Goal: Task Accomplishment & Management: Manage account settings

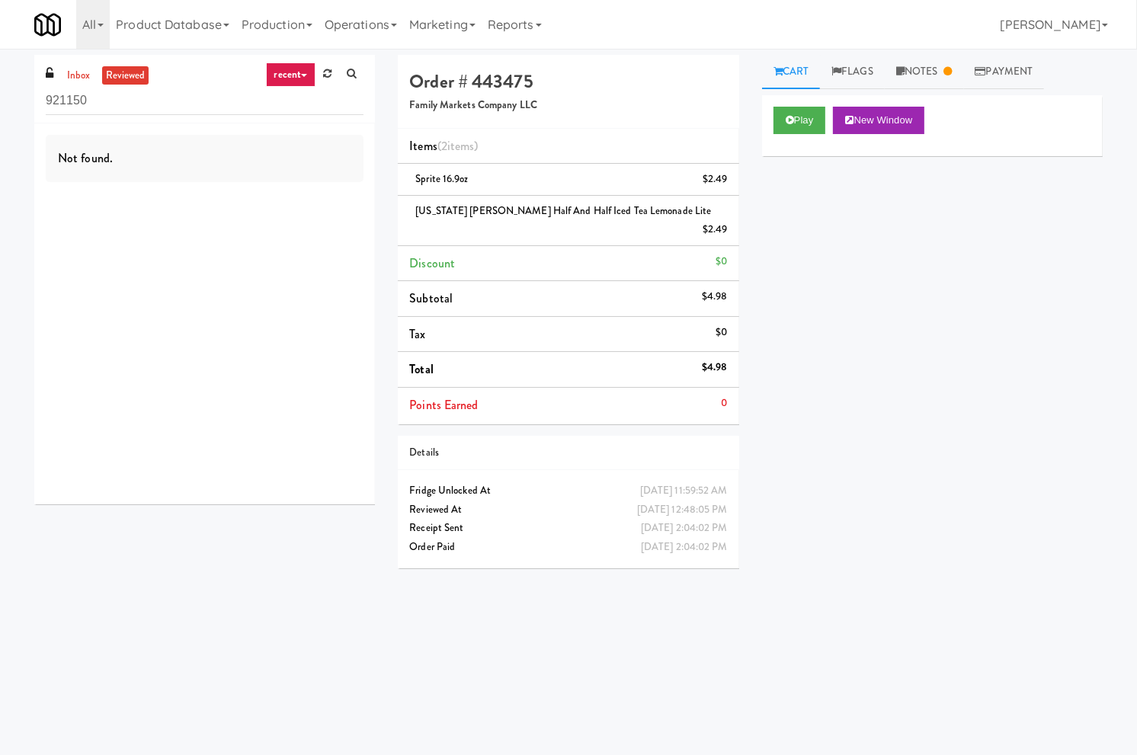
click at [112, 103] on input "921150" at bounding box center [205, 101] width 318 height 28
drag, startPoint x: 0, startPoint y: 0, endPoint x: 111, endPoint y: 103, distance: 151.5
click at [113, 103] on input "921150" at bounding box center [205, 101] width 318 height 28
type input "wpw"
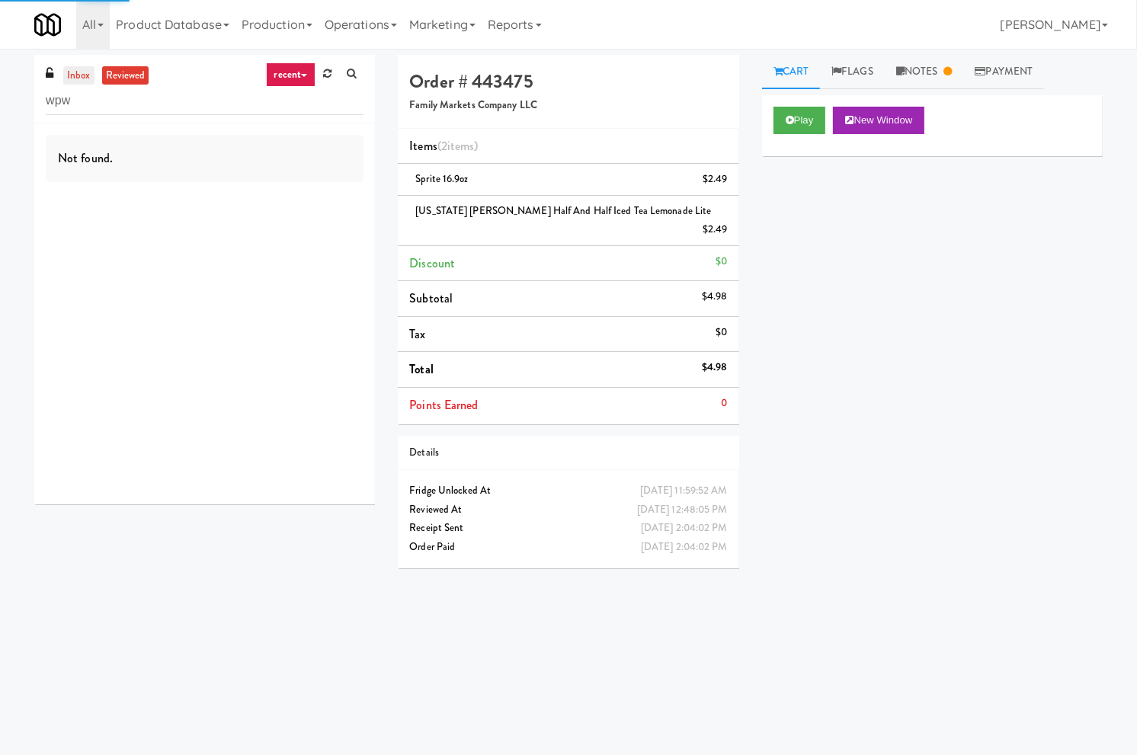
click at [85, 76] on link "inbox" at bounding box center [78, 75] width 31 height 19
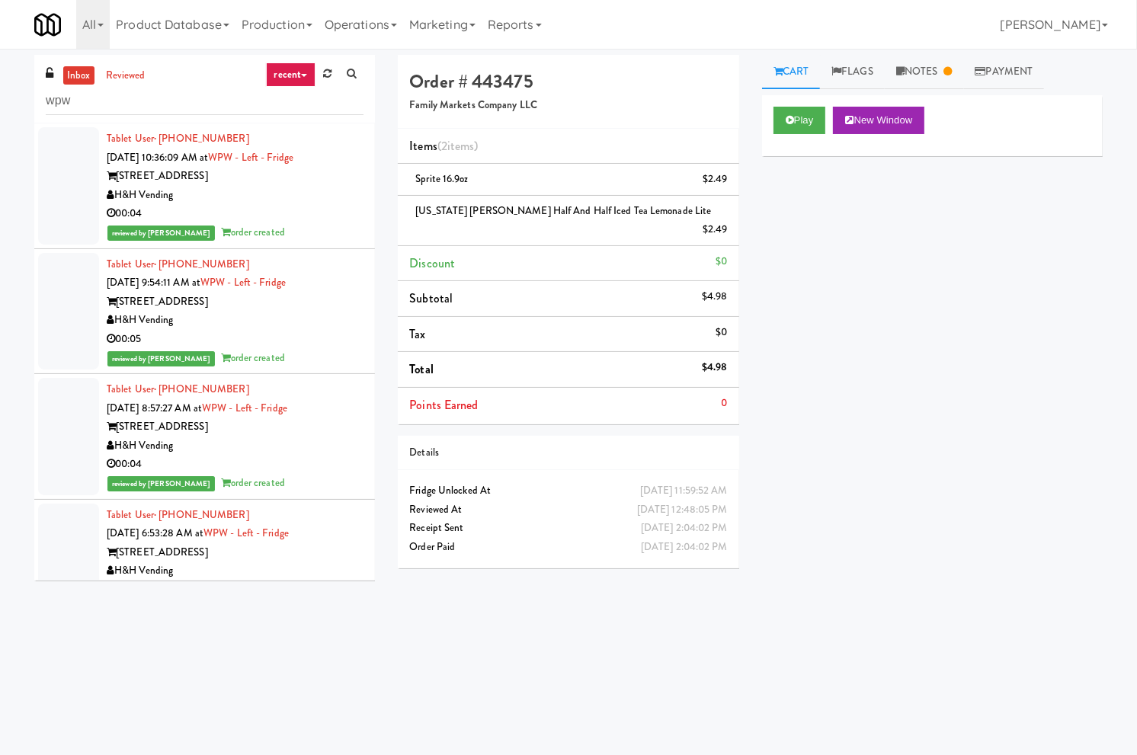
click at [78, 75] on link "inbox" at bounding box center [78, 75] width 31 height 19
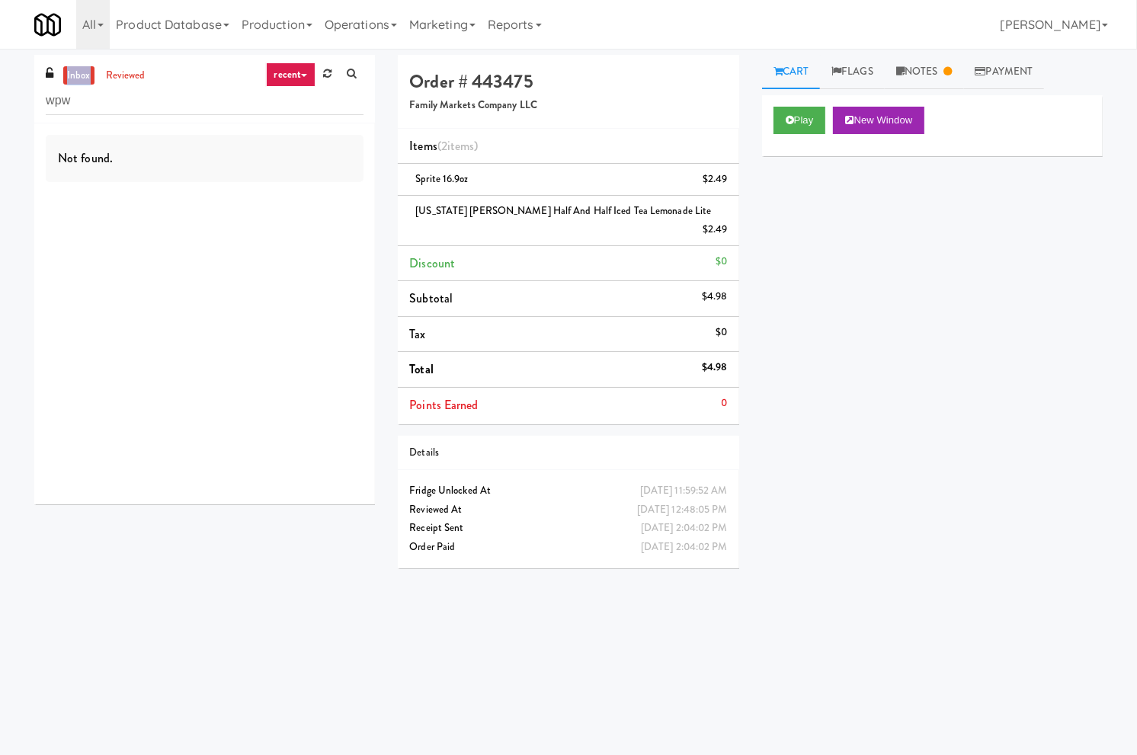
click at [78, 75] on link "inbox" at bounding box center [78, 75] width 31 height 19
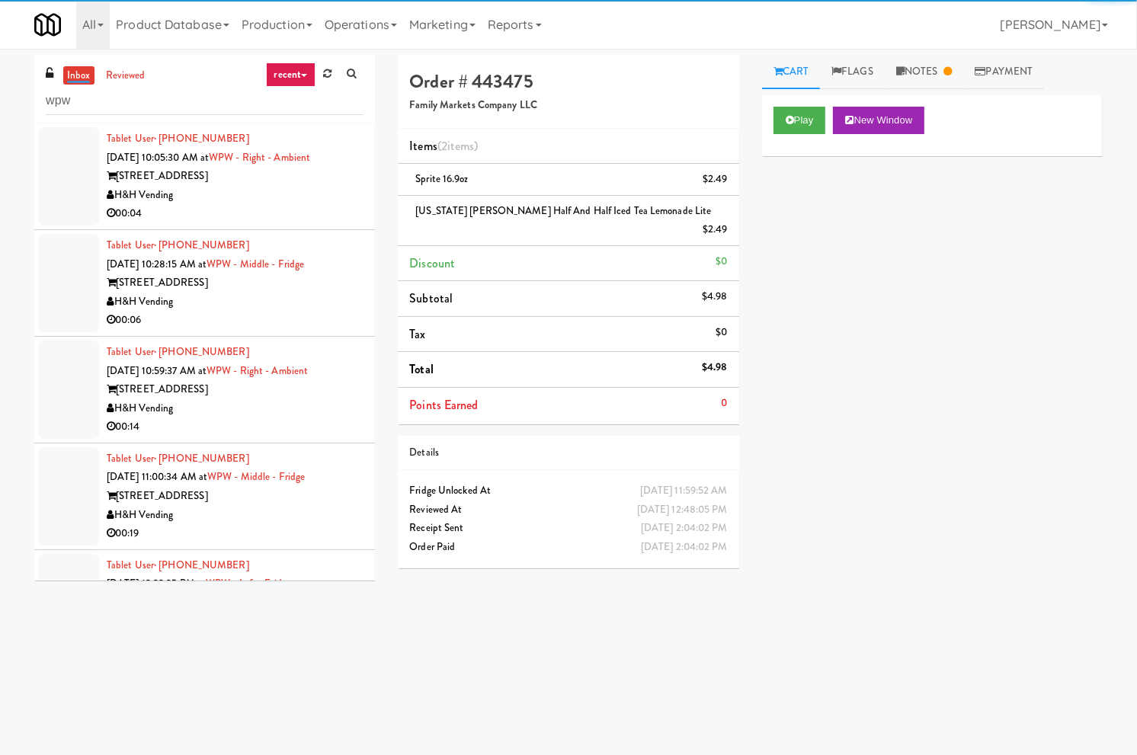
click at [320, 201] on div "H&H Vending" at bounding box center [235, 195] width 257 height 19
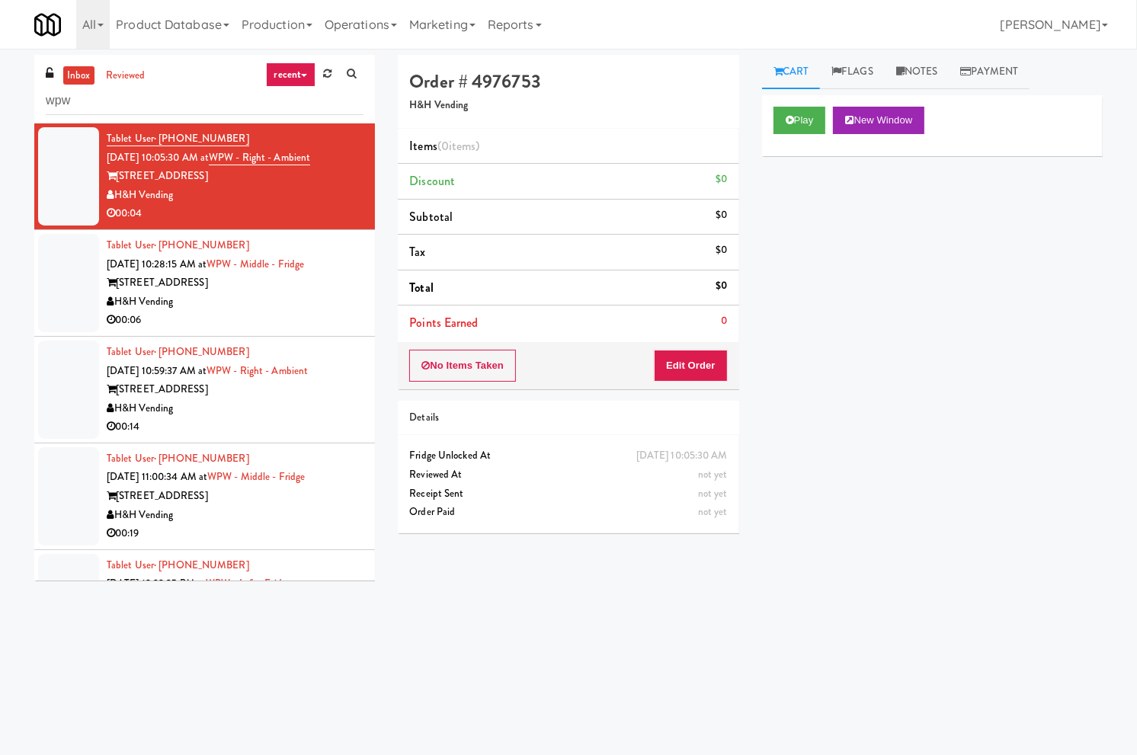
click at [75, 78] on link "inbox" at bounding box center [78, 75] width 31 height 19
click at [76, 78] on link "inbox" at bounding box center [78, 75] width 31 height 19
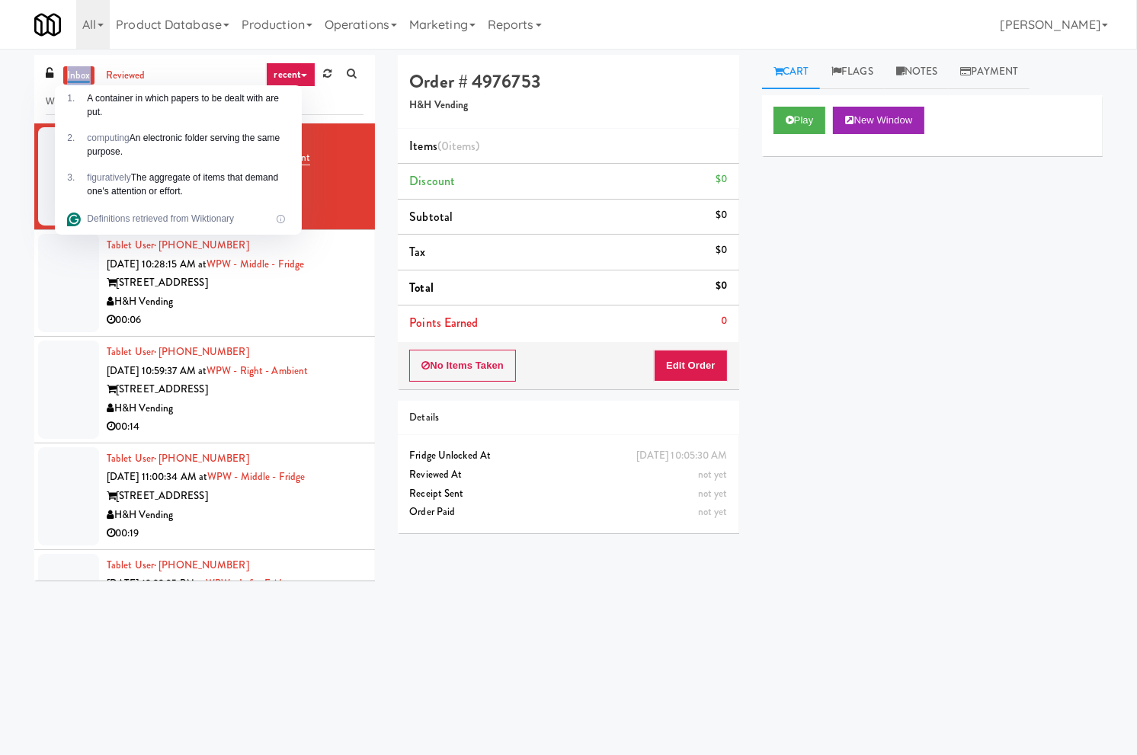
click at [81, 66] on link "inbox" at bounding box center [78, 75] width 31 height 19
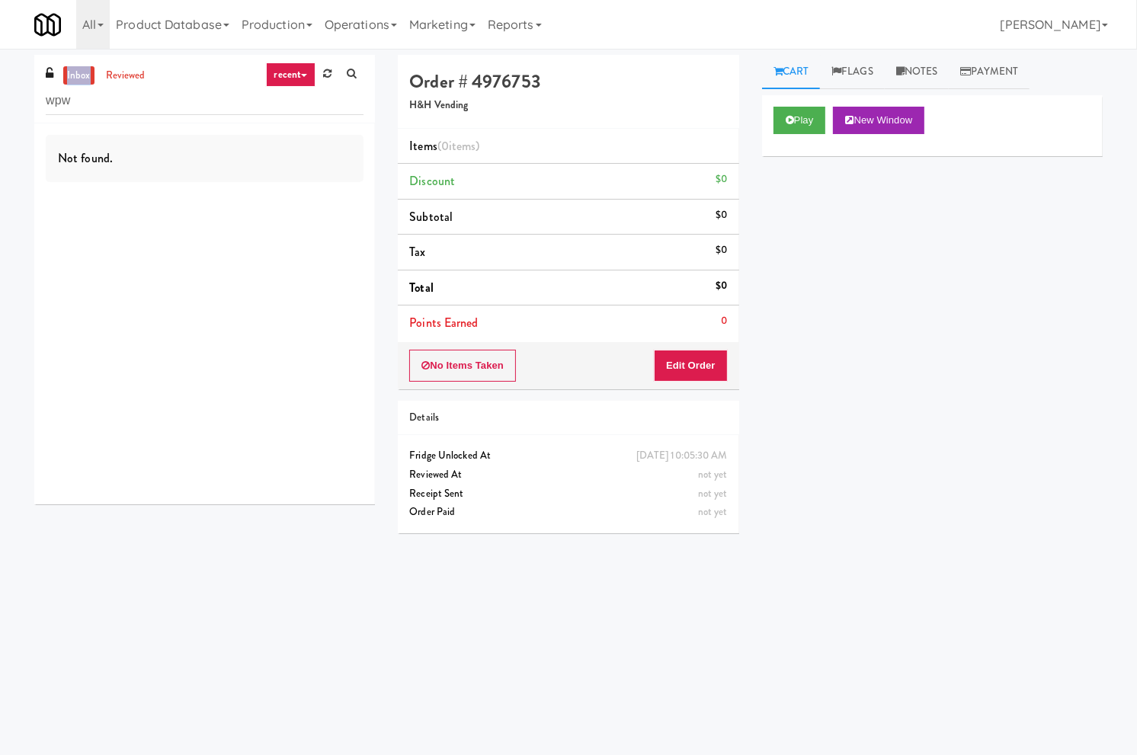
click at [81, 66] on link "inbox" at bounding box center [78, 75] width 31 height 19
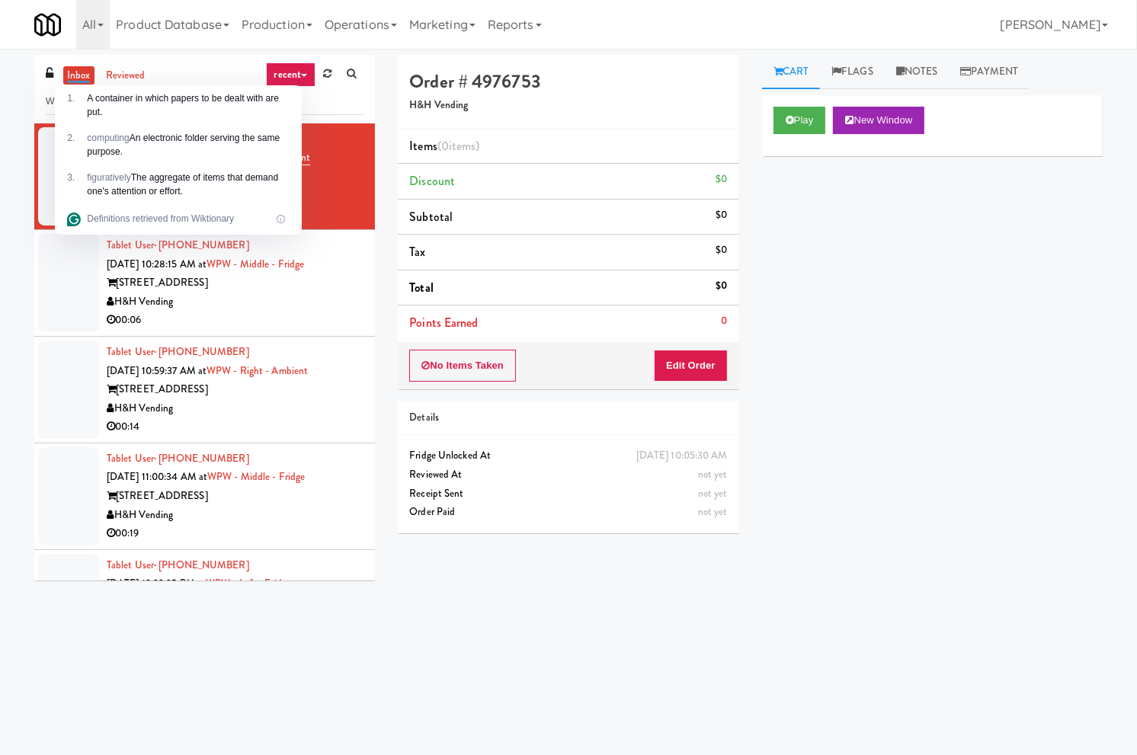
click at [318, 301] on div "H&H Vending" at bounding box center [235, 302] width 257 height 19
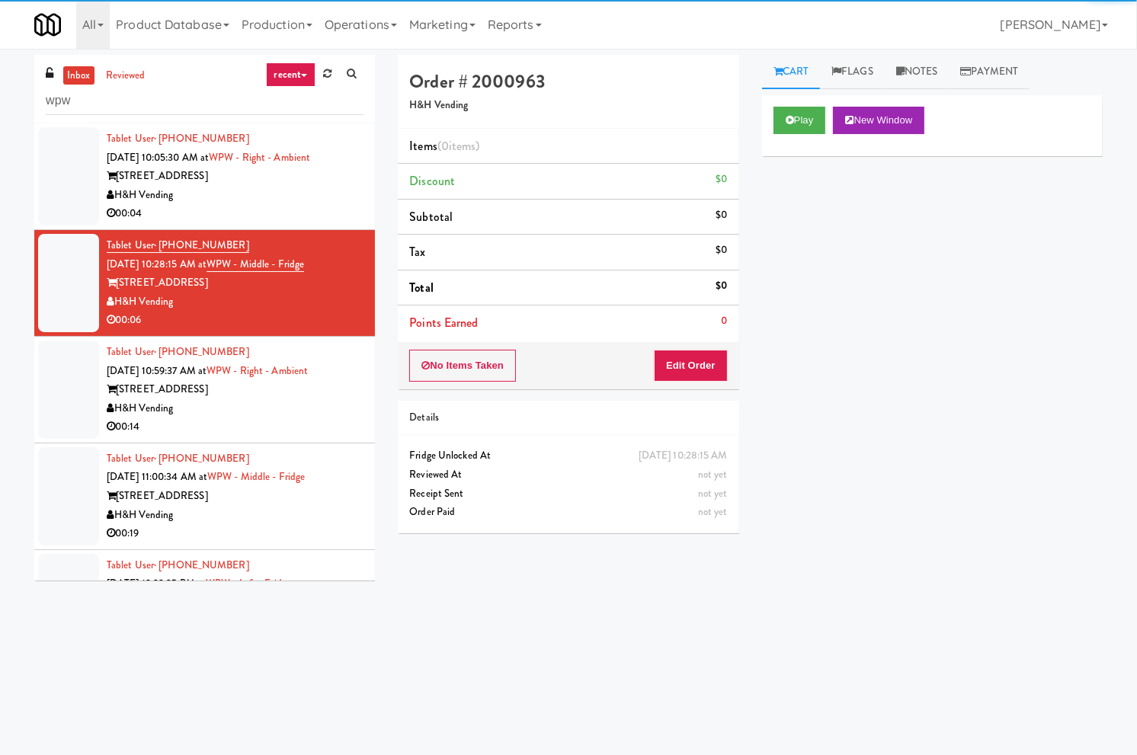
click at [294, 204] on div "00:04" at bounding box center [235, 213] width 257 height 19
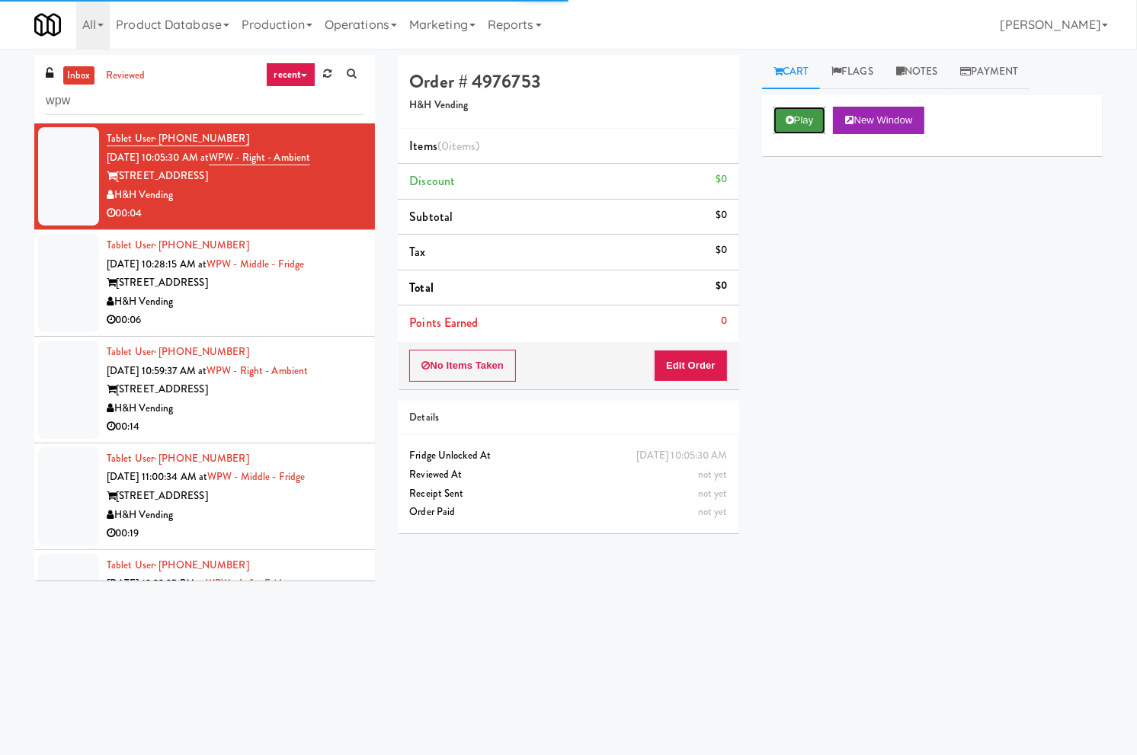
drag, startPoint x: 810, startPoint y: 125, endPoint x: 659, endPoint y: 330, distance: 254.9
click at [810, 126] on button "Play" at bounding box center [799, 120] width 53 height 27
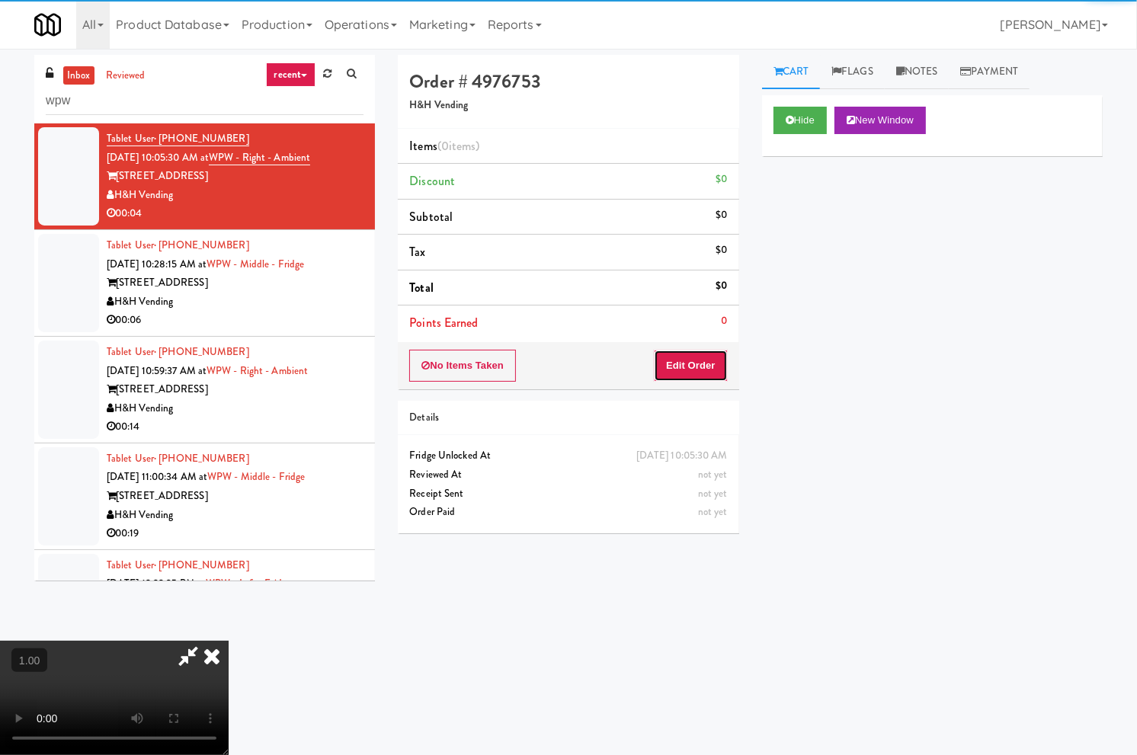
click at [687, 364] on button "Edit Order" at bounding box center [691, 366] width 74 height 32
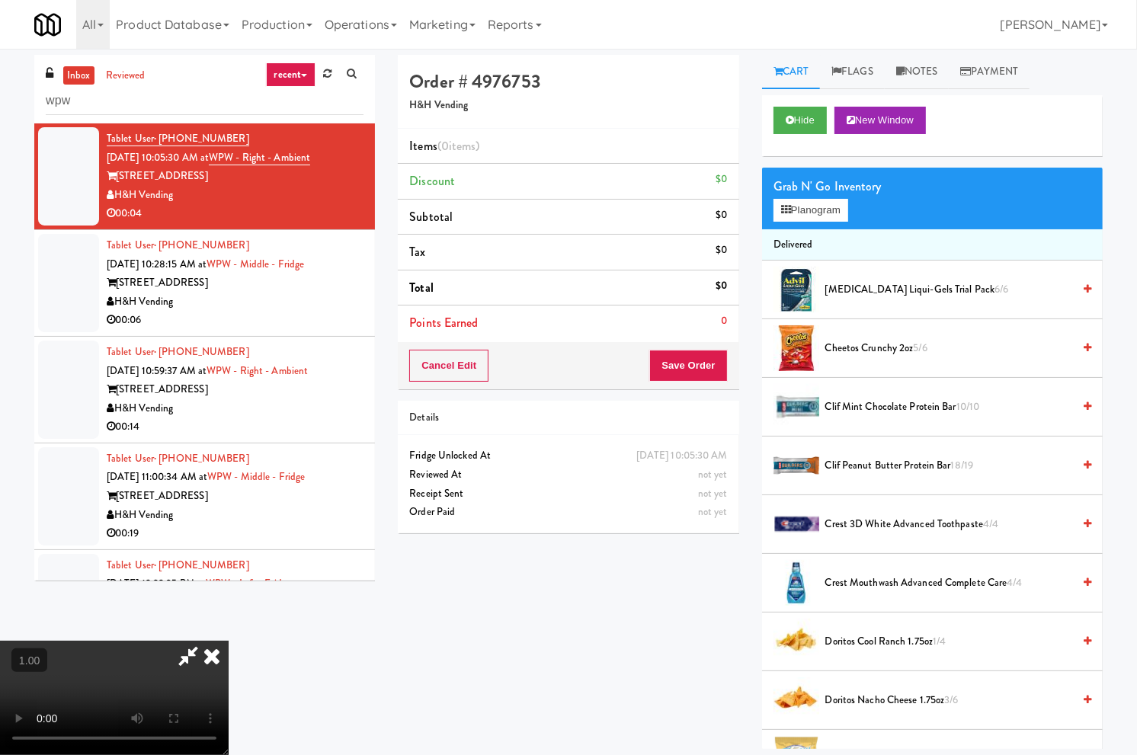
click at [229, 641] on video at bounding box center [114, 698] width 229 height 114
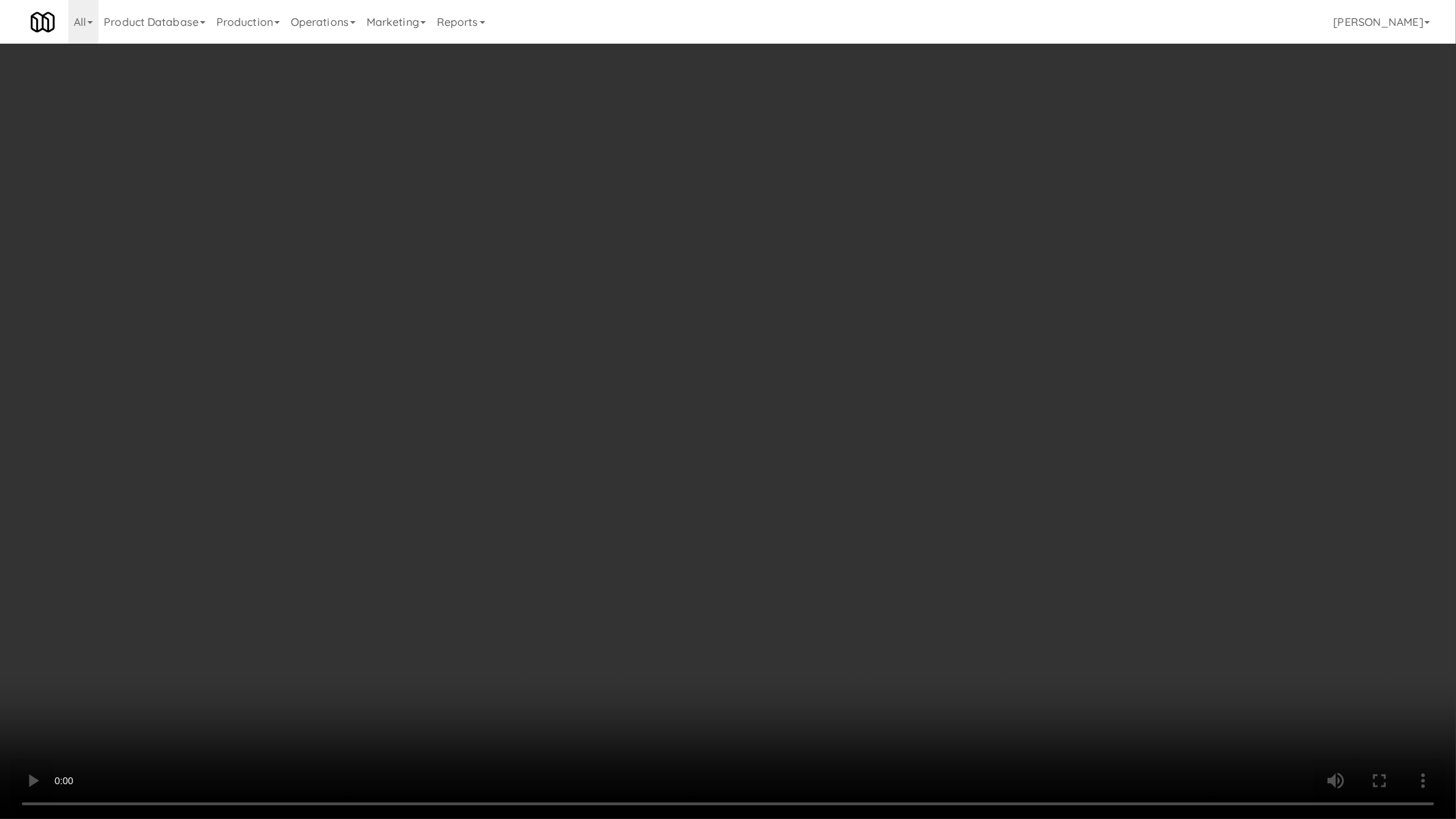
click at [288, 636] on video at bounding box center [728, 410] width 1456 height 819
drag, startPoint x: 288, startPoint y: 636, endPoint x: 307, endPoint y: 540, distance: 97.9
click at [291, 637] on video at bounding box center [728, 410] width 1456 height 819
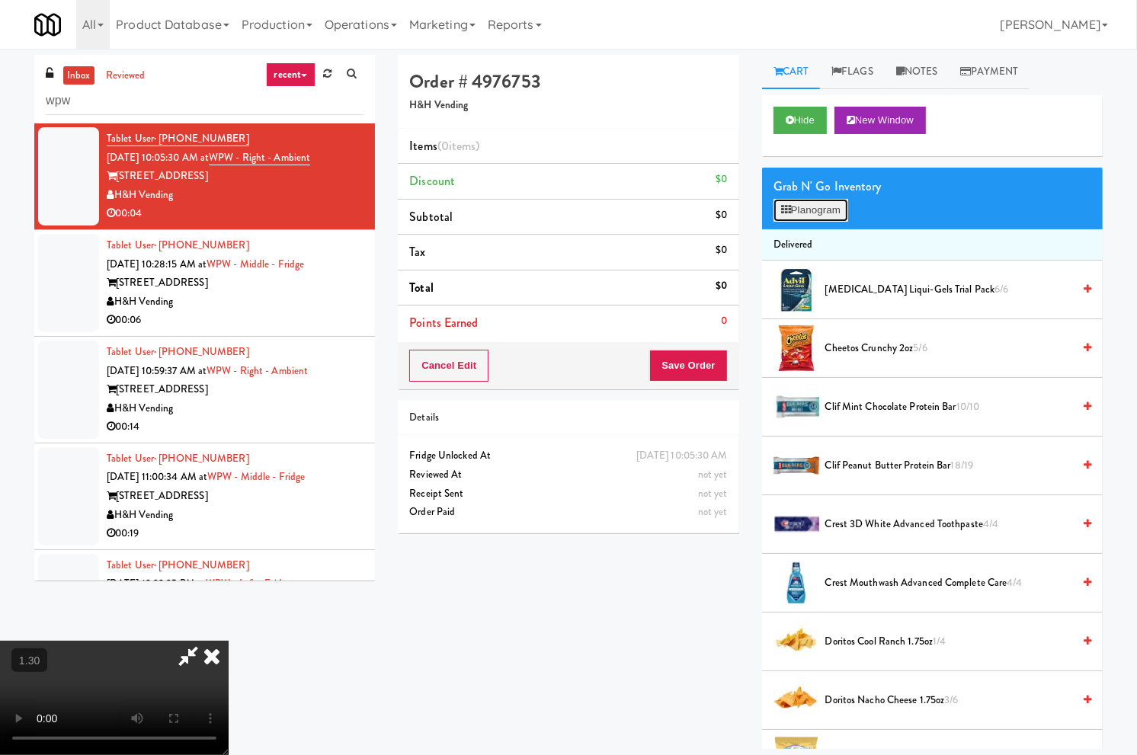
click at [816, 206] on button "Planogram" at bounding box center [810, 210] width 75 height 23
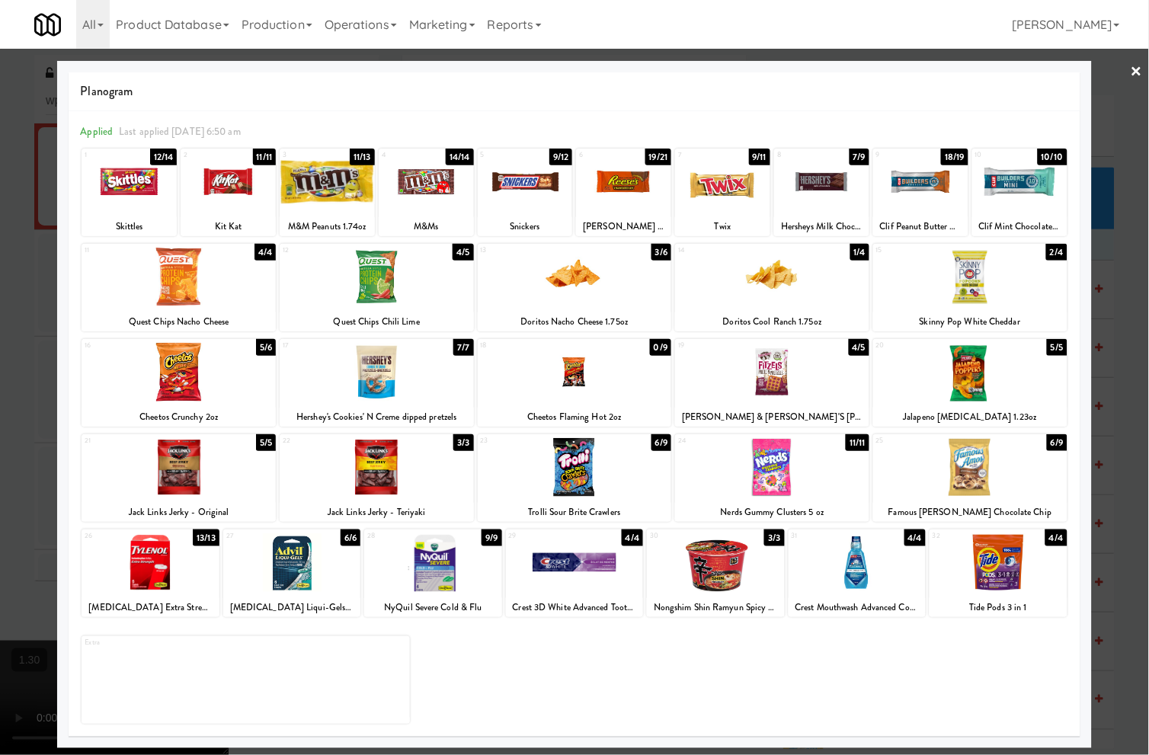
click at [236, 190] on div at bounding box center [228, 181] width 95 height 59
click at [1132, 513] on div at bounding box center [574, 377] width 1149 height 755
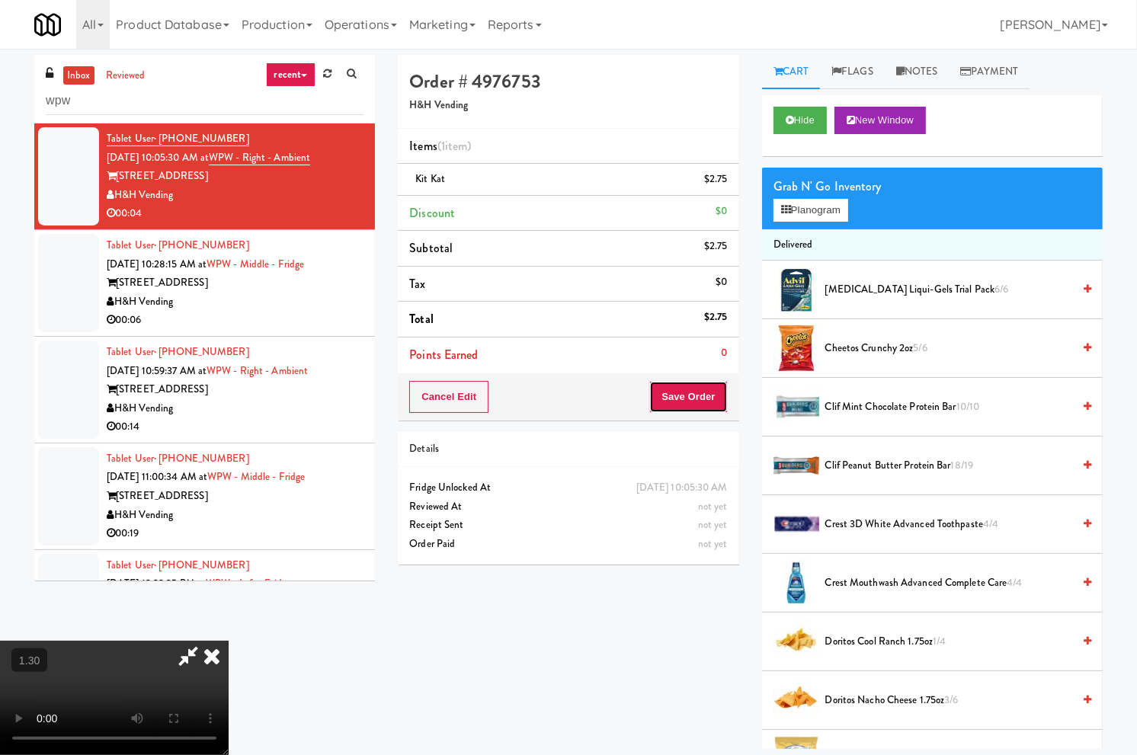
click at [689, 397] on button "Save Order" at bounding box center [688, 397] width 78 height 32
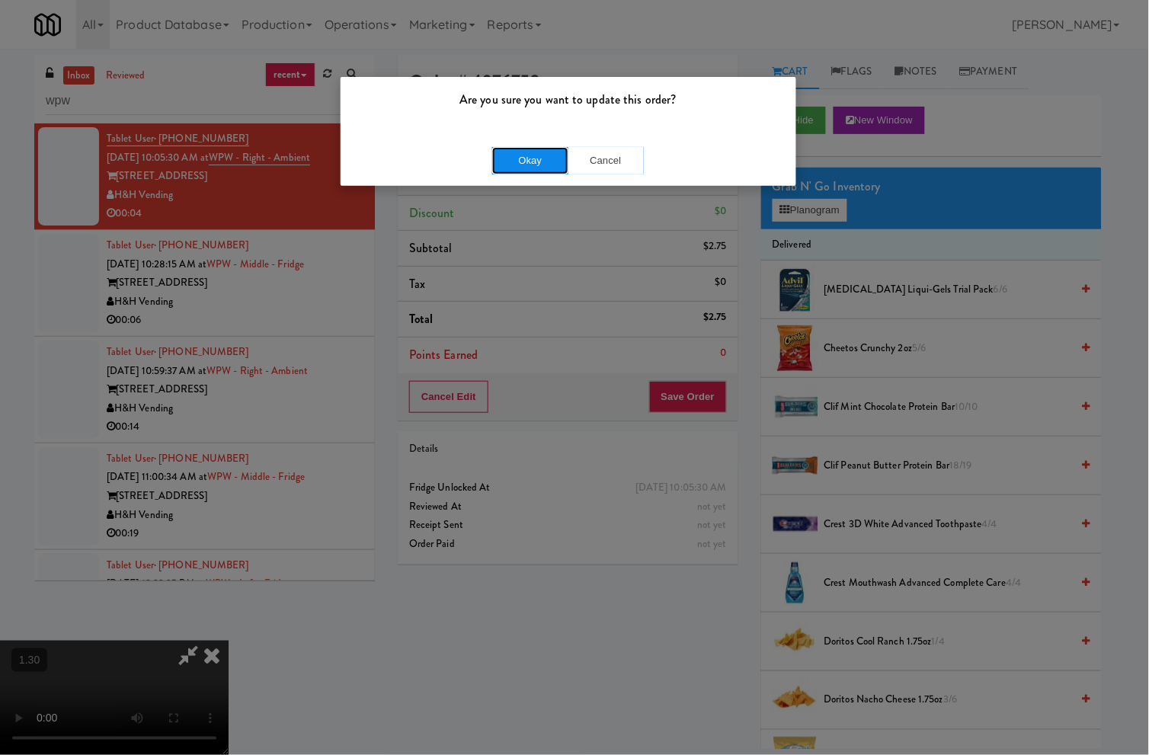
click at [522, 151] on button "Okay" at bounding box center [530, 160] width 76 height 27
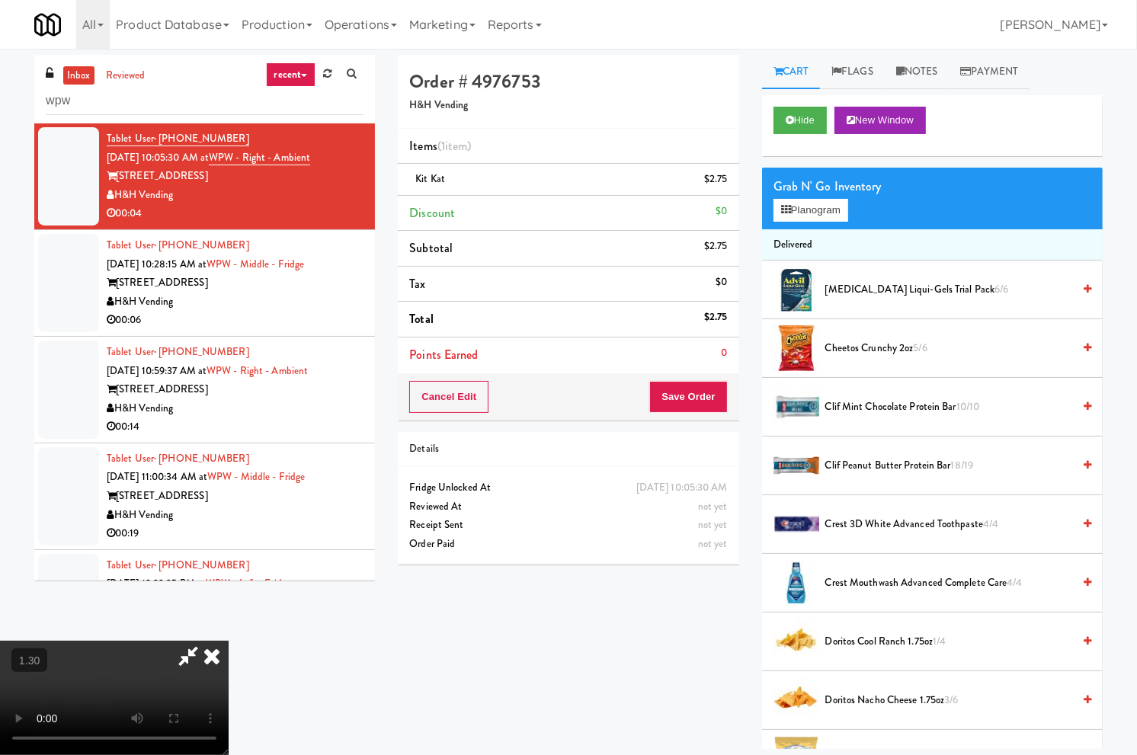
click at [336, 286] on div "343 W Wolf Point Plaza" at bounding box center [235, 282] width 257 height 19
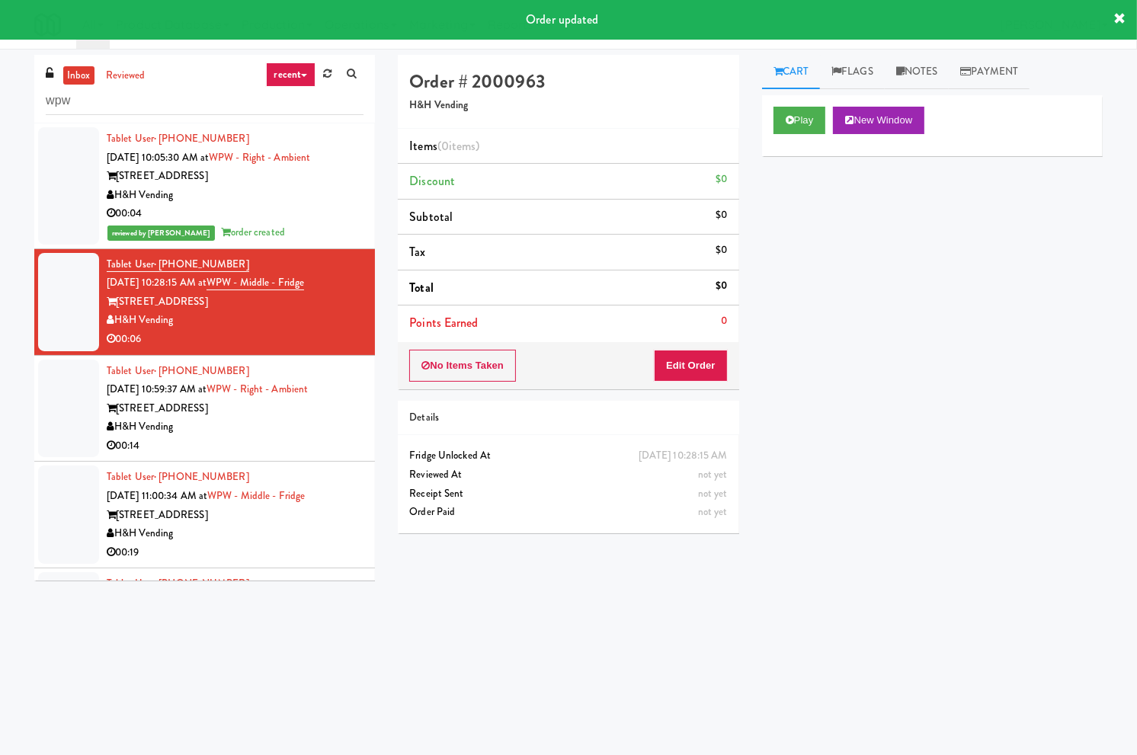
drag, startPoint x: 279, startPoint y: 412, endPoint x: 539, endPoint y: 375, distance: 262.4
click at [289, 414] on div "343 W Wolf Point Plaza" at bounding box center [235, 408] width 257 height 19
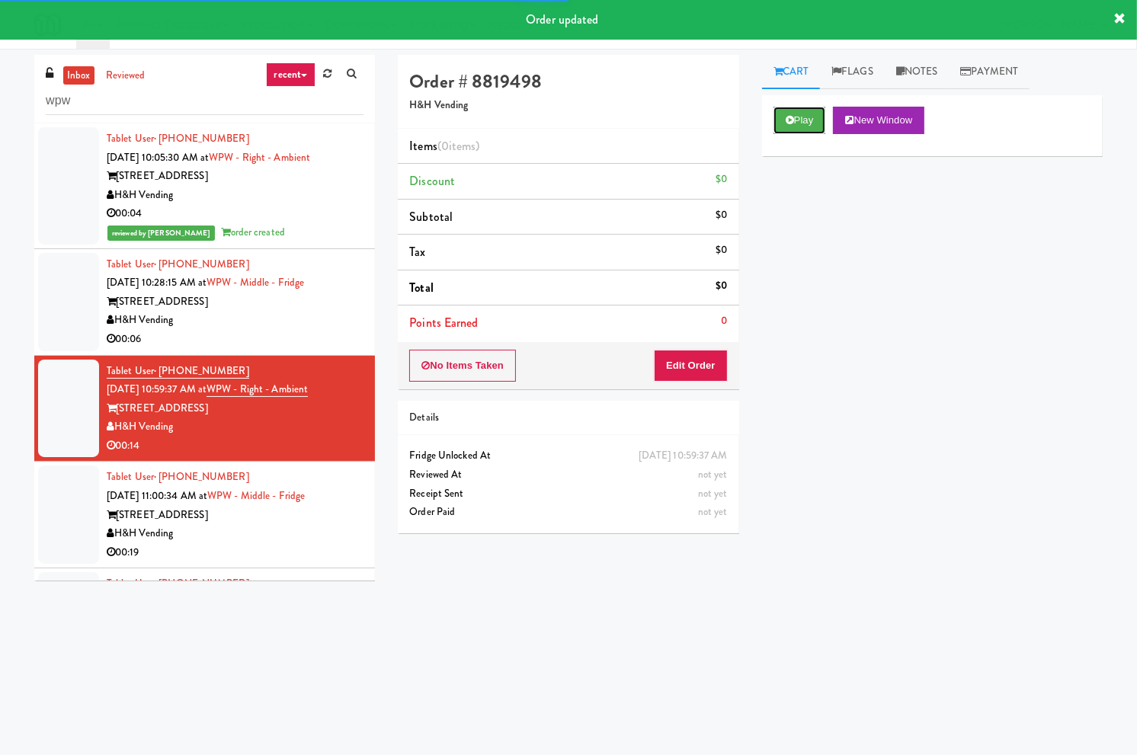
drag, startPoint x: 787, startPoint y: 125, endPoint x: 686, endPoint y: 263, distance: 170.6
click at [787, 127] on button "Play" at bounding box center [799, 120] width 53 height 27
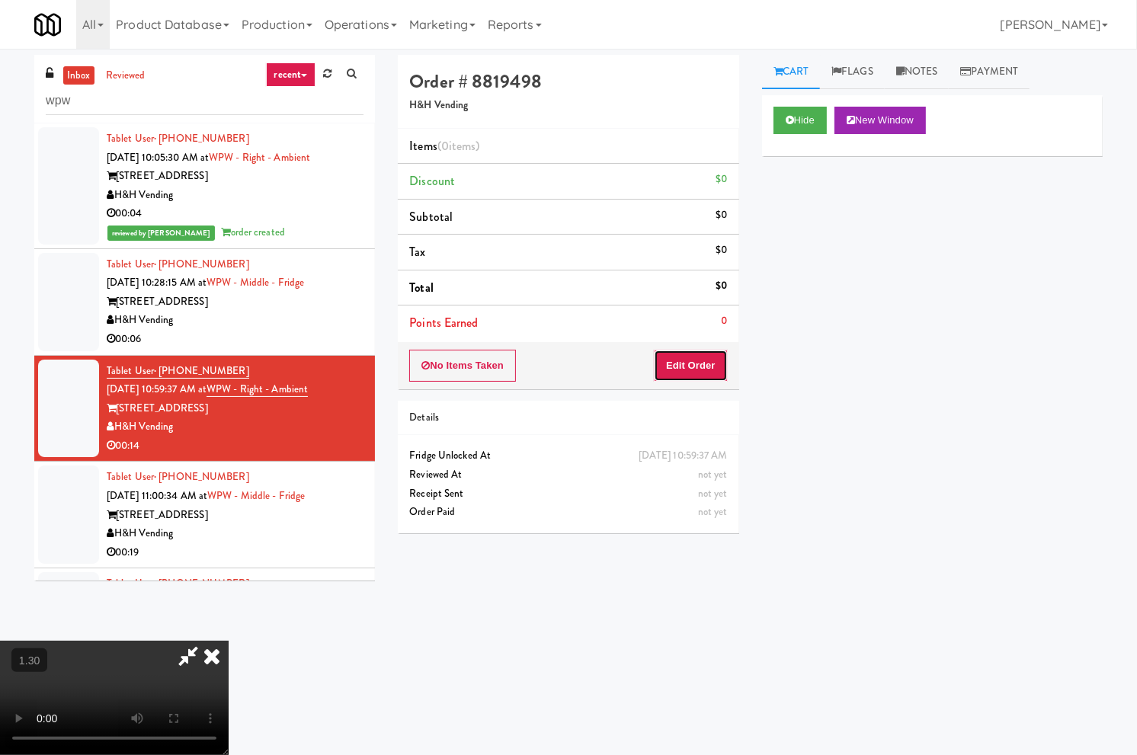
click at [689, 360] on button "Edit Order" at bounding box center [691, 366] width 74 height 32
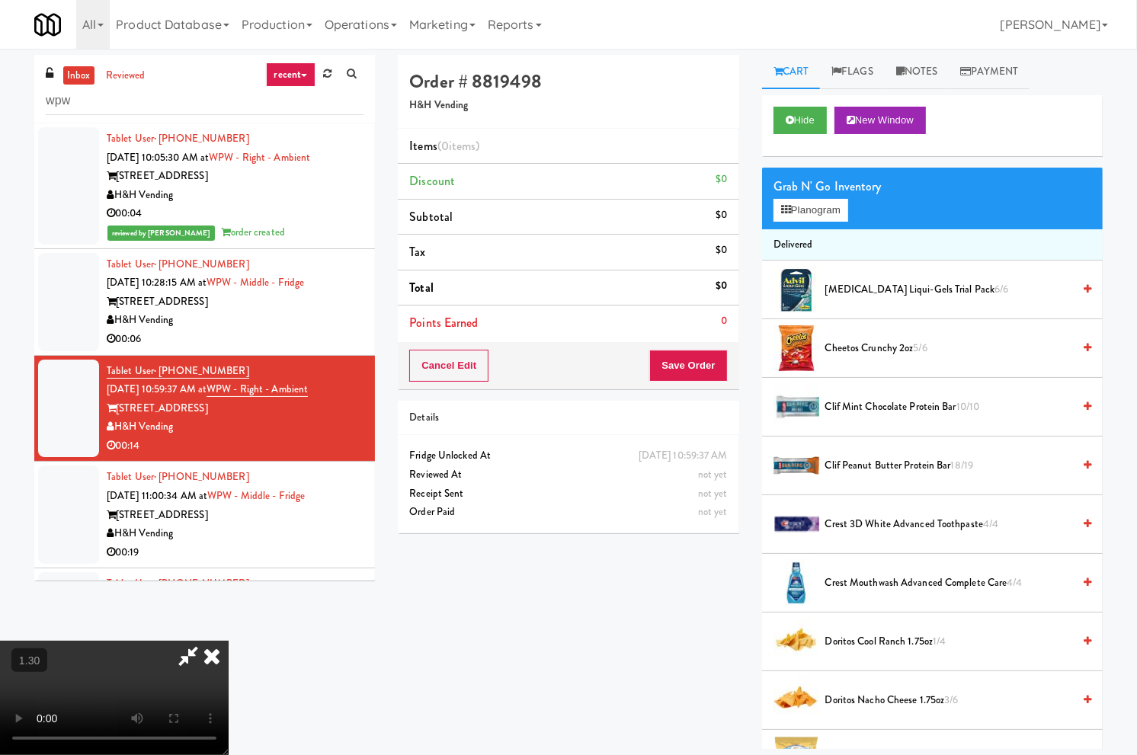
click at [229, 641] on video at bounding box center [114, 698] width 229 height 114
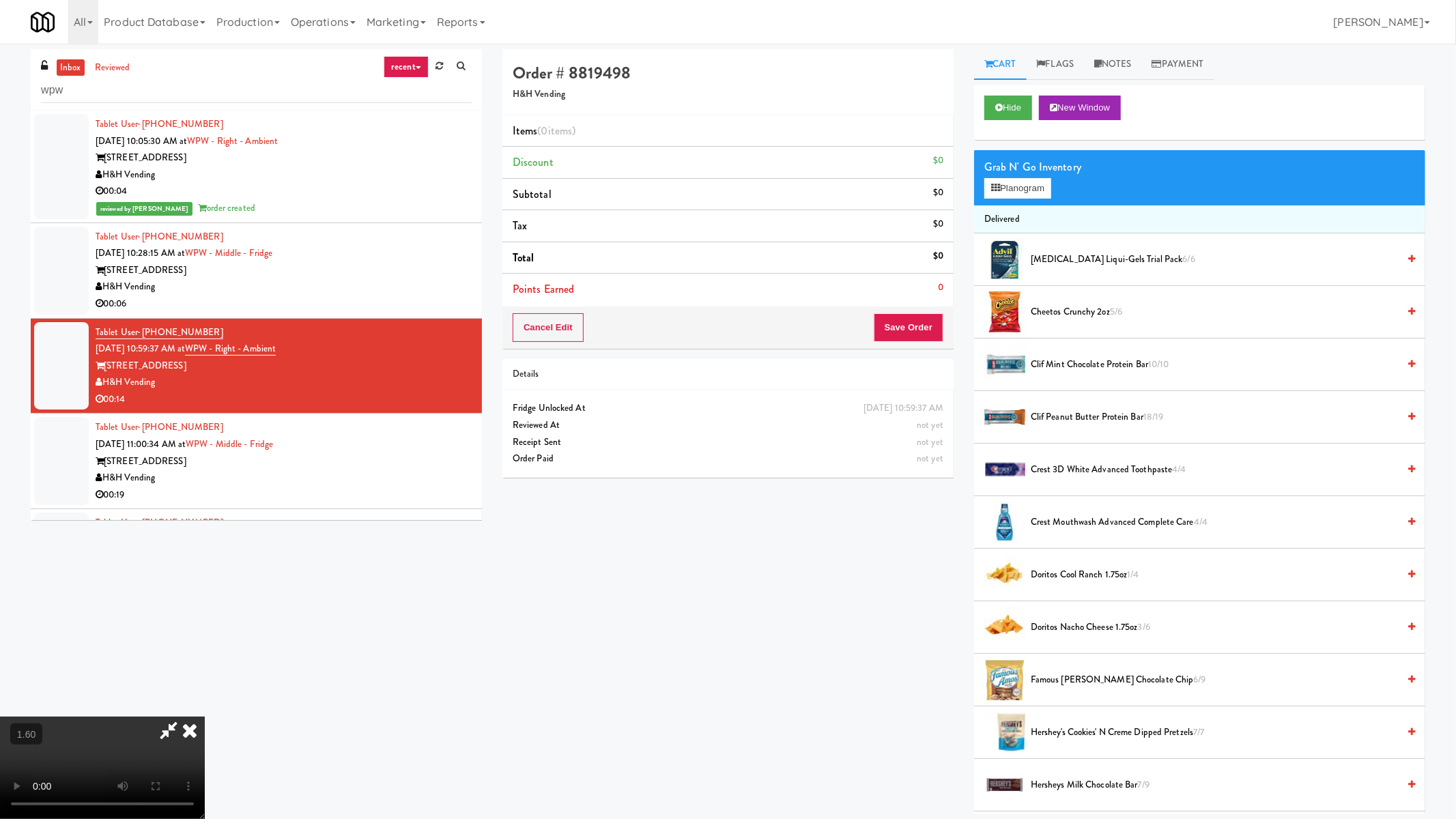
click at [205, 676] on video at bounding box center [102, 768] width 205 height 102
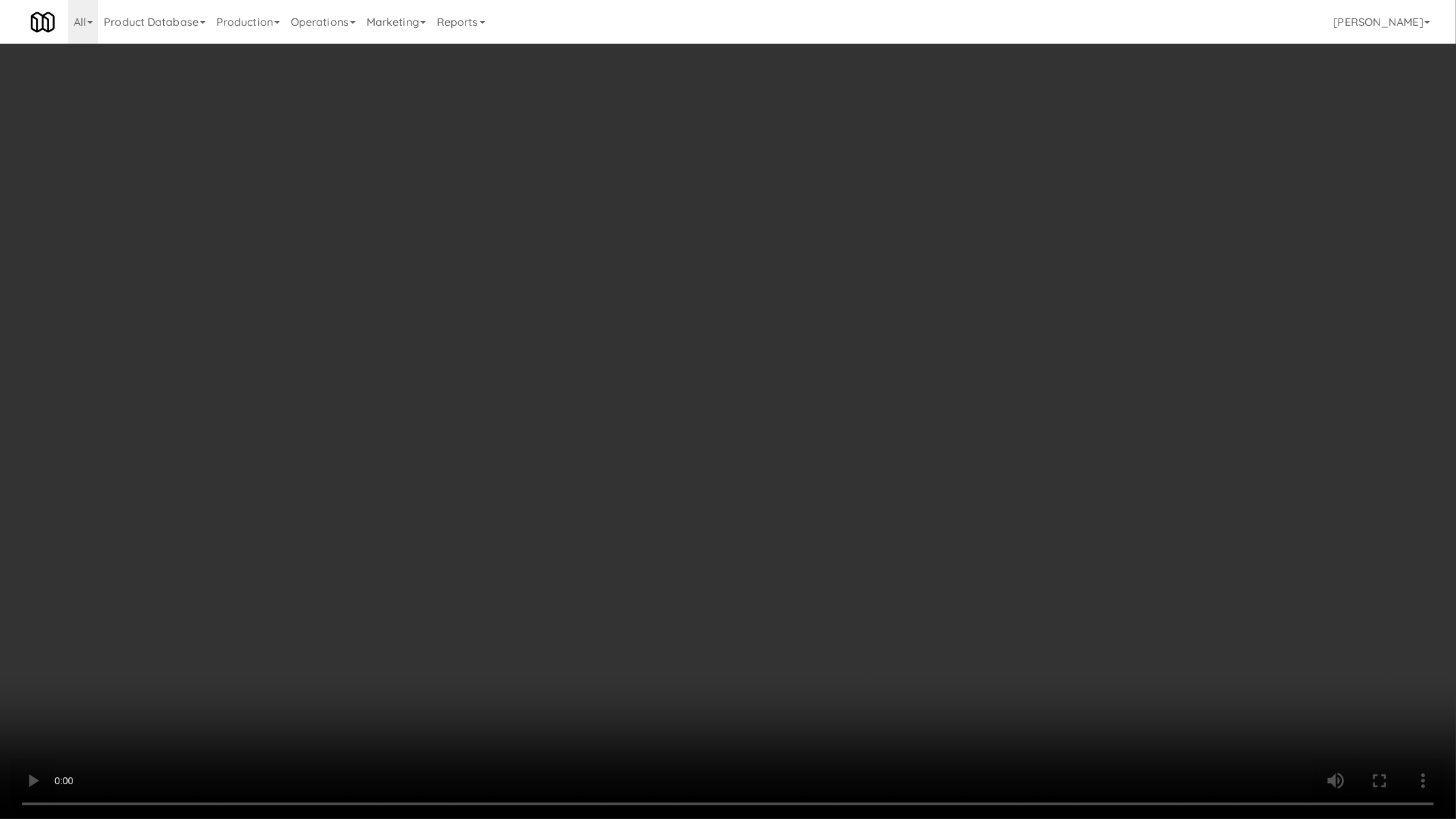
click at [246, 638] on video at bounding box center [728, 410] width 1456 height 819
click at [246, 637] on video at bounding box center [728, 410] width 1456 height 819
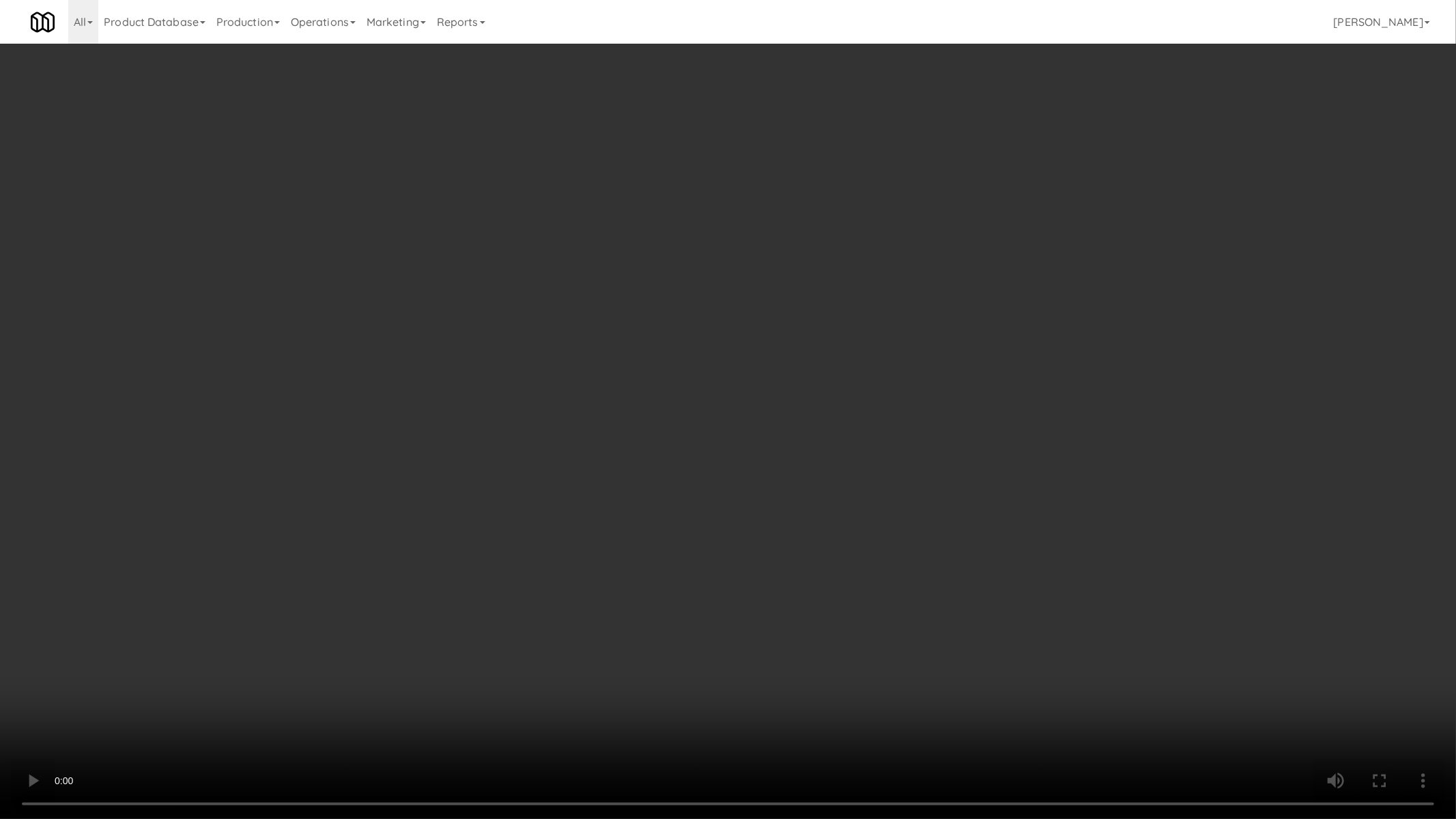
click at [246, 637] on video at bounding box center [728, 410] width 1456 height 819
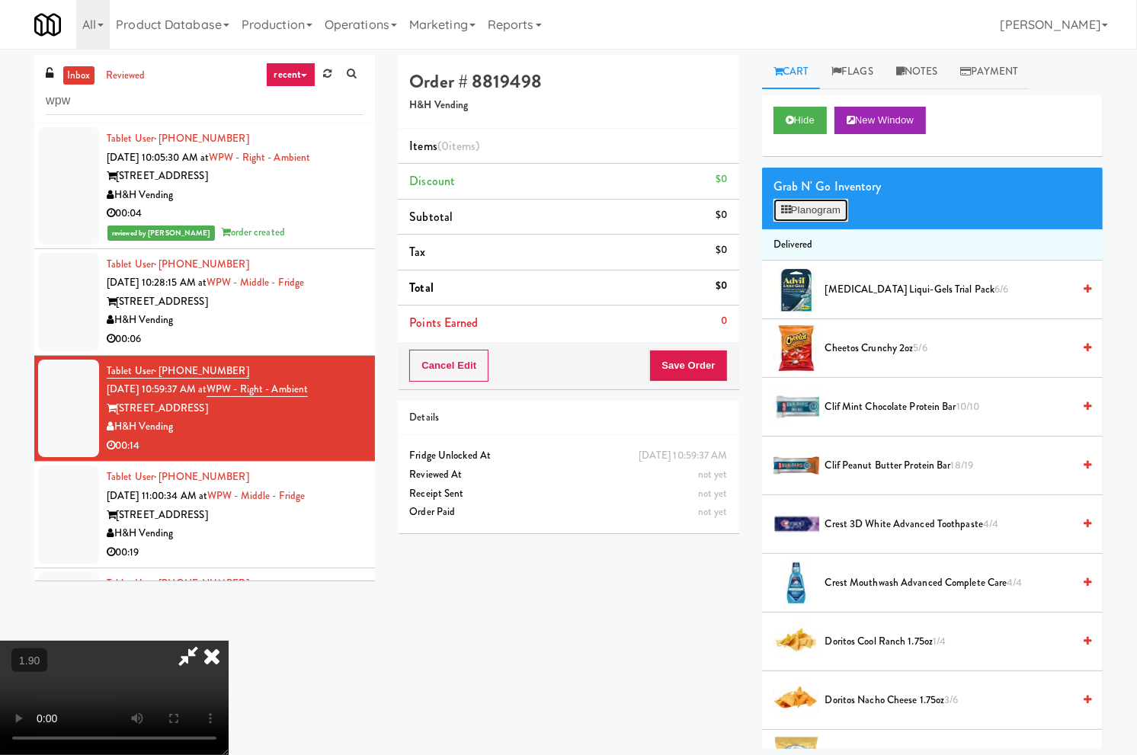
click at [810, 219] on button "Planogram" at bounding box center [810, 210] width 75 height 23
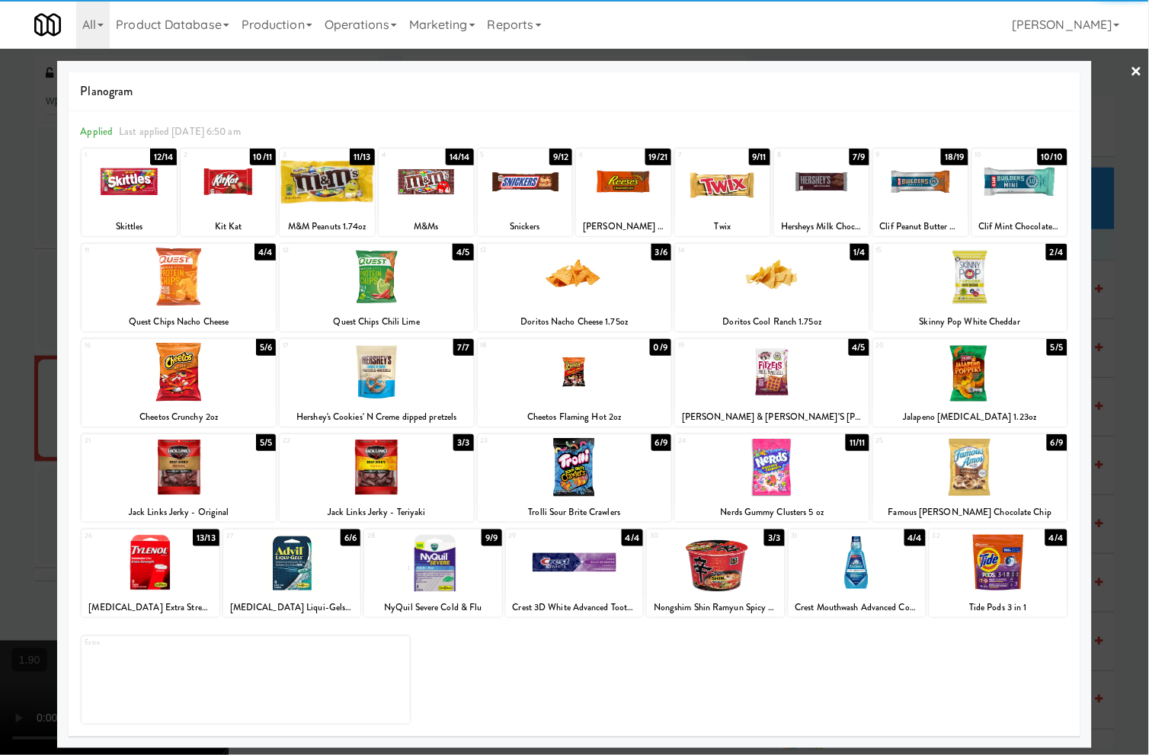
click at [996, 567] on div at bounding box center [997, 562] width 137 height 59
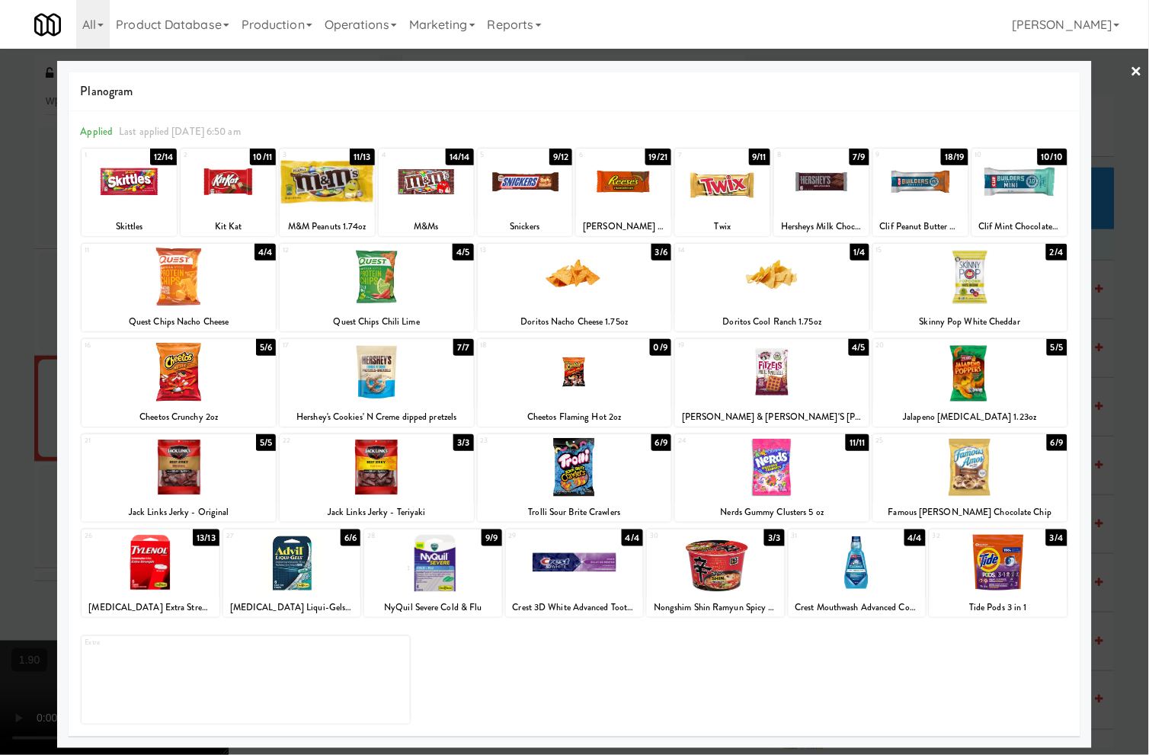
click at [310, 560] on div at bounding box center [291, 562] width 137 height 59
click at [184, 567] on div at bounding box center [150, 562] width 137 height 59
click at [1136, 69] on div at bounding box center [574, 377] width 1149 height 755
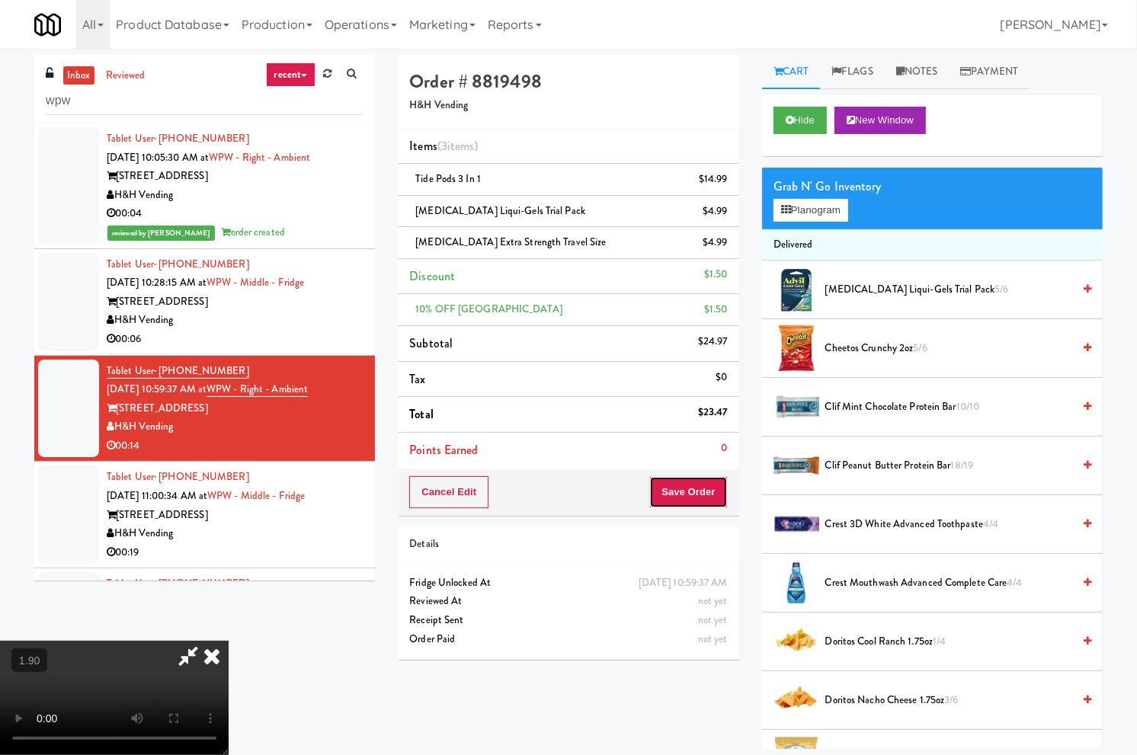
click at [699, 497] on button "Save Order" at bounding box center [688, 492] width 78 height 32
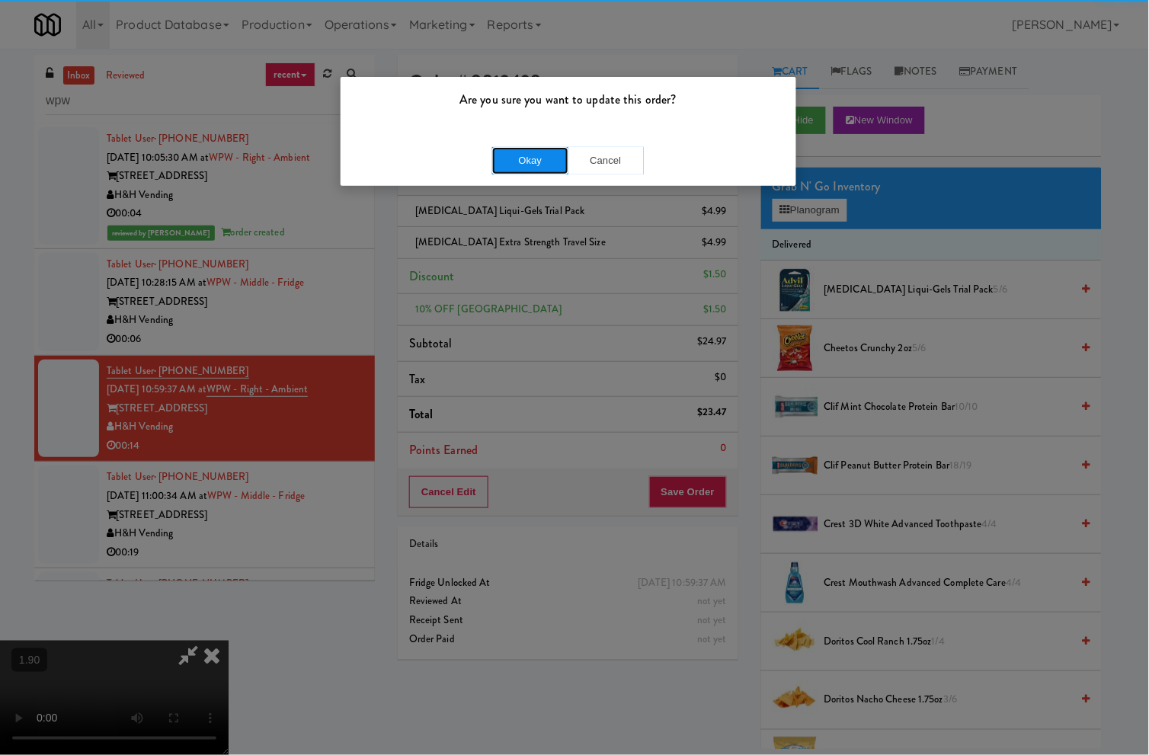
click at [529, 165] on button "Okay" at bounding box center [530, 160] width 76 height 27
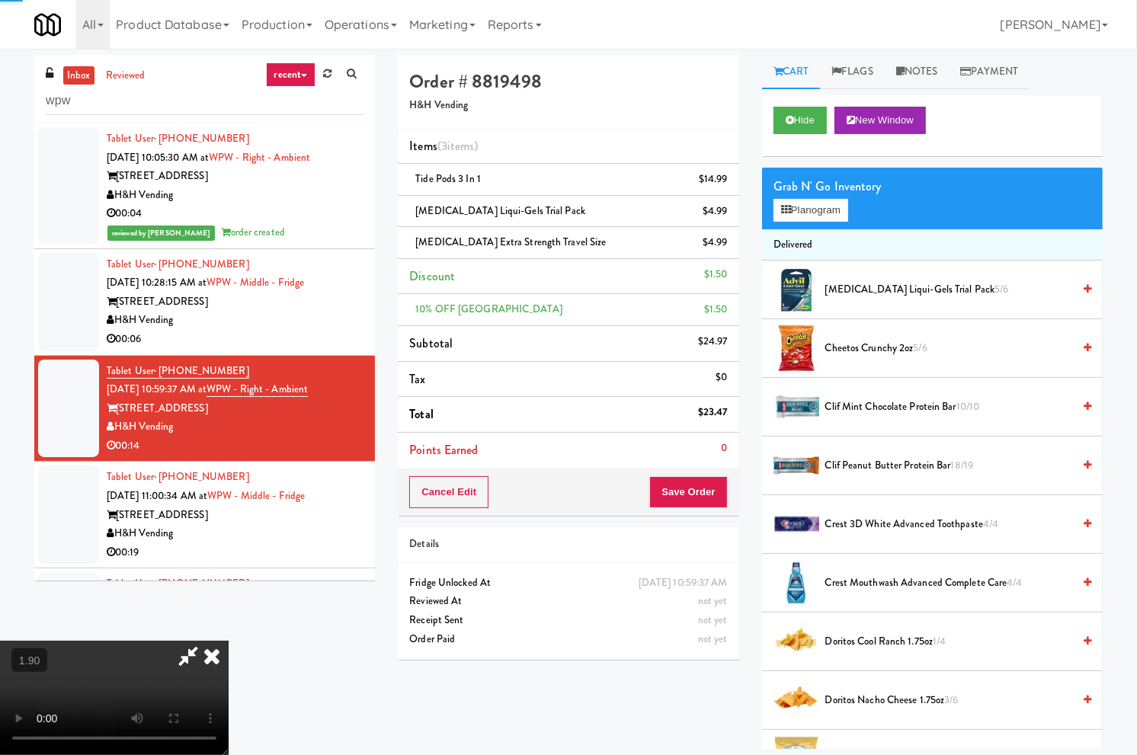
click at [288, 328] on div "H&H Vending" at bounding box center [235, 320] width 257 height 19
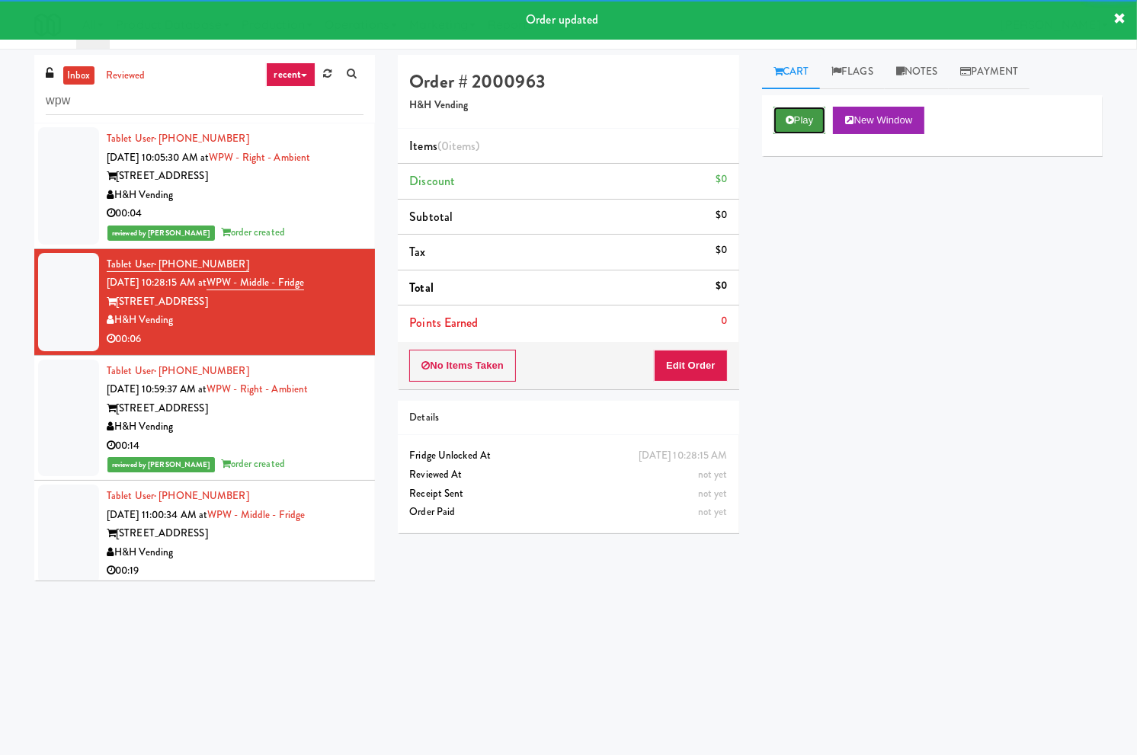
click at [819, 124] on button "Play" at bounding box center [799, 120] width 53 height 27
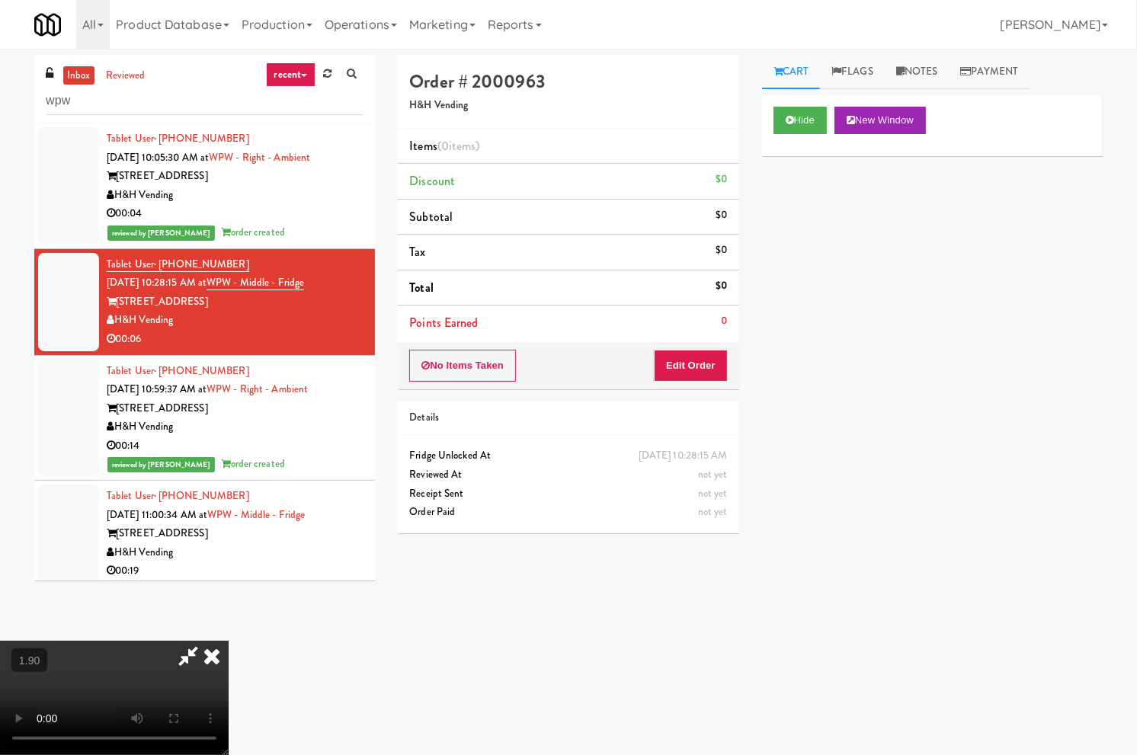
click at [229, 641] on video at bounding box center [114, 698] width 229 height 114
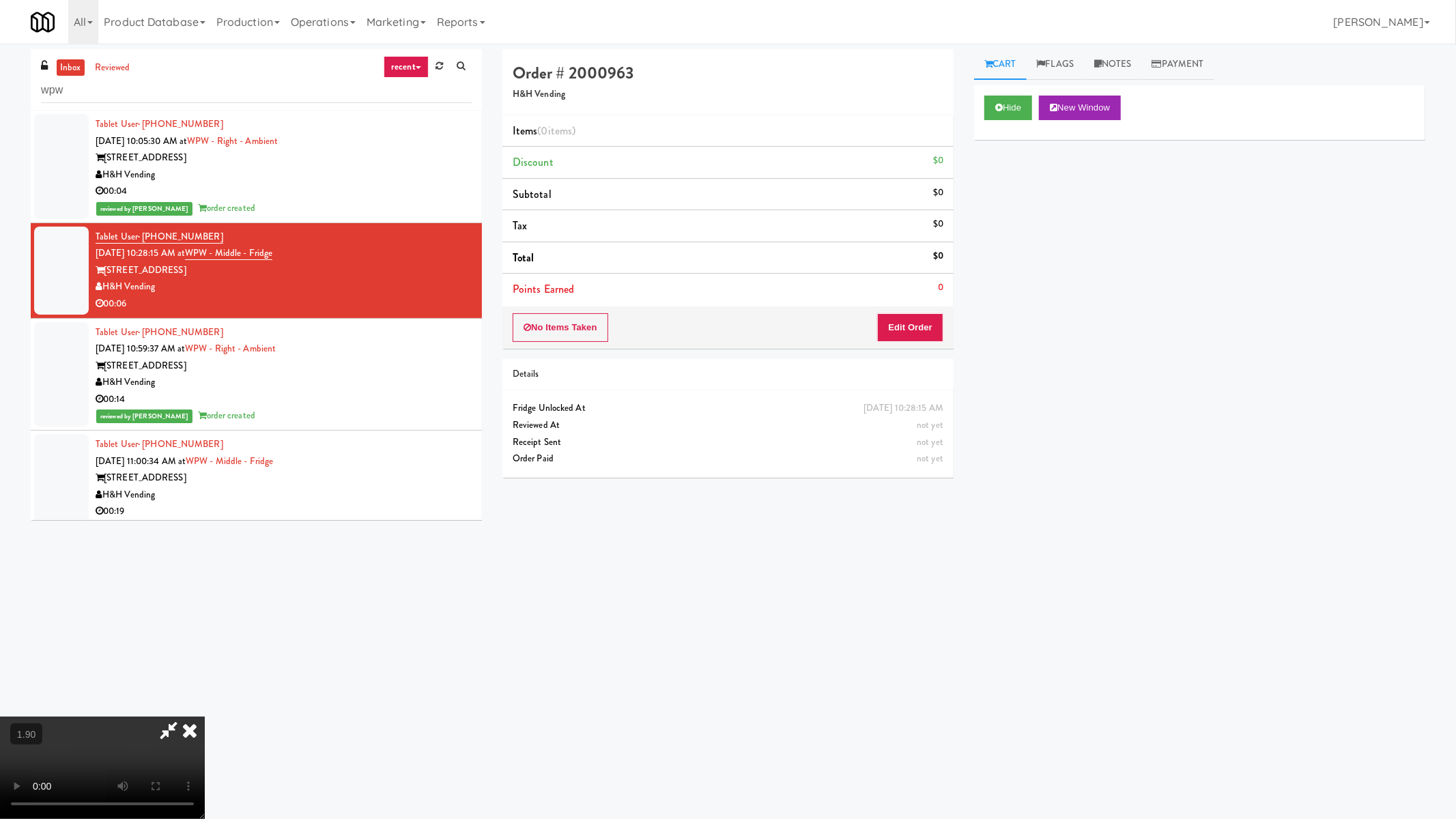
click at [205, 676] on video at bounding box center [102, 768] width 205 height 102
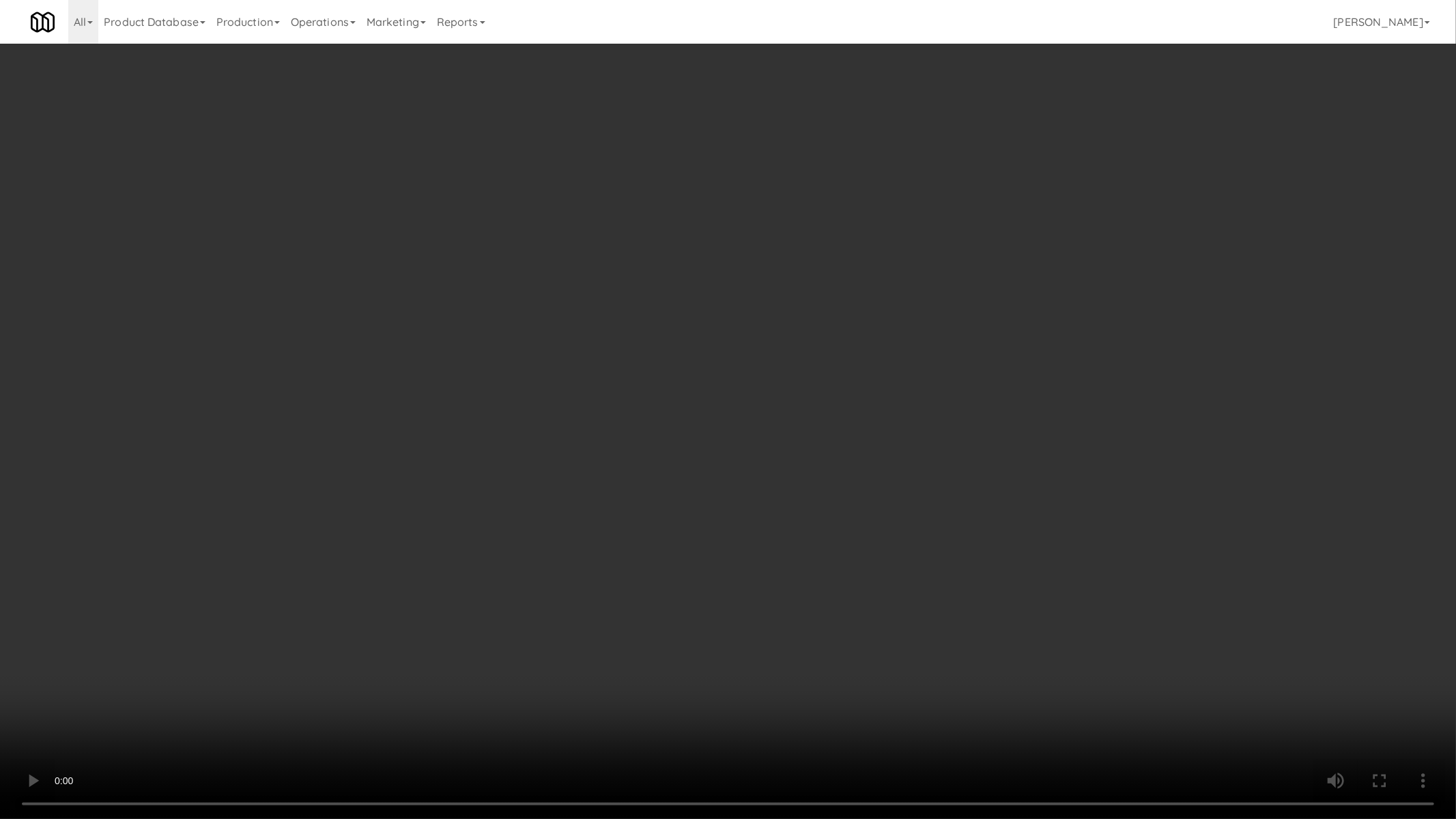
click at [742, 333] on video at bounding box center [728, 410] width 1456 height 819
click at [762, 332] on video at bounding box center [728, 410] width 1456 height 819
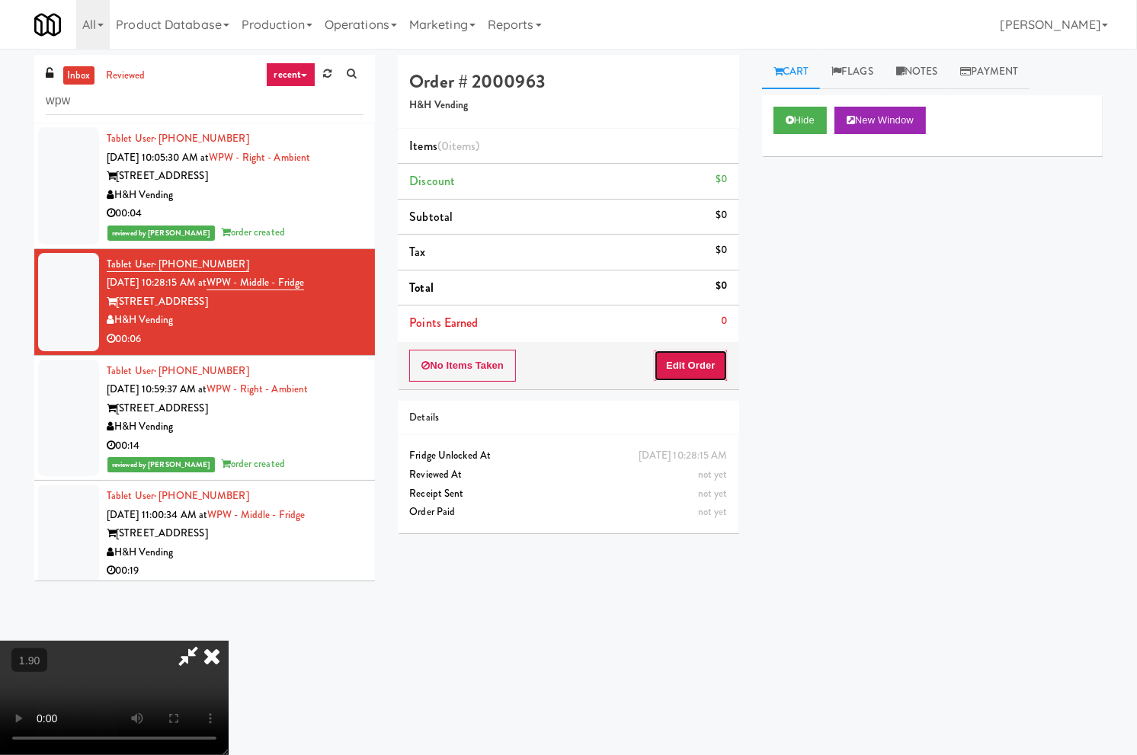
click at [718, 361] on button "Edit Order" at bounding box center [691, 366] width 74 height 32
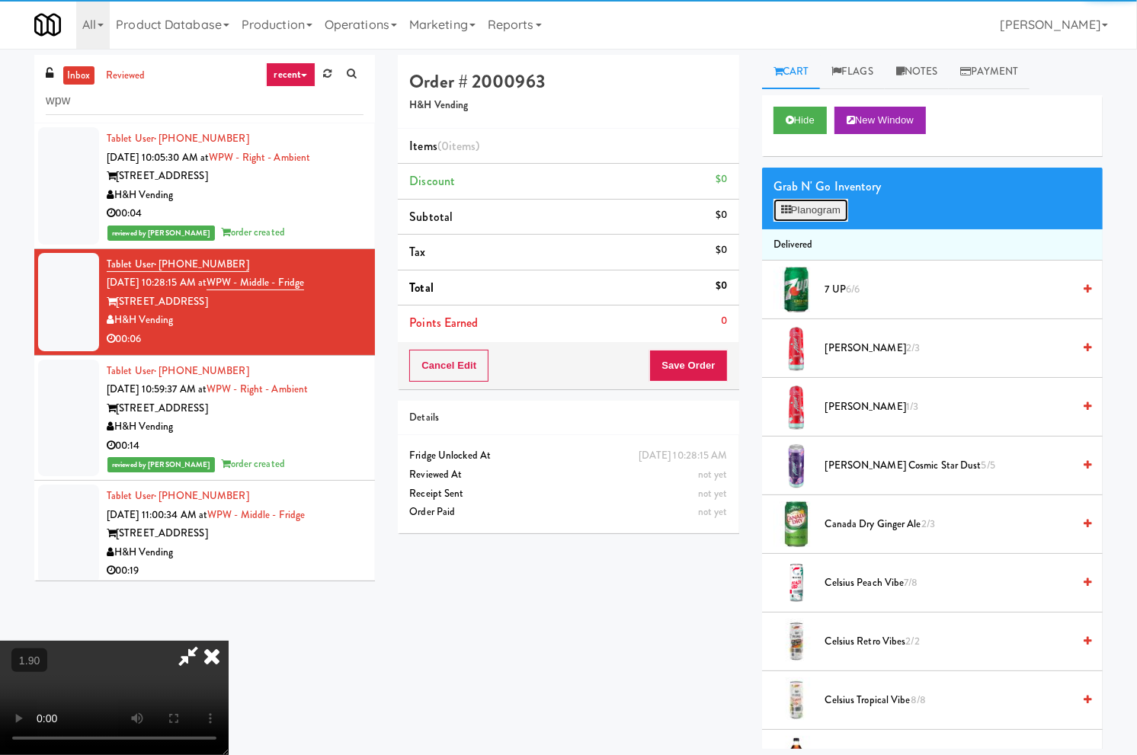
click at [816, 211] on button "Planogram" at bounding box center [810, 210] width 75 height 23
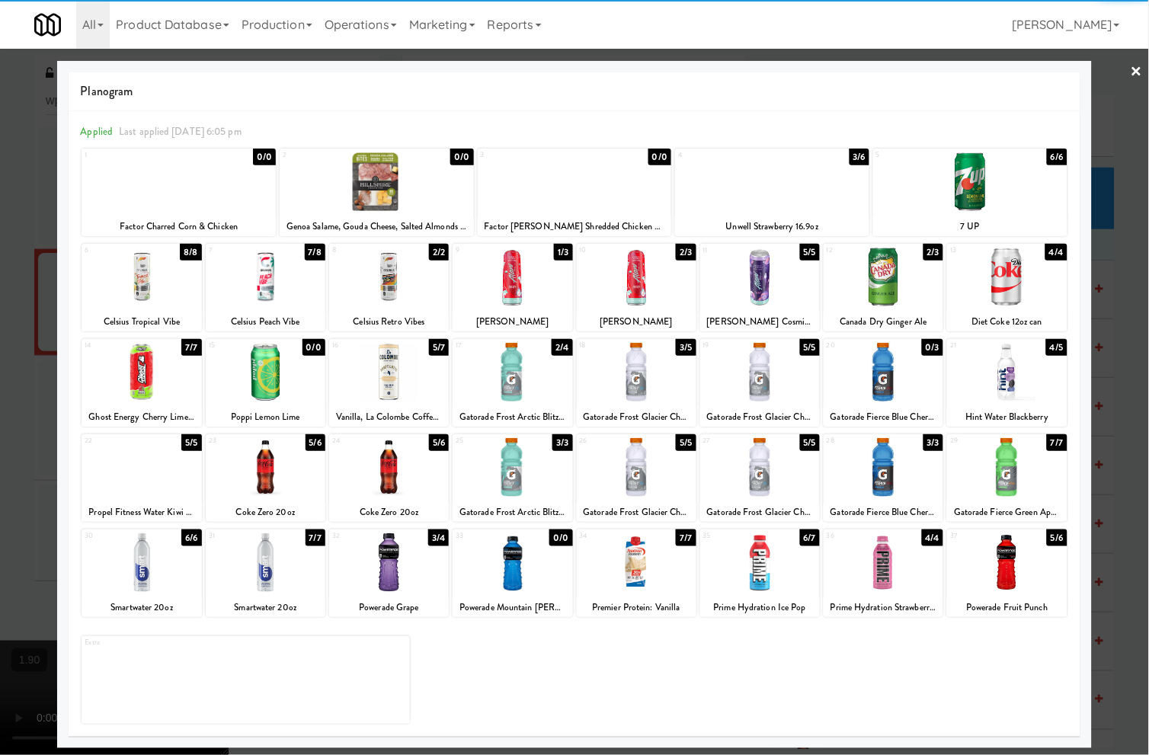
click at [516, 299] on div at bounding box center [512, 277] width 120 height 59
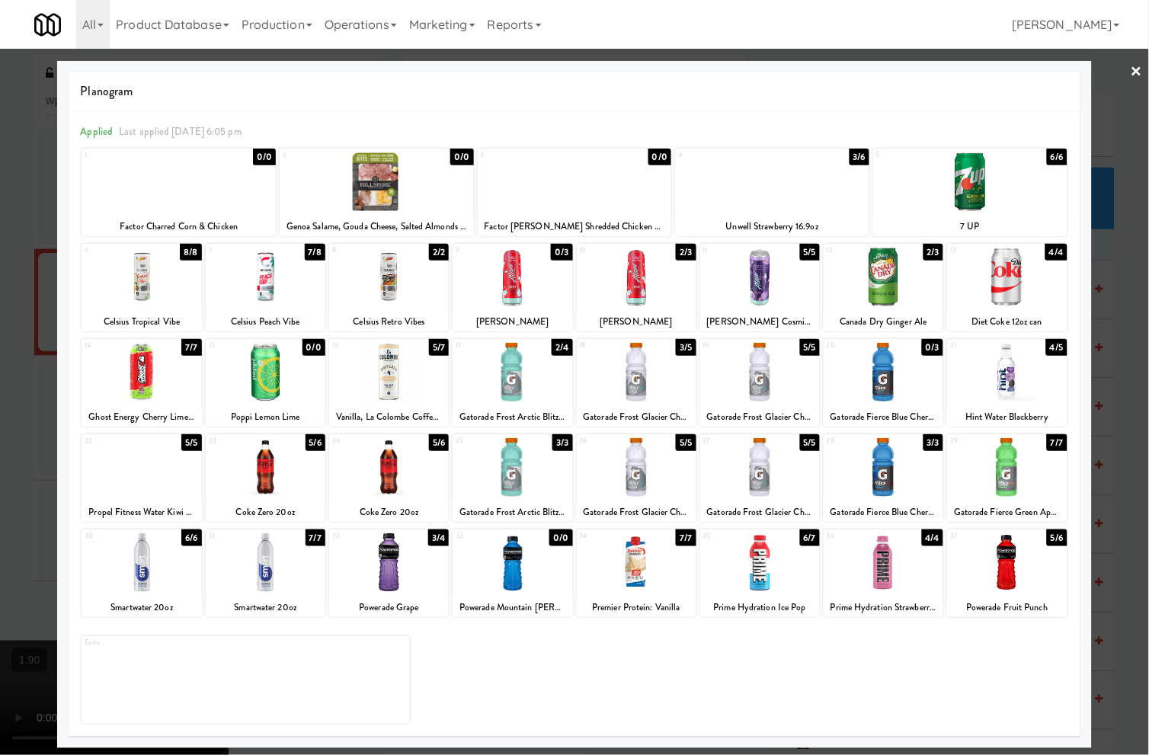
click at [617, 299] on div at bounding box center [637, 277] width 120 height 59
click at [1131, 66] on link "×" at bounding box center [1136, 72] width 12 height 47
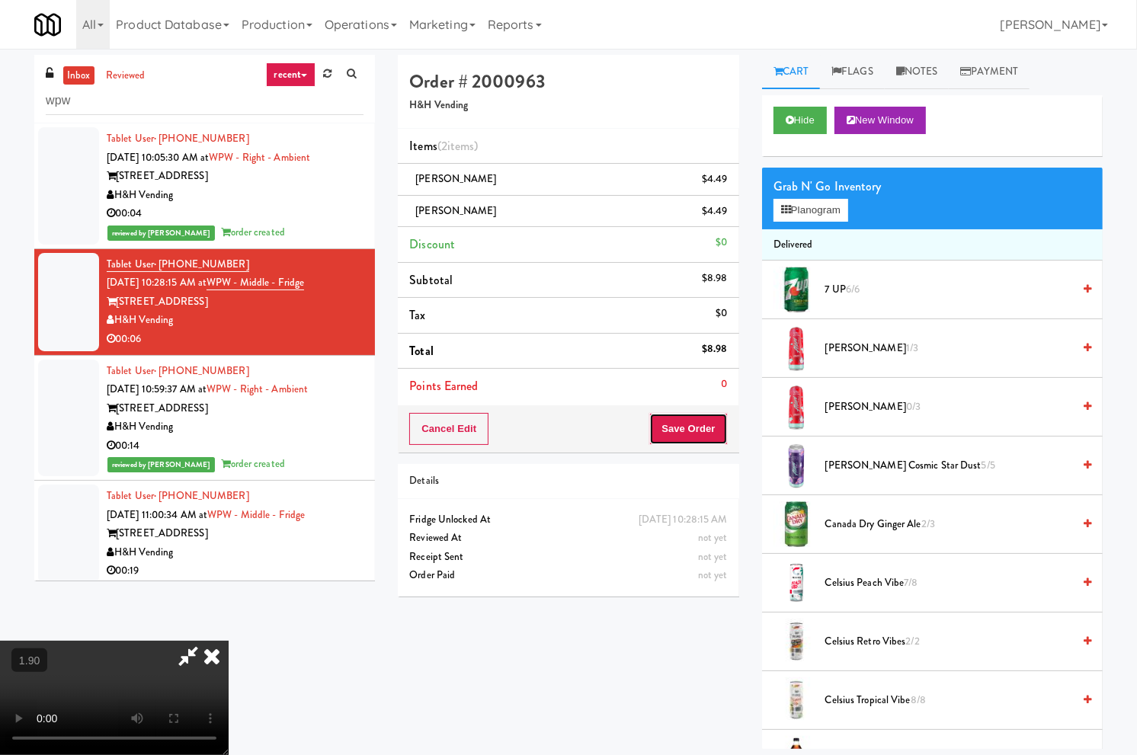
click at [711, 413] on button "Save Order" at bounding box center [688, 429] width 78 height 32
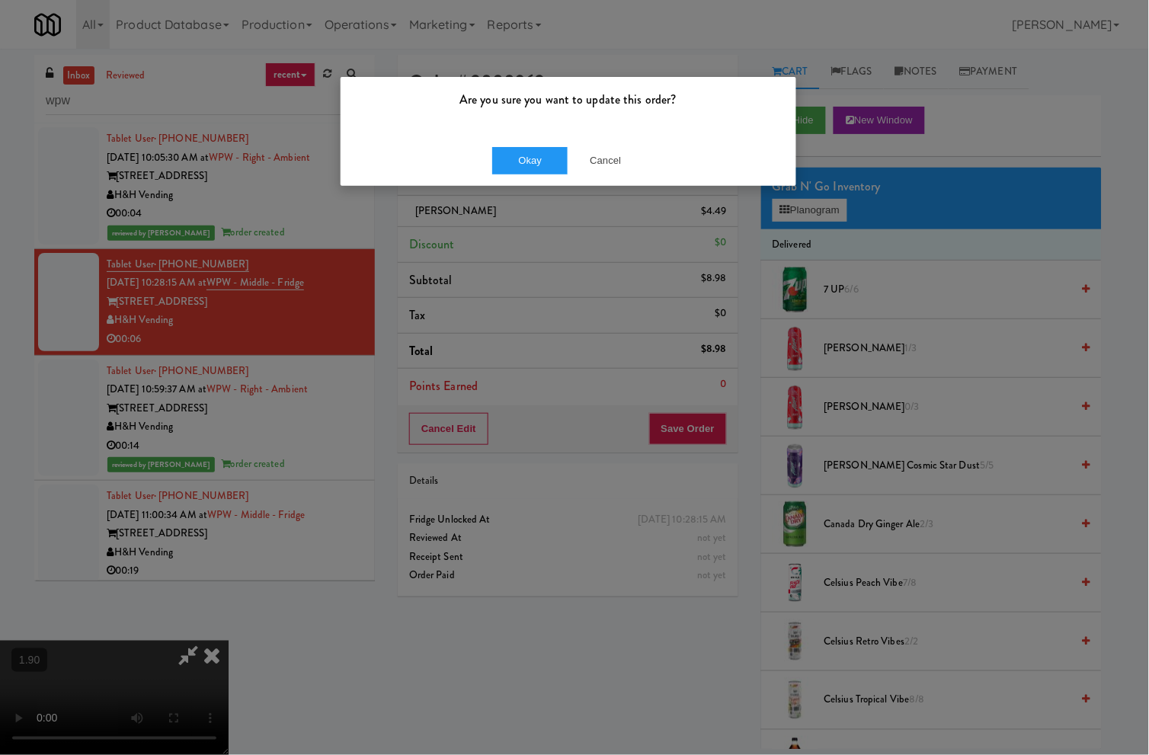
click at [520, 140] on div "Okay Cancel" at bounding box center [569, 160] width 456 height 51
click at [520, 151] on button "Okay" at bounding box center [530, 160] width 76 height 27
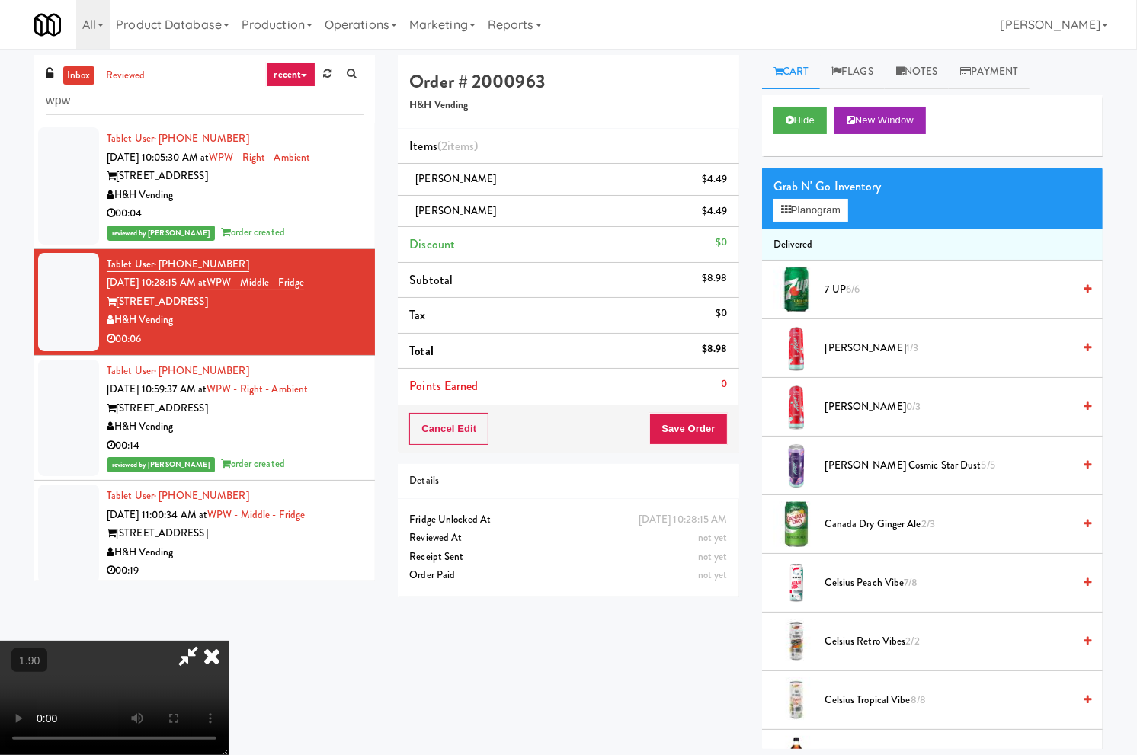
click at [343, 313] on div "H&H Vending" at bounding box center [235, 320] width 257 height 19
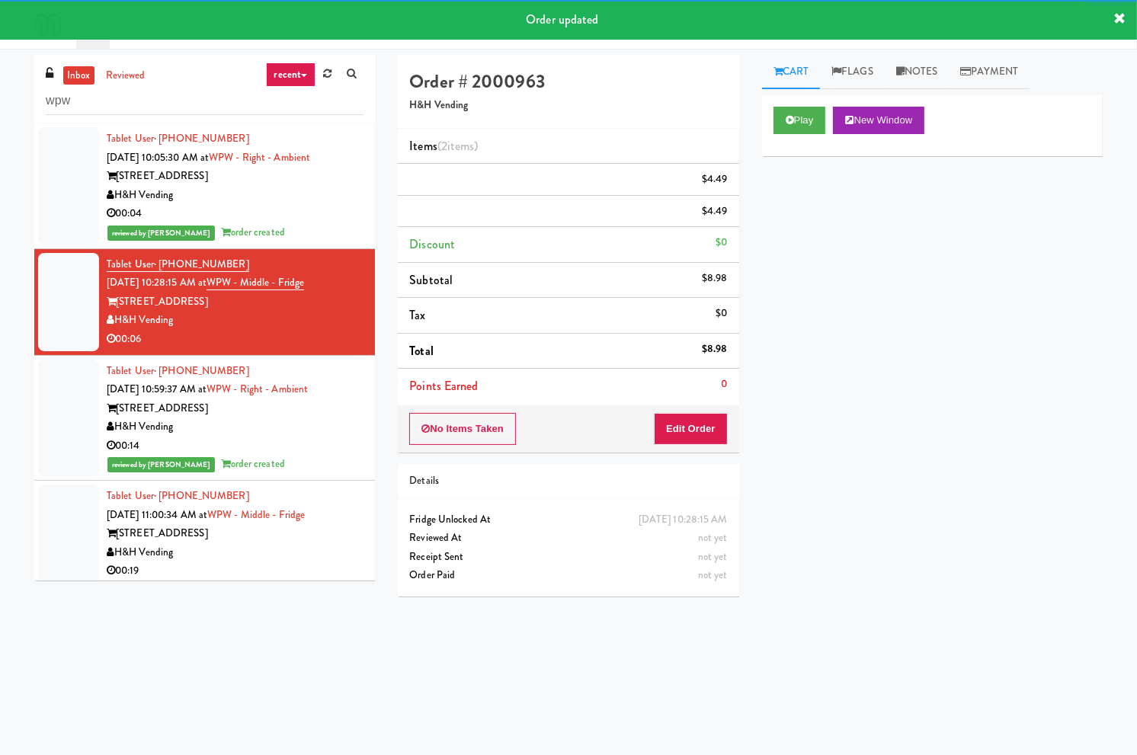
click at [348, 349] on div at bounding box center [235, 349] width 257 height 0
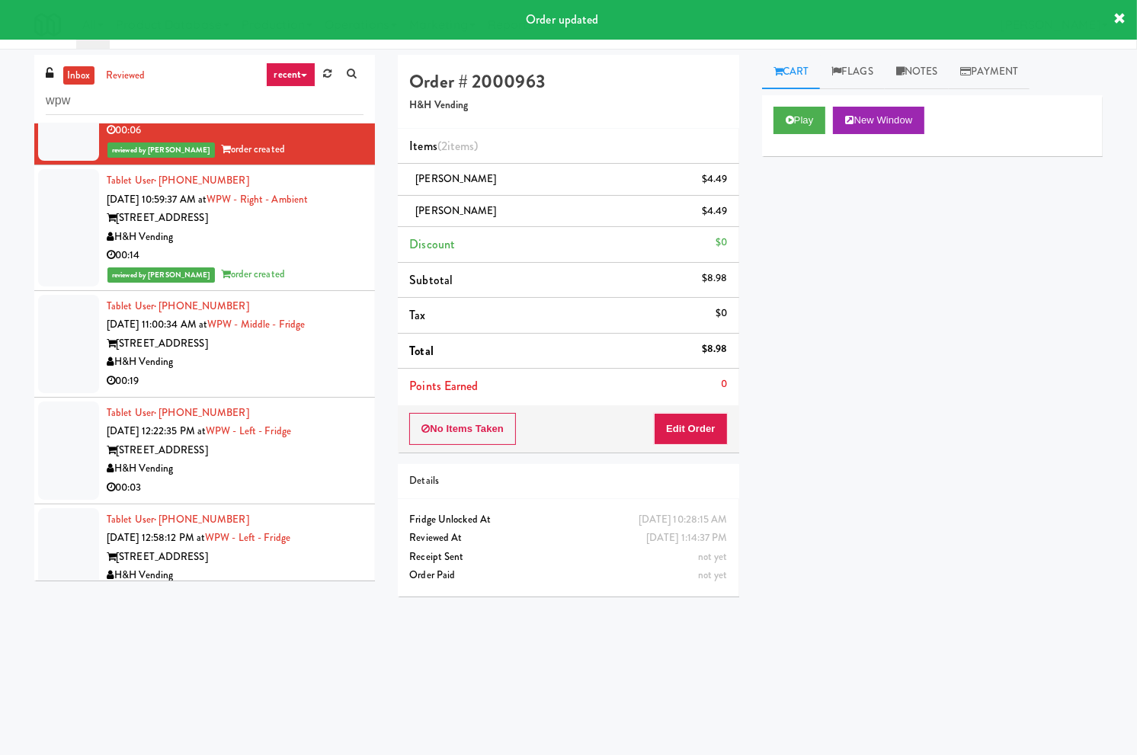
scroll to position [238, 0]
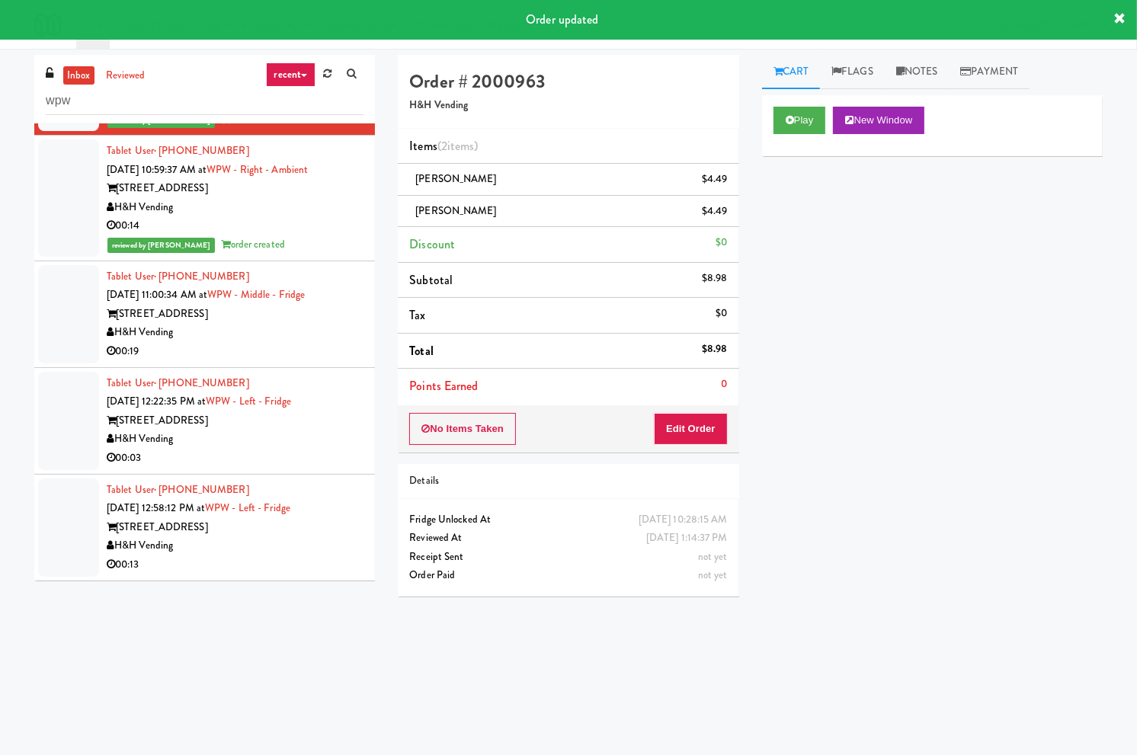
click at [341, 353] on div "00:19" at bounding box center [235, 351] width 257 height 19
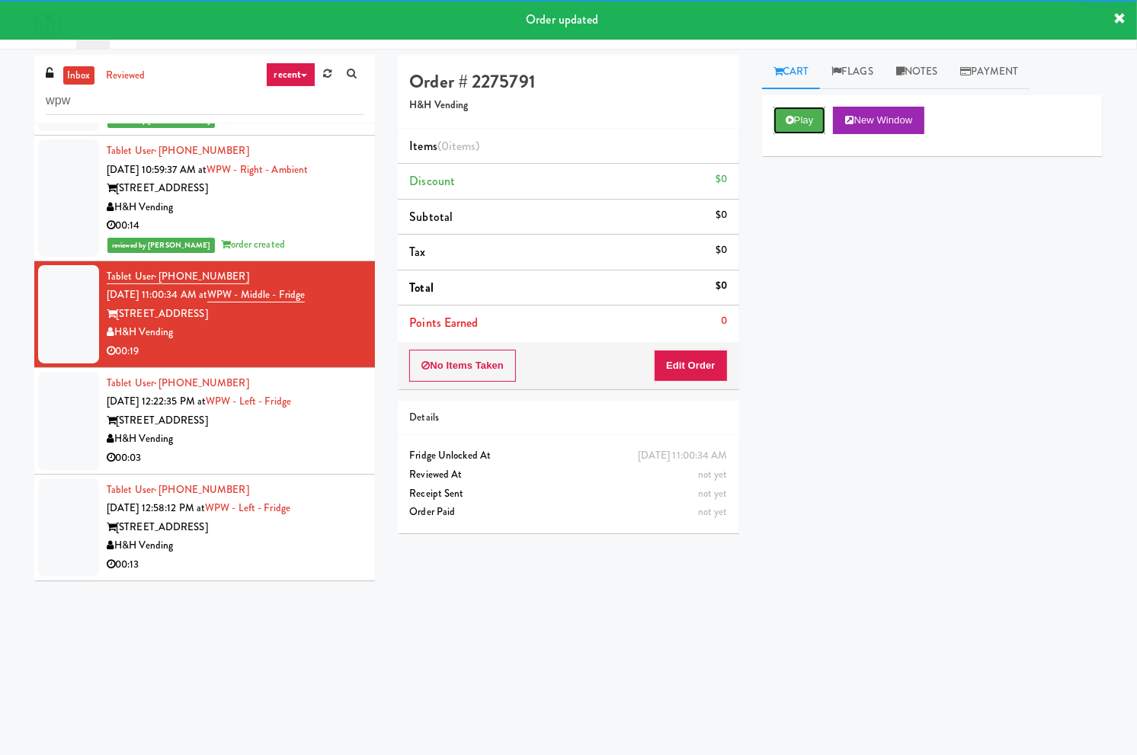
drag, startPoint x: 812, startPoint y: 125, endPoint x: 801, endPoint y: 135, distance: 14.6
click at [811, 125] on button "Play" at bounding box center [799, 120] width 53 height 27
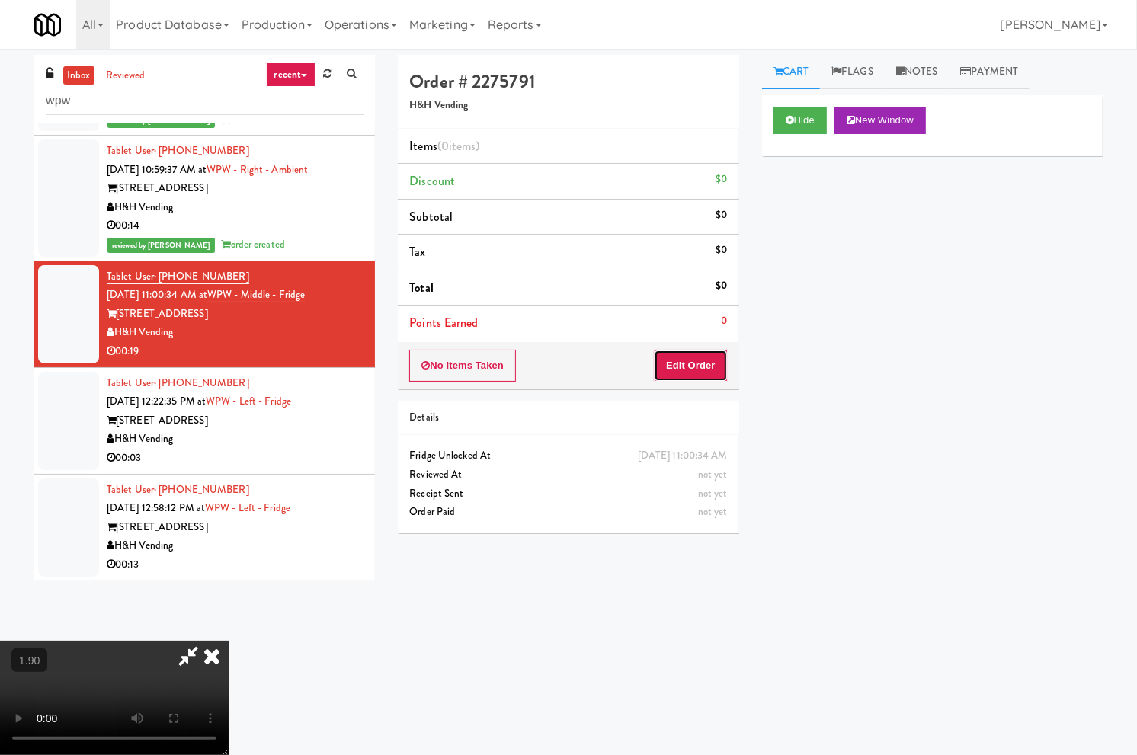
drag, startPoint x: 707, startPoint y: 371, endPoint x: 932, endPoint y: 16, distance: 420.1
click at [708, 371] on button "Edit Order" at bounding box center [691, 366] width 74 height 32
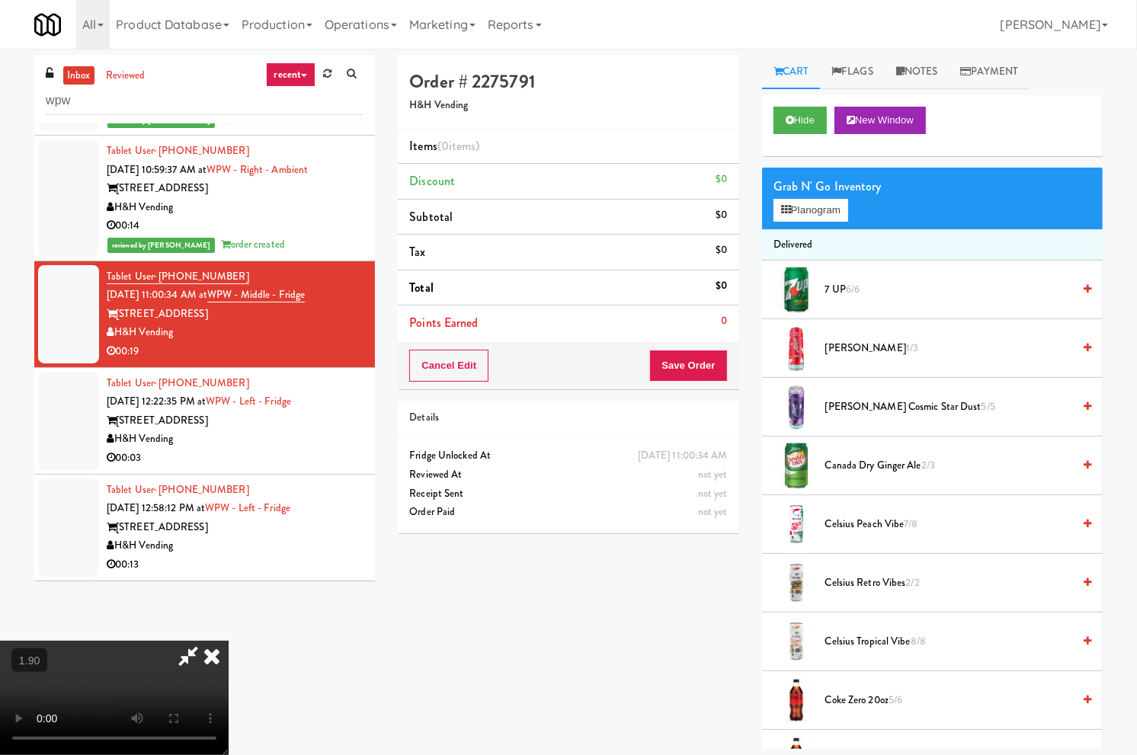
click at [72, 78] on link "inbox" at bounding box center [78, 75] width 31 height 19
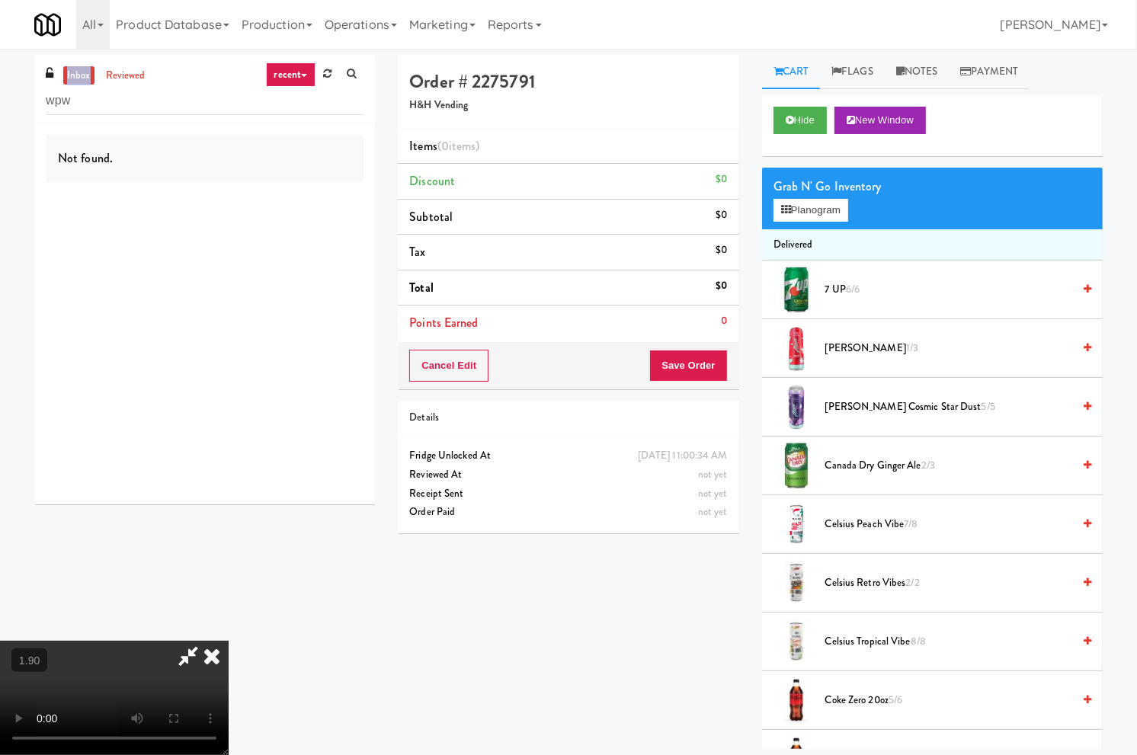
click at [72, 78] on link "inbox" at bounding box center [78, 75] width 31 height 19
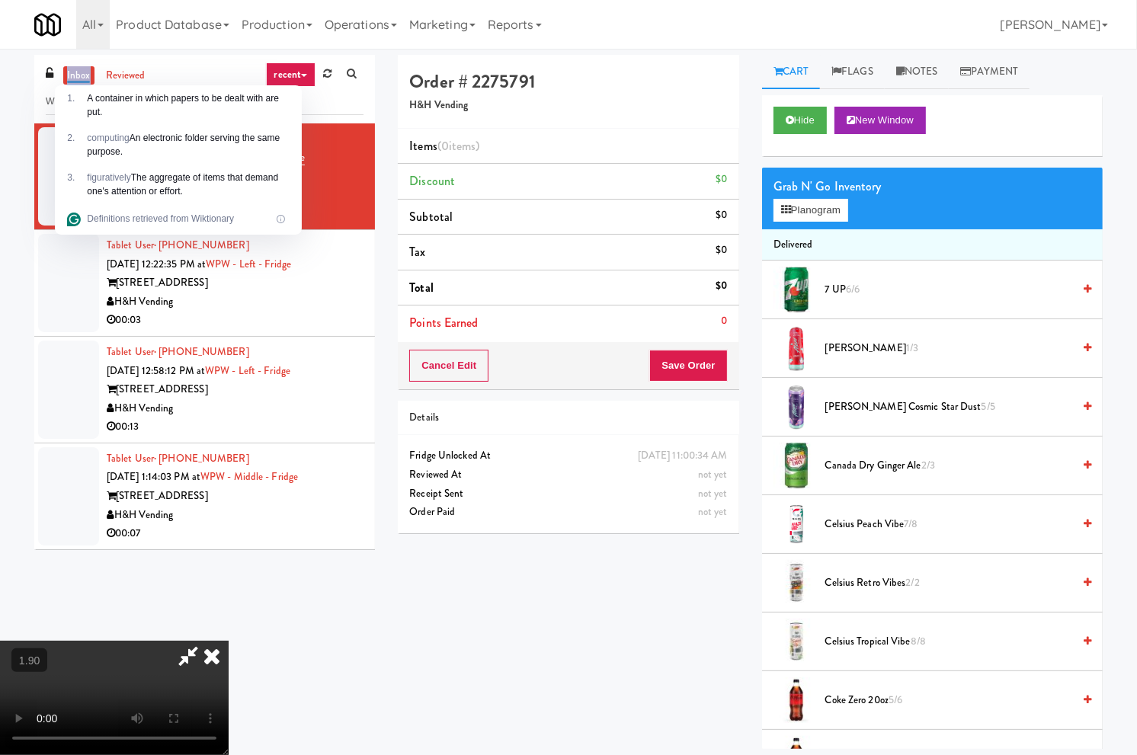
click at [185, 641] on video at bounding box center [114, 698] width 229 height 114
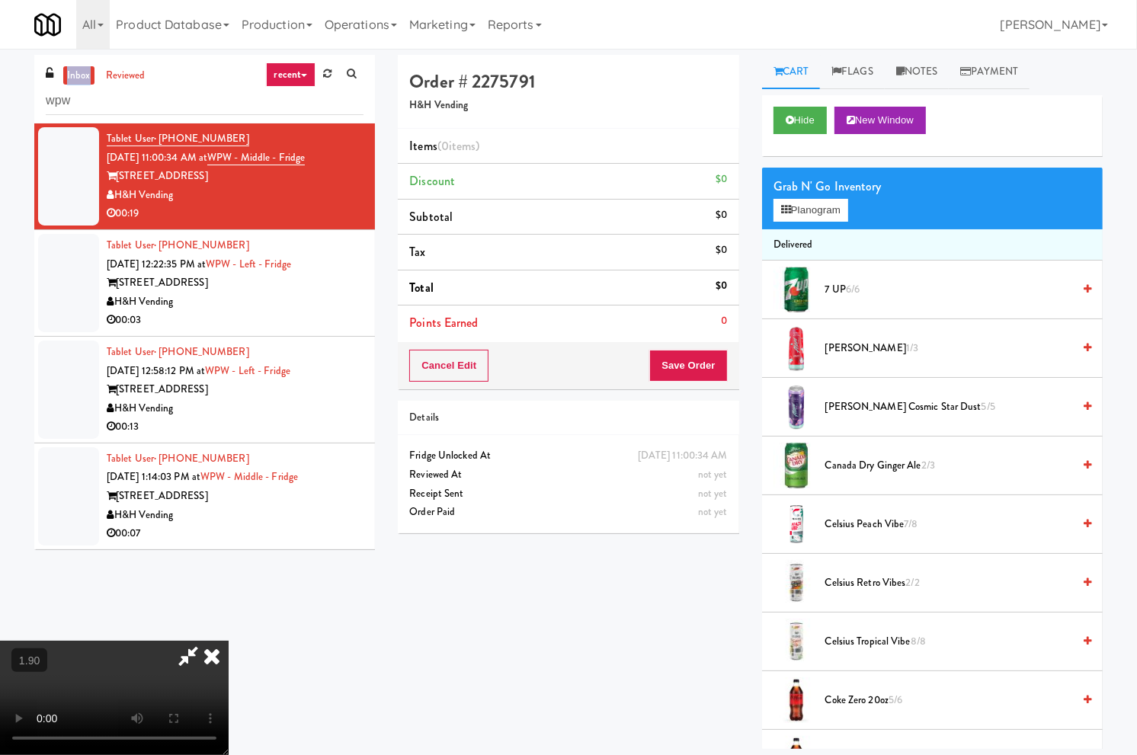
click at [185, 641] on video at bounding box center [114, 698] width 229 height 114
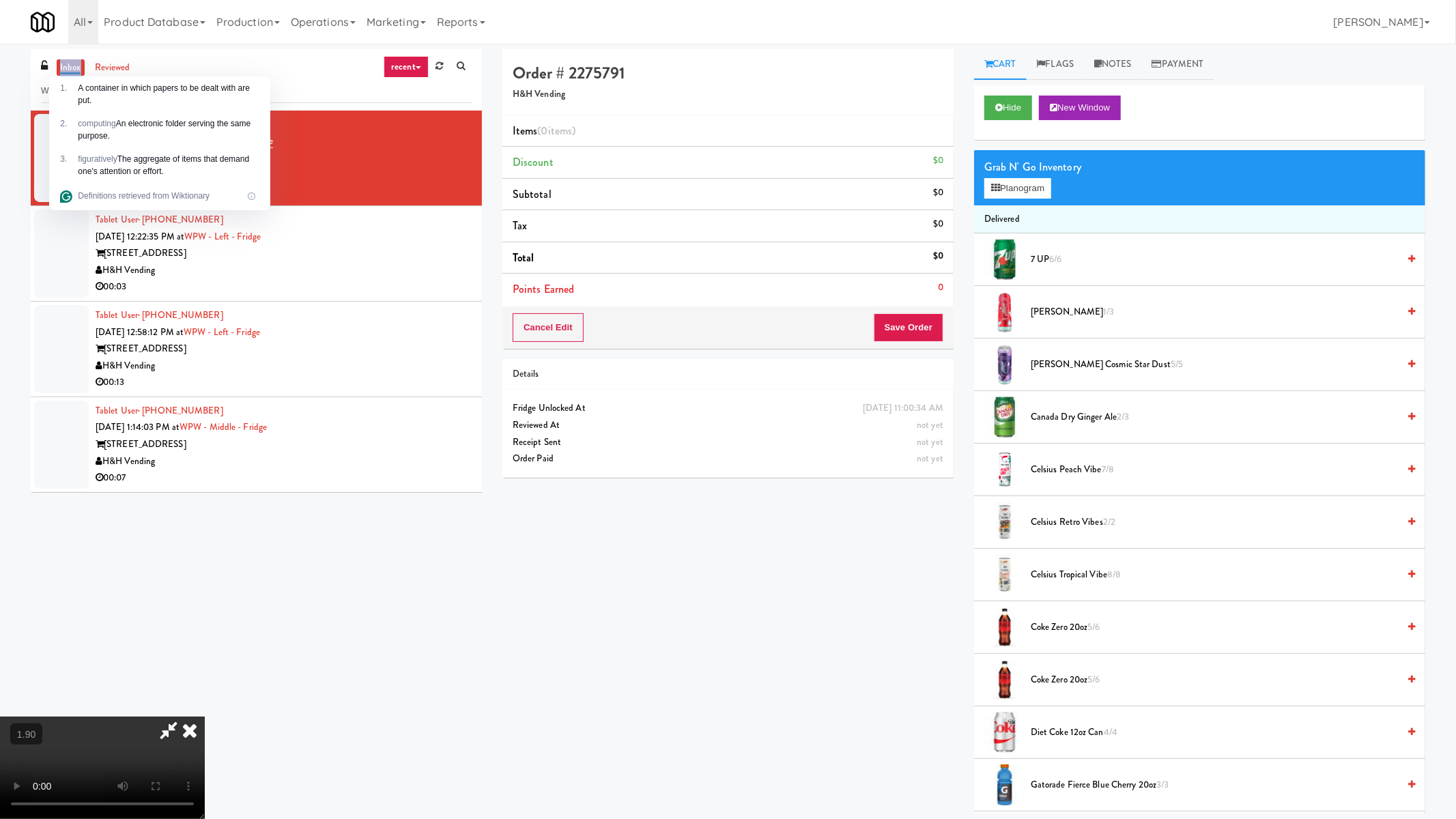
click at [173, 676] on video at bounding box center [102, 768] width 205 height 102
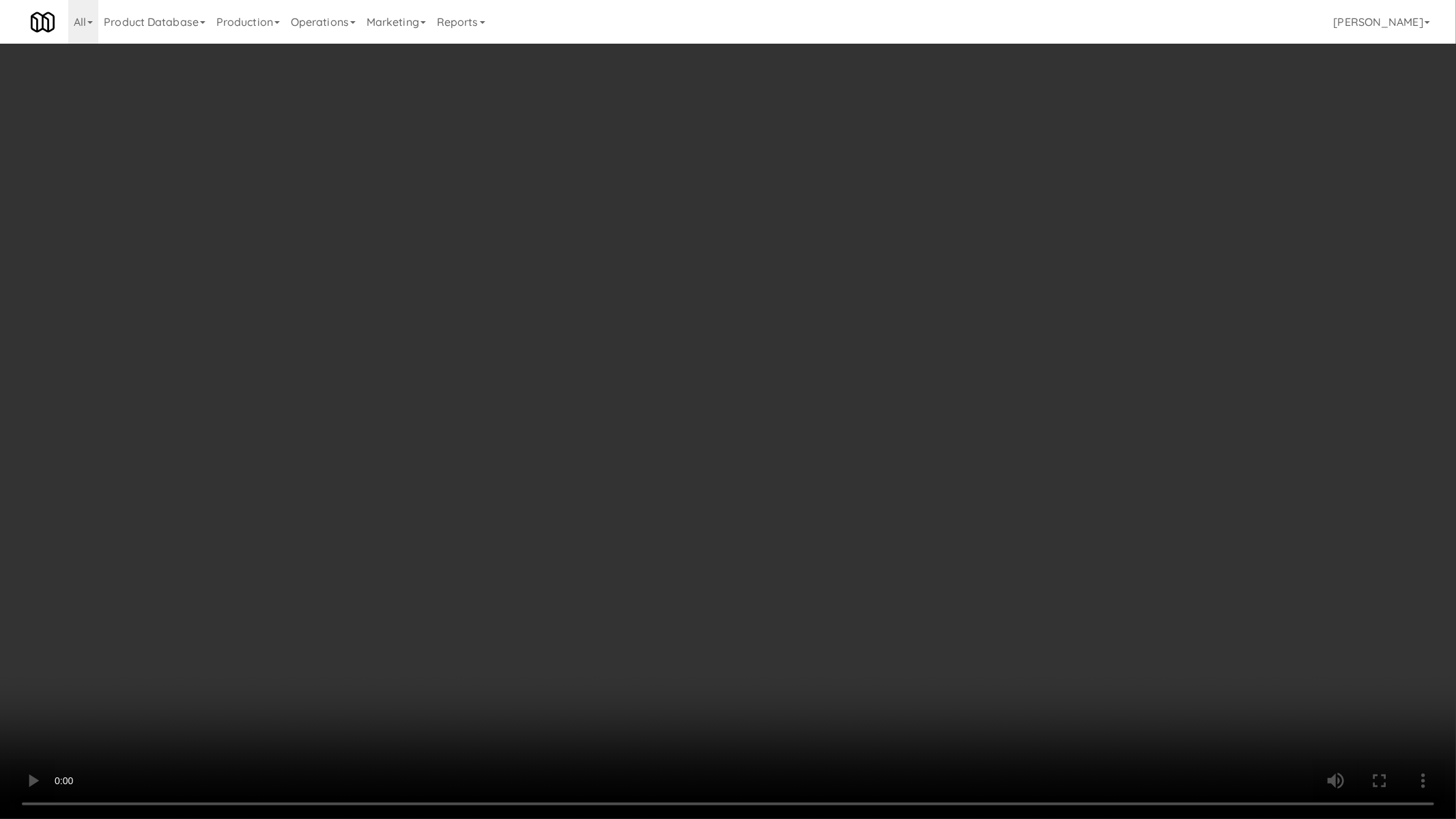
click at [173, 491] on video at bounding box center [728, 410] width 1456 height 819
click at [219, 487] on video at bounding box center [728, 410] width 1456 height 819
click at [230, 480] on video at bounding box center [728, 410] width 1456 height 819
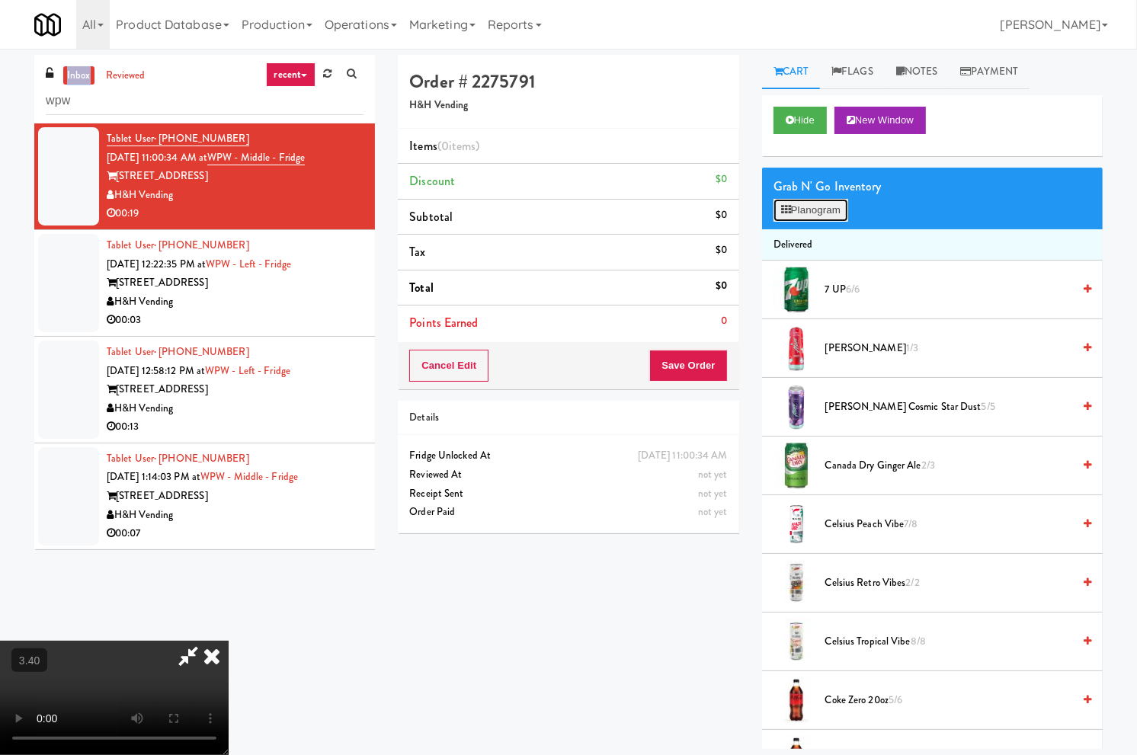
click at [818, 213] on button "Planogram" at bounding box center [810, 210] width 75 height 23
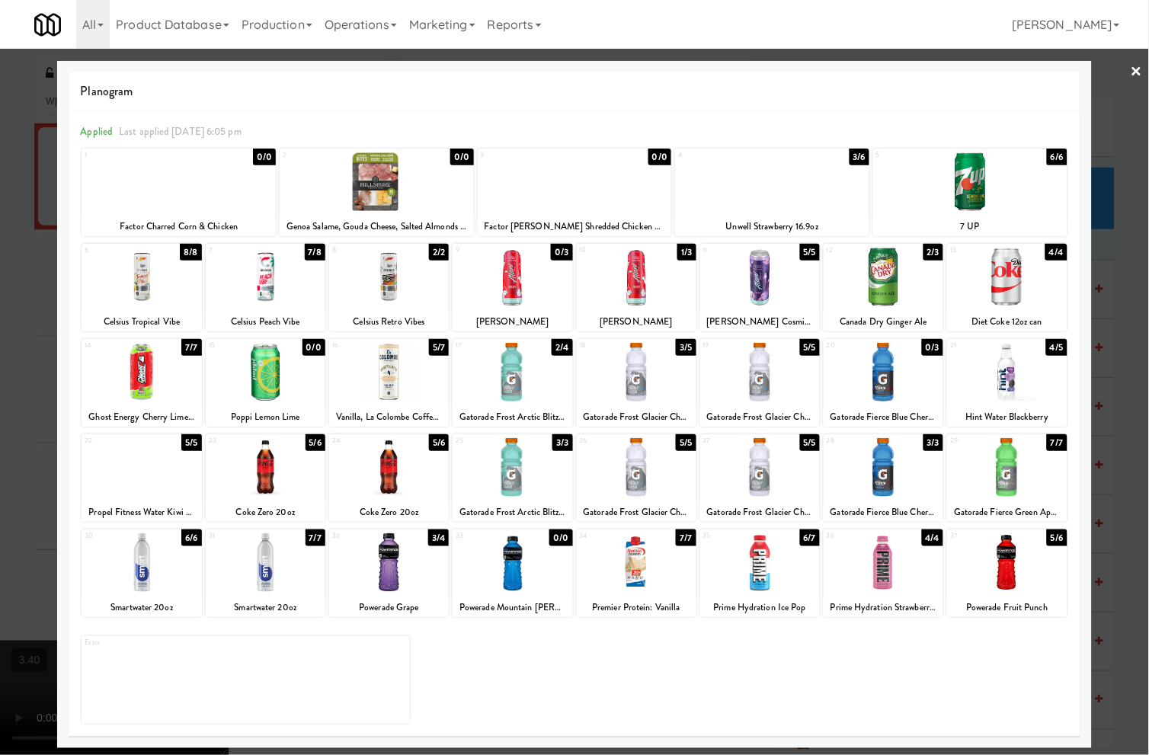
click at [810, 184] on div at bounding box center [772, 181] width 194 height 59
click at [1136, 66] on link "×" at bounding box center [1136, 72] width 12 height 47
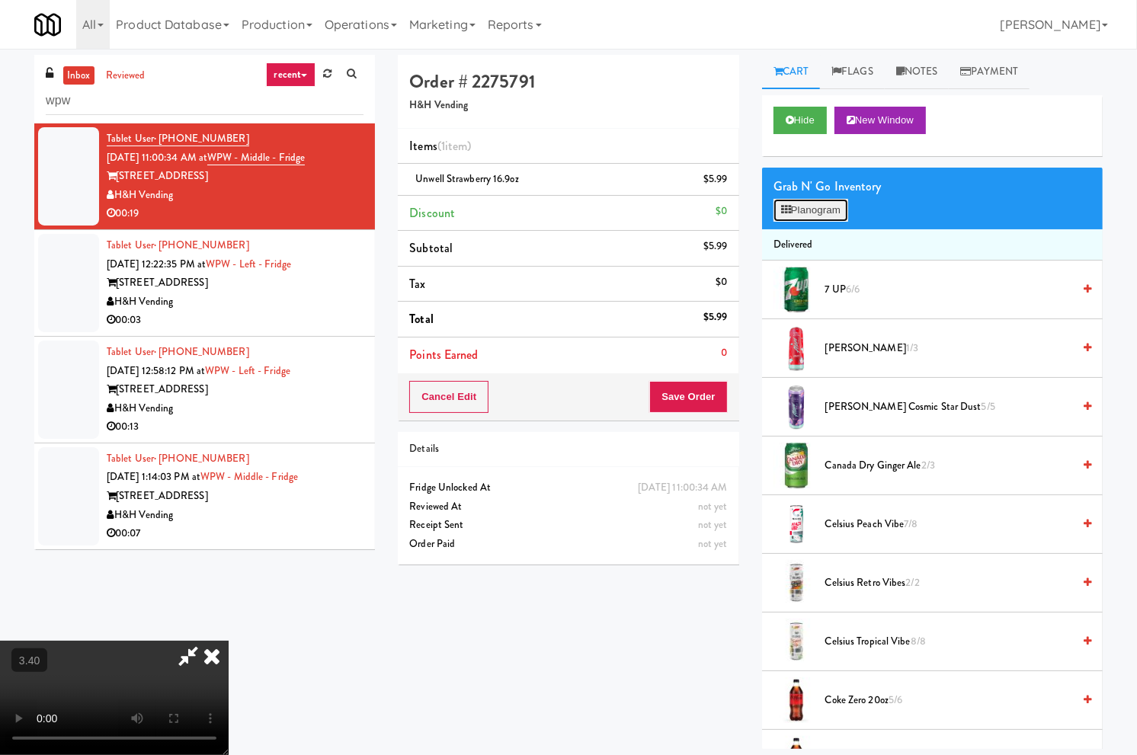
click at [831, 209] on button "Planogram" at bounding box center [810, 210] width 75 height 23
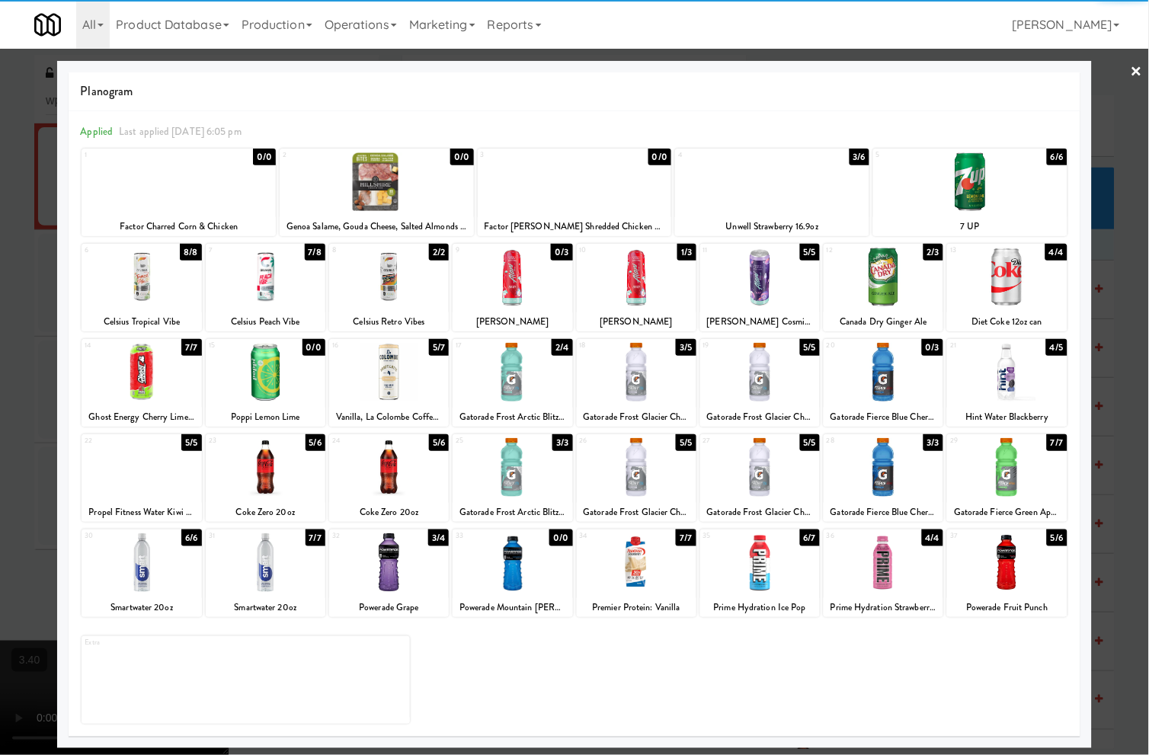
click at [903, 36] on div "All 325 Vending https://classic.micromart.com/vision-orders/921150?operator_id=…" at bounding box center [574, 24] width 1080 height 49
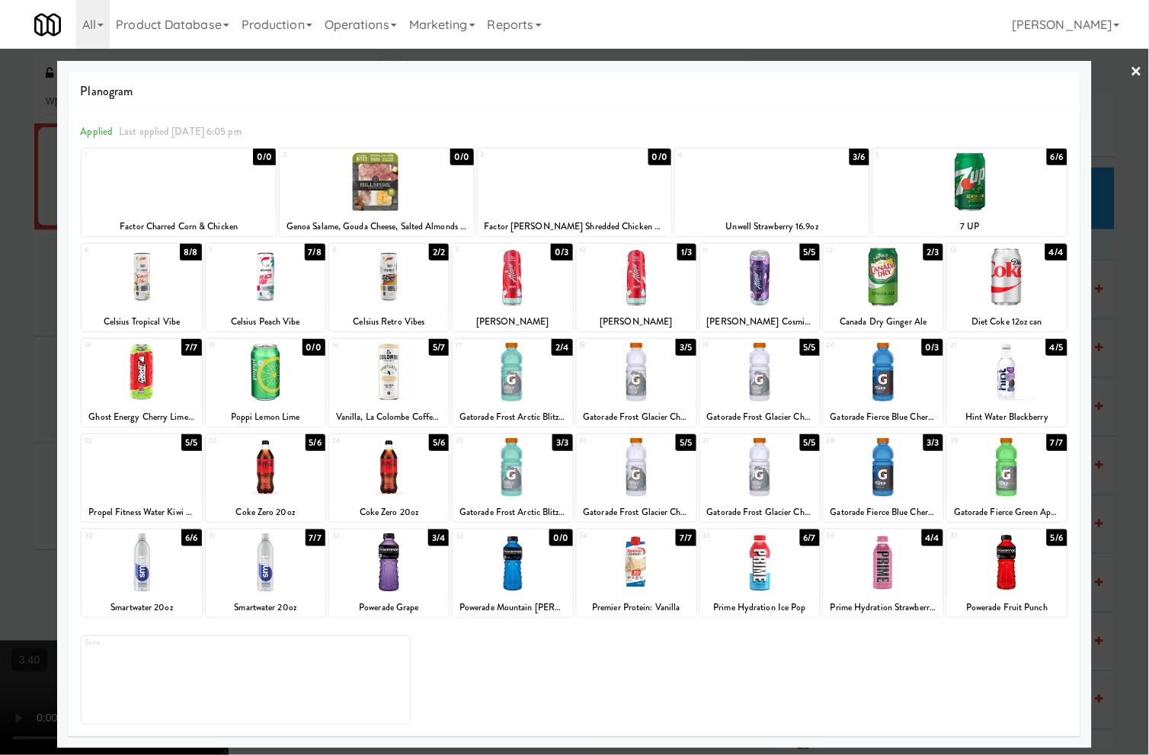
click at [1136, 71] on link "×" at bounding box center [1136, 72] width 12 height 47
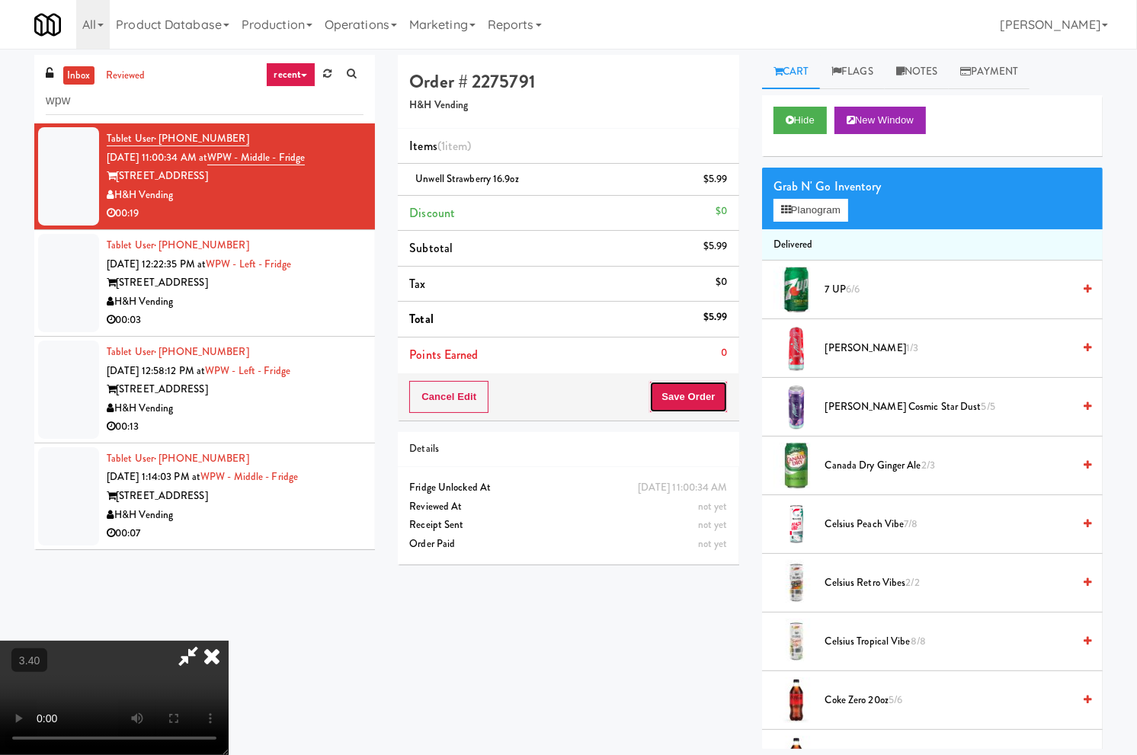
click at [714, 400] on button "Save Order" at bounding box center [688, 397] width 78 height 32
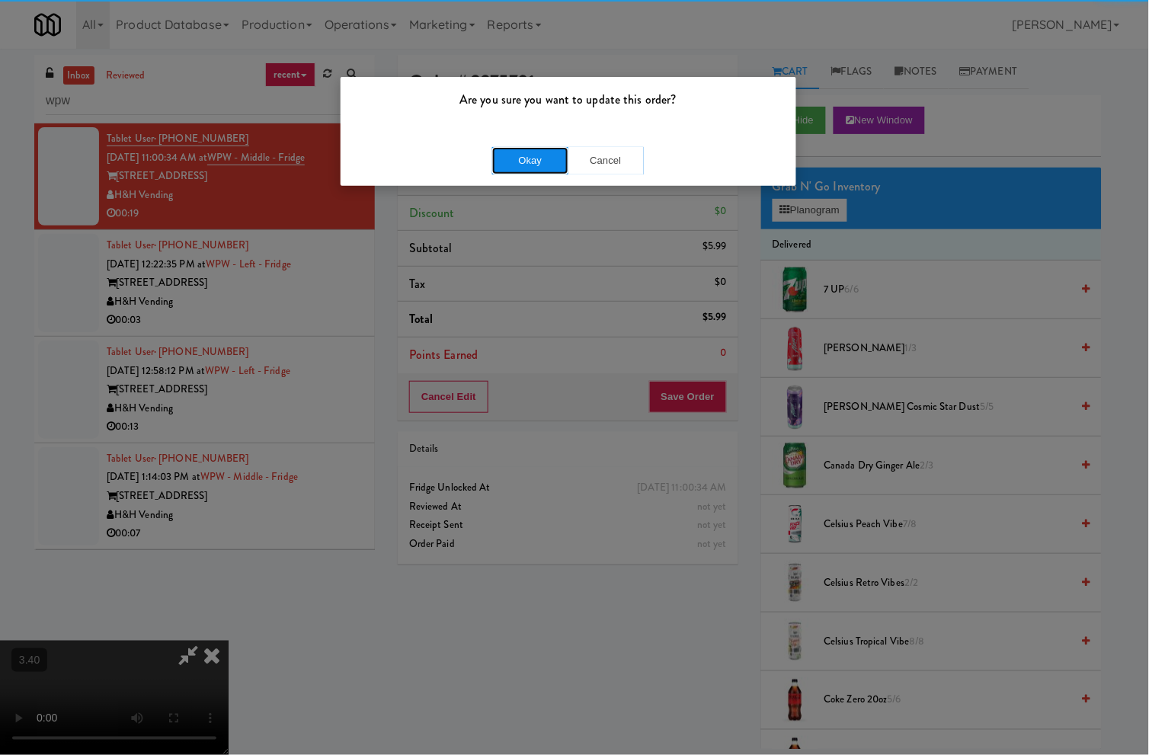
click at [514, 148] on button "Okay" at bounding box center [530, 160] width 76 height 27
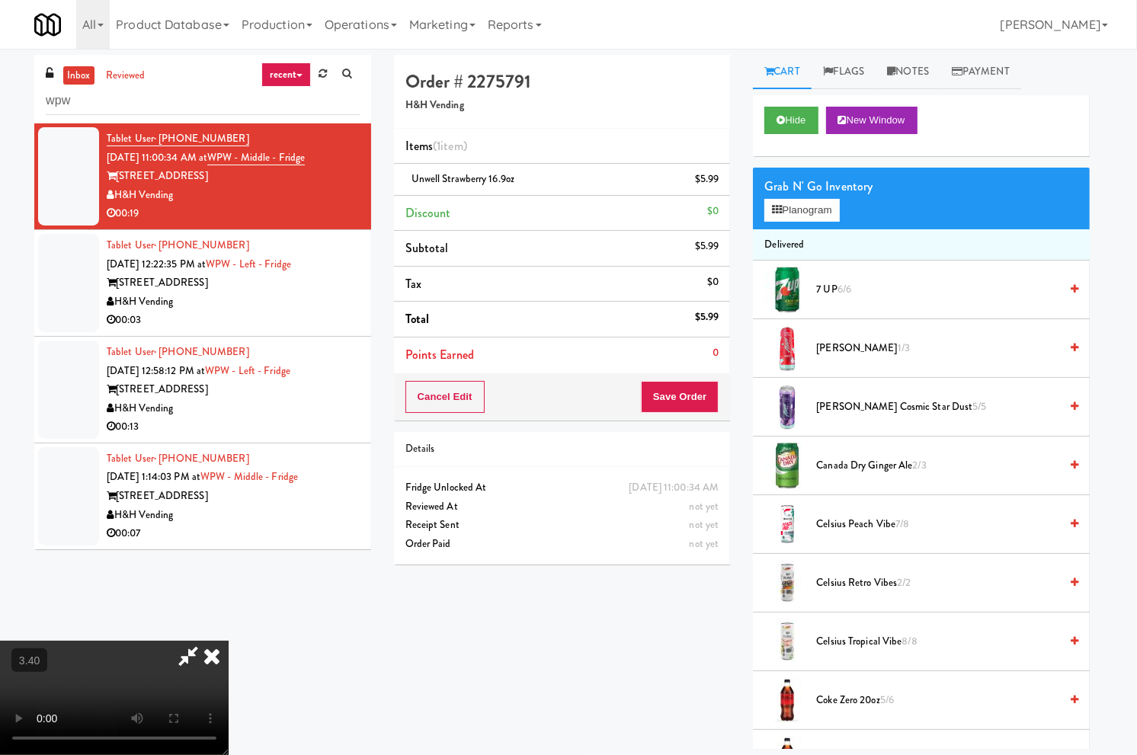
click at [346, 291] on div "343 W Wolf Point Plaza" at bounding box center [233, 282] width 253 height 19
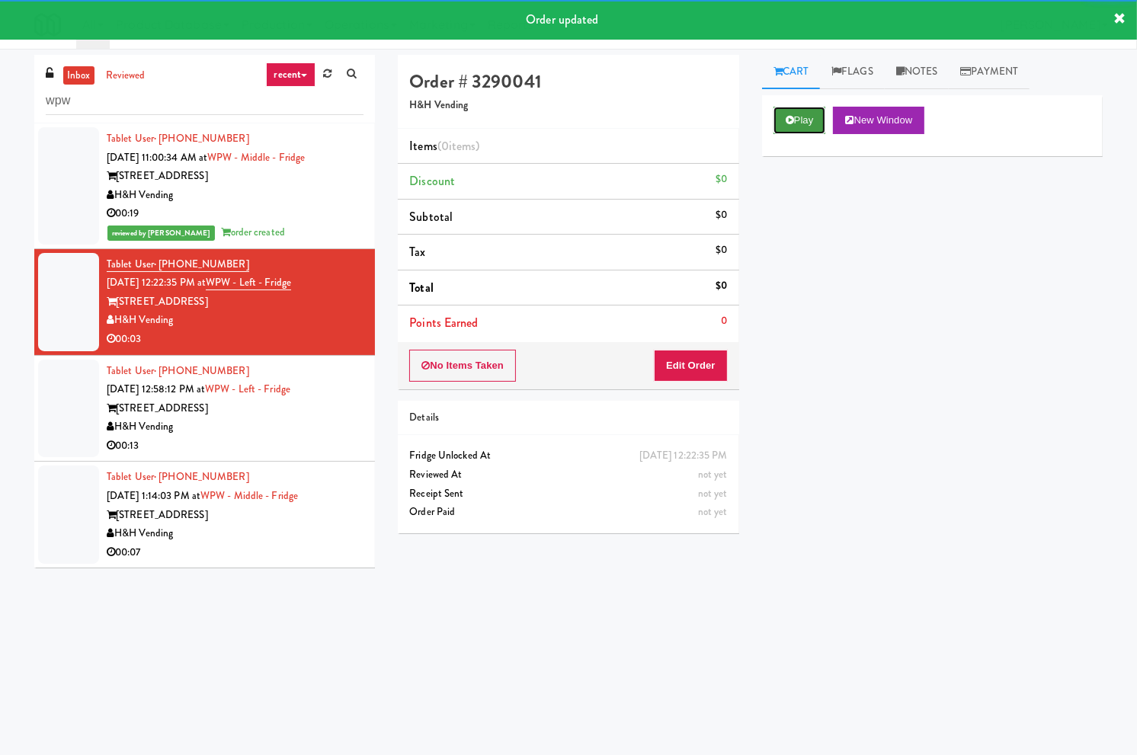
drag, startPoint x: 810, startPoint y: 123, endPoint x: 696, endPoint y: 264, distance: 180.4
click at [809, 124] on button "Play" at bounding box center [799, 120] width 53 height 27
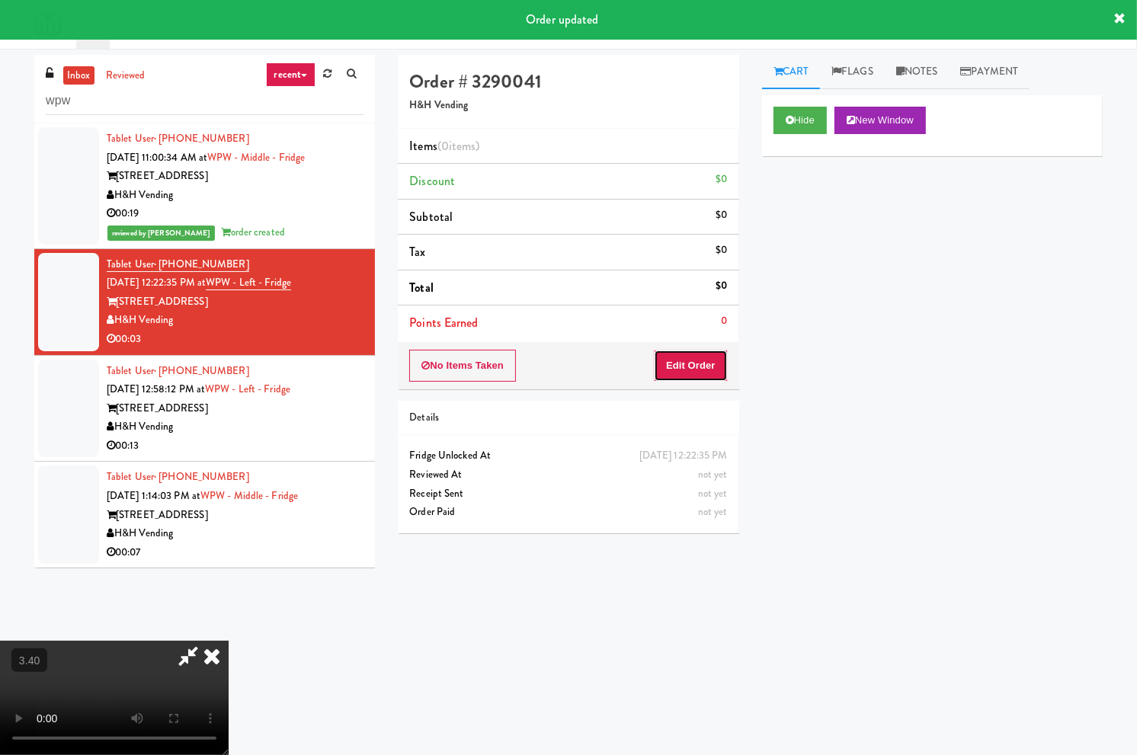
click at [697, 362] on button "Edit Order" at bounding box center [691, 366] width 74 height 32
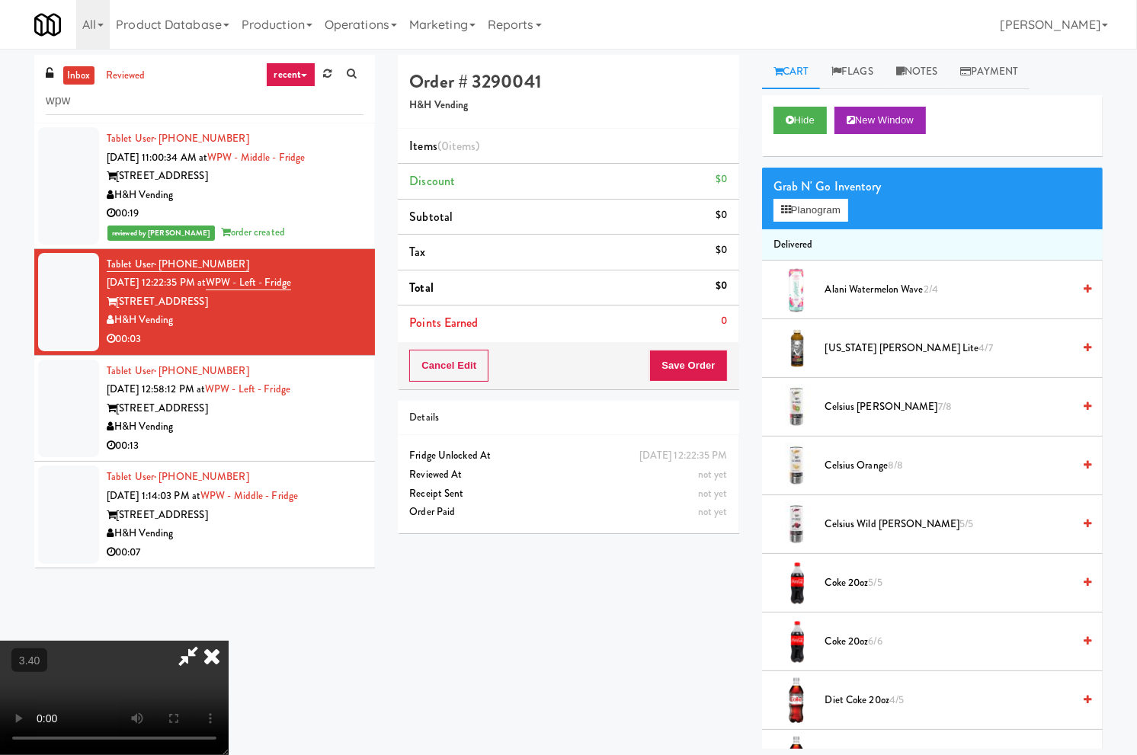
click at [229, 641] on video at bounding box center [114, 698] width 229 height 114
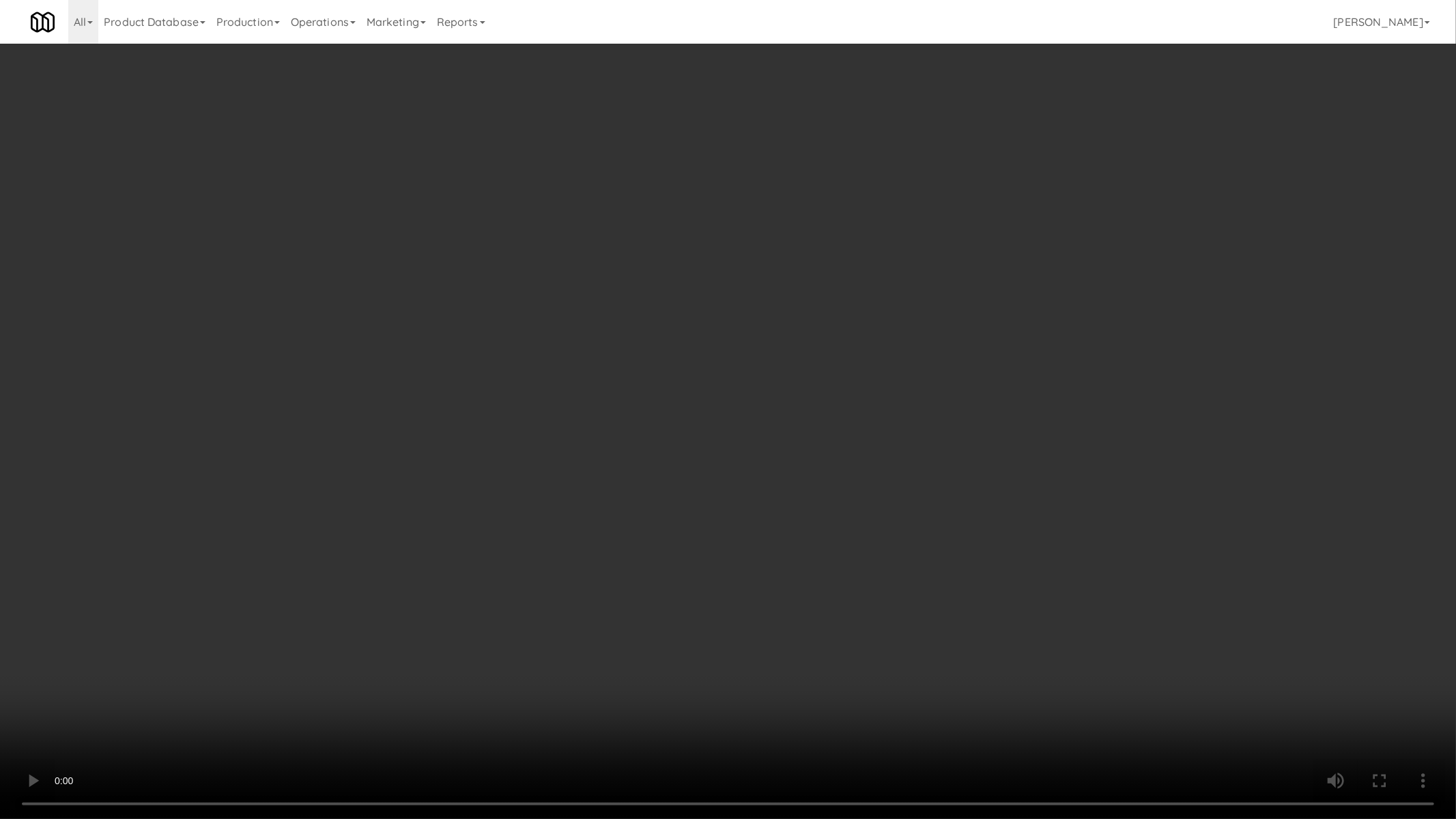
click at [396, 473] on video at bounding box center [728, 410] width 1456 height 819
click at [520, 443] on video at bounding box center [728, 410] width 1456 height 819
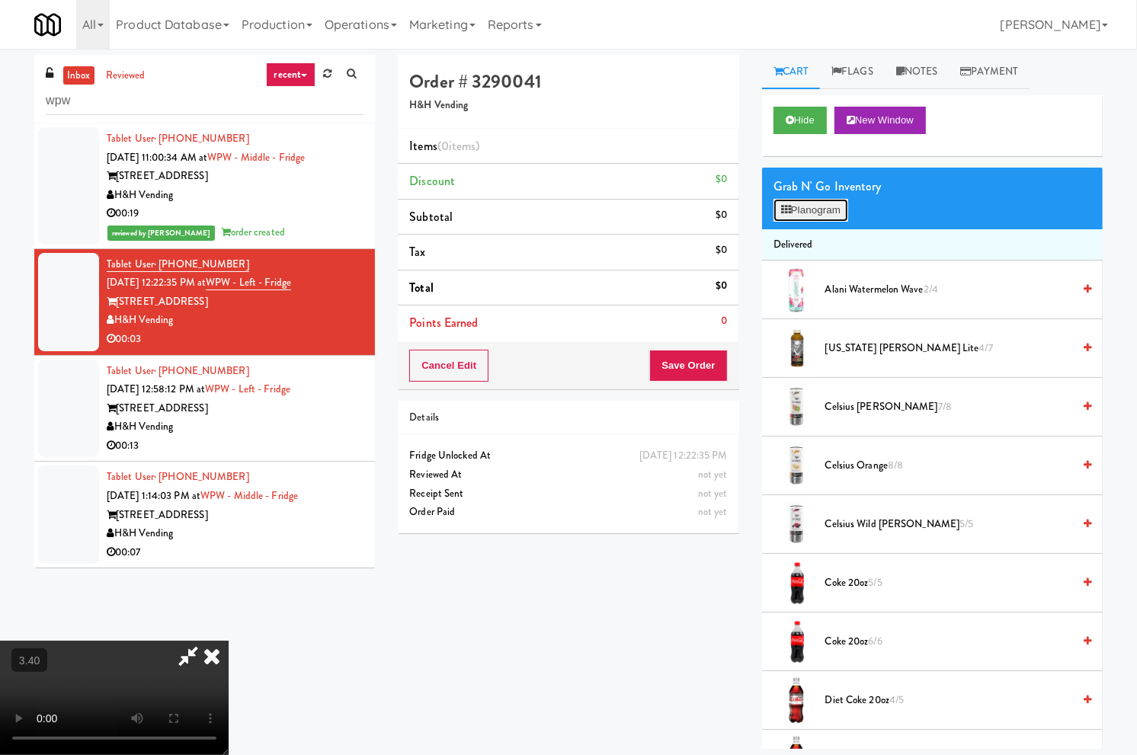
click at [836, 204] on button "Planogram" at bounding box center [810, 210] width 75 height 23
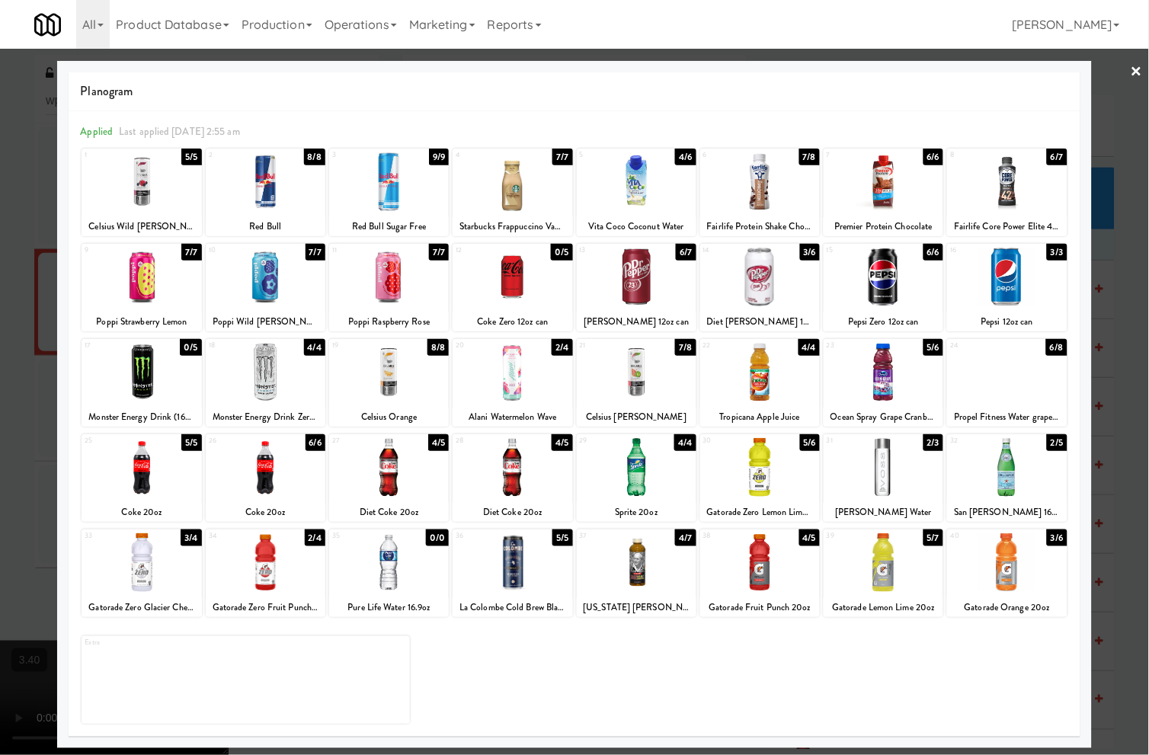
click at [410, 392] on div at bounding box center [389, 372] width 120 height 59
click at [1136, 71] on link "×" at bounding box center [1136, 72] width 12 height 47
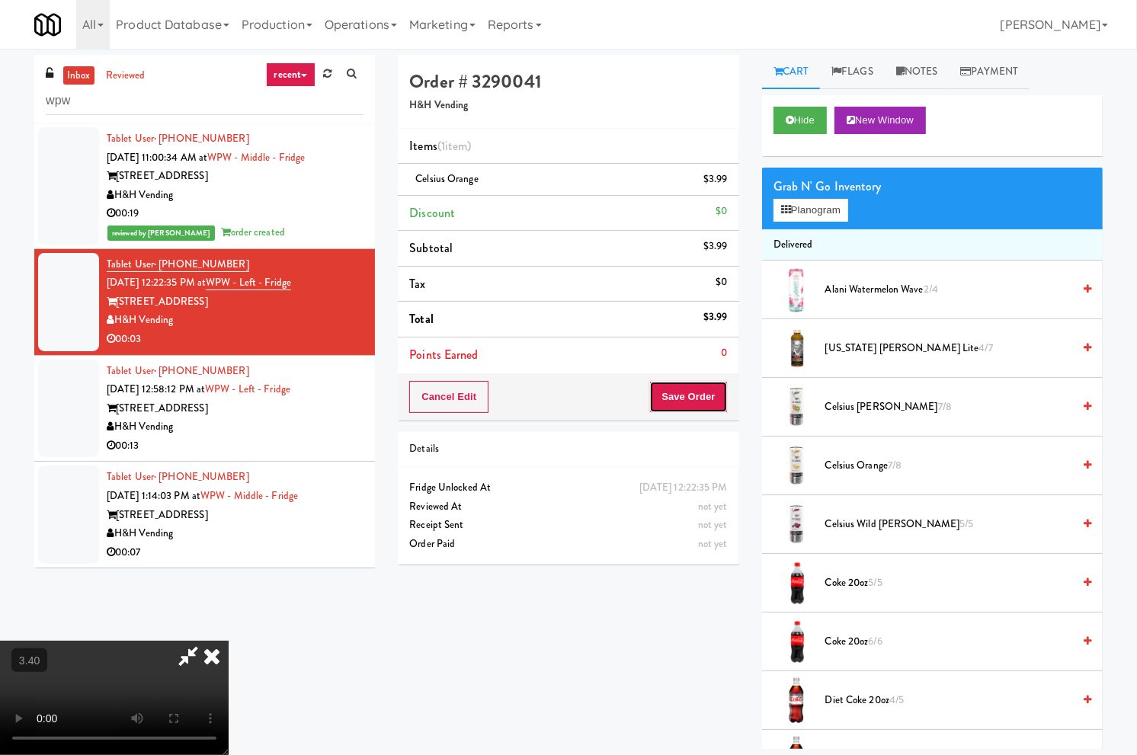
click at [705, 399] on button "Save Order" at bounding box center [688, 397] width 78 height 32
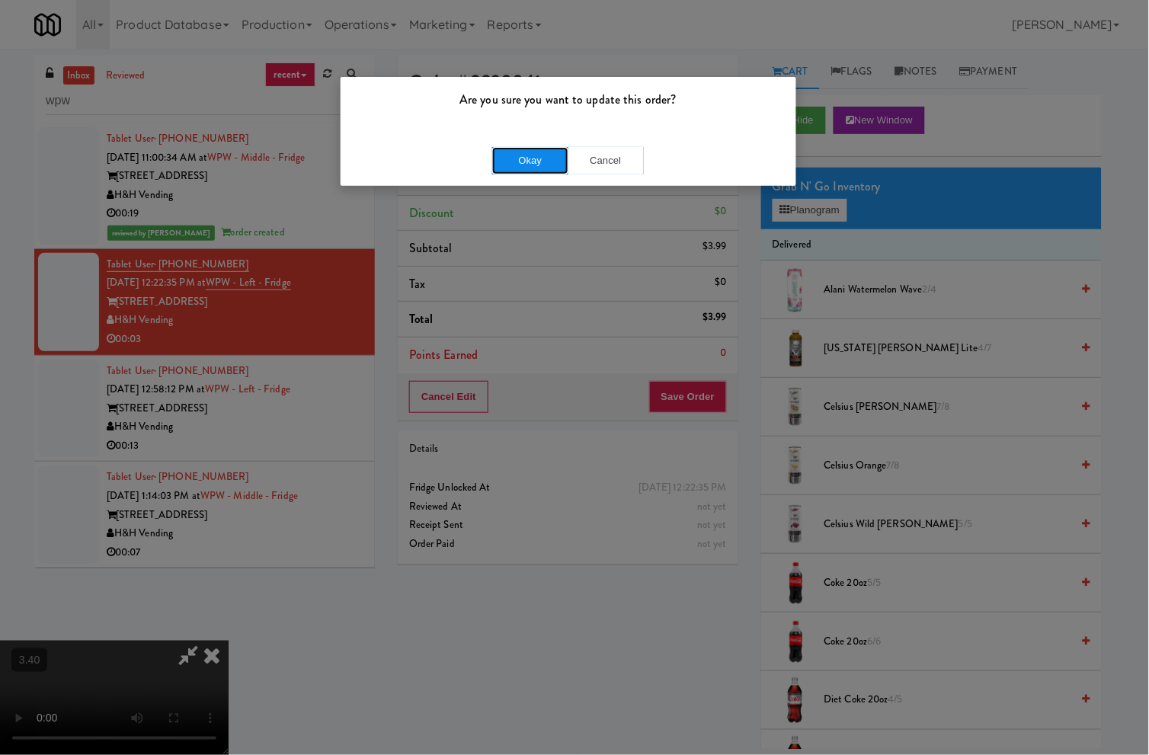
click at [514, 155] on button "Okay" at bounding box center [530, 160] width 76 height 27
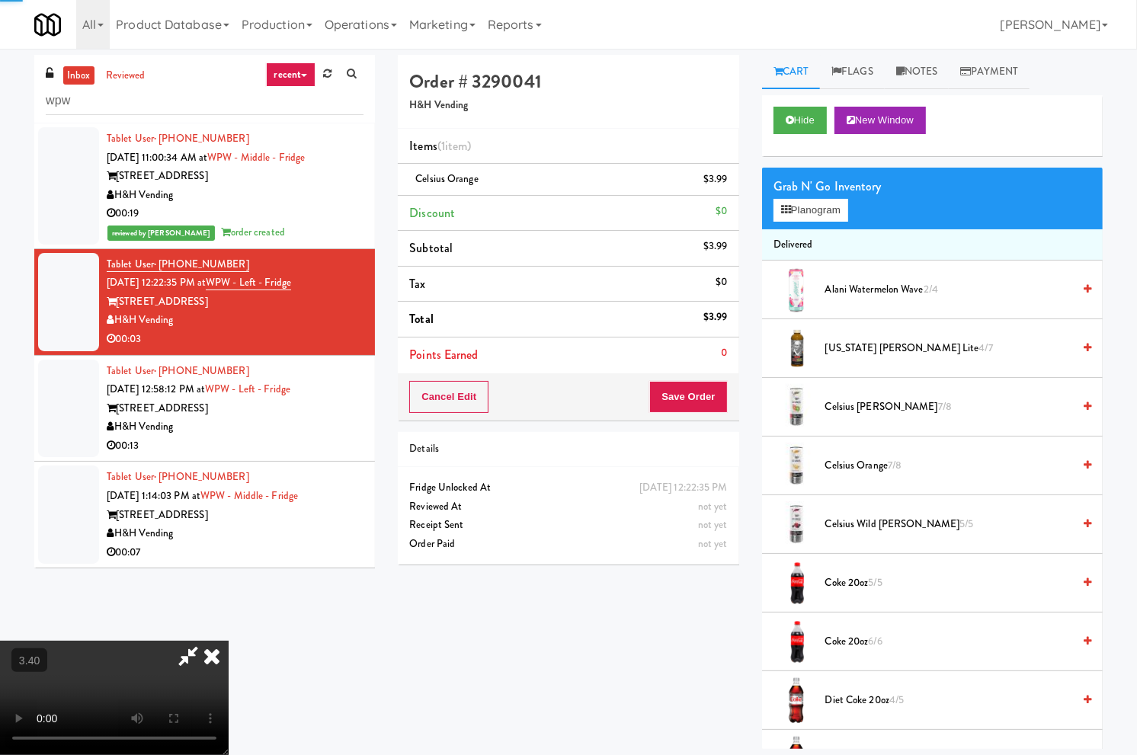
click at [309, 219] on div "00:19" at bounding box center [235, 213] width 257 height 19
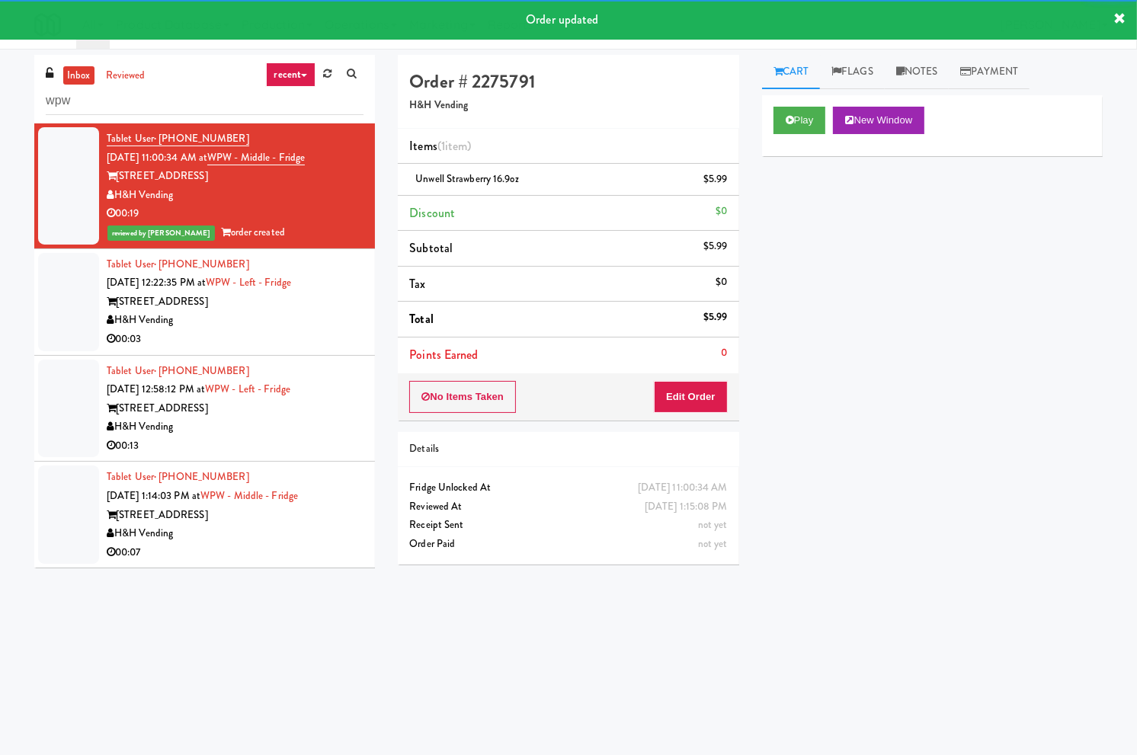
click at [312, 321] on div "H&H Vending" at bounding box center [235, 320] width 257 height 19
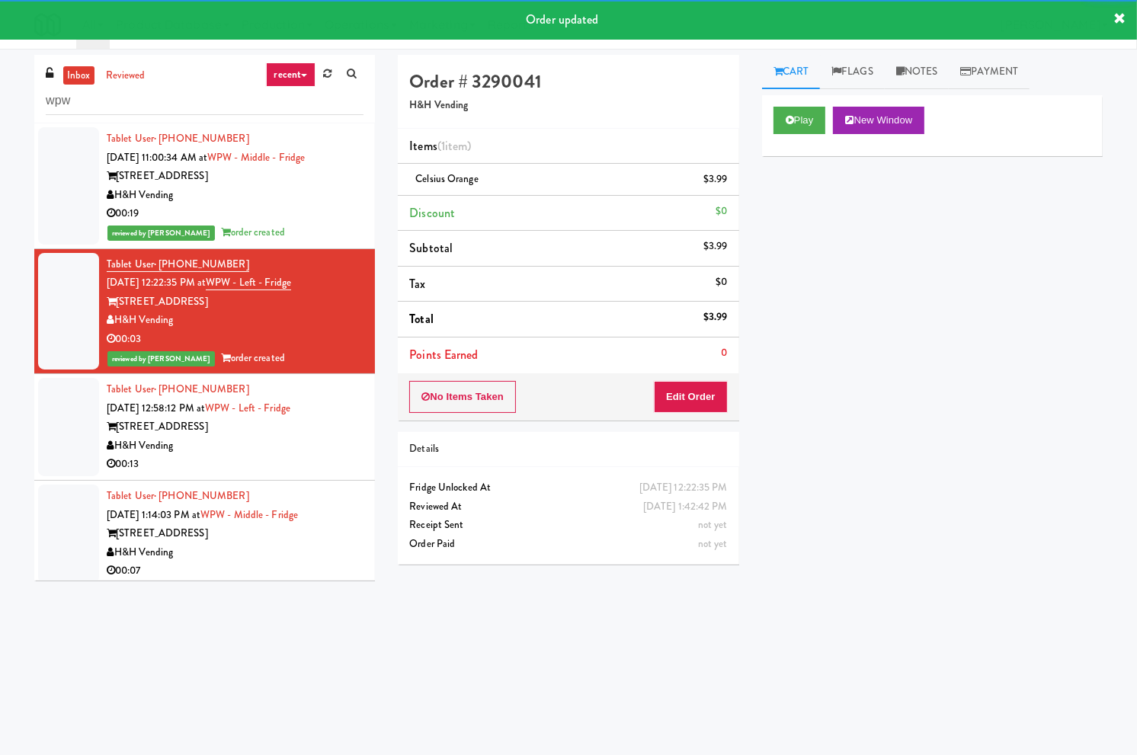
click at [310, 436] on div "H&H Vending" at bounding box center [235, 445] width 257 height 19
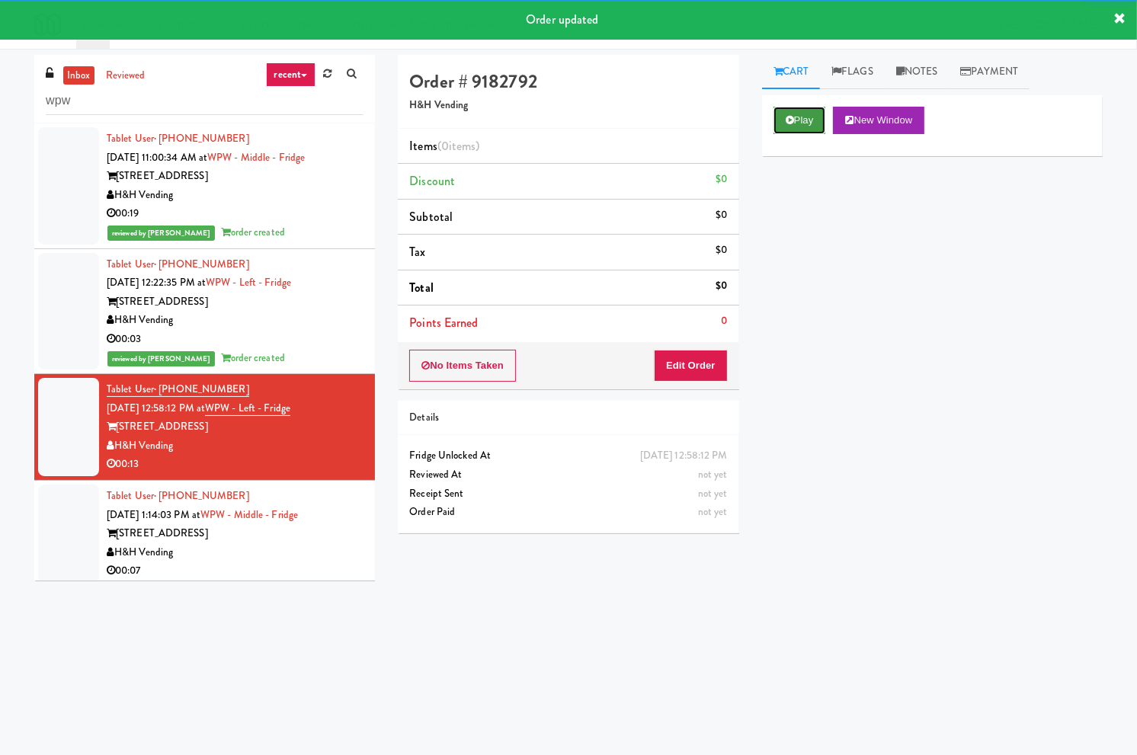
click at [805, 124] on button "Play" at bounding box center [799, 120] width 53 height 27
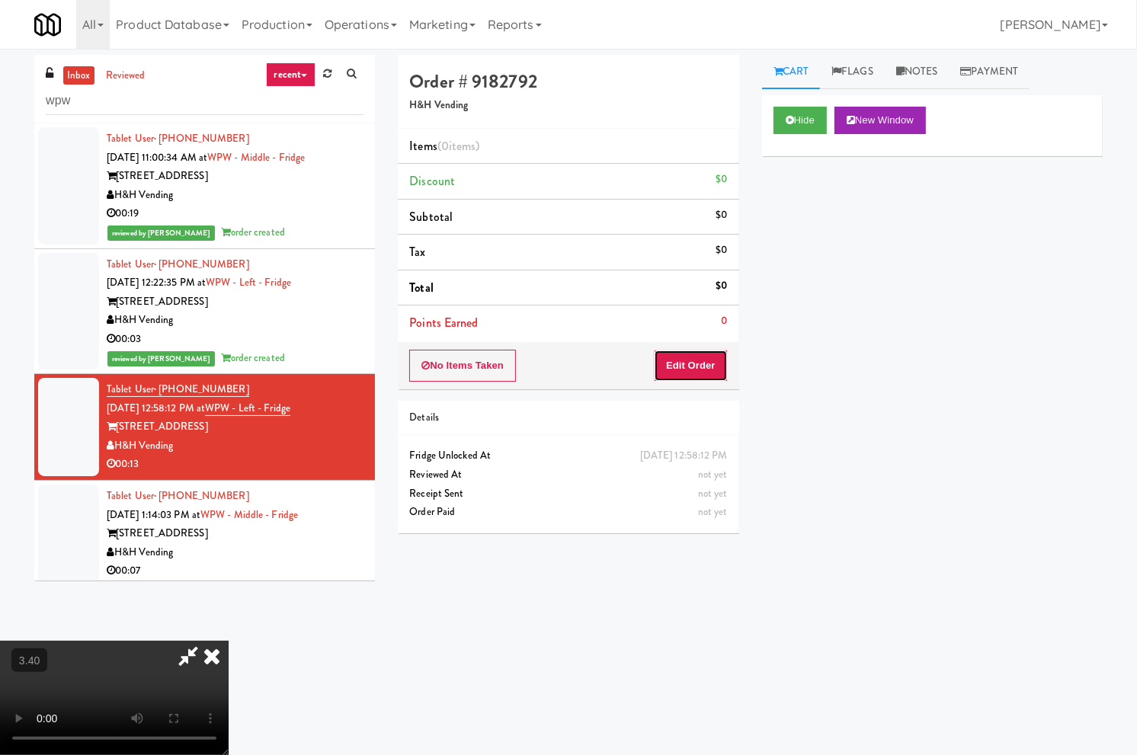
drag, startPoint x: 705, startPoint y: 371, endPoint x: 713, endPoint y: 367, distance: 8.5
click at [713, 367] on button "Edit Order" at bounding box center [691, 366] width 74 height 32
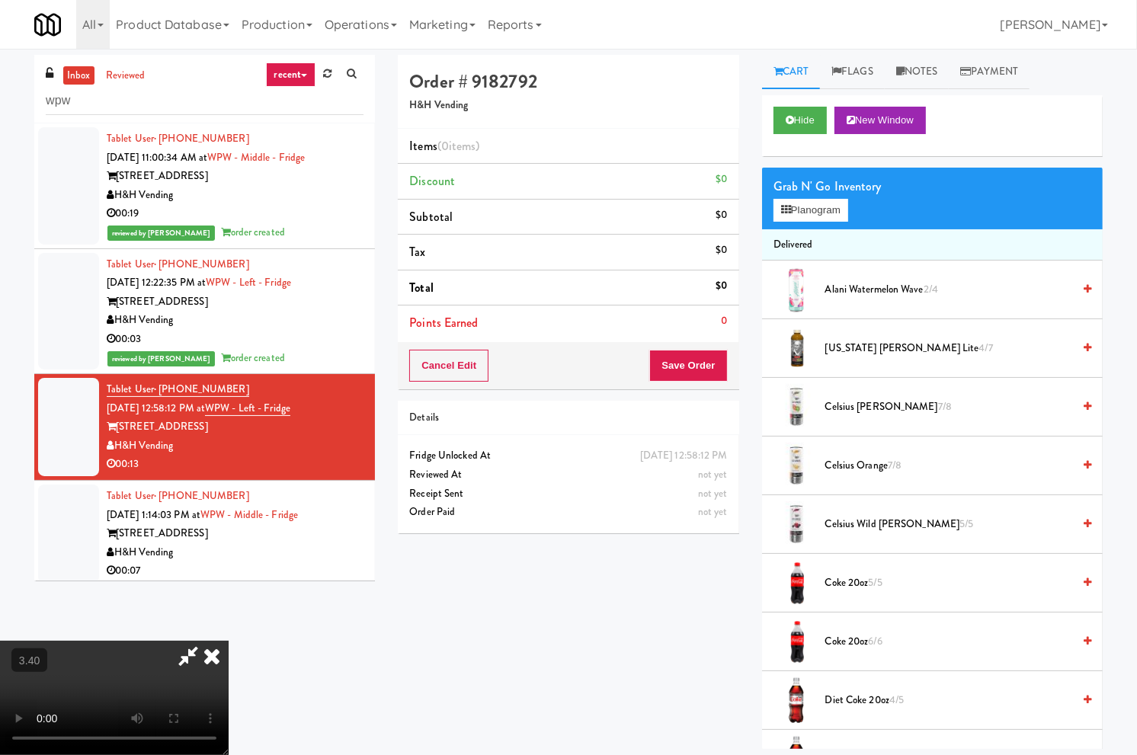
click at [229, 641] on video at bounding box center [114, 698] width 229 height 114
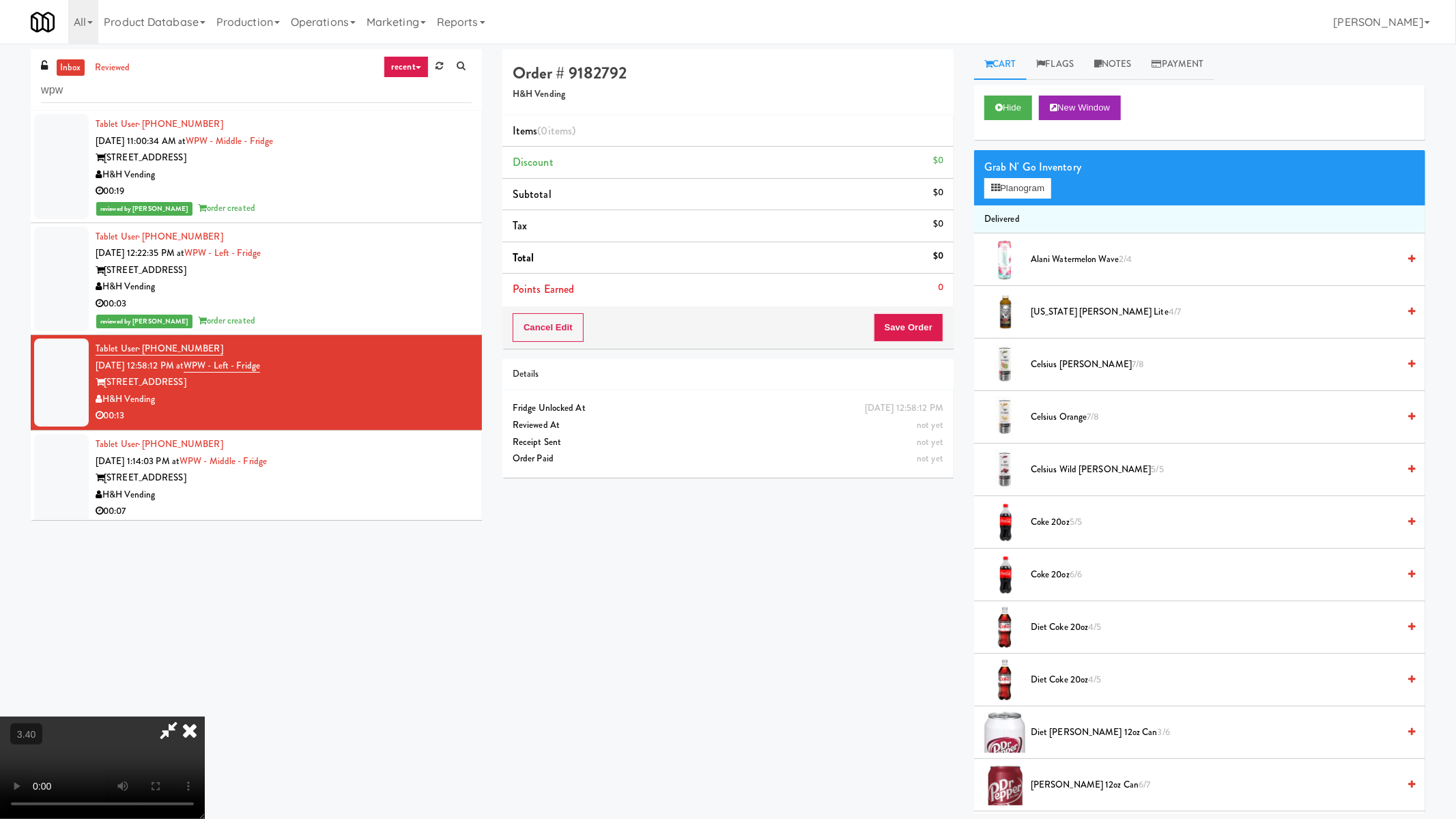
click at [205, 676] on video at bounding box center [102, 768] width 205 height 102
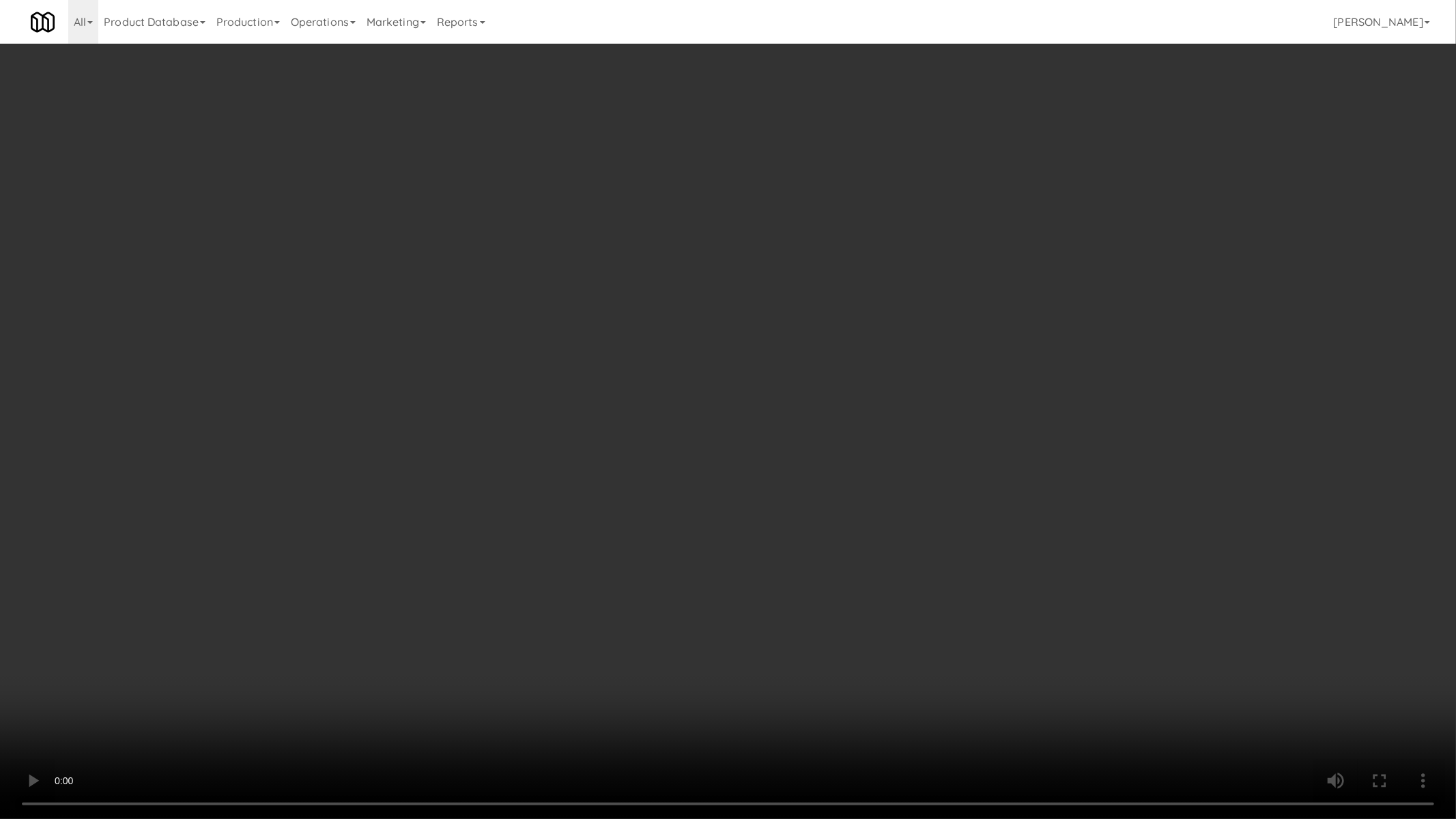
click at [244, 631] on video at bounding box center [728, 410] width 1456 height 819
click at [803, 676] on video at bounding box center [728, 410] width 1456 height 819
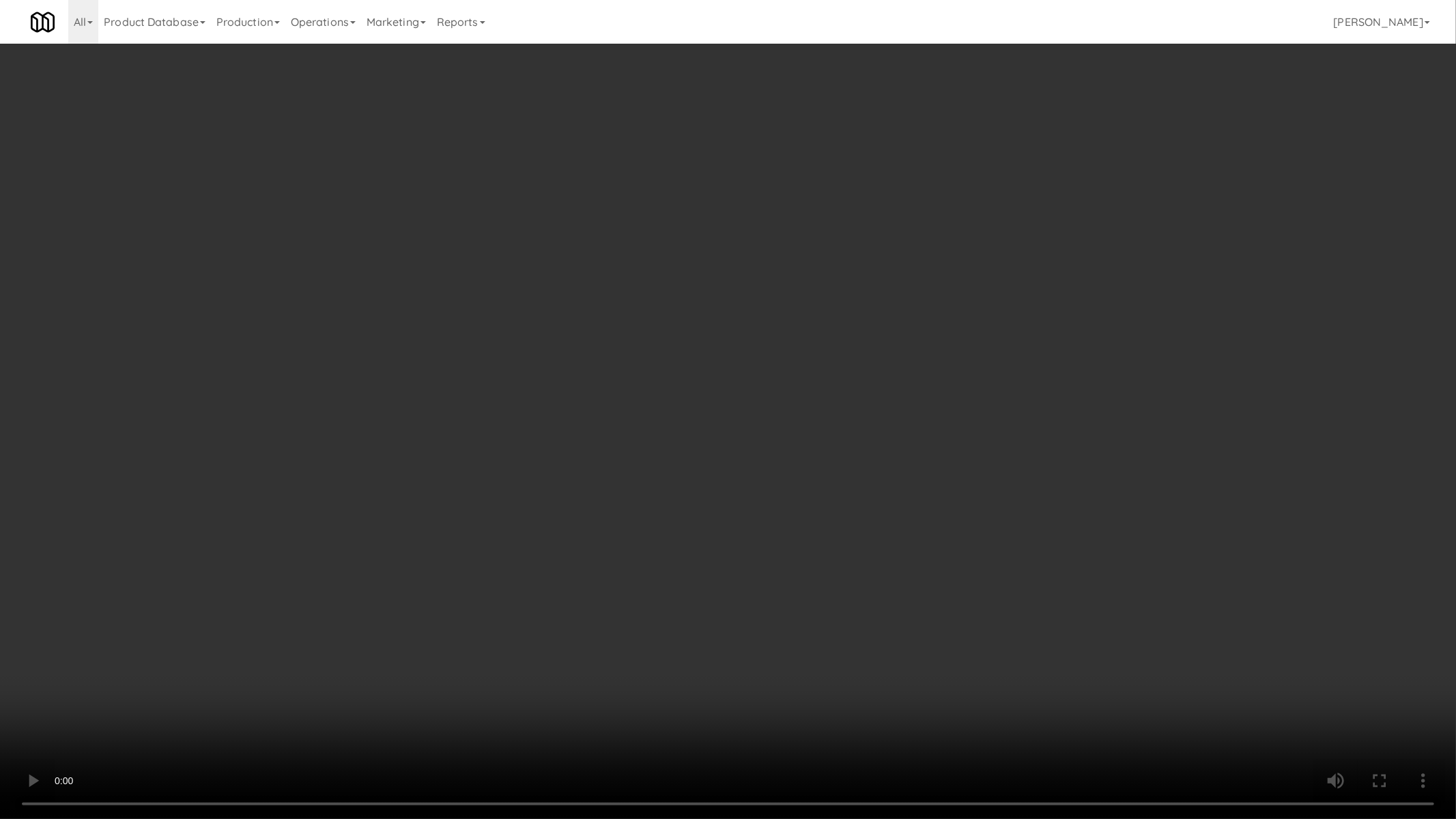
click at [497, 583] on video at bounding box center [728, 410] width 1456 height 819
click at [460, 522] on video at bounding box center [728, 410] width 1456 height 819
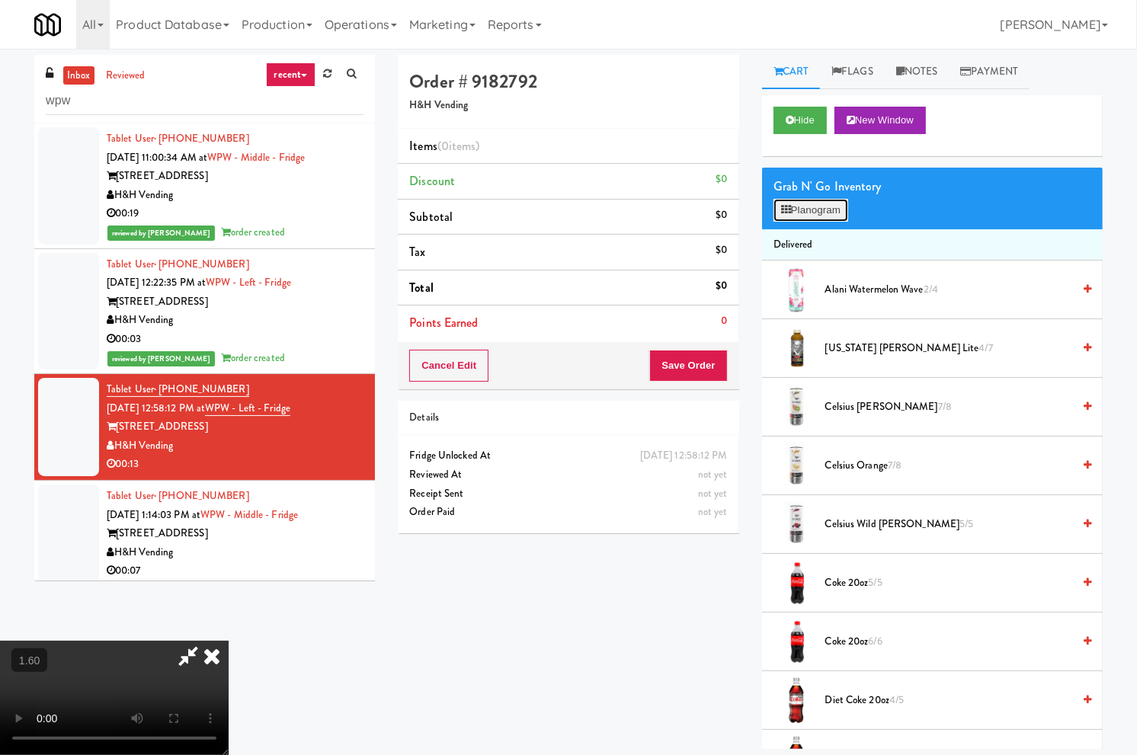
click at [811, 209] on button "Planogram" at bounding box center [810, 210] width 75 height 23
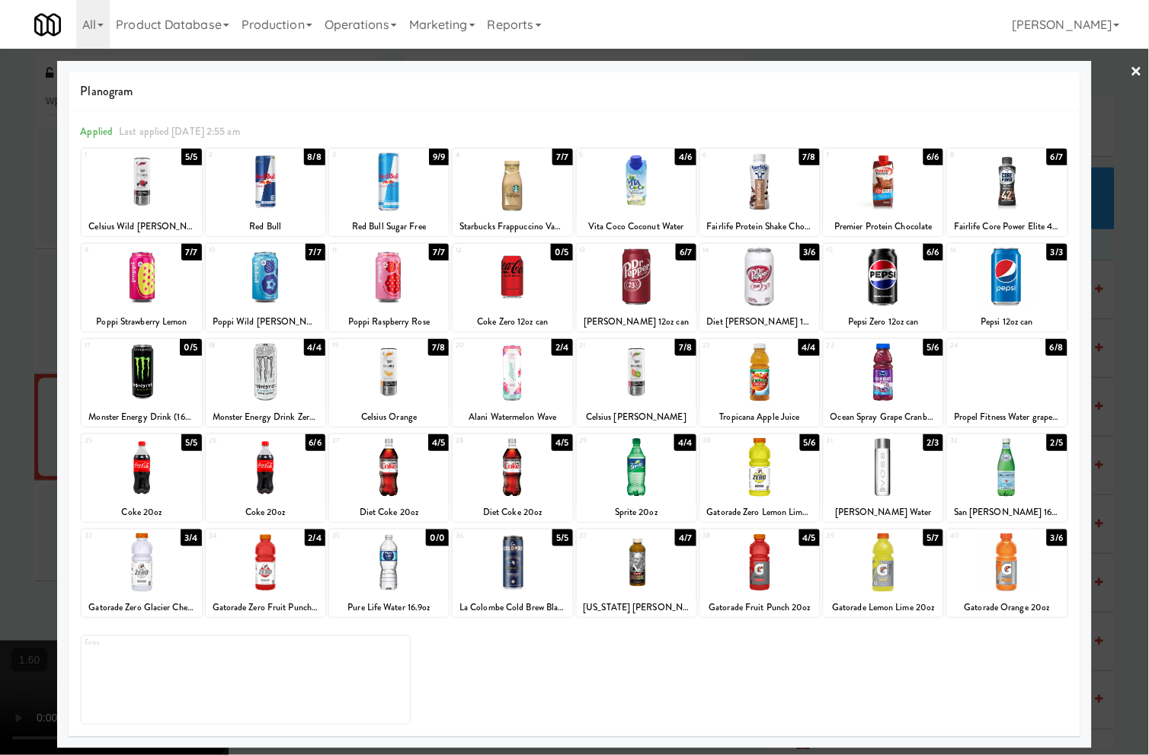
click at [881, 499] on div "31 2/3 Voss Water" at bounding box center [883, 478] width 120 height 88
click at [881, 499] on div "31 1/3 Voss Water" at bounding box center [883, 478] width 120 height 88
click at [514, 558] on div at bounding box center [512, 562] width 120 height 59
click at [283, 389] on div at bounding box center [266, 372] width 120 height 59
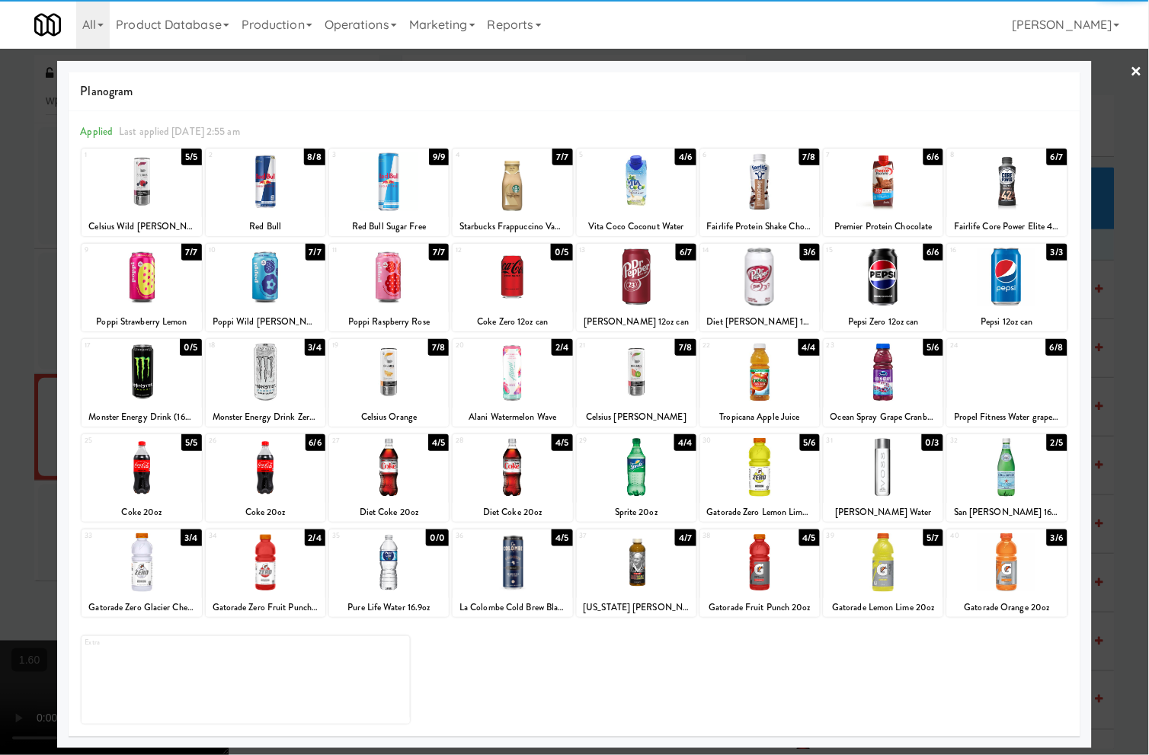
click at [1116, 286] on div at bounding box center [574, 377] width 1149 height 755
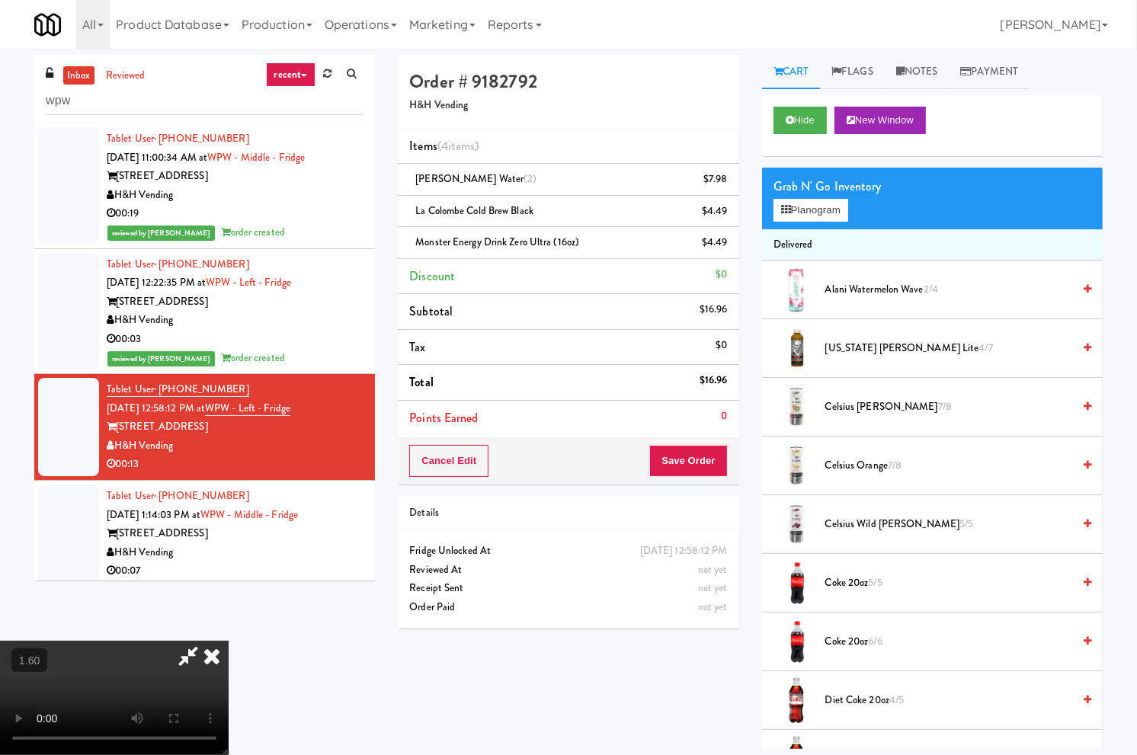
click at [229, 641] on video at bounding box center [114, 698] width 229 height 114
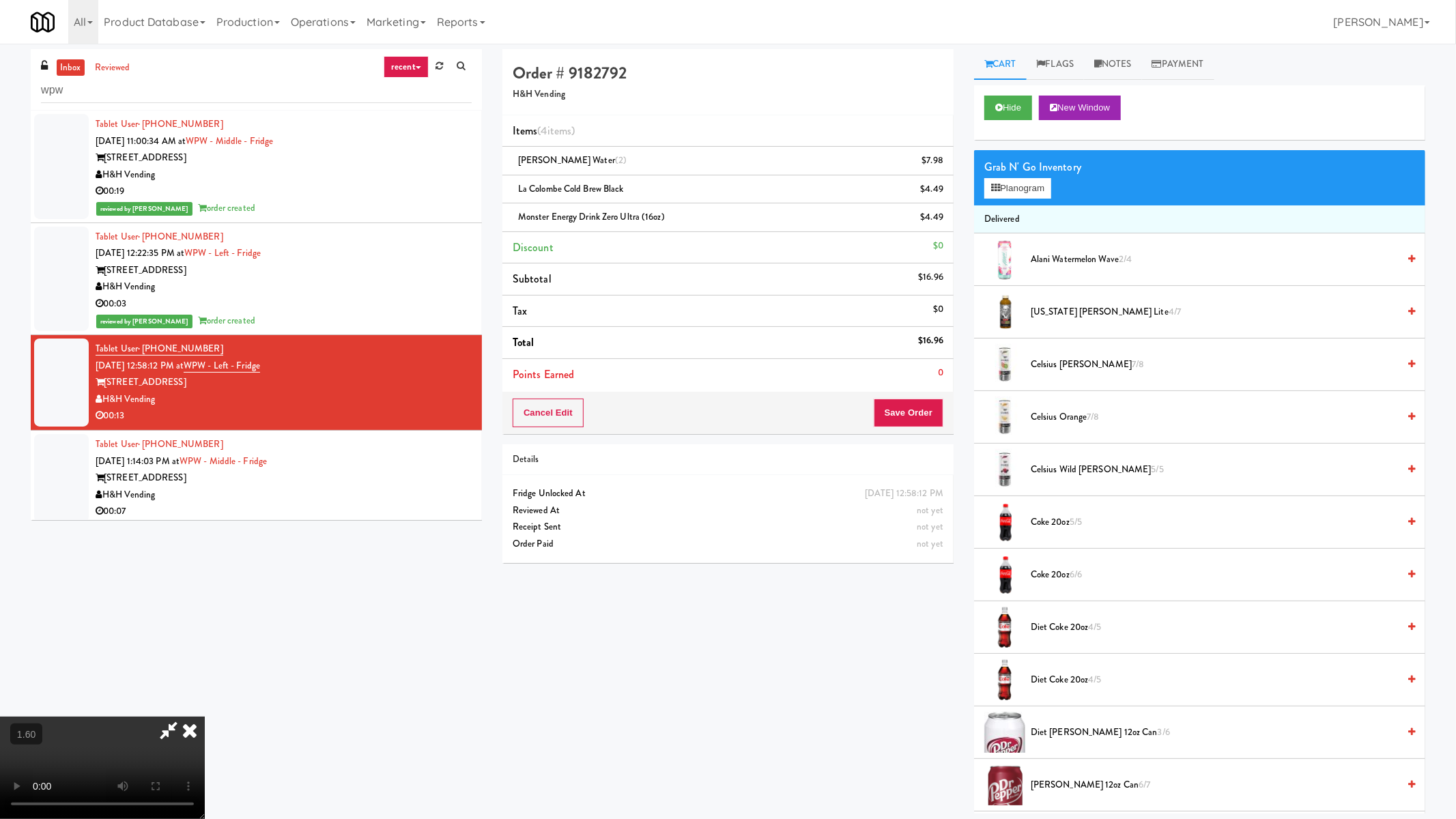
click at [205, 676] on video at bounding box center [102, 768] width 205 height 102
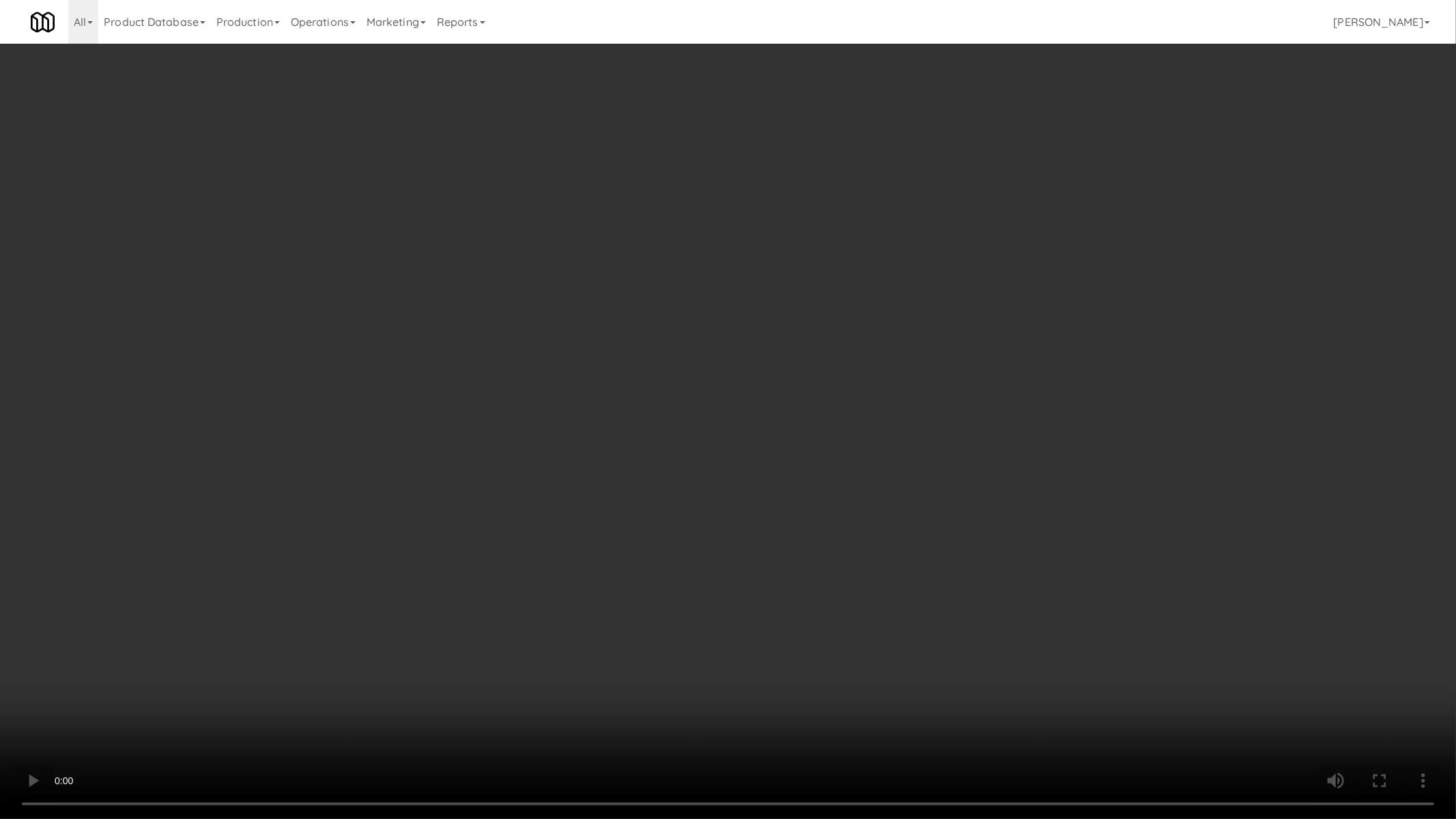
click at [386, 548] on video at bounding box center [728, 410] width 1456 height 819
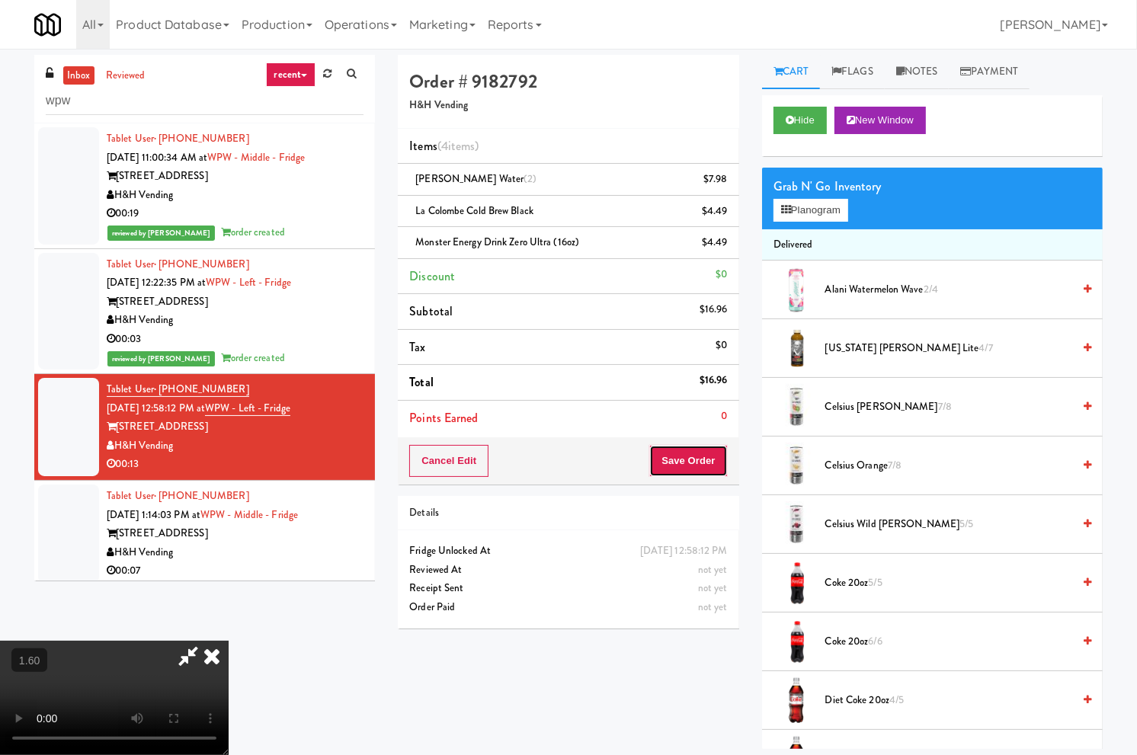
click at [714, 459] on button "Save Order" at bounding box center [688, 461] width 78 height 32
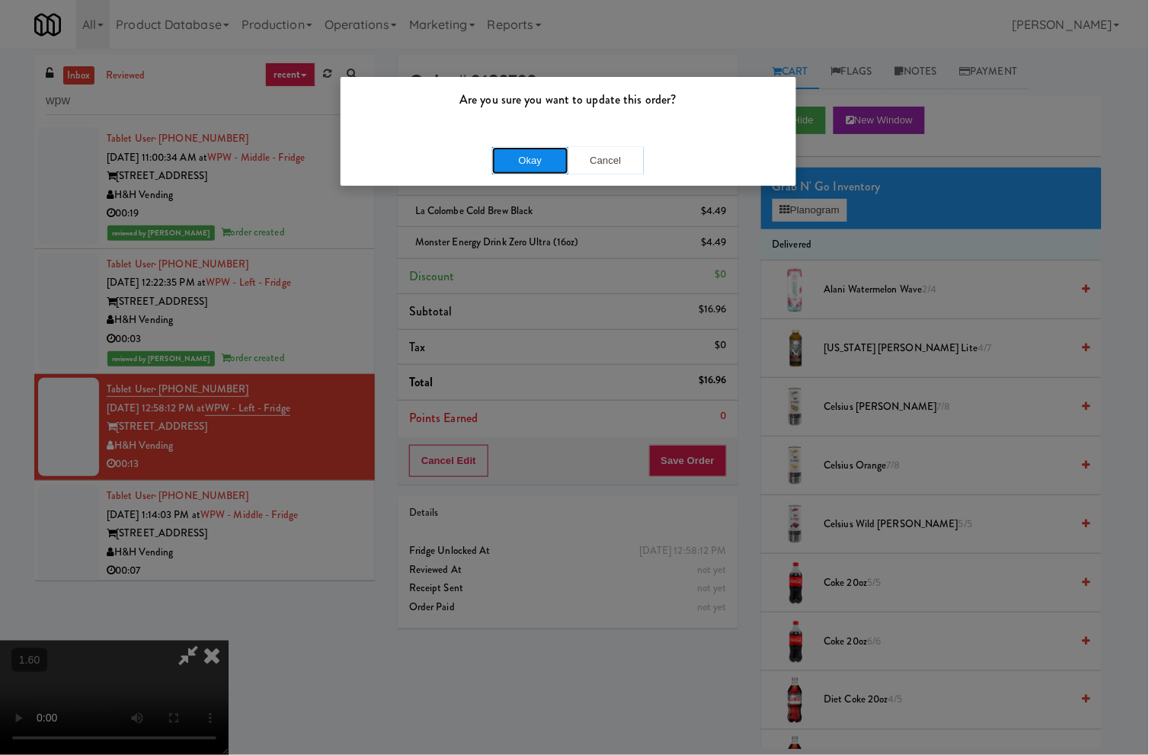
click at [518, 158] on button "Okay" at bounding box center [530, 160] width 76 height 27
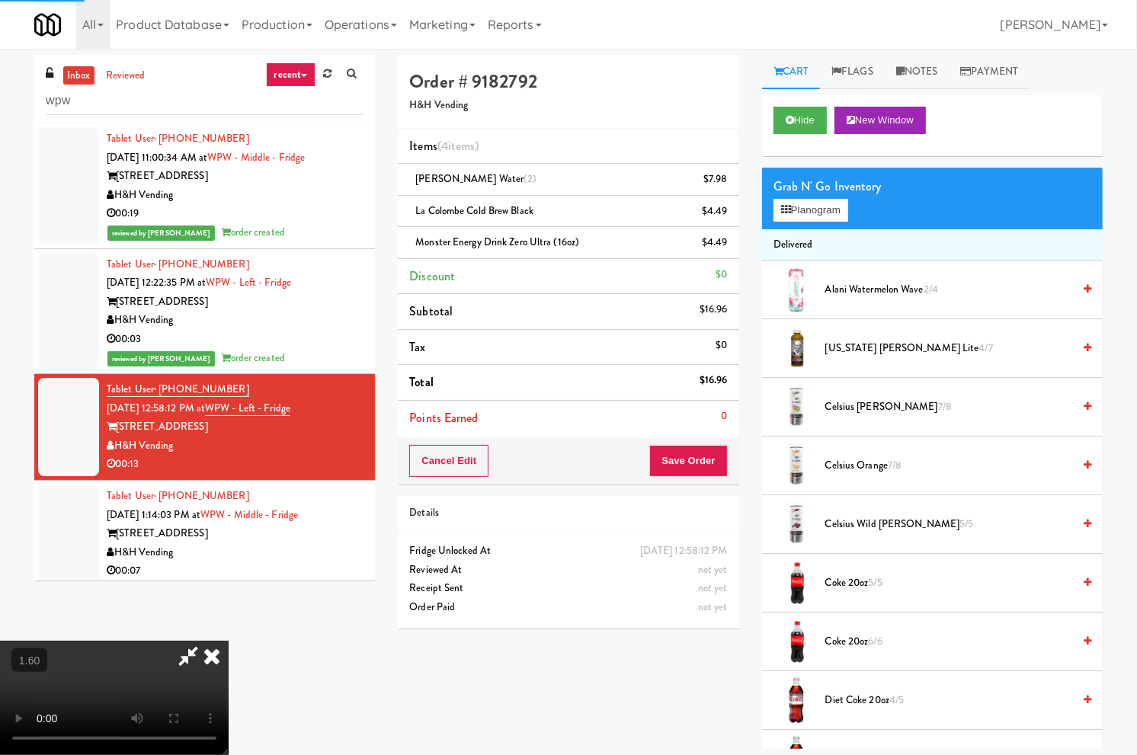
click at [229, 641] on icon at bounding box center [212, 656] width 34 height 30
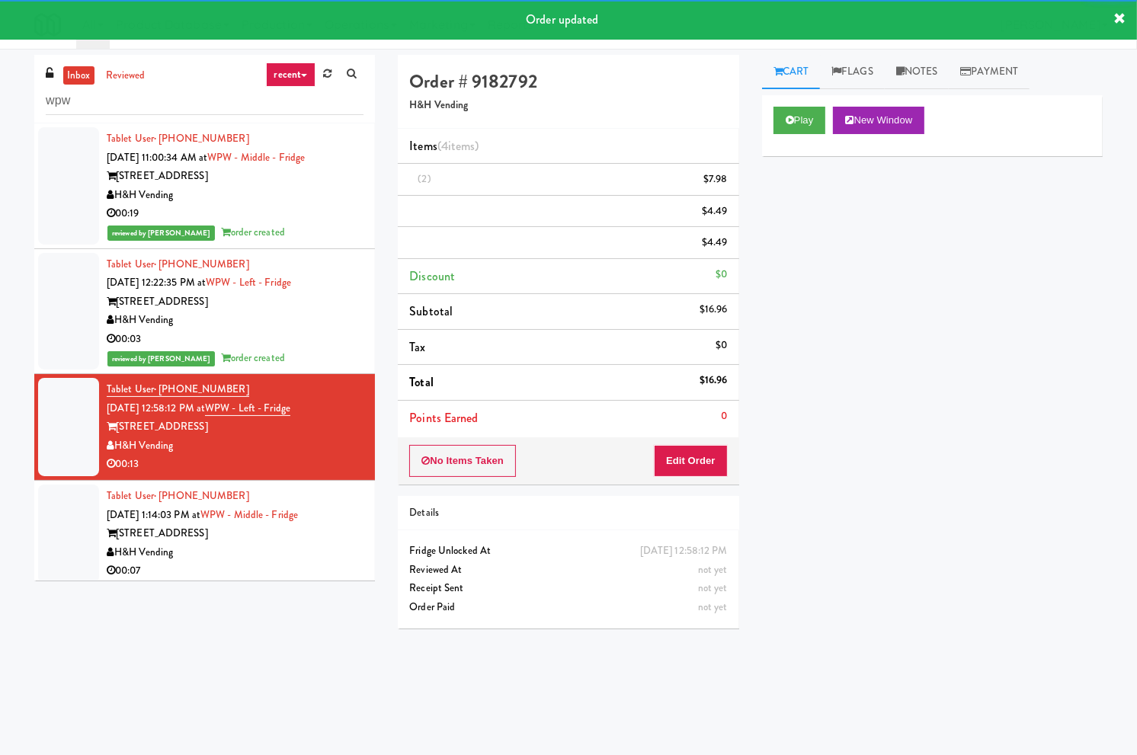
drag, startPoint x: 332, startPoint y: 536, endPoint x: 587, endPoint y: 511, distance: 256.4
click at [341, 536] on div "Tablet User · (847) 946-1942 Sep 12, 2025 1:14:03 PM at WPW - Middle - Fridge 3…" at bounding box center [235, 534] width 257 height 94
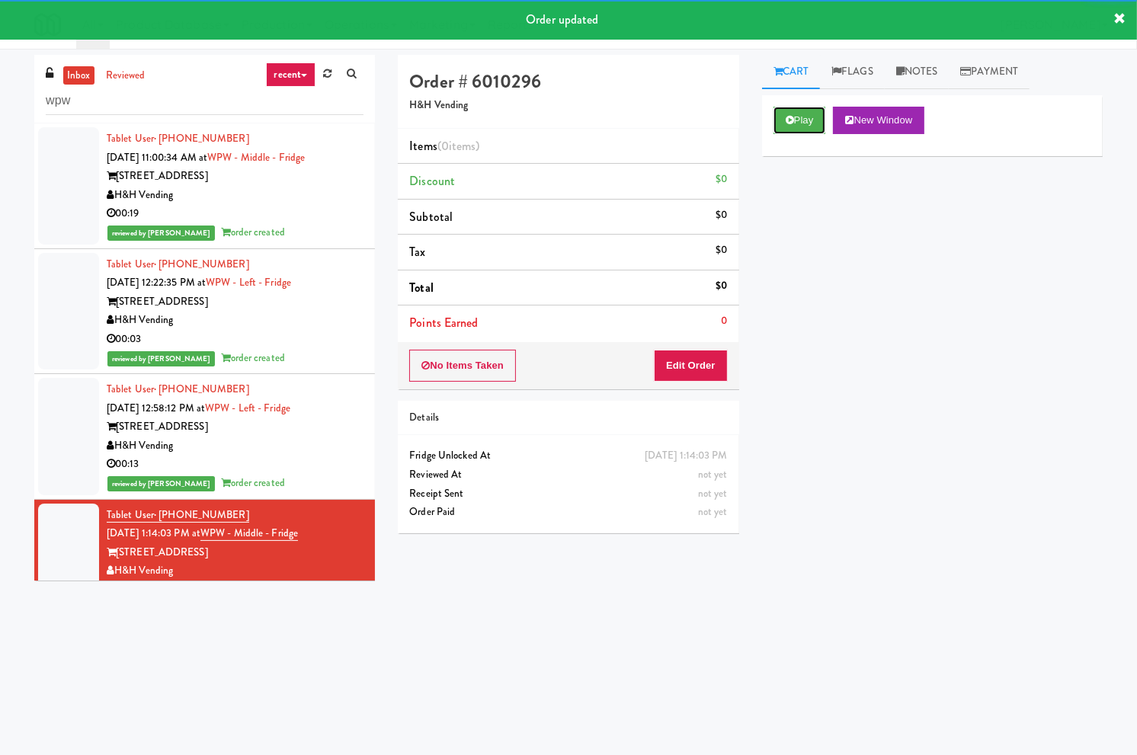
drag, startPoint x: 809, startPoint y: 128, endPoint x: 743, endPoint y: 226, distance: 118.1
click at [810, 132] on button "Play" at bounding box center [799, 120] width 53 height 27
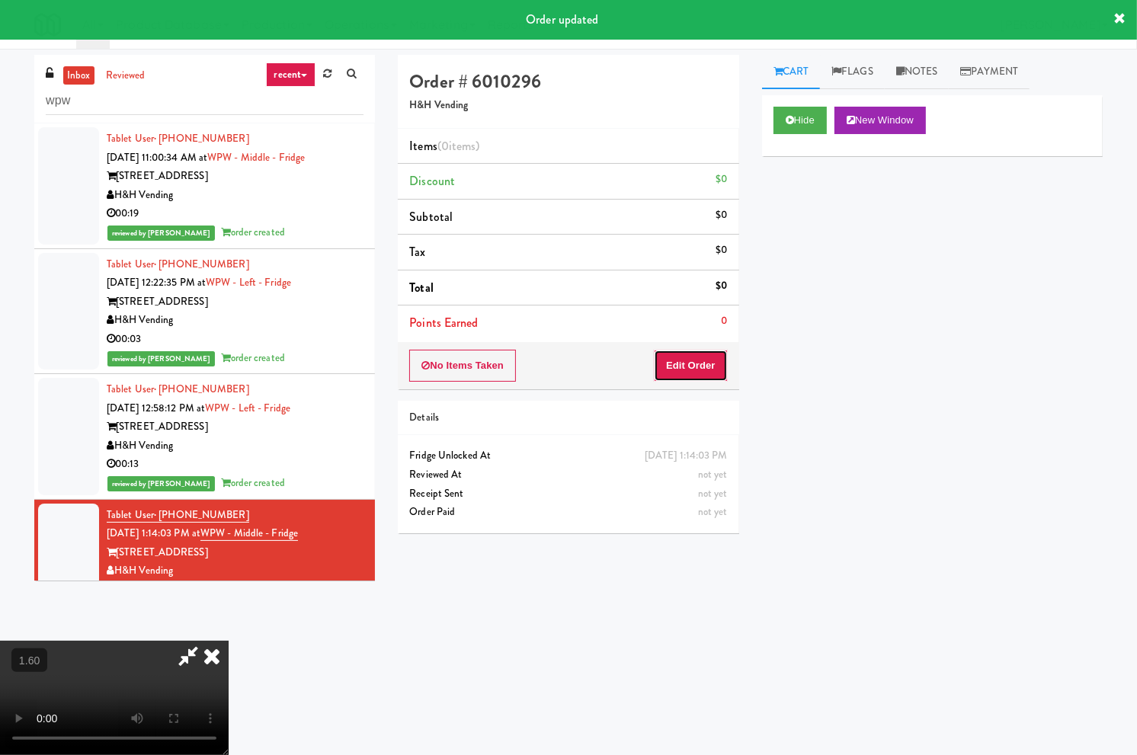
click at [679, 366] on button "Edit Order" at bounding box center [691, 366] width 74 height 32
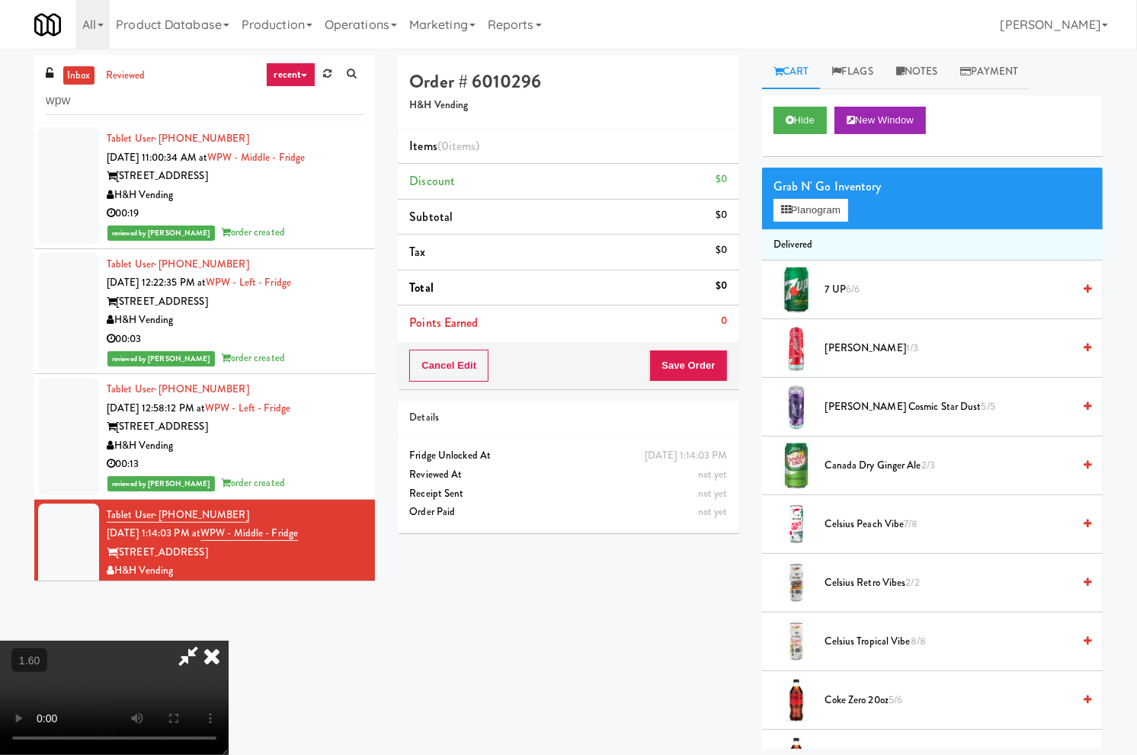
click at [229, 641] on video at bounding box center [114, 698] width 229 height 114
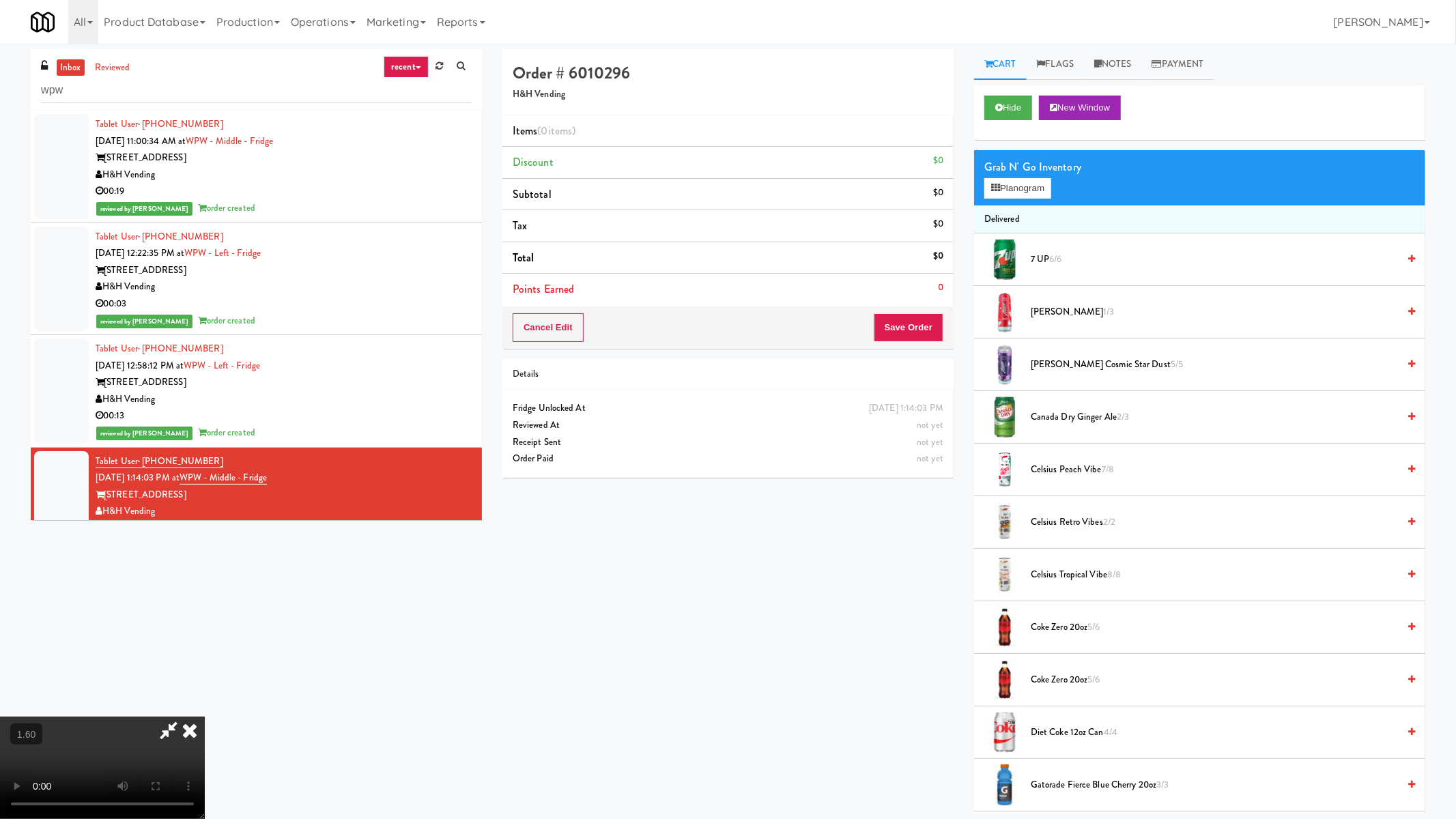
click at [205, 676] on video at bounding box center [102, 768] width 205 height 102
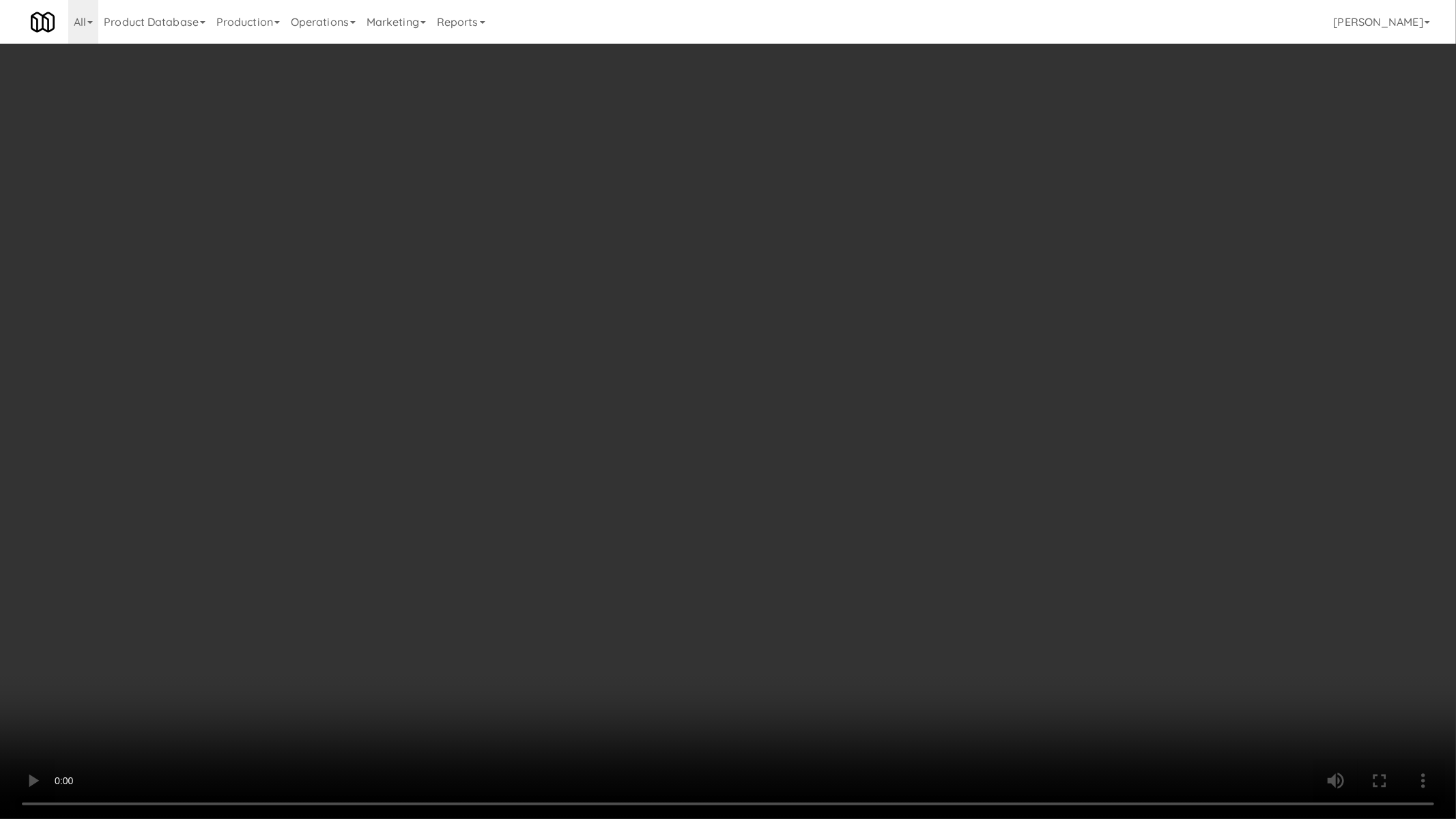
click at [373, 536] on video at bounding box center [728, 410] width 1456 height 819
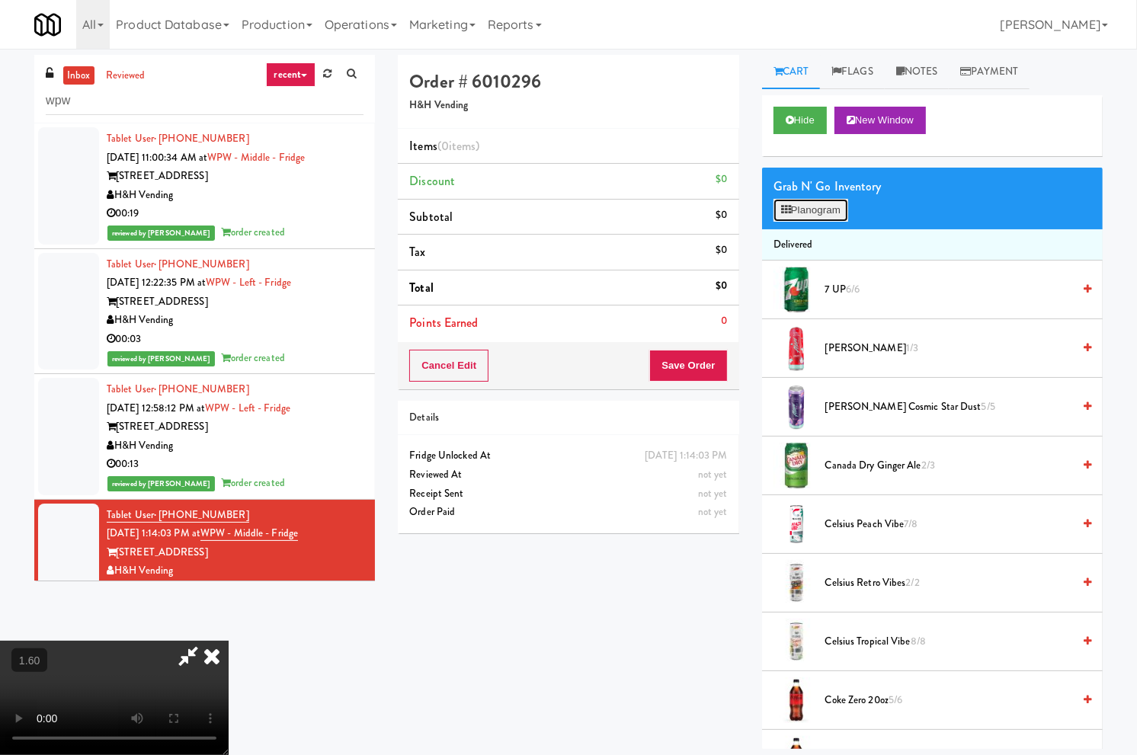
click at [795, 217] on button "Planogram" at bounding box center [810, 210] width 75 height 23
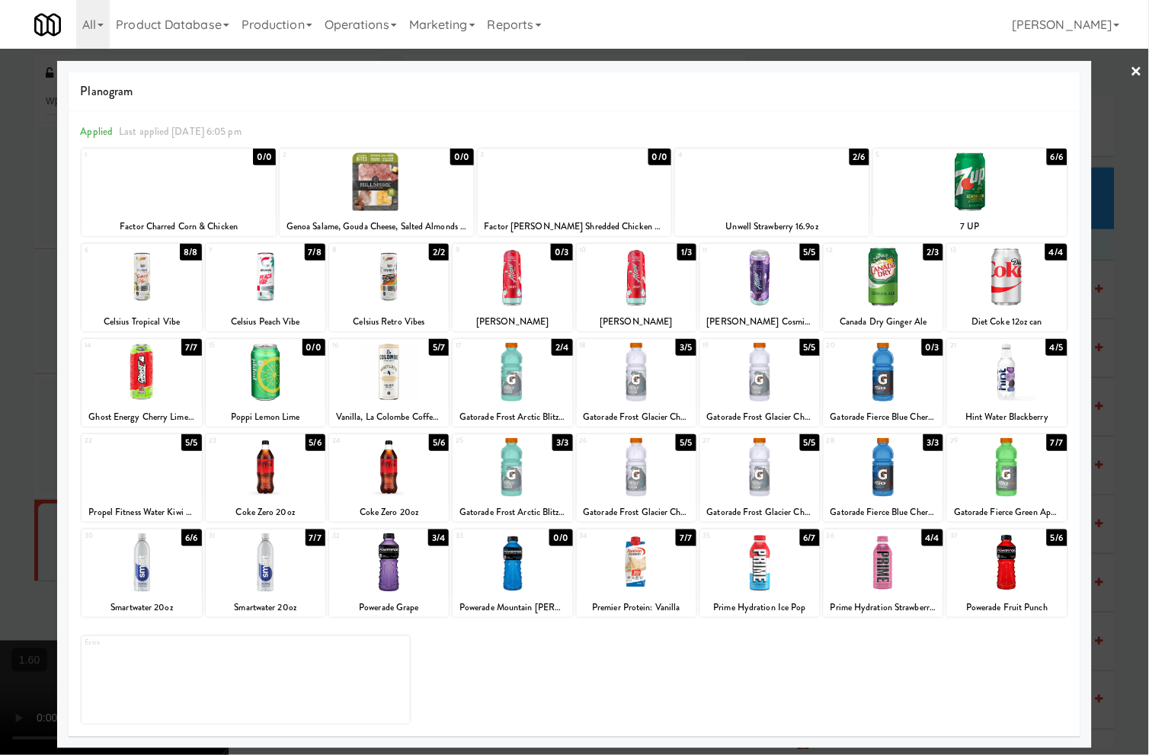
click at [277, 557] on div at bounding box center [266, 562] width 120 height 59
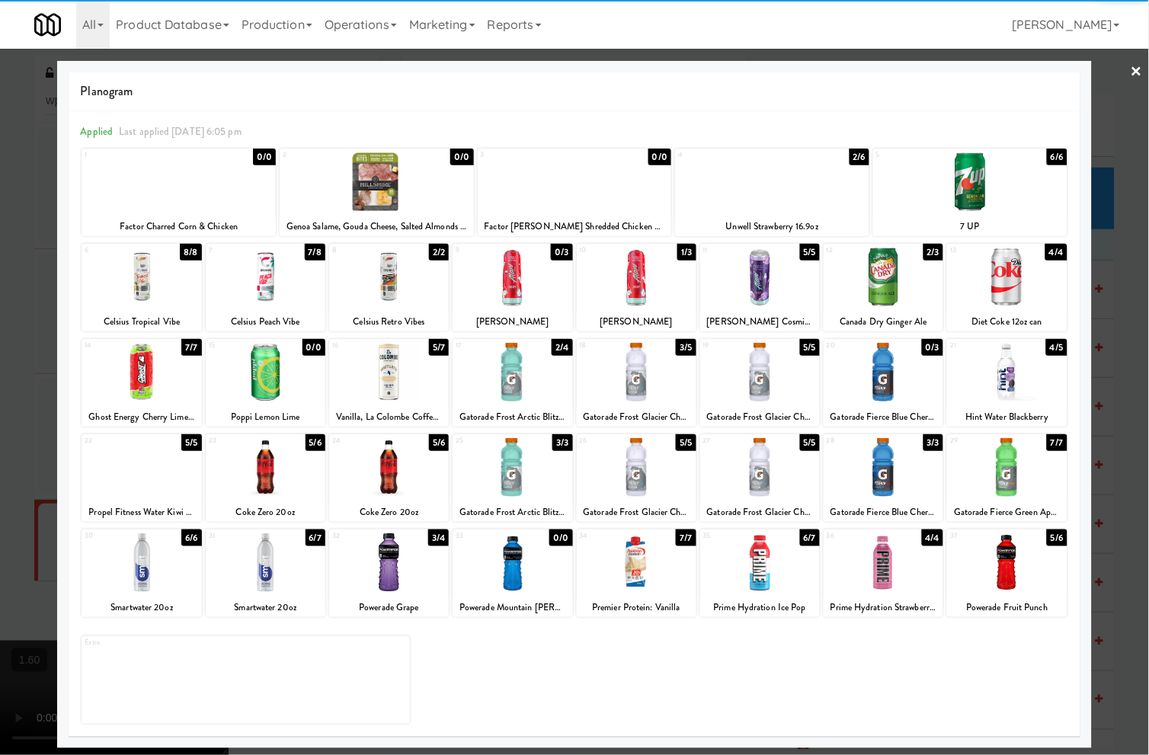
click at [750, 566] on div at bounding box center [760, 562] width 120 height 59
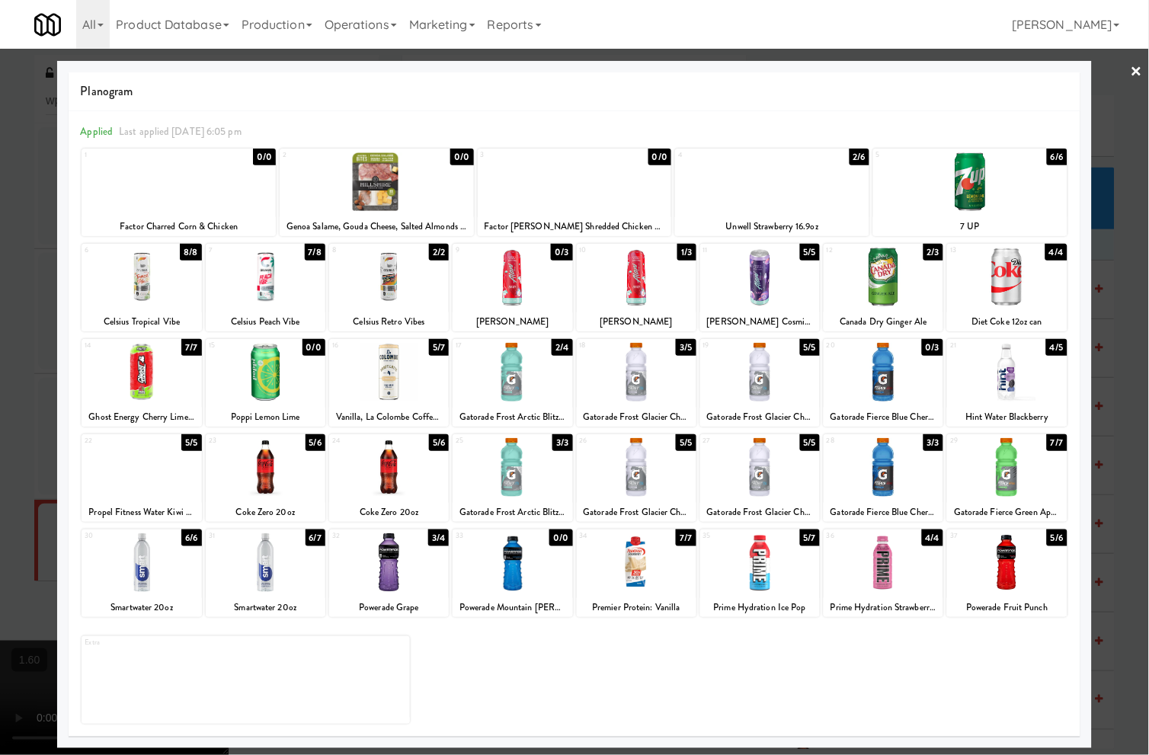
click at [1136, 69] on link "×" at bounding box center [1136, 72] width 12 height 47
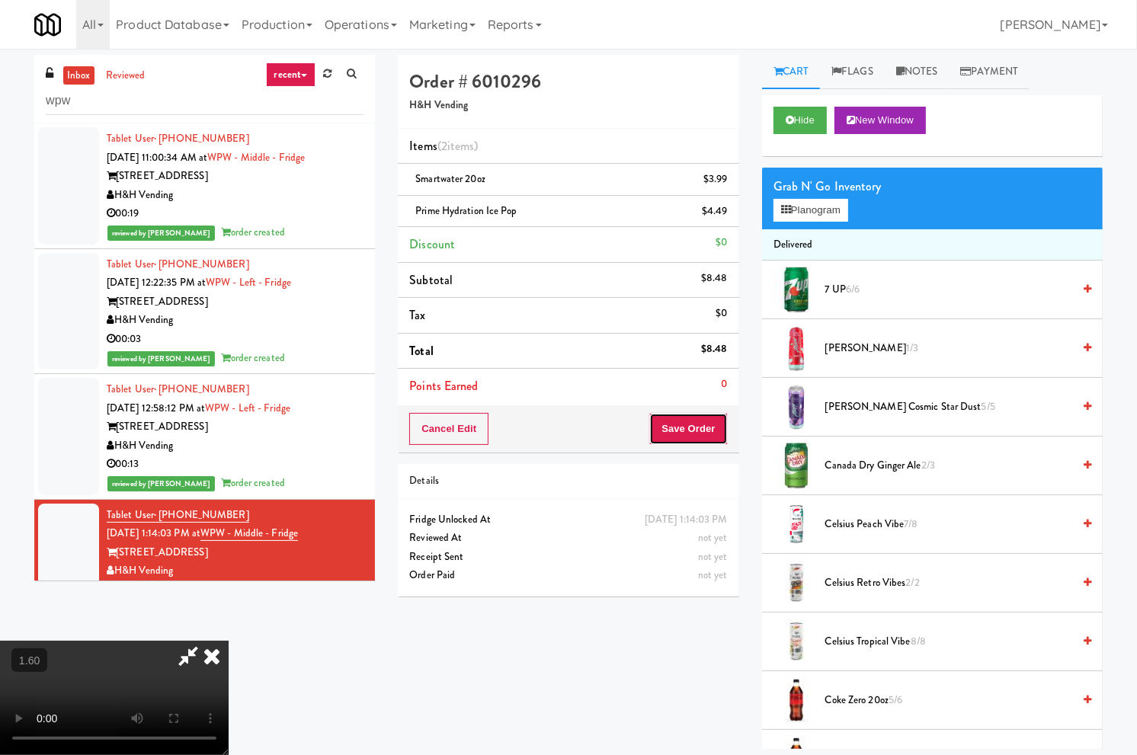
click at [702, 436] on button "Save Order" at bounding box center [688, 429] width 78 height 32
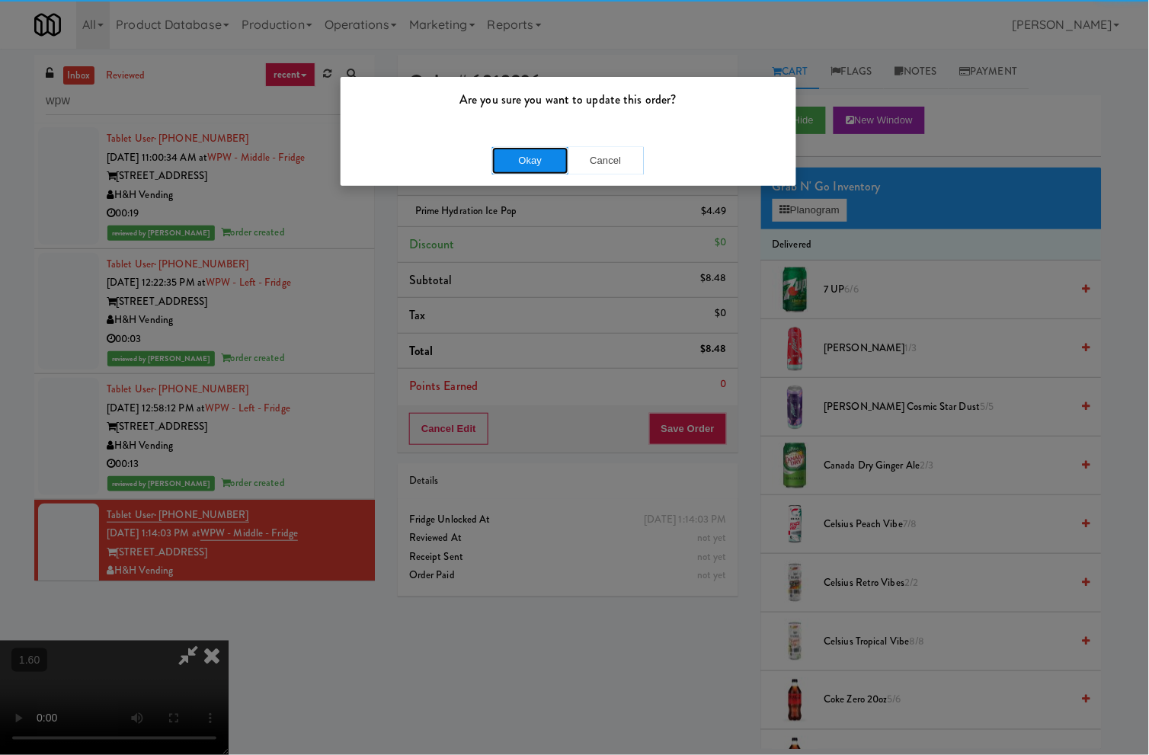
click at [545, 163] on button "Okay" at bounding box center [530, 160] width 76 height 27
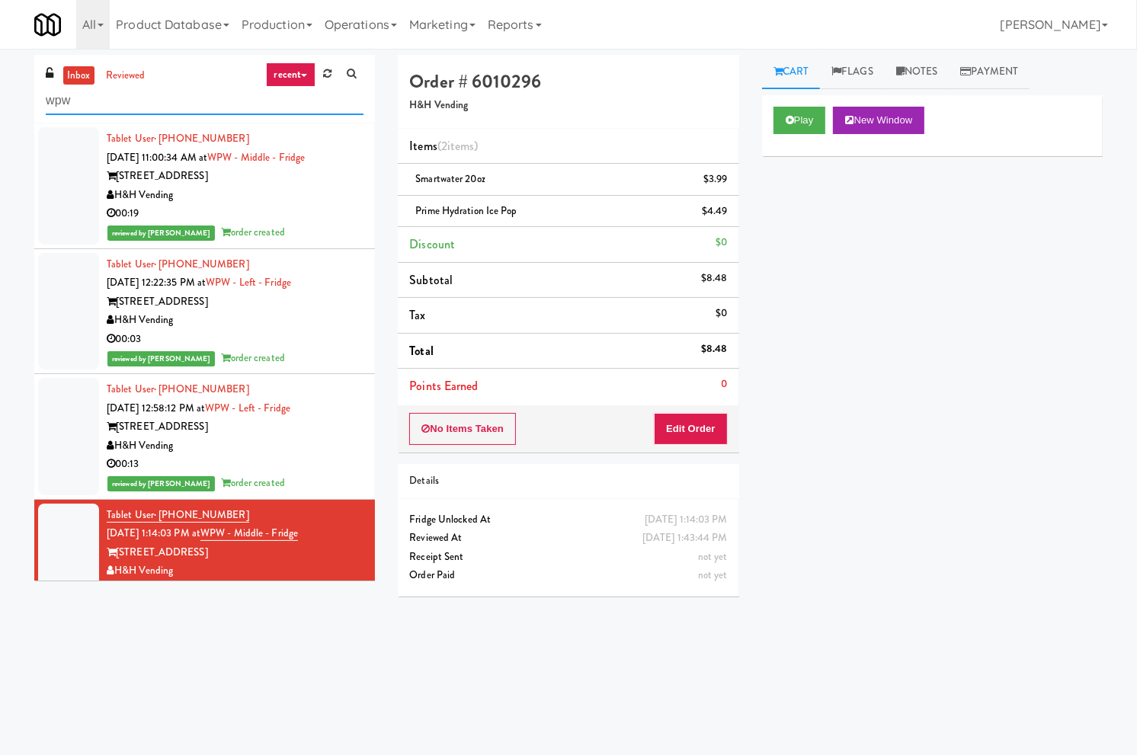
click at [200, 104] on input "wpw" at bounding box center [205, 101] width 318 height 28
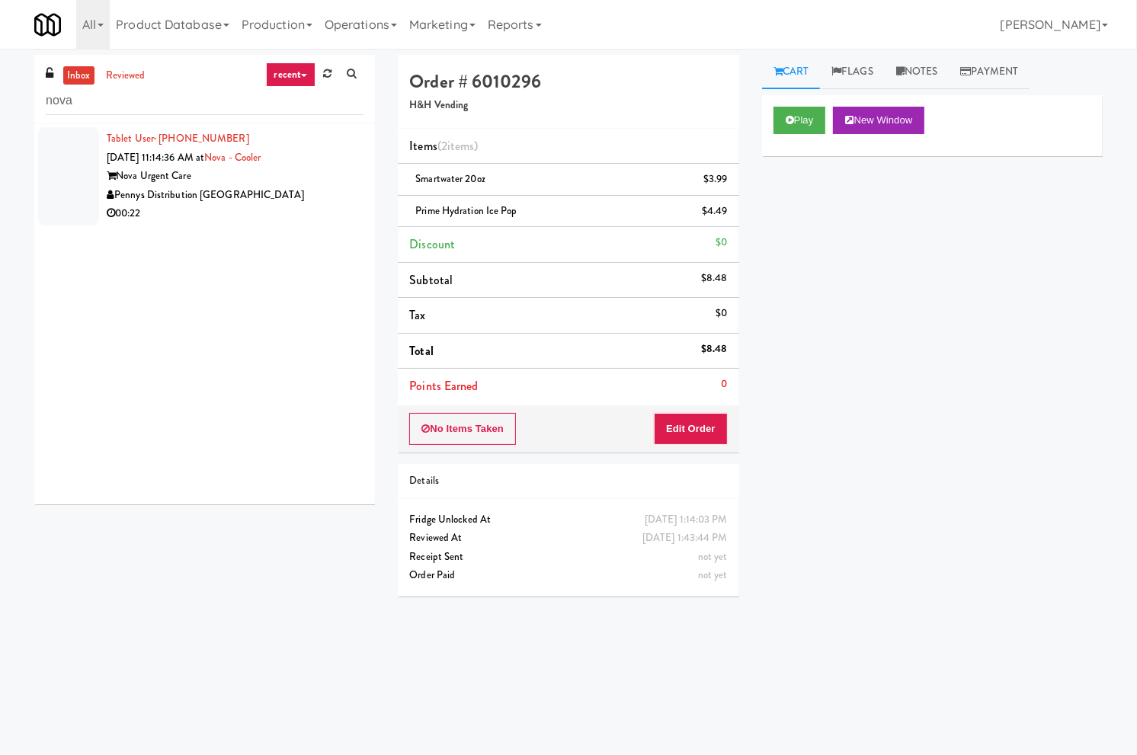
click at [299, 202] on div "Pennys Distribution [GEOGRAPHIC_DATA]" at bounding box center [235, 195] width 257 height 19
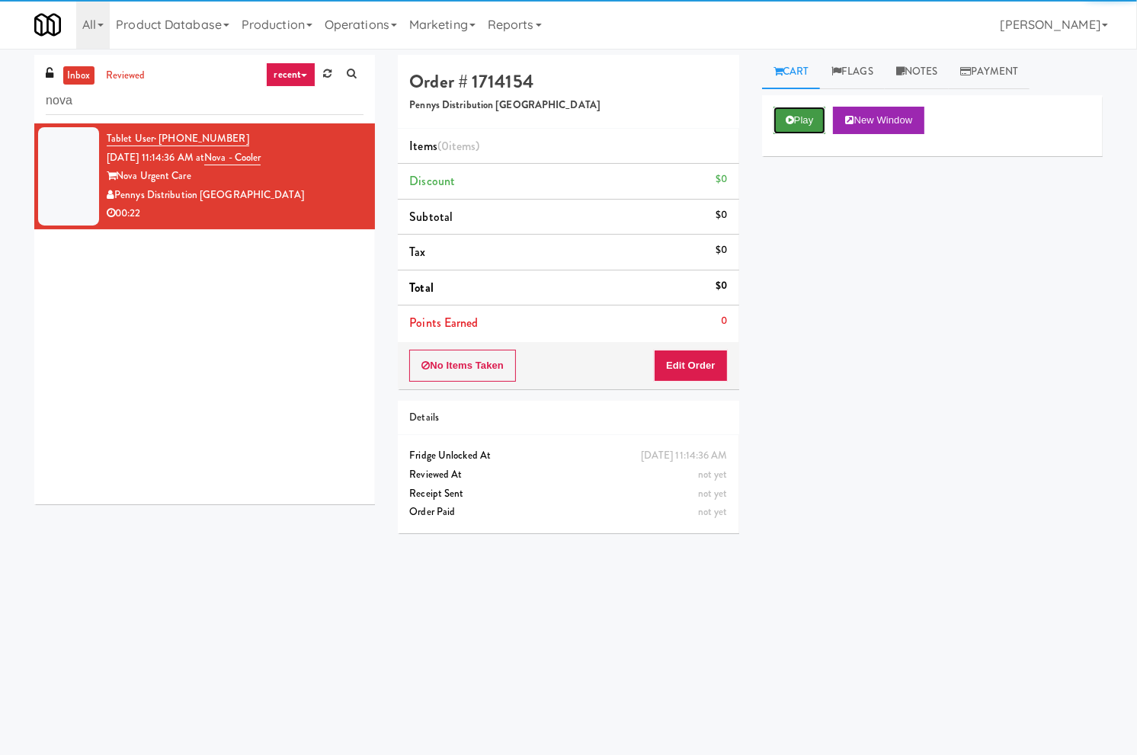
click at [806, 119] on button "Play" at bounding box center [799, 120] width 53 height 27
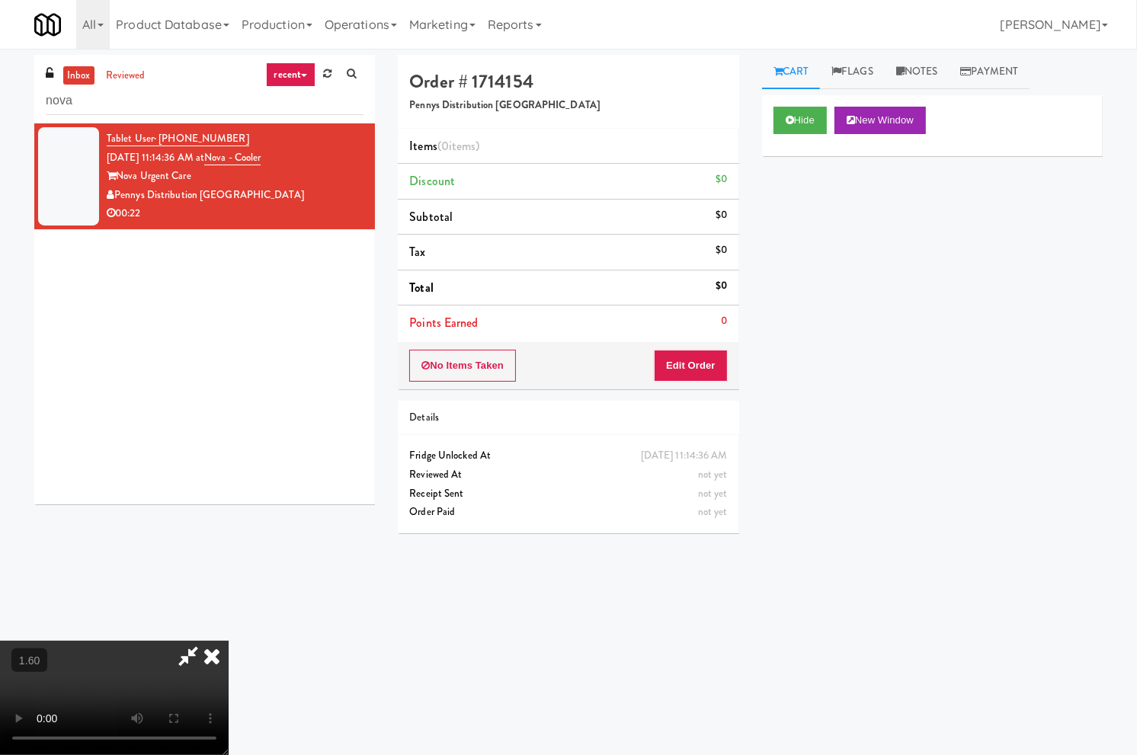
click at [186, 641] on video at bounding box center [114, 698] width 229 height 114
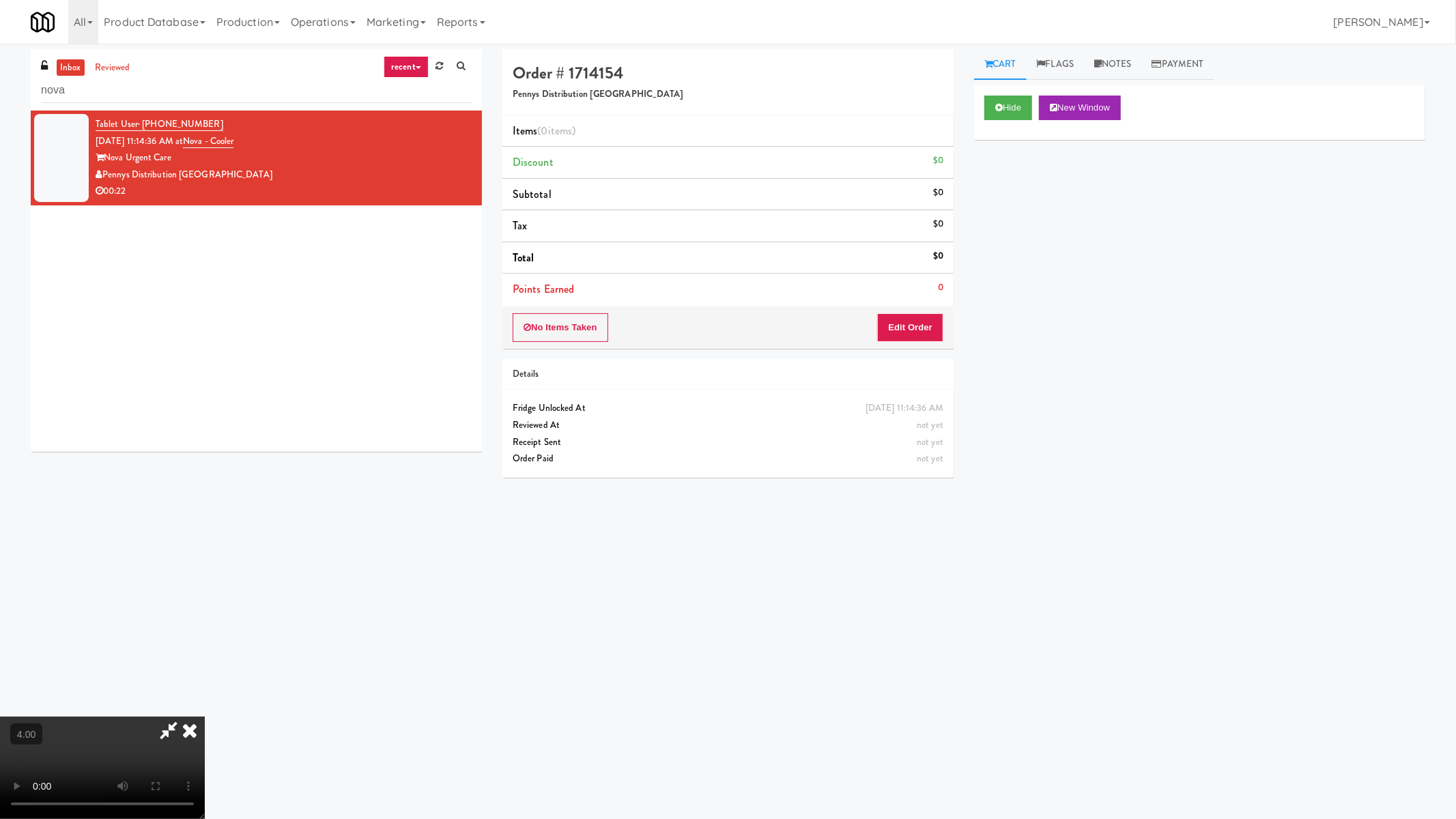
click at [205, 676] on video at bounding box center [102, 768] width 205 height 102
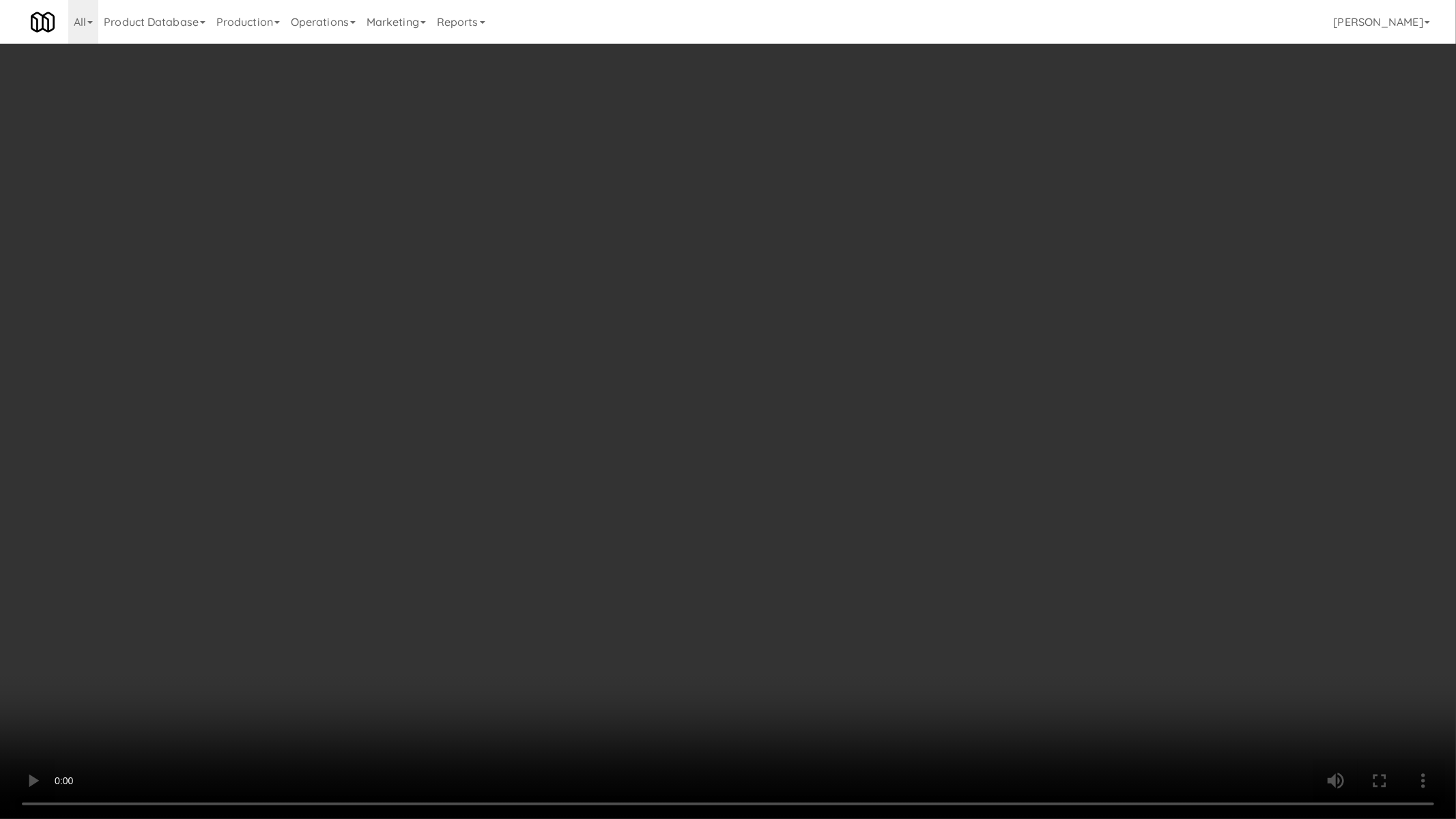
click at [250, 582] on video at bounding box center [728, 410] width 1456 height 819
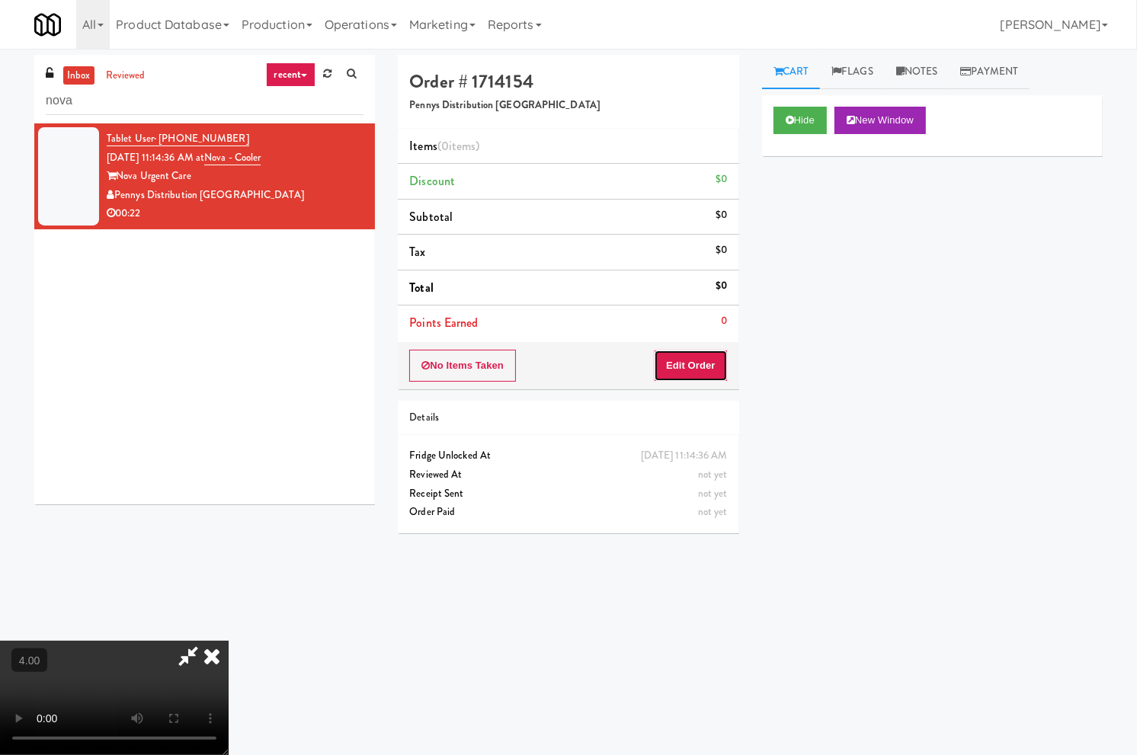
click at [708, 371] on button "Edit Order" at bounding box center [691, 366] width 74 height 32
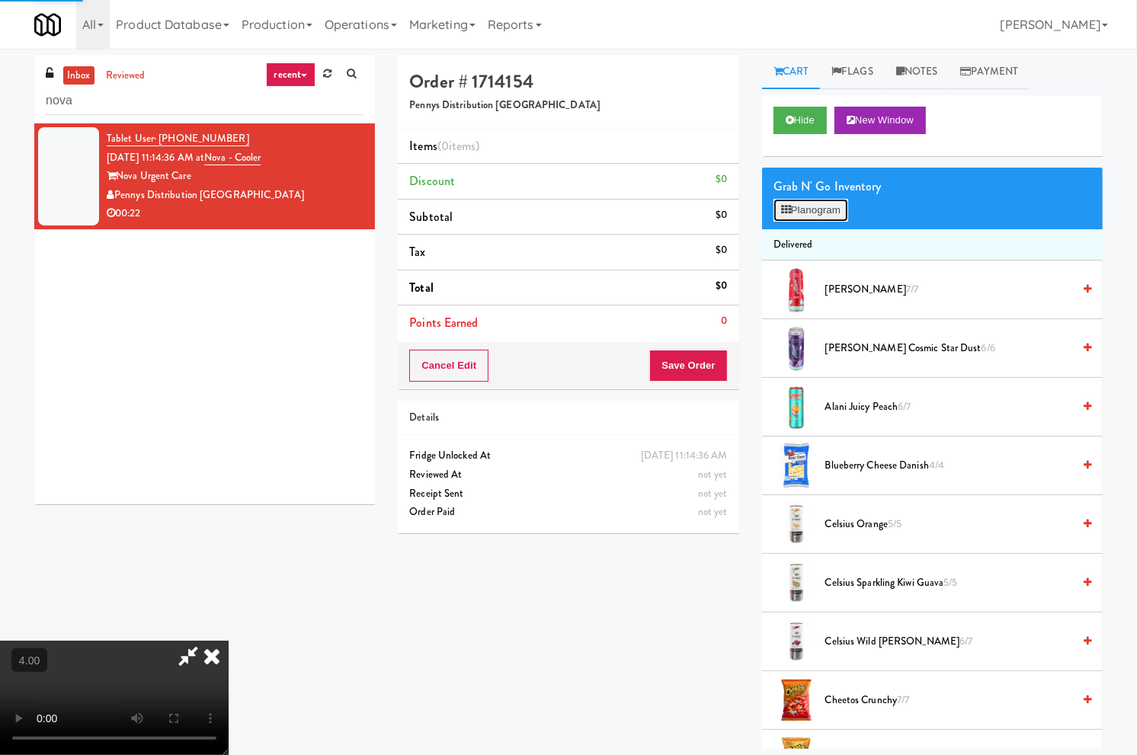
click at [789, 199] on button "Planogram" at bounding box center [810, 210] width 75 height 23
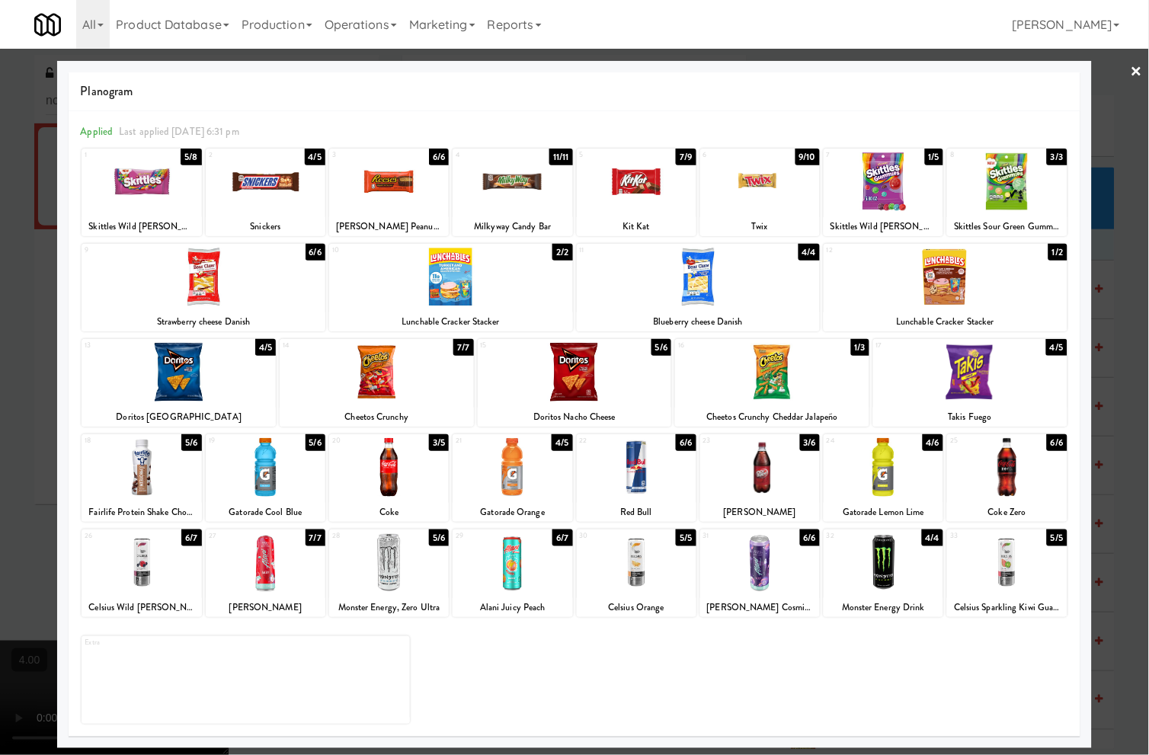
click at [516, 549] on div at bounding box center [512, 562] width 120 height 59
click at [1136, 69] on link "×" at bounding box center [1136, 72] width 12 height 47
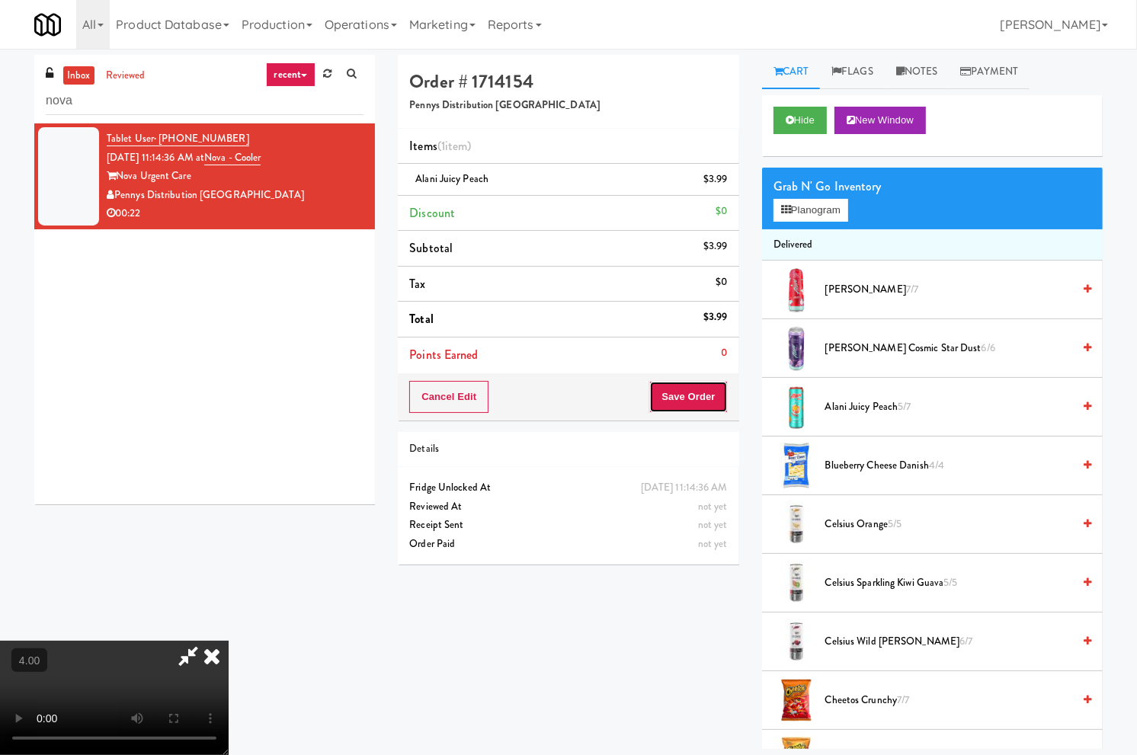
drag, startPoint x: 708, startPoint y: 387, endPoint x: 716, endPoint y: 382, distance: 9.3
click at [709, 387] on button "Save Order" at bounding box center [688, 397] width 78 height 32
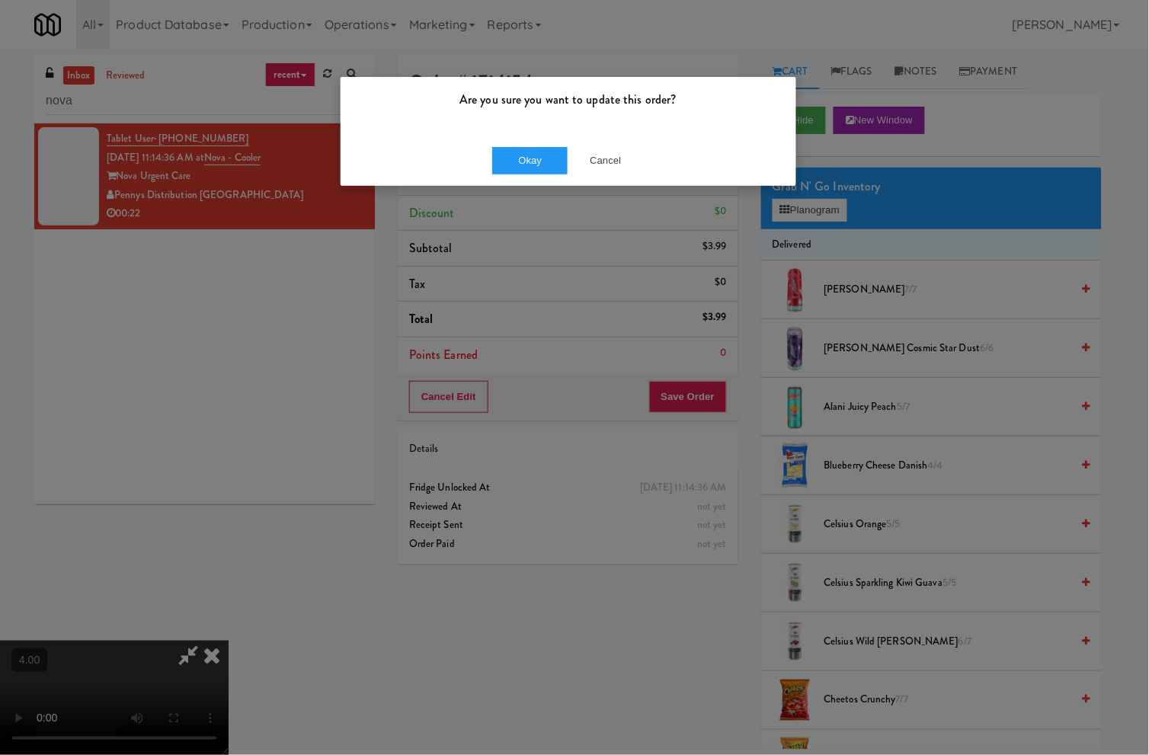
click at [535, 142] on div "Okay Cancel" at bounding box center [569, 160] width 456 height 51
drag, startPoint x: 543, startPoint y: 155, endPoint x: 747, endPoint y: 232, distance: 218.4
click at [545, 155] on button "Okay" at bounding box center [530, 160] width 76 height 27
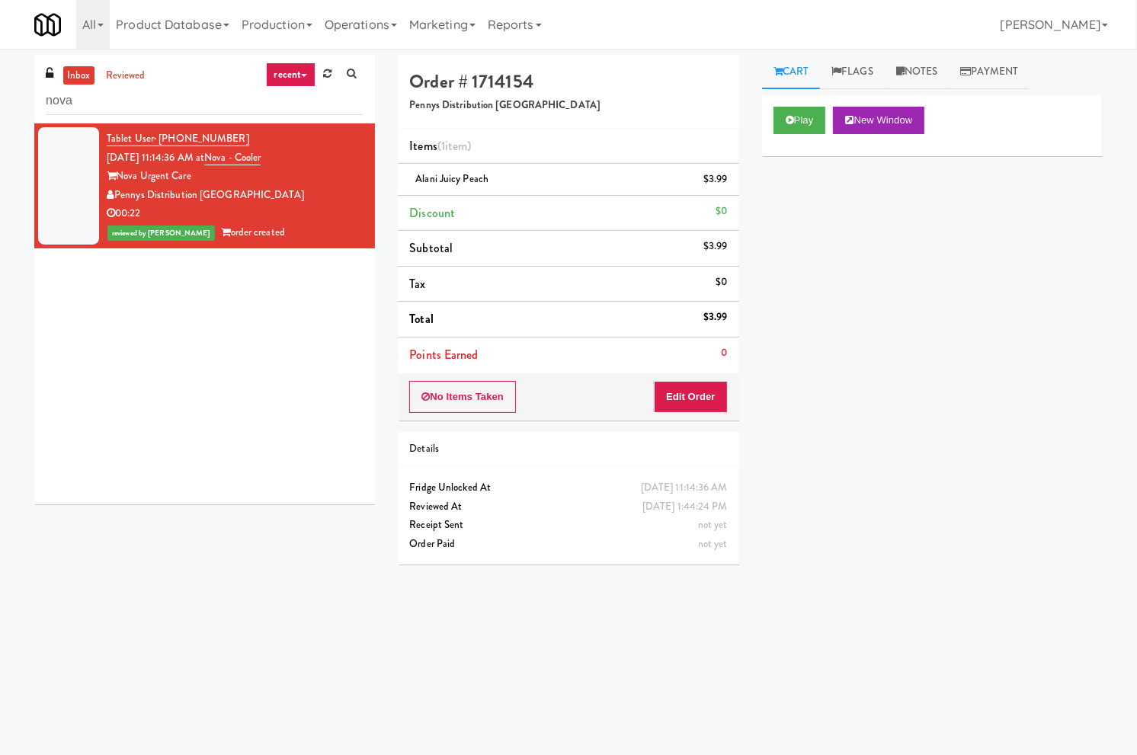
drag, startPoint x: 61, startPoint y: 379, endPoint x: 223, endPoint y: 257, distance: 202.5
click at [65, 379] on div "Tablet User · (541) 225-7368 Sep 12, 2025 11:14:36 AM at Nova - Cooler Nova Urg…" at bounding box center [204, 313] width 341 height 381
drag, startPoint x: 156, startPoint y: 450, endPoint x: 180, endPoint y: 438, distance: 26.6
click at [156, 450] on div "Tablet User · (541) 225-7368 Sep 12, 2025 11:14:36 AM at Nova - Cooler Nova Urg…" at bounding box center [204, 313] width 341 height 381
click at [135, 101] on input "nova" at bounding box center [205, 101] width 318 height 28
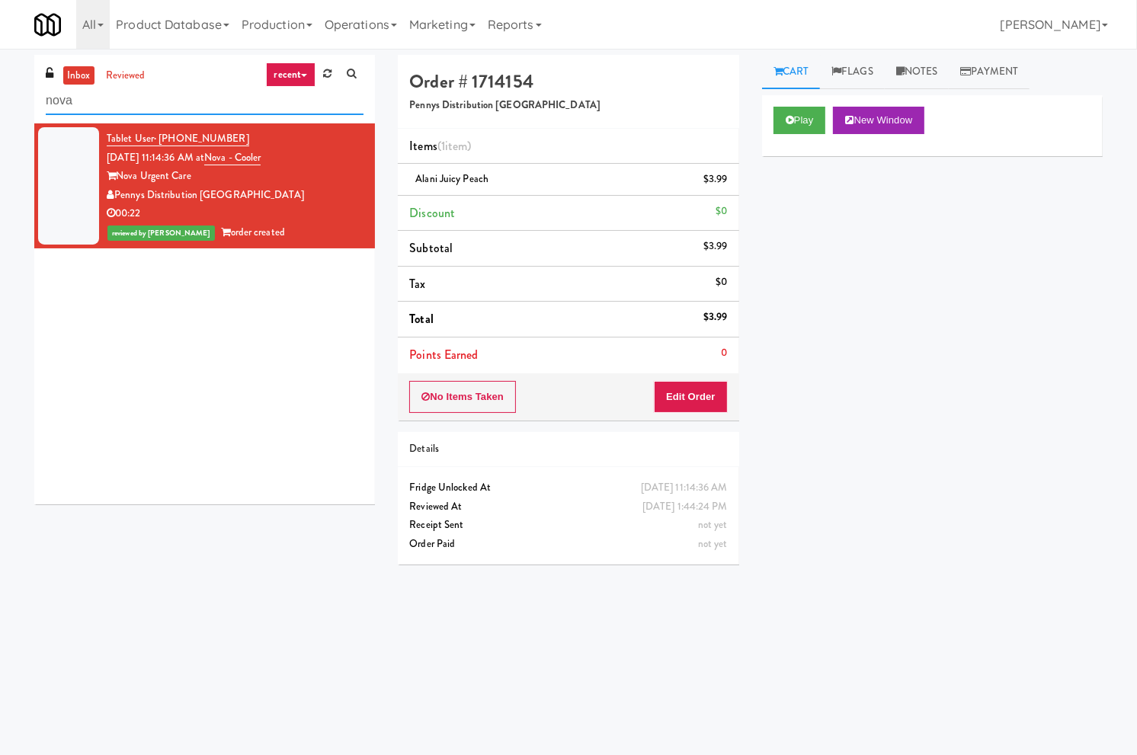
click at [135, 101] on input "nova" at bounding box center [205, 101] width 318 height 28
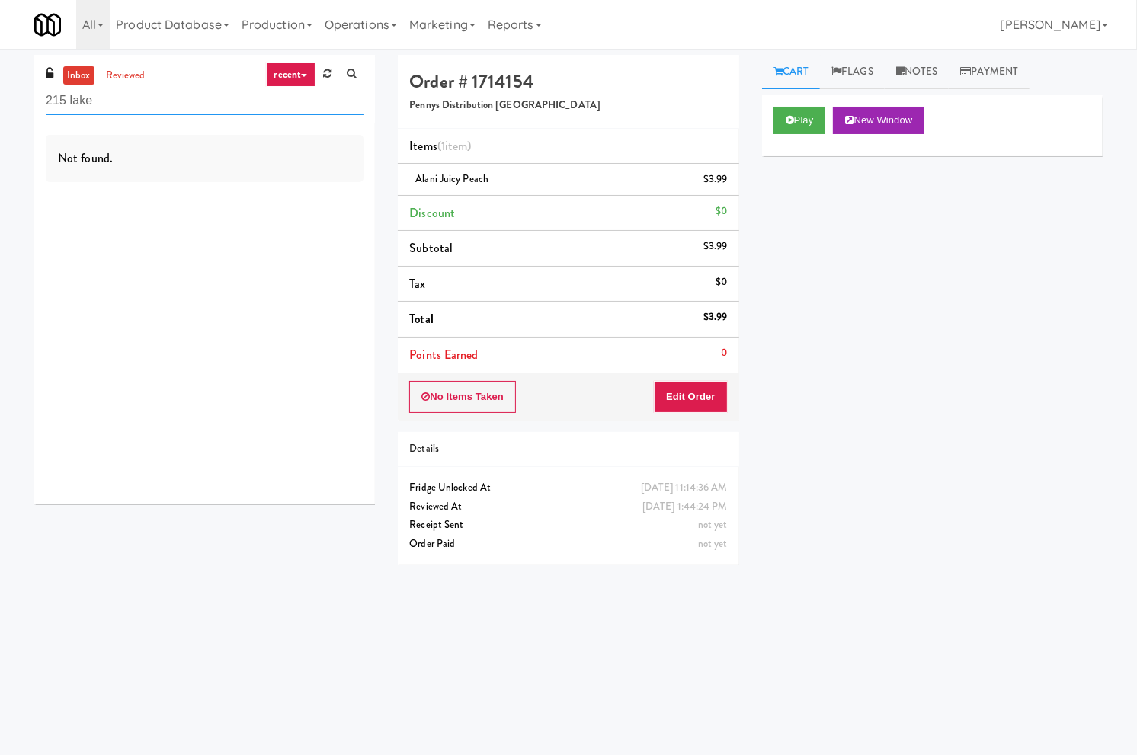
click at [173, 109] on input "215 lake" at bounding box center [205, 101] width 318 height 28
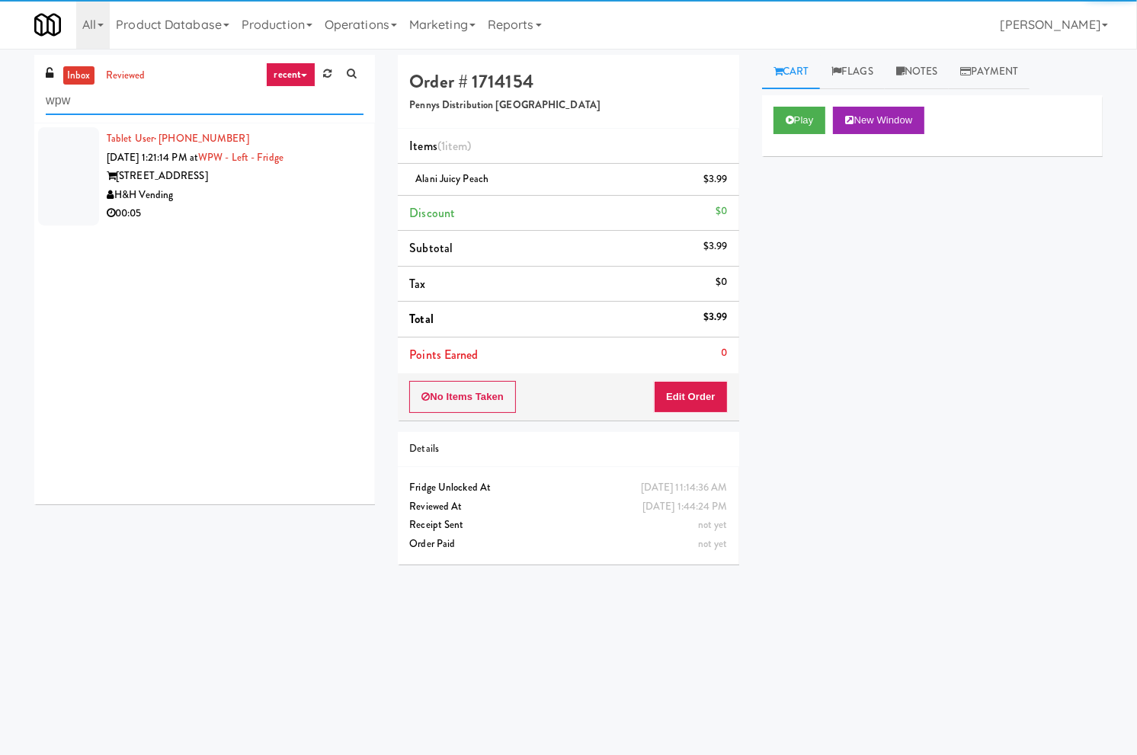
type input "wpw"
click at [241, 211] on div "00:05" at bounding box center [235, 213] width 257 height 19
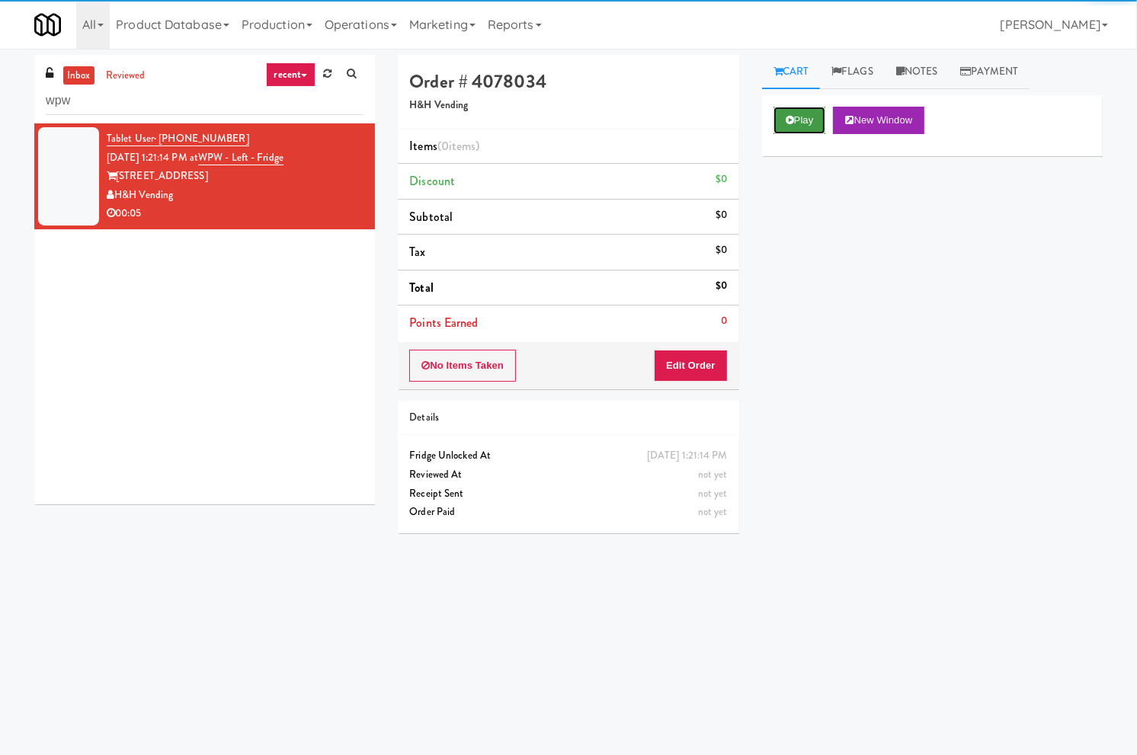
click at [785, 120] on icon at bounding box center [789, 120] width 8 height 10
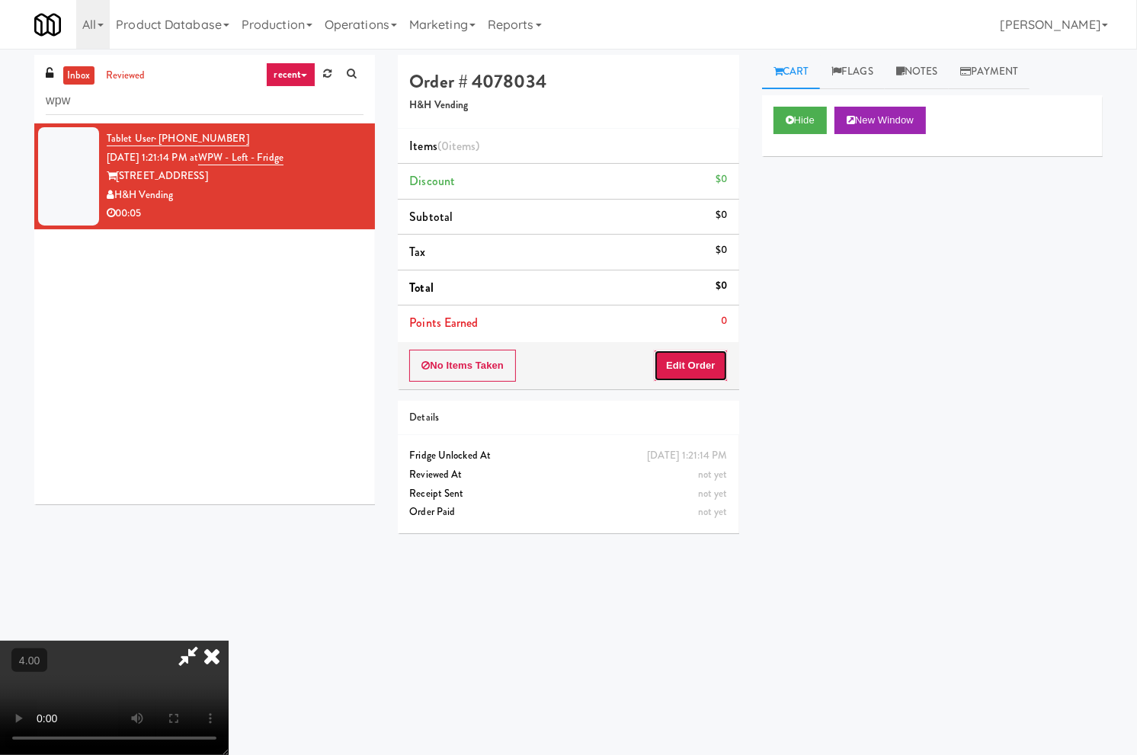
click at [695, 374] on button "Edit Order" at bounding box center [691, 366] width 74 height 32
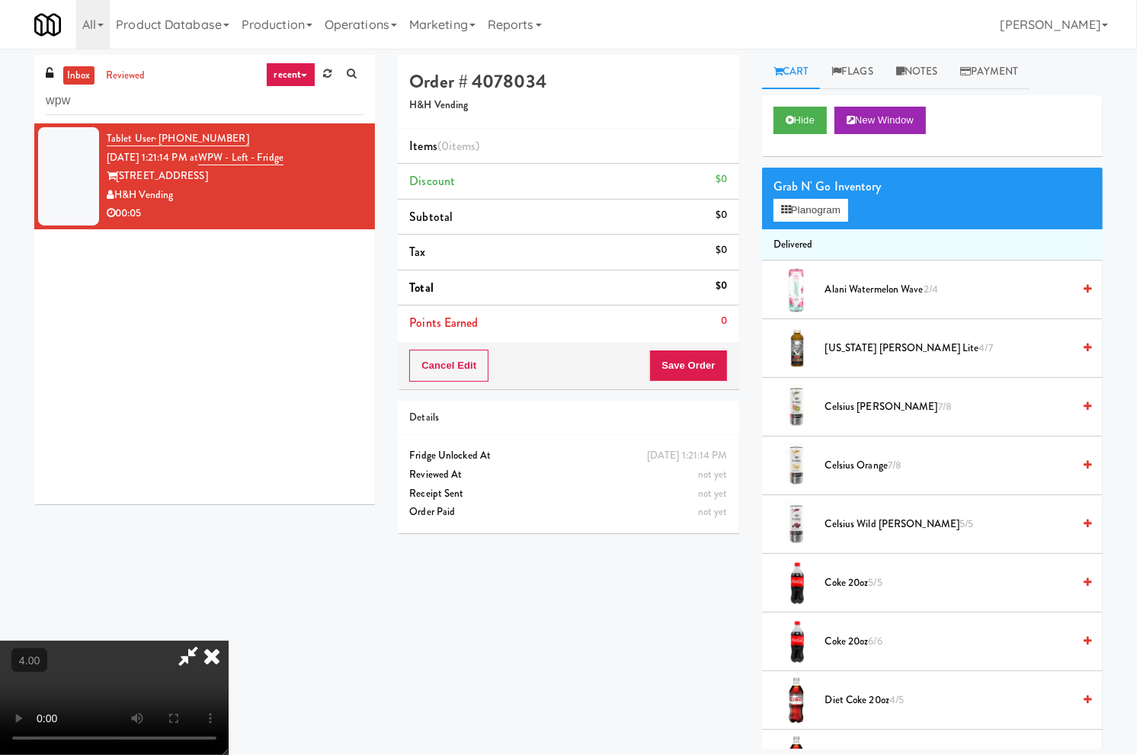
click at [184, 641] on video at bounding box center [114, 698] width 229 height 114
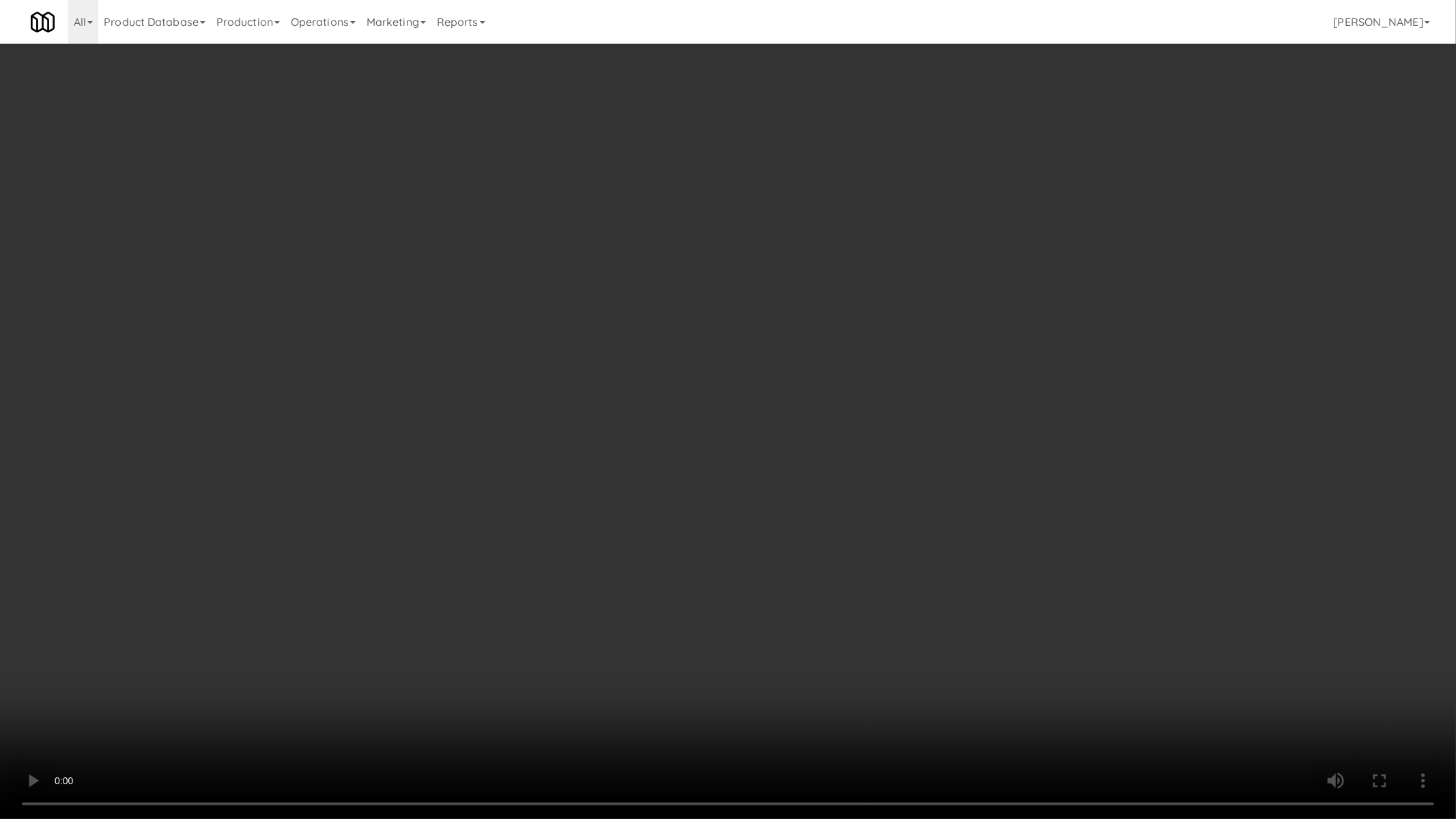
click at [400, 548] on video at bounding box center [728, 410] width 1456 height 819
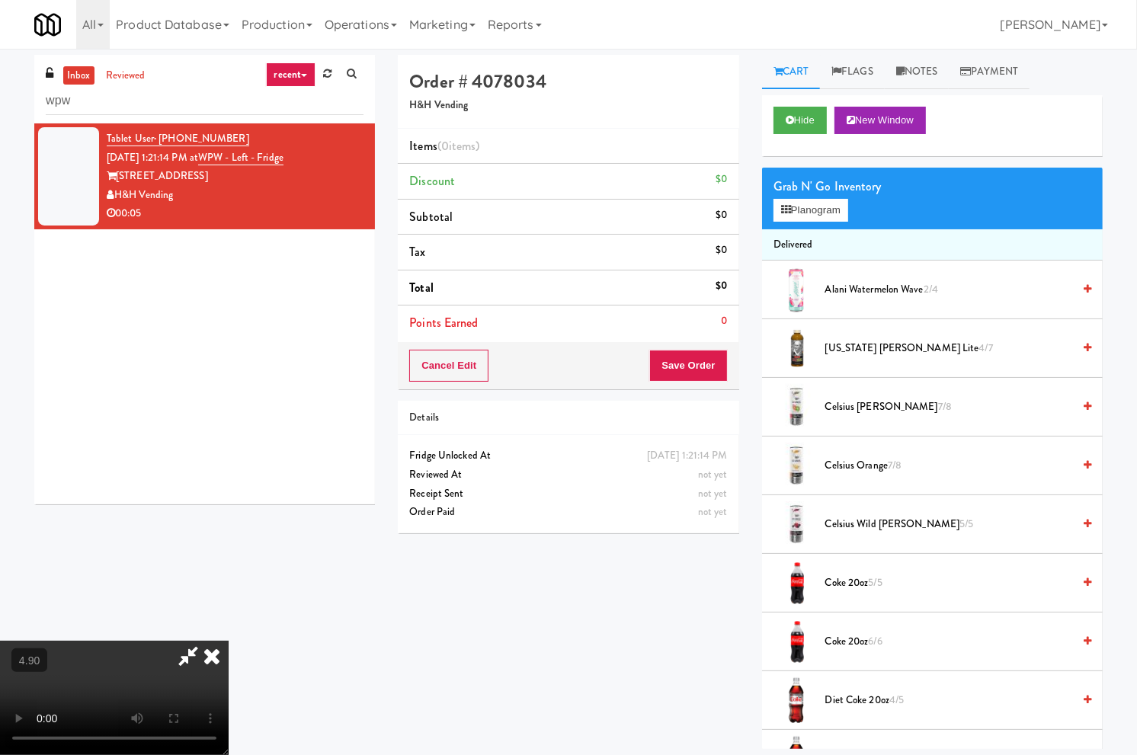
drag, startPoint x: 674, startPoint y: 385, endPoint x: 818, endPoint y: 254, distance: 194.2
click at [690, 385] on div "Order # 4078034 H&H Vending Items (0 items ) Discount $0 Subtotal $0 Tax $0 Tot…" at bounding box center [750, 402] width 705 height 694
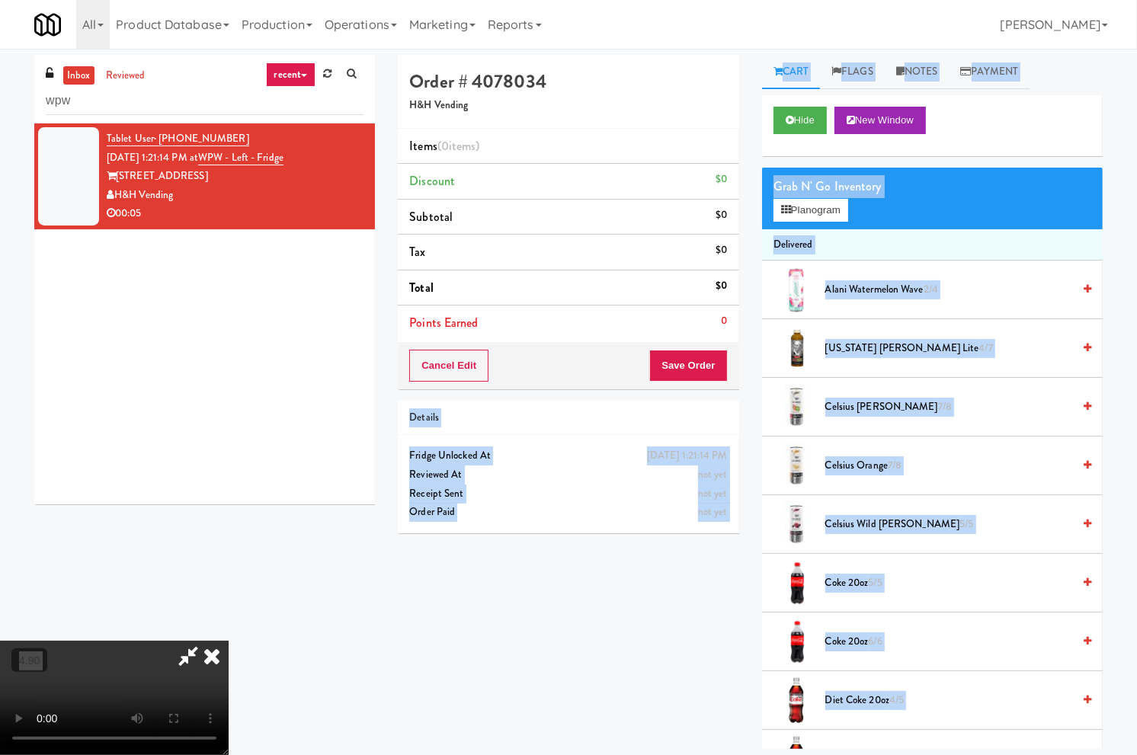
click at [229, 641] on icon at bounding box center [212, 656] width 34 height 30
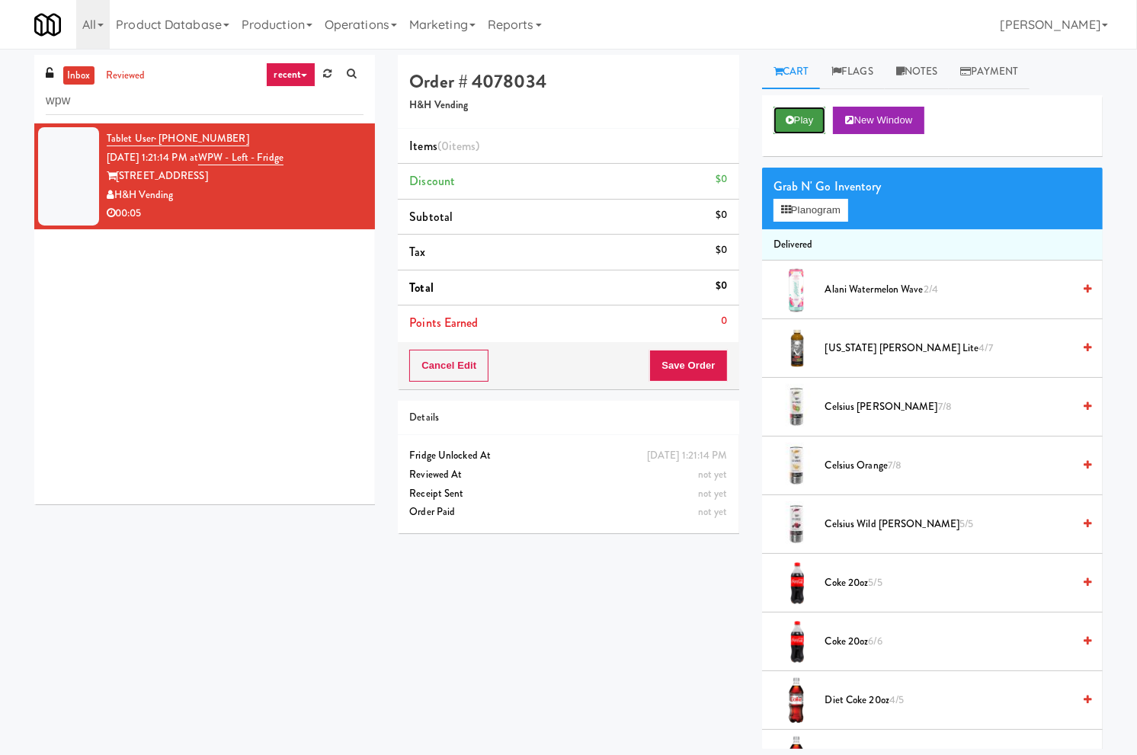
click at [805, 120] on button "Play" at bounding box center [799, 120] width 53 height 27
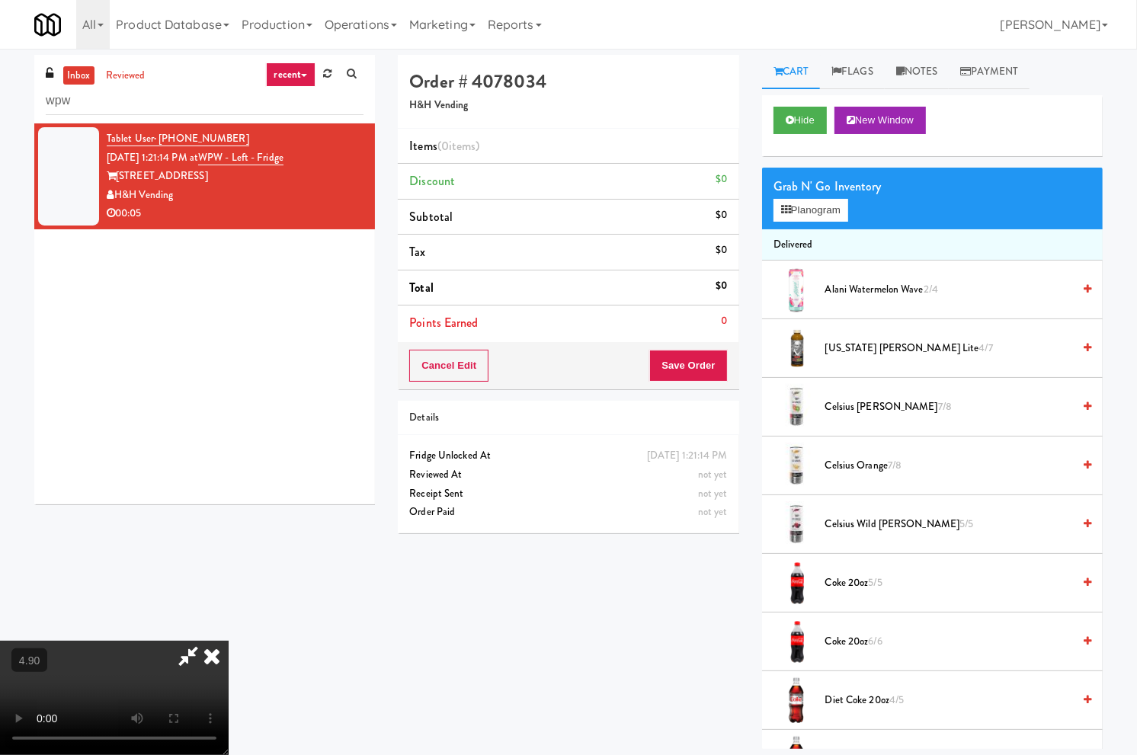
click at [229, 641] on video at bounding box center [114, 698] width 229 height 114
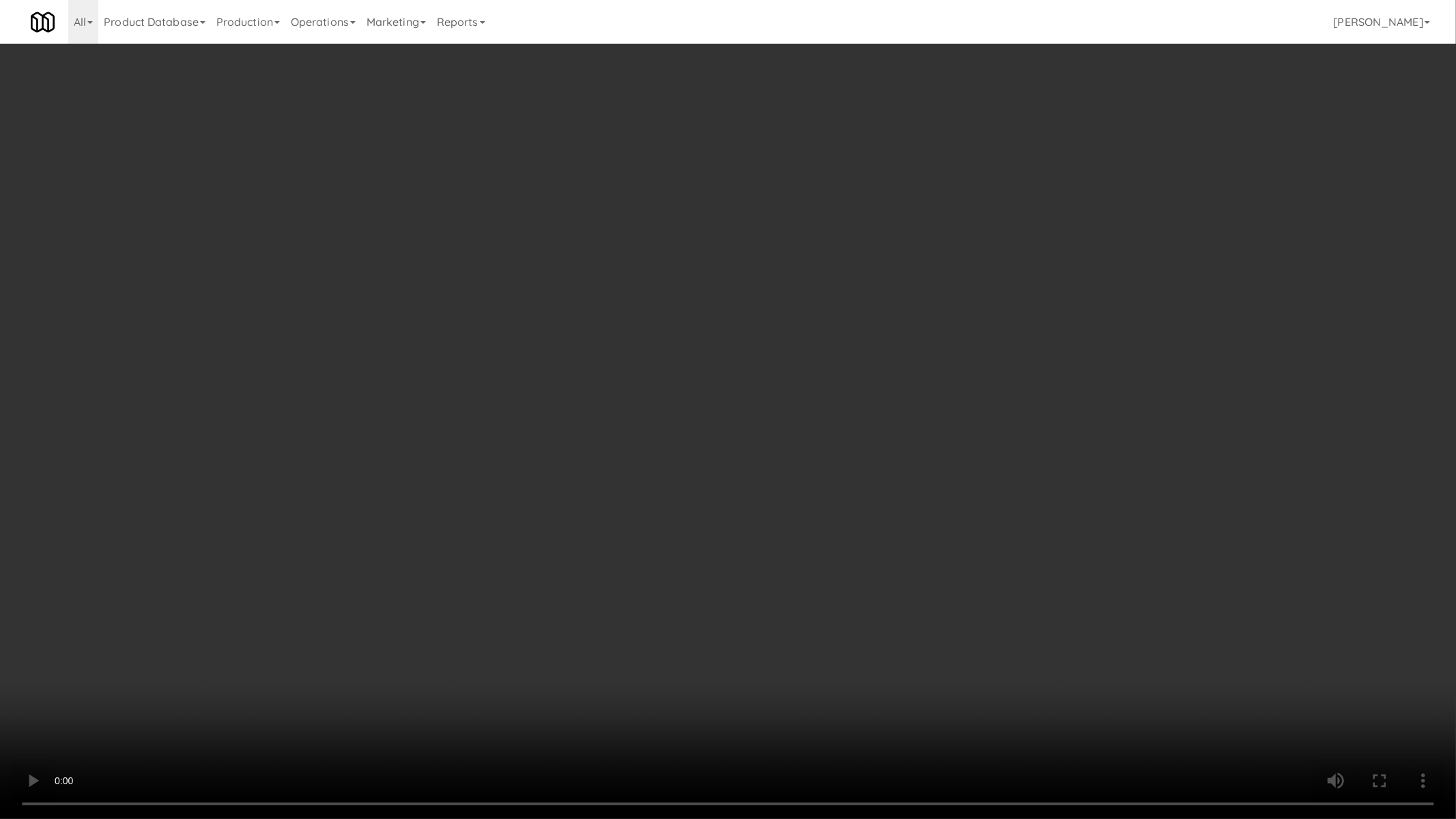
click at [306, 522] on video at bounding box center [728, 410] width 1456 height 819
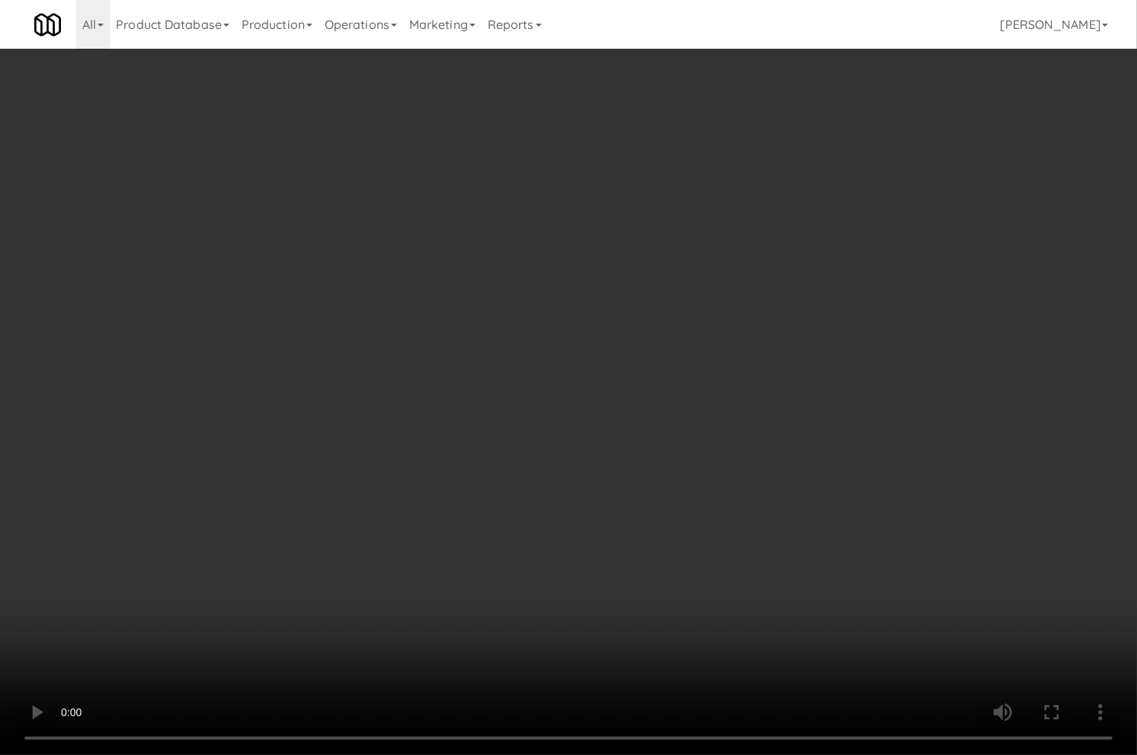
scroll to position [1194, 0]
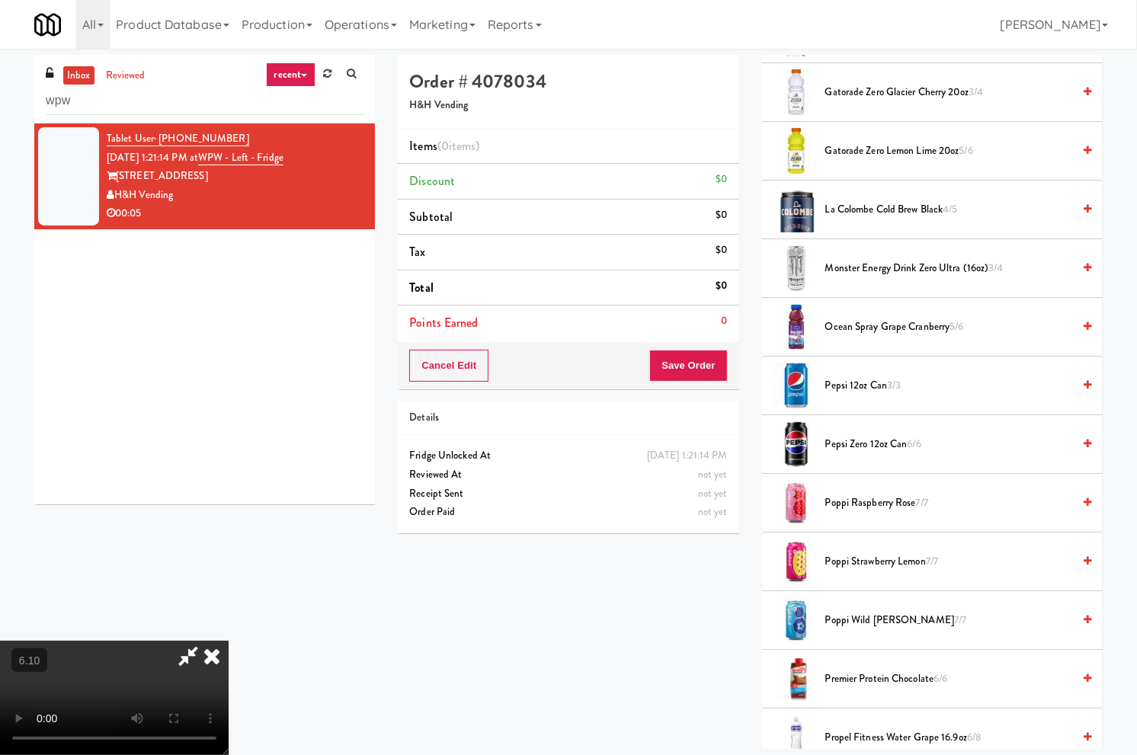
click at [871, 615] on span "Poppi Wild Berry 7/7" at bounding box center [948, 620] width 247 height 19
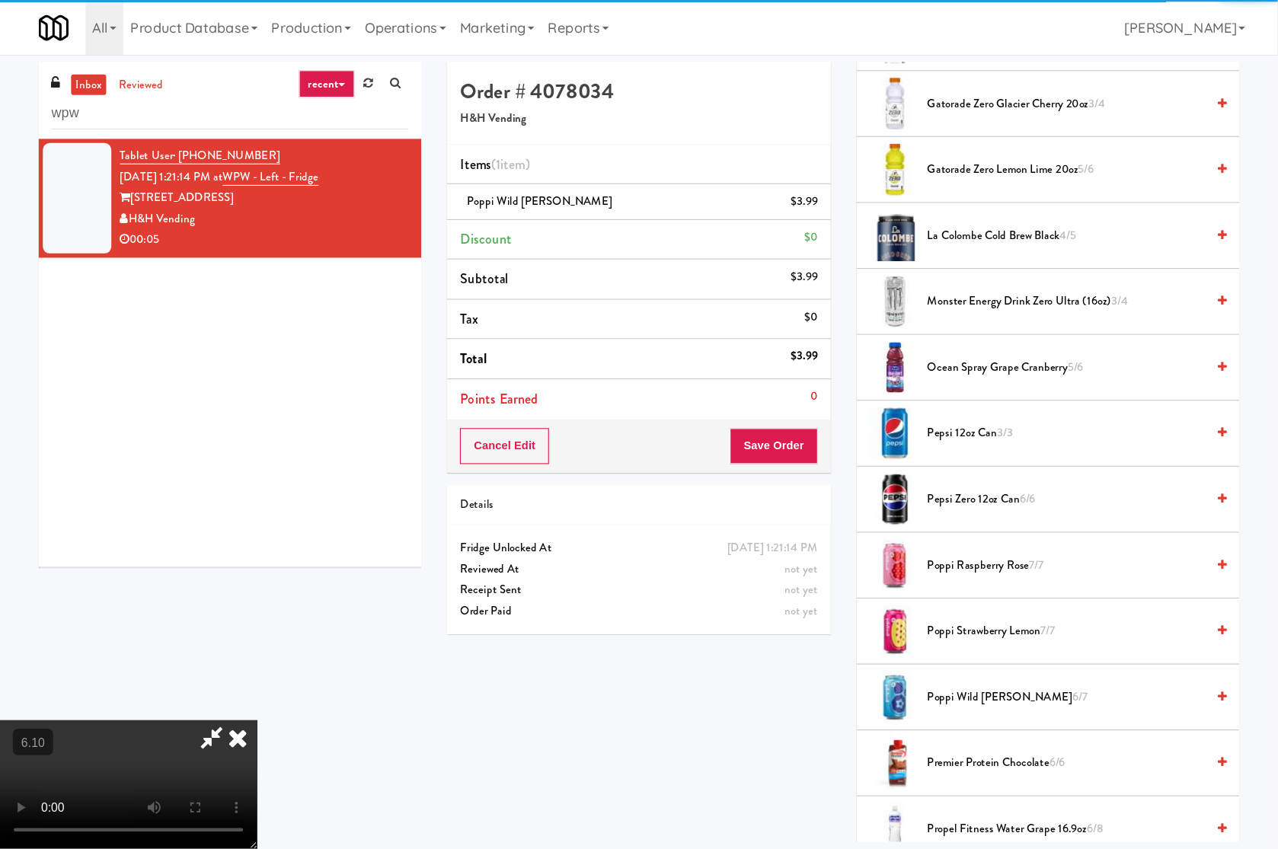
scroll to position [0, 0]
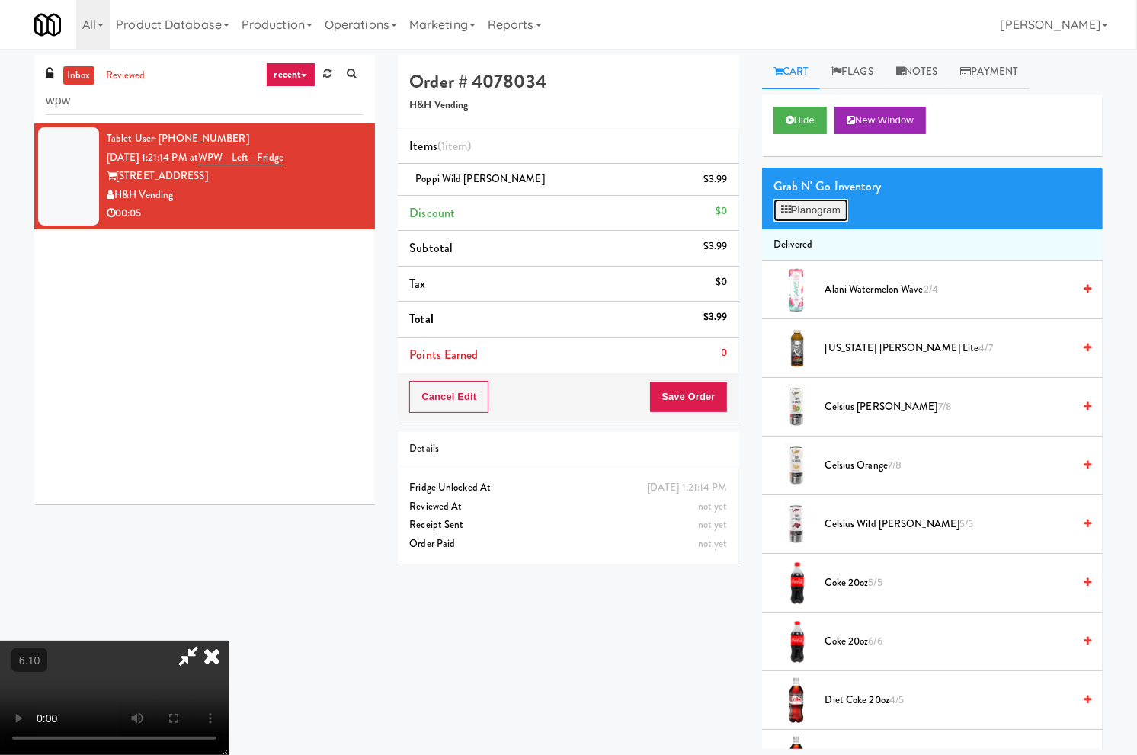
click at [814, 203] on button "Planogram" at bounding box center [810, 210] width 75 height 23
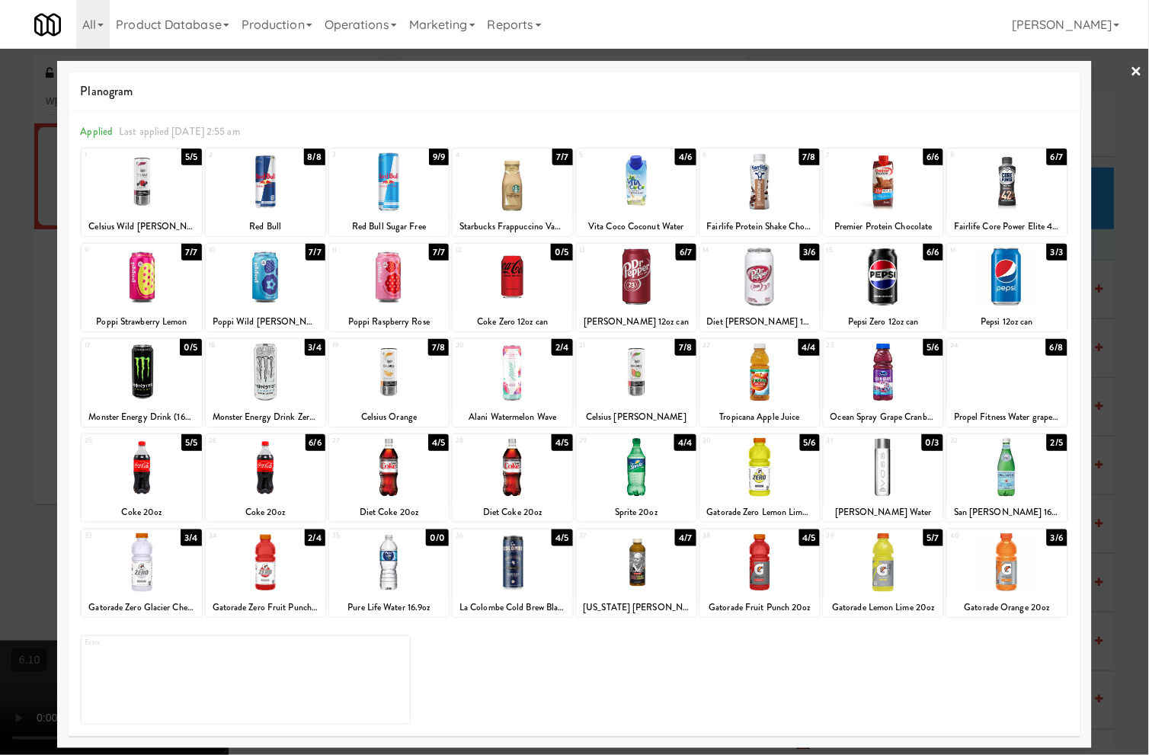
click at [1133, 67] on link "×" at bounding box center [1136, 72] width 12 height 47
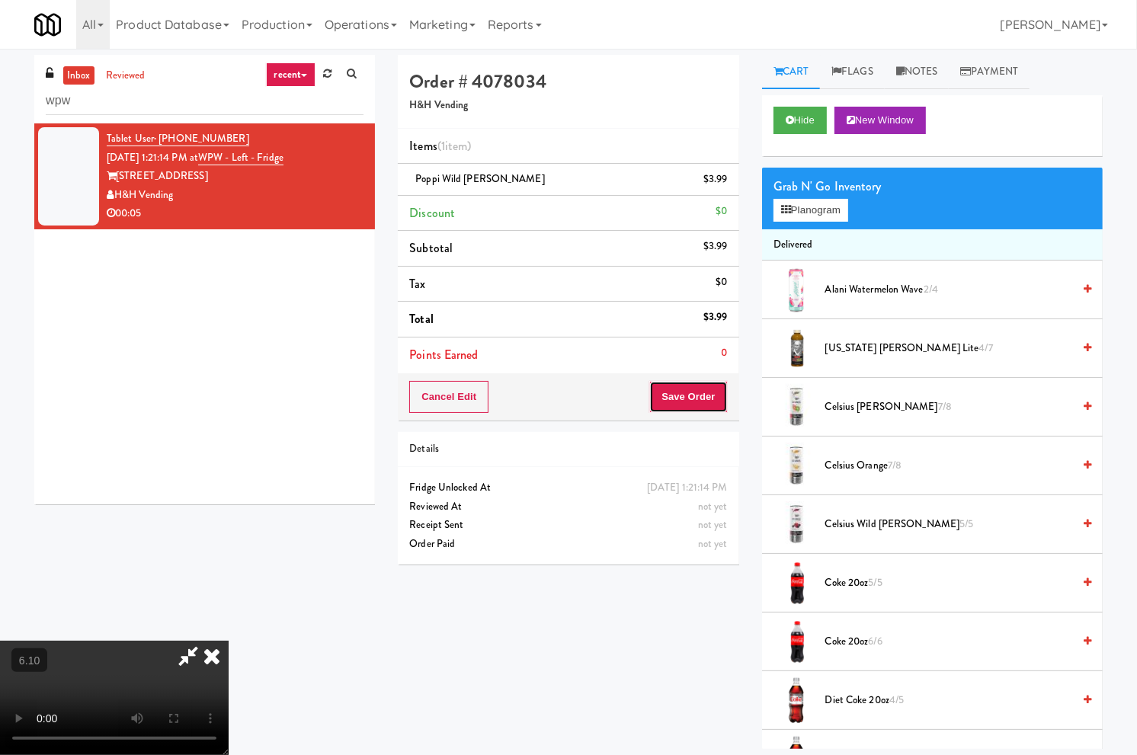
click at [712, 398] on button "Save Order" at bounding box center [688, 397] width 78 height 32
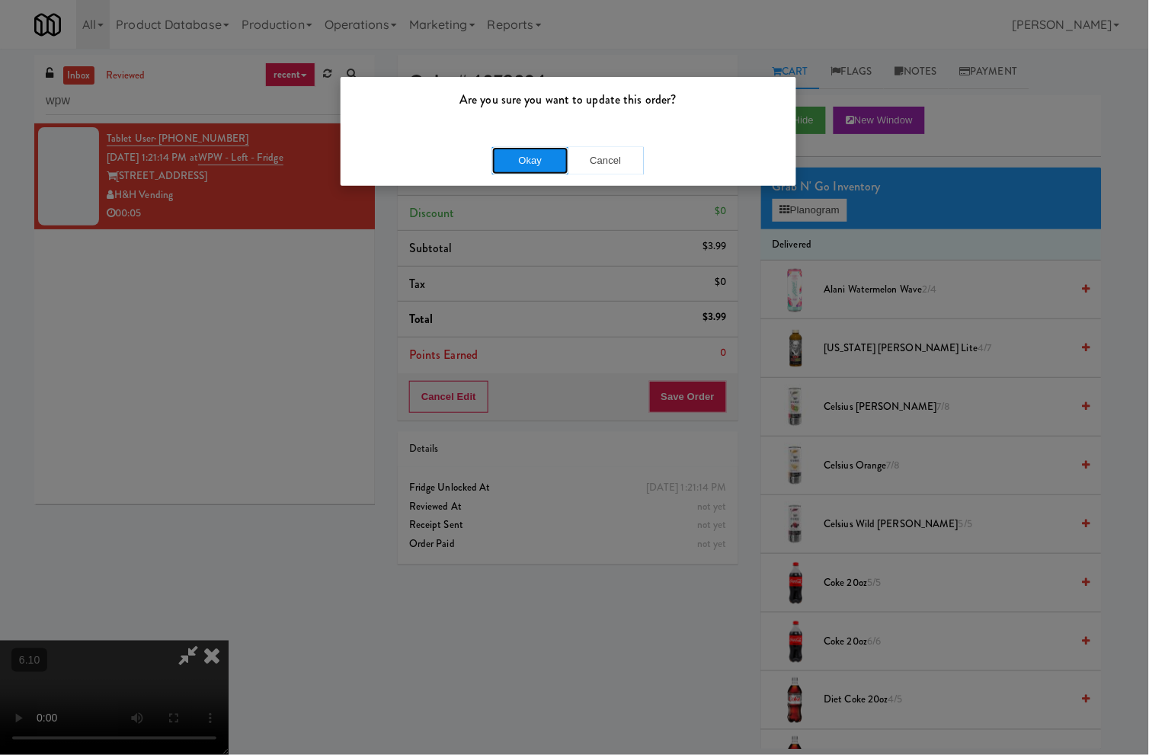
click at [555, 147] on button "Okay" at bounding box center [530, 160] width 76 height 27
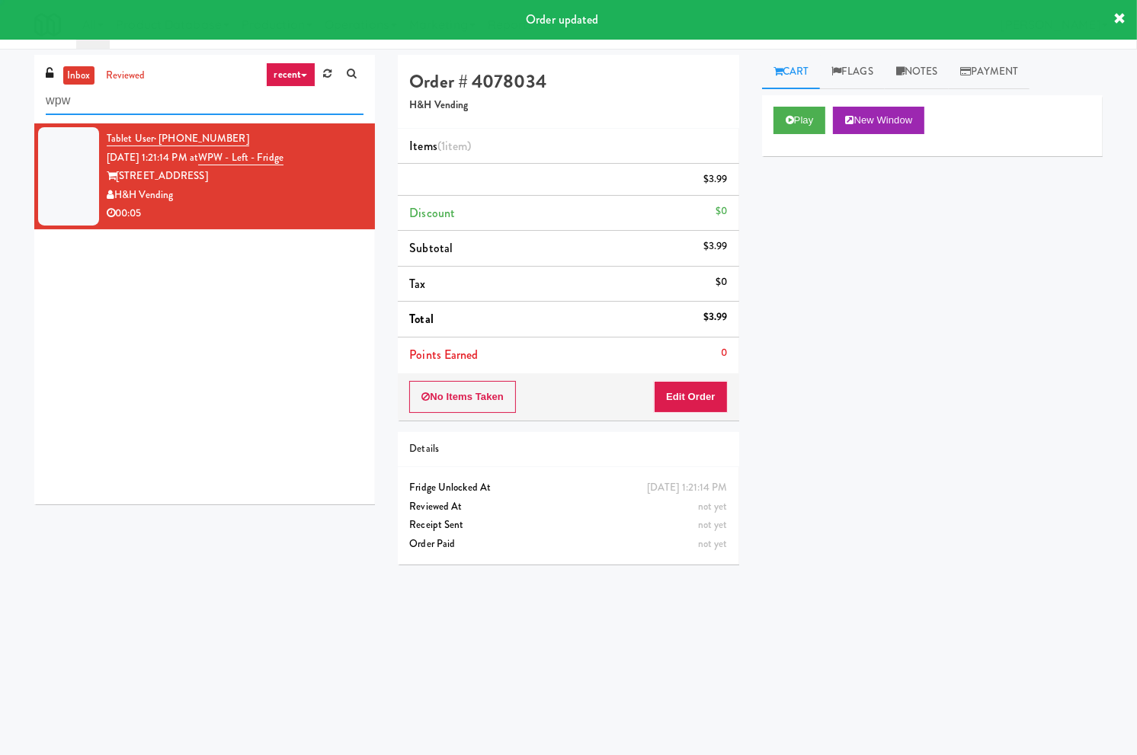
click at [93, 101] on input "wpw" at bounding box center [205, 101] width 318 height 28
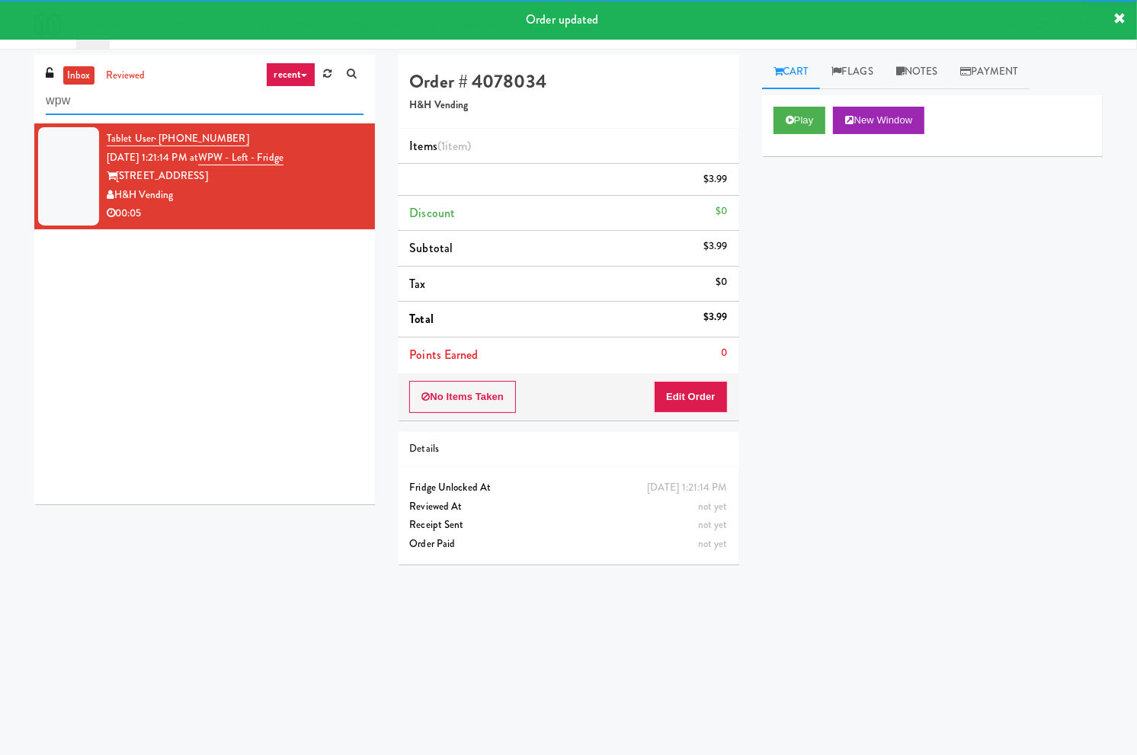
click at [93, 101] on input "wpw" at bounding box center [205, 101] width 318 height 28
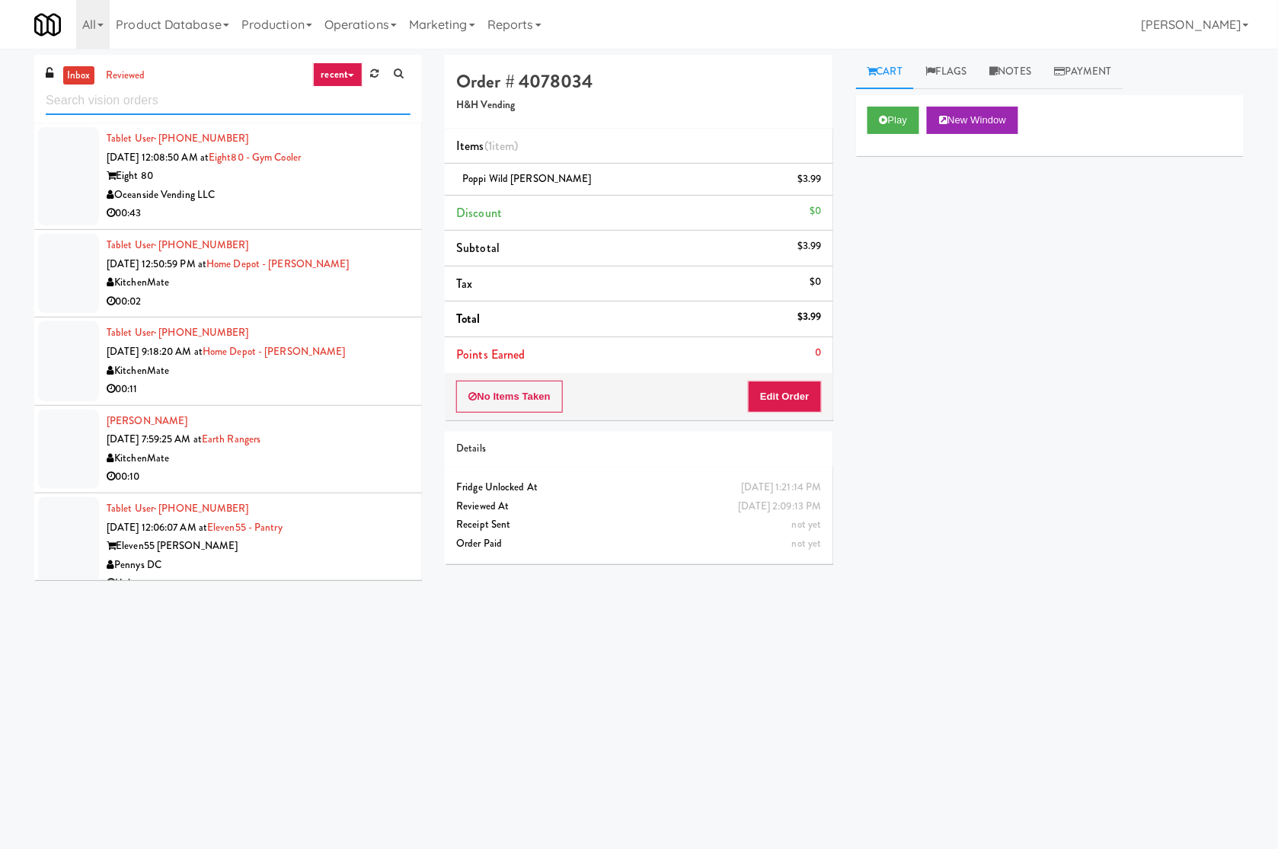
click at [171, 104] on input "text" at bounding box center [228, 101] width 365 height 28
click at [168, 104] on input "text" at bounding box center [228, 101] width 365 height 28
click at [168, 103] on input "text" at bounding box center [228, 101] width 365 height 28
paste input "Via Apartments - Cooler - Righ"
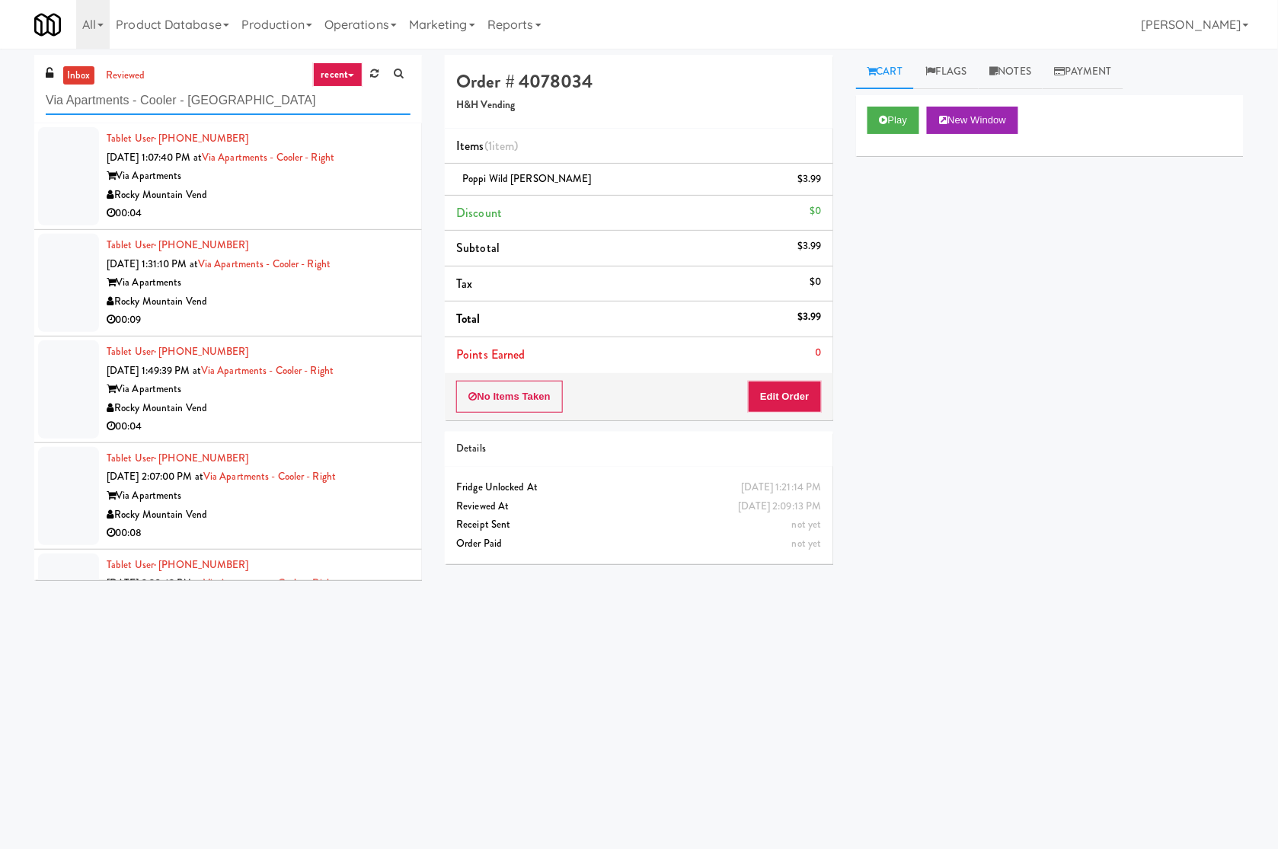
type input "Via Apartments - Cooler - Righ"
click at [352, 193] on div "Rocky Mountain Vend" at bounding box center [259, 195] width 304 height 19
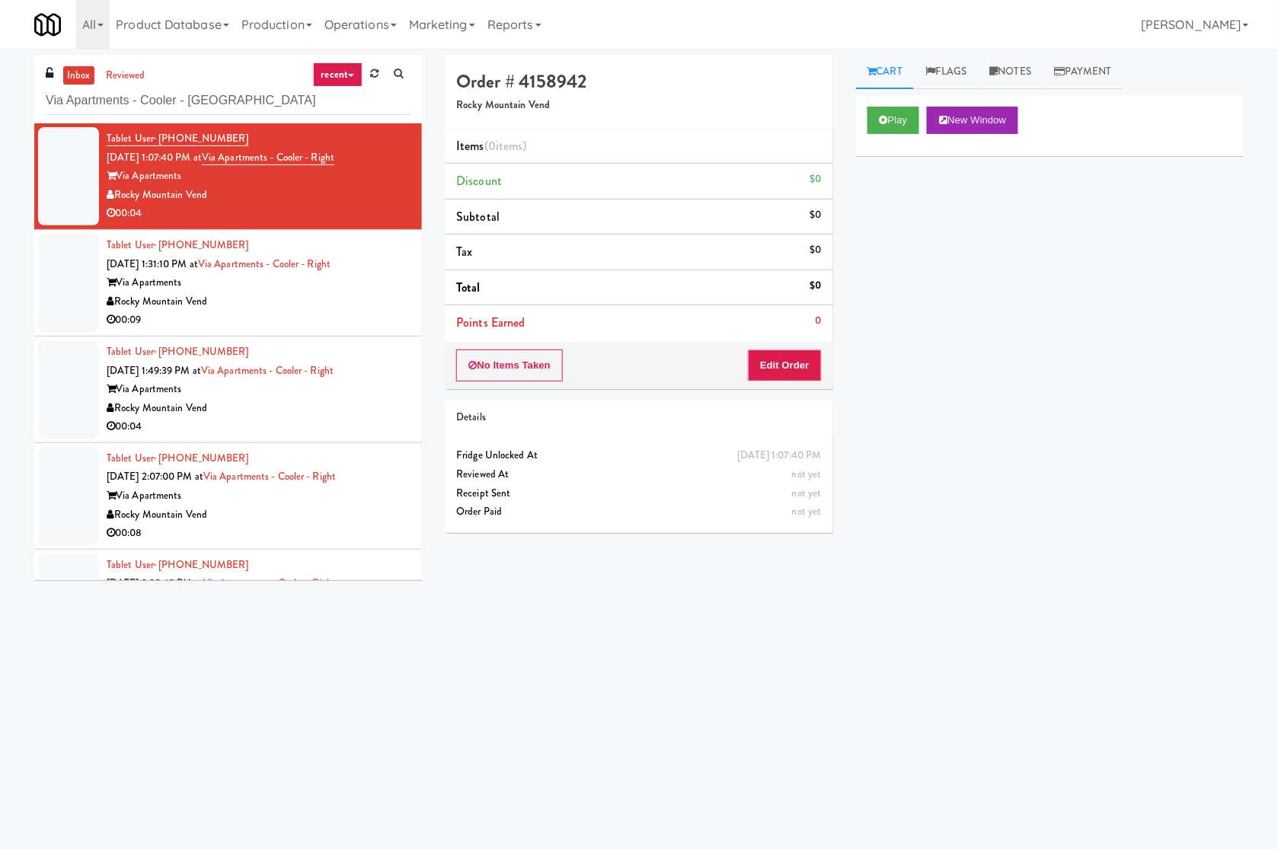
click at [118, 646] on div "inbox reviewed recent all unclear take inventory issue suspicious failed recent…" at bounding box center [639, 361] width 1233 height 612
click at [890, 127] on button "Play" at bounding box center [894, 120] width 53 height 27
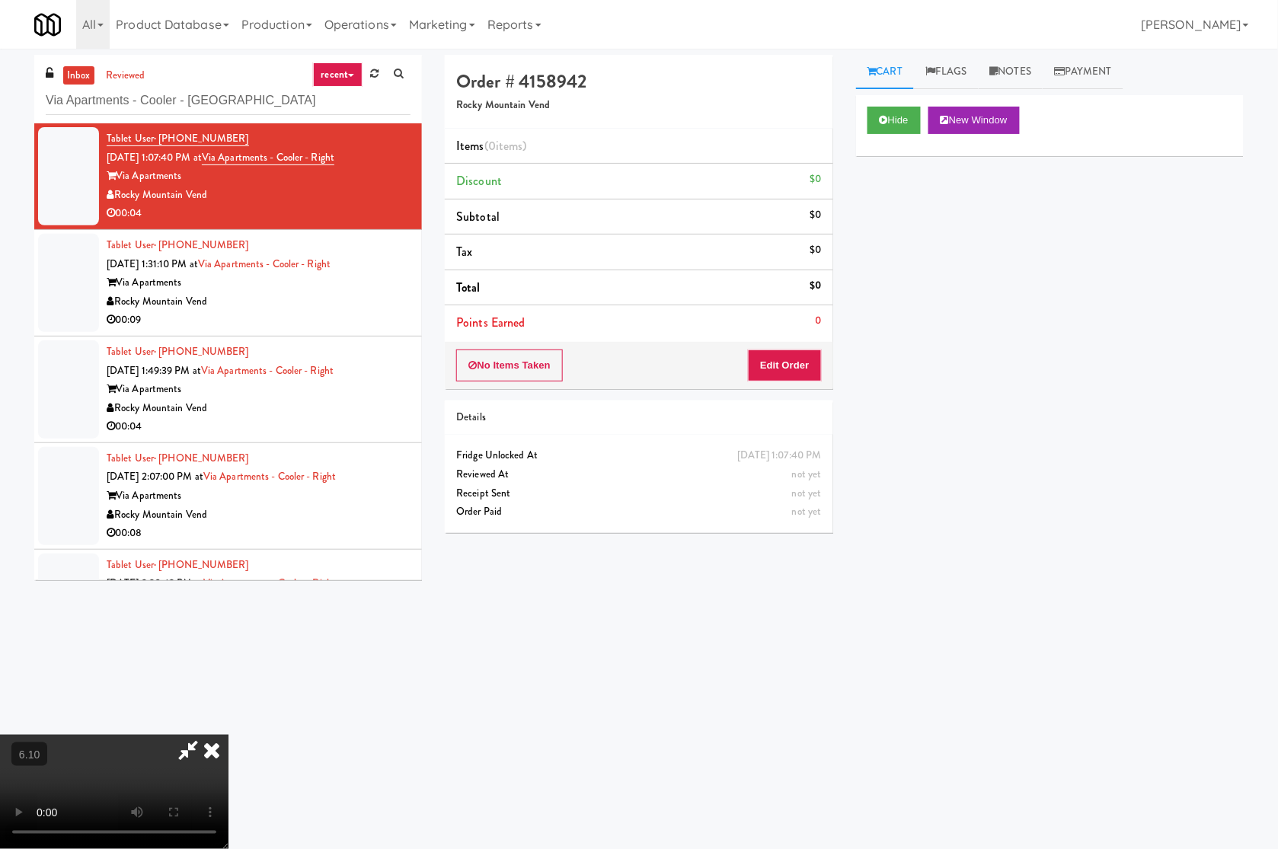
click at [229, 735] on video at bounding box center [114, 792] width 229 height 114
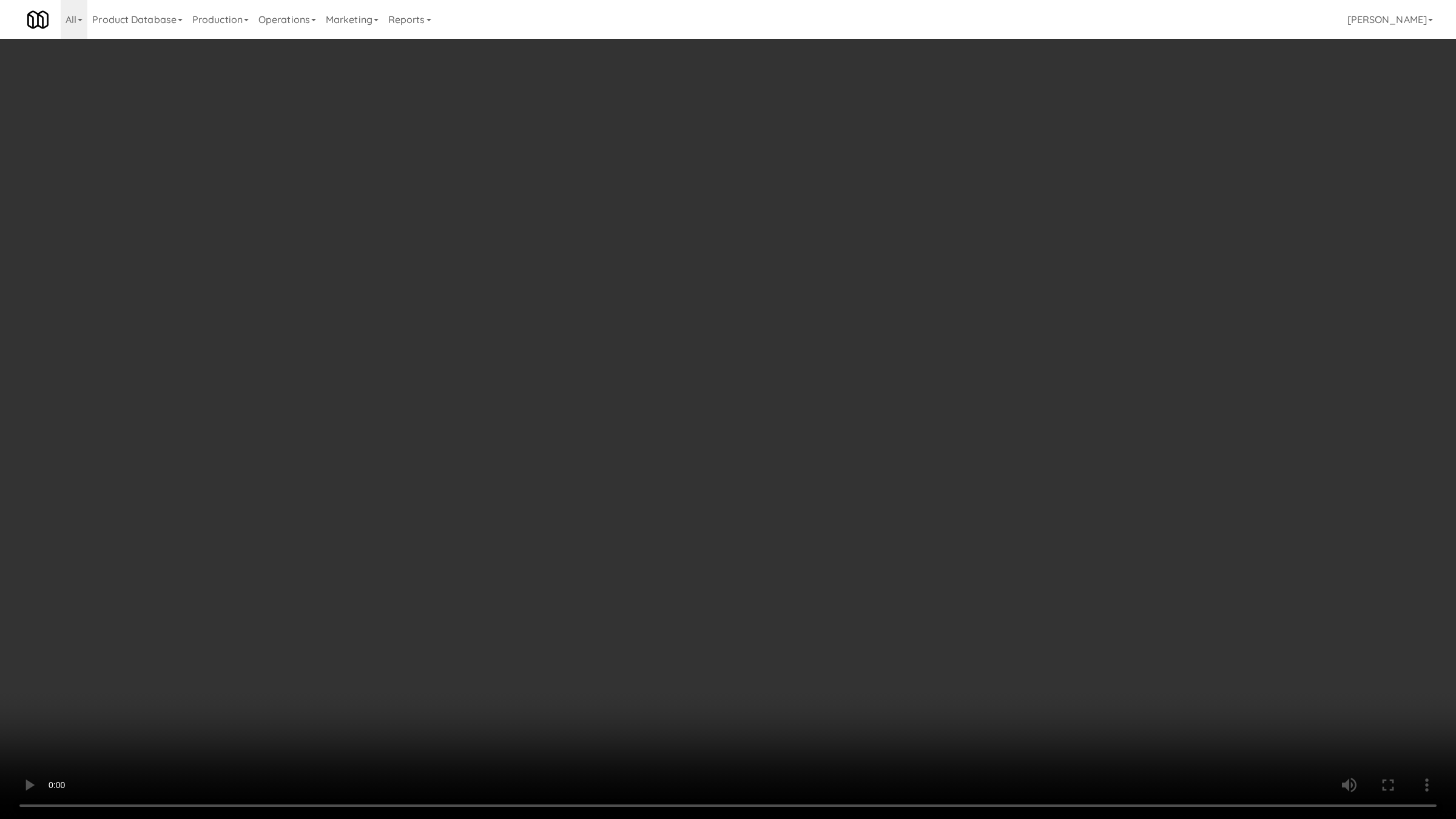
click at [440, 427] on video at bounding box center [728, 410] width 1456 height 819
click at [441, 424] on video at bounding box center [728, 410] width 1456 height 819
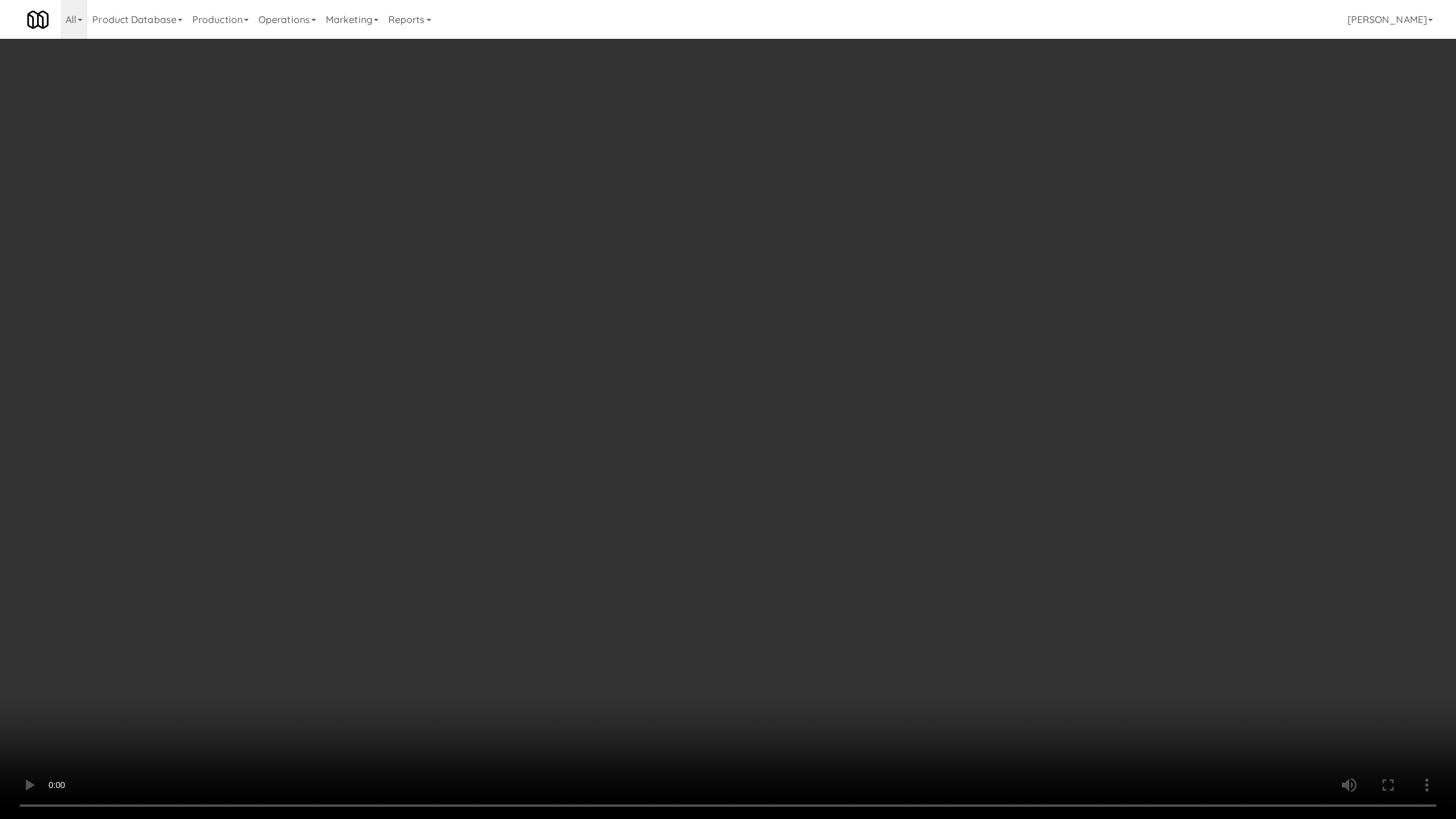
click at [441, 424] on video at bounding box center [728, 410] width 1456 height 819
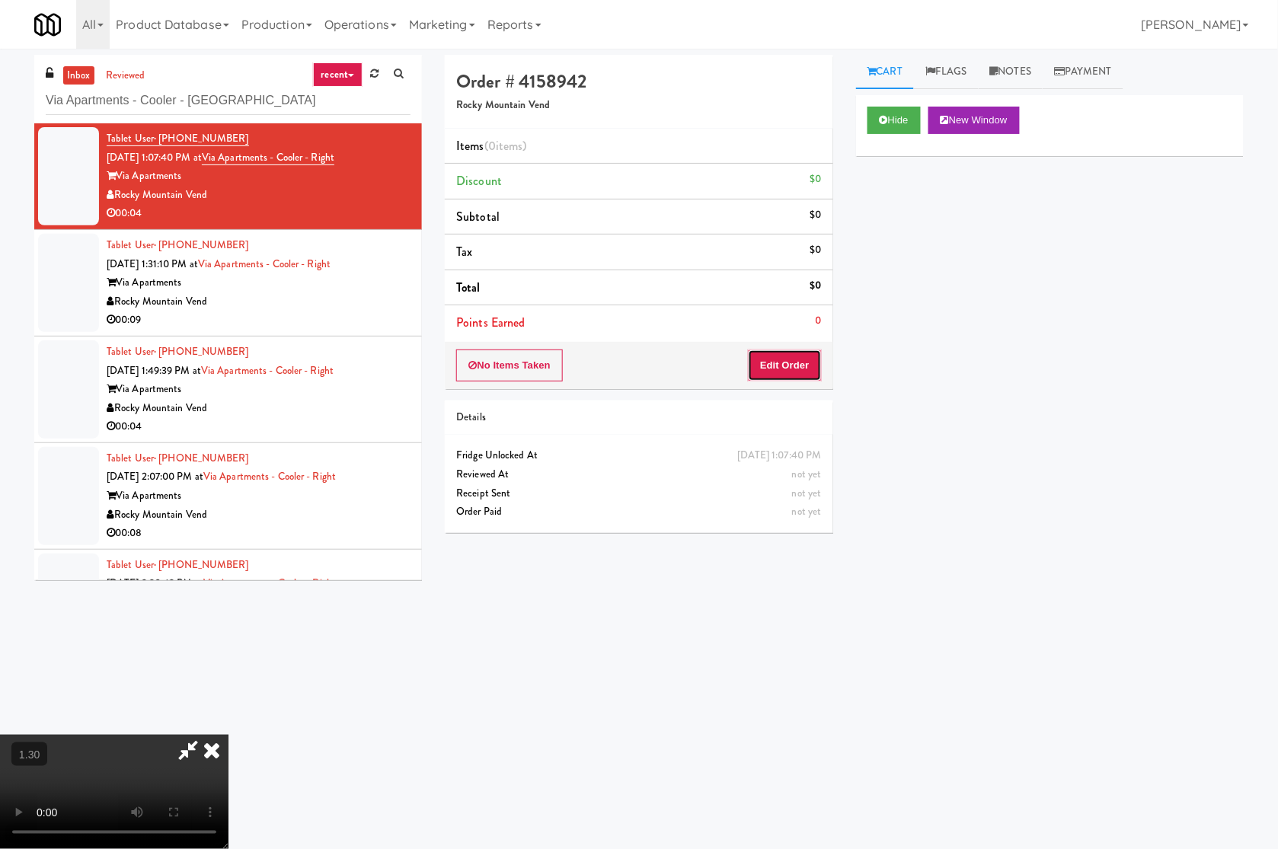
click at [809, 366] on button "Edit Order" at bounding box center [785, 366] width 74 height 32
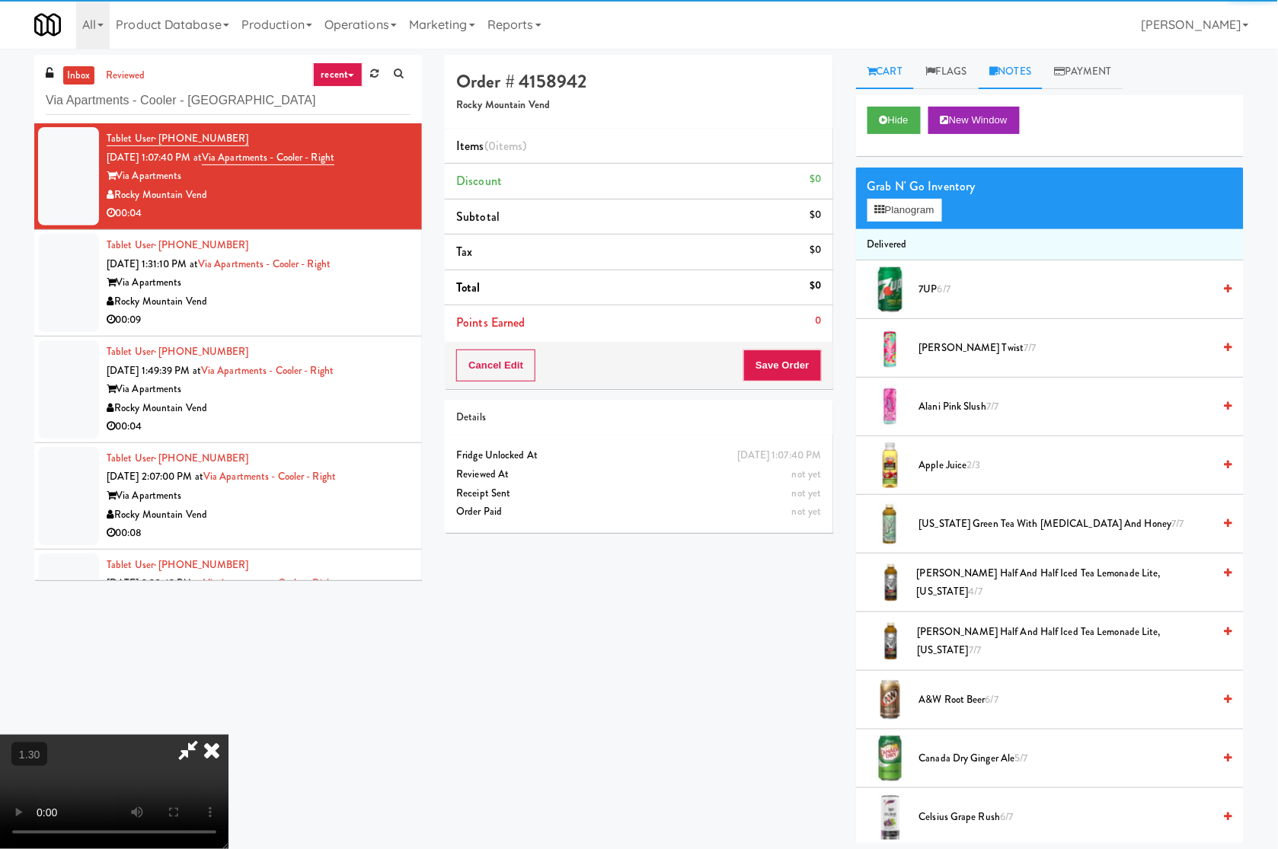
click at [1009, 69] on link "Notes" at bounding box center [1011, 72] width 65 height 34
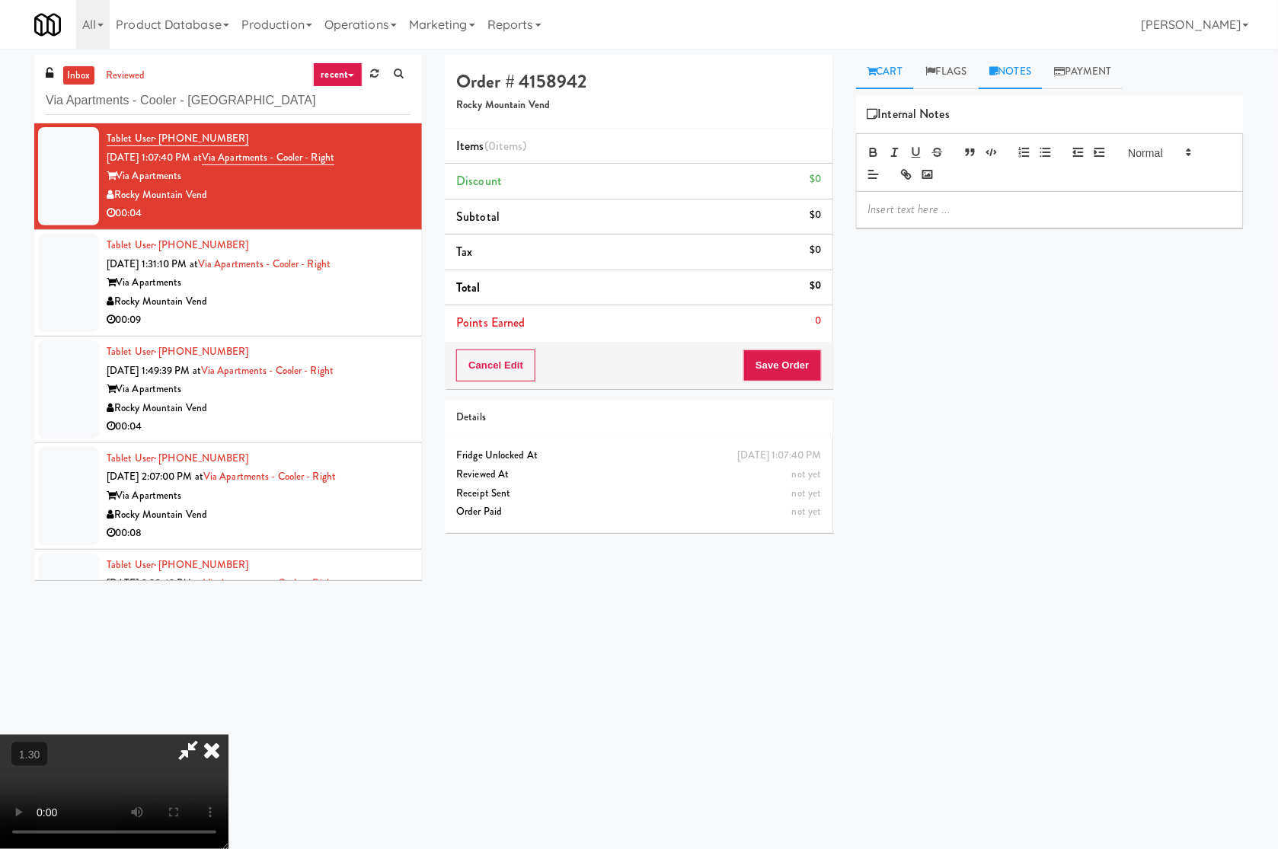
drag, startPoint x: 895, startPoint y: 73, endPoint x: 907, endPoint y: 75, distance: 12.3
click at [896, 75] on link "Cart" at bounding box center [885, 72] width 59 height 34
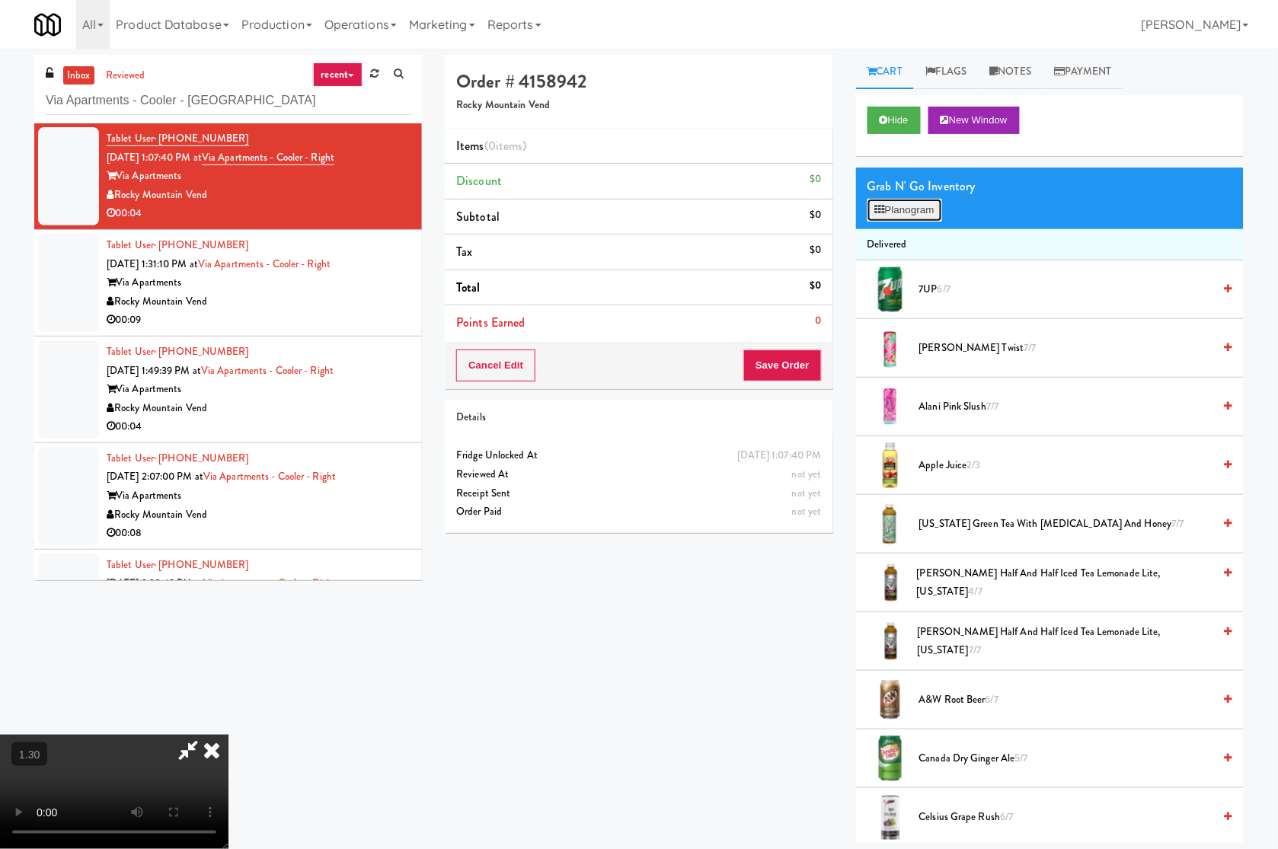
click at [906, 206] on button "Planogram" at bounding box center [905, 210] width 75 height 23
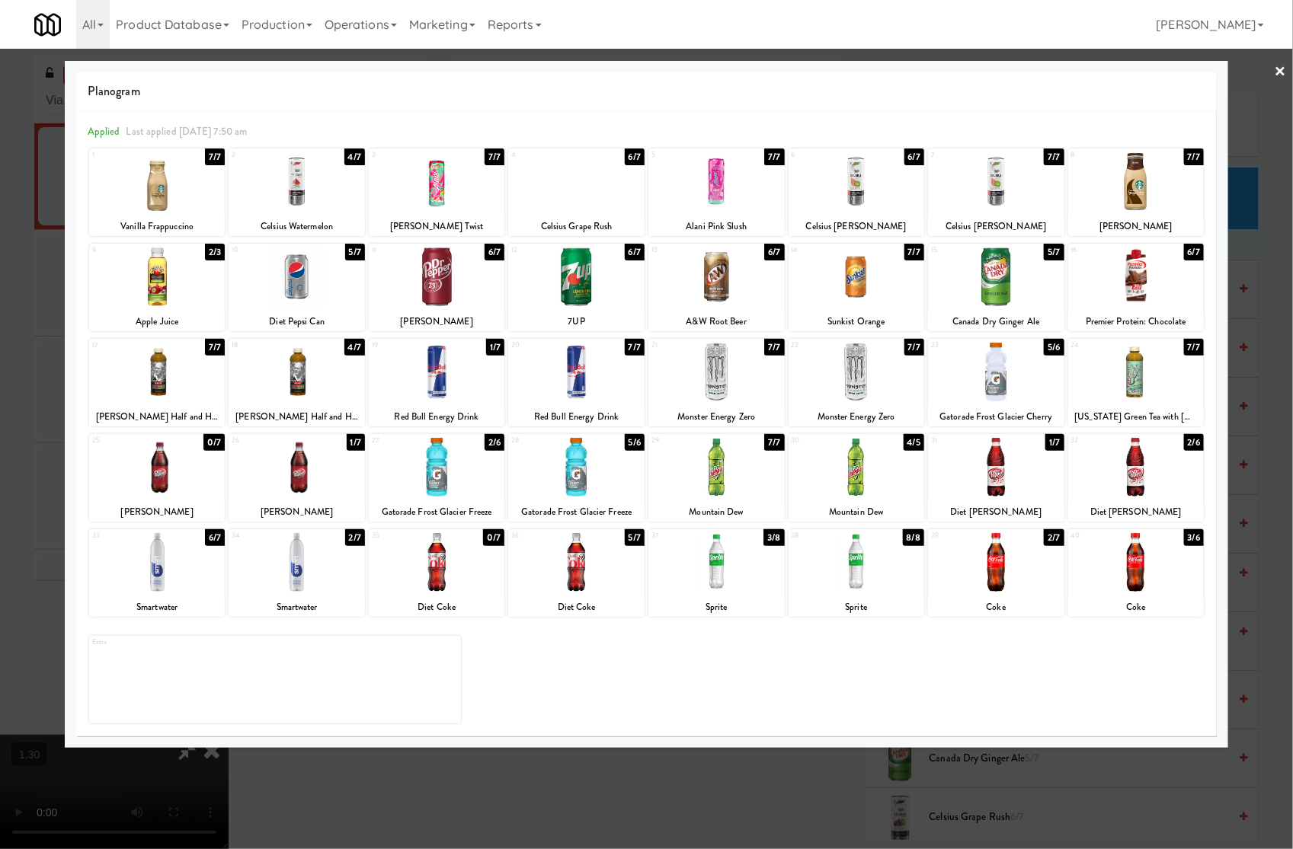
click at [318, 402] on div "18 4/7 Arnold Palmer Half and Half Iced Tea Lemonade Lite, Arizona" at bounding box center [297, 383] width 136 height 88
drag, startPoint x: 145, startPoint y: 809, endPoint x: 138, endPoint y: 813, distance: 8.5
click at [145, 754] on div at bounding box center [646, 424] width 1293 height 849
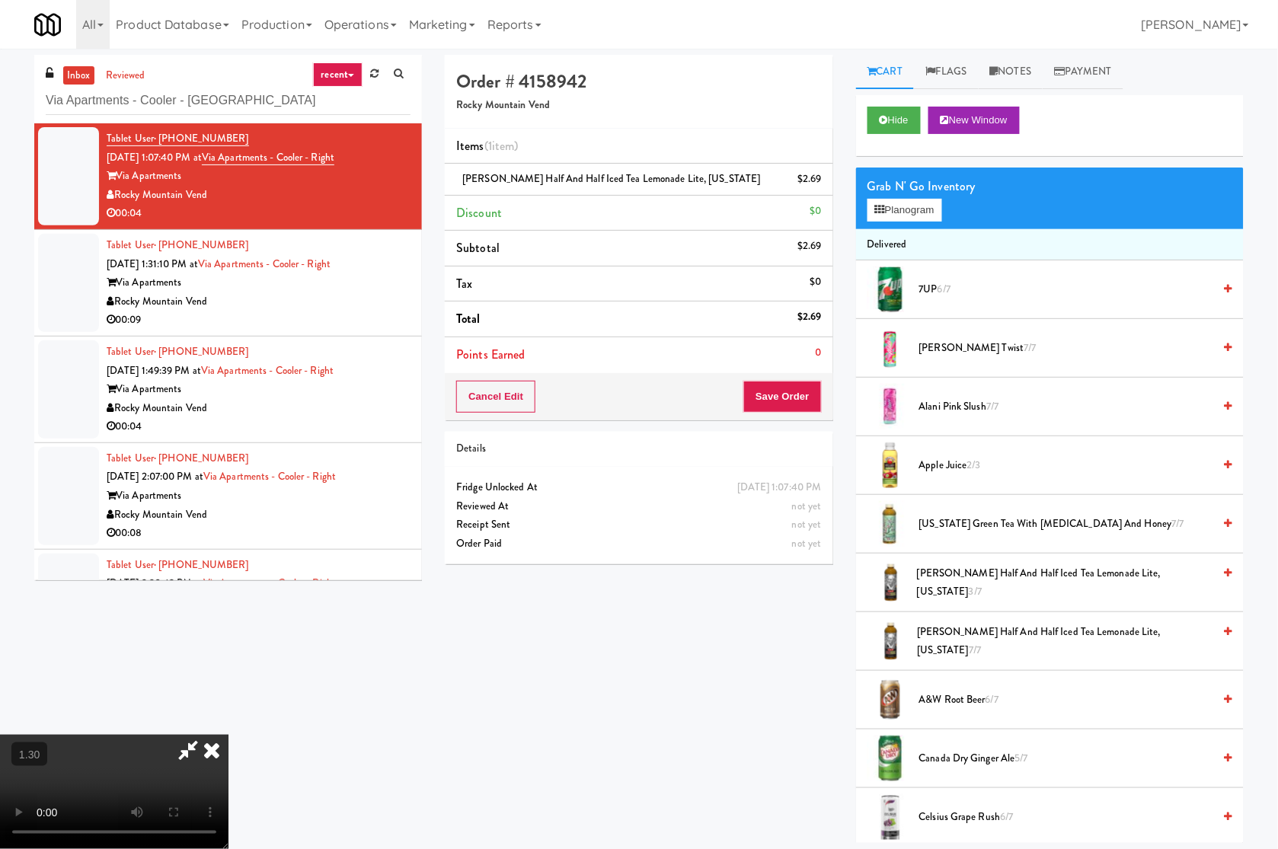
click at [229, 735] on video at bounding box center [114, 792] width 229 height 114
drag, startPoint x: 737, startPoint y: 74, endPoint x: 739, endPoint y: 85, distance: 11.7
click at [229, 735] on icon at bounding box center [212, 750] width 34 height 30
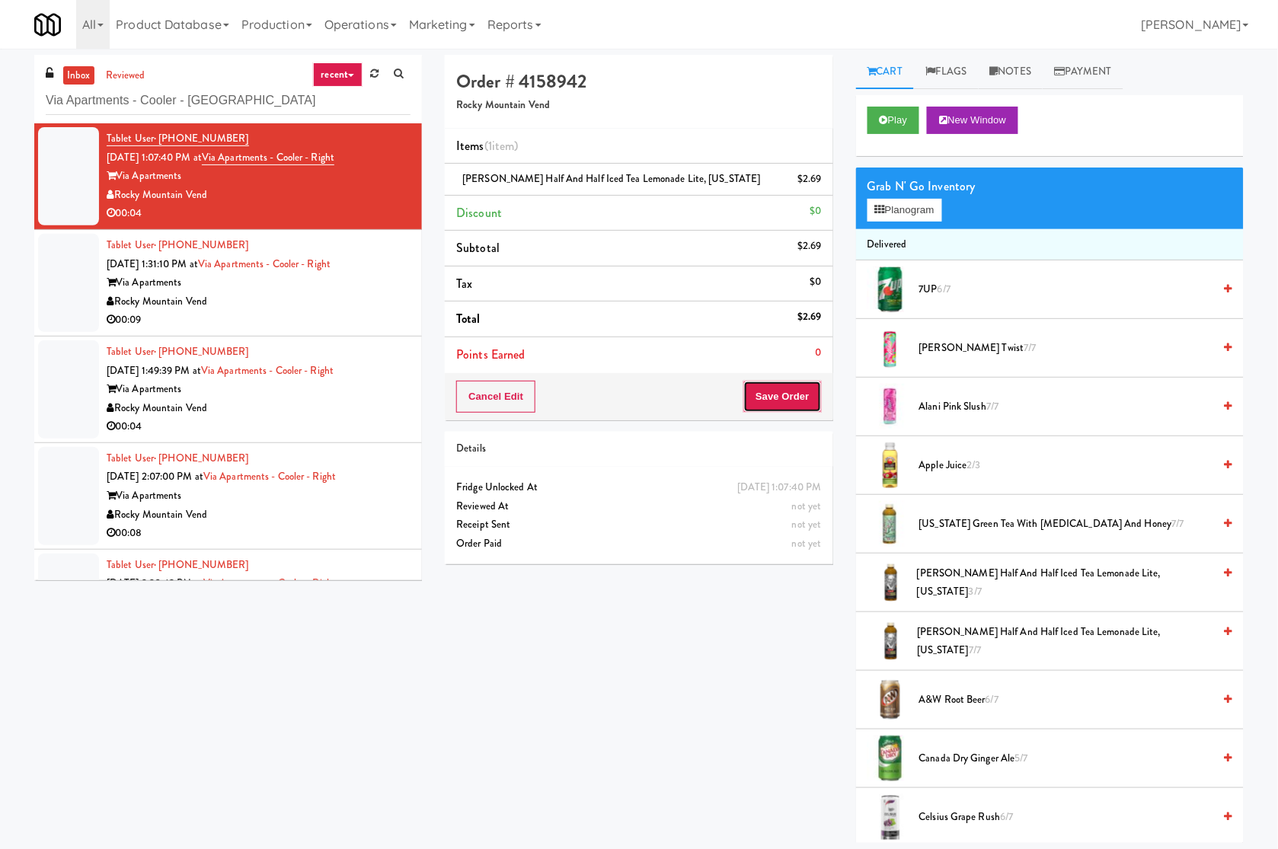
click at [767, 394] on button "Save Order" at bounding box center [782, 397] width 78 height 32
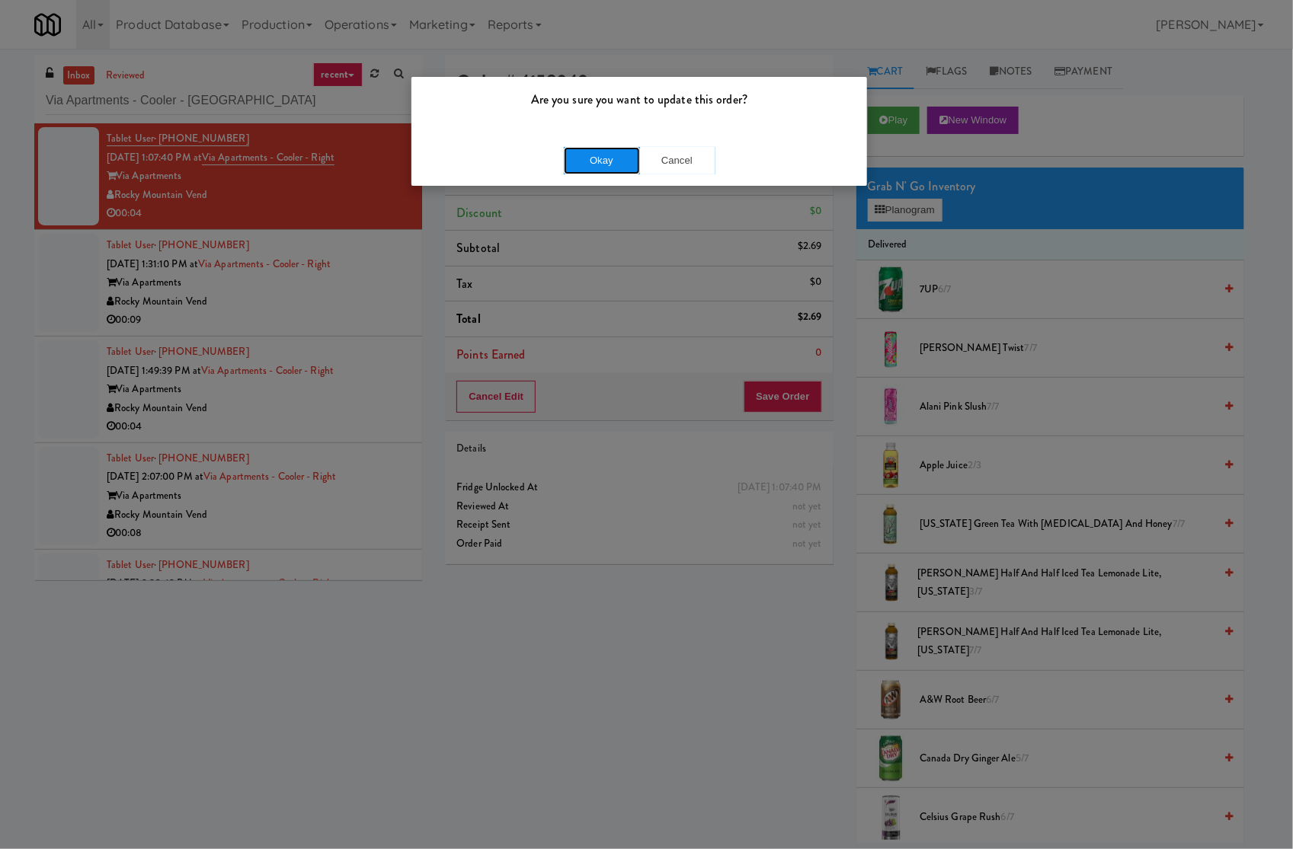
click at [606, 161] on button "Okay" at bounding box center [602, 160] width 76 height 27
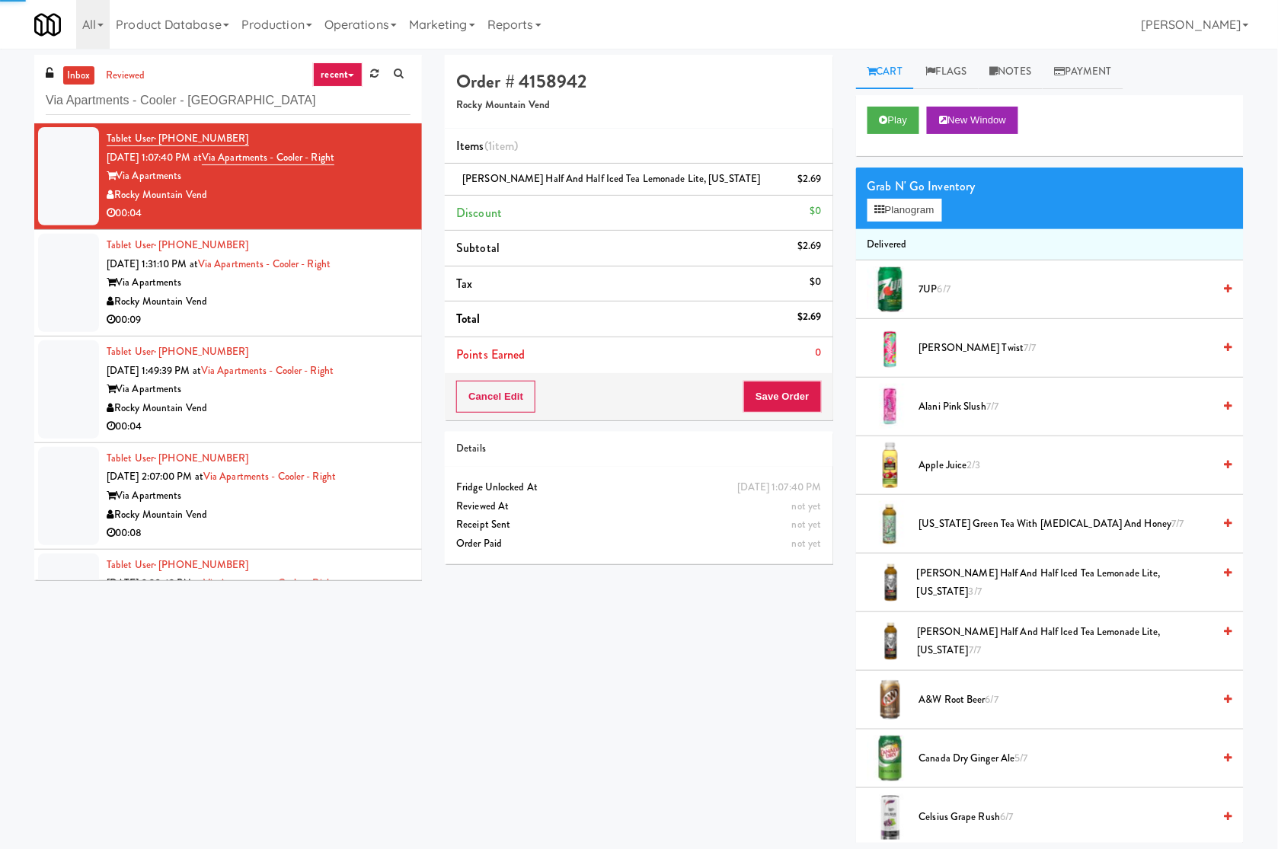
drag, startPoint x: 330, startPoint y: 298, endPoint x: 623, endPoint y: 261, distance: 295.5
click at [343, 302] on div "Rocky Mountain Vend" at bounding box center [259, 302] width 304 height 19
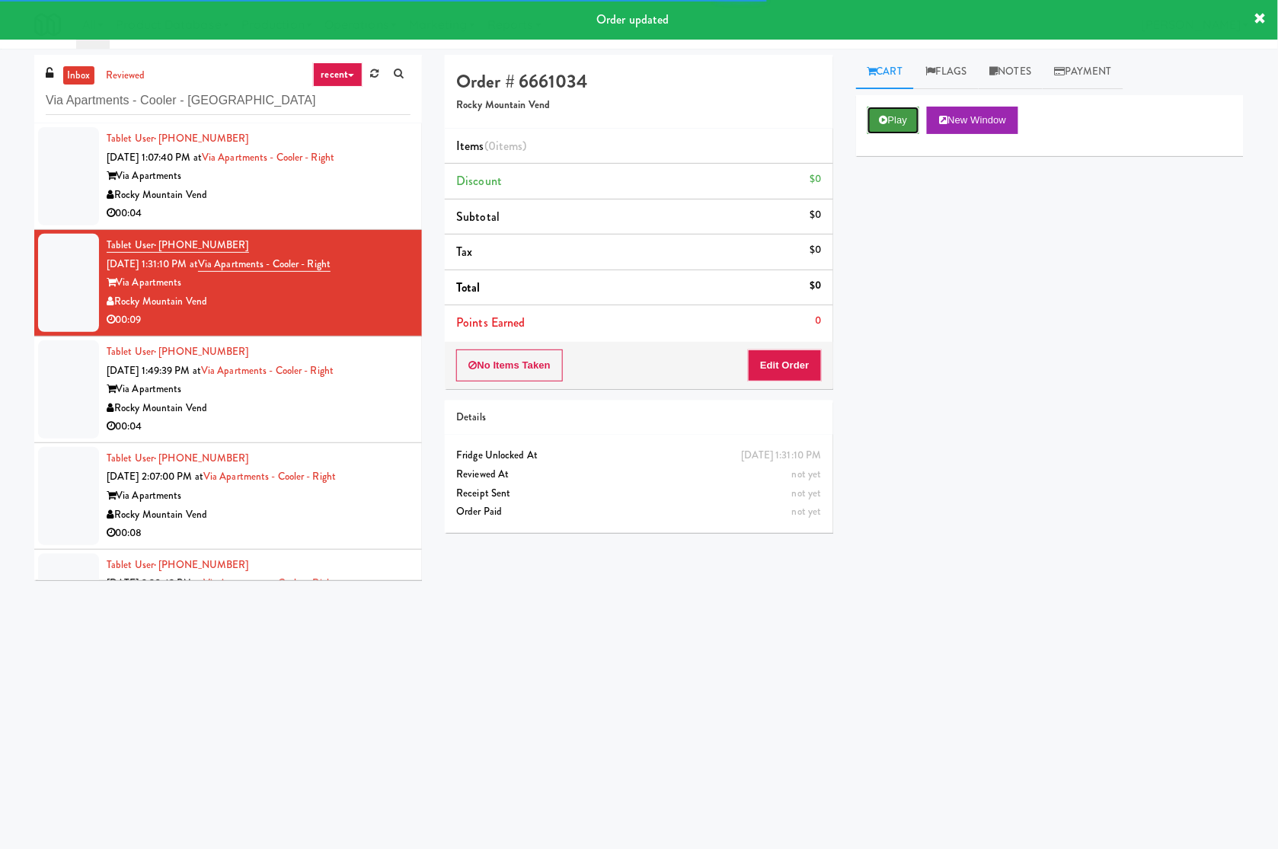
drag, startPoint x: 912, startPoint y: 120, endPoint x: 858, endPoint y: 152, distance: 63.2
click at [912, 120] on button "Play" at bounding box center [894, 120] width 53 height 27
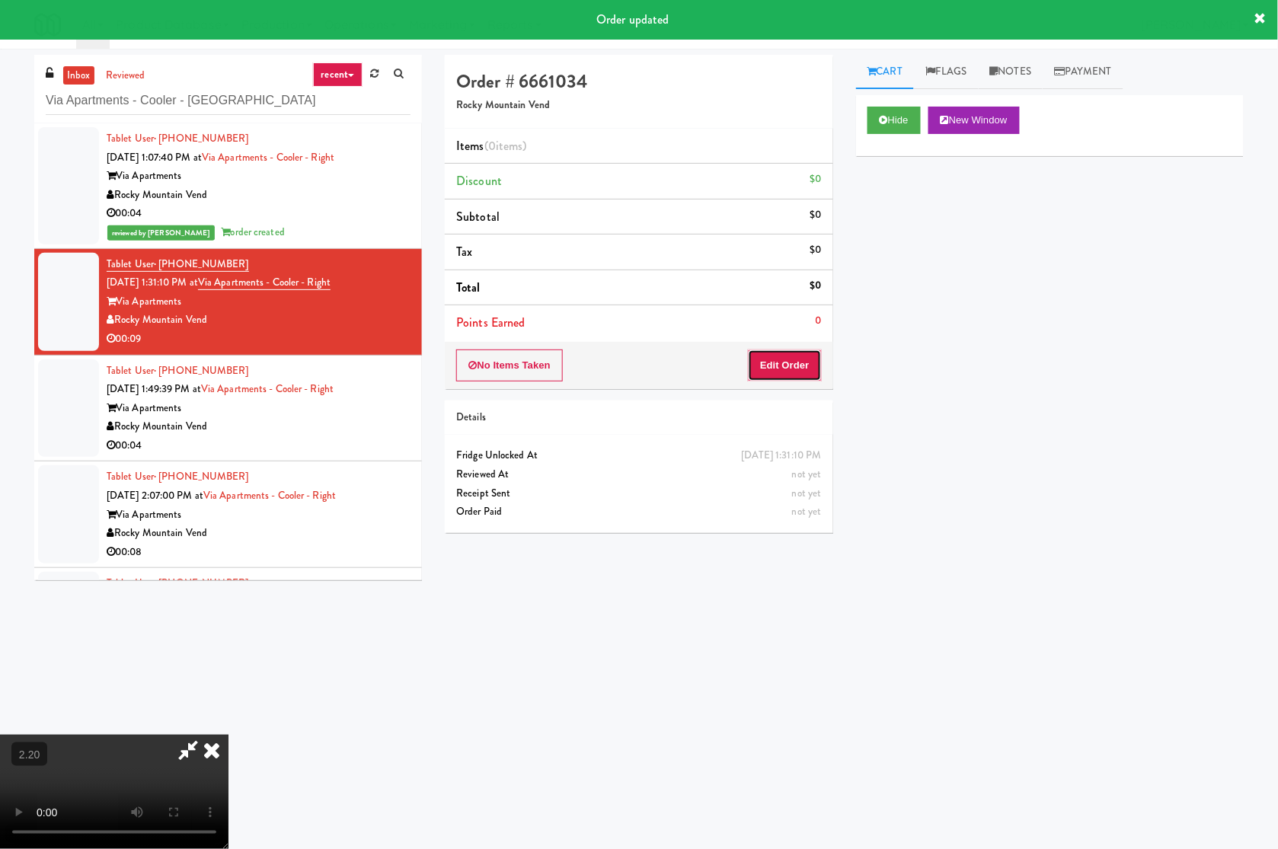
click at [798, 369] on button "Edit Order" at bounding box center [785, 366] width 74 height 32
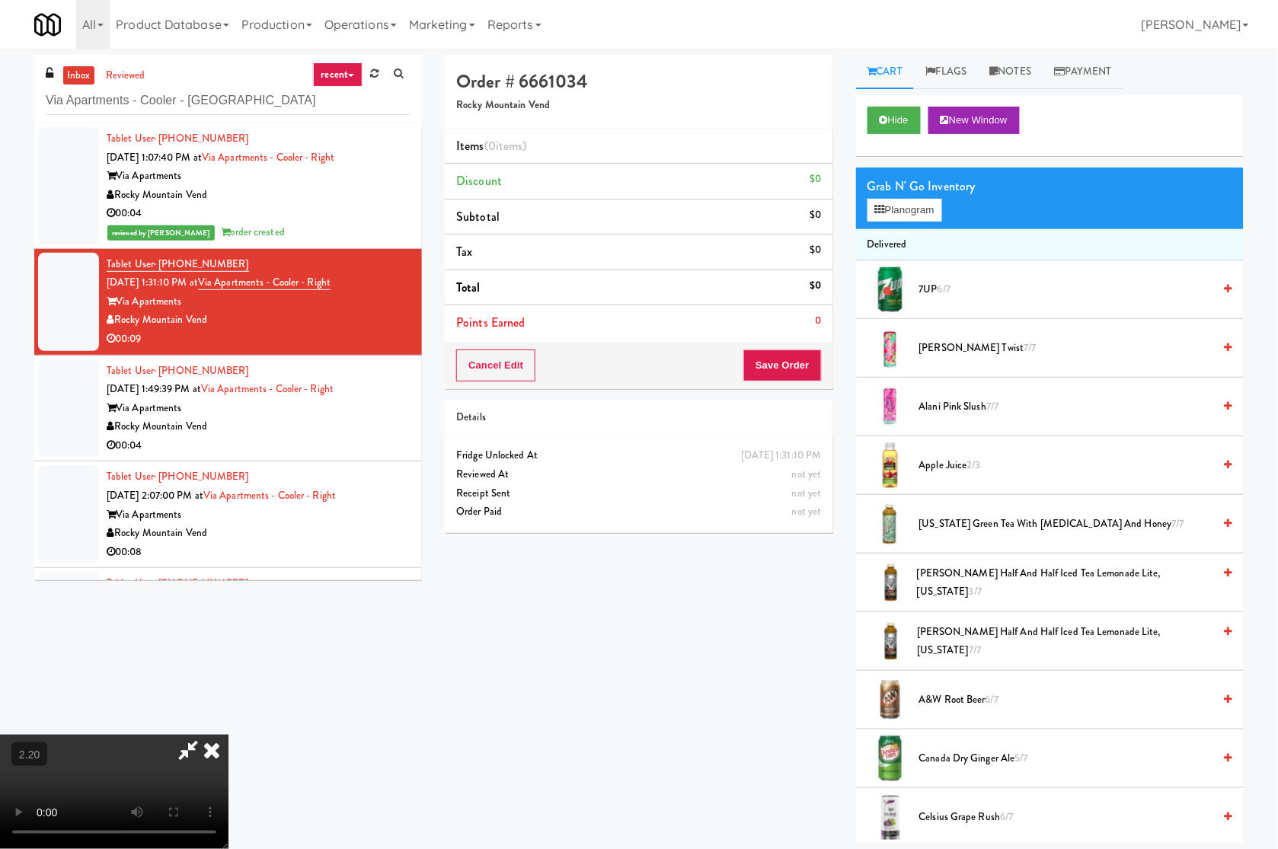
click at [128, 735] on video at bounding box center [114, 792] width 229 height 114
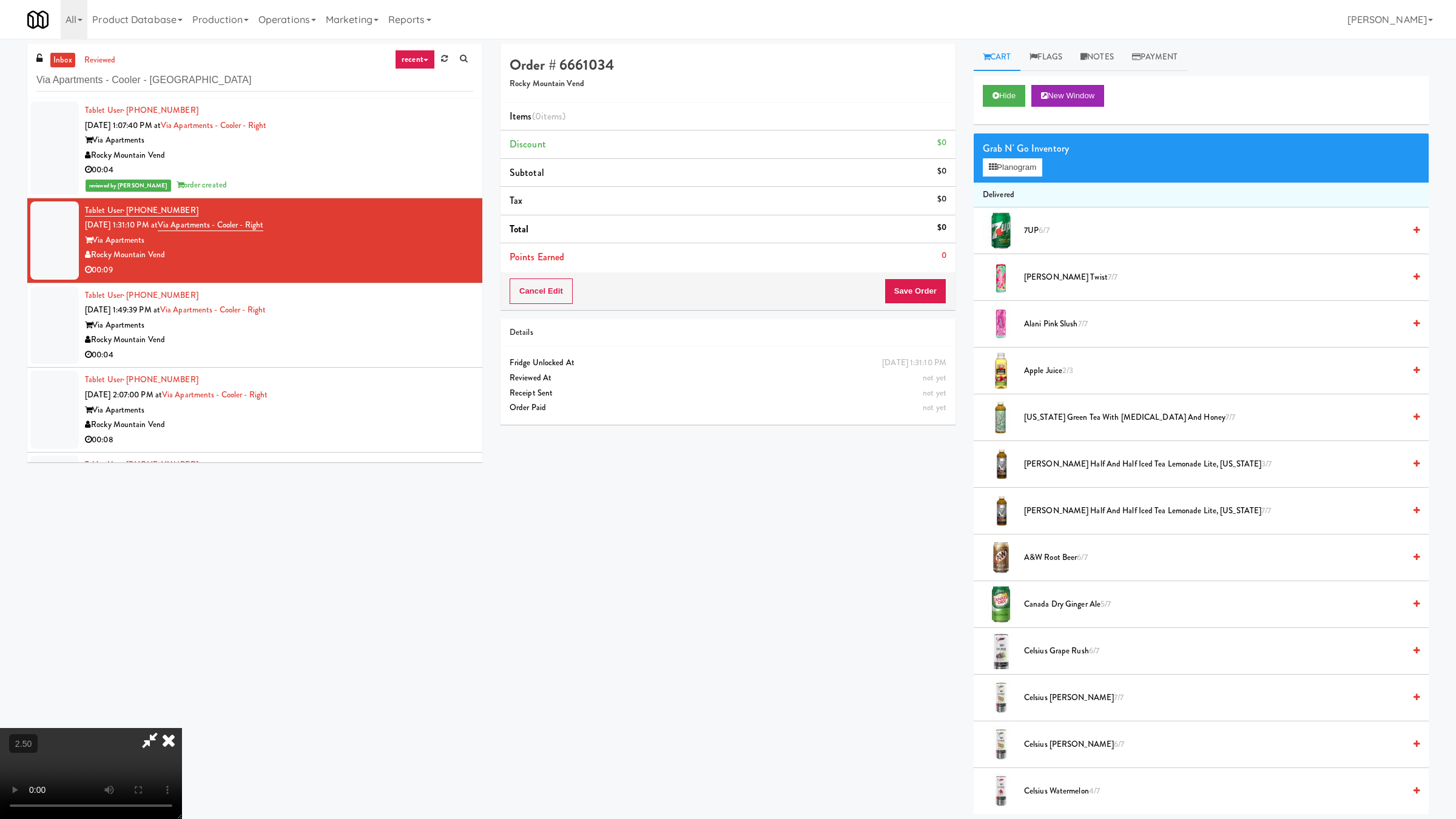
click at [182, 601] on video at bounding box center [91, 774] width 182 height 91
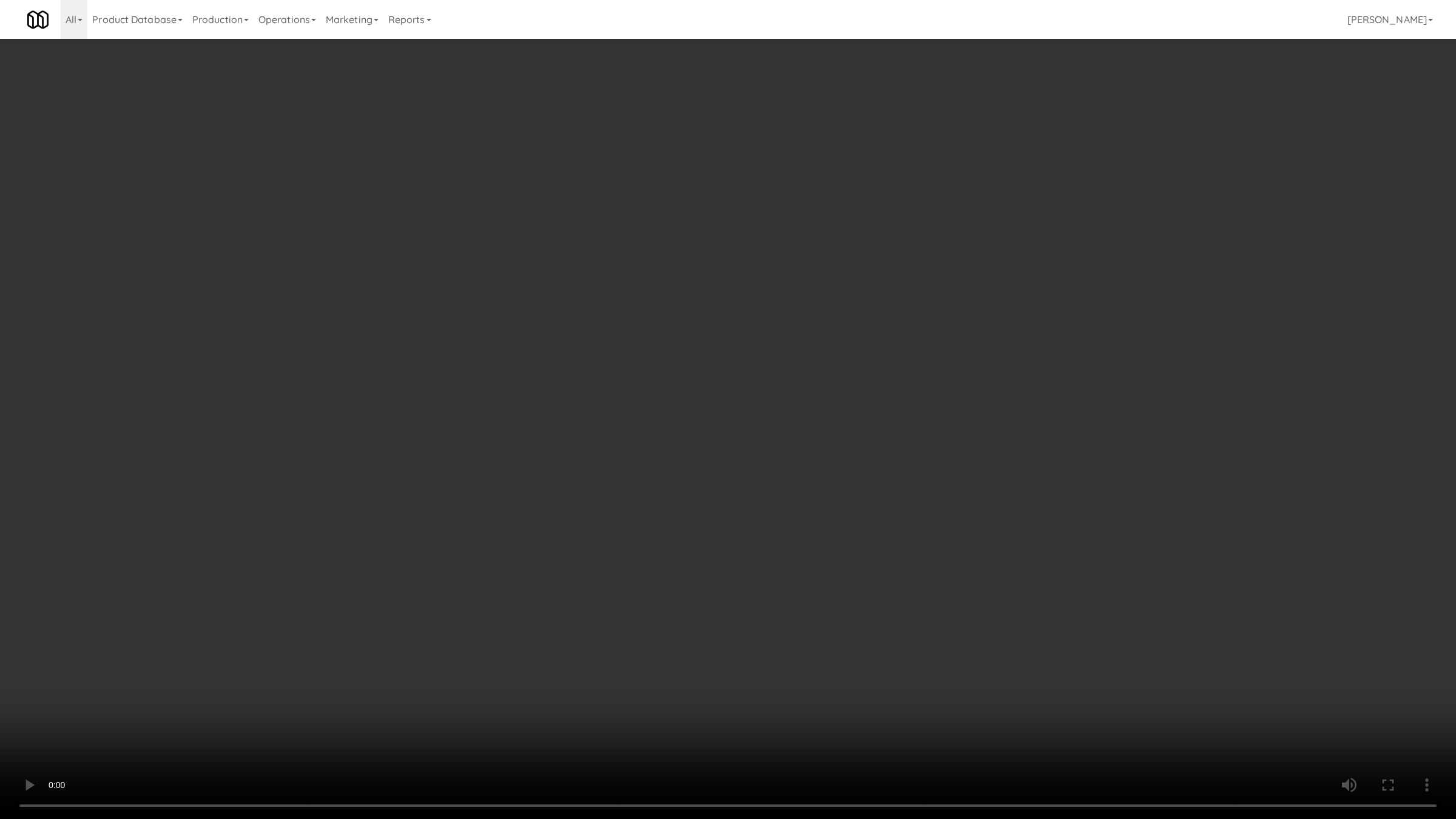
click at [303, 487] on video at bounding box center [728, 410] width 1456 height 819
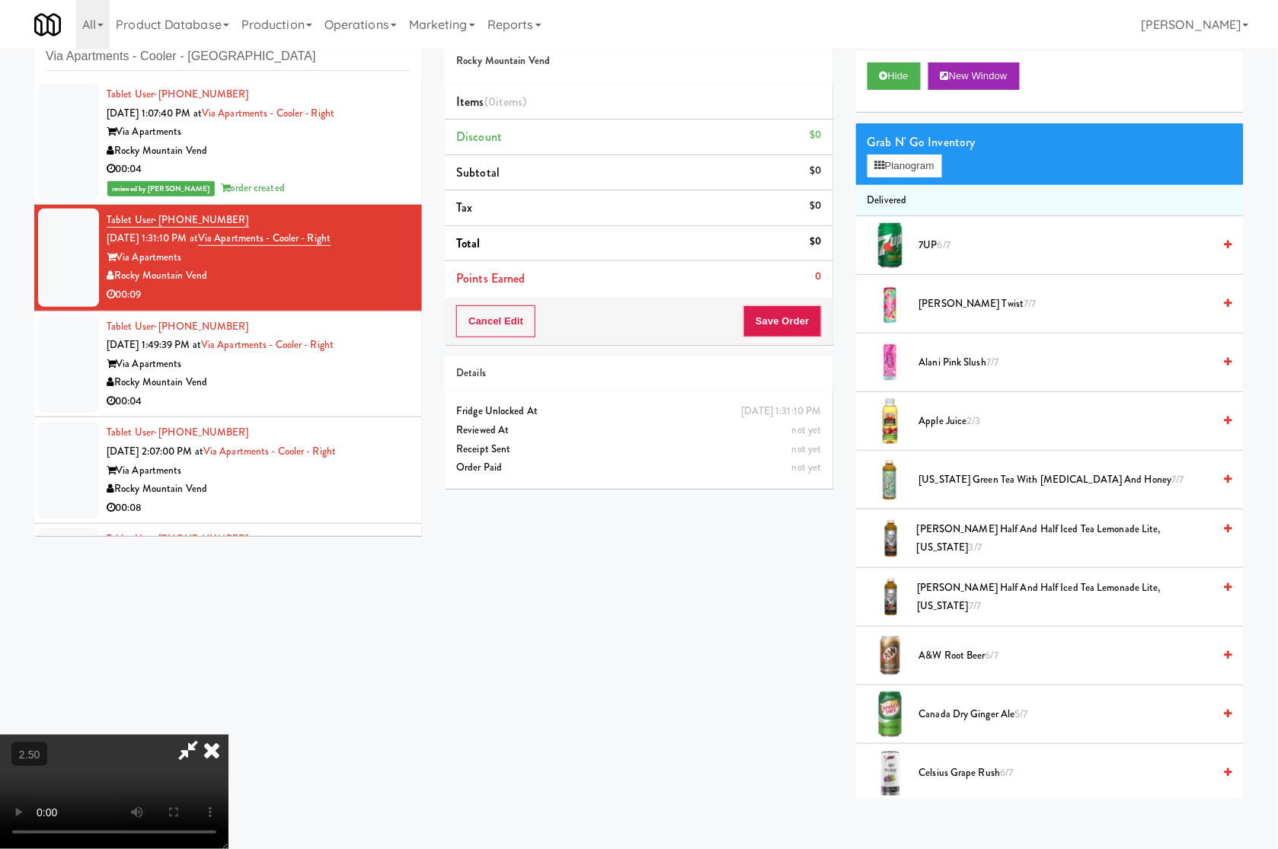
scroll to position [48, 0]
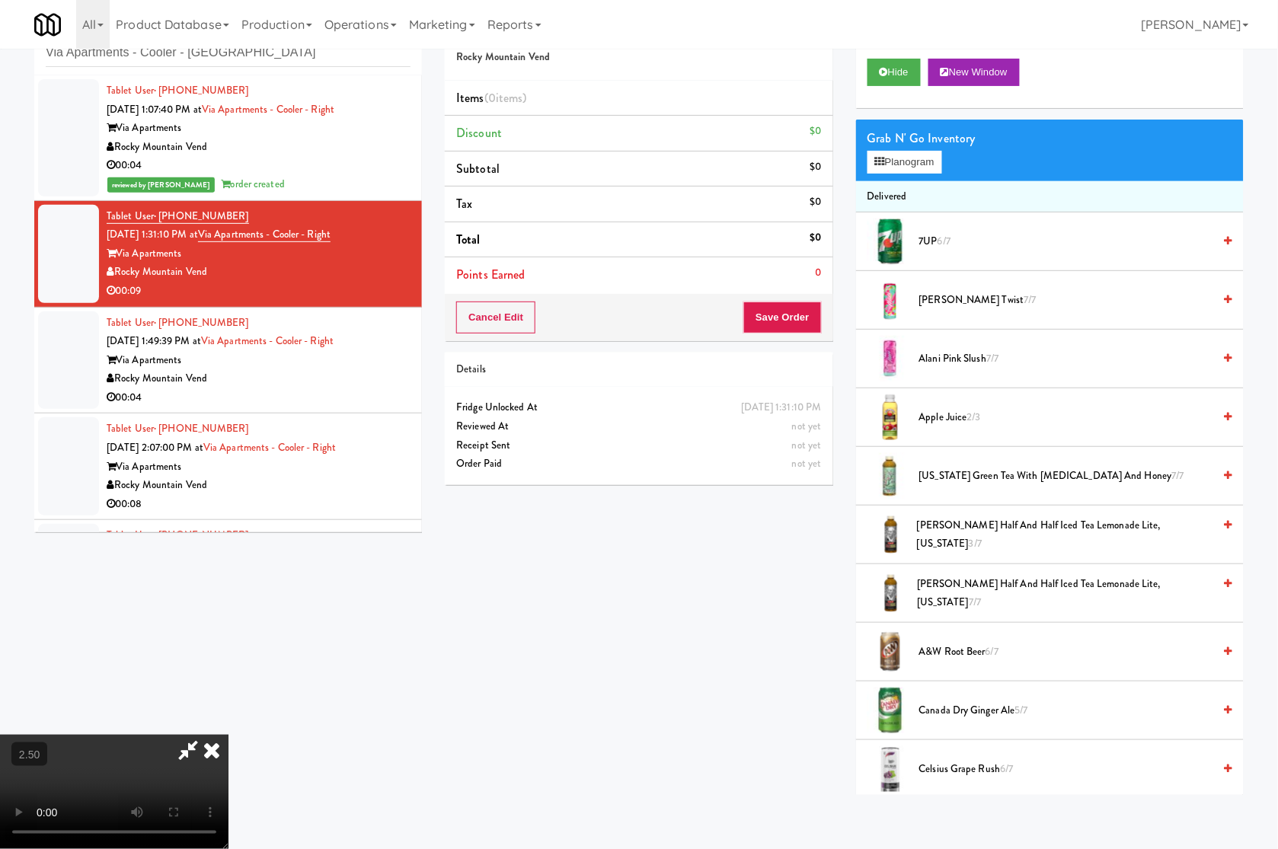
click at [229, 735] on video at bounding box center [114, 792] width 229 height 114
click at [908, 158] on button "Planogram" at bounding box center [905, 162] width 75 height 23
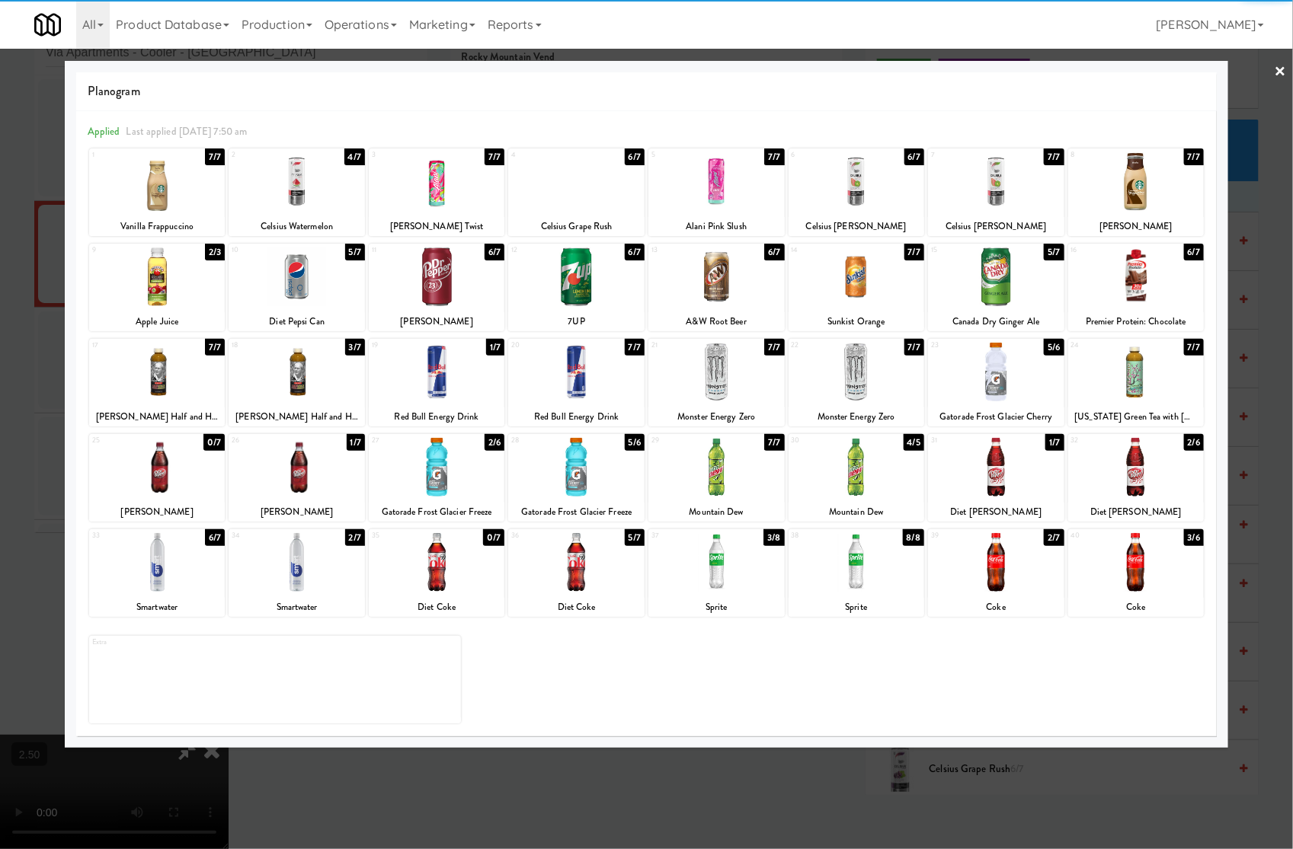
click at [1125, 379] on div at bounding box center [1136, 372] width 136 height 59
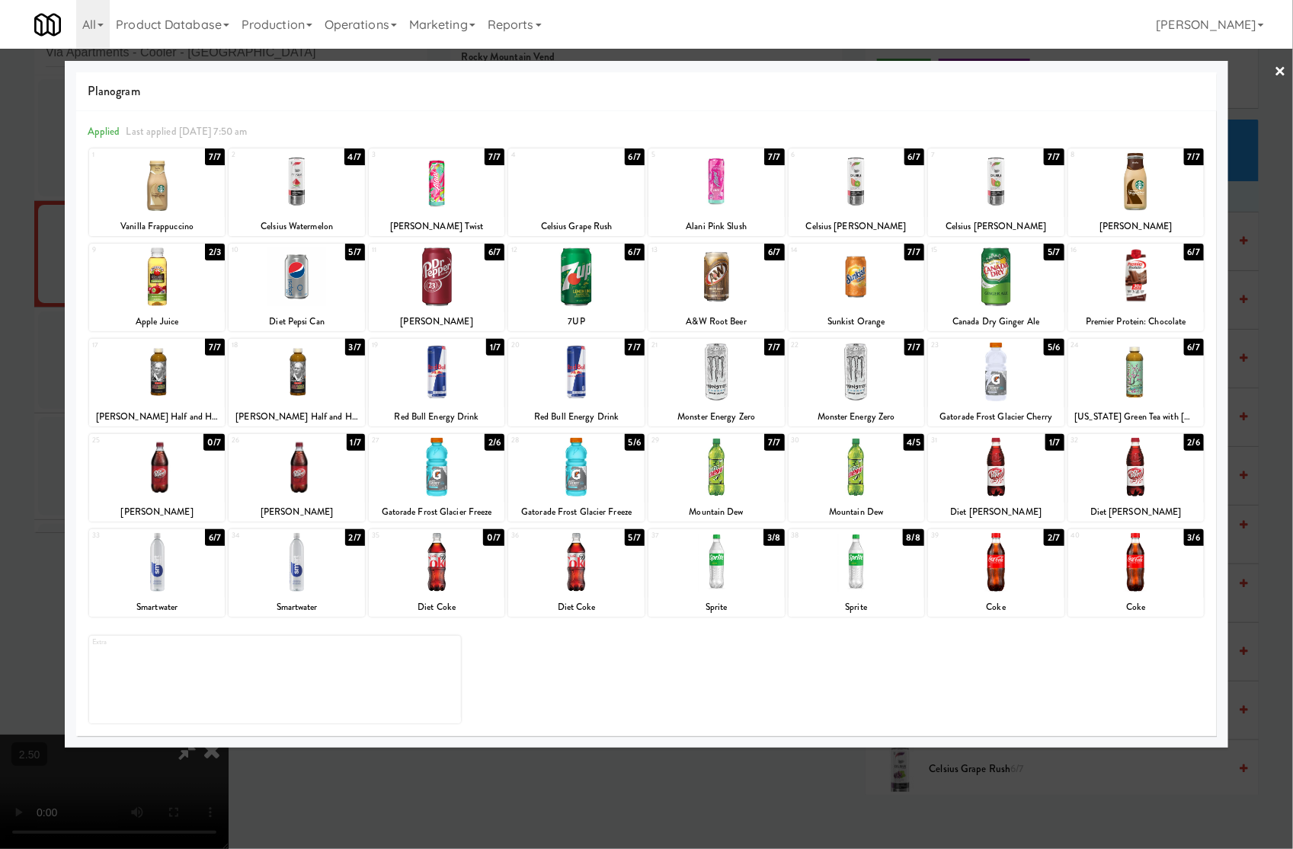
click at [823, 754] on div at bounding box center [646, 424] width 1293 height 849
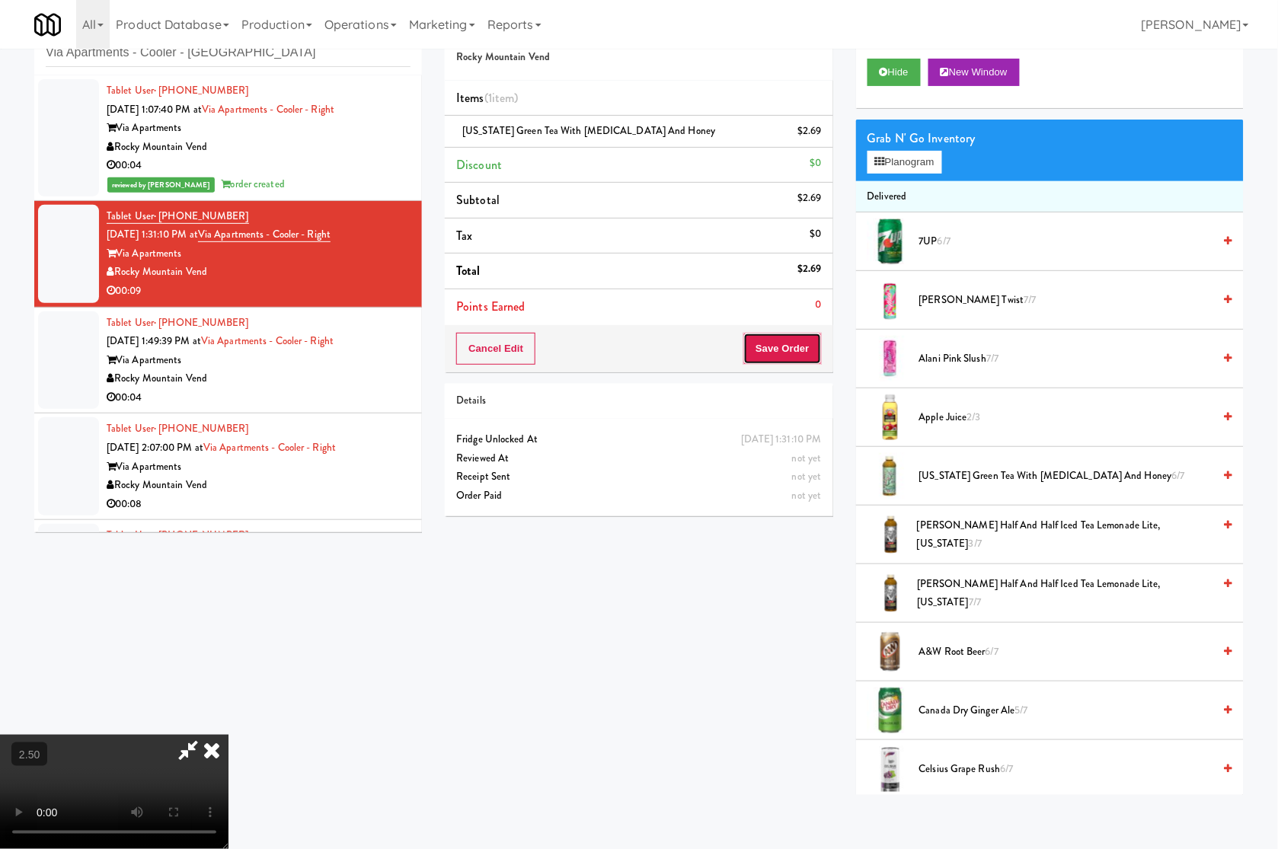
drag, startPoint x: 779, startPoint y: 344, endPoint x: 796, endPoint y: 322, distance: 27.6
click at [781, 344] on button "Save Order" at bounding box center [782, 349] width 78 height 32
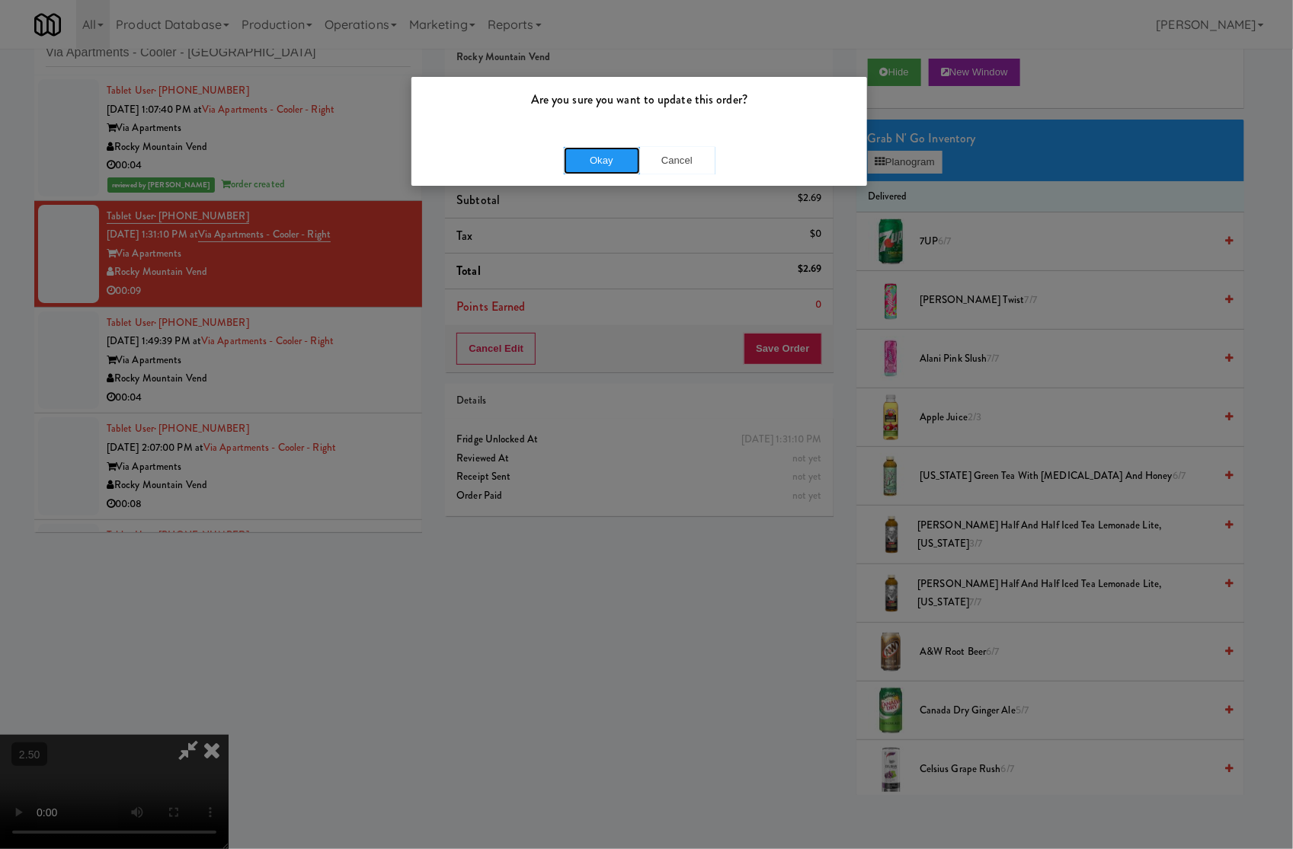
drag, startPoint x: 603, startPoint y: 166, endPoint x: 747, endPoint y: 92, distance: 162.5
click at [637, 168] on button "Okay" at bounding box center [602, 160] width 76 height 27
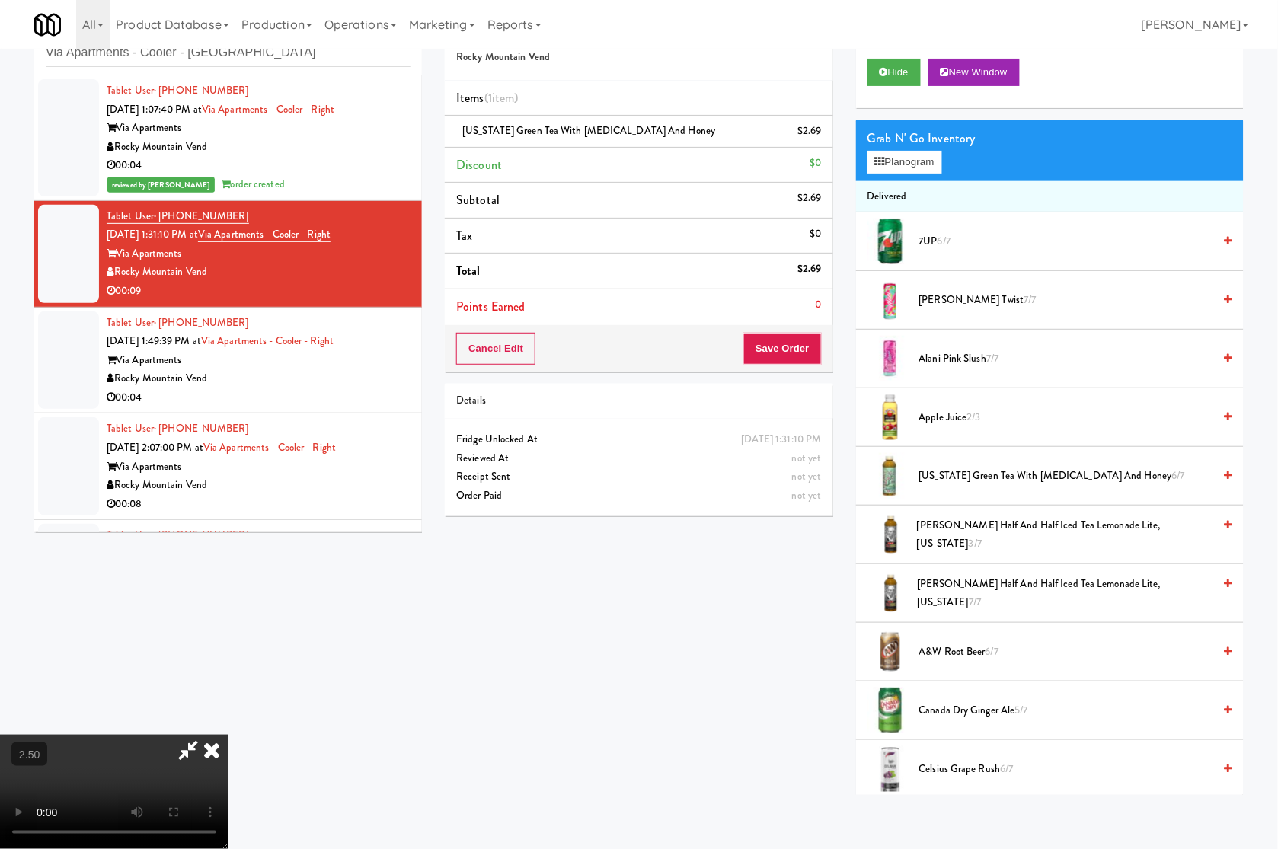
click at [229, 735] on icon at bounding box center [212, 750] width 34 height 30
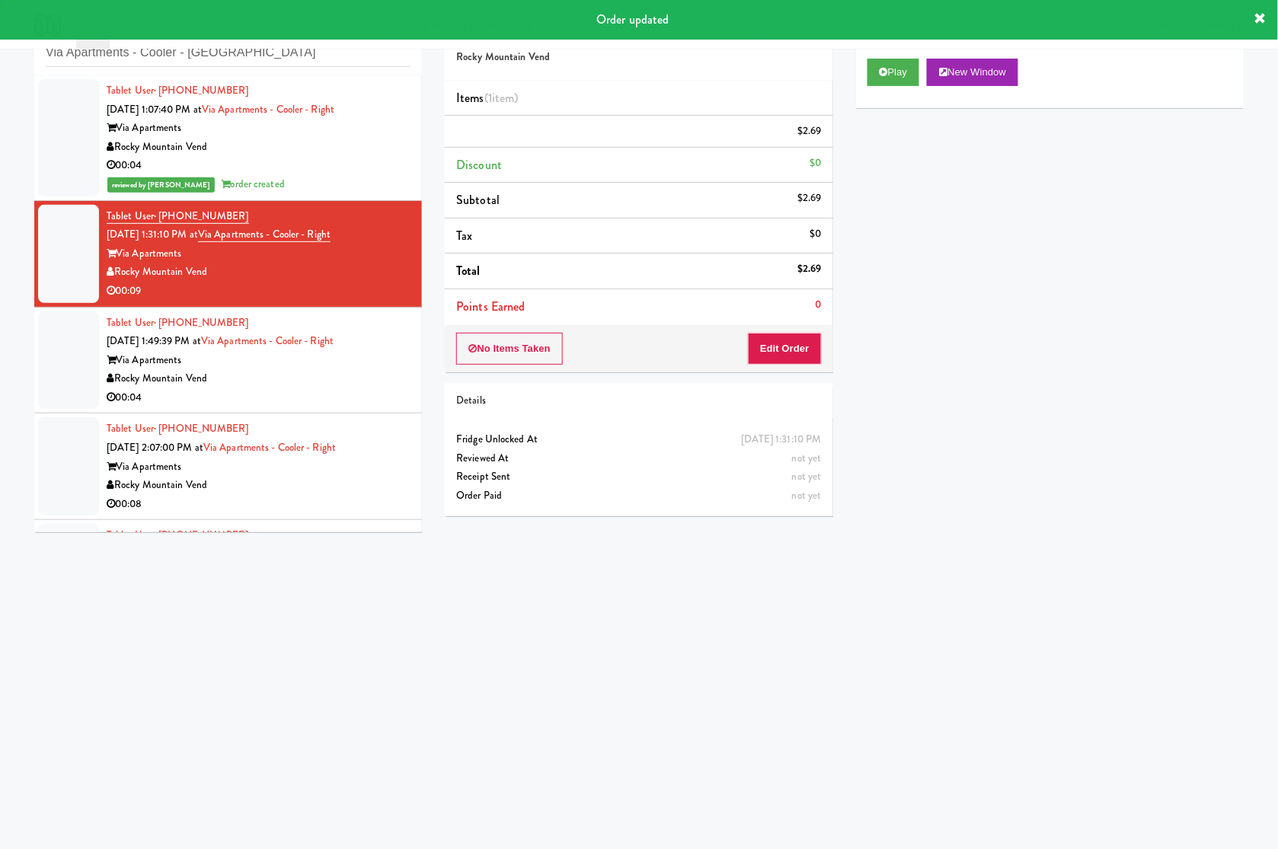
click at [376, 376] on div "Rocky Mountain Vend" at bounding box center [259, 378] width 304 height 19
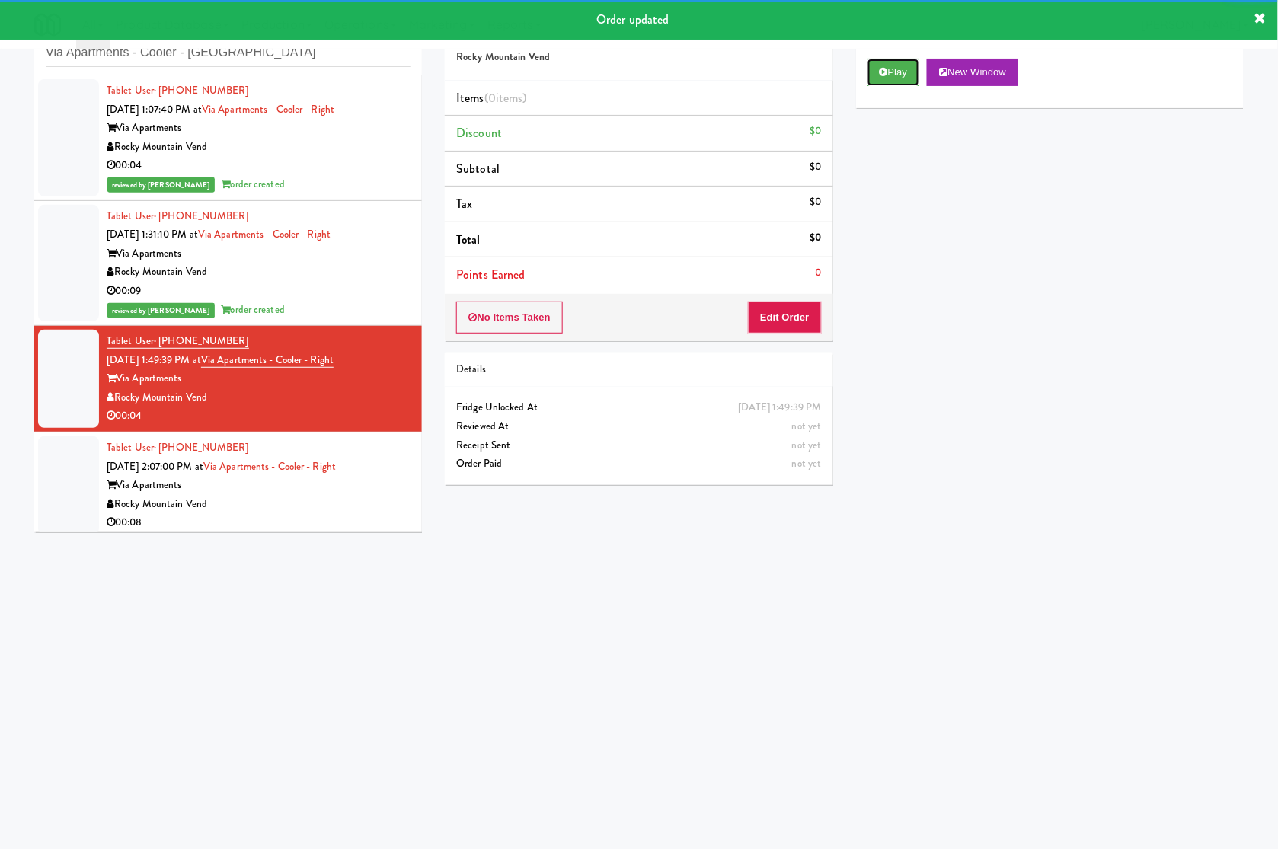
drag, startPoint x: 885, startPoint y: 73, endPoint x: 824, endPoint y: 192, distance: 133.5
click at [885, 76] on icon at bounding box center [884, 72] width 8 height 10
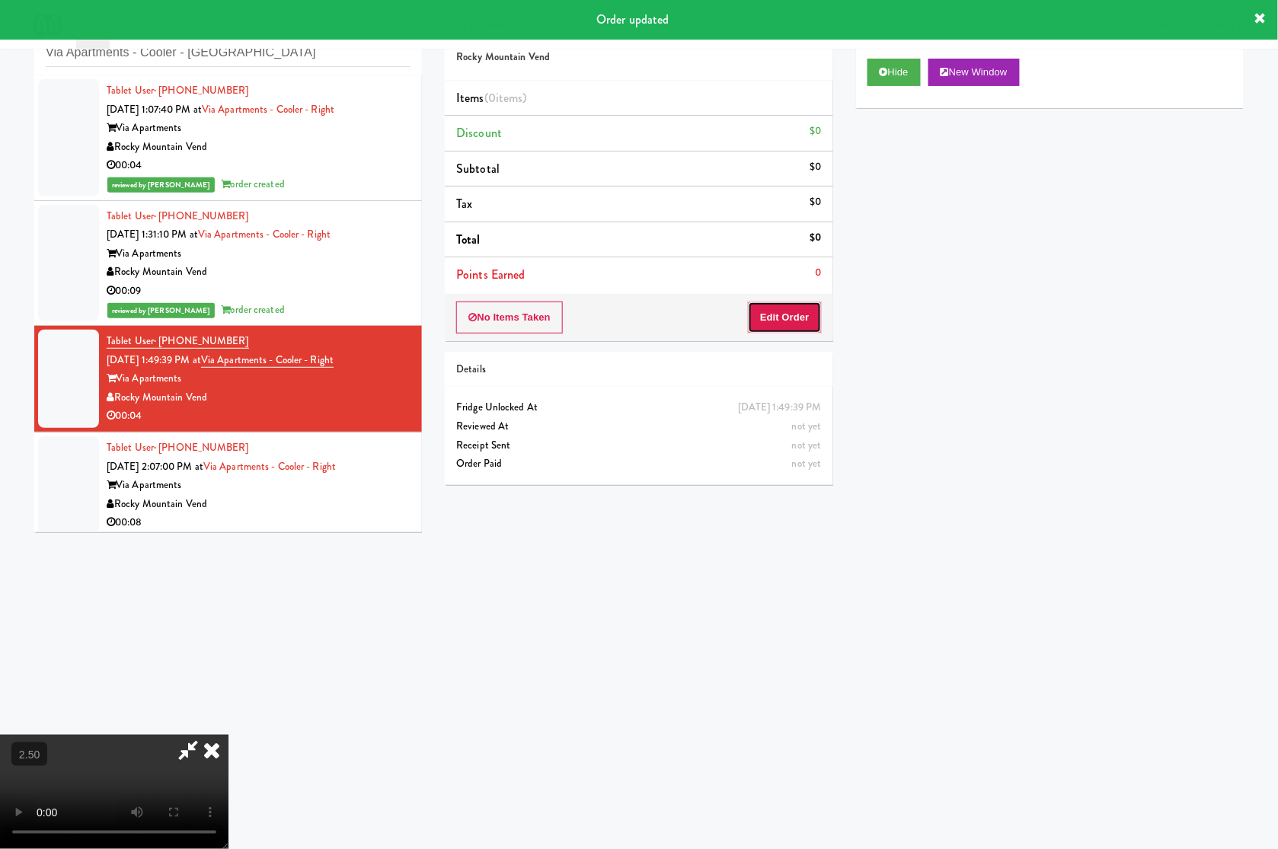
click at [811, 321] on button "Edit Order" at bounding box center [785, 318] width 74 height 32
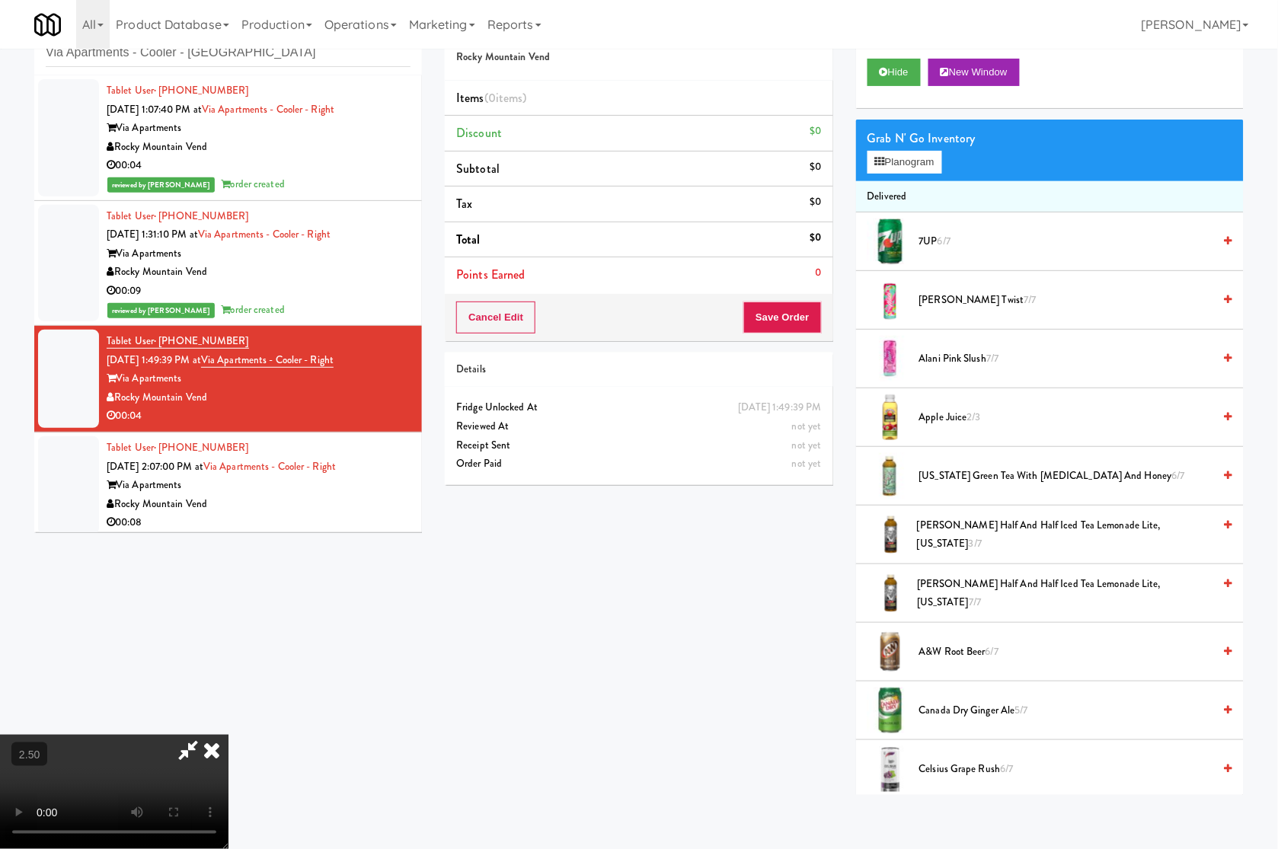
click at [808, 754] on body "Are you sure you want to update this order? Okay Cancel Okay Are you sure you w…" at bounding box center [639, 425] width 1278 height 849
click at [229, 735] on video at bounding box center [114, 792] width 229 height 114
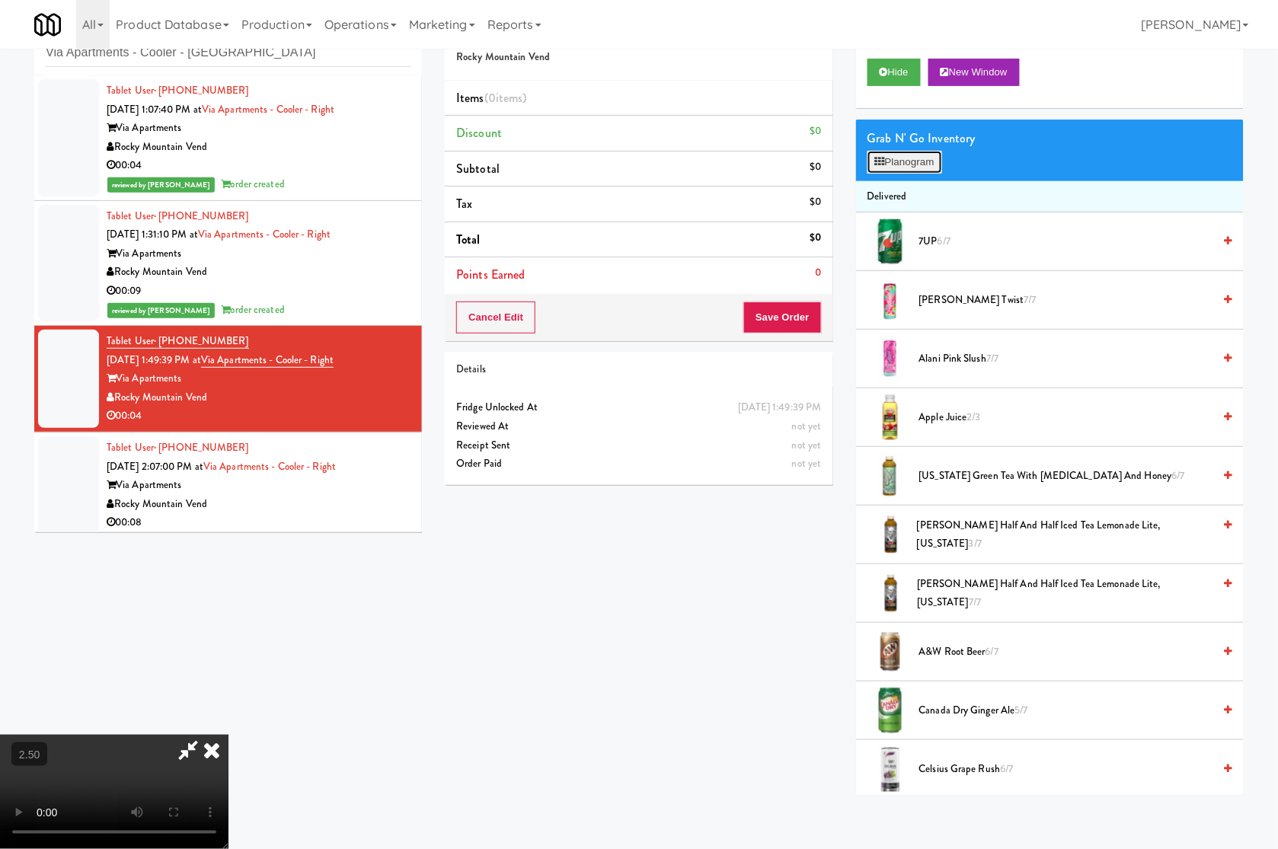
click at [893, 170] on button "Planogram" at bounding box center [905, 162] width 75 height 23
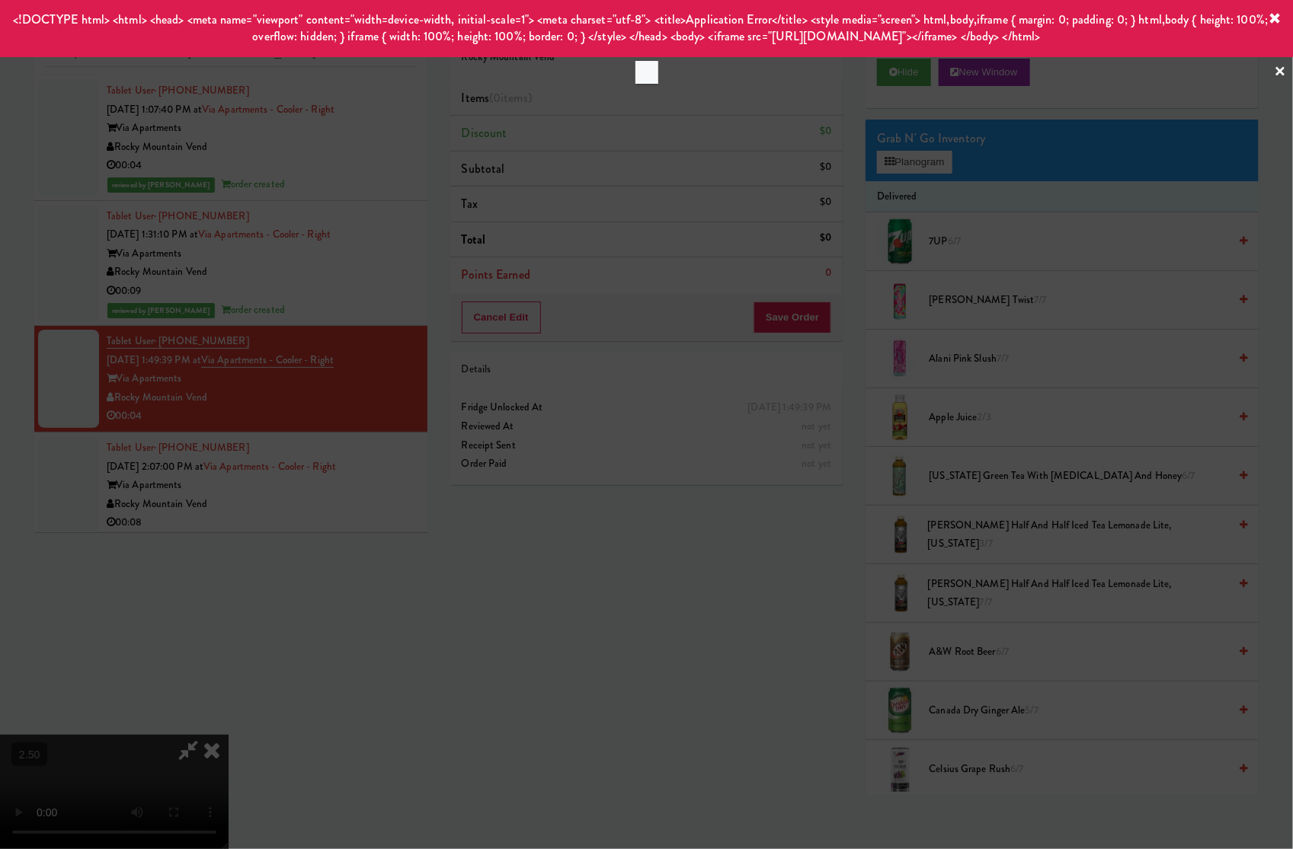
click at [1136, 18] on icon at bounding box center [1275, 19] width 12 height 12
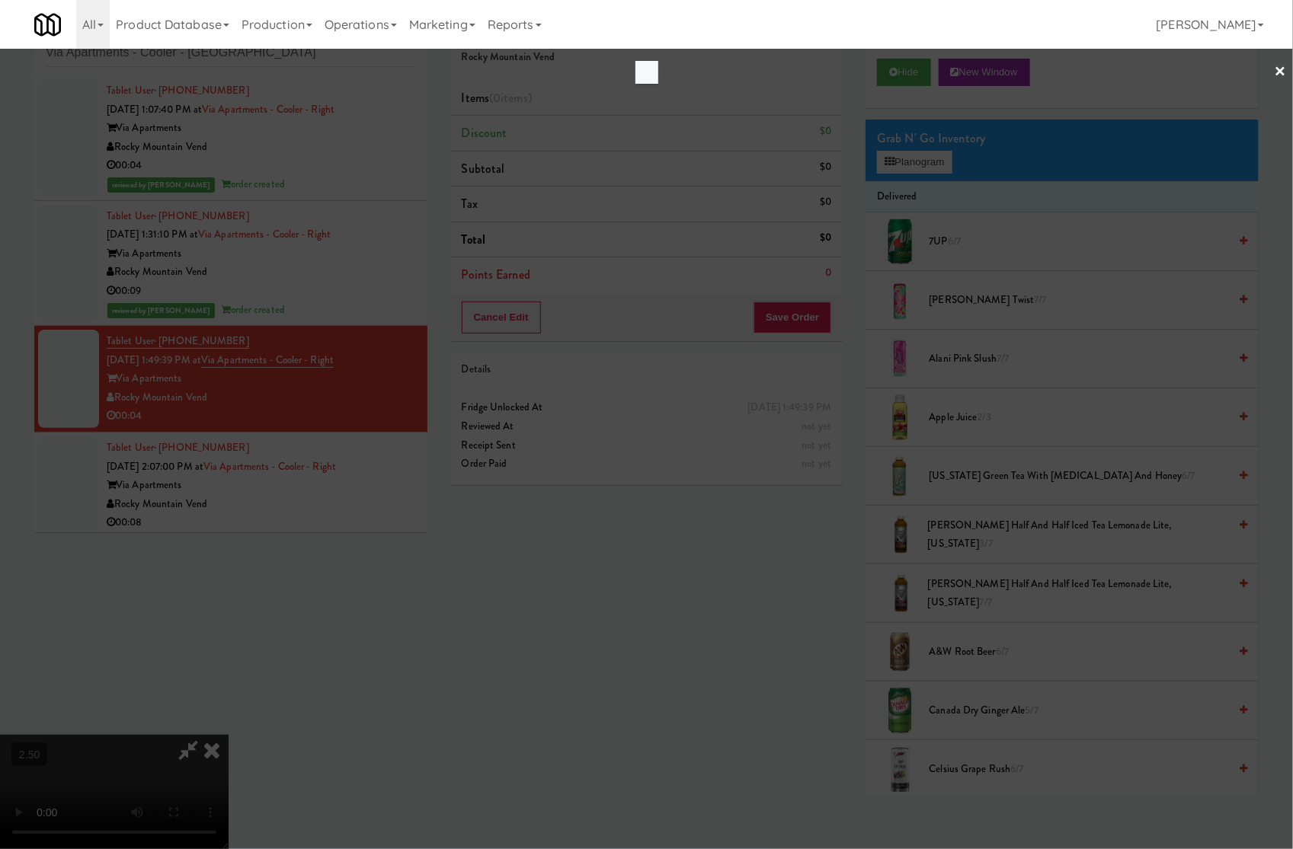
click at [1136, 63] on link "×" at bounding box center [1280, 72] width 12 height 47
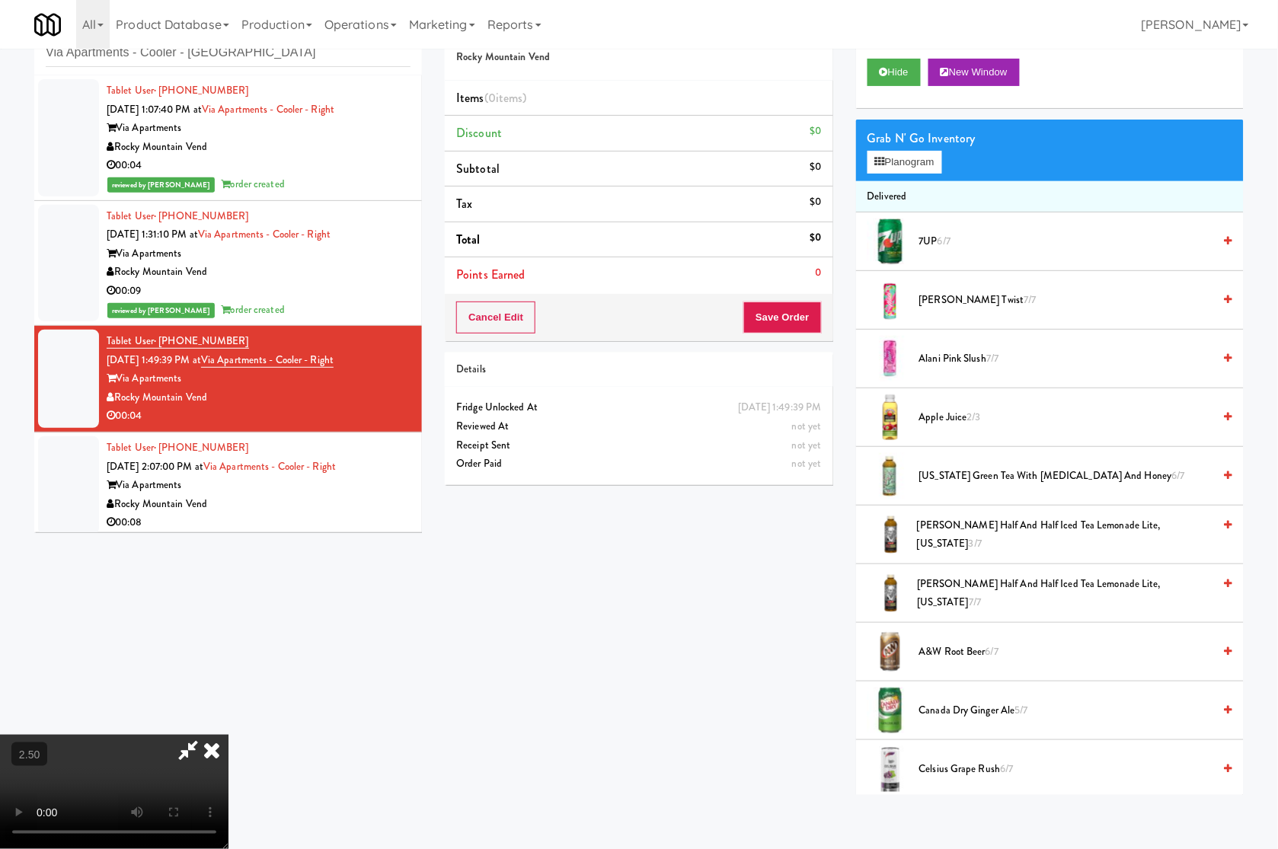
click at [229, 735] on icon at bounding box center [212, 750] width 34 height 30
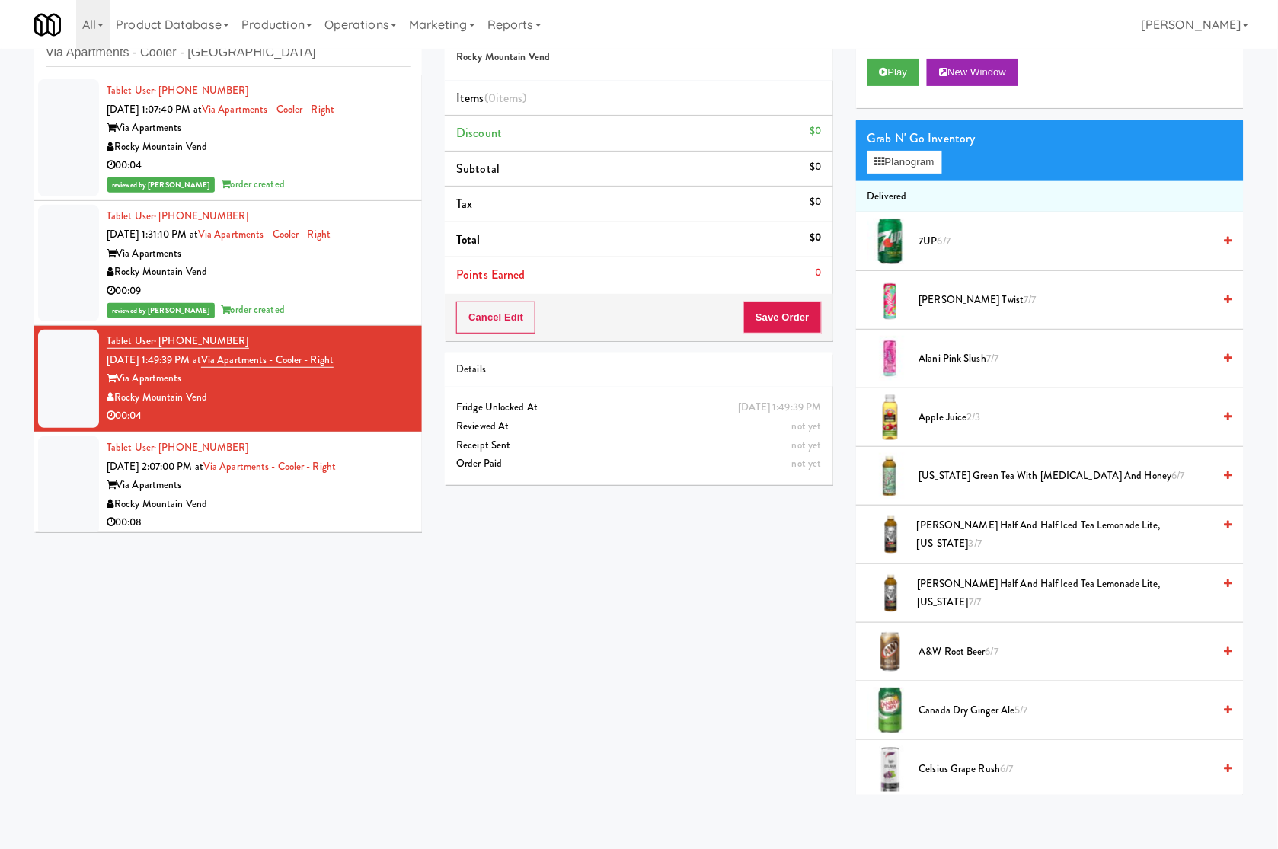
click at [373, 286] on div "00:09" at bounding box center [259, 291] width 304 height 19
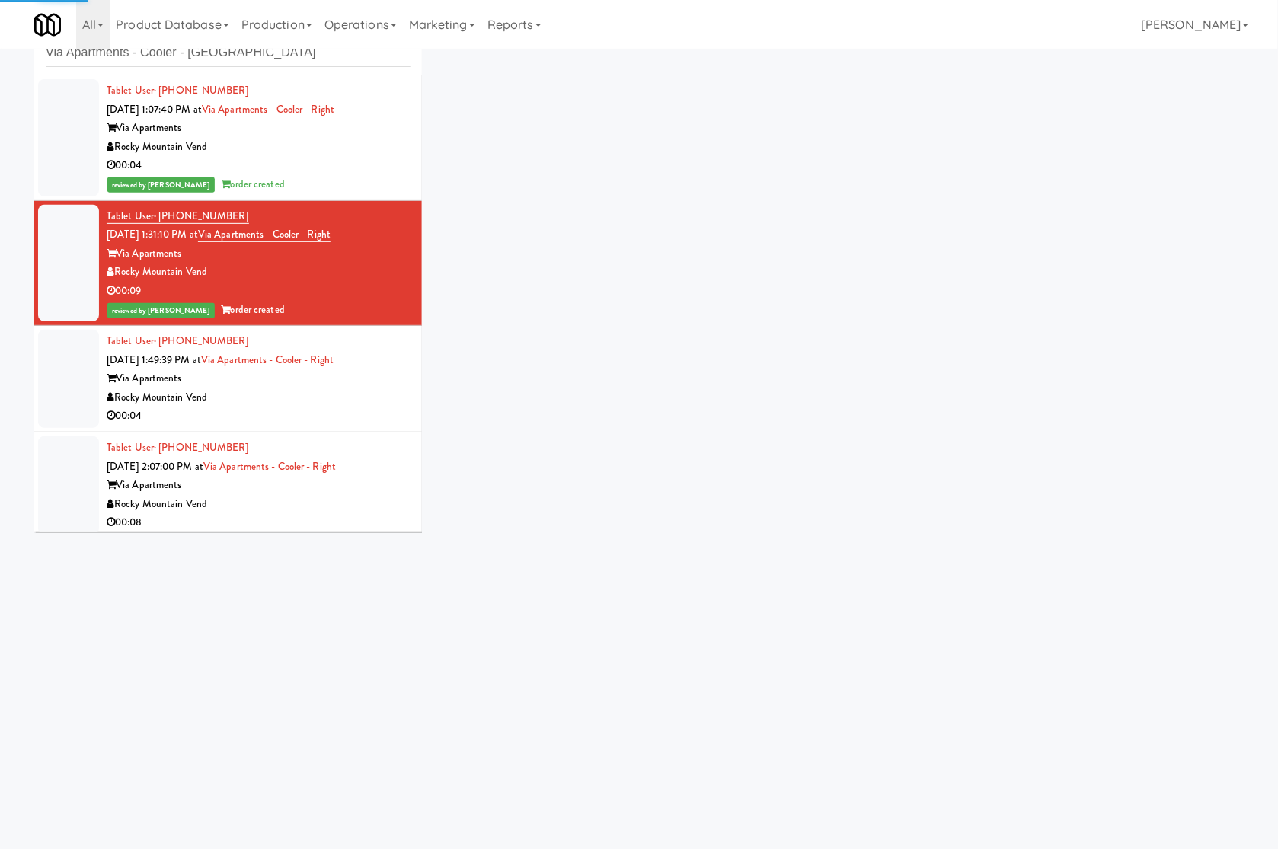
click at [359, 385] on div "Via Apartments" at bounding box center [259, 378] width 304 height 19
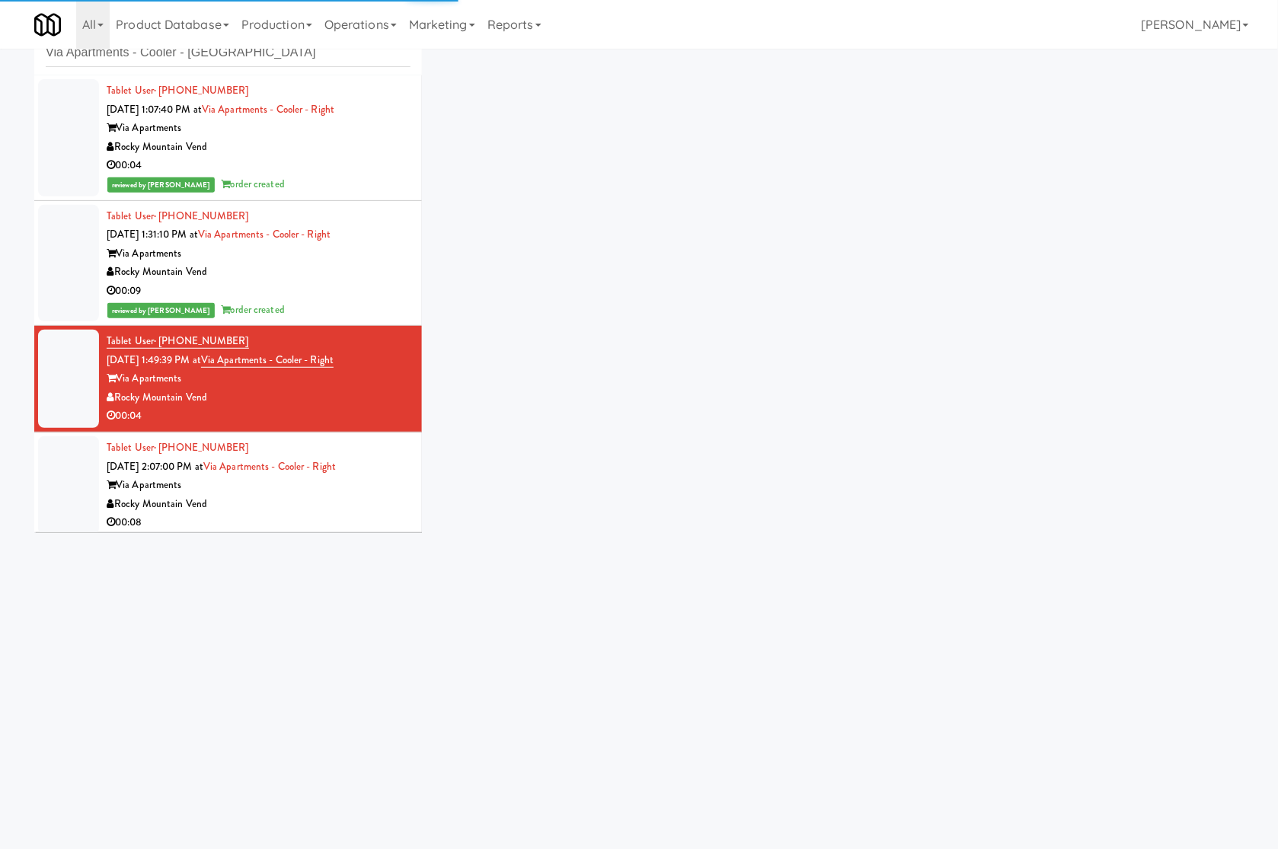
click at [314, 514] on div "00:08" at bounding box center [259, 522] width 304 height 19
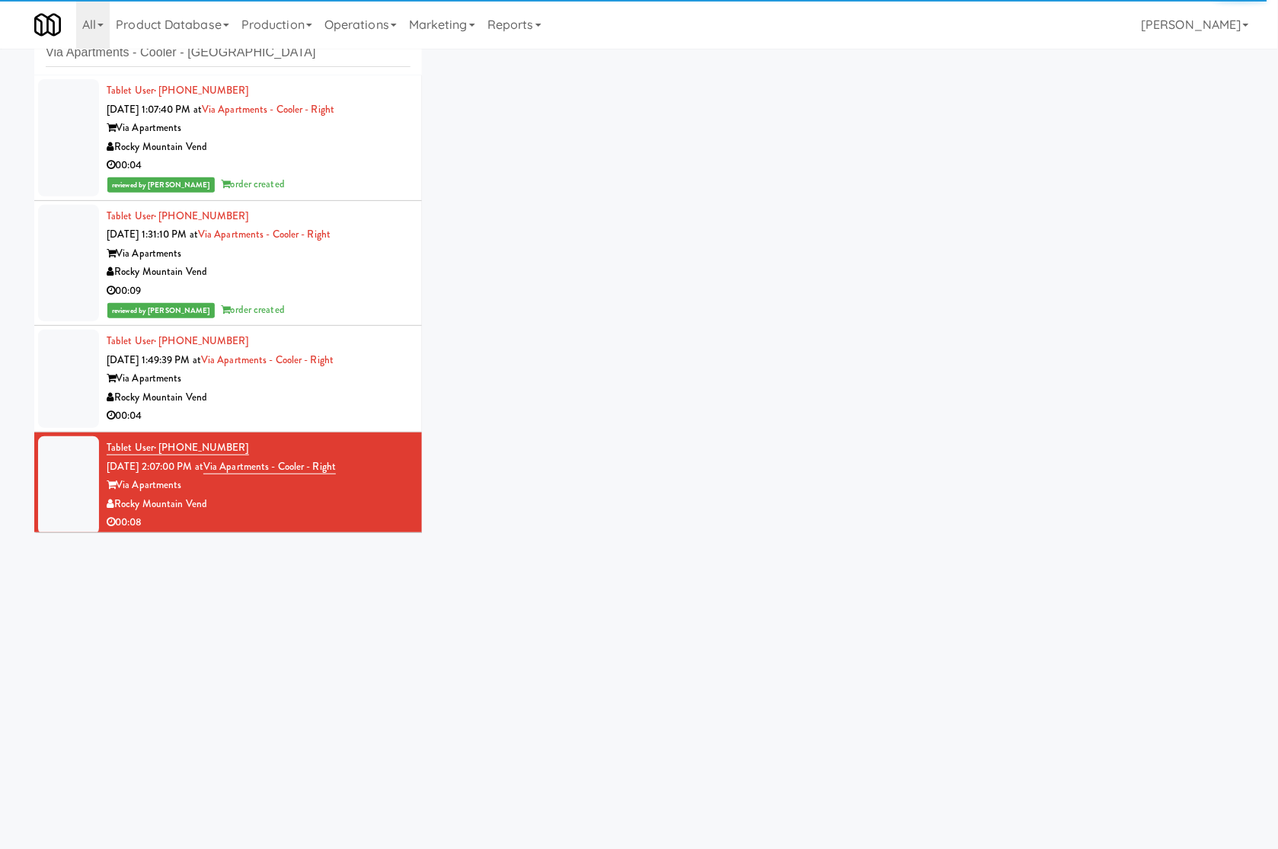
click at [337, 392] on div "Rocky Mountain Vend" at bounding box center [259, 397] width 304 height 19
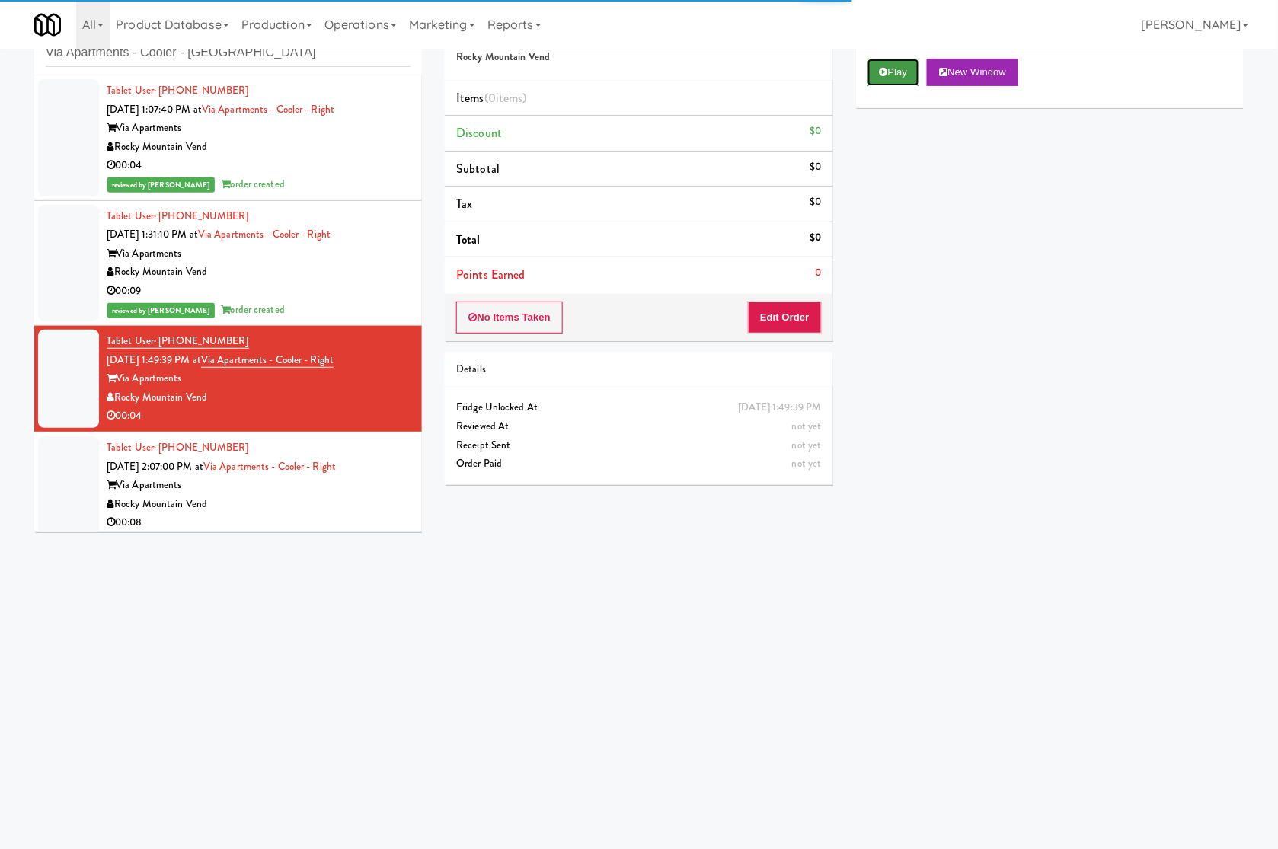
click at [891, 69] on button "Play" at bounding box center [894, 72] width 53 height 27
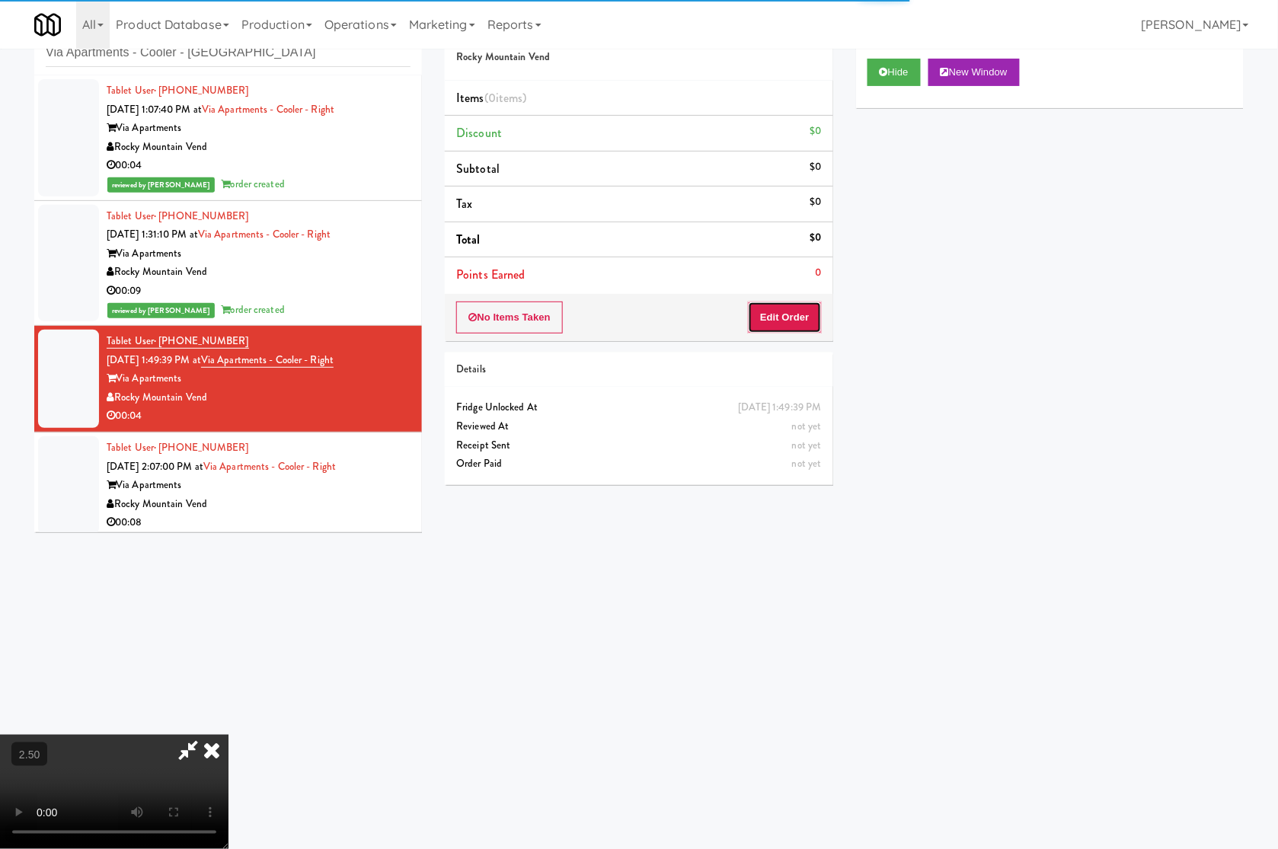
click at [786, 321] on button "Edit Order" at bounding box center [785, 318] width 74 height 32
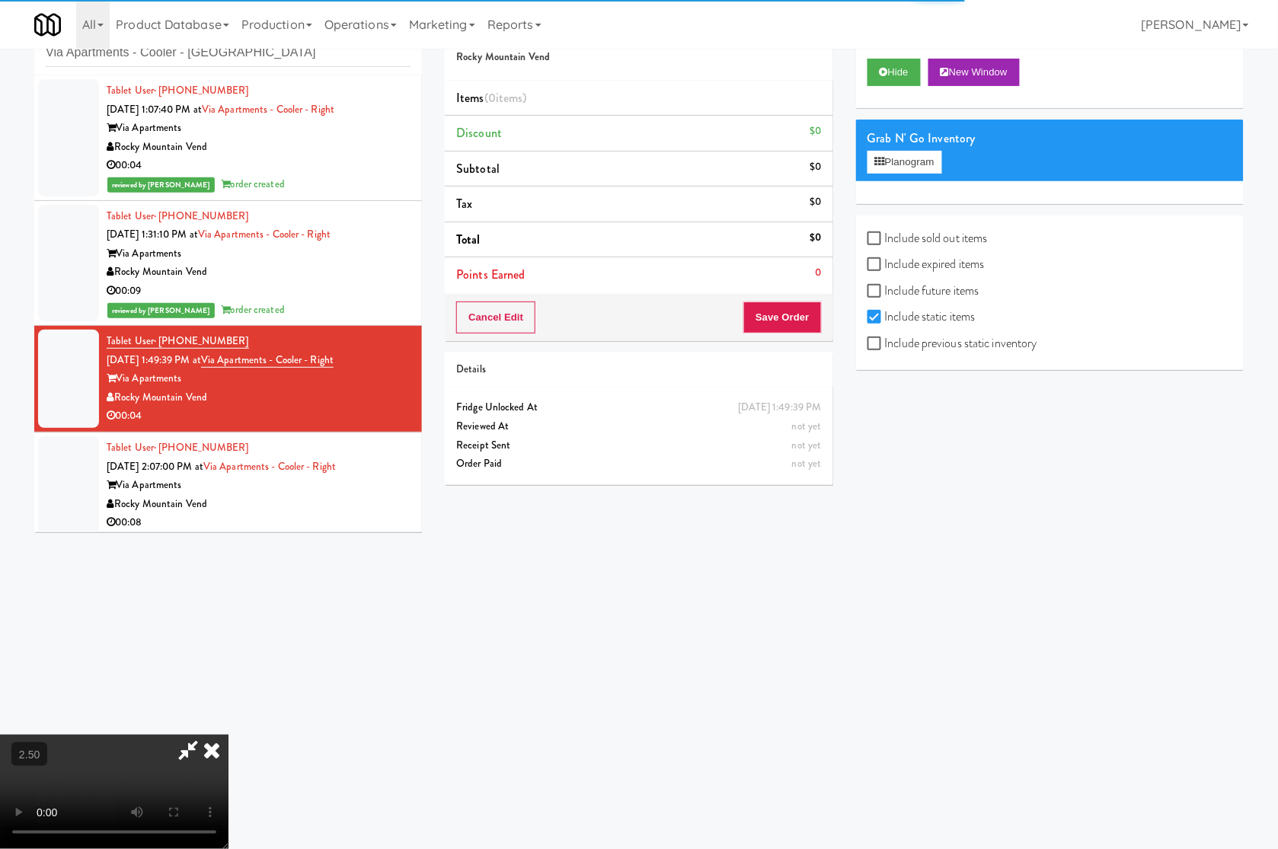
click at [229, 735] on video at bounding box center [114, 792] width 229 height 114
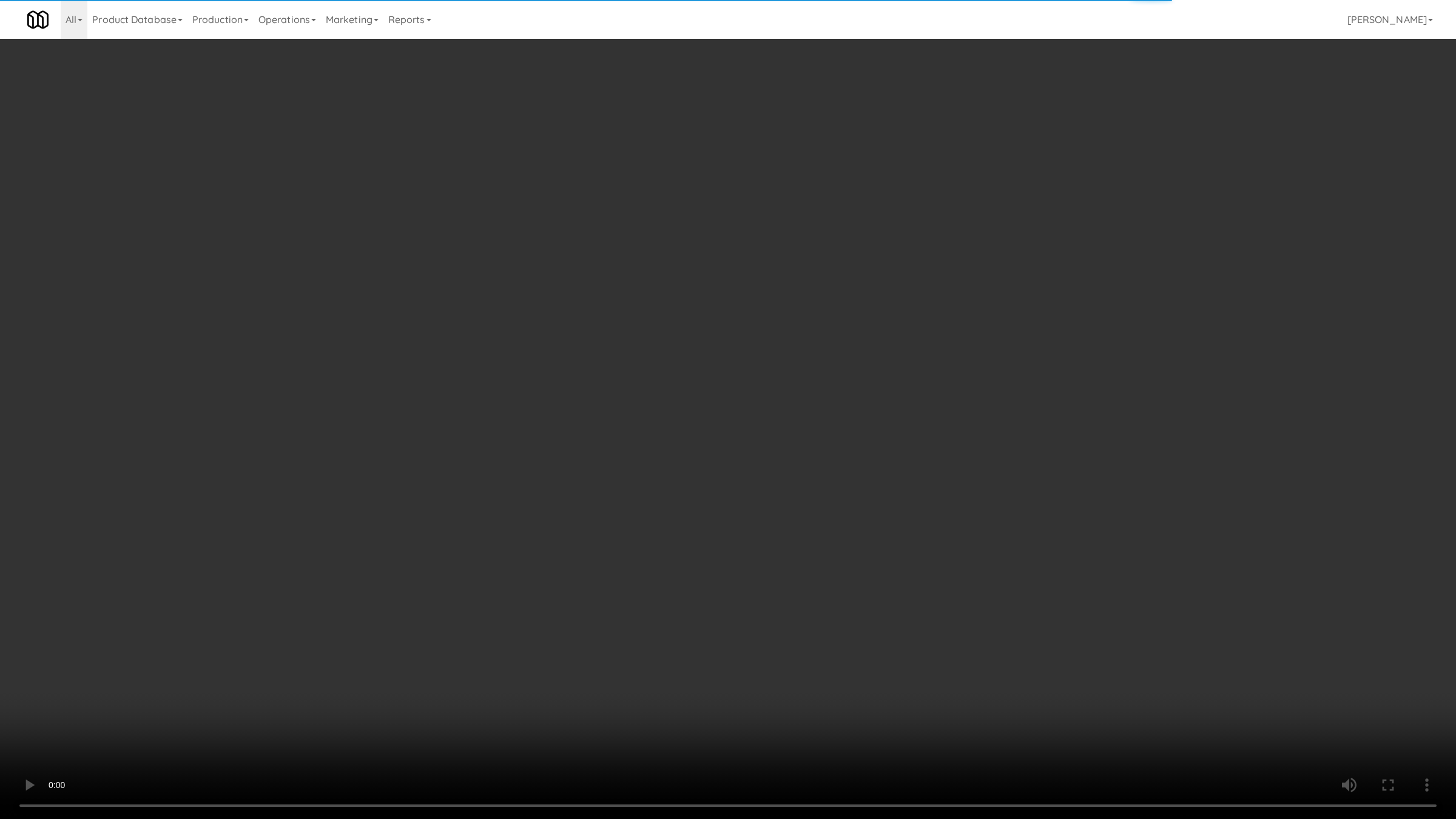
click at [234, 500] on video at bounding box center [728, 410] width 1456 height 819
click at [367, 601] on video at bounding box center [728, 410] width 1456 height 819
click at [391, 580] on video at bounding box center [728, 410] width 1456 height 819
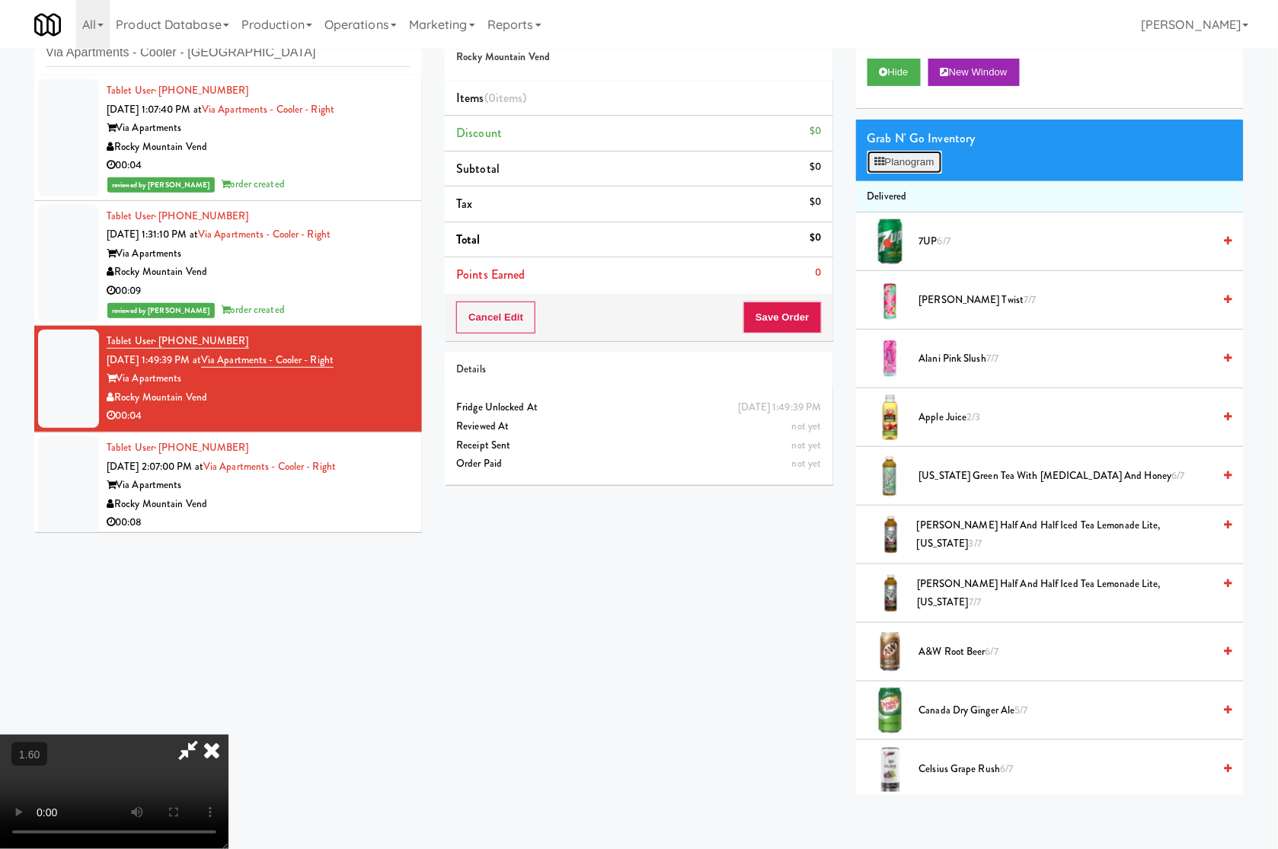
click at [876, 157] on icon at bounding box center [880, 162] width 10 height 10
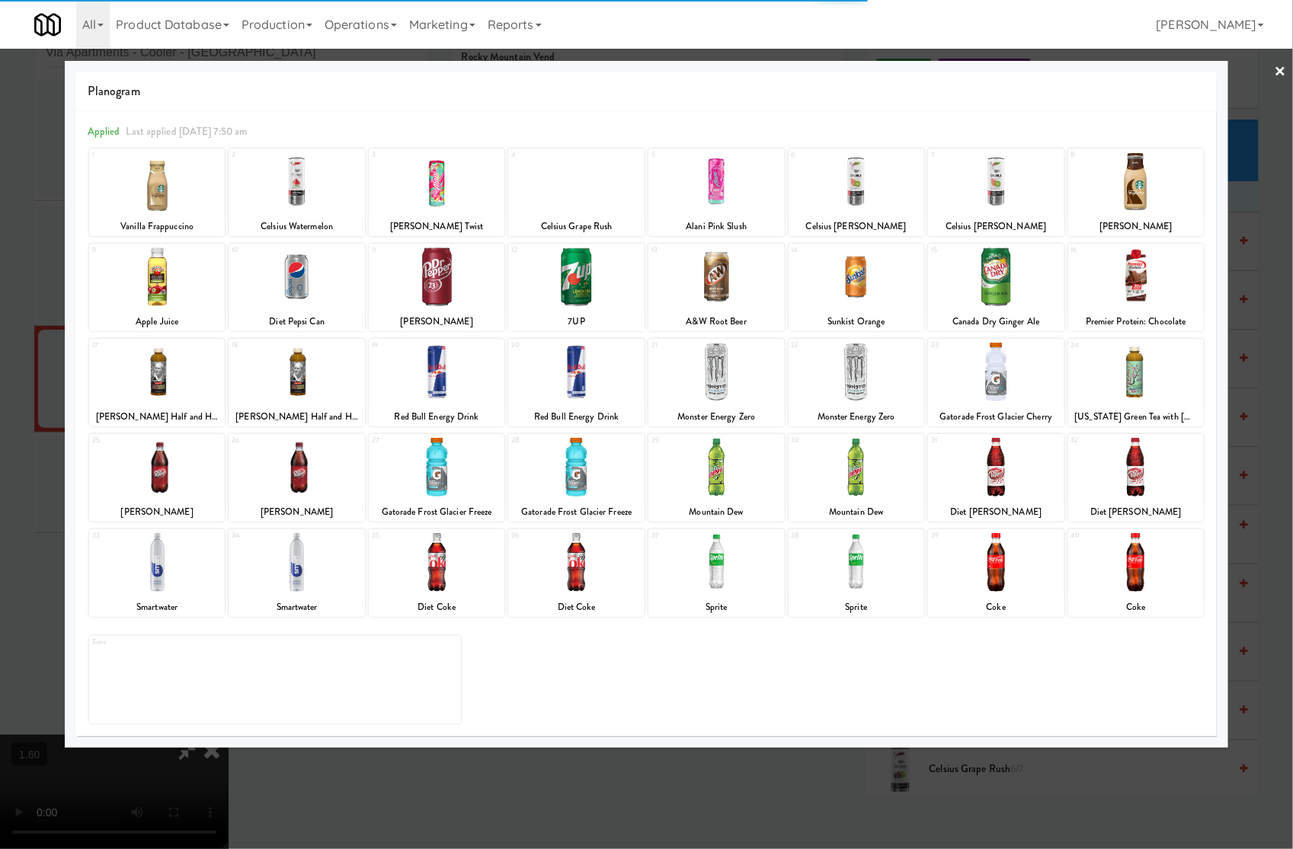
click at [994, 565] on div at bounding box center [996, 562] width 136 height 59
click at [1136, 71] on link "×" at bounding box center [1280, 72] width 12 height 47
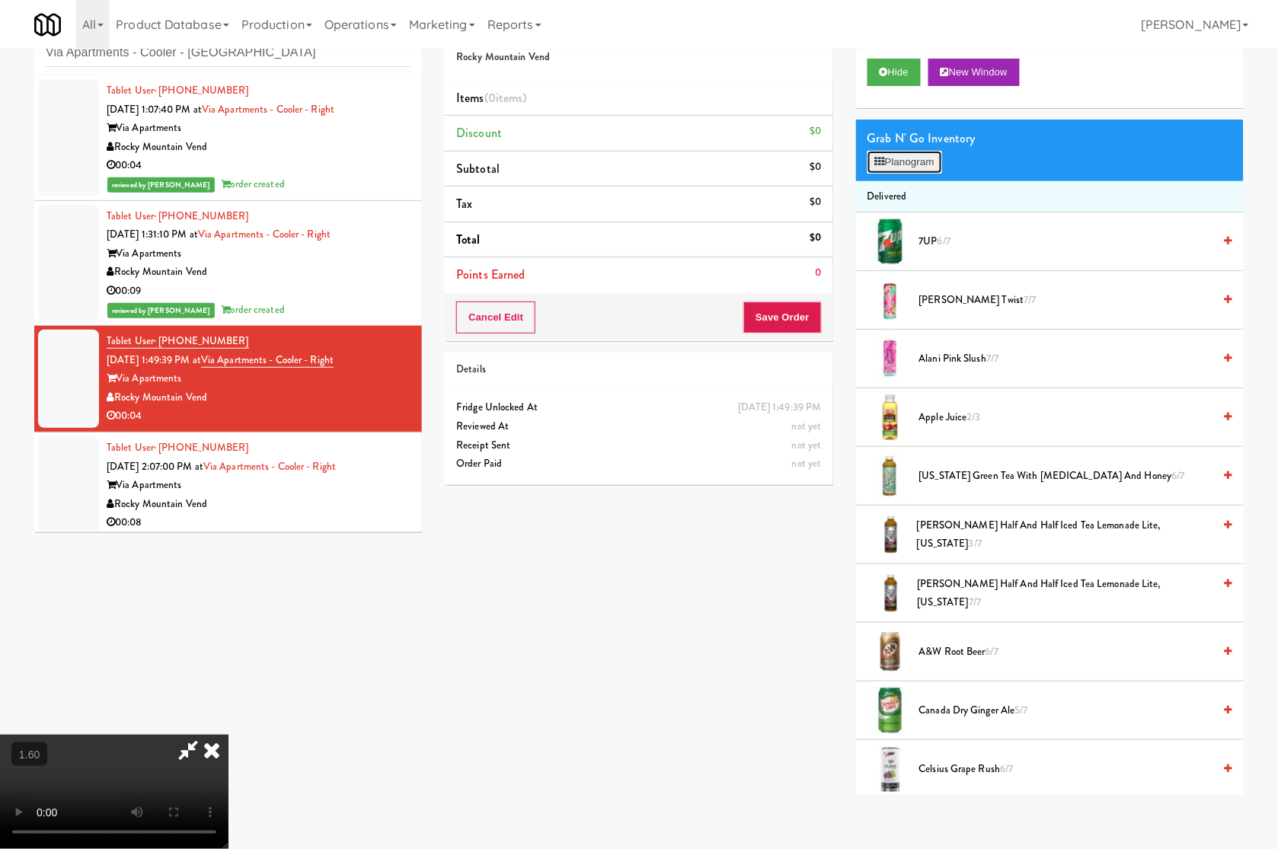
click at [903, 161] on button "Planogram" at bounding box center [905, 162] width 75 height 23
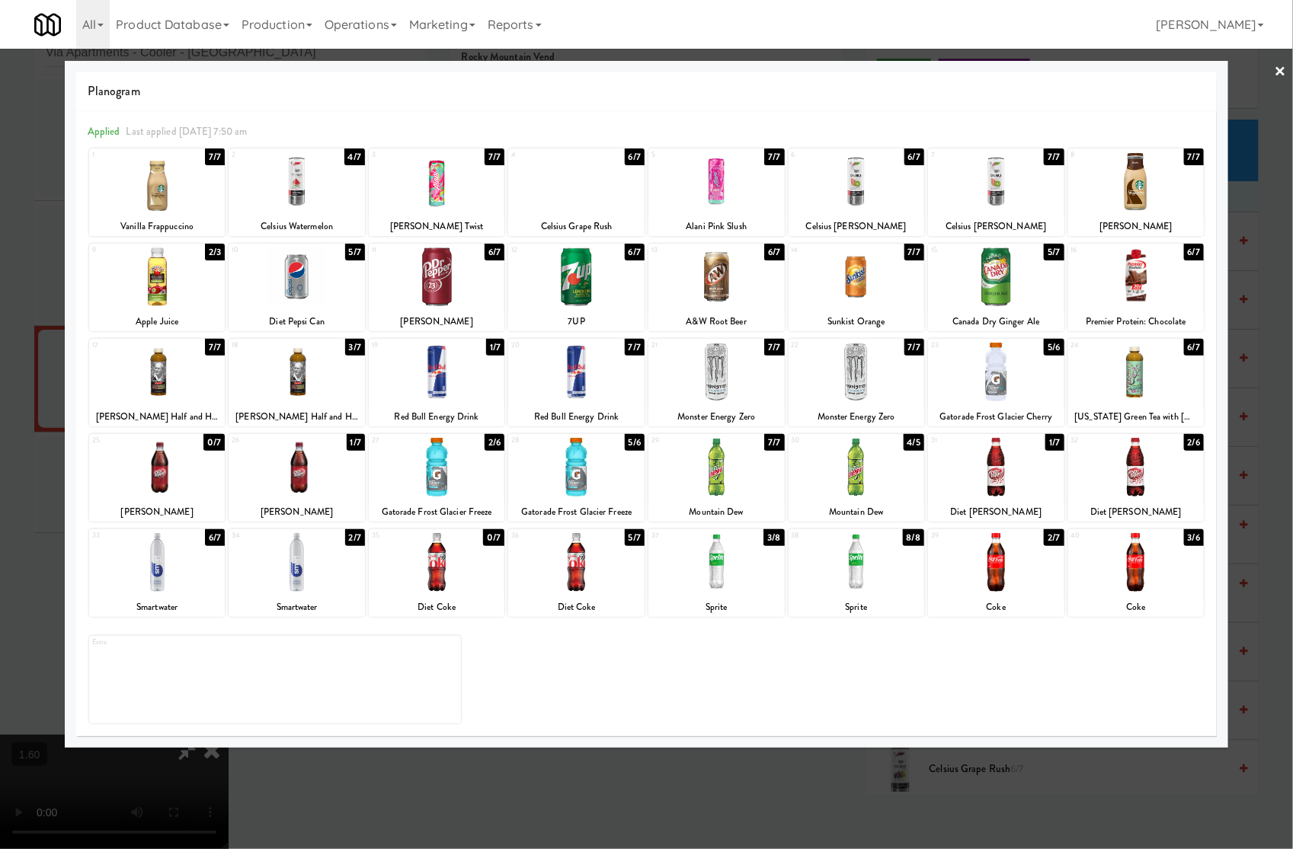
click at [992, 565] on div at bounding box center [996, 562] width 136 height 59
click at [1136, 66] on link "×" at bounding box center [1280, 72] width 12 height 47
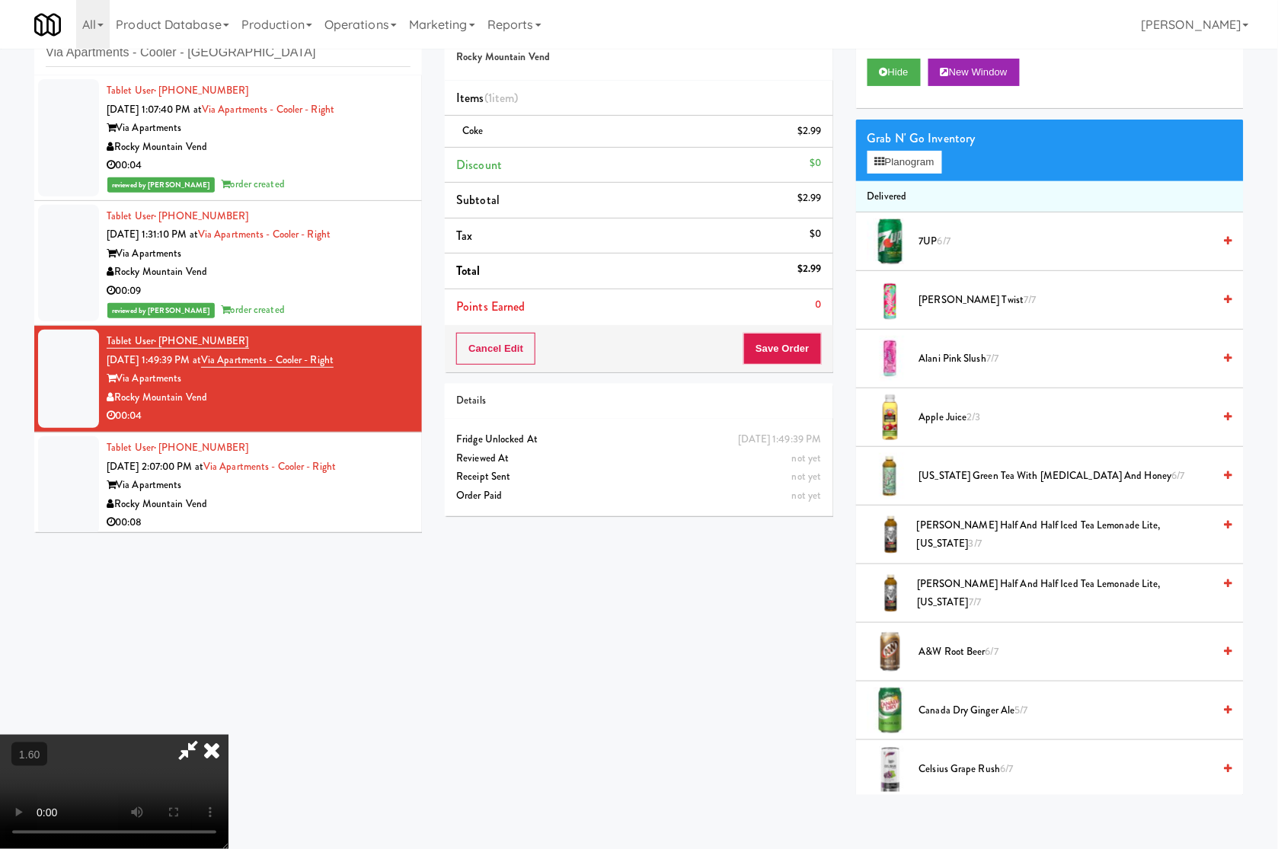
click at [206, 735] on icon at bounding box center [188, 750] width 35 height 30
click at [796, 351] on button "Save Order" at bounding box center [782, 349] width 78 height 32
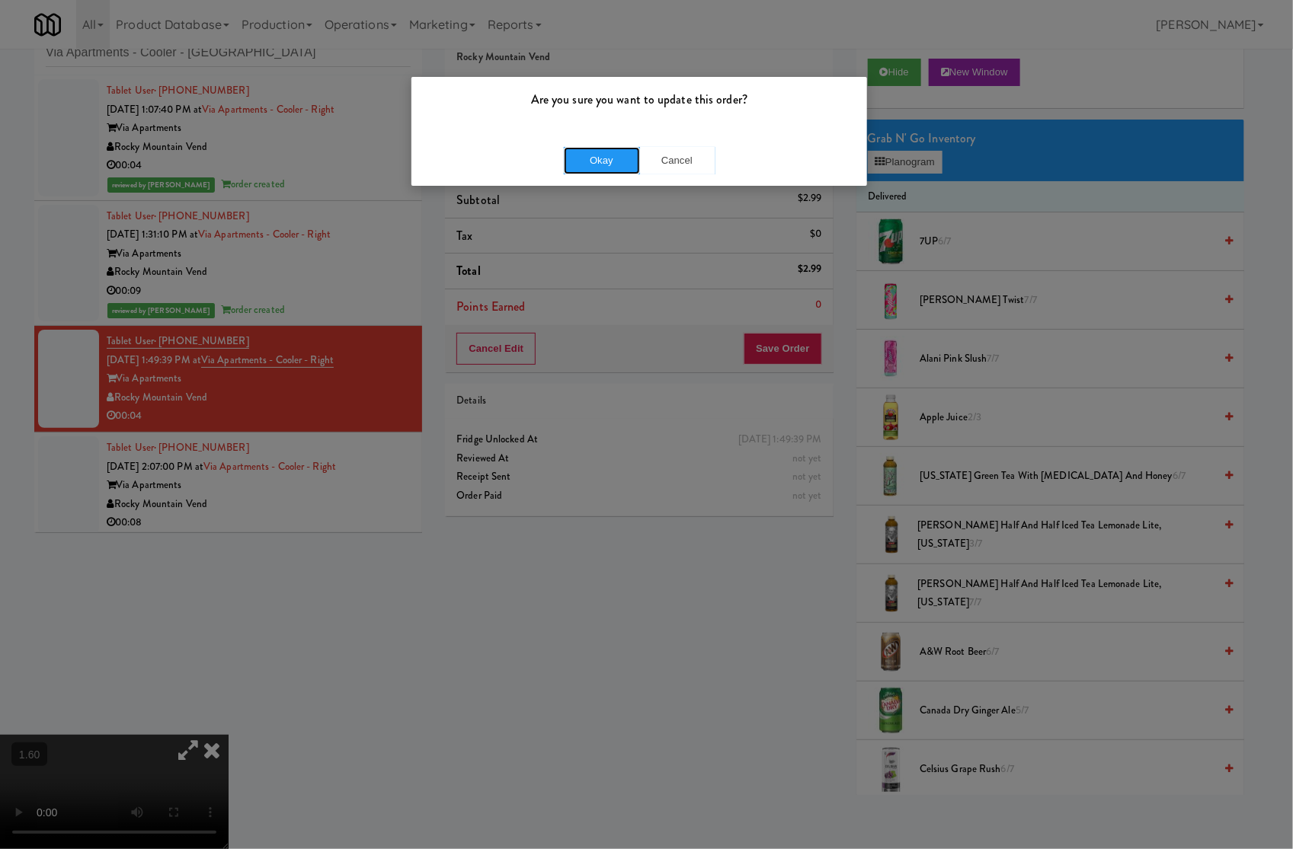
drag, startPoint x: 594, startPoint y: 155, endPoint x: 591, endPoint y: 168, distance: 14.0
click at [595, 157] on button "Okay" at bounding box center [602, 160] width 76 height 27
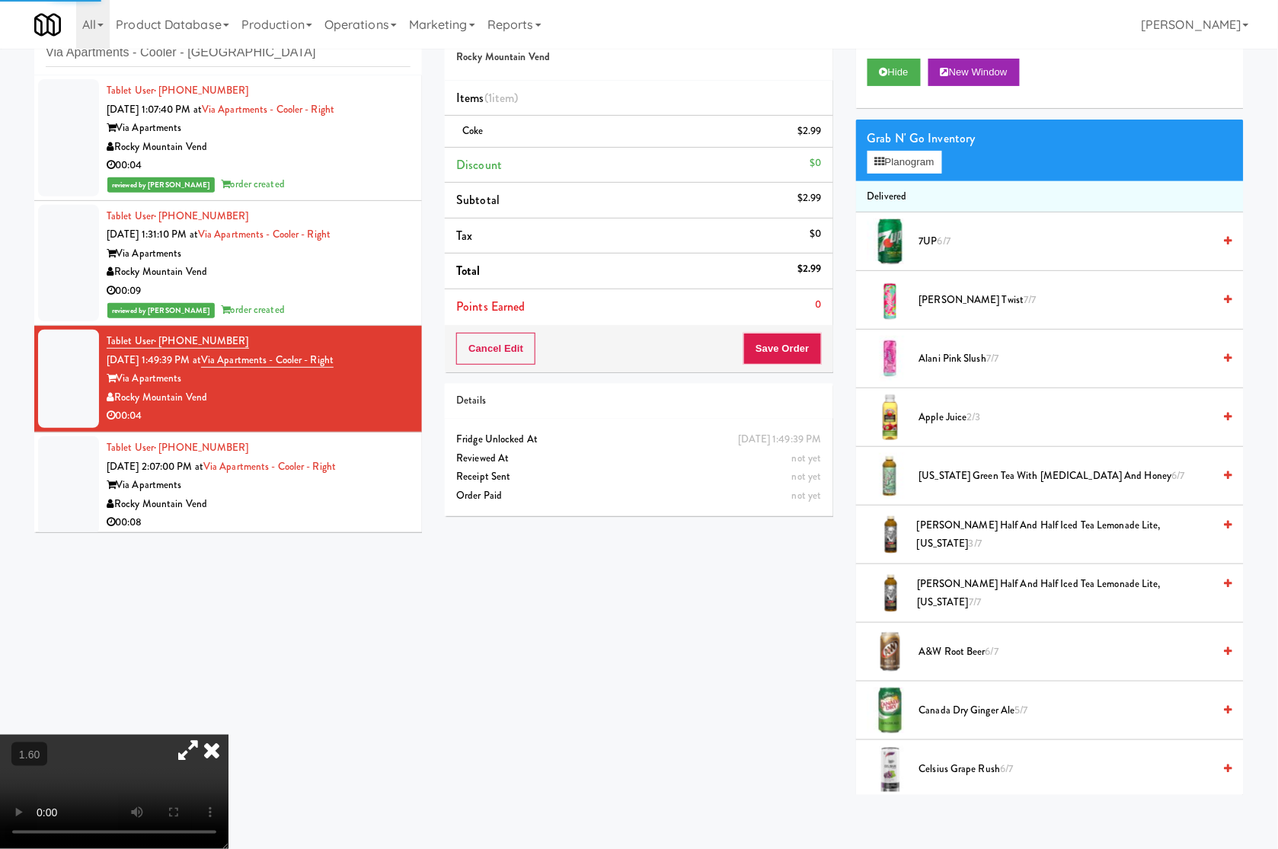
click at [229, 735] on icon at bounding box center [212, 750] width 34 height 30
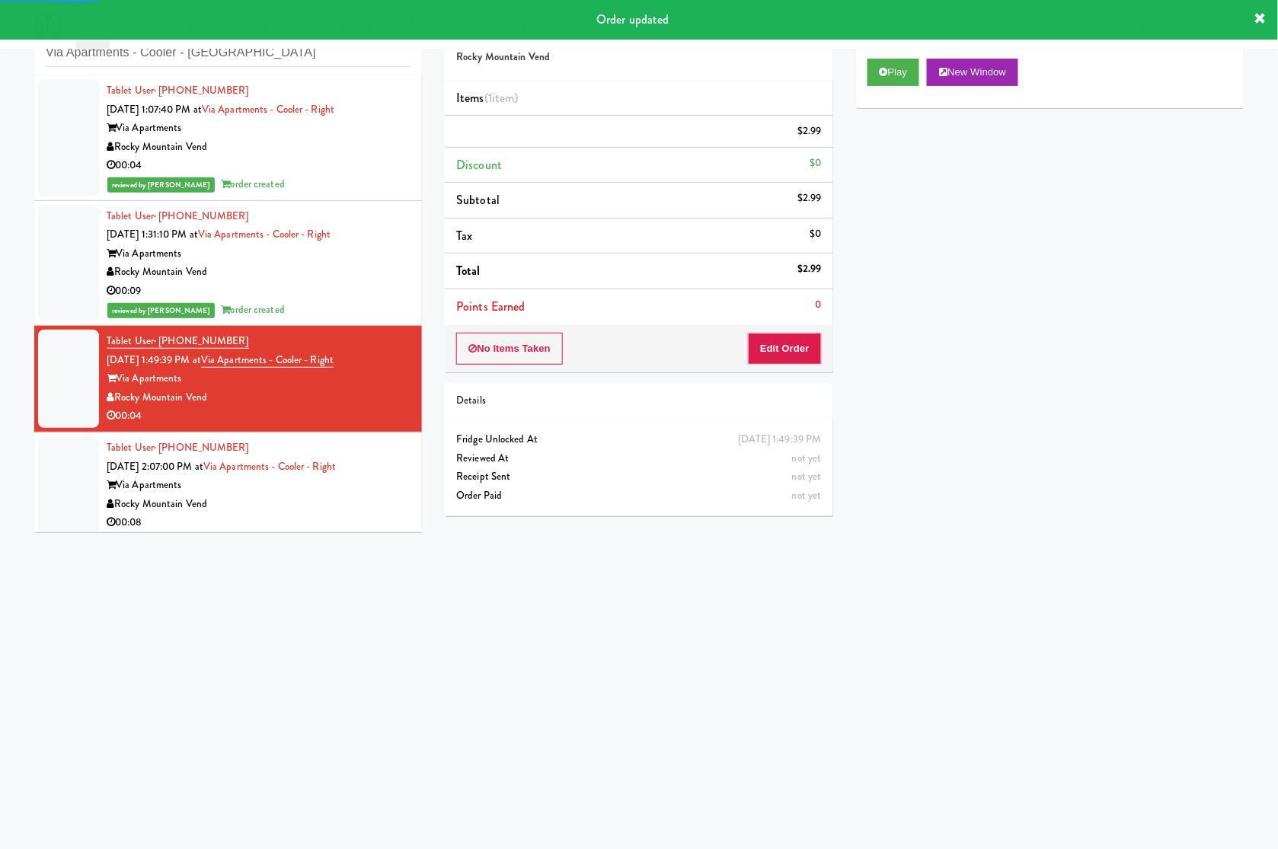
click at [368, 496] on div "Rocky Mountain Vend" at bounding box center [259, 504] width 304 height 19
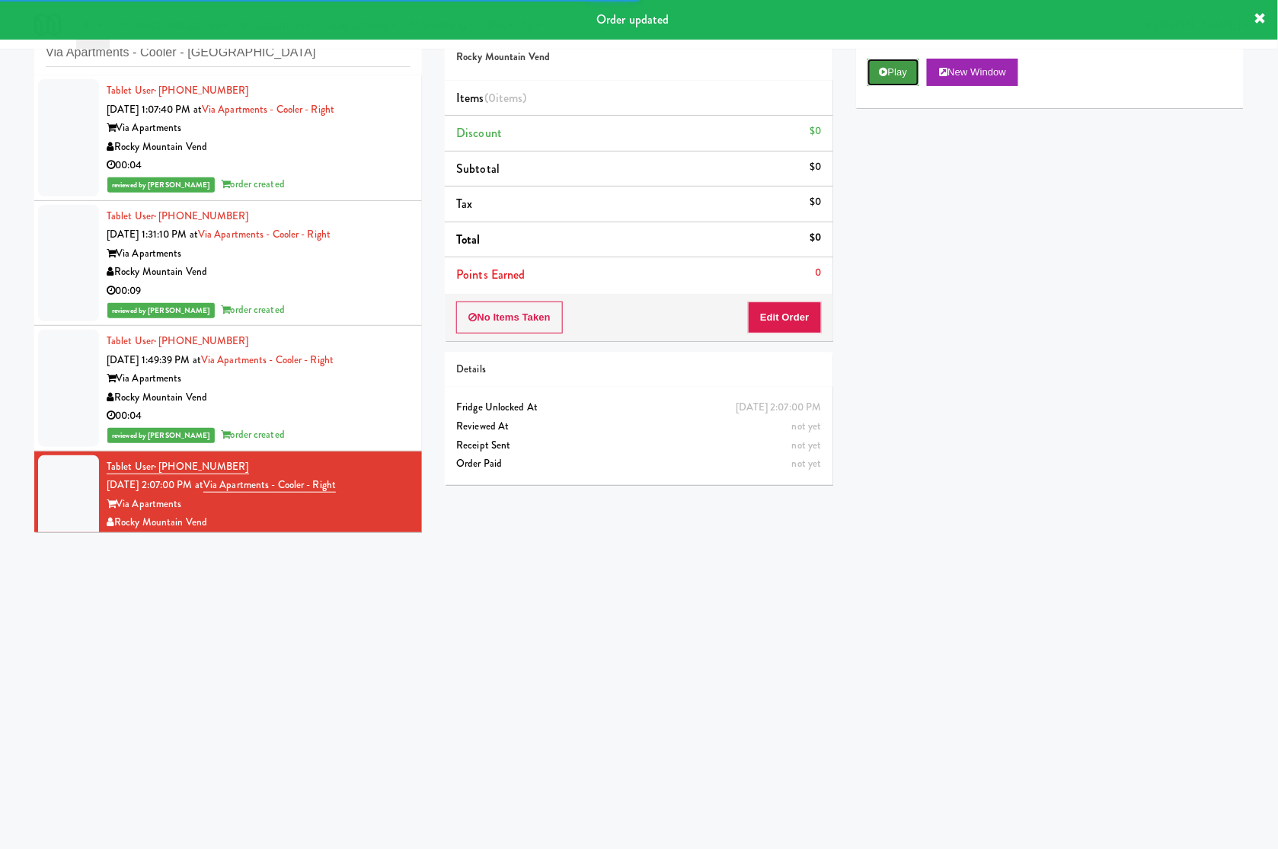
click at [913, 73] on button "Play" at bounding box center [894, 72] width 53 height 27
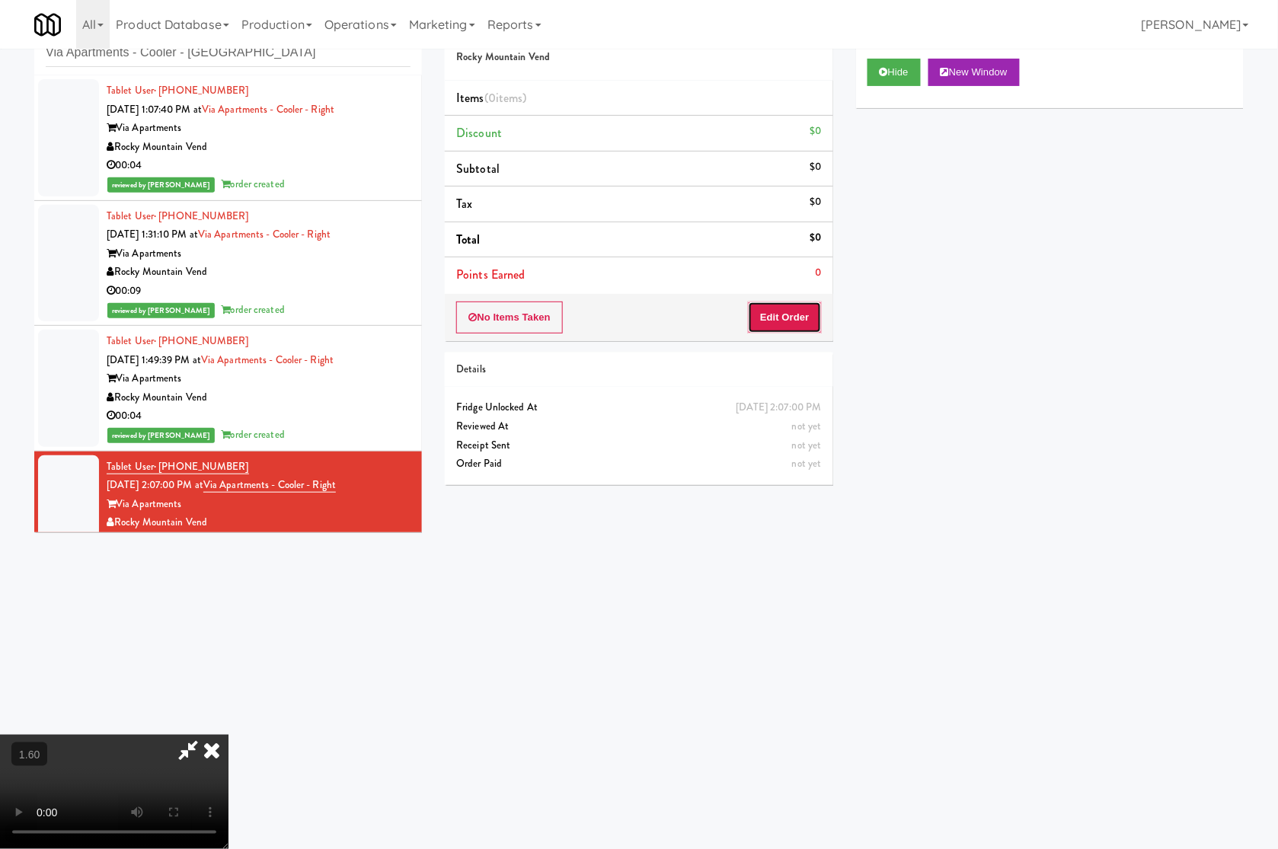
click at [798, 312] on button "Edit Order" at bounding box center [785, 318] width 74 height 32
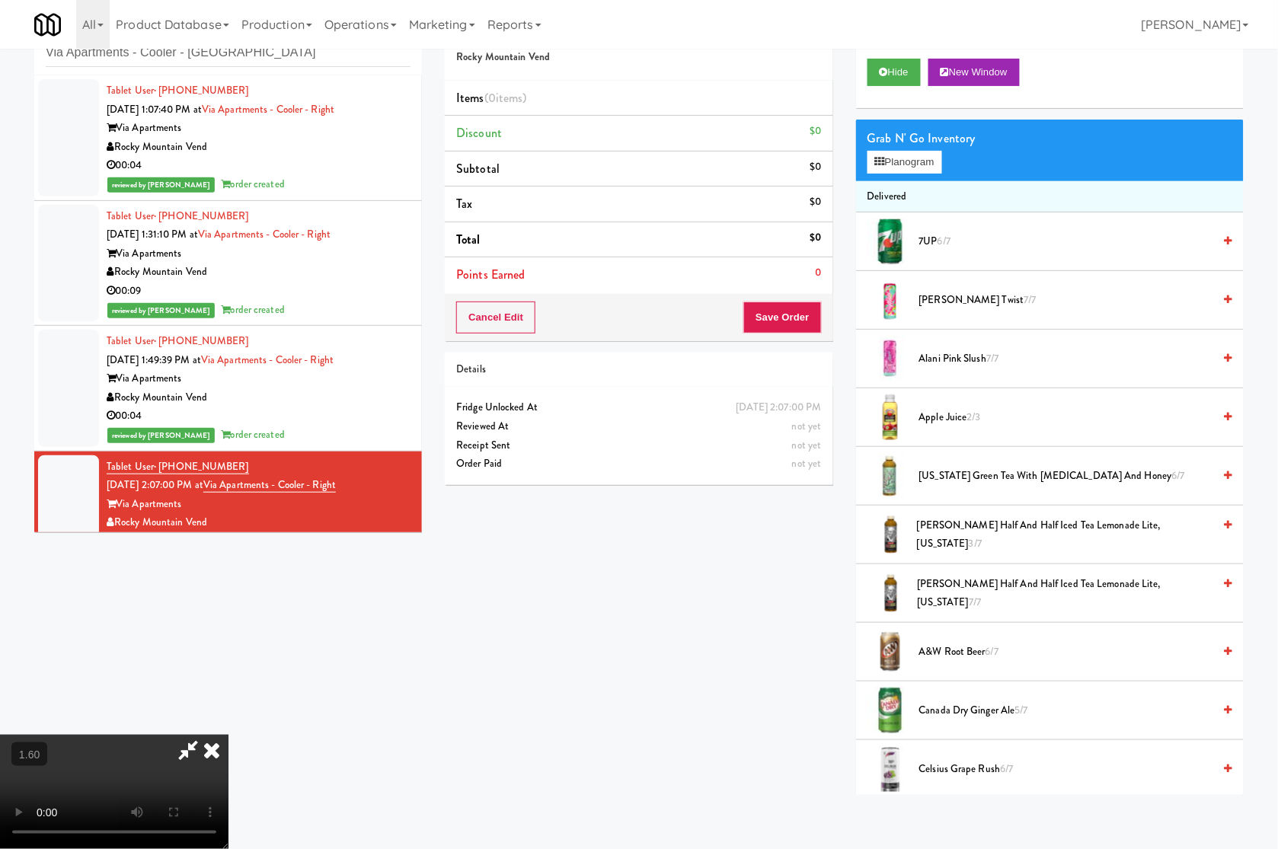
click at [229, 735] on video at bounding box center [114, 792] width 229 height 114
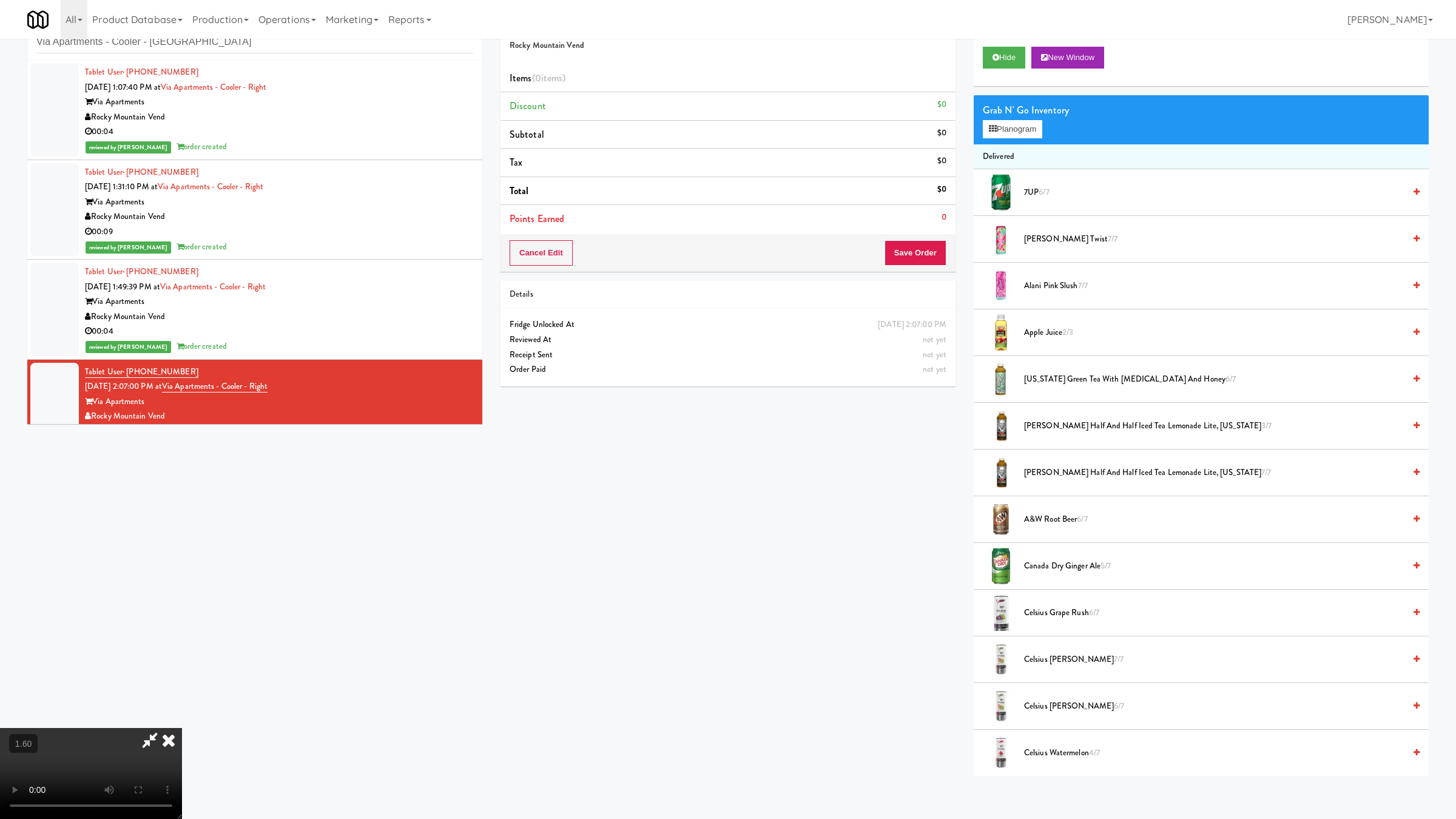
click at [182, 601] on video at bounding box center [91, 774] width 182 height 91
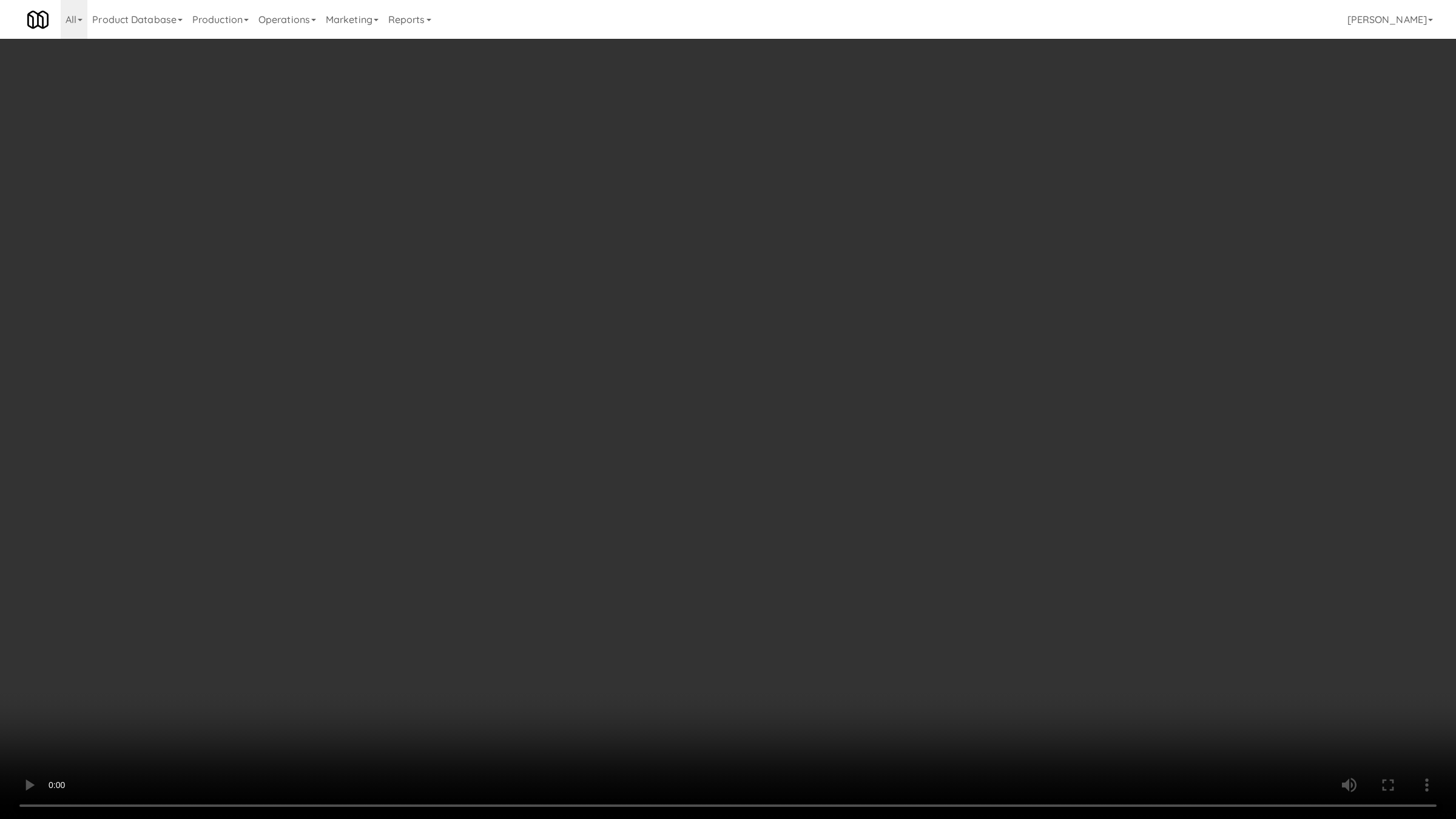
click at [411, 531] on video at bounding box center [728, 410] width 1456 height 819
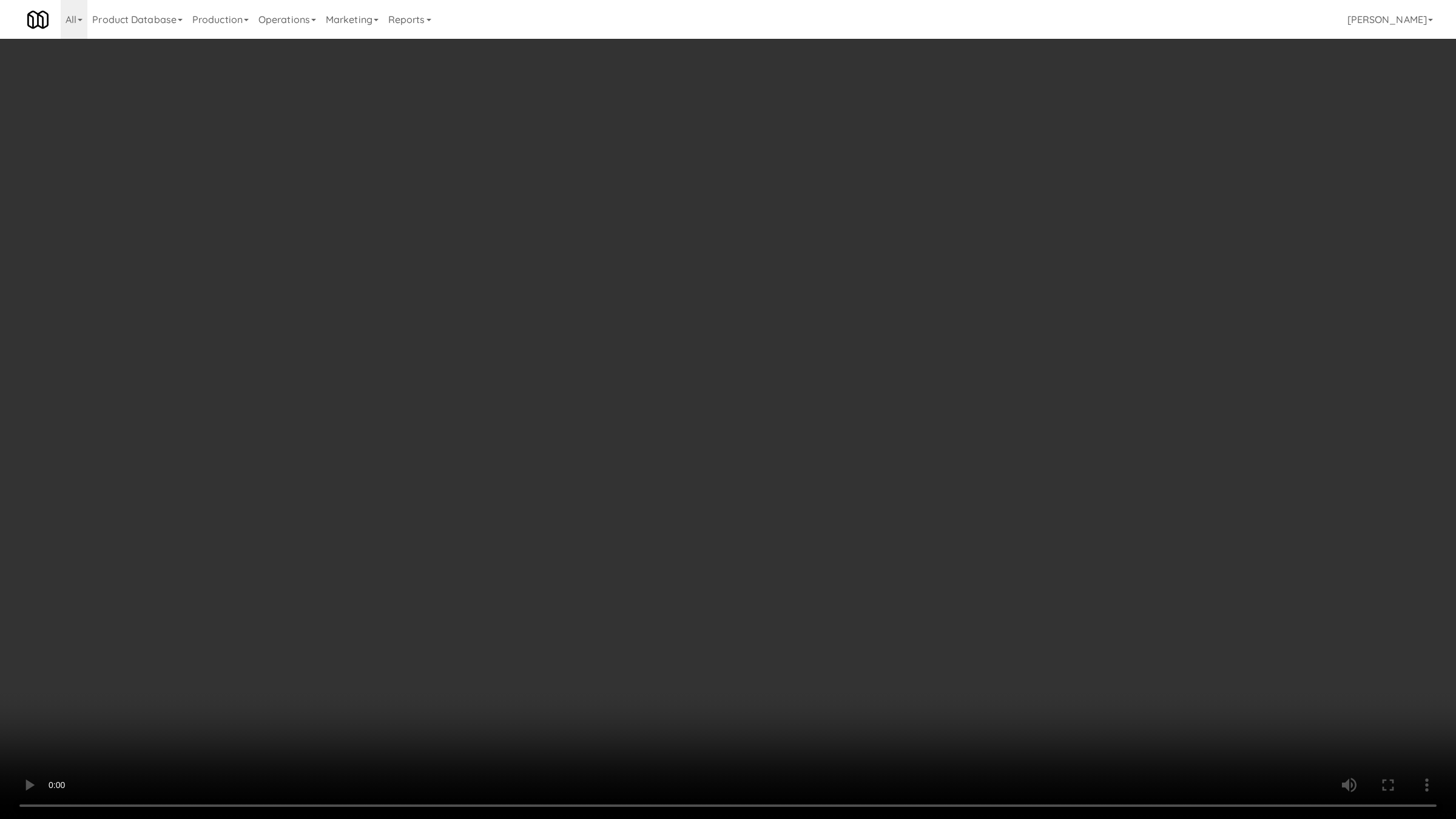
click at [411, 531] on video at bounding box center [728, 410] width 1456 height 819
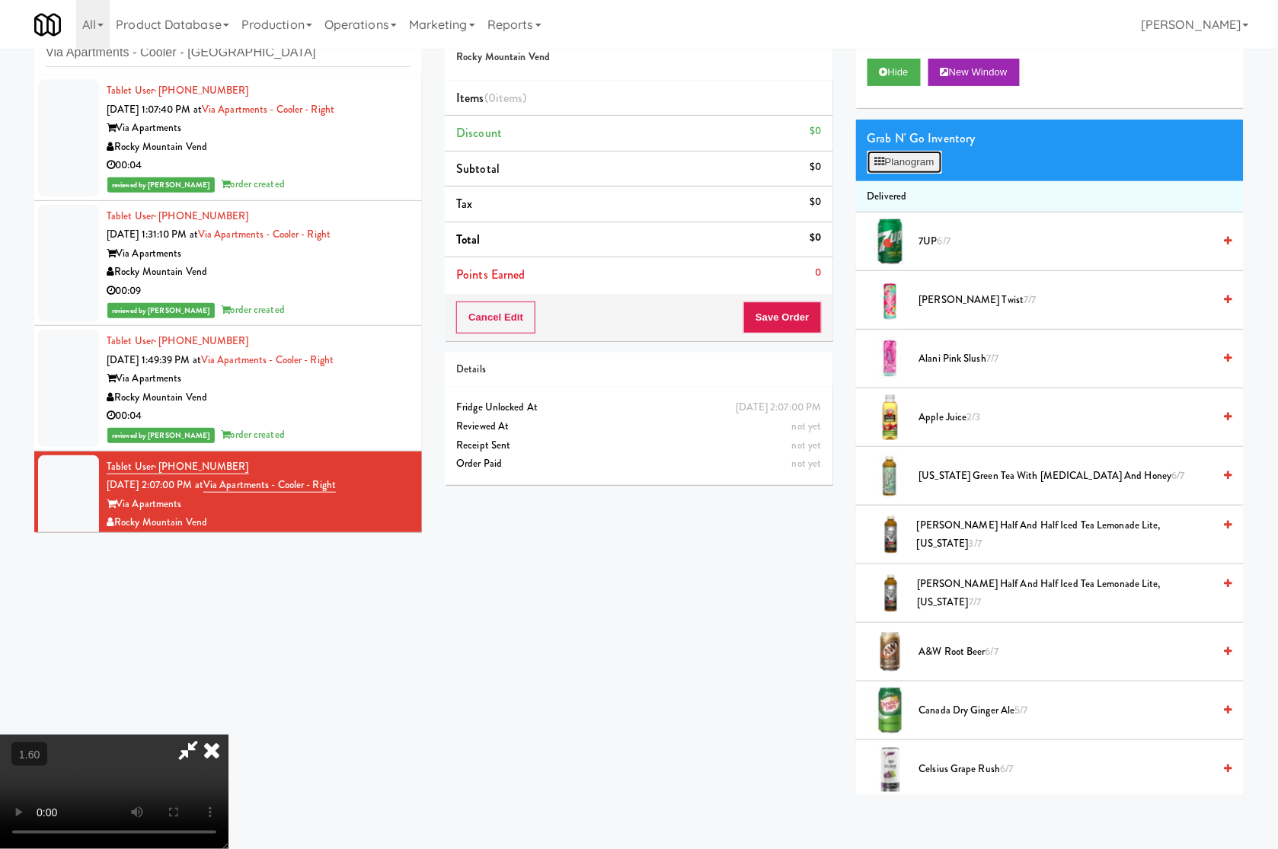
click at [912, 160] on button "Planogram" at bounding box center [905, 162] width 75 height 23
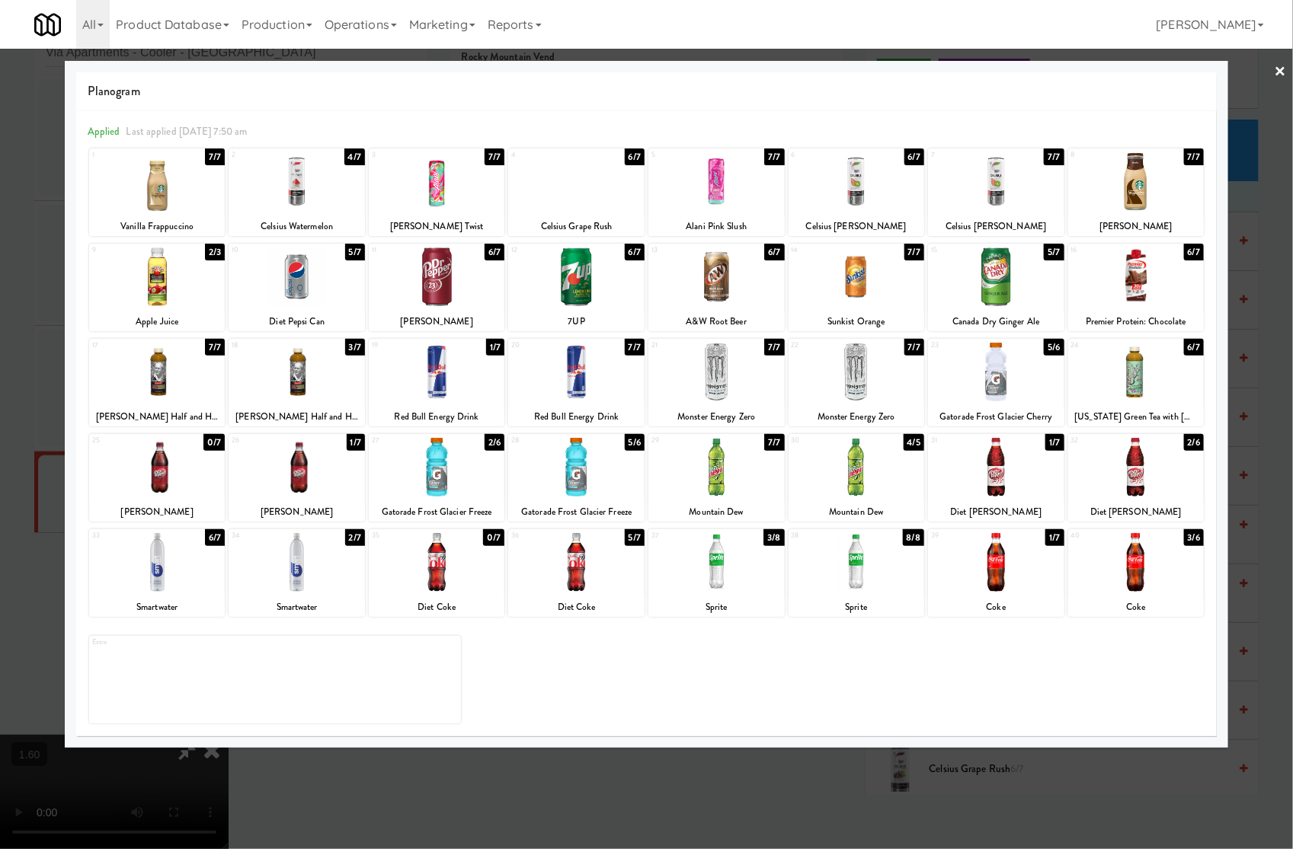
click at [1006, 461] on div at bounding box center [996, 467] width 136 height 59
click at [1136, 73] on link "×" at bounding box center [1280, 72] width 12 height 47
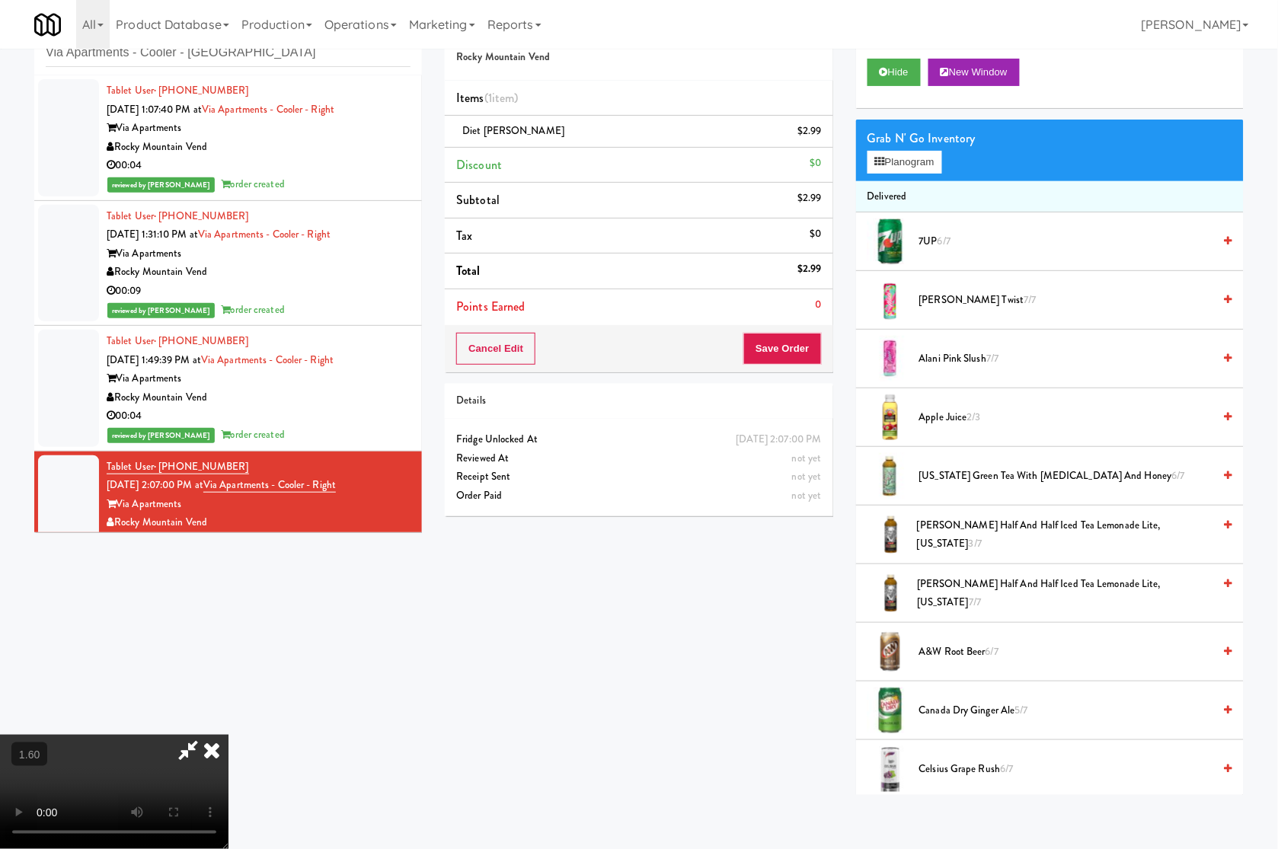
click at [229, 735] on icon at bounding box center [212, 750] width 34 height 30
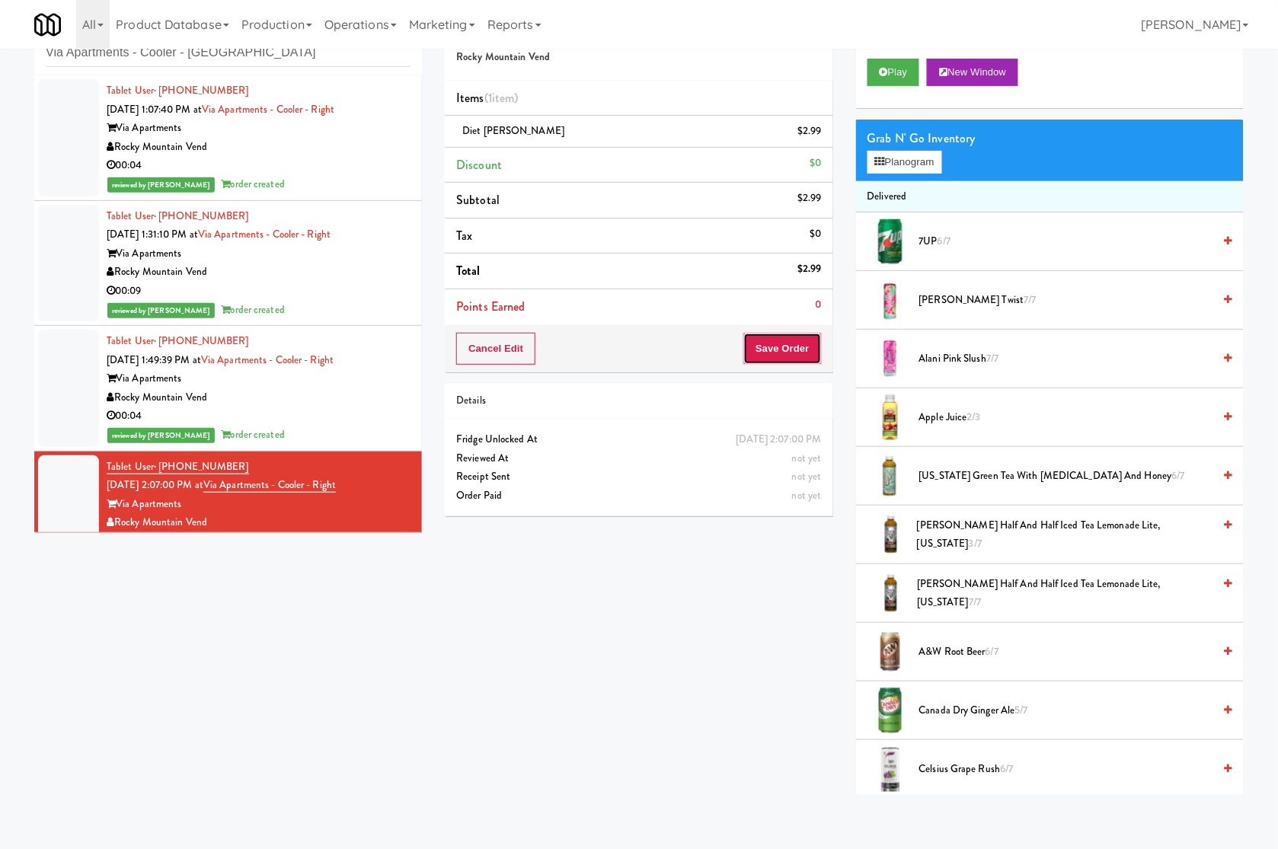
click at [804, 365] on button "Save Order" at bounding box center [782, 349] width 78 height 32
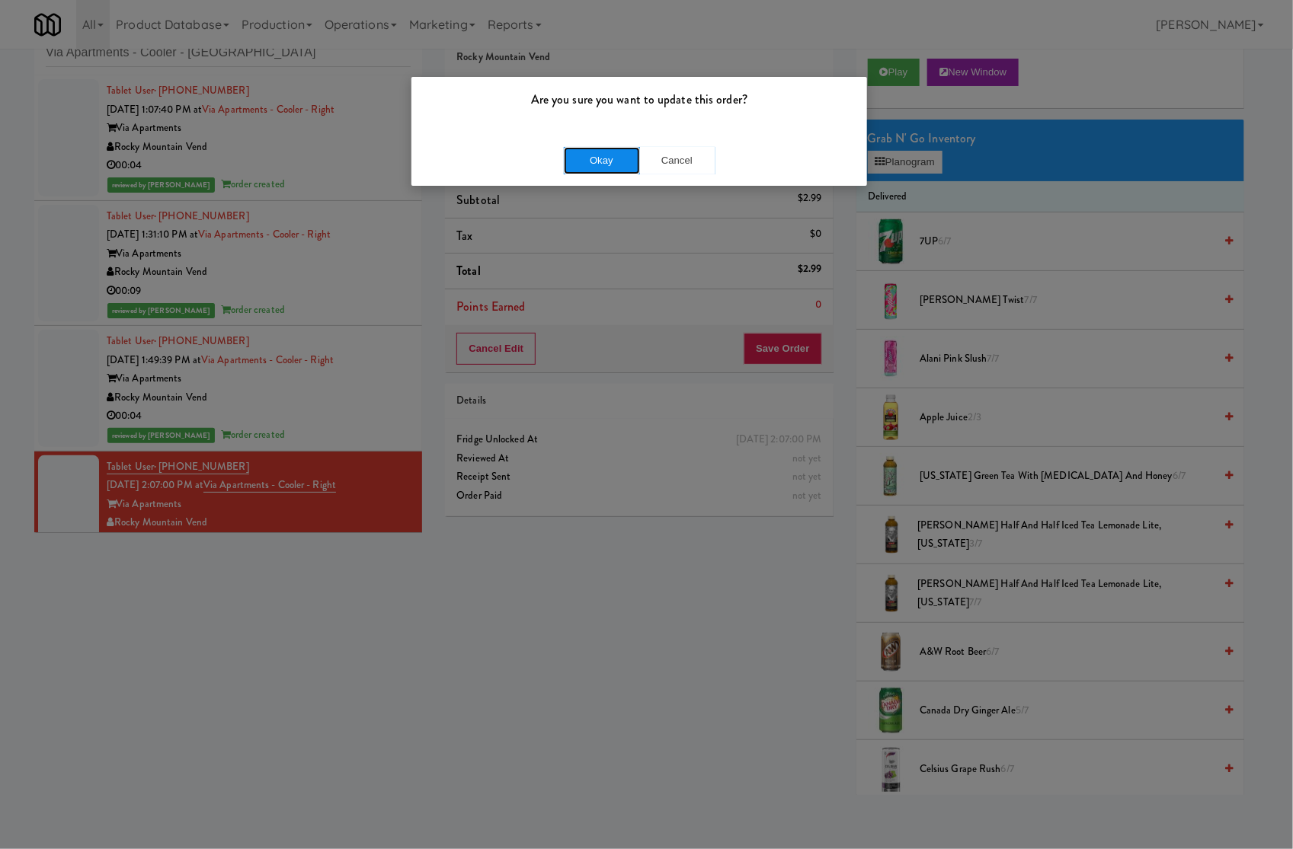
click at [619, 165] on button "Okay" at bounding box center [602, 160] width 76 height 27
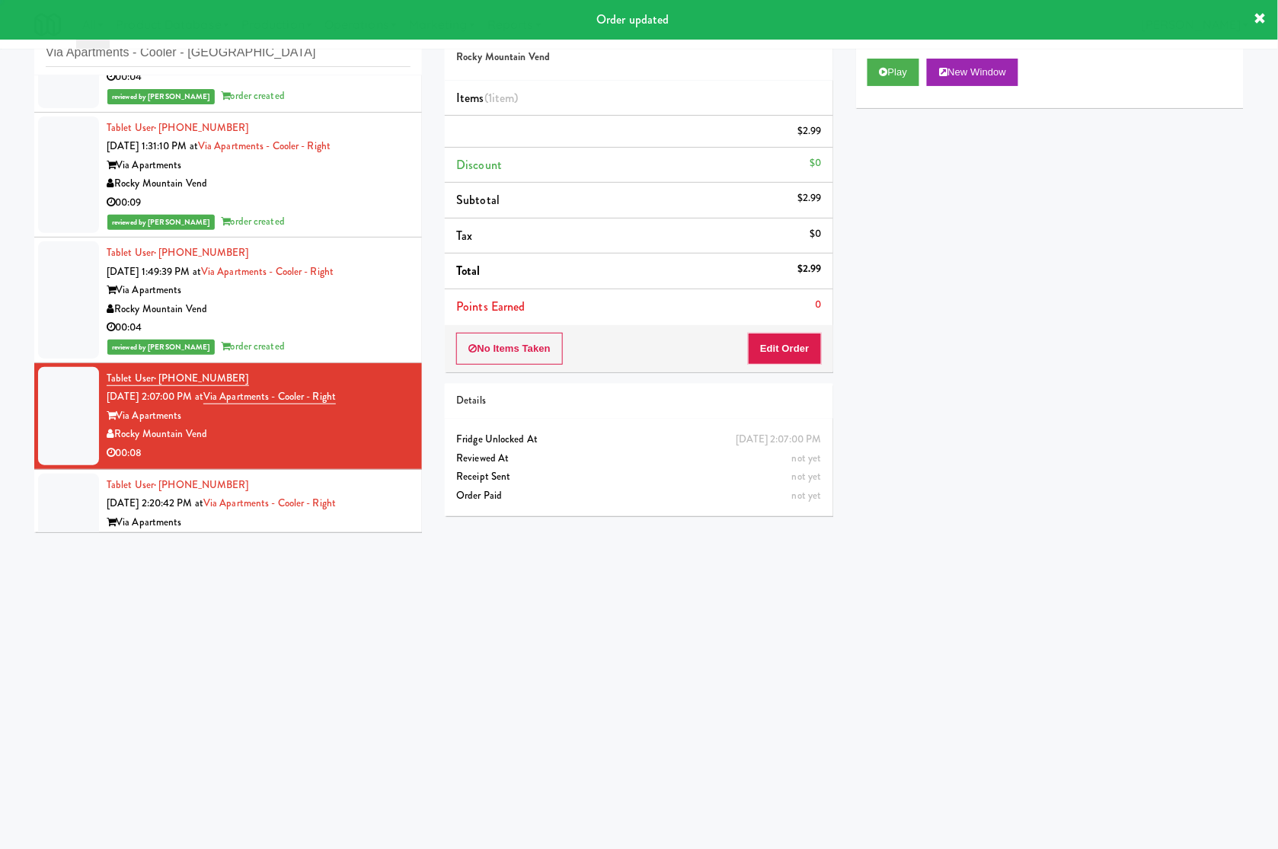
scroll to position [132, 0]
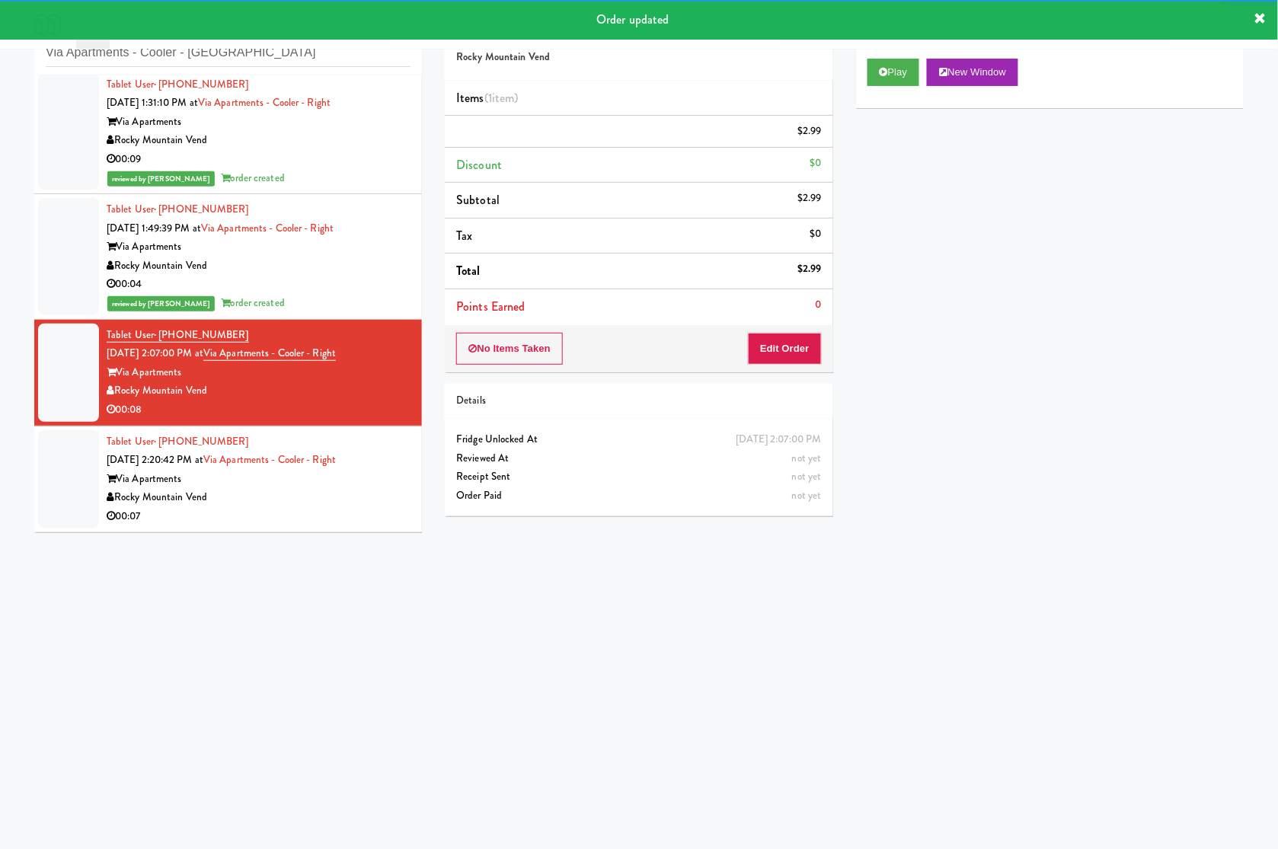
click at [387, 471] on div "Tablet User · (602) 405-0368 Sep 12, 2025 2:20:42 PM at Via Apartments - Cooler…" at bounding box center [259, 480] width 304 height 94
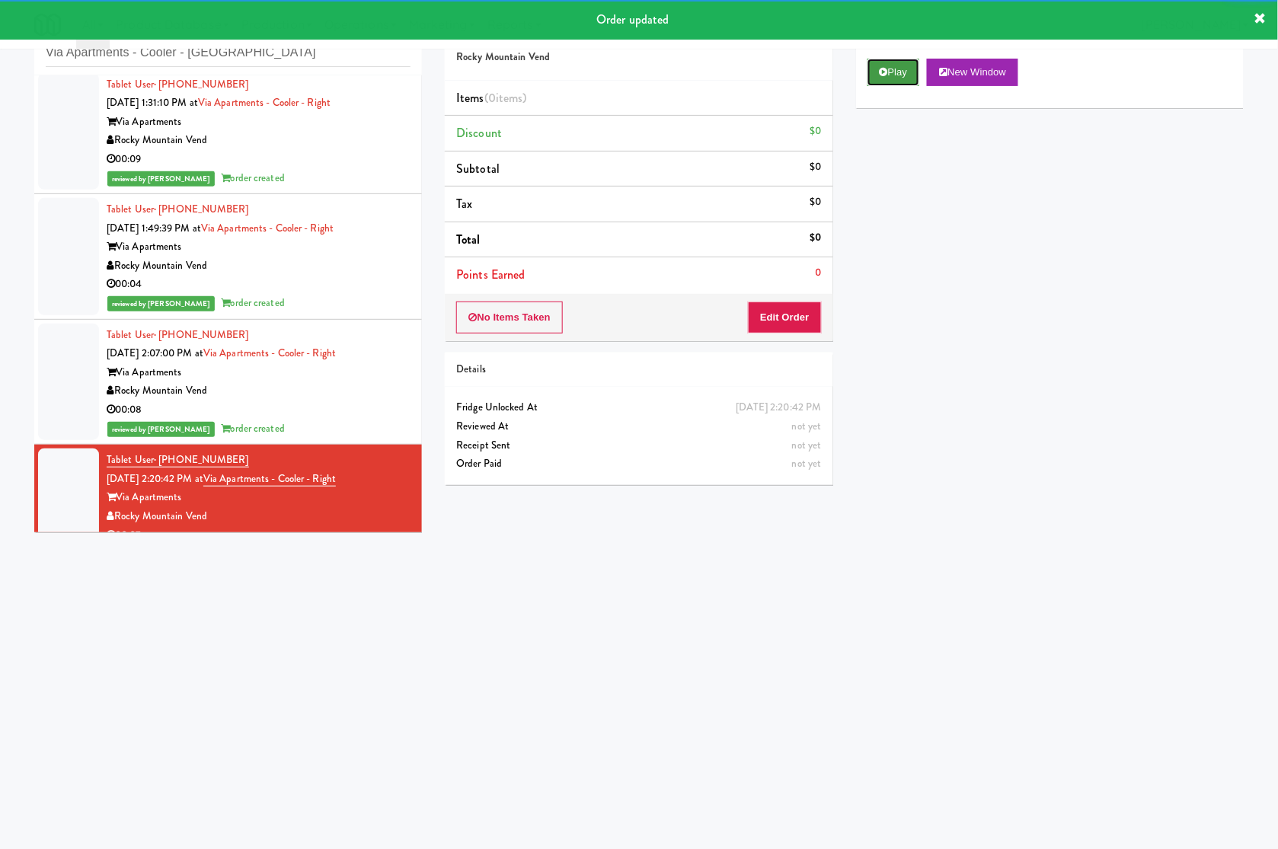
click at [896, 82] on button "Play" at bounding box center [894, 72] width 53 height 27
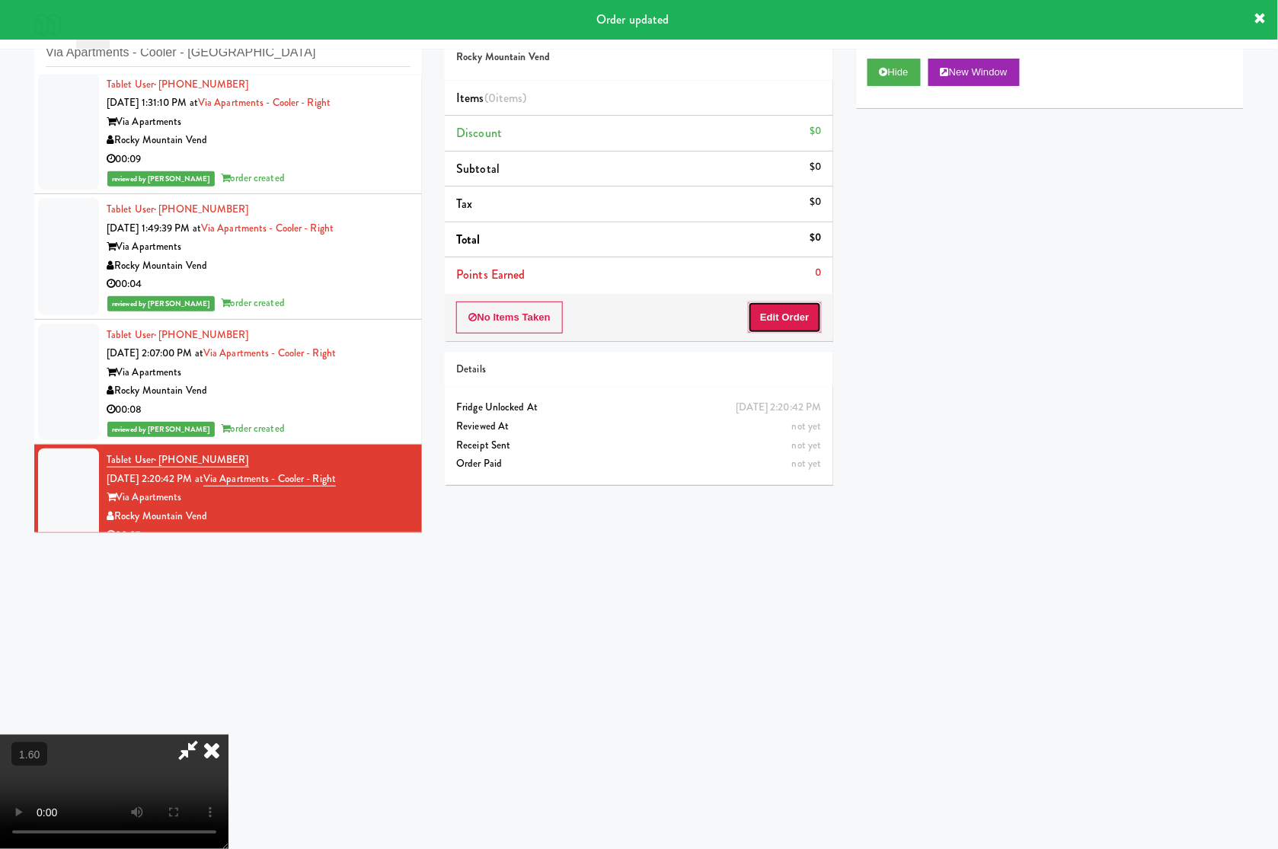
click at [804, 311] on button "Edit Order" at bounding box center [785, 318] width 74 height 32
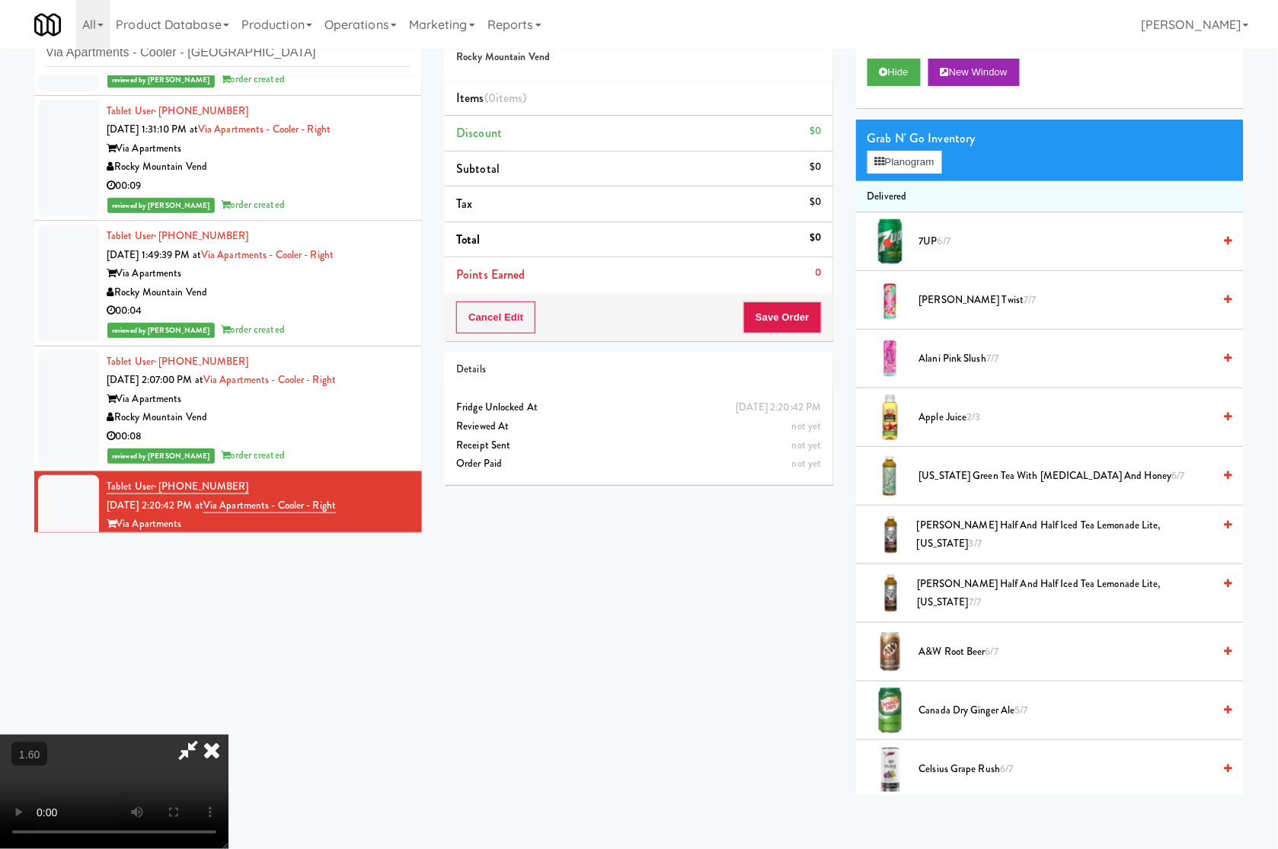
scroll to position [151, 0]
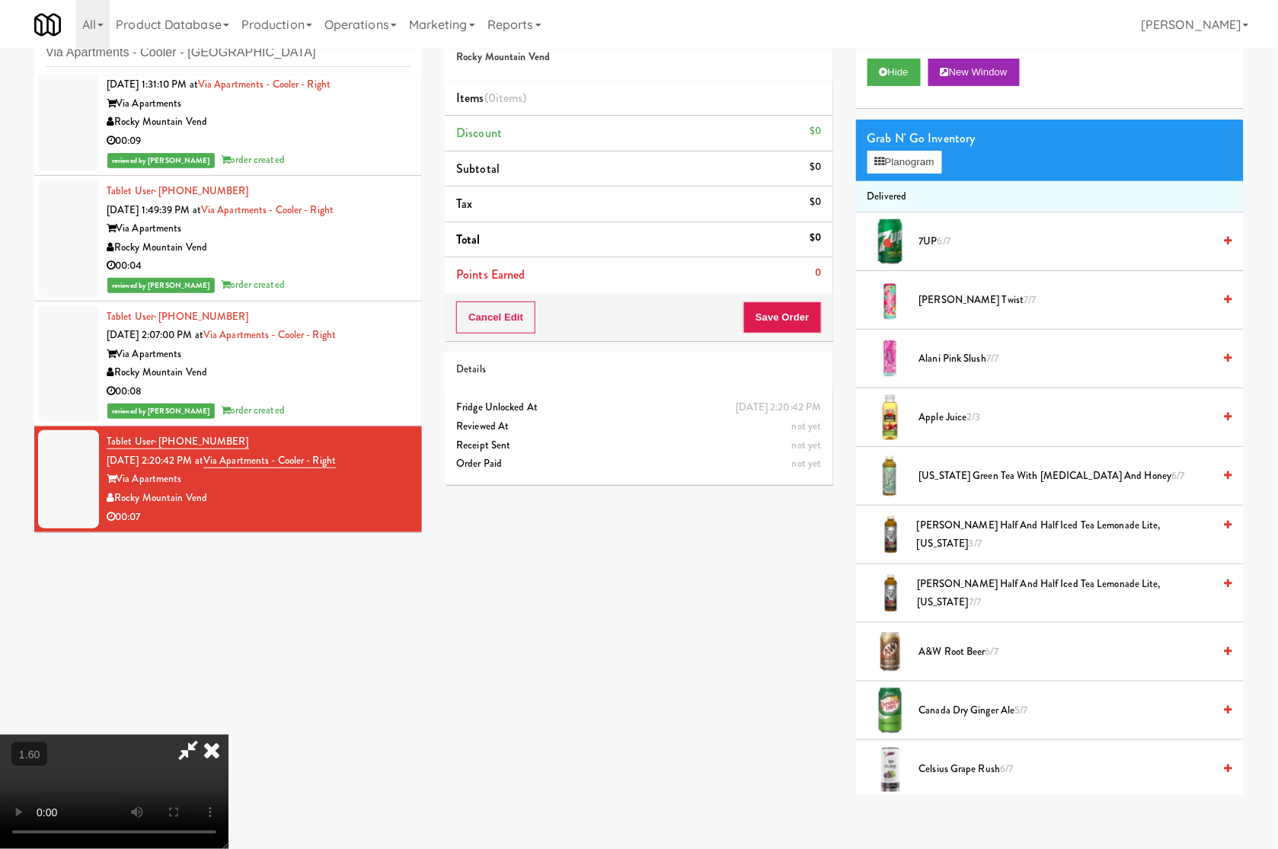
click at [203, 735] on video at bounding box center [114, 792] width 229 height 114
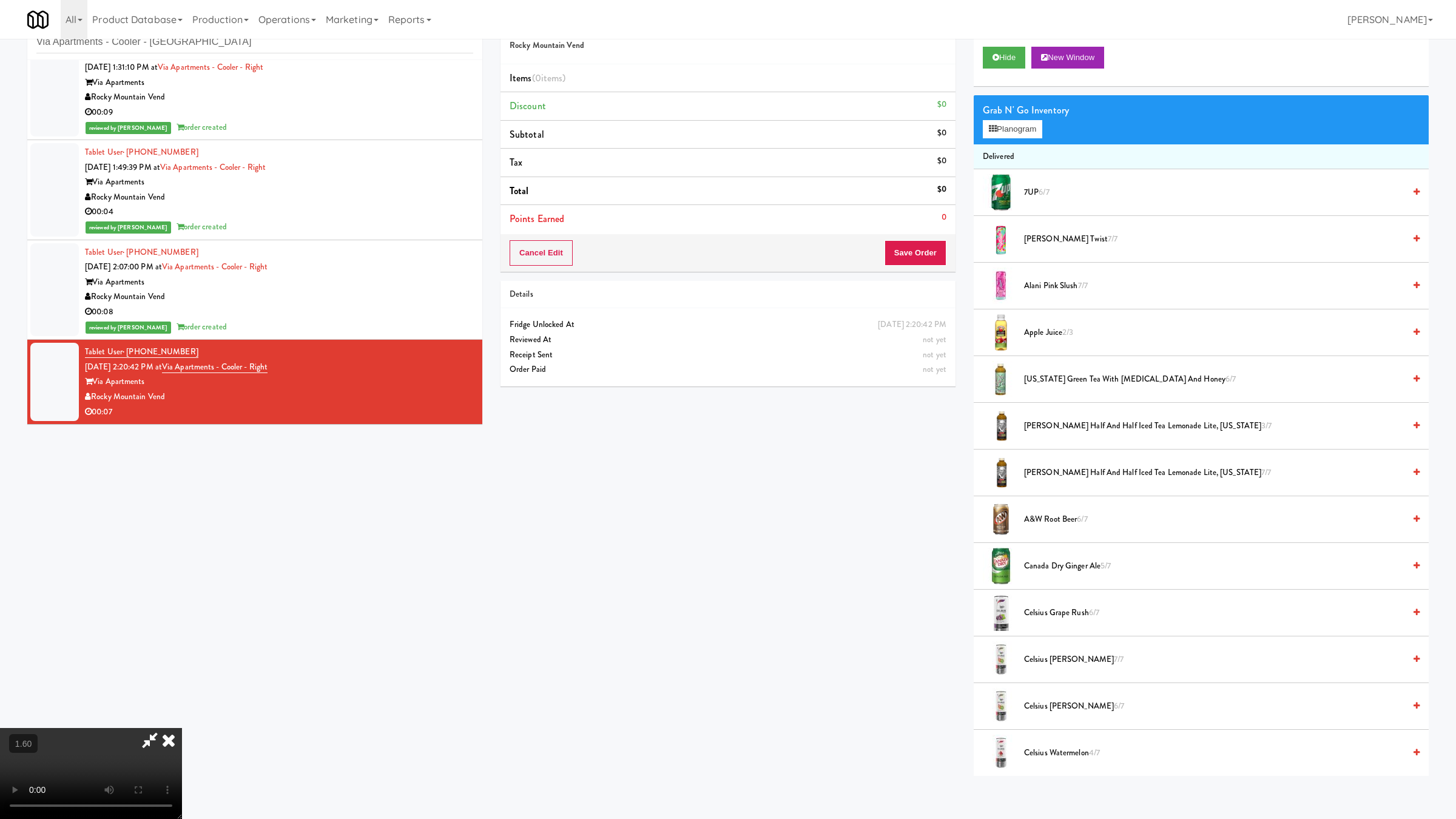
click at [182, 601] on video at bounding box center [91, 774] width 182 height 91
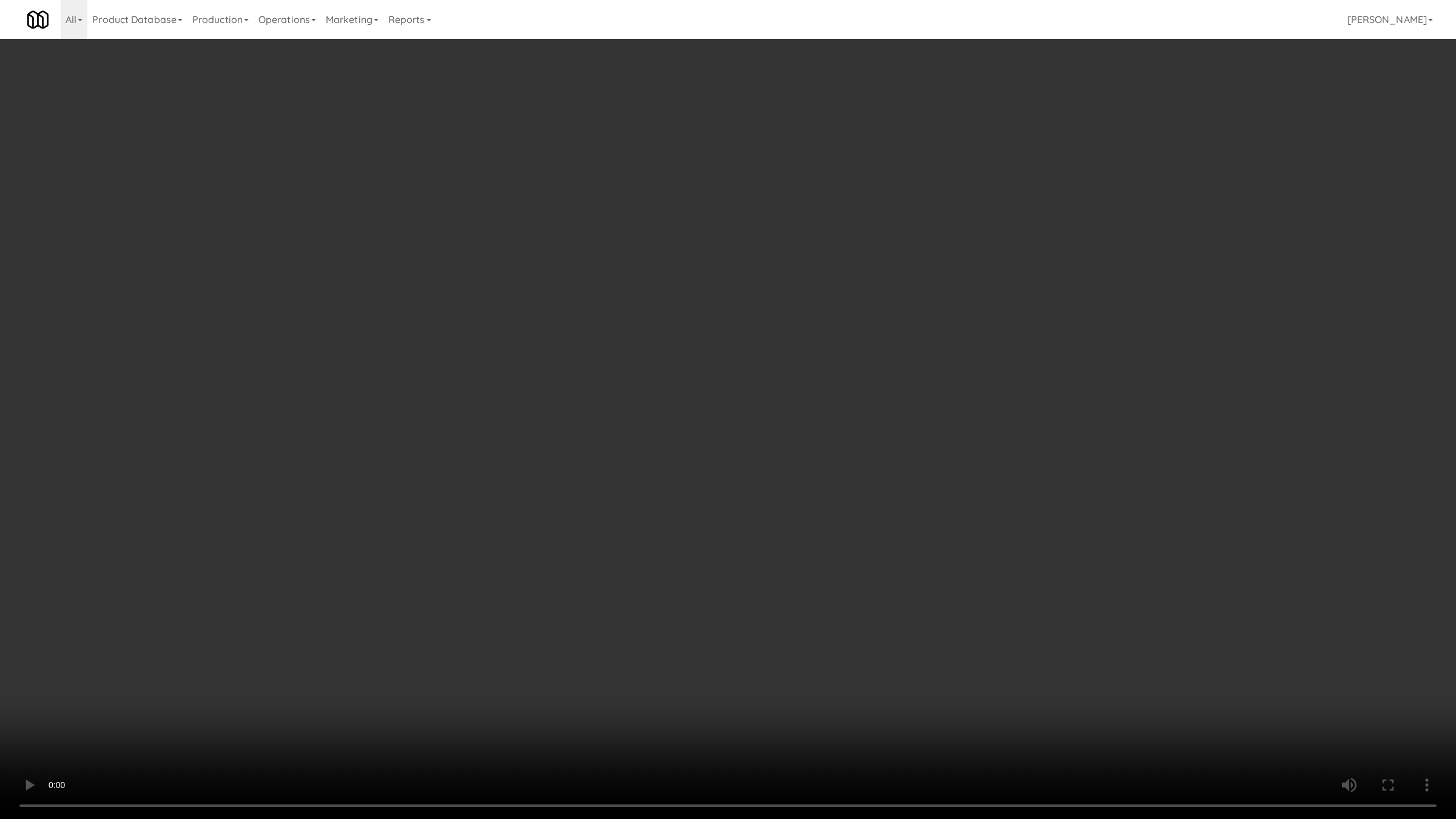
click at [533, 601] on video at bounding box center [728, 410] width 1456 height 819
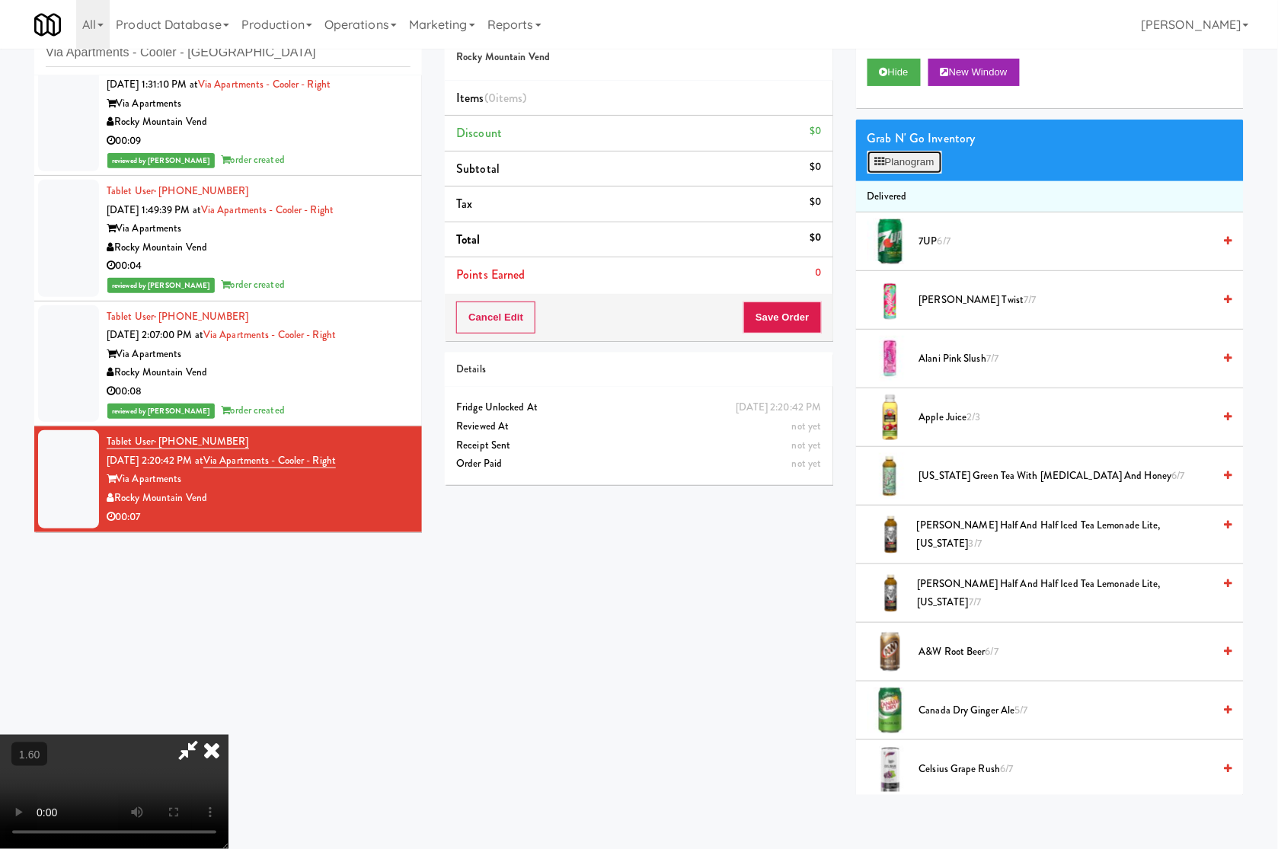
click at [913, 158] on button "Planogram" at bounding box center [905, 162] width 75 height 23
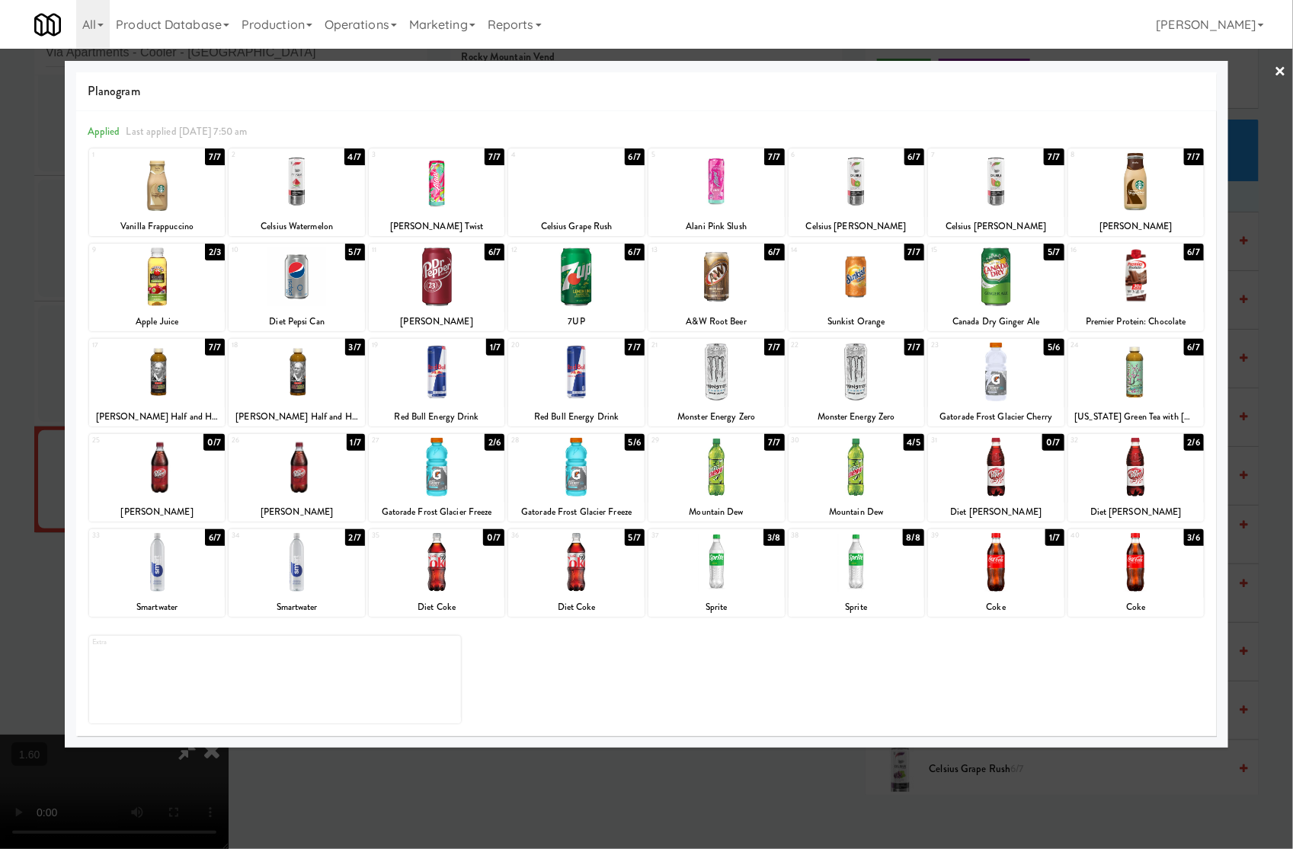
click at [877, 478] on div at bounding box center [856, 467] width 136 height 59
click at [1129, 481] on div at bounding box center [1136, 467] width 136 height 59
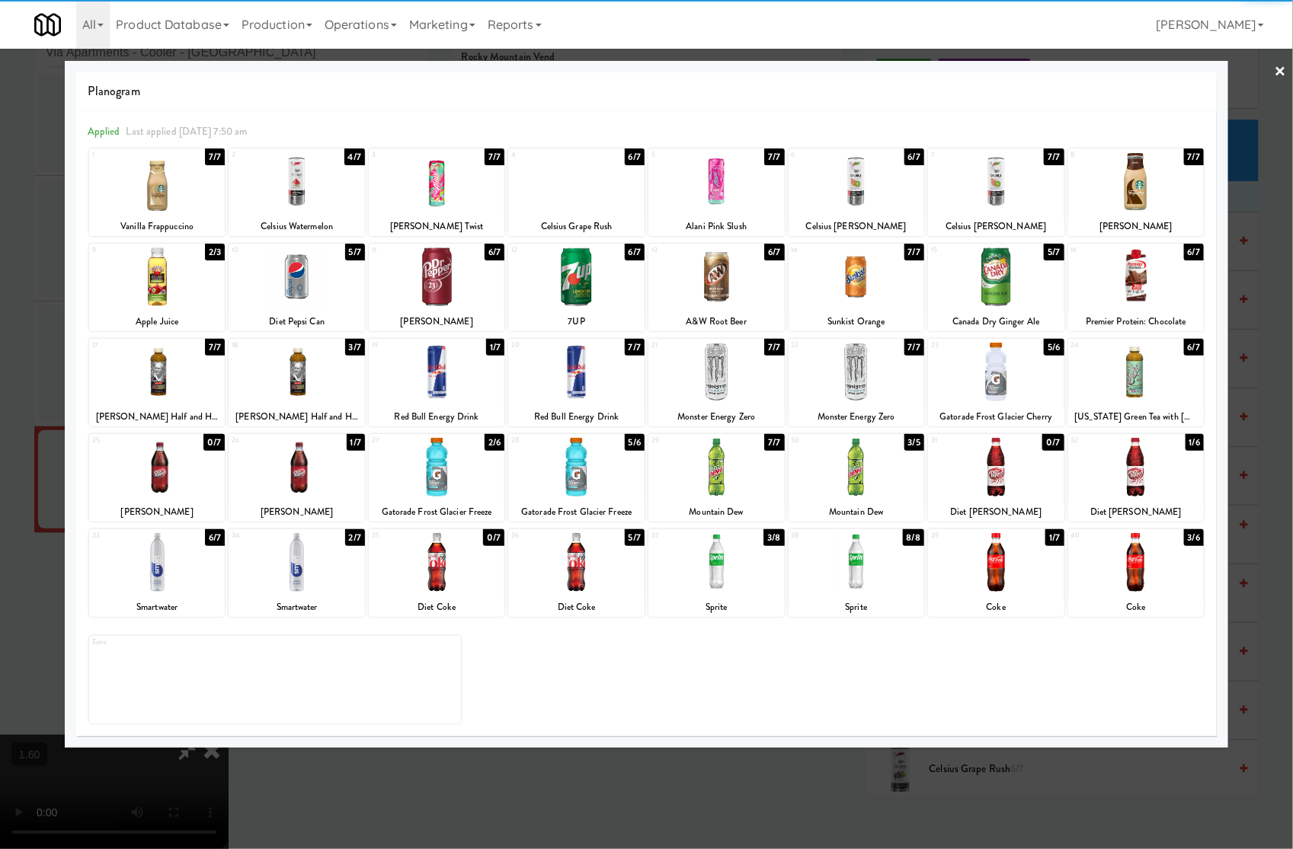
click at [1136, 69] on link "×" at bounding box center [1280, 72] width 12 height 47
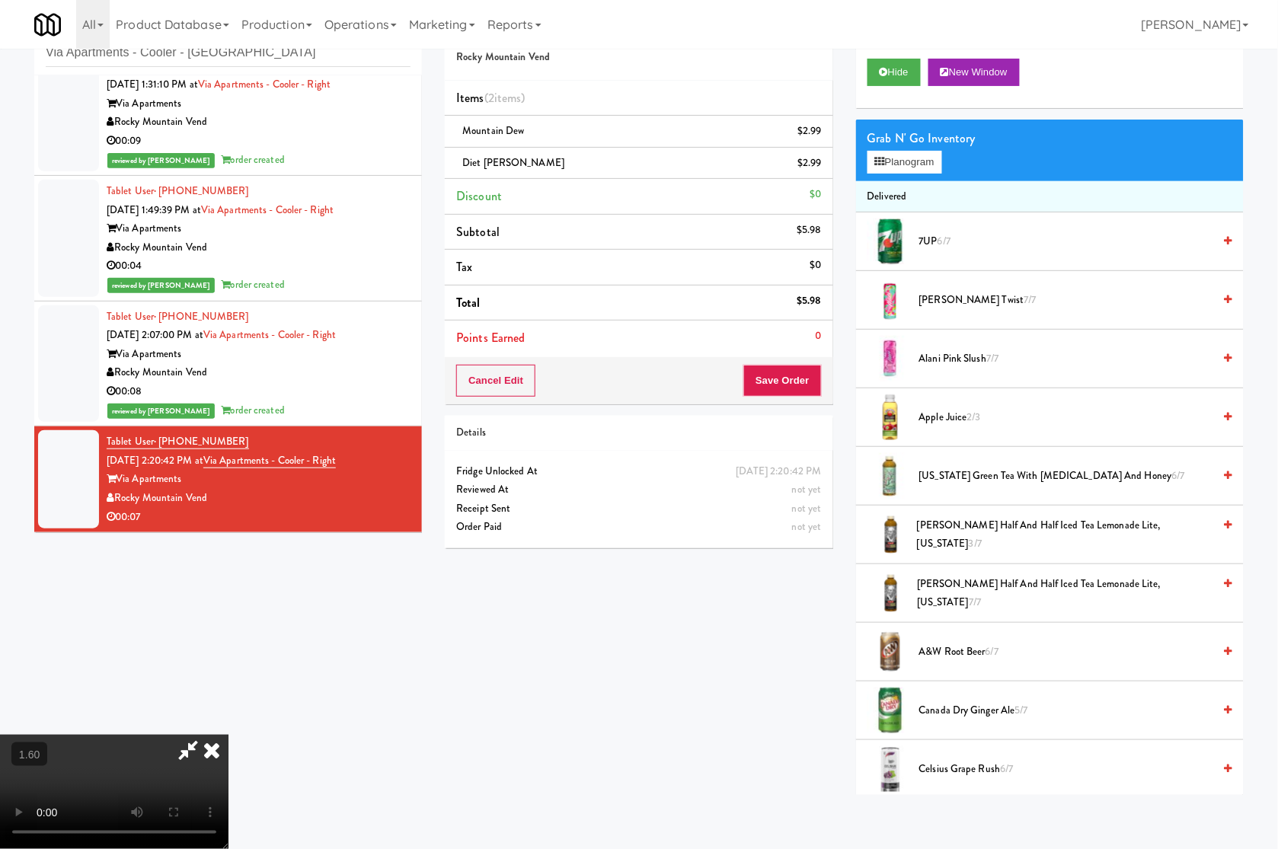
click at [229, 735] on icon at bounding box center [212, 750] width 34 height 30
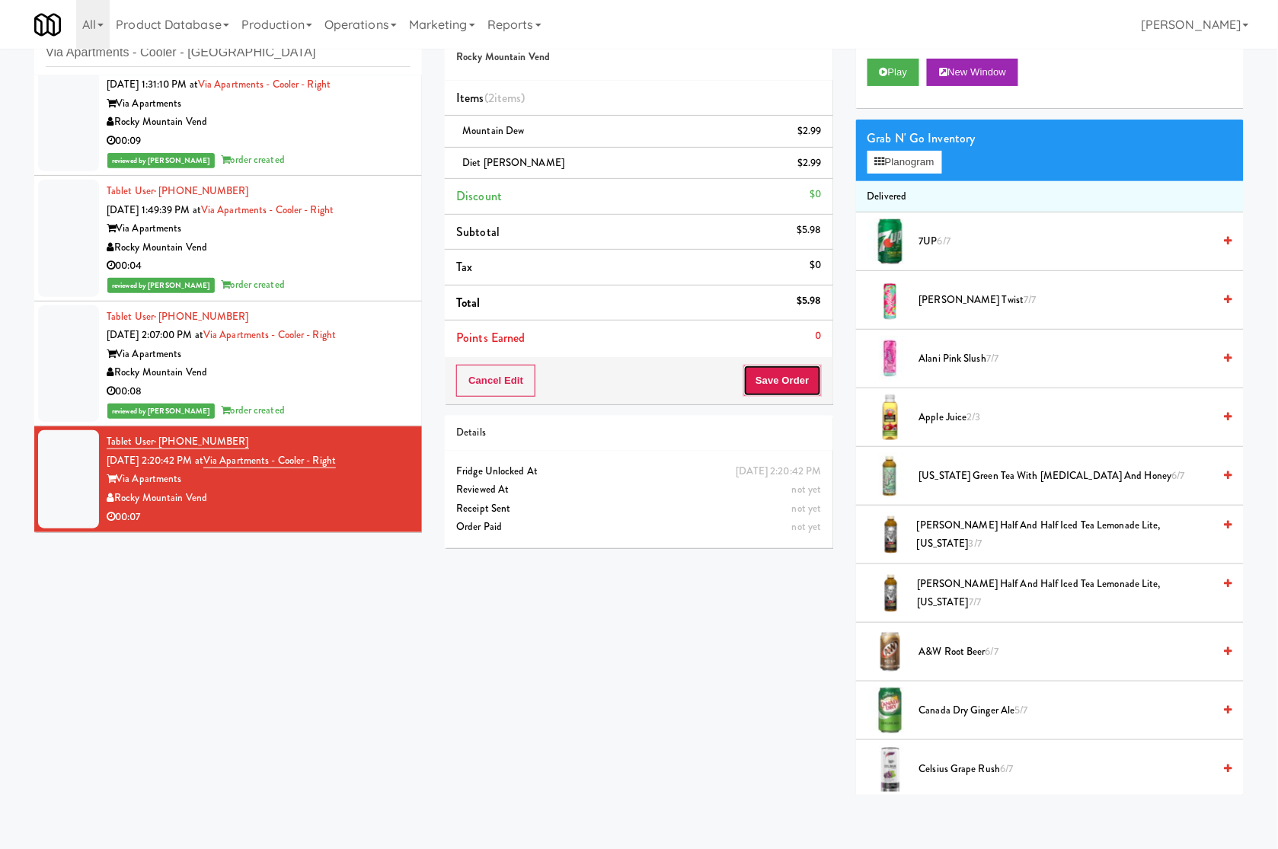
click at [793, 382] on button "Save Order" at bounding box center [782, 381] width 78 height 32
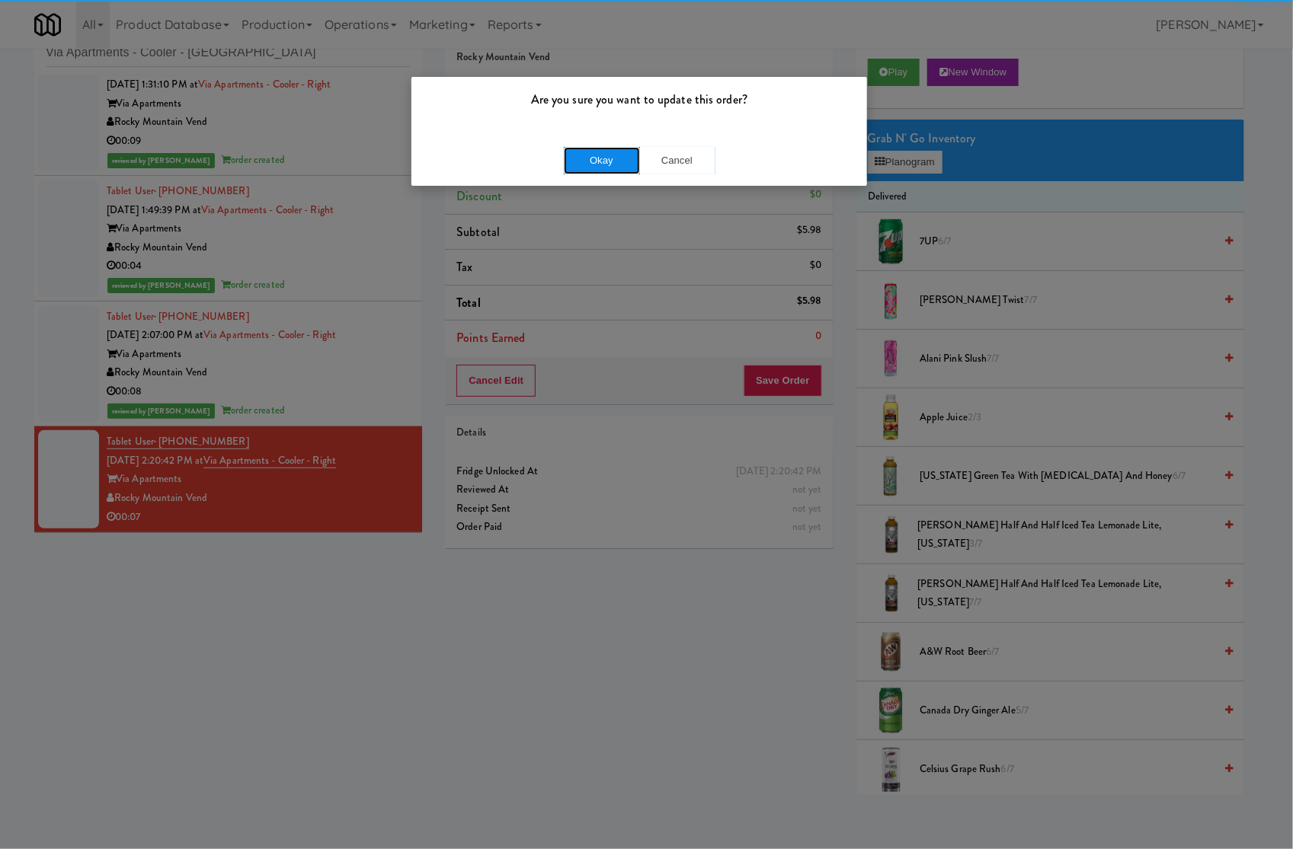
click at [599, 157] on button "Okay" at bounding box center [602, 160] width 76 height 27
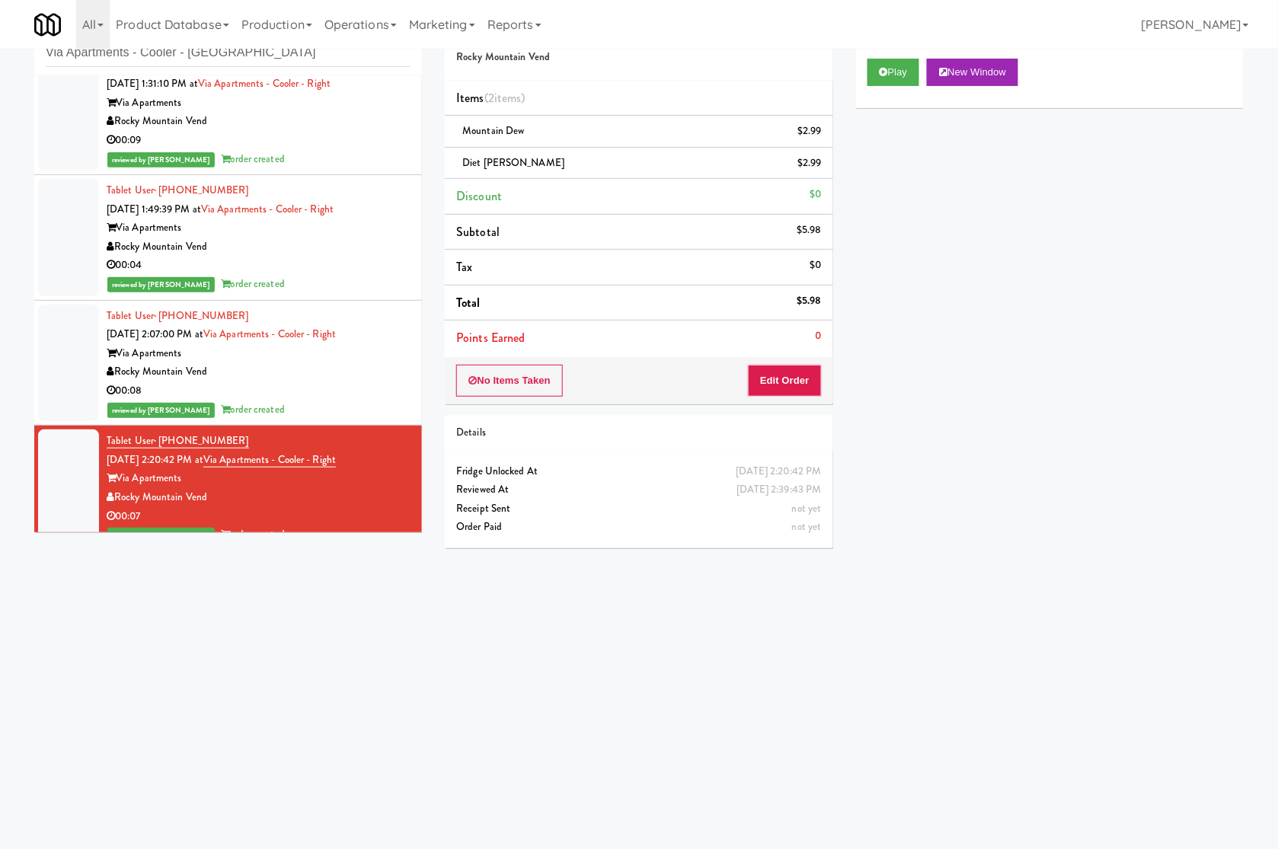
drag, startPoint x: 76, startPoint y: 656, endPoint x: 733, endPoint y: 195, distance: 802.2
click at [93, 655] on body "Are you sure you want to update this order? Okay Cancel Okay Are you sure you w…" at bounding box center [639, 425] width 1278 height 849
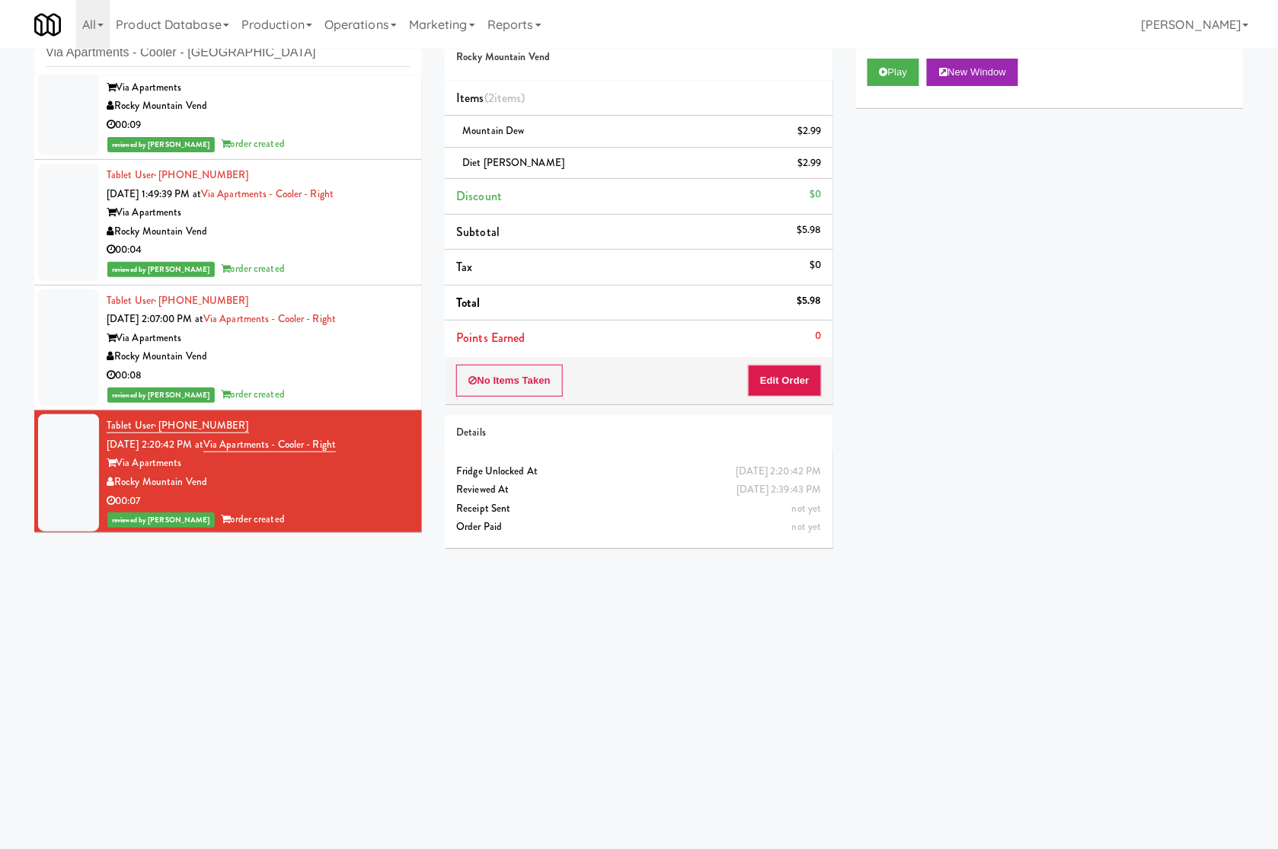
scroll to position [170, 0]
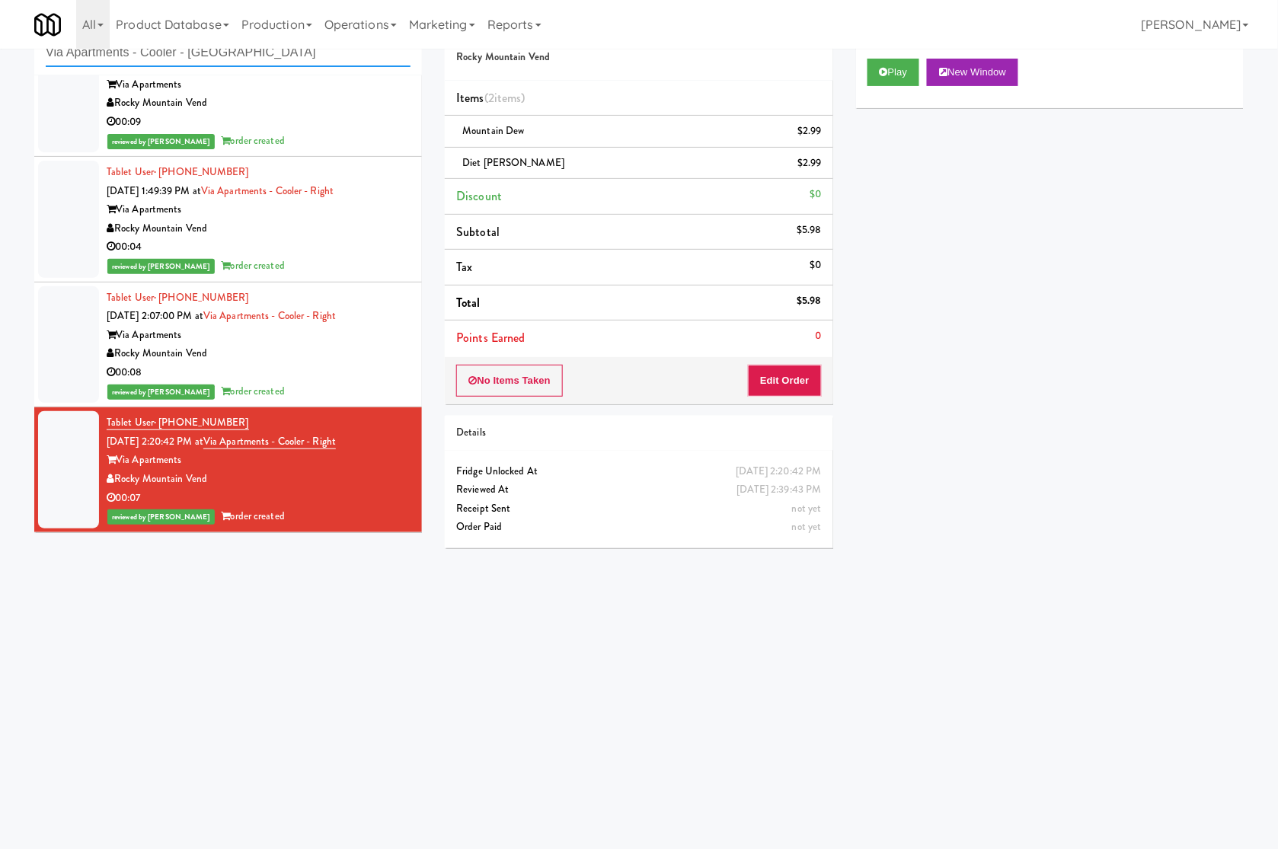
click at [173, 59] on input "Via Apartments - Cooler - Righ" at bounding box center [228, 53] width 365 height 28
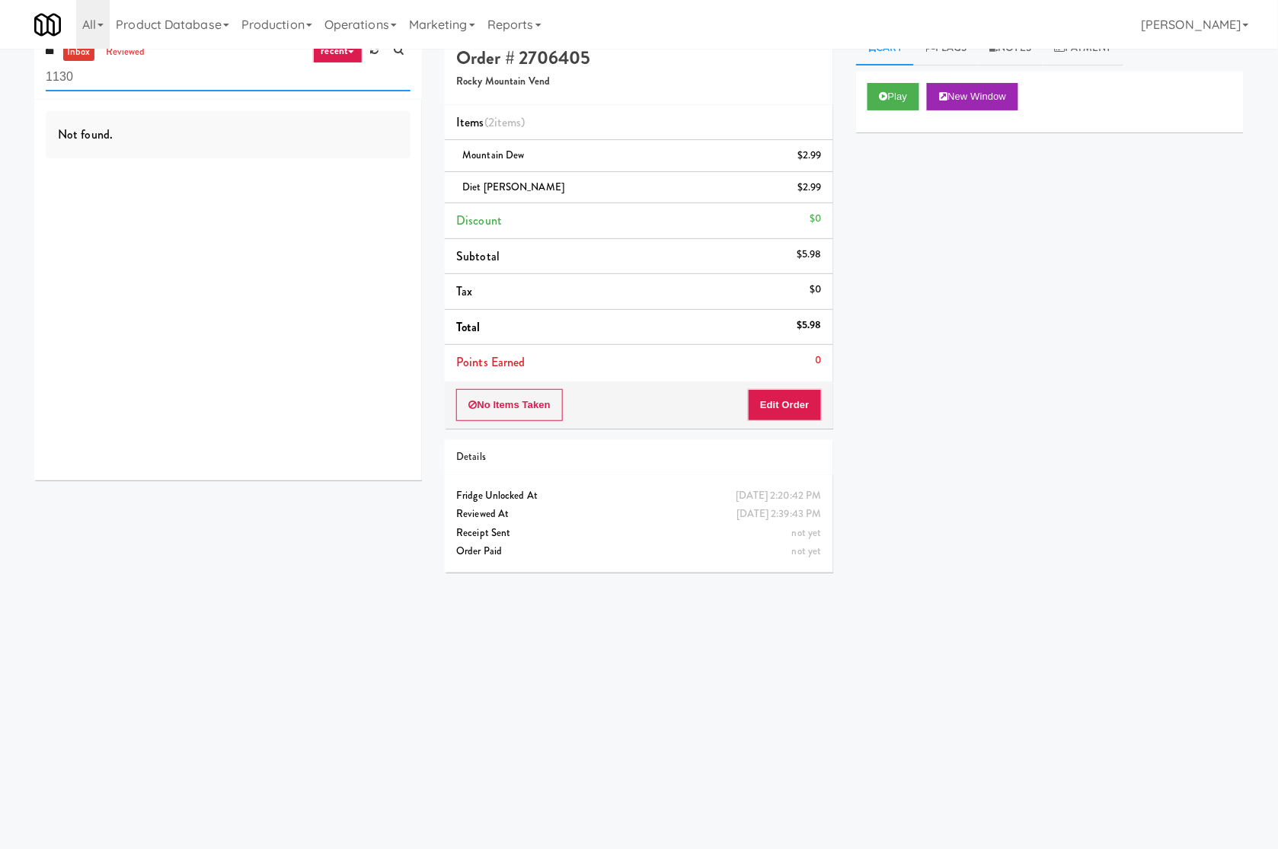
scroll to position [0, 0]
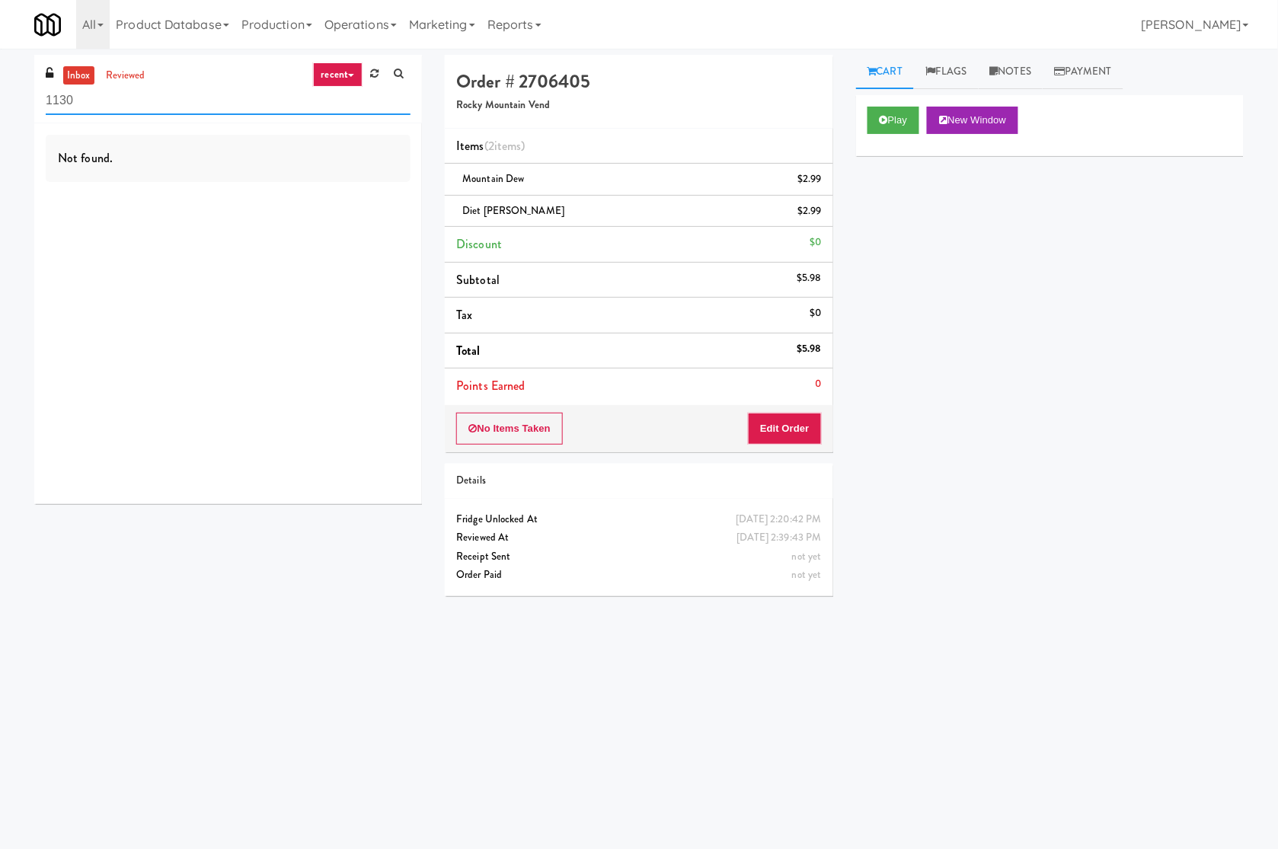
click at [209, 104] on input "1130" at bounding box center [228, 101] width 365 height 28
click at [97, 94] on input "1130" at bounding box center [228, 101] width 365 height 28
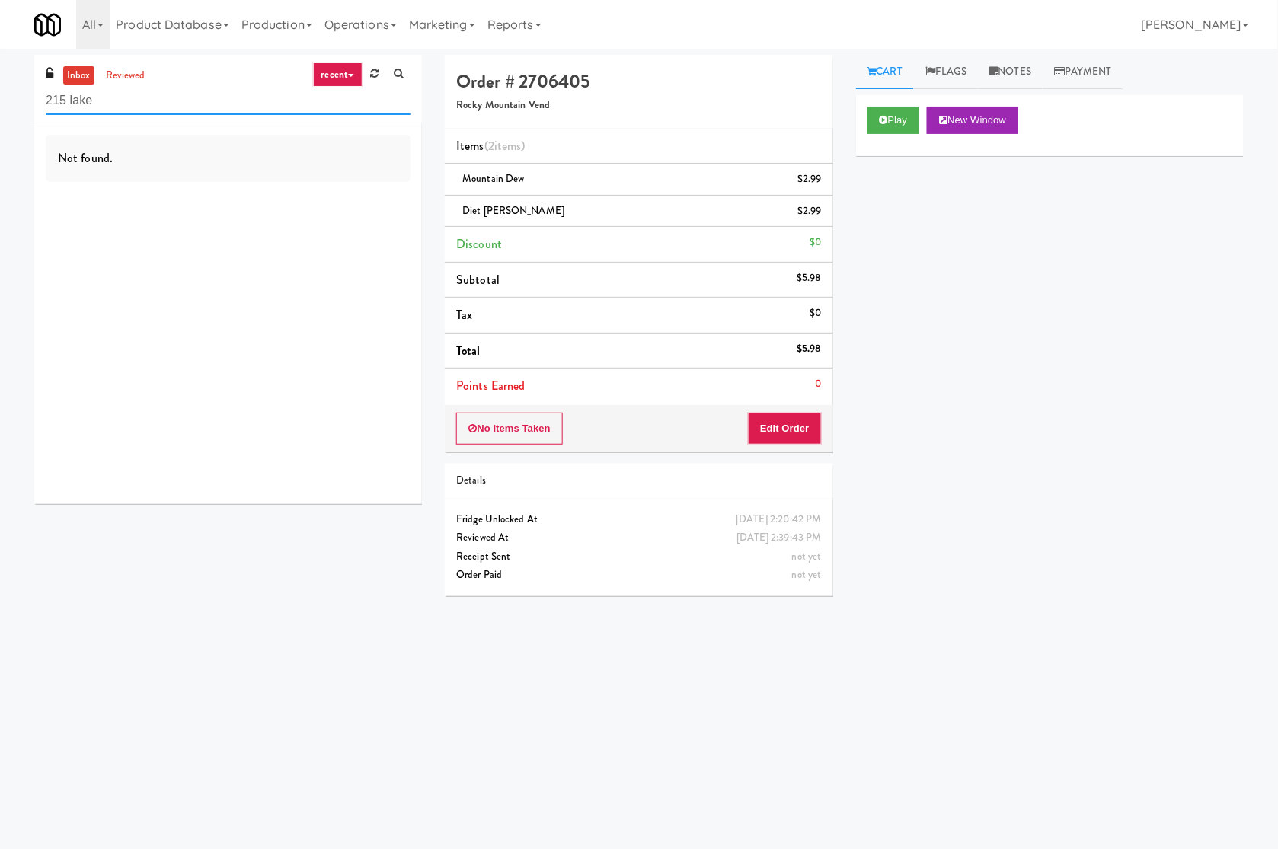
click at [122, 98] on input "215 lake" at bounding box center [228, 101] width 365 height 28
type input "wacker"
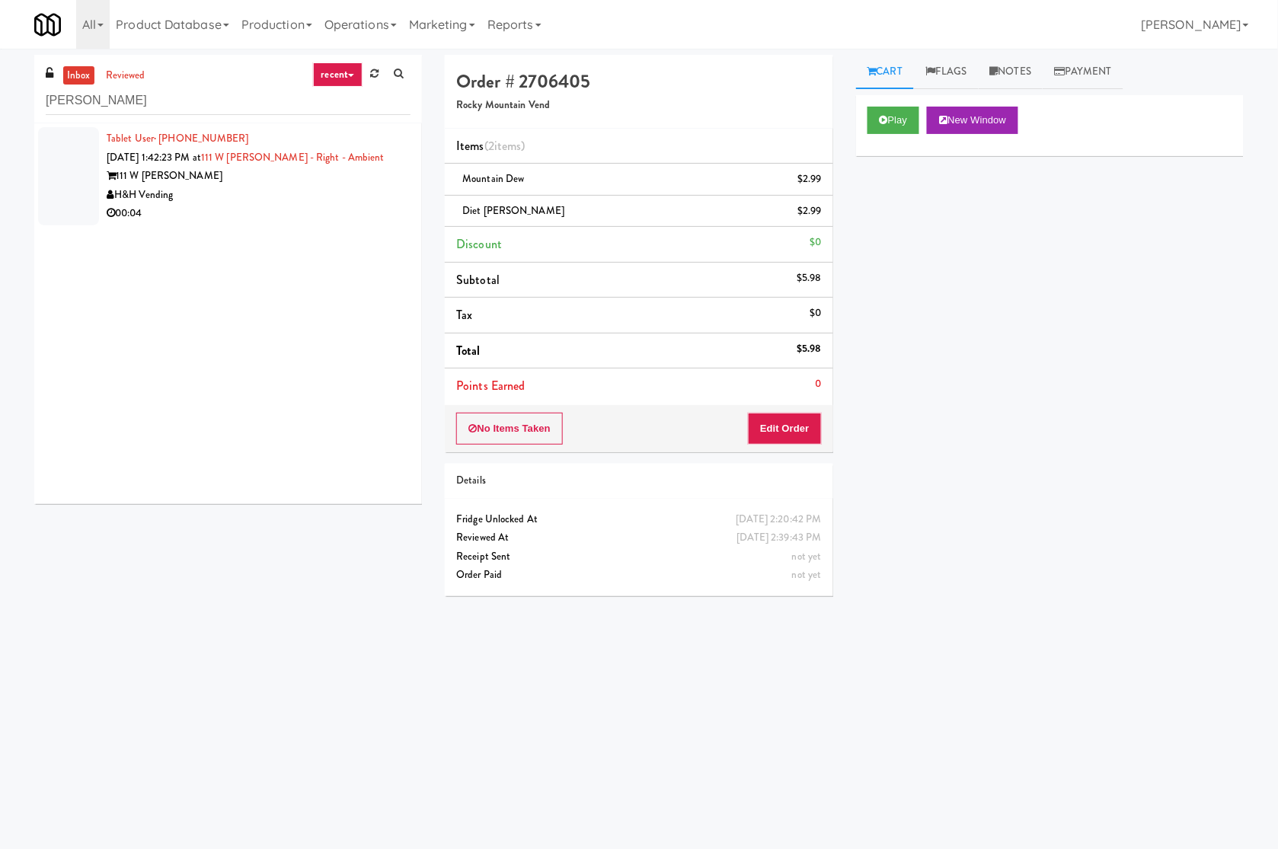
click at [277, 197] on div "H&H Vending" at bounding box center [259, 195] width 304 height 19
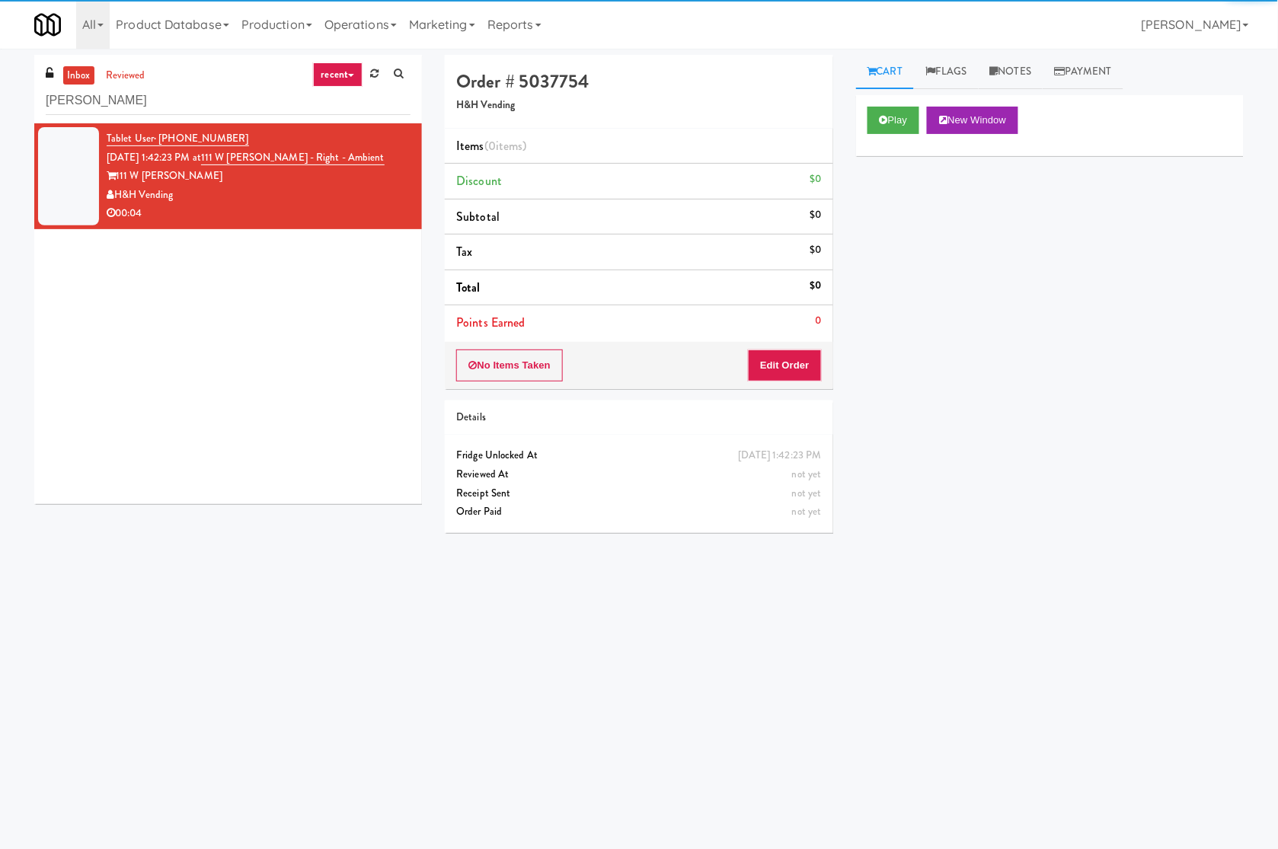
click at [923, 123] on div "Play New Window" at bounding box center [1050, 120] width 365 height 27
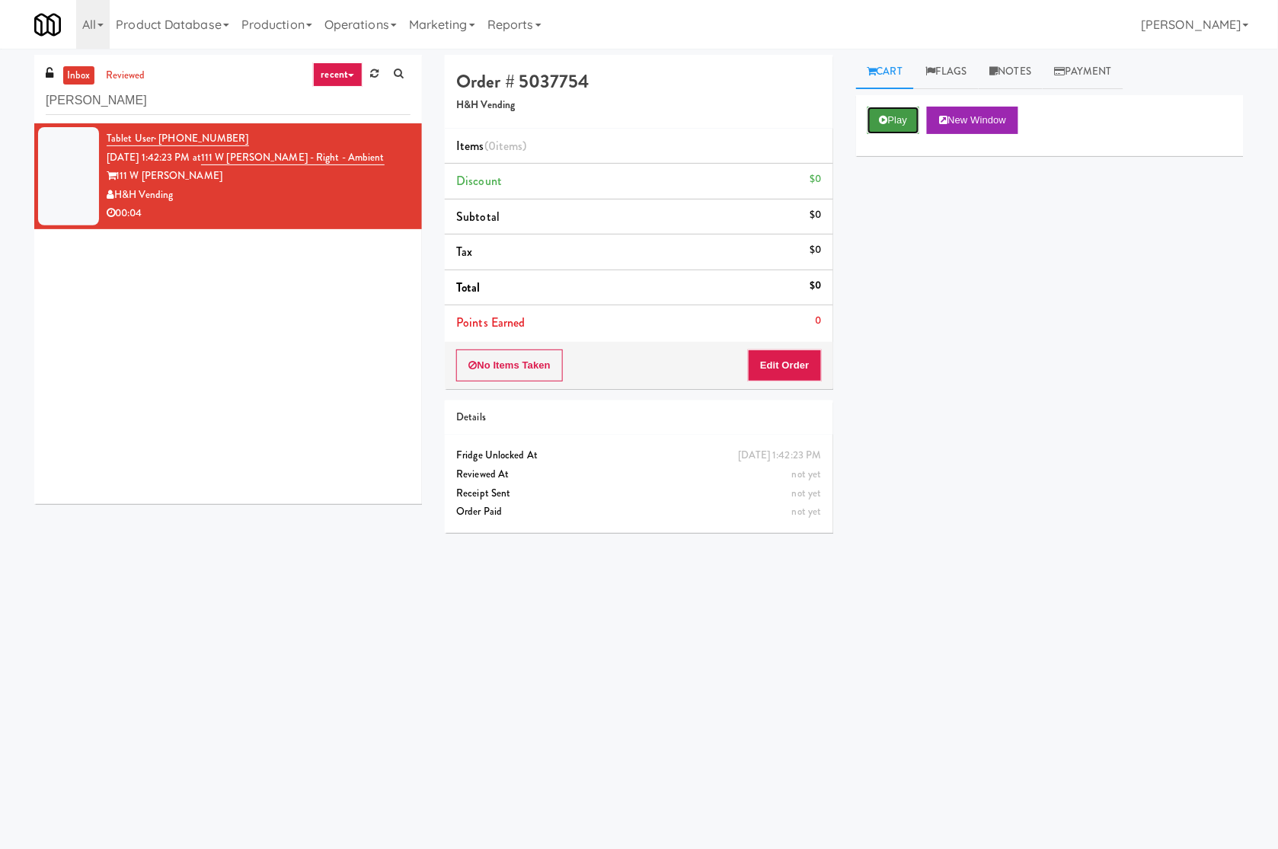
click at [892, 111] on button "Play" at bounding box center [894, 120] width 53 height 27
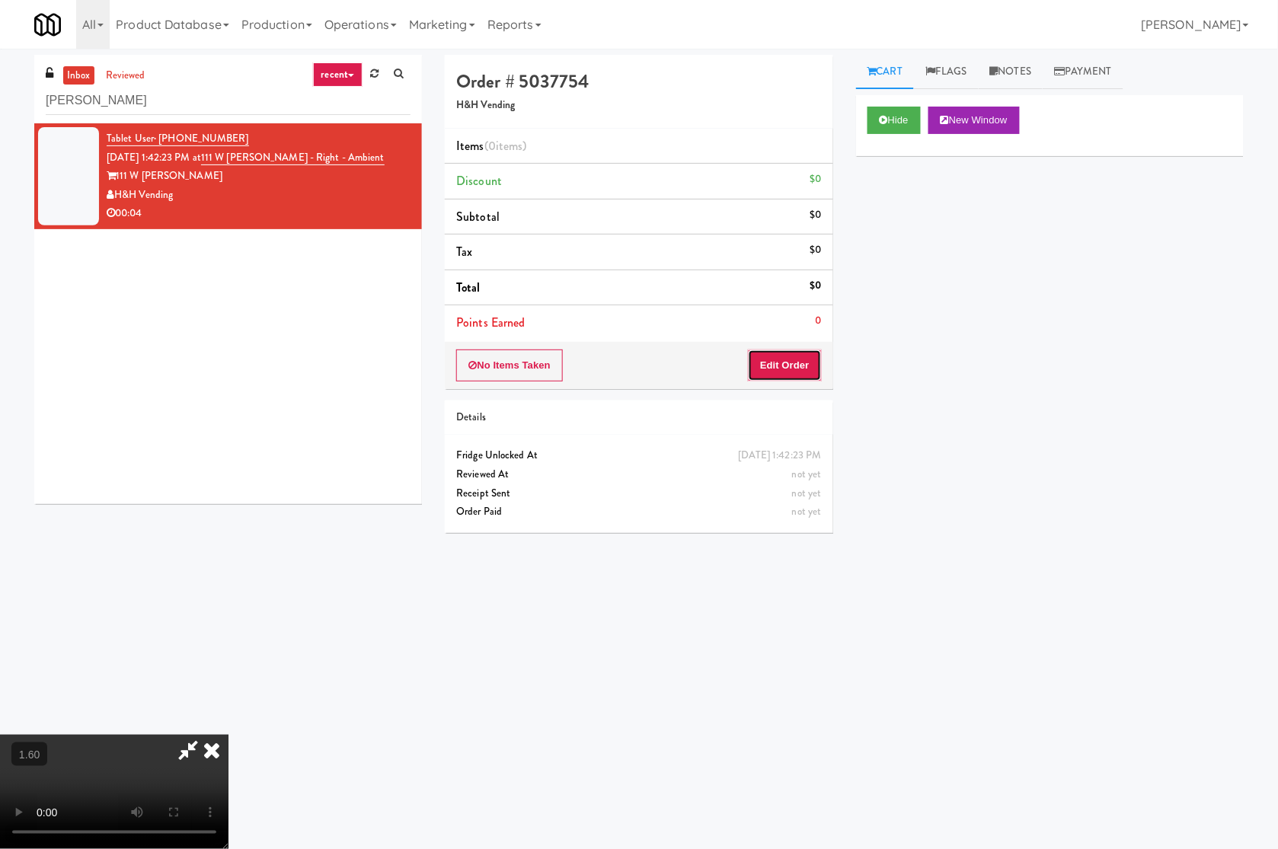
click at [807, 358] on button "Edit Order" at bounding box center [785, 366] width 74 height 32
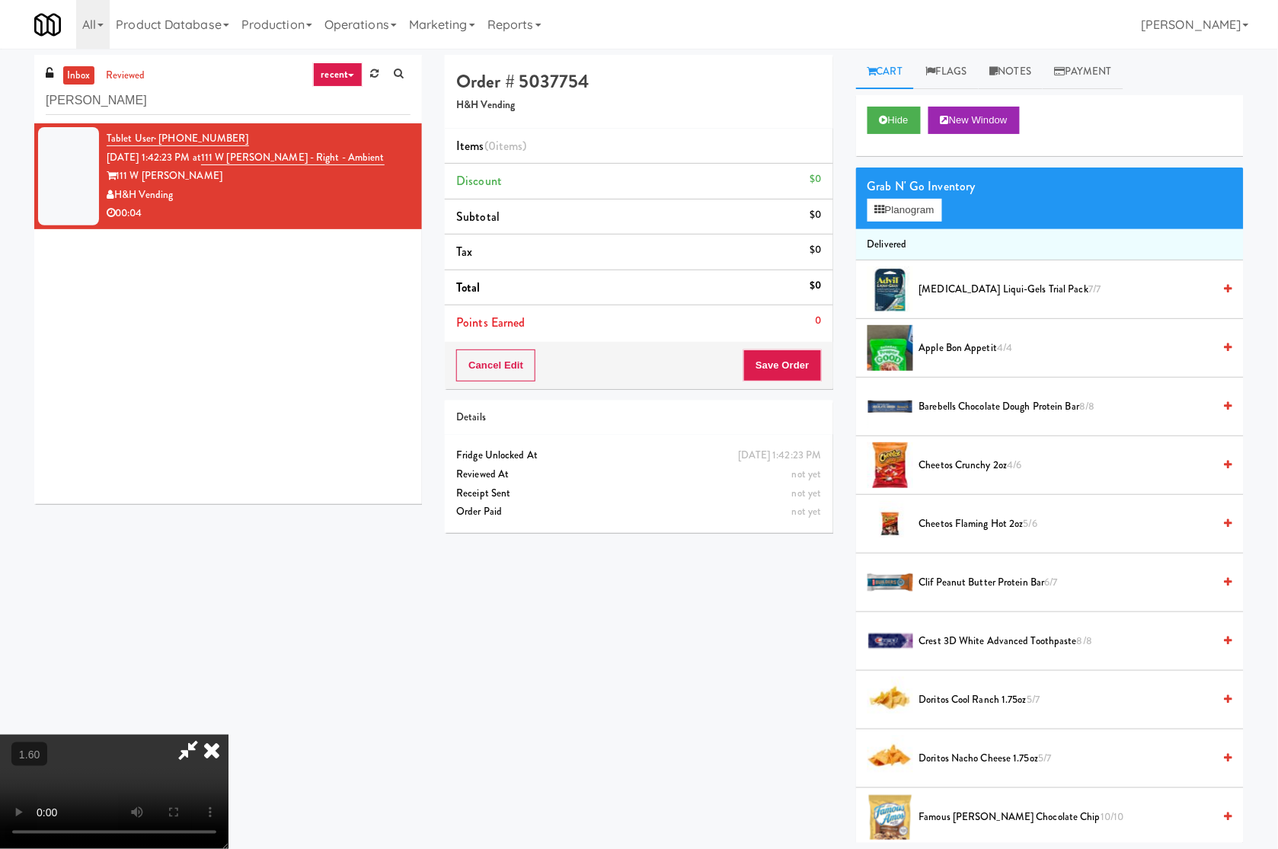
click at [229, 743] on video at bounding box center [114, 792] width 229 height 114
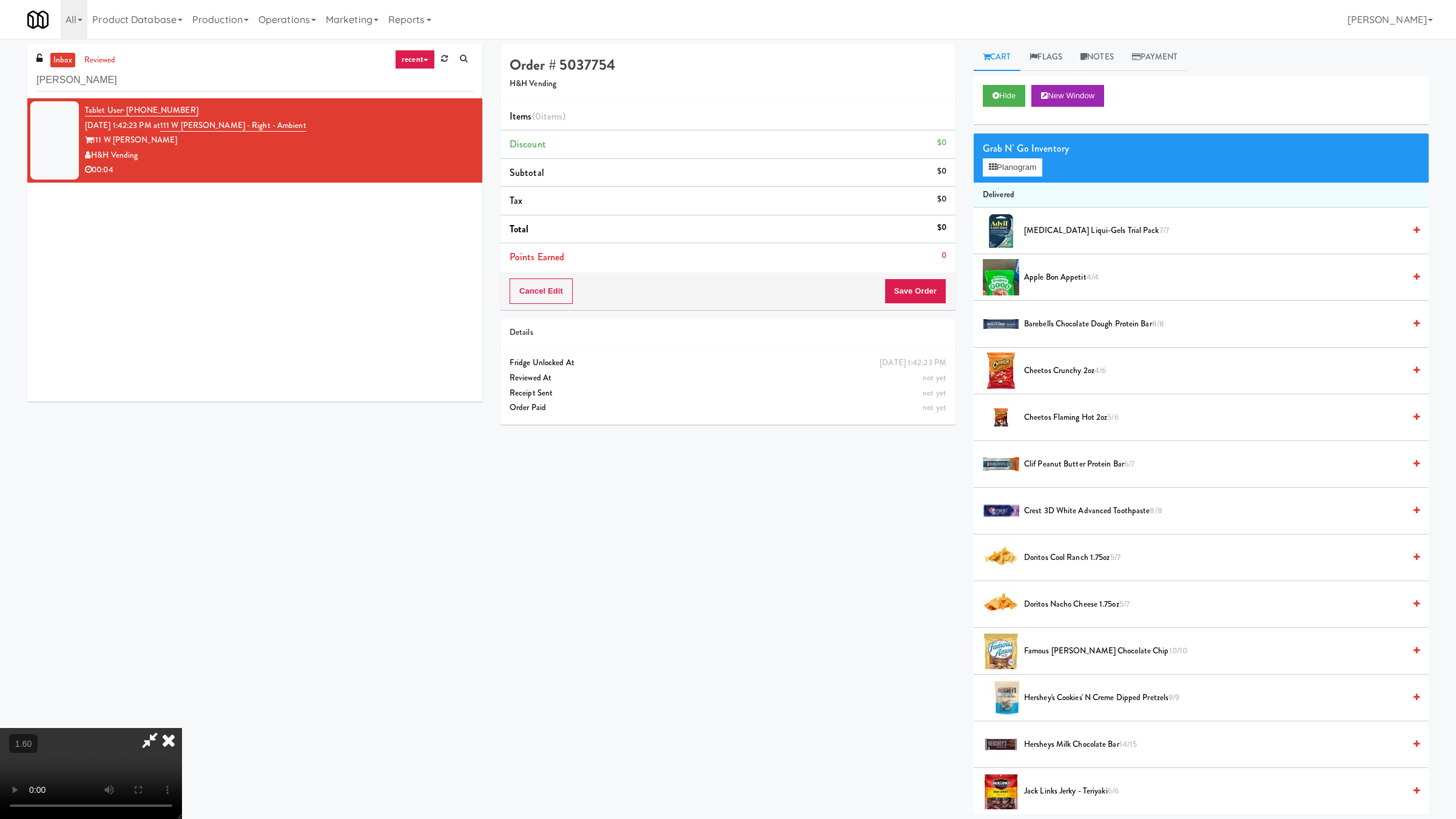
click at [182, 601] on video at bounding box center [91, 774] width 182 height 91
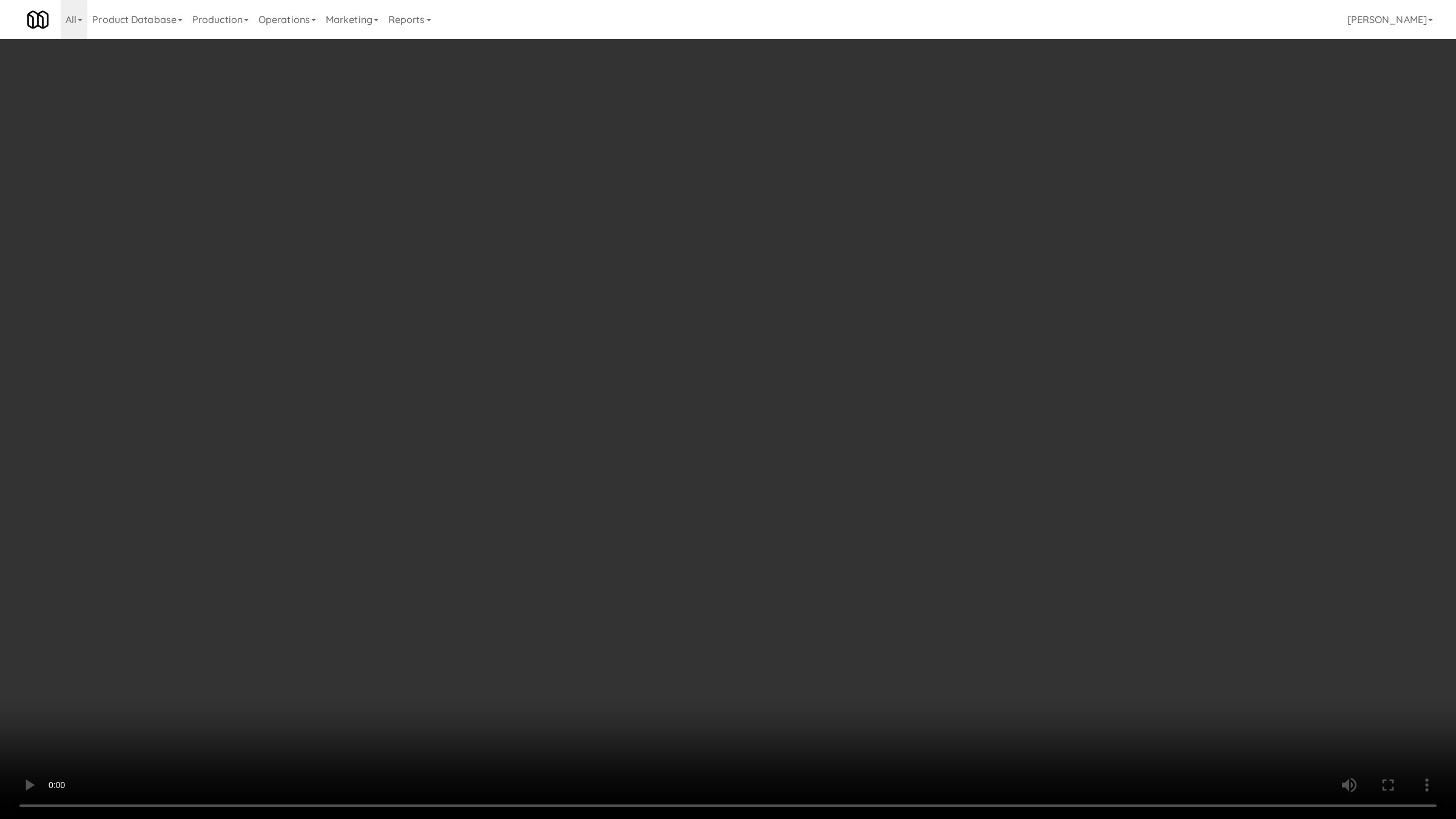
click at [409, 601] on video at bounding box center [728, 410] width 1456 height 819
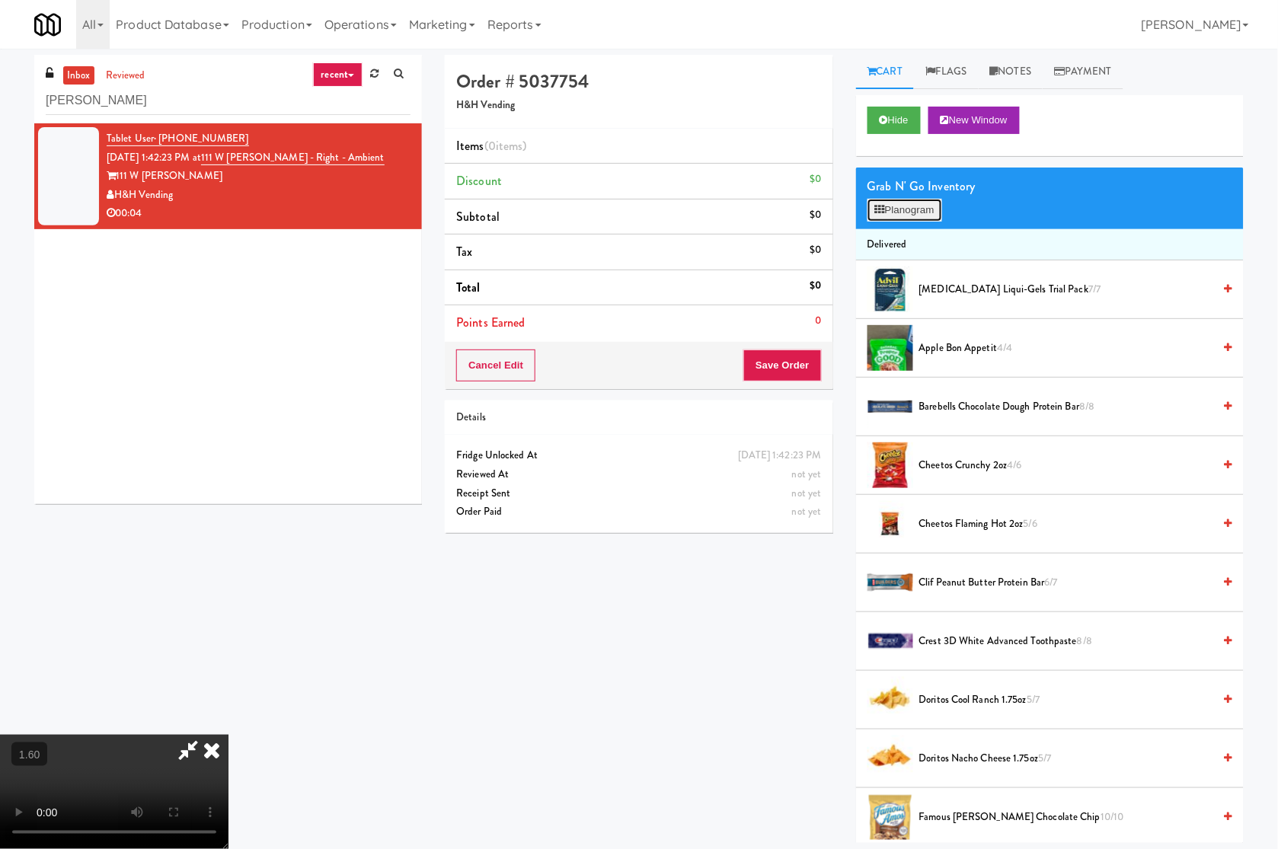
click at [903, 206] on button "Planogram" at bounding box center [905, 210] width 75 height 23
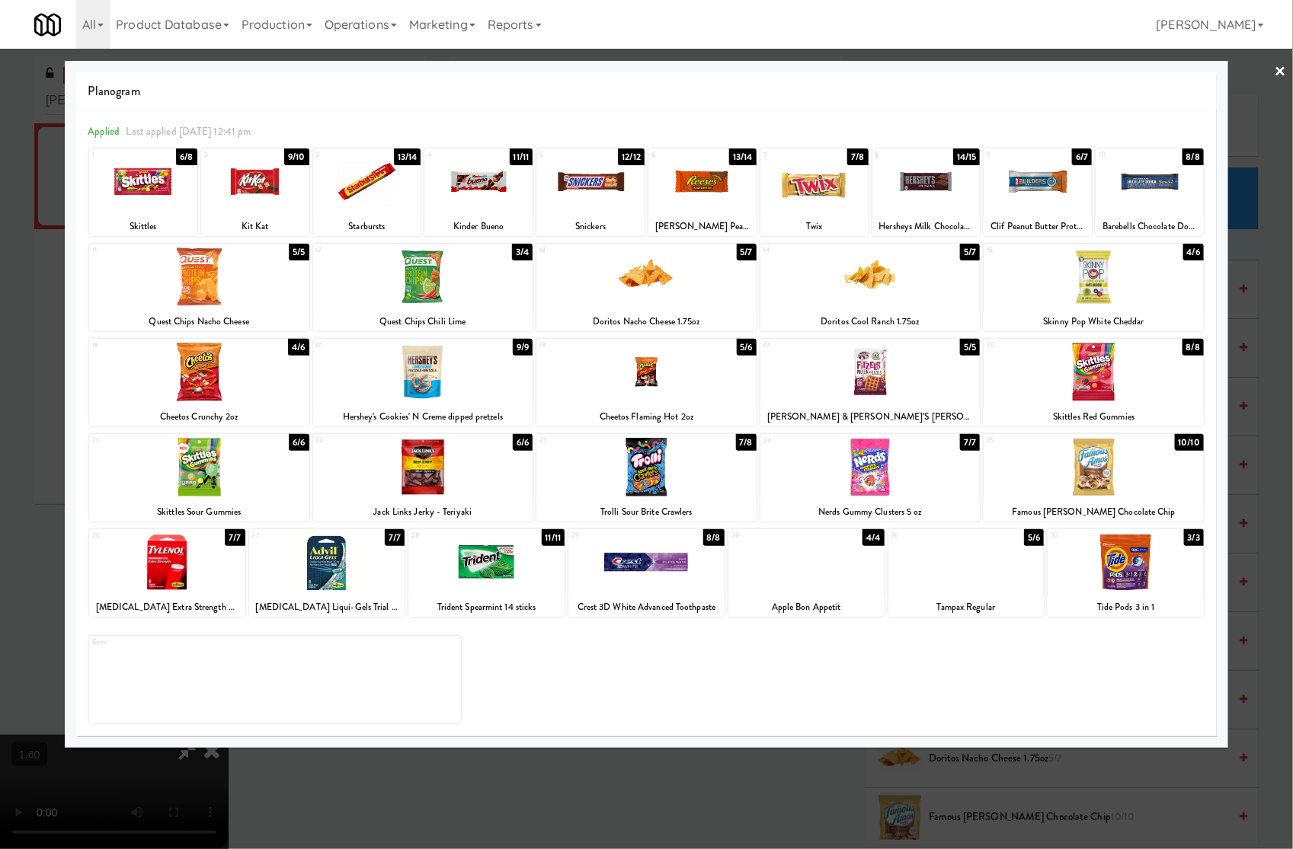
click at [900, 366] on div at bounding box center [870, 372] width 220 height 59
click at [1136, 66] on link "×" at bounding box center [1280, 72] width 12 height 47
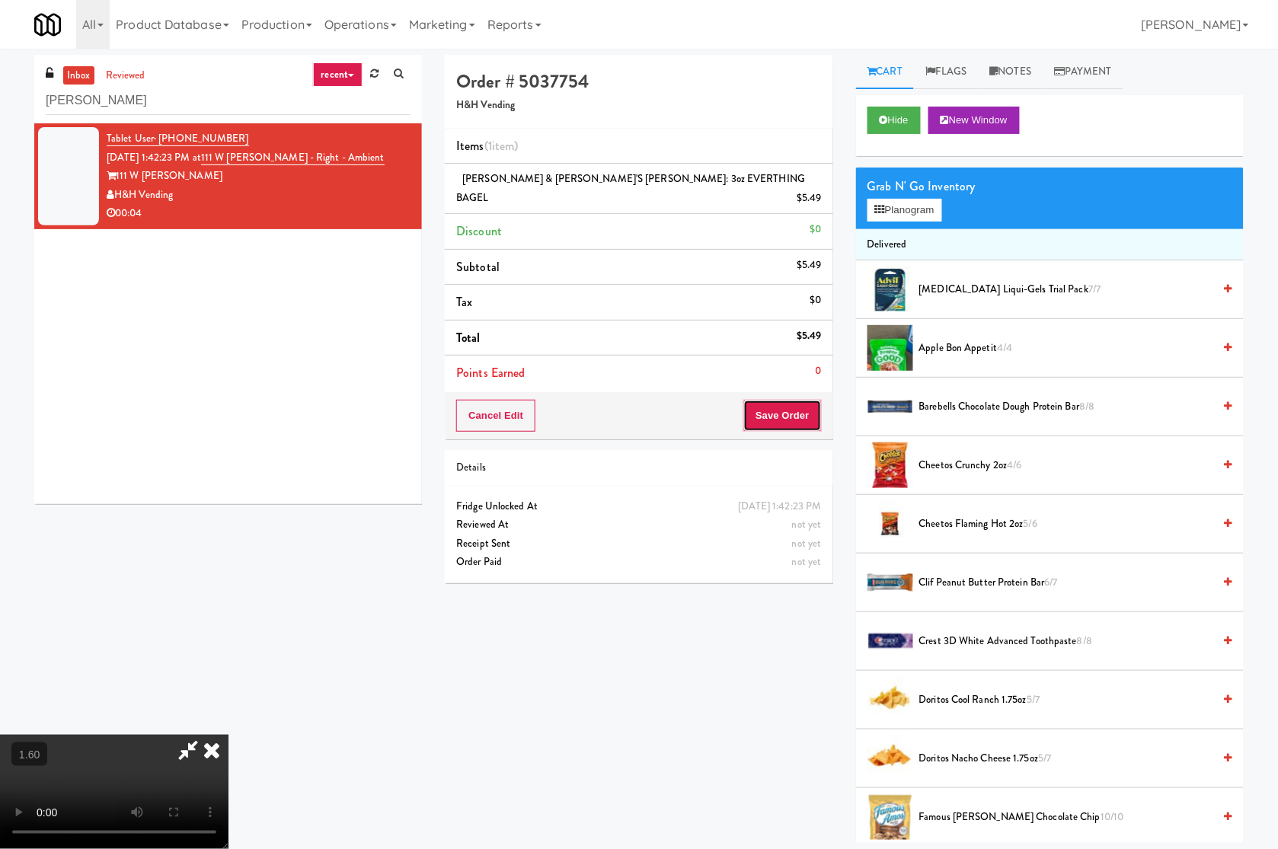
click at [791, 400] on button "Save Order" at bounding box center [782, 416] width 78 height 32
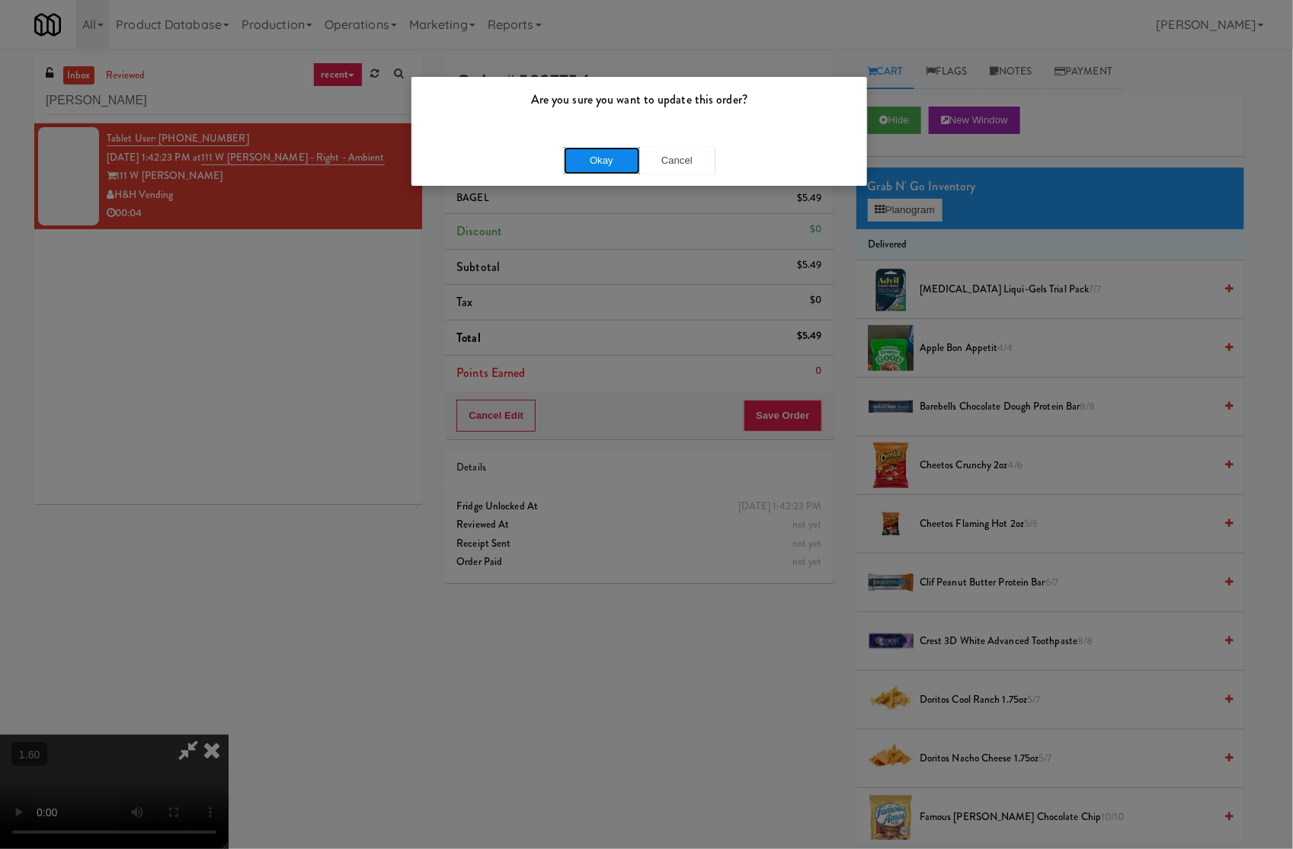
click at [627, 162] on button "Okay" at bounding box center [602, 160] width 76 height 27
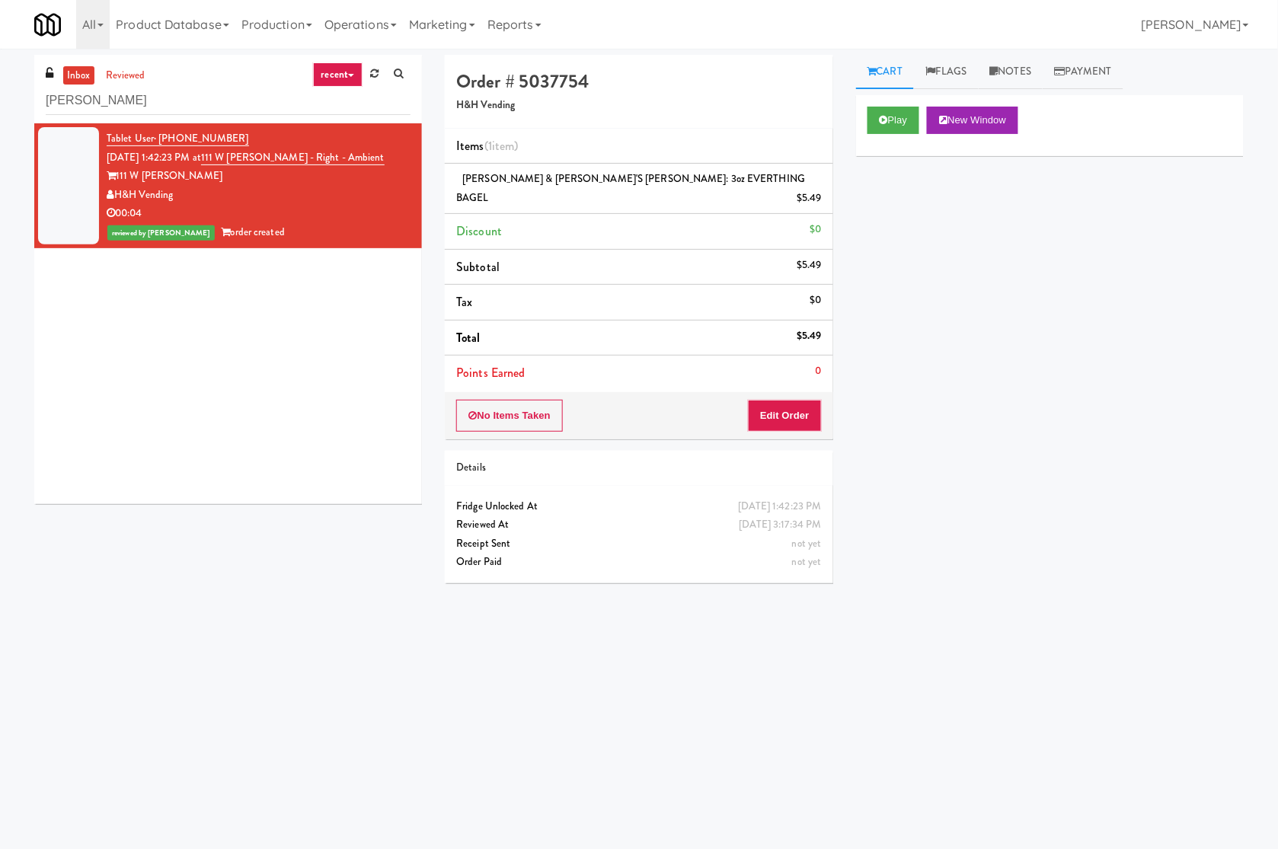
drag, startPoint x: 77, startPoint y: 406, endPoint x: 142, endPoint y: 85, distance: 327.3
click at [89, 385] on div "Tablet User · (352) 665-3371 Sep 12, 2025 1:42:23 PM at 111 W Wacker - Right - …" at bounding box center [228, 313] width 388 height 381
click at [90, 107] on input "wacker" at bounding box center [228, 101] width 365 height 28
click at [90, 108] on input "wacker" at bounding box center [228, 101] width 365 height 28
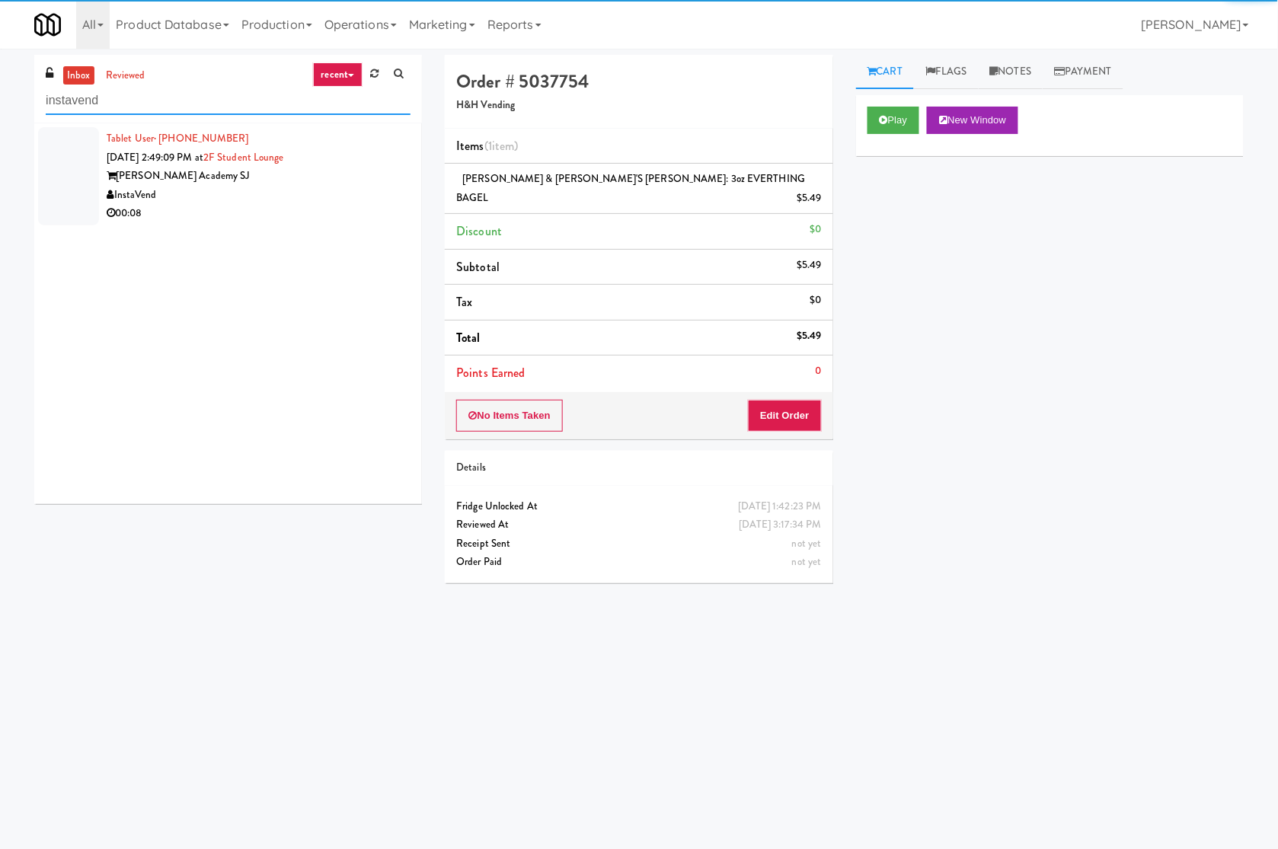
type input "instavend"
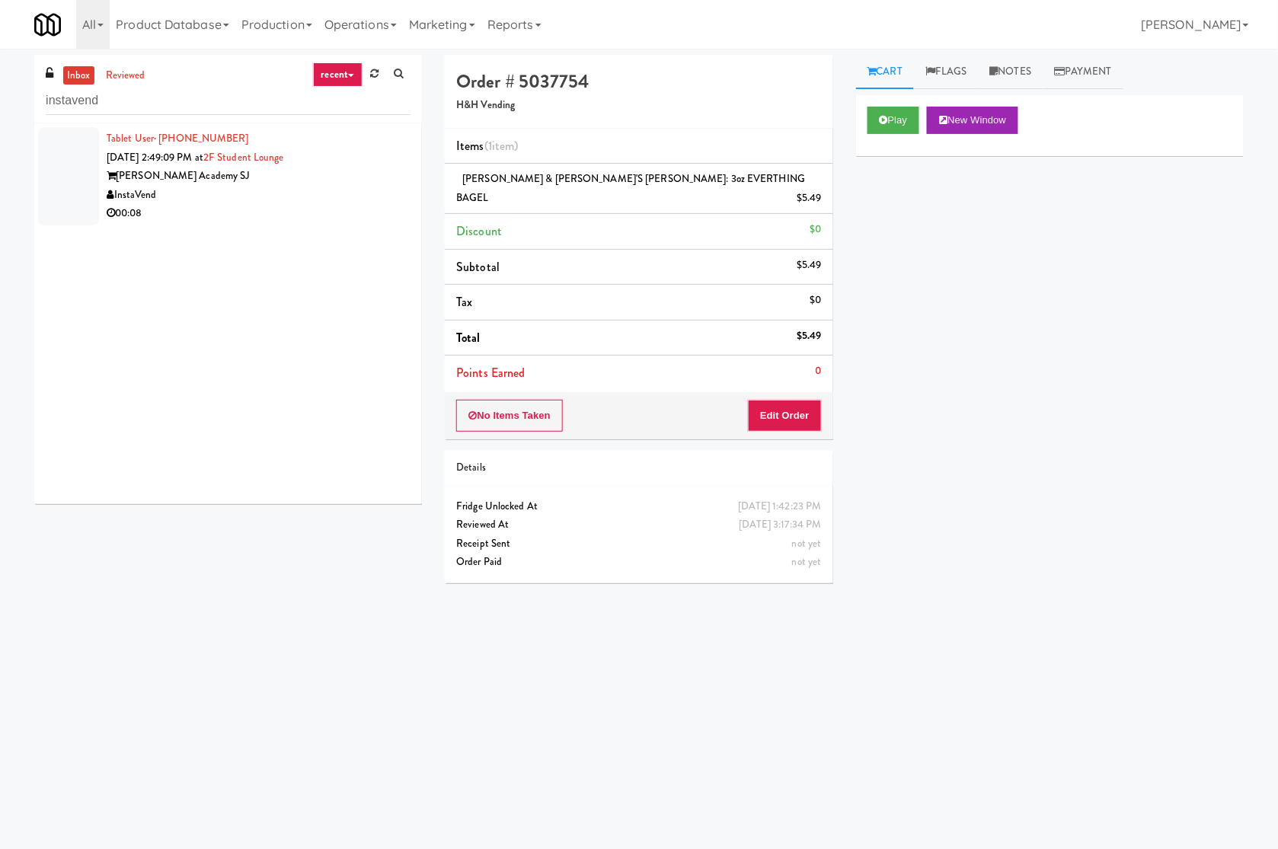
click at [360, 181] on div "Gurnick Academy SJ" at bounding box center [259, 176] width 304 height 19
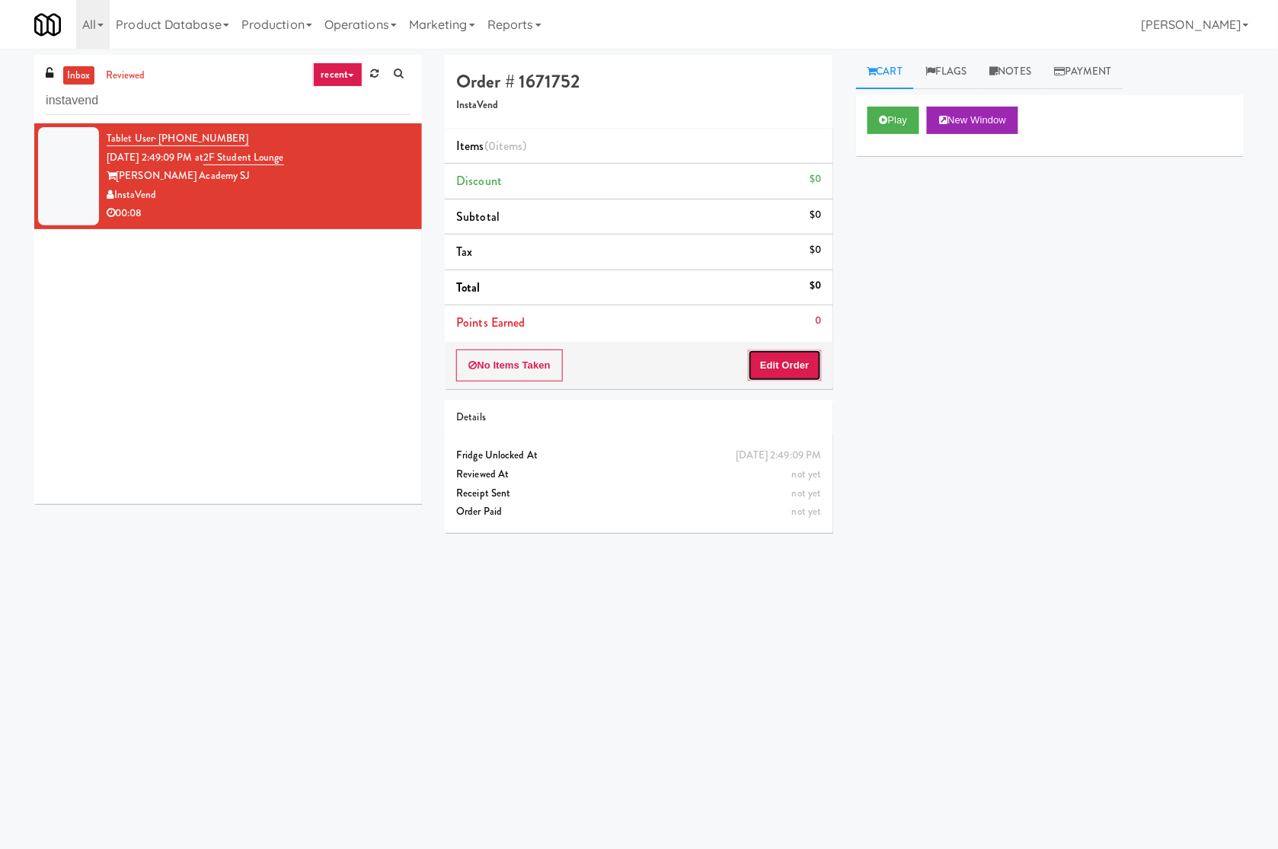
click at [798, 366] on button "Edit Order" at bounding box center [785, 366] width 74 height 32
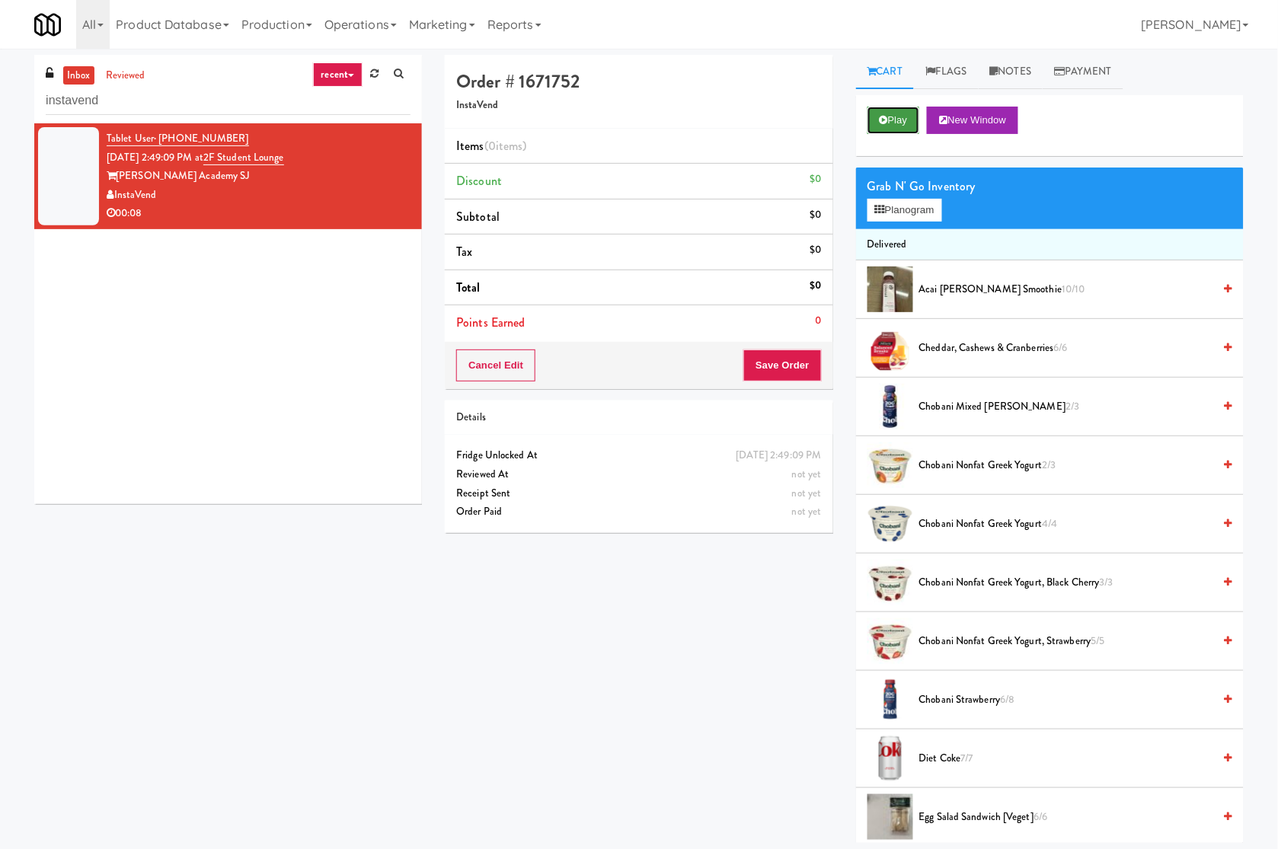
click at [893, 113] on button "Play" at bounding box center [894, 120] width 53 height 27
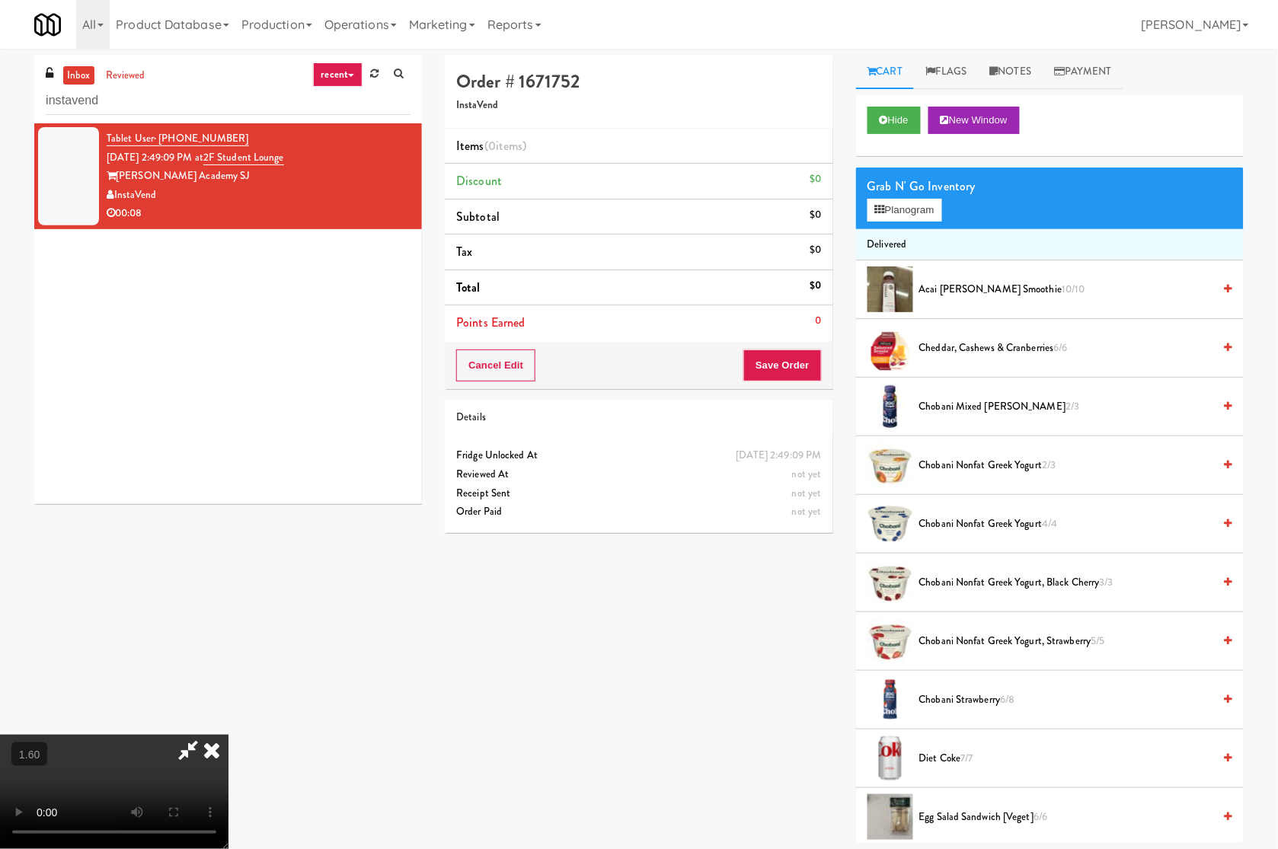
click at [229, 735] on video at bounding box center [114, 792] width 229 height 114
click at [783, 589] on div "Order # 1671752 InstaVend Items (0 items ) Discount $0 Subtotal $0 Tax $0 Total…" at bounding box center [844, 449] width 822 height 788
click at [229, 735] on video at bounding box center [114, 792] width 229 height 114
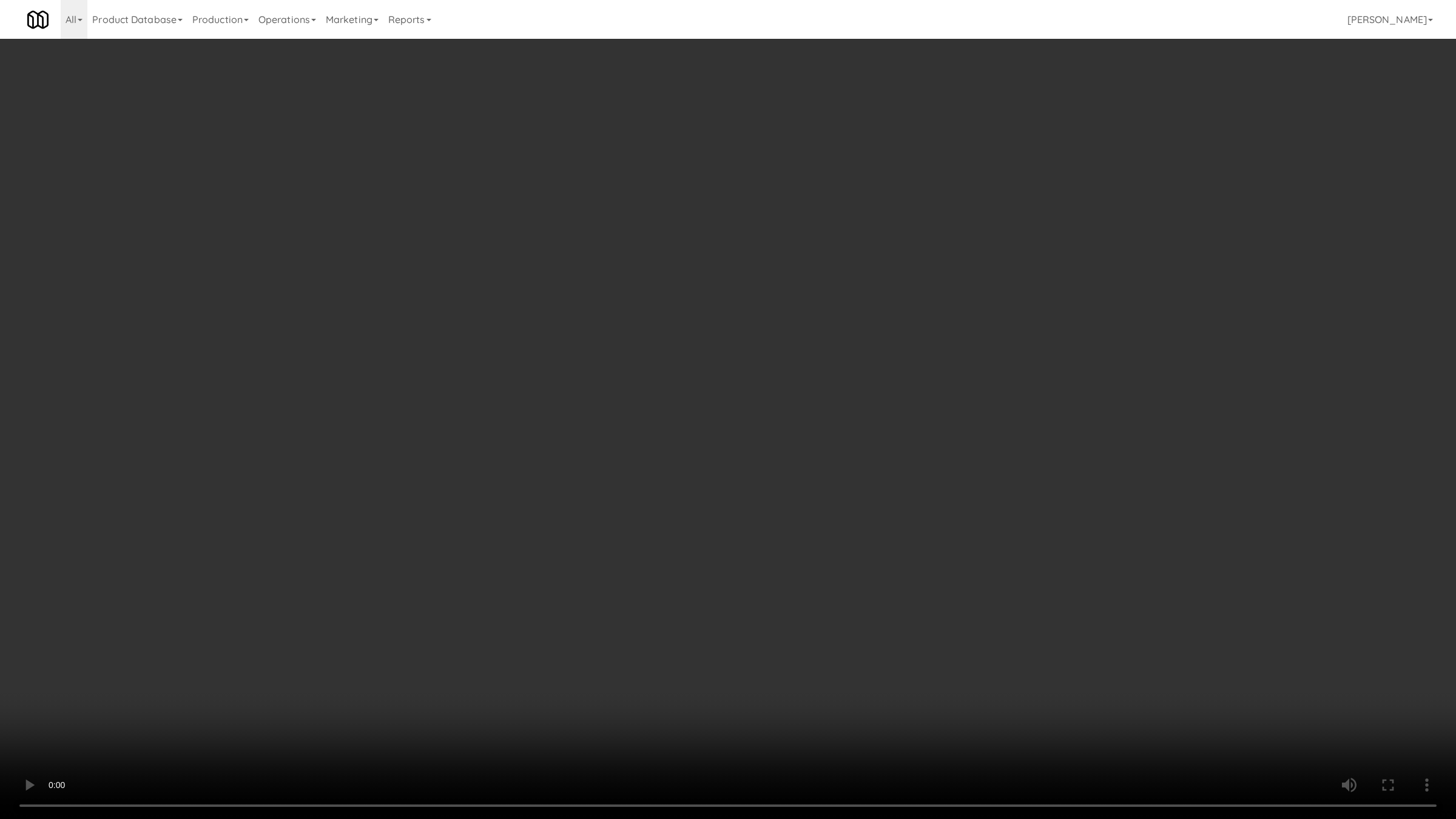
click at [261, 353] on video at bounding box center [728, 410] width 1456 height 819
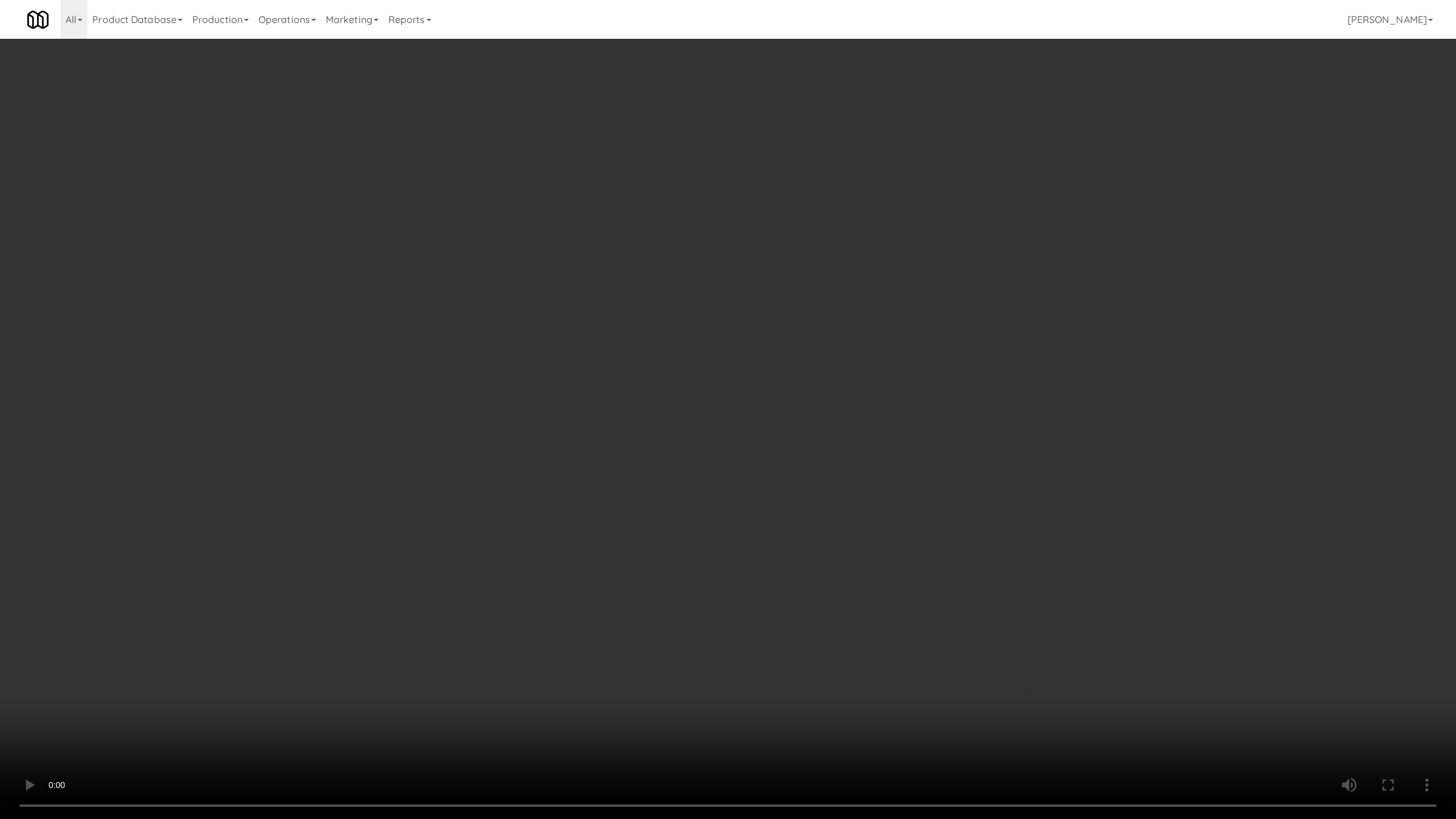
click at [261, 353] on video at bounding box center [728, 410] width 1456 height 819
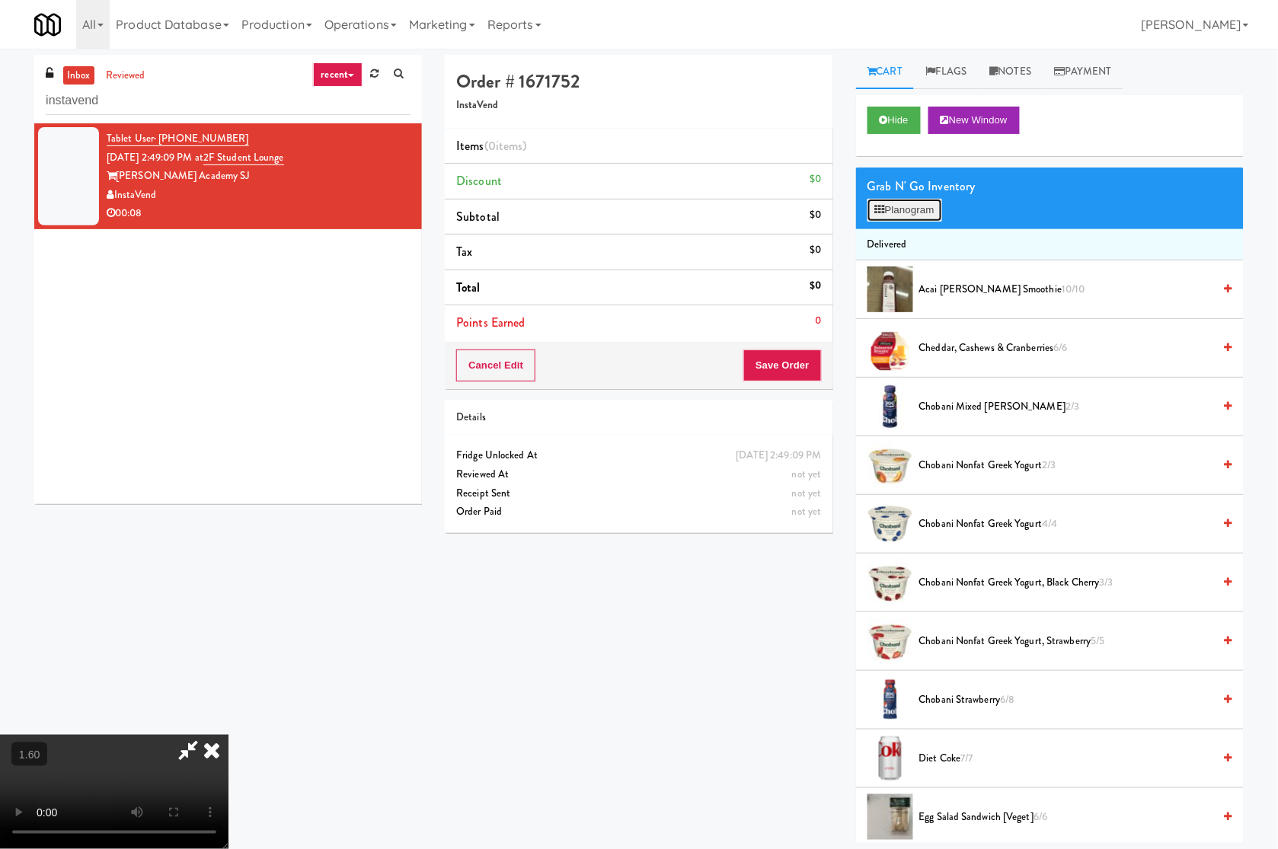
click at [903, 203] on button "Planogram" at bounding box center [905, 210] width 75 height 23
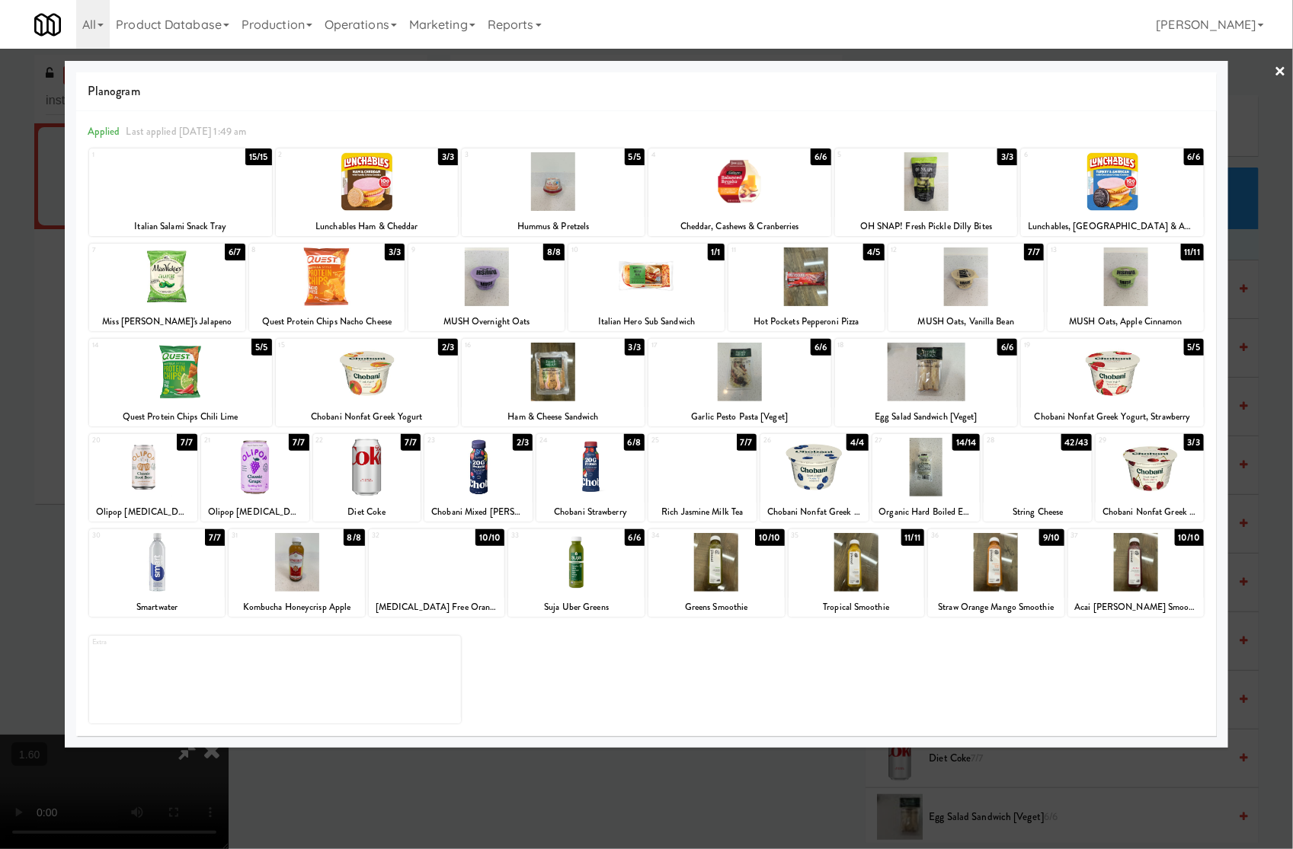
click at [888, 754] on div at bounding box center [646, 424] width 1293 height 849
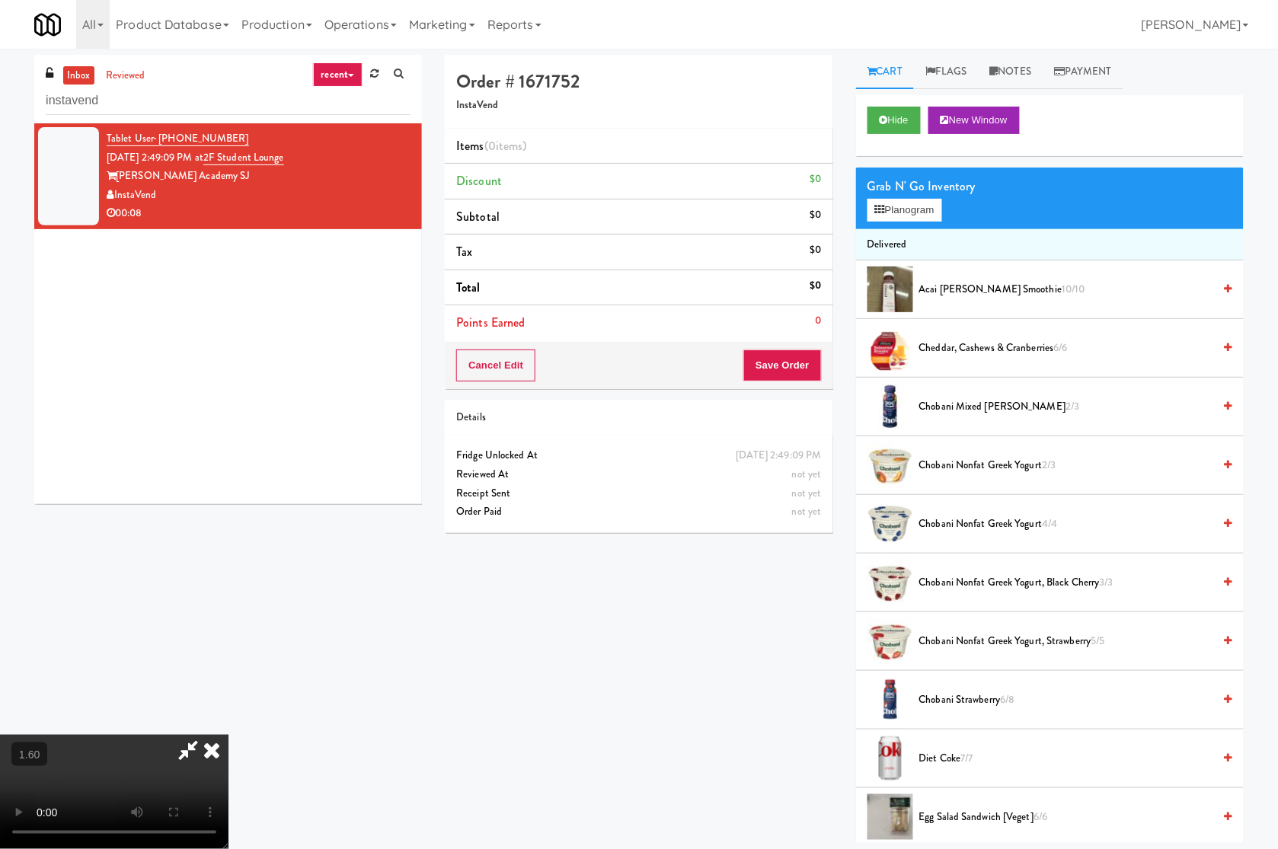
click at [229, 735] on video at bounding box center [114, 792] width 229 height 114
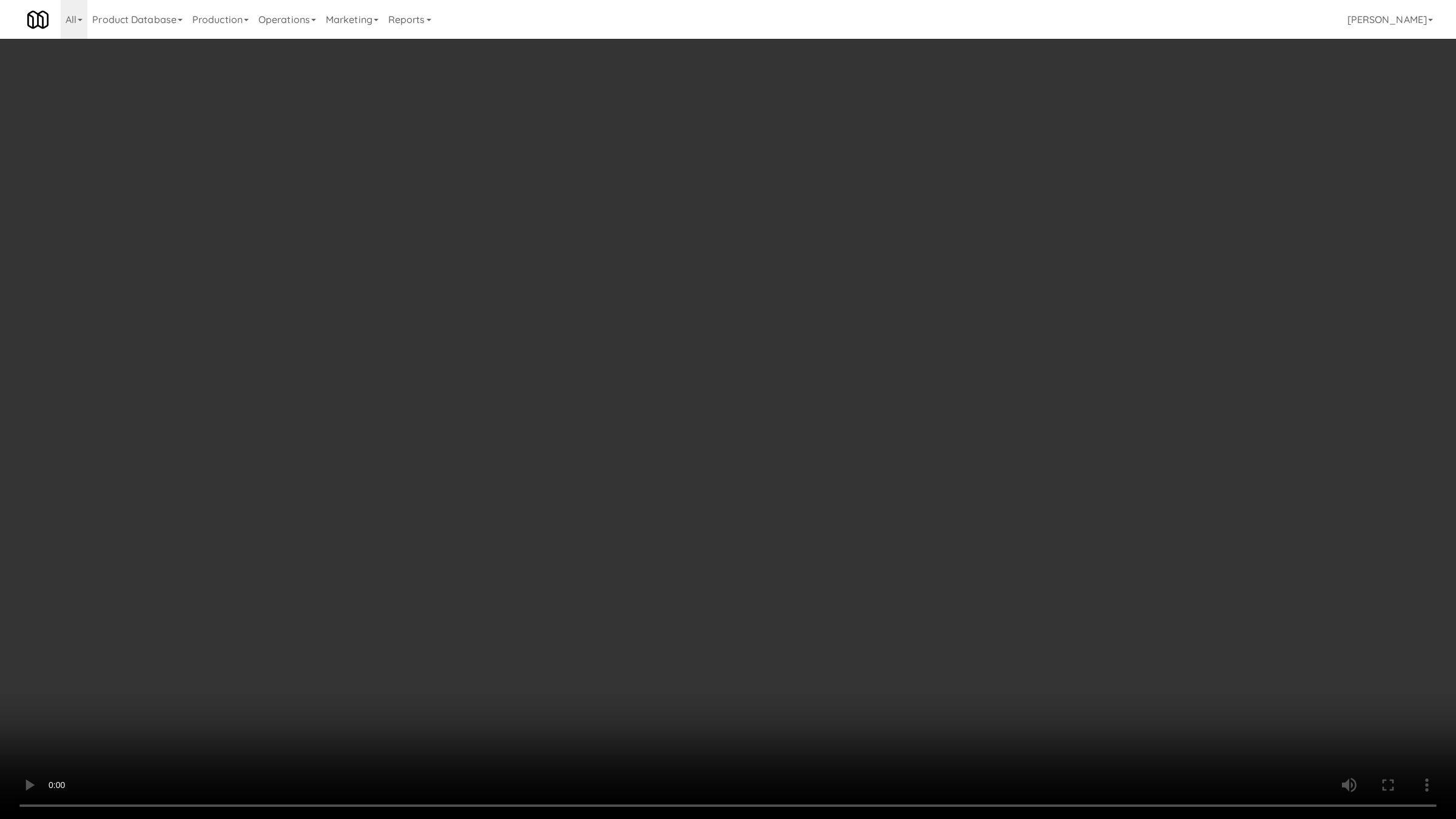
click at [581, 435] on video at bounding box center [728, 410] width 1456 height 819
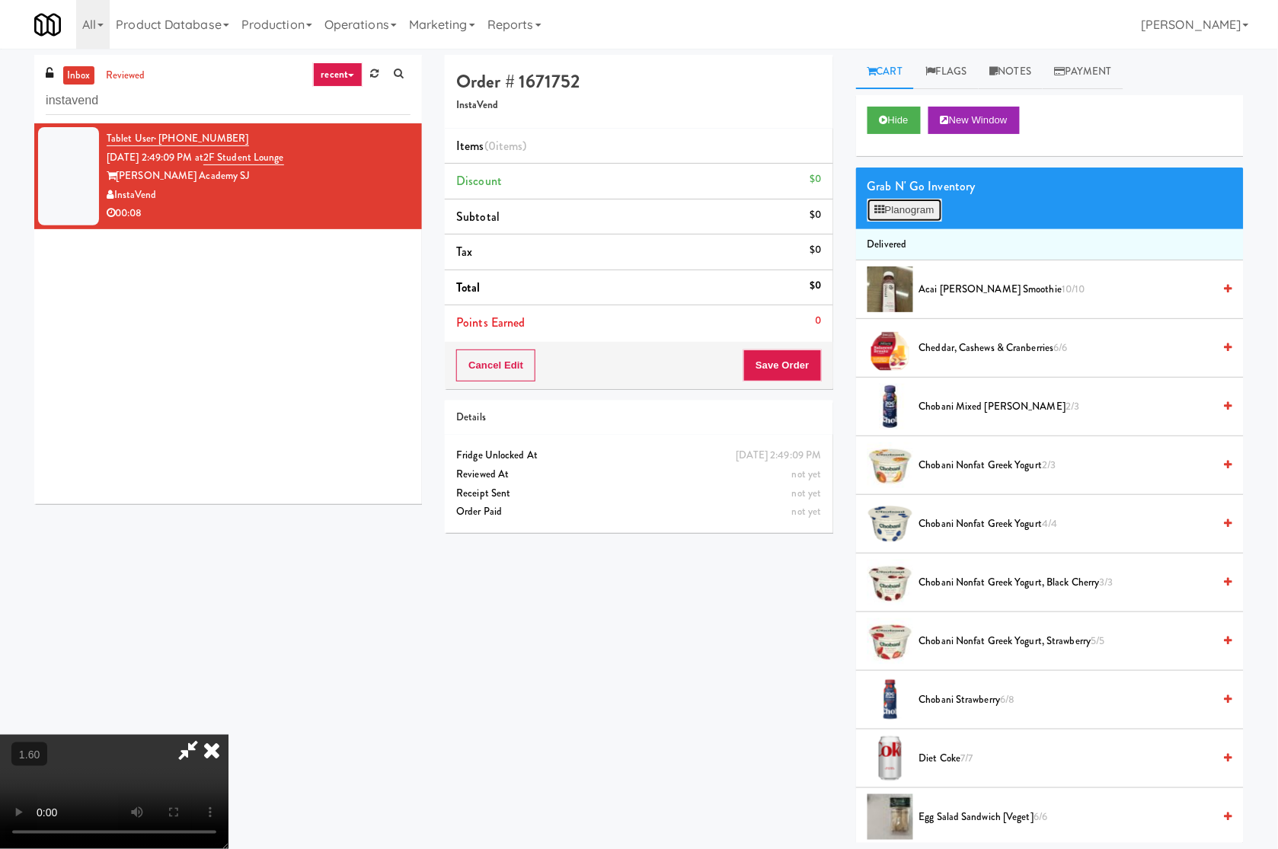
click at [927, 206] on button "Planogram" at bounding box center [905, 210] width 75 height 23
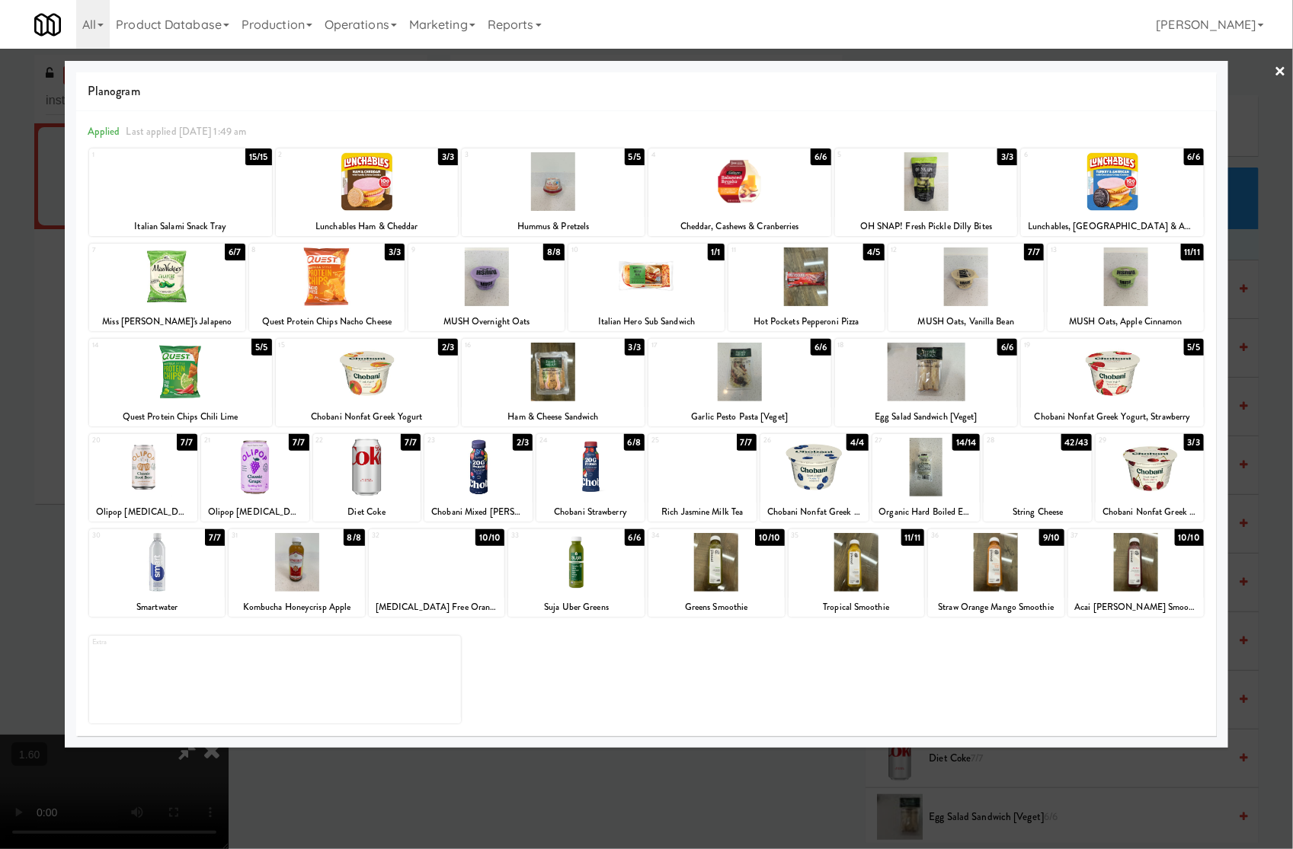
click at [562, 366] on div at bounding box center [553, 372] width 183 height 59
click at [1136, 67] on div at bounding box center [646, 424] width 1293 height 849
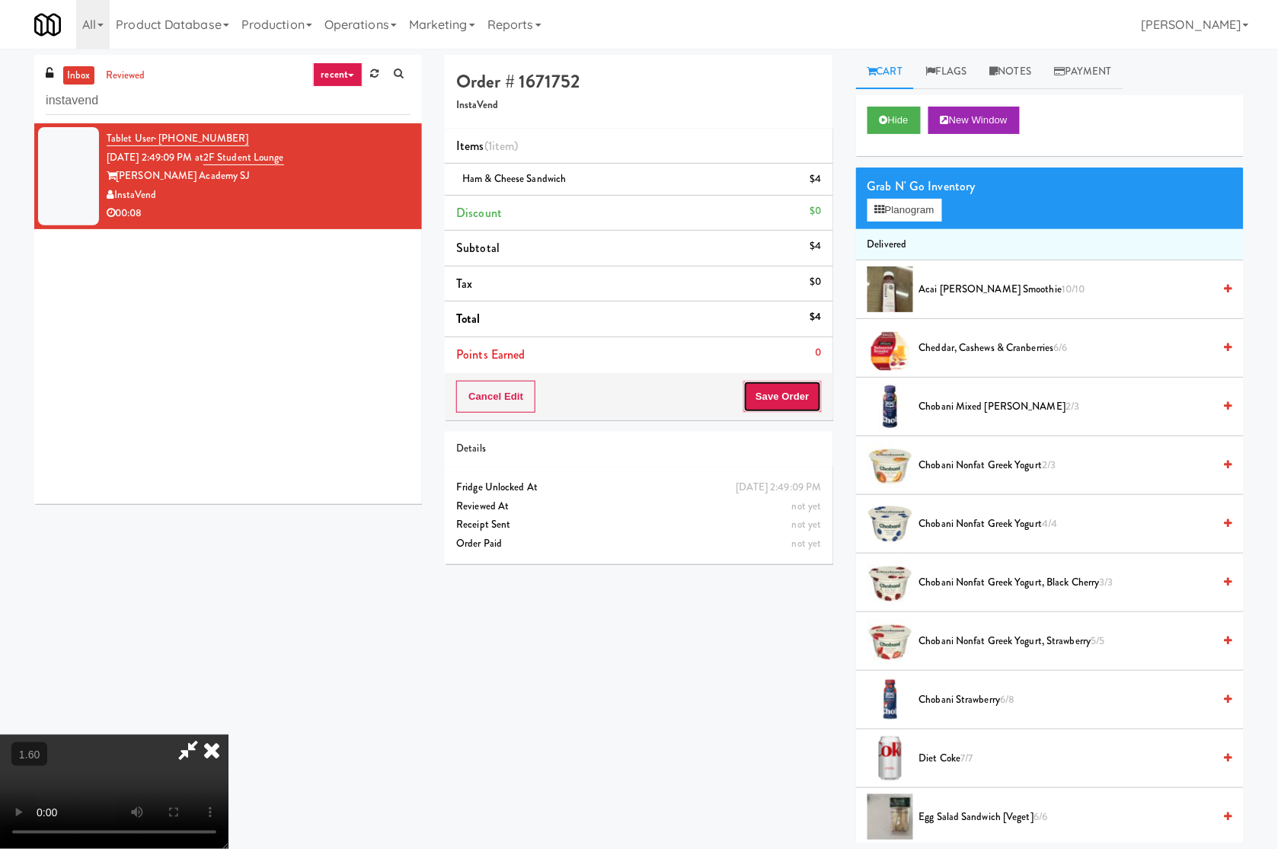
drag, startPoint x: 804, startPoint y: 398, endPoint x: 813, endPoint y: 392, distance: 10.4
click at [804, 400] on button "Save Order" at bounding box center [782, 397] width 78 height 32
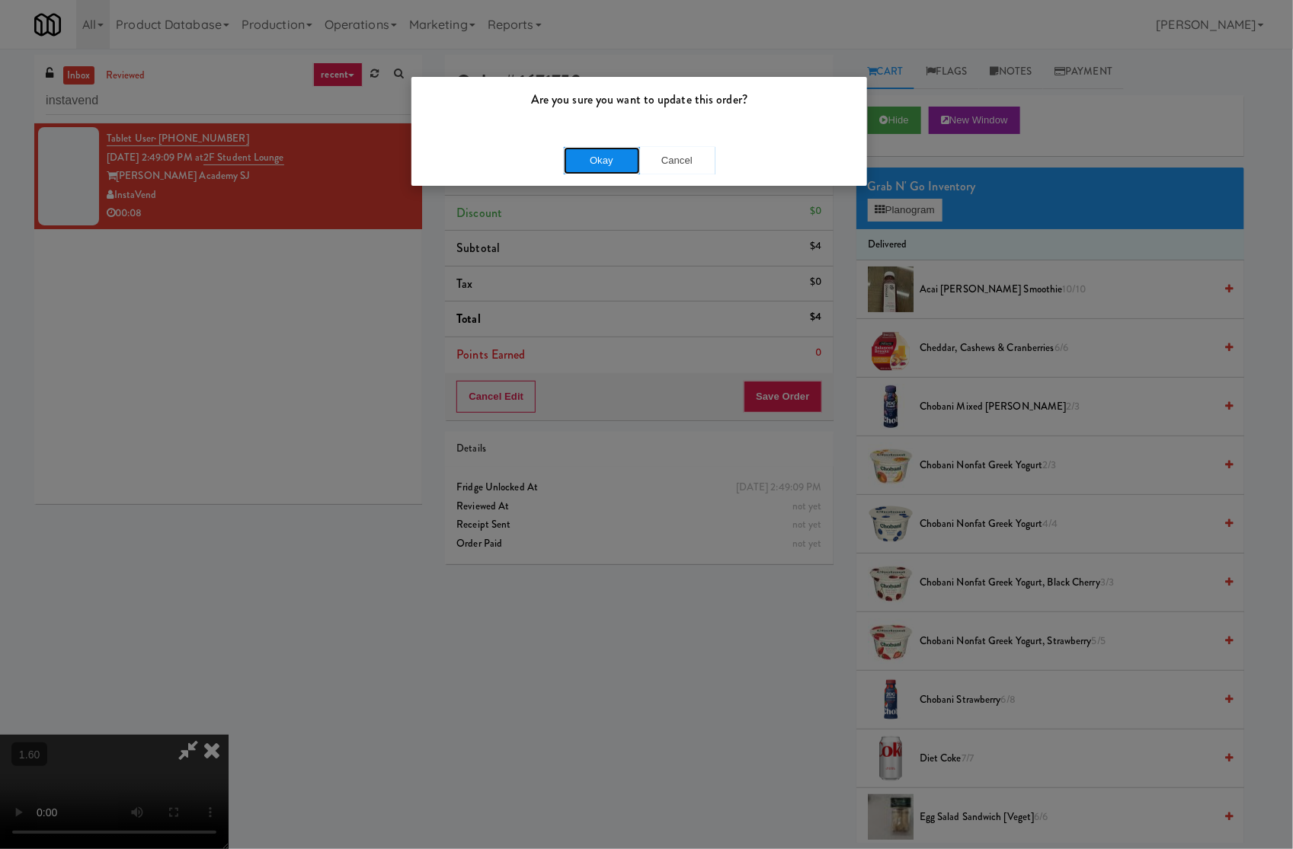
drag, startPoint x: 622, startPoint y: 169, endPoint x: 763, endPoint y: 99, distance: 158.1
click at [633, 168] on button "Okay" at bounding box center [602, 160] width 76 height 27
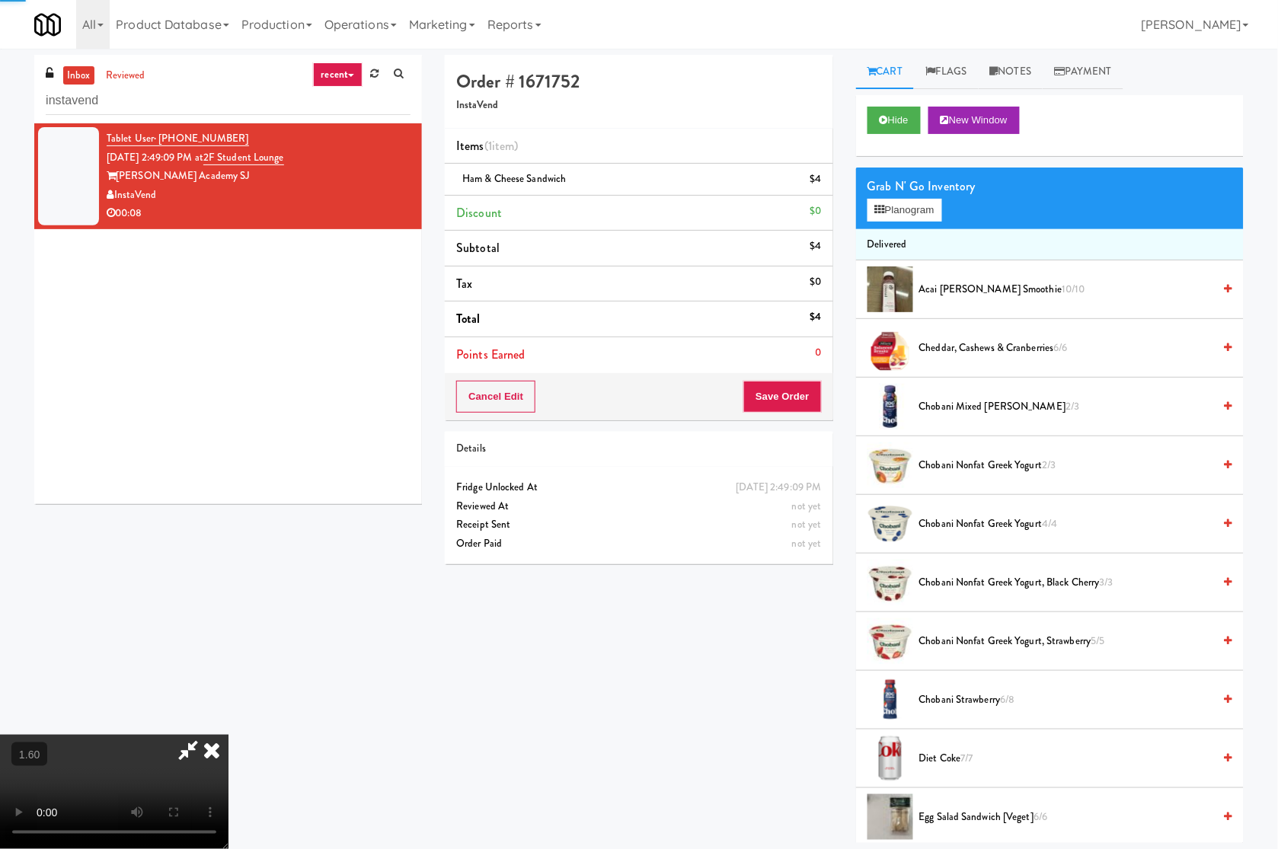
click at [229, 735] on icon at bounding box center [212, 750] width 34 height 30
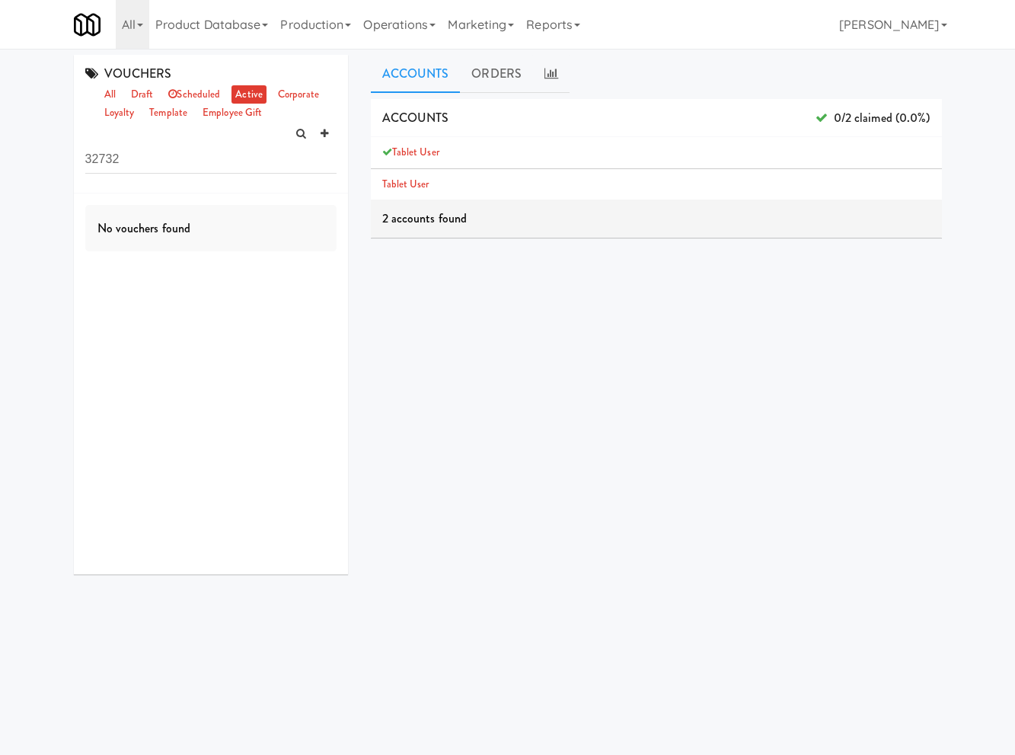
click at [142, 30] on link "All" at bounding box center [133, 24] width 34 height 49
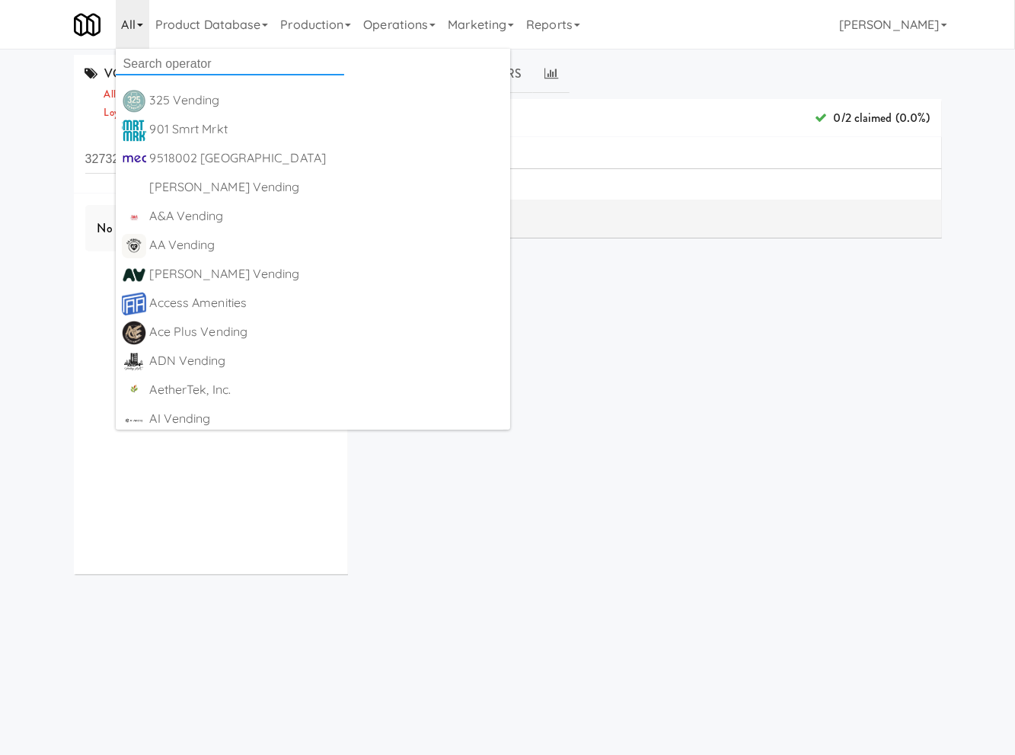
click at [147, 58] on input "text" at bounding box center [230, 64] width 229 height 23
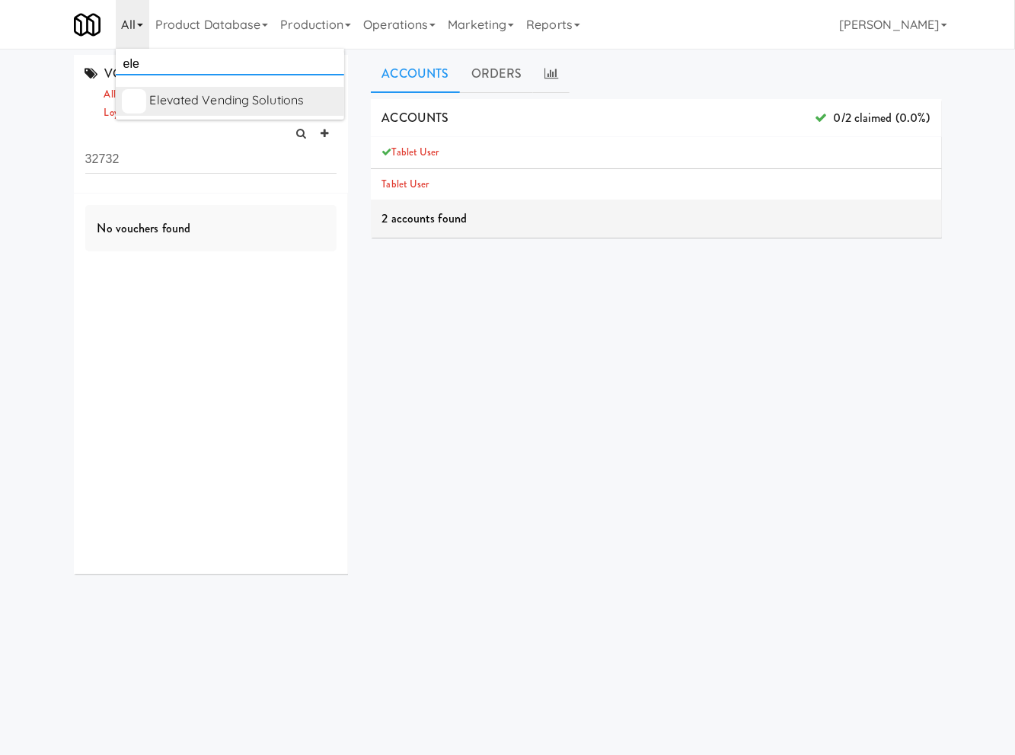
type input "ele"
click at [223, 107] on div "Elevated Vending Solutions" at bounding box center [244, 100] width 188 height 23
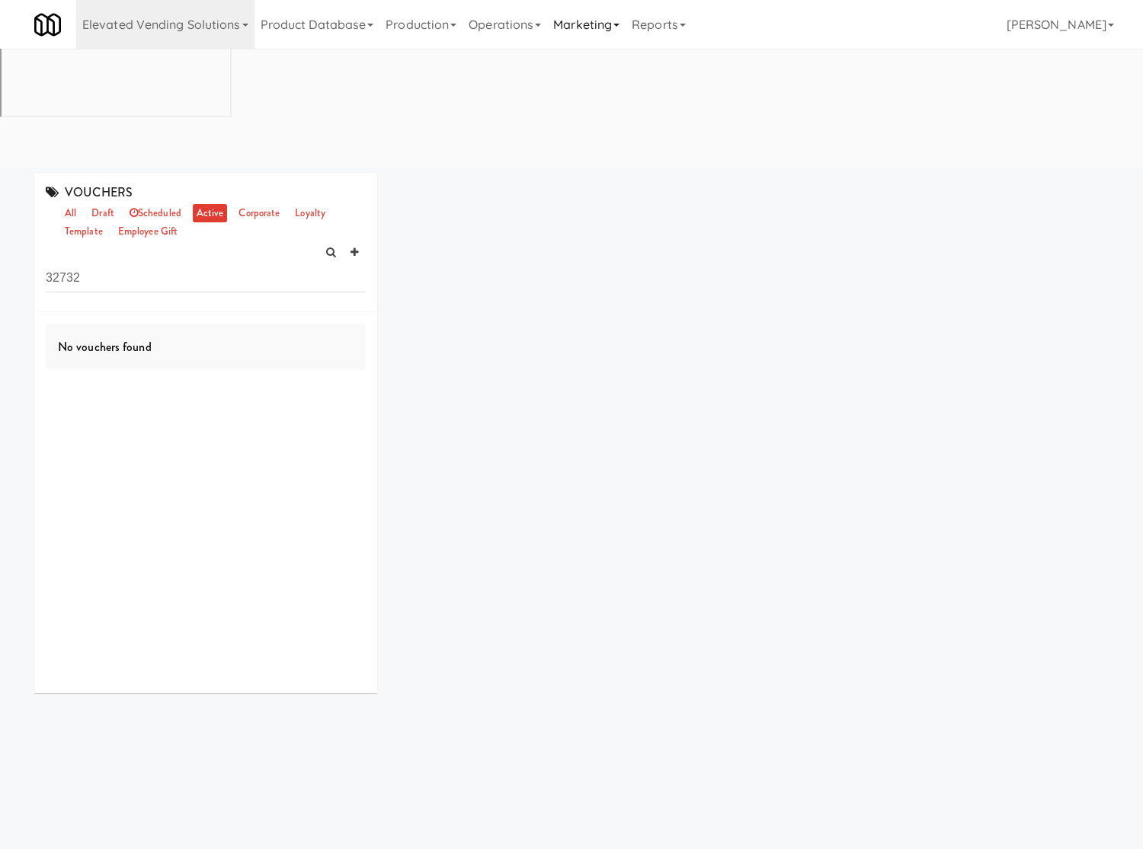
click at [580, 25] on link "Marketing" at bounding box center [586, 24] width 78 height 49
click at [594, 115] on link "Vouchers" at bounding box center [608, 110] width 122 height 27
click at [78, 264] on input "32732" at bounding box center [206, 278] width 320 height 28
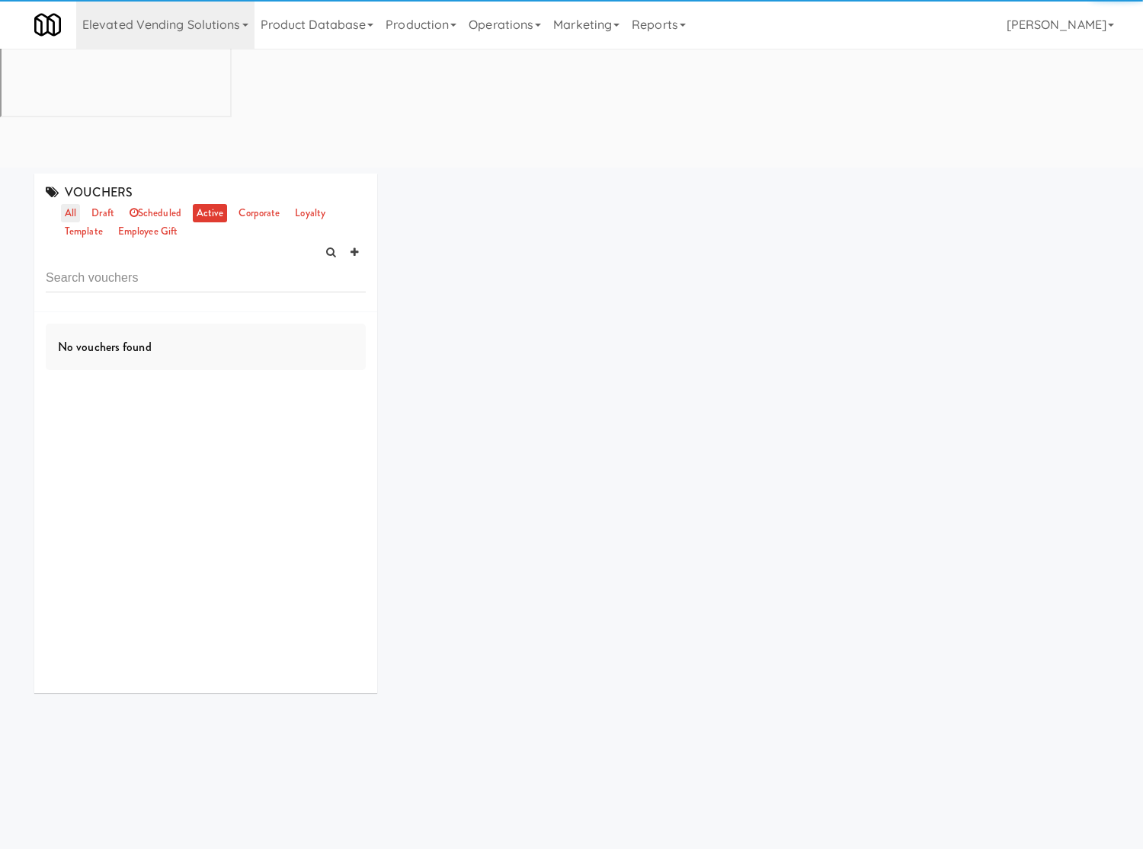
click at [73, 204] on link "all" at bounding box center [70, 213] width 19 height 19
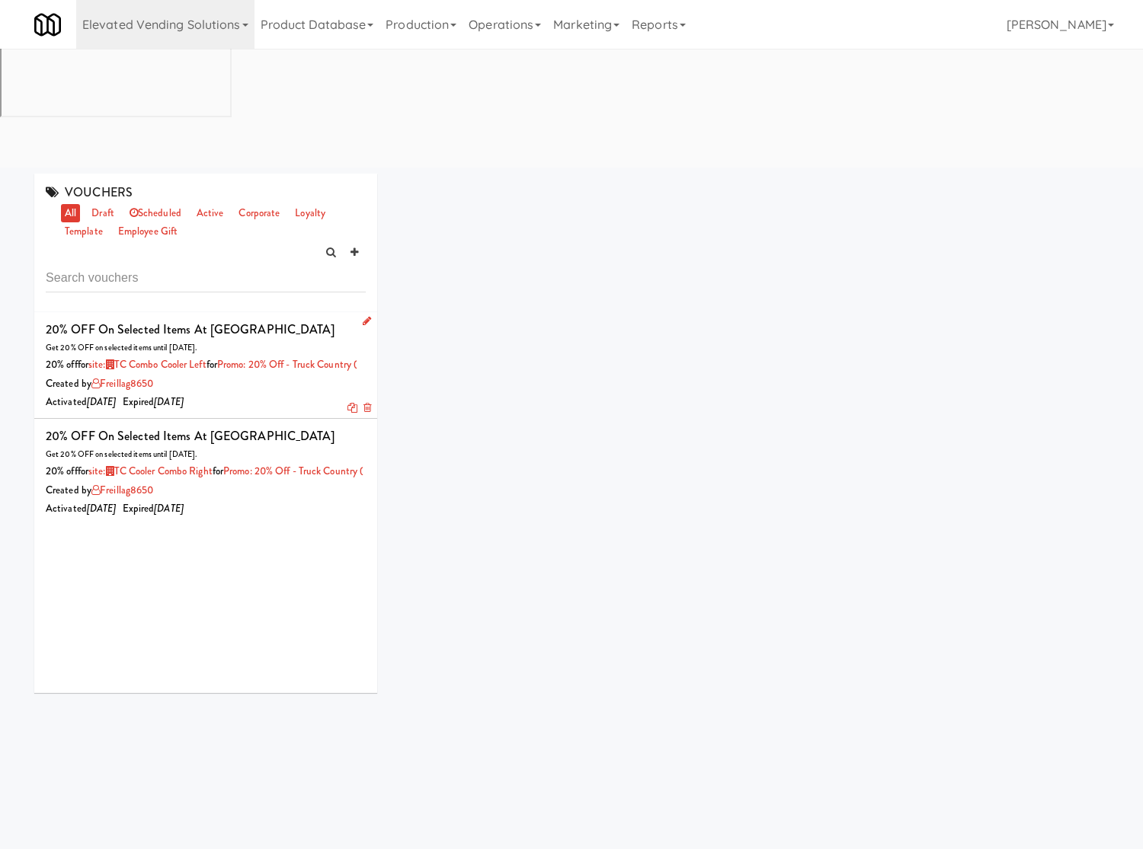
click at [347, 403] on icon at bounding box center [352, 408] width 10 height 10
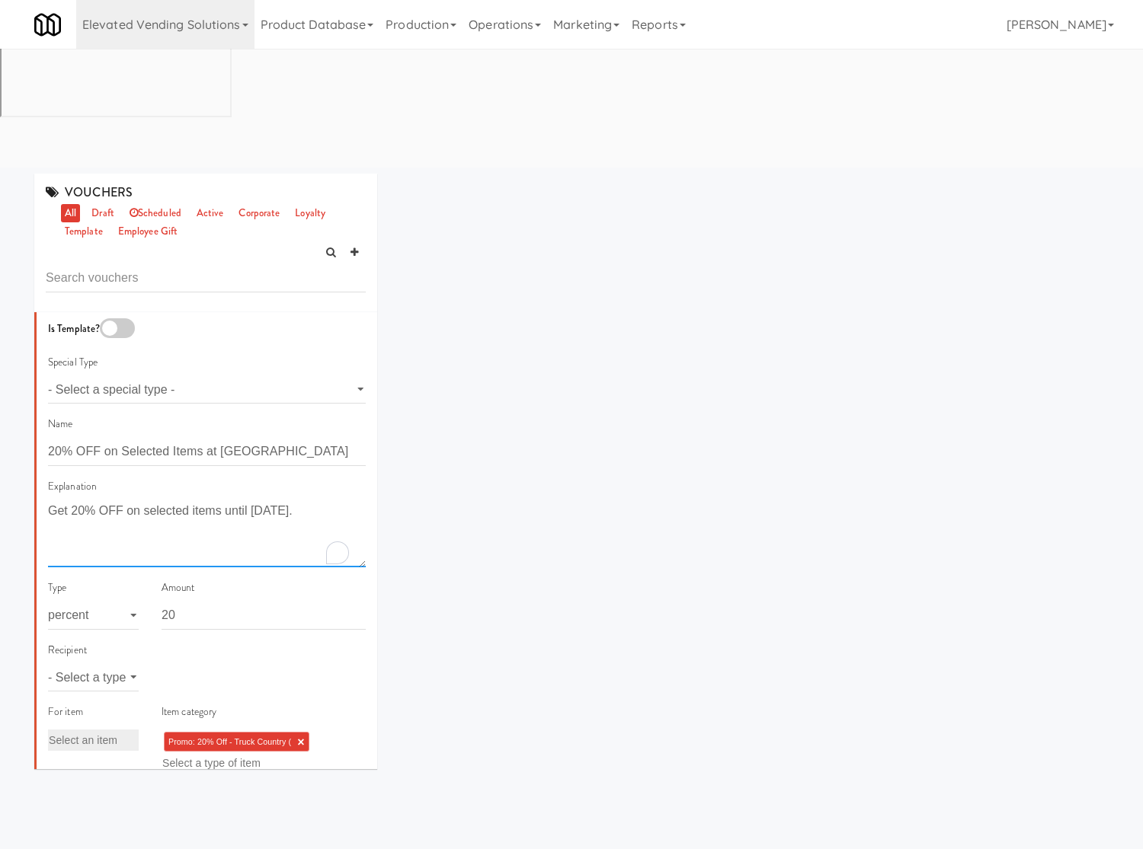
drag, startPoint x: 219, startPoint y: 386, endPoint x: 56, endPoint y: 386, distance: 163.8
click at [51, 500] on textarea "Get 20% OFF on selected items until June 15." at bounding box center [207, 534] width 318 height 68
click at [297, 736] on link "×" at bounding box center [300, 742] width 7 height 13
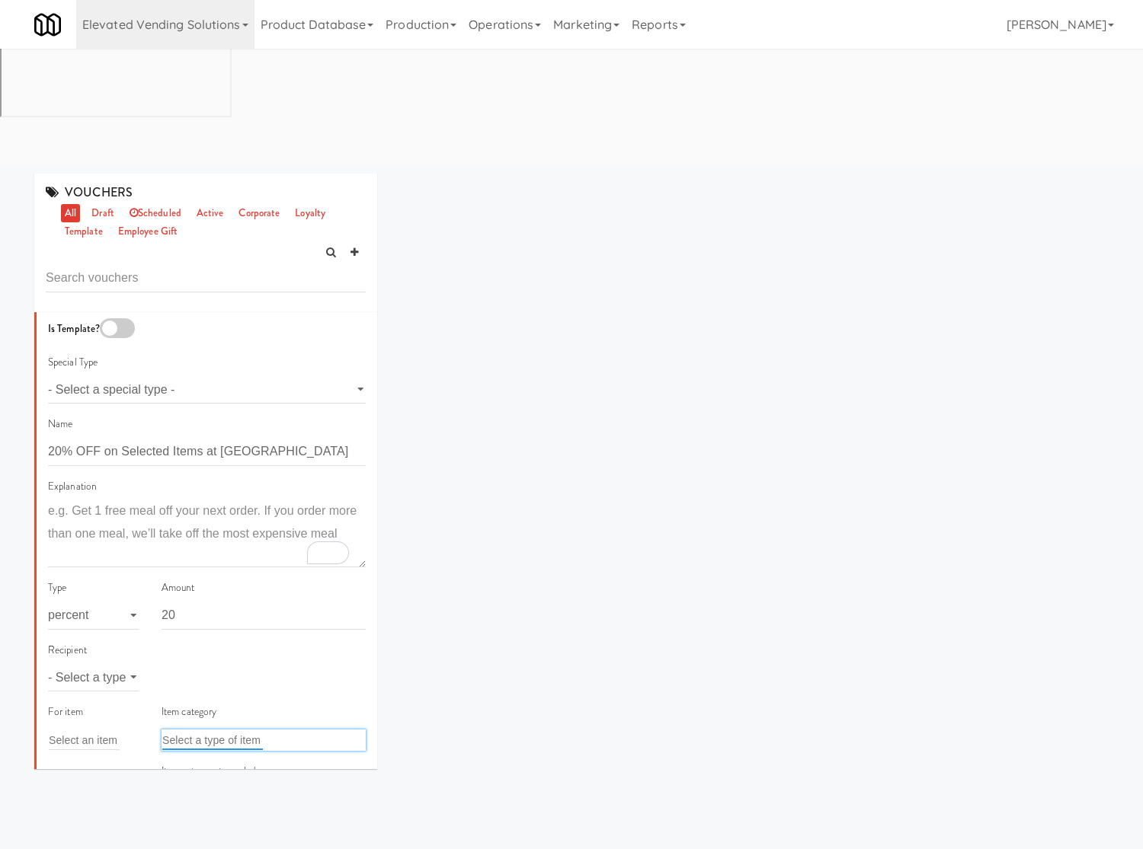
paste input "20% off - Truck Country Oak Creek"
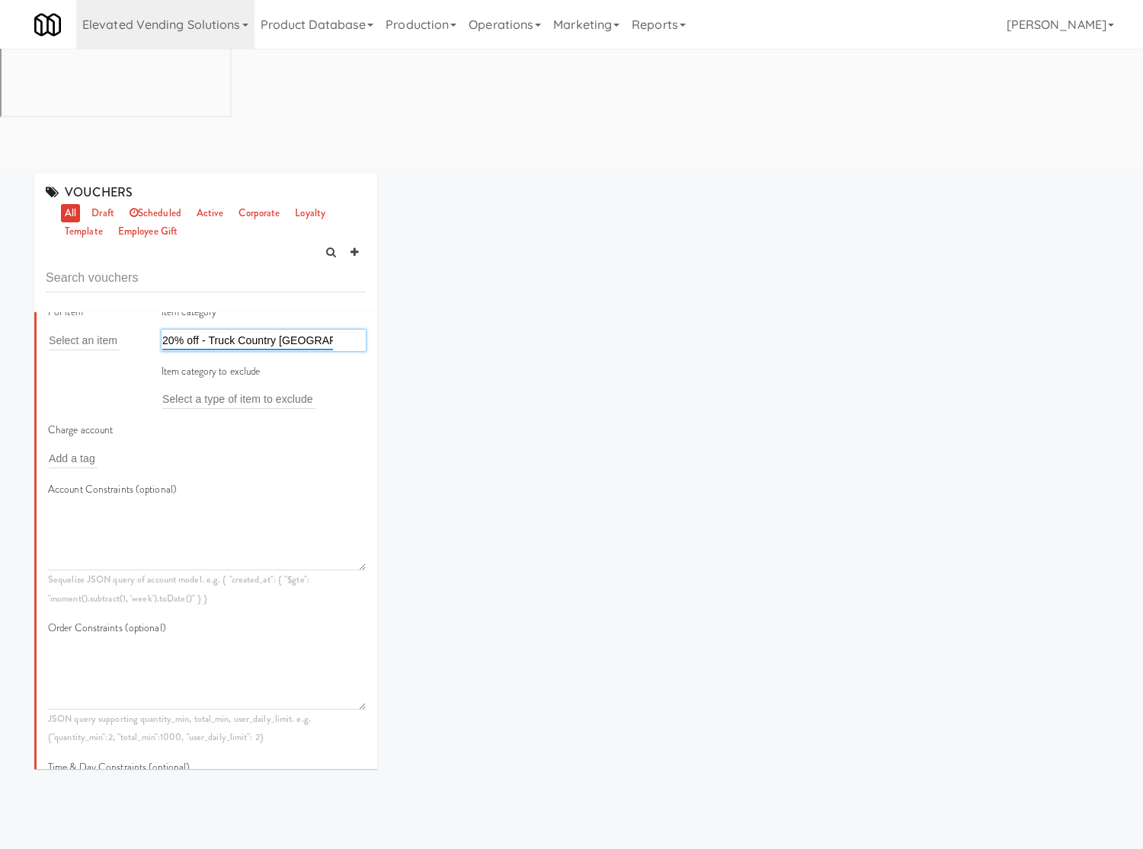
drag, startPoint x: 184, startPoint y: 217, endPoint x: 363, endPoint y: 222, distance: 178.3
click at [351, 303] on div "Item category 20% off - Truck Country Oak Creek 20% off - Truck Country Oak Cre…" at bounding box center [263, 362] width 227 height 118
type input "20"
click at [276, 363] on span "20 OFF-Truck Country Oak Creek" at bounding box center [295, 369] width 251 height 13
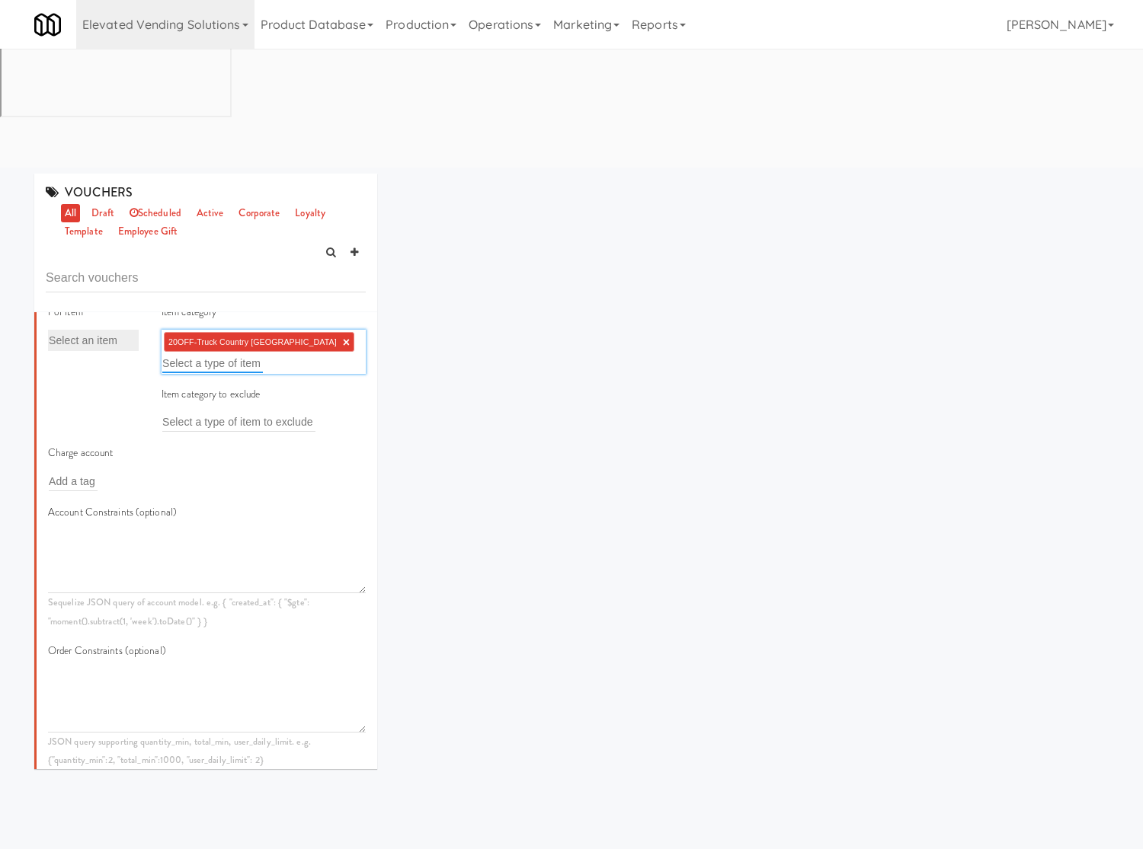
scroll to position [800, 0]
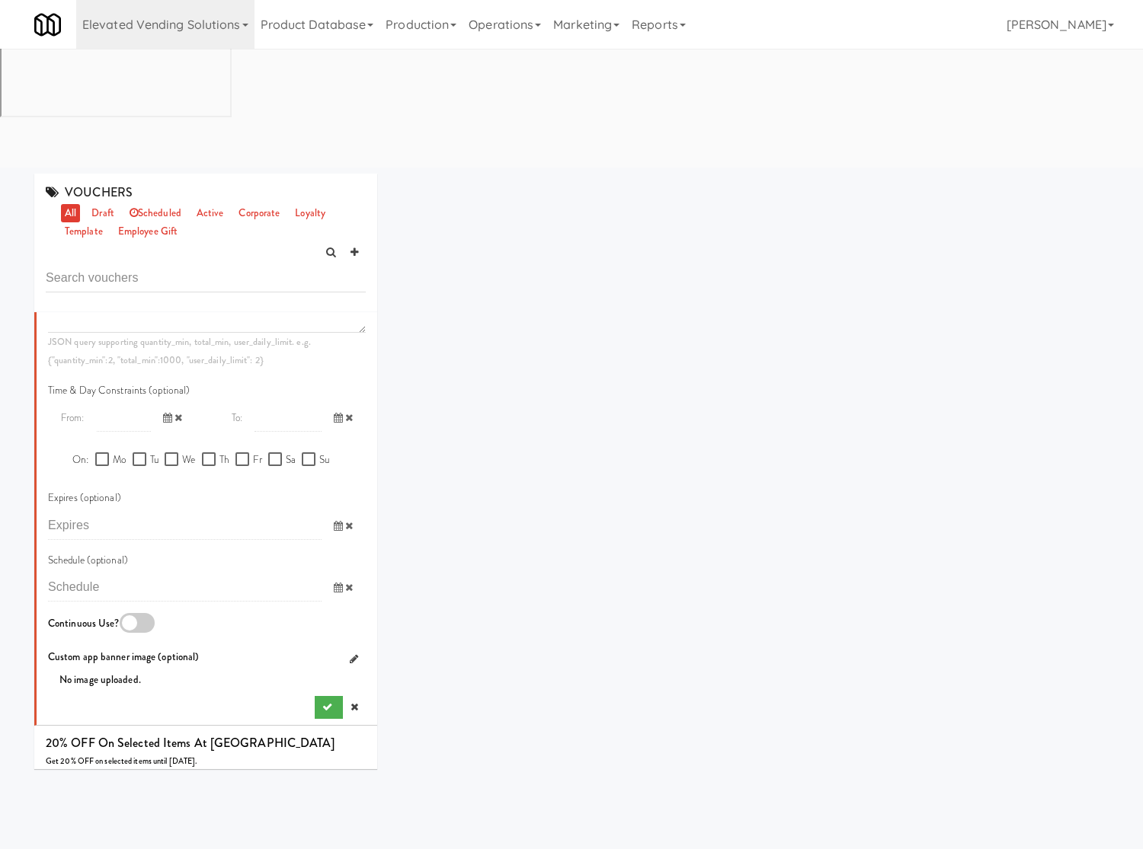
click at [145, 613] on div at bounding box center [137, 623] width 35 height 20
click at [0, 0] on input "checkbox" at bounding box center [0, 0] width 0 height 0
click at [315, 696] on button "submit" at bounding box center [329, 707] width 28 height 23
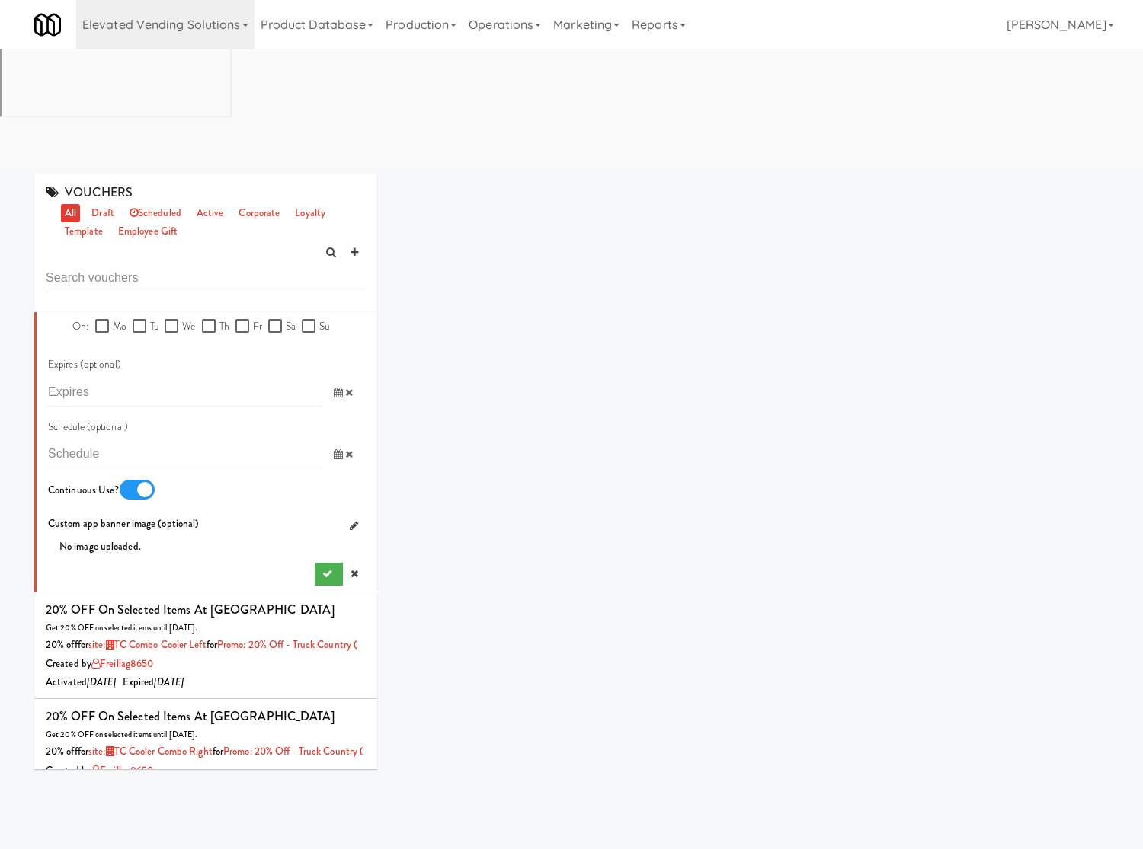
scroll to position [1006, 0]
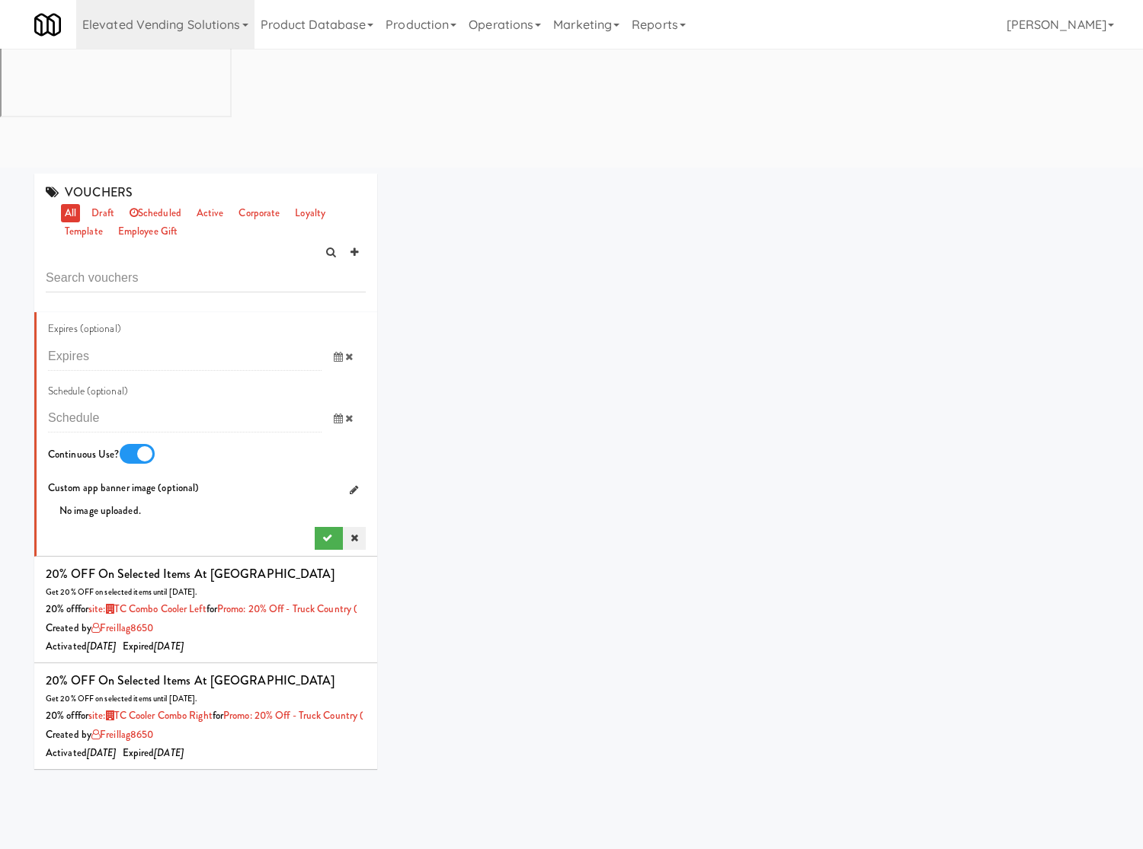
click at [344, 527] on link at bounding box center [354, 538] width 23 height 23
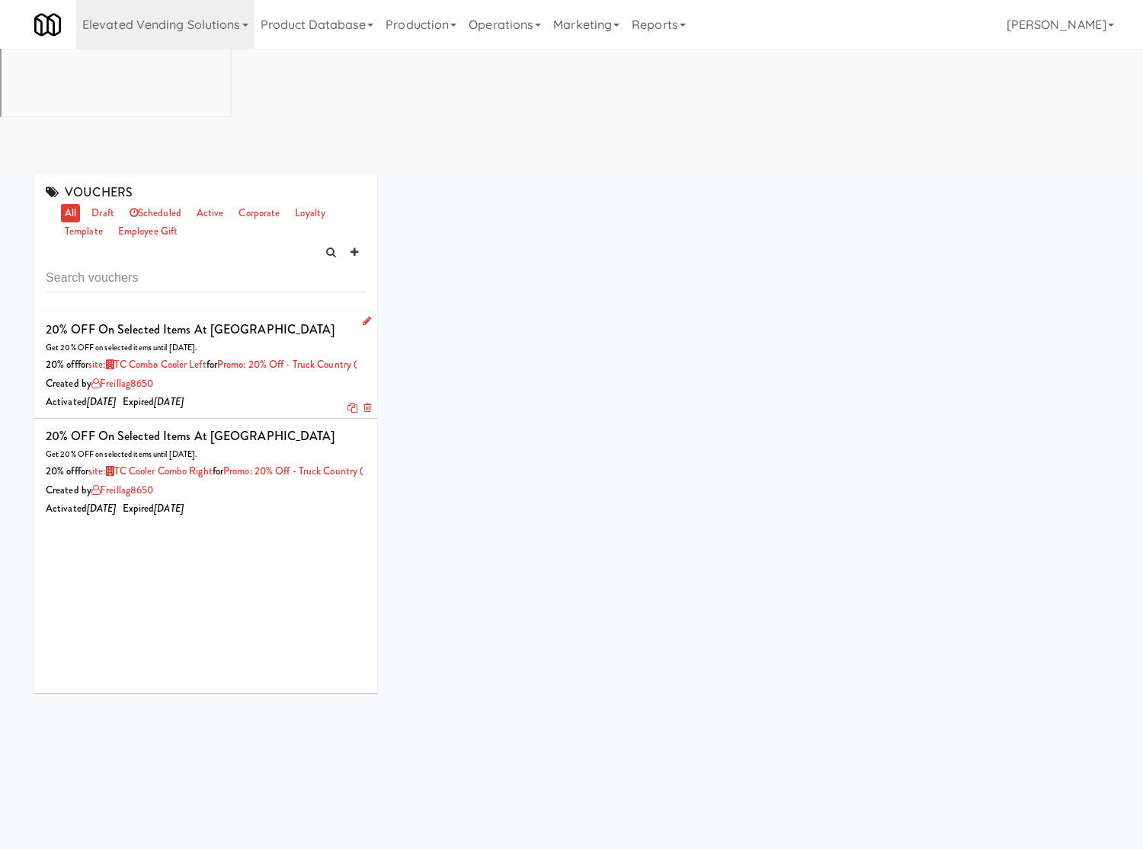
click at [347, 403] on icon at bounding box center [352, 408] width 10 height 10
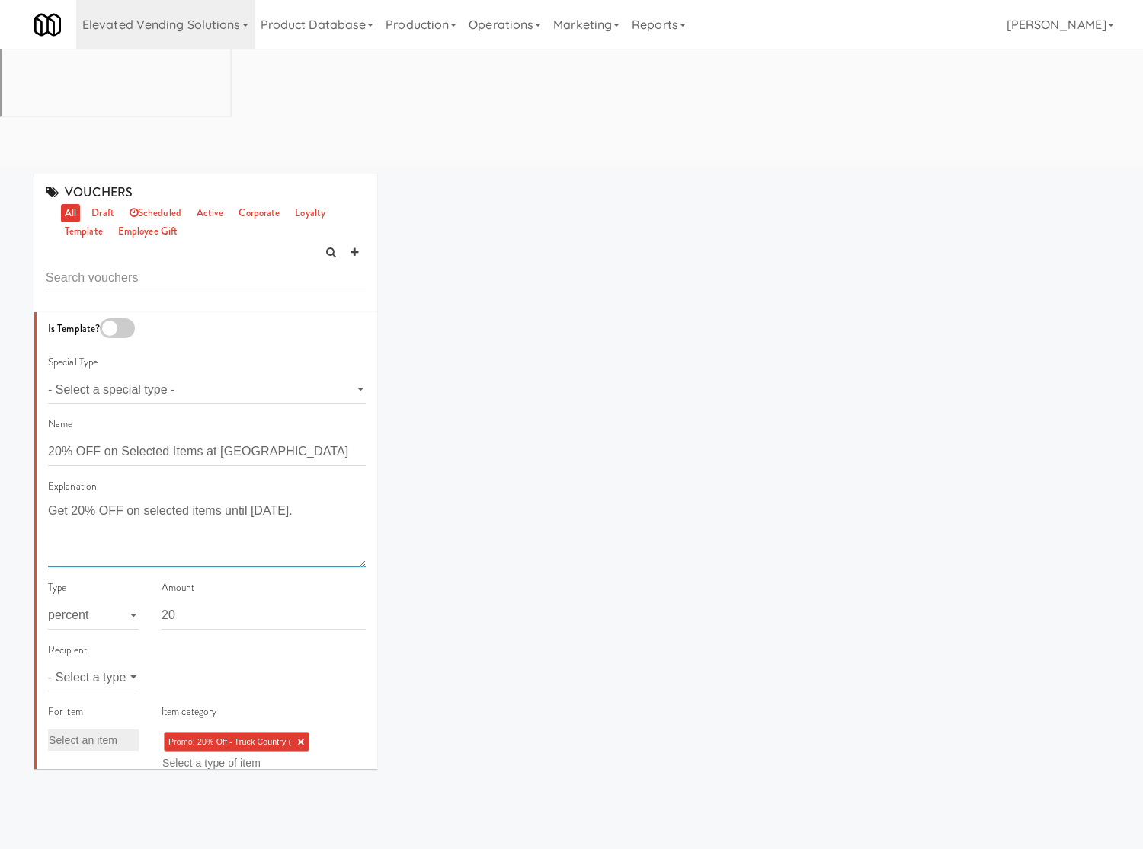
click at [138, 500] on textarea "Get 20% OFF on selected items until June 15." at bounding box center [207, 534] width 318 height 68
click at [297, 736] on link "×" at bounding box center [300, 742] width 7 height 13
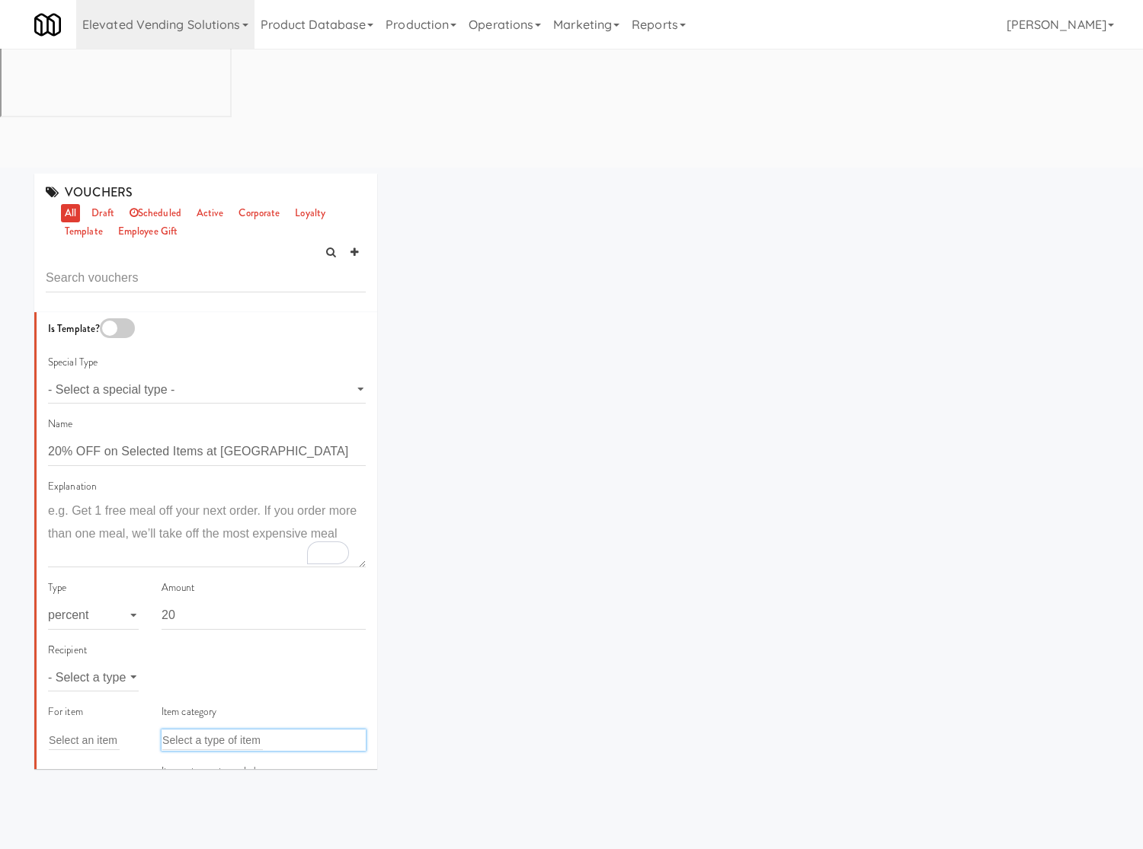
click at [275, 730] on div "Select a type of item" at bounding box center [263, 740] width 204 height 21
type input "20O"
click at [272, 754] on li "20O FF-Truck Country Oak Creek" at bounding box center [263, 769] width 203 height 21
click at [97, 660] on select "- Select a type - user site company" at bounding box center [93, 674] width 91 height 28
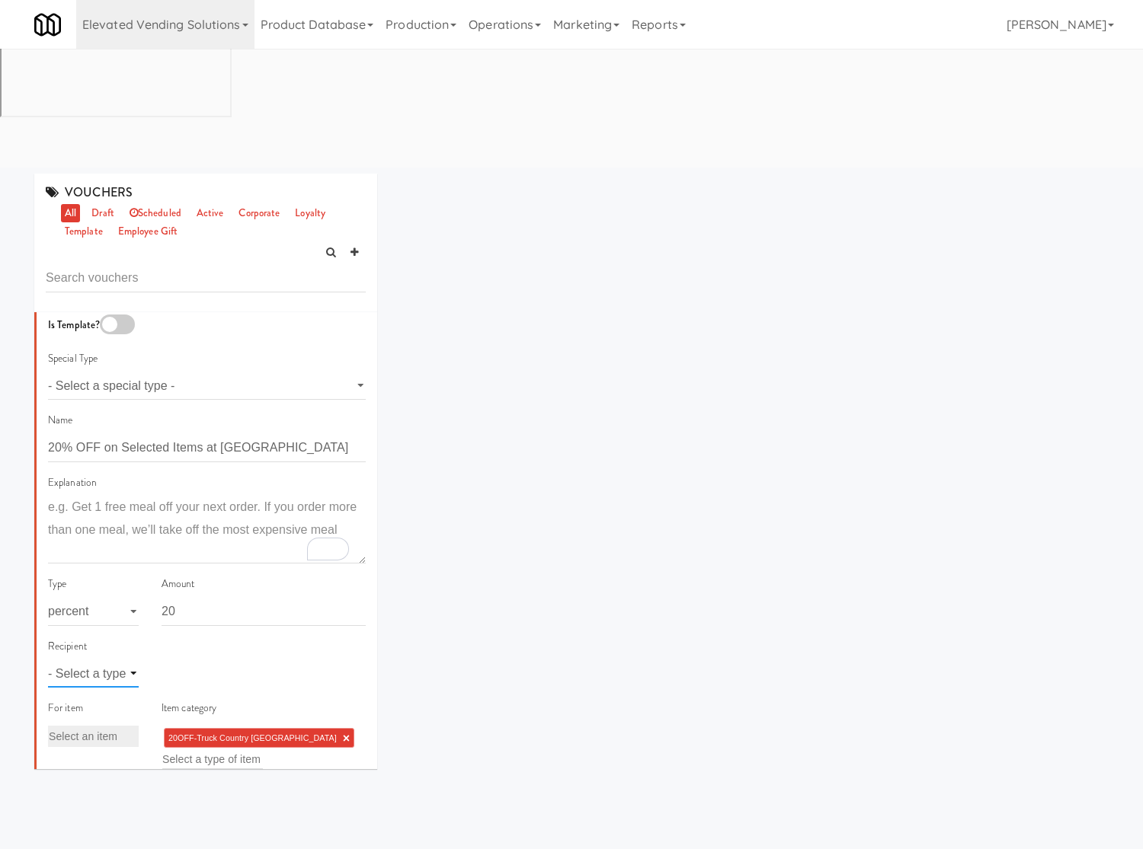
select select "string:site"
click at [48, 660] on select "- Select a type - user site company" at bounding box center [93, 674] width 91 height 28
click at [208, 663] on div "Add a tag" at bounding box center [263, 673] width 204 height 21
type input "o"
click at [820, 43] on div "Elevated Vending Solutions 325 Vending https://classic.micromart.com/vouchers/3…" at bounding box center [571, 24] width 1074 height 49
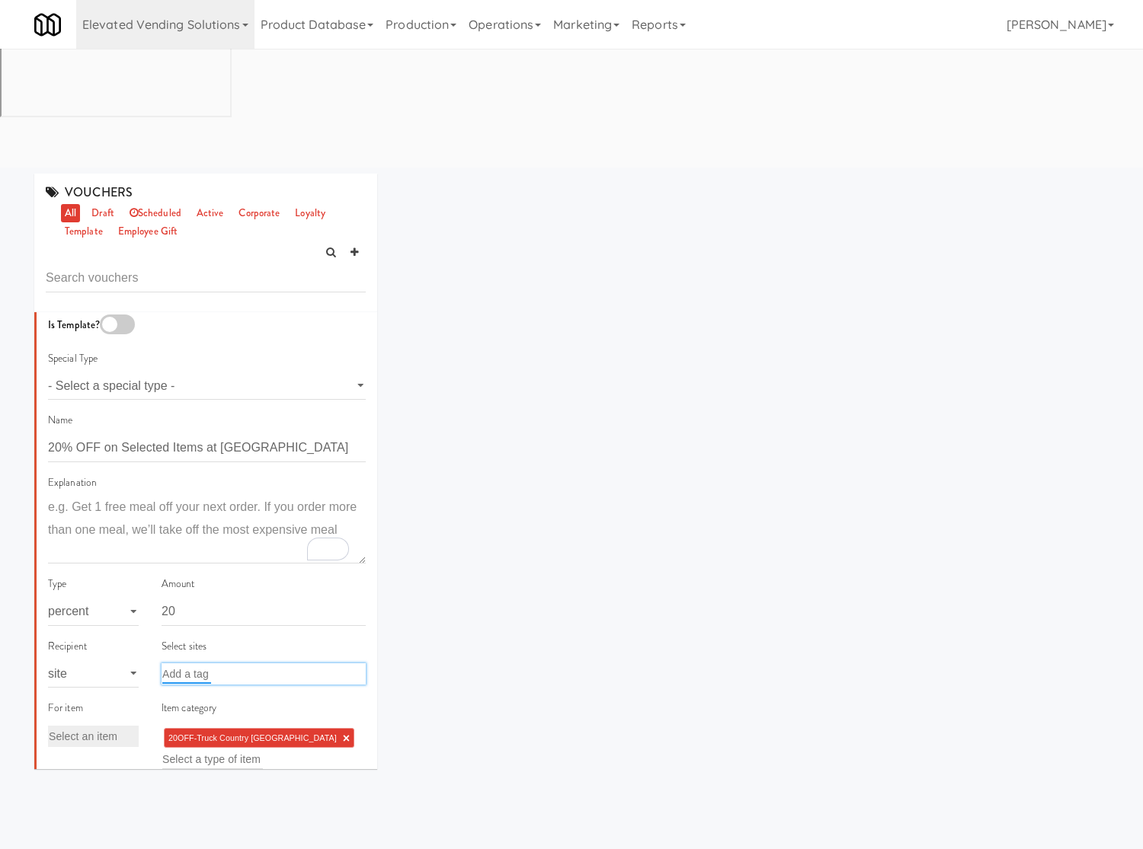
click at [203, 664] on input "text" at bounding box center [186, 674] width 49 height 20
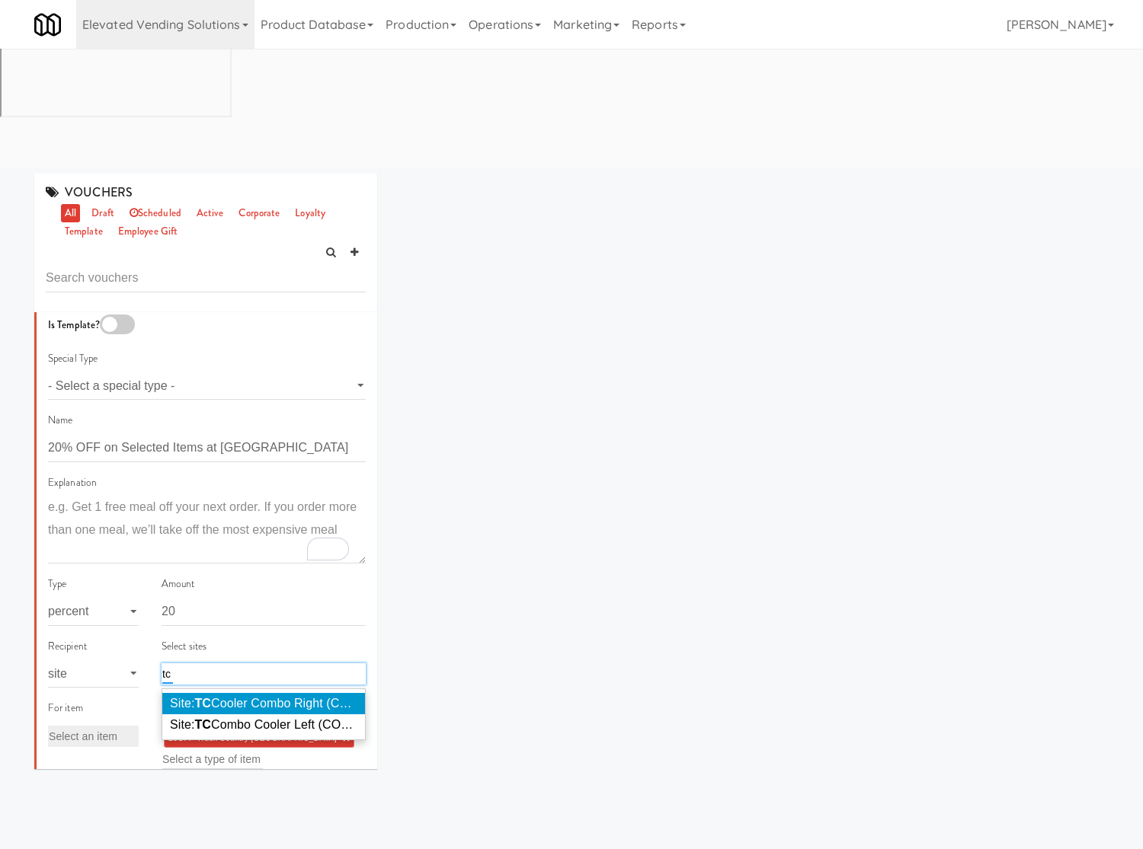
type input "tc"
click at [218, 697] on span "Site: TC Cooler Combo Right (COOLE209)" at bounding box center [284, 703] width 229 height 13
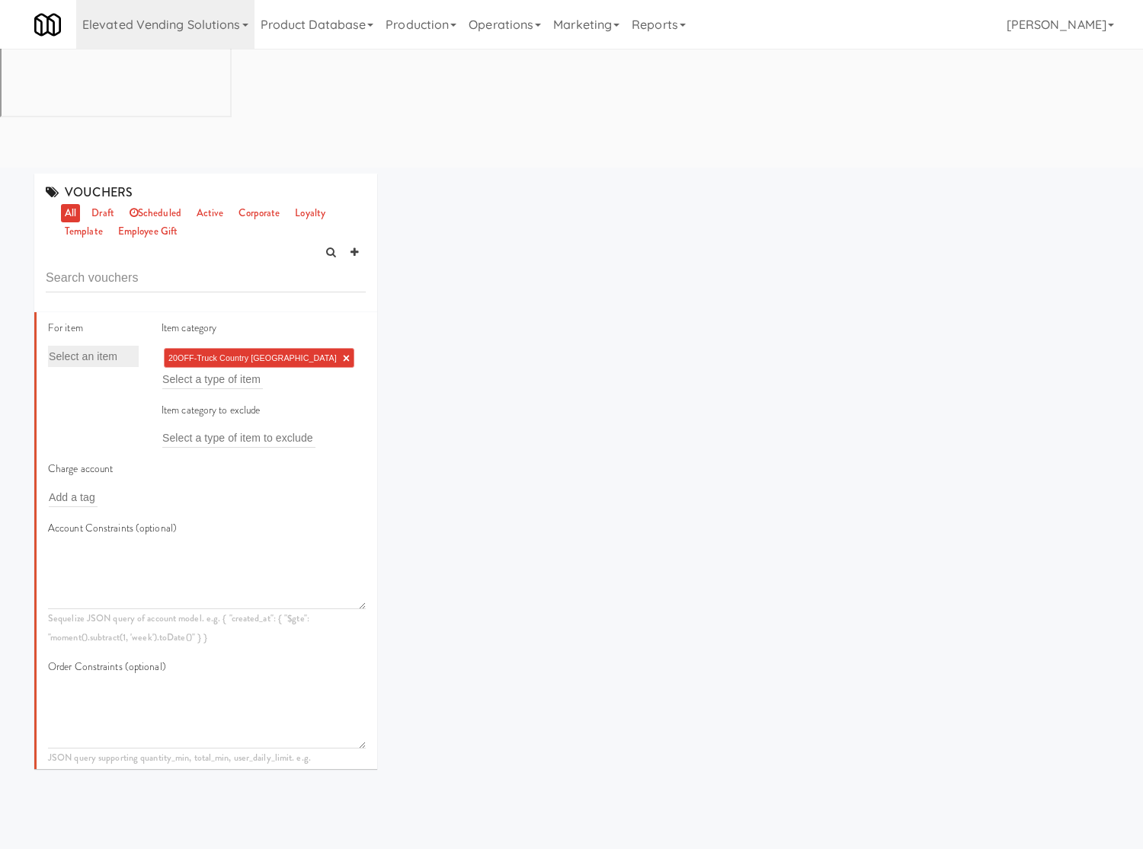
scroll to position [804, 0]
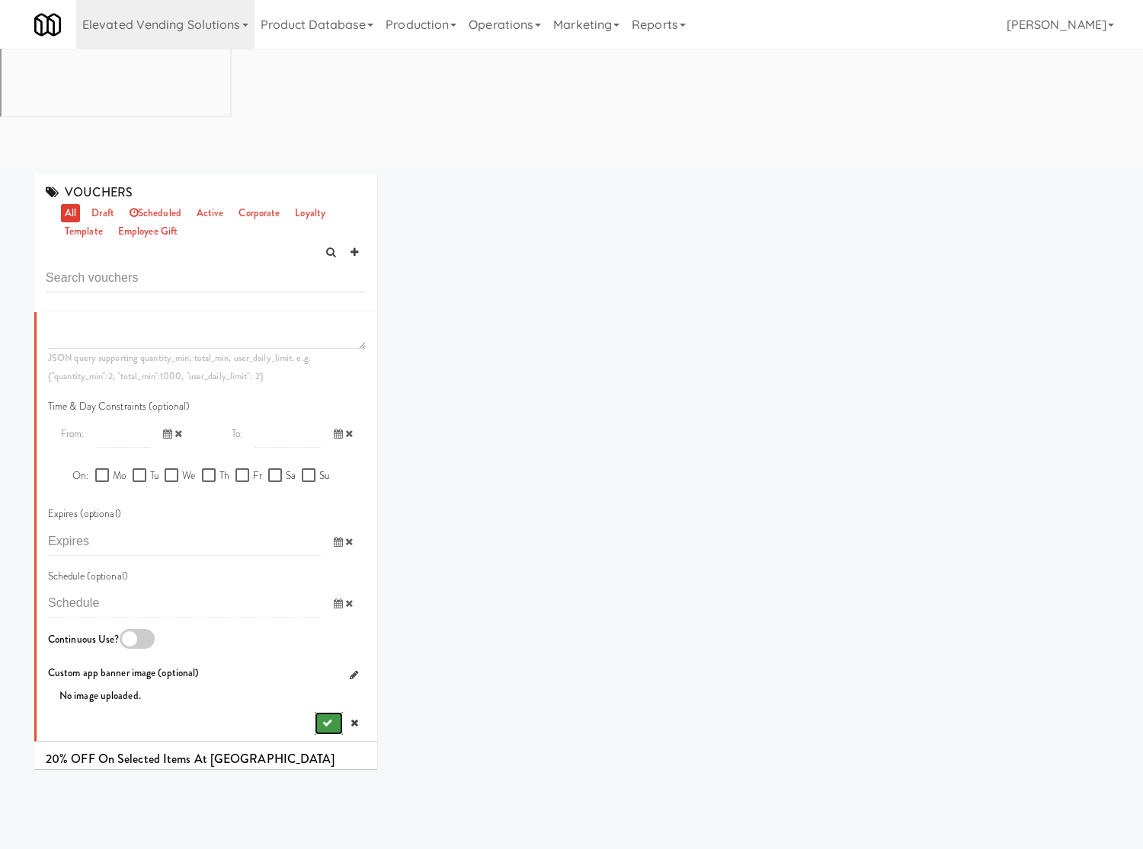
click at [315, 712] on button "submit" at bounding box center [329, 723] width 28 height 23
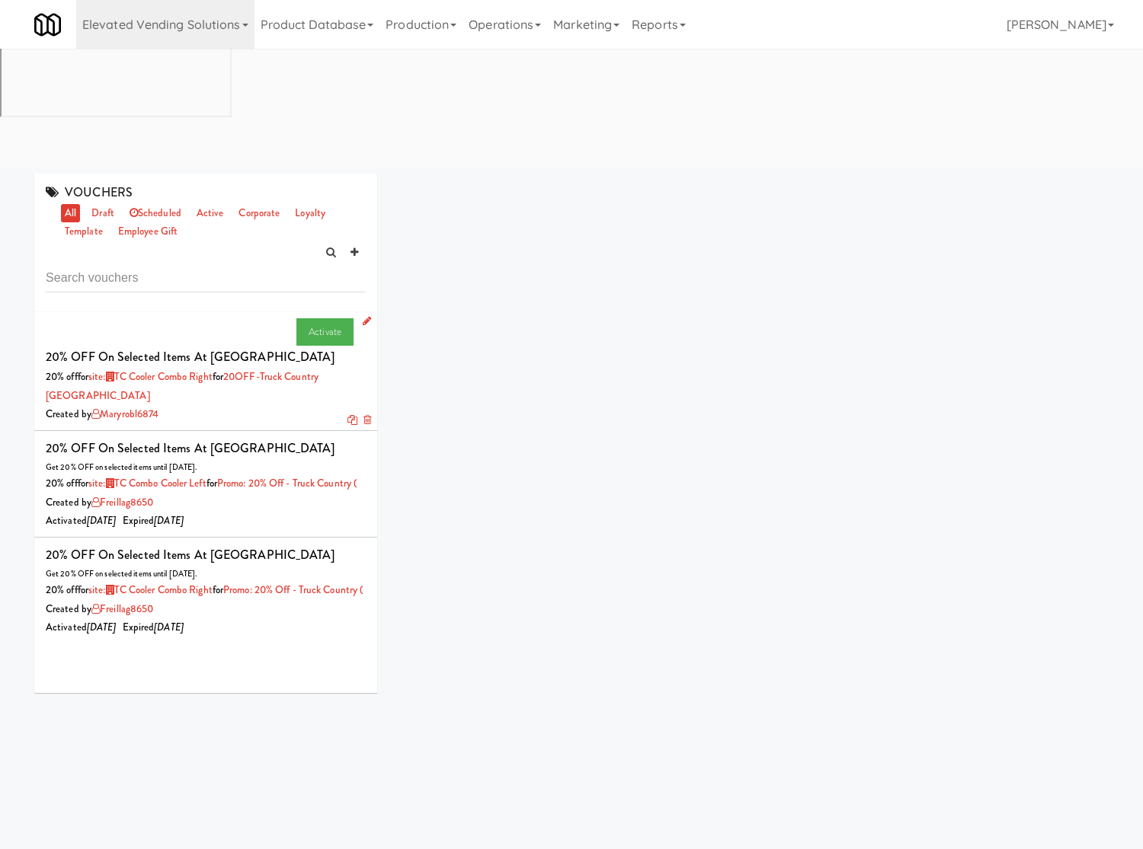
click at [363, 316] on icon at bounding box center [367, 321] width 8 height 10
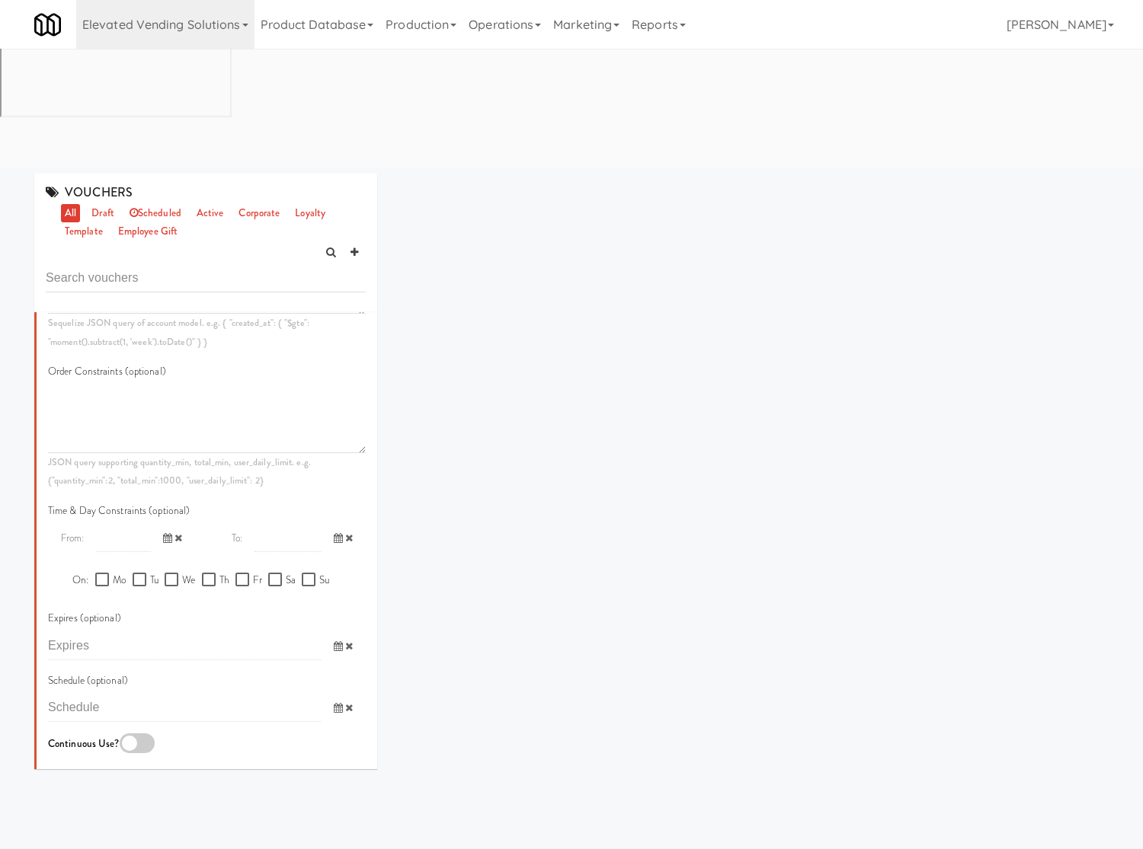
scroll to position [800, 0]
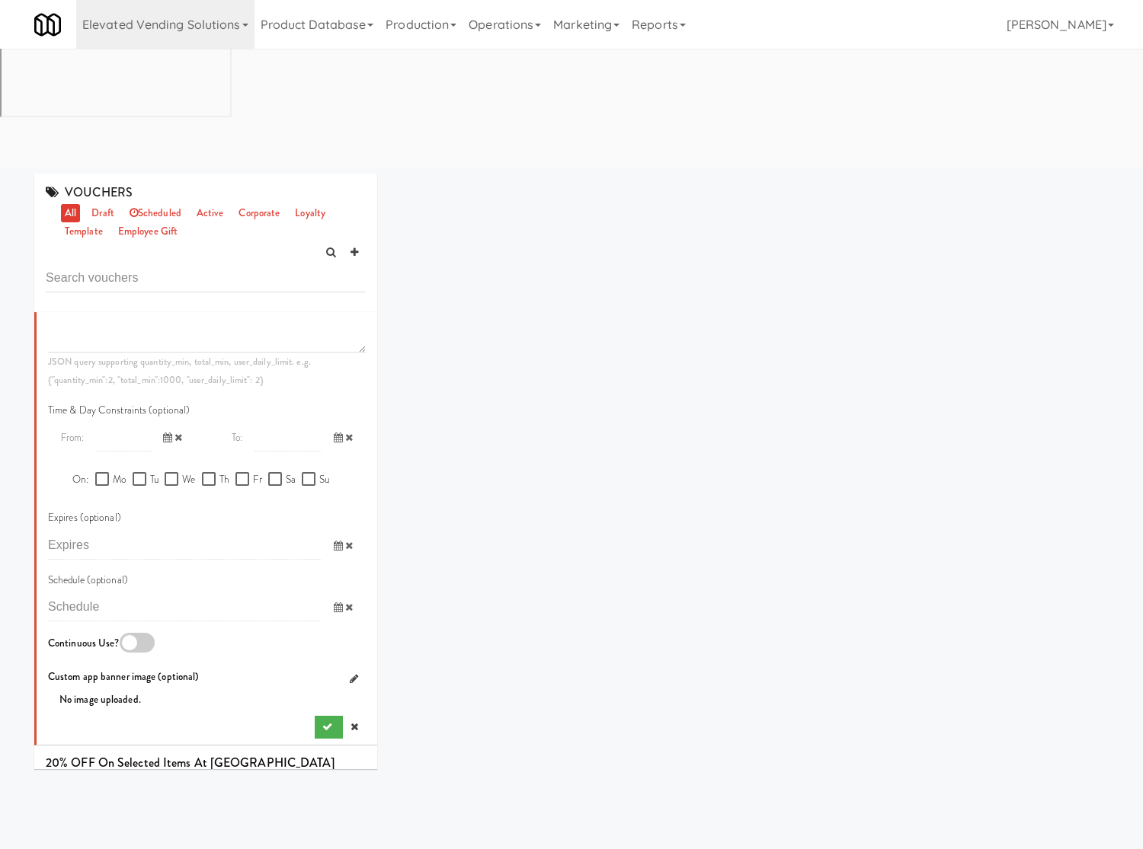
click at [136, 633] on div at bounding box center [137, 643] width 35 height 20
click at [0, 0] on input "checkbox" at bounding box center [0, 0] width 0 height 0
click at [315, 716] on button "submit" at bounding box center [329, 727] width 28 height 23
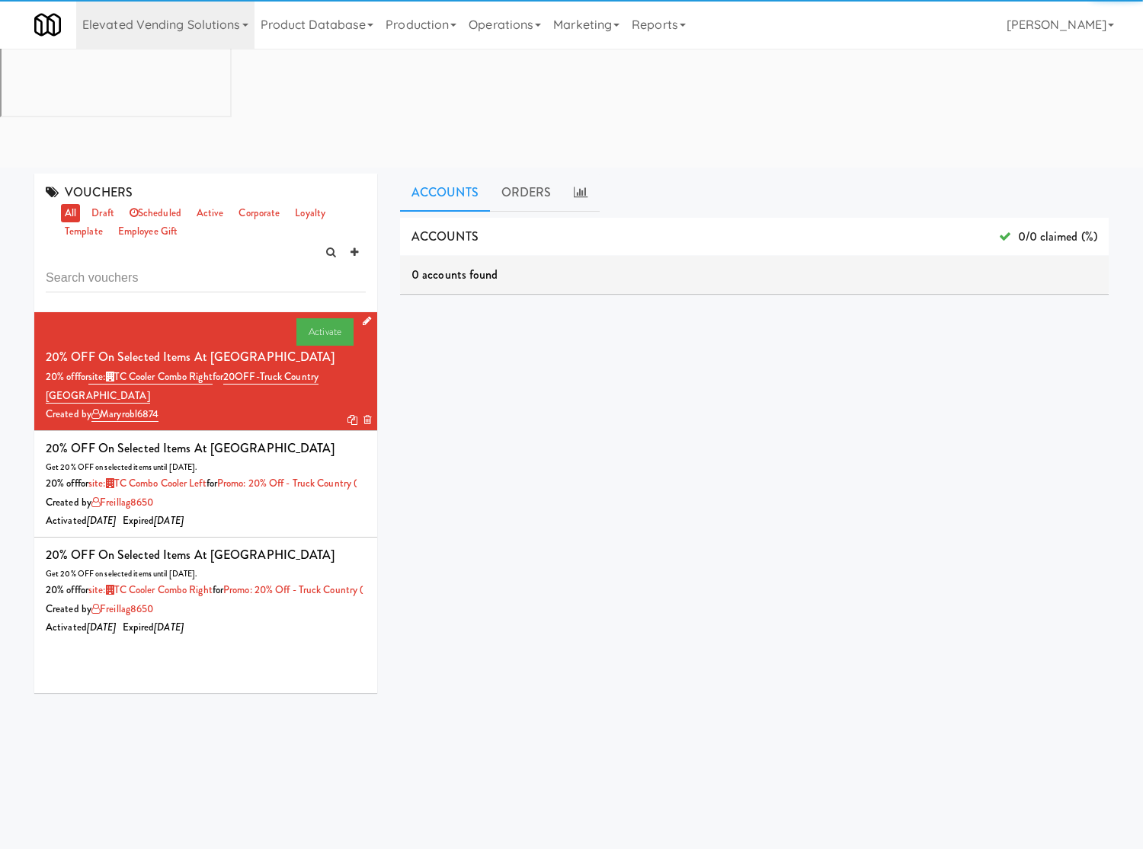
click at [347, 413] on link at bounding box center [352, 420] width 10 height 14
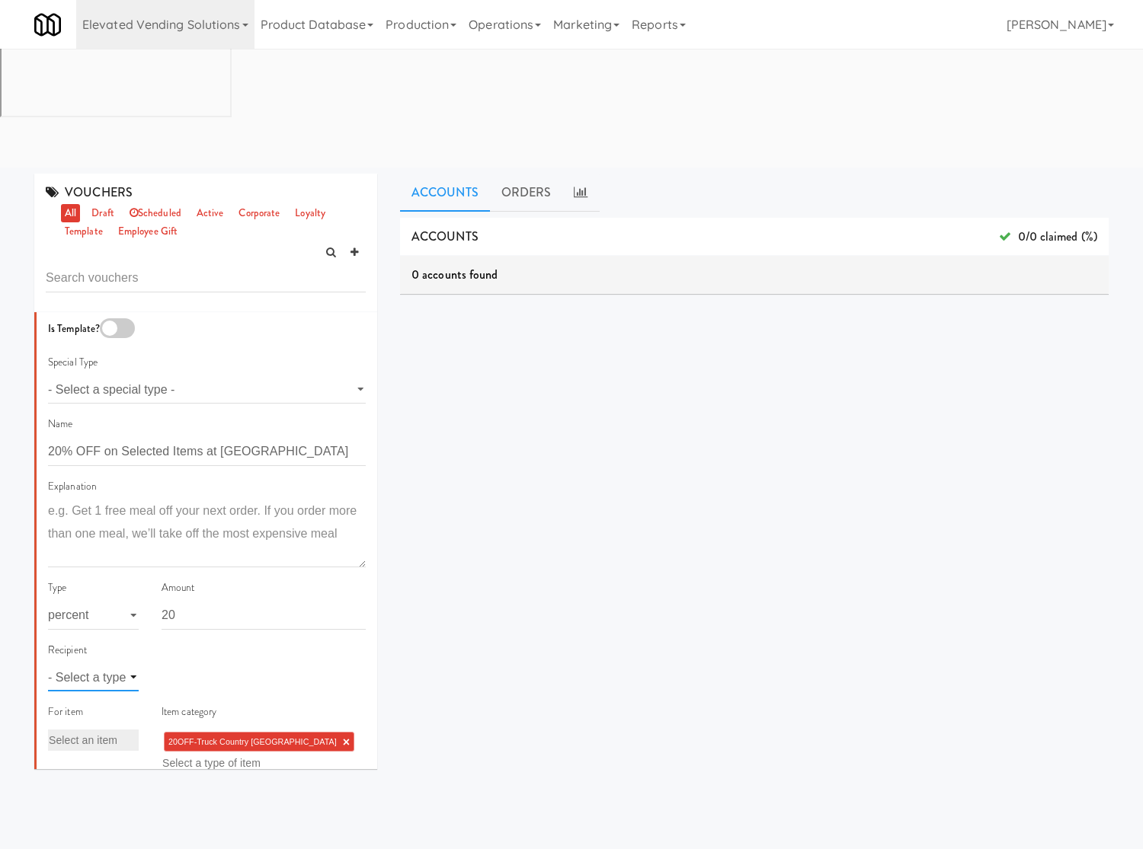
click at [115, 663] on select "- Select a type - user site company" at bounding box center [93, 677] width 91 height 28
select select "string:site"
click at [48, 663] on select "- Select a type - user site company" at bounding box center [93, 677] width 91 height 28
click at [181, 668] on input "text" at bounding box center [186, 678] width 49 height 20
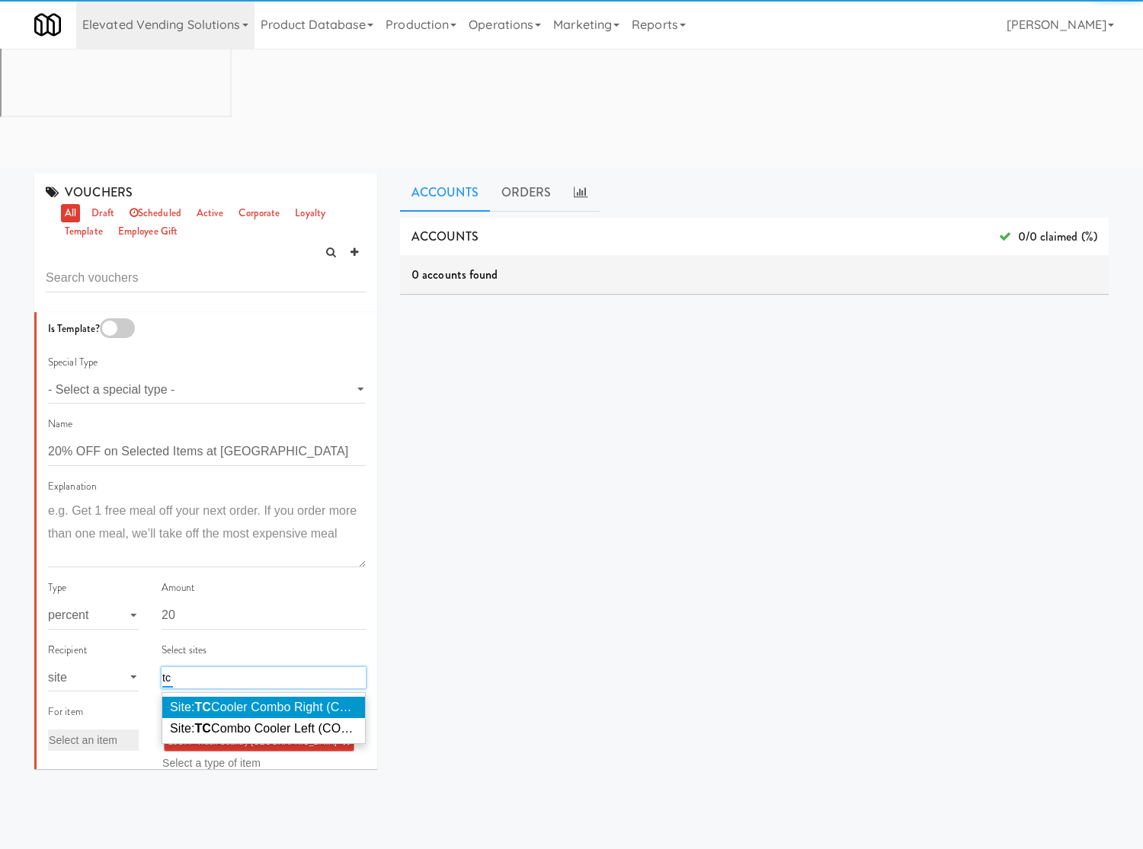
type input "tc"
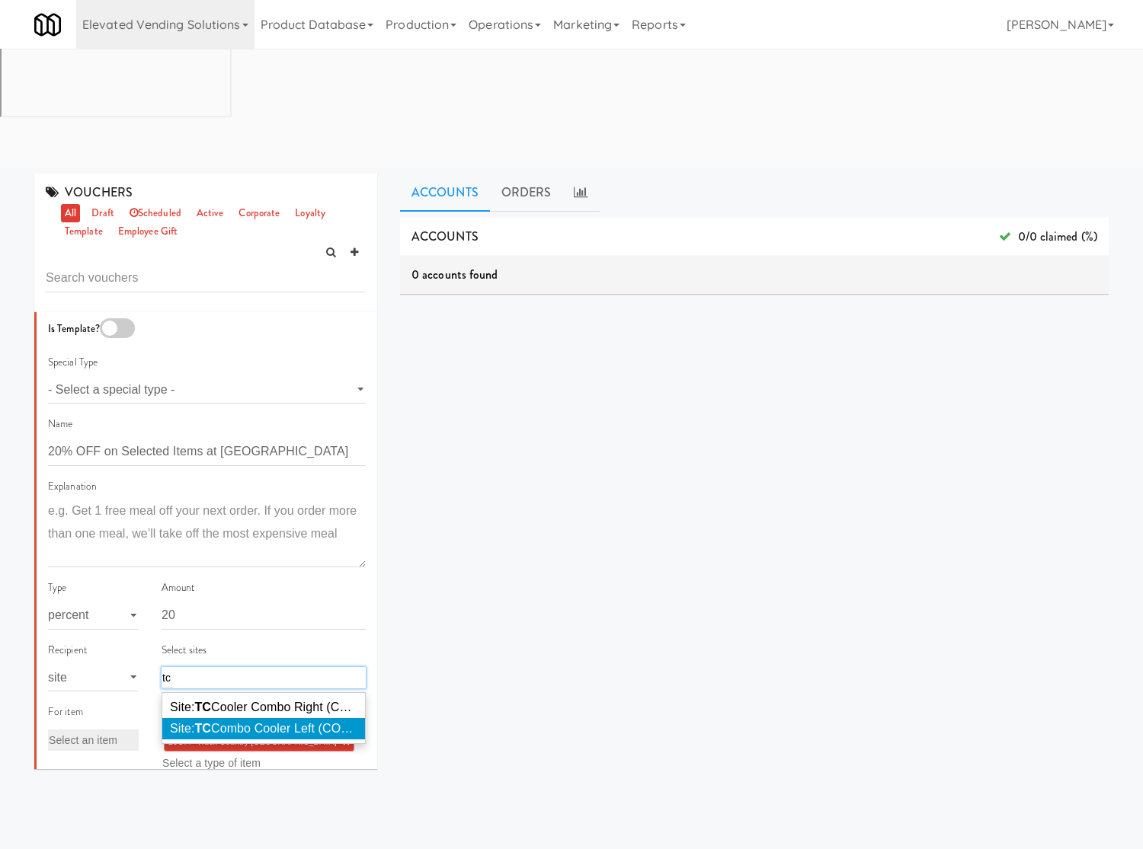
click at [198, 722] on em "TC" at bounding box center [203, 728] width 17 height 13
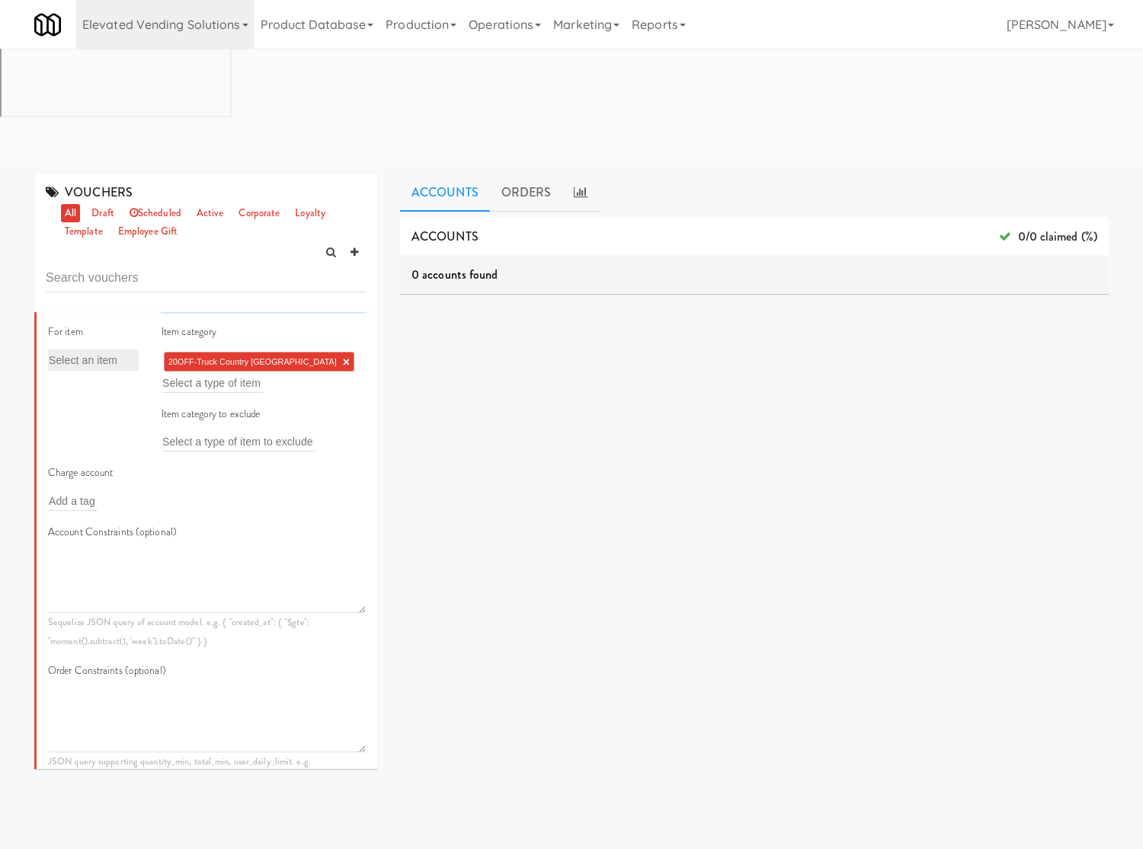
scroll to position [800, 0]
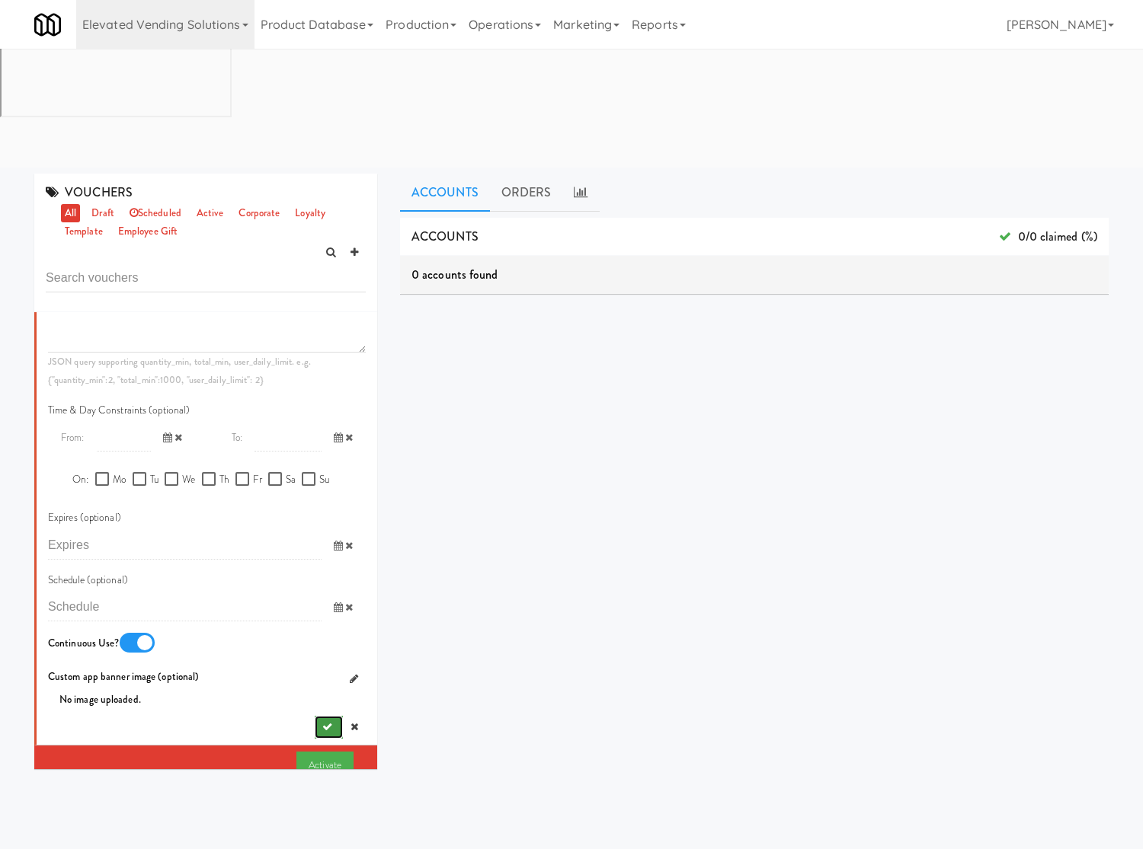
click at [318, 716] on button "submit" at bounding box center [329, 727] width 28 height 23
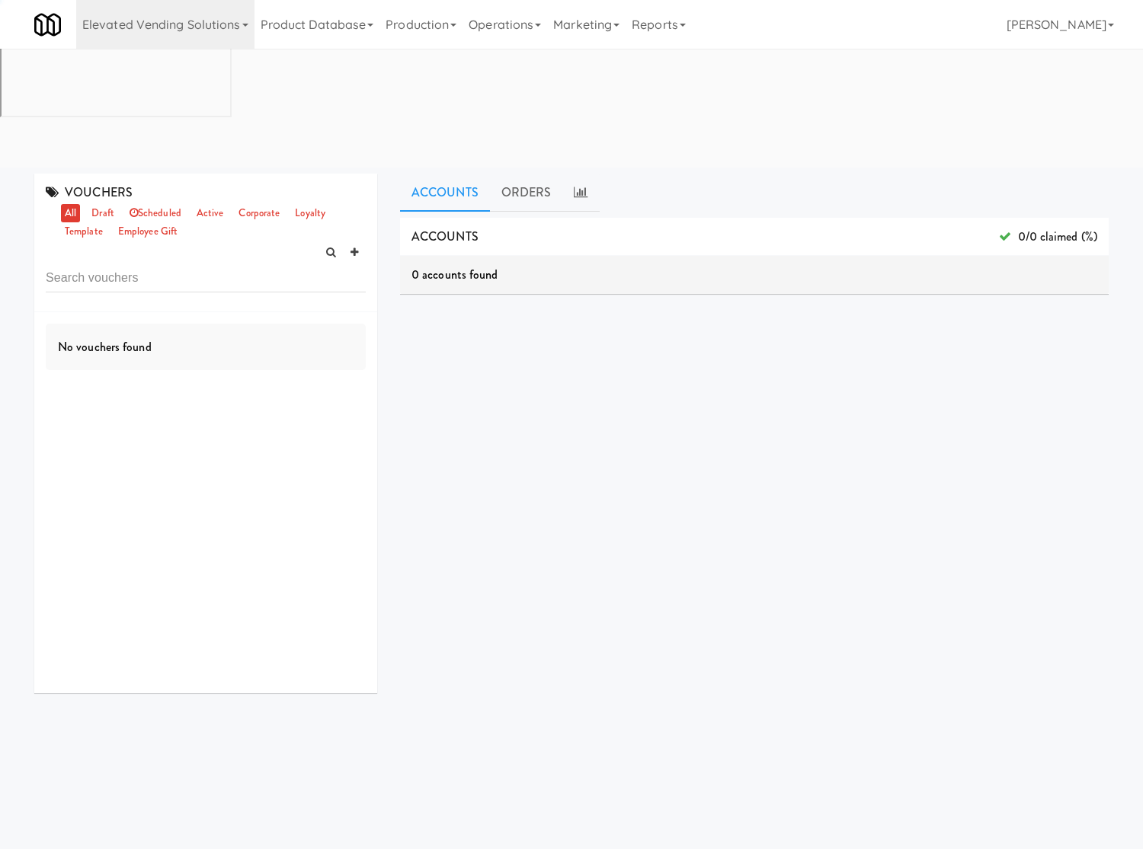
scroll to position [0, 0]
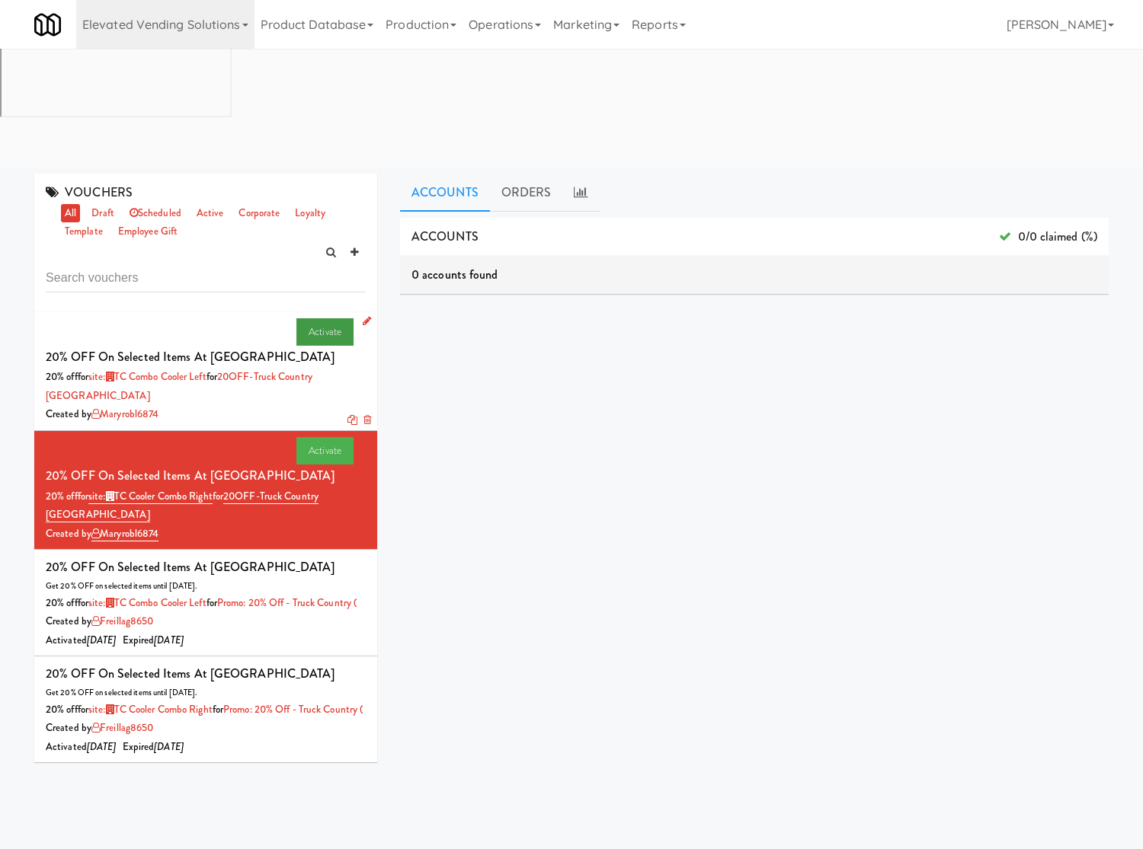
click at [307, 318] on link "Activate" at bounding box center [324, 331] width 57 height 27
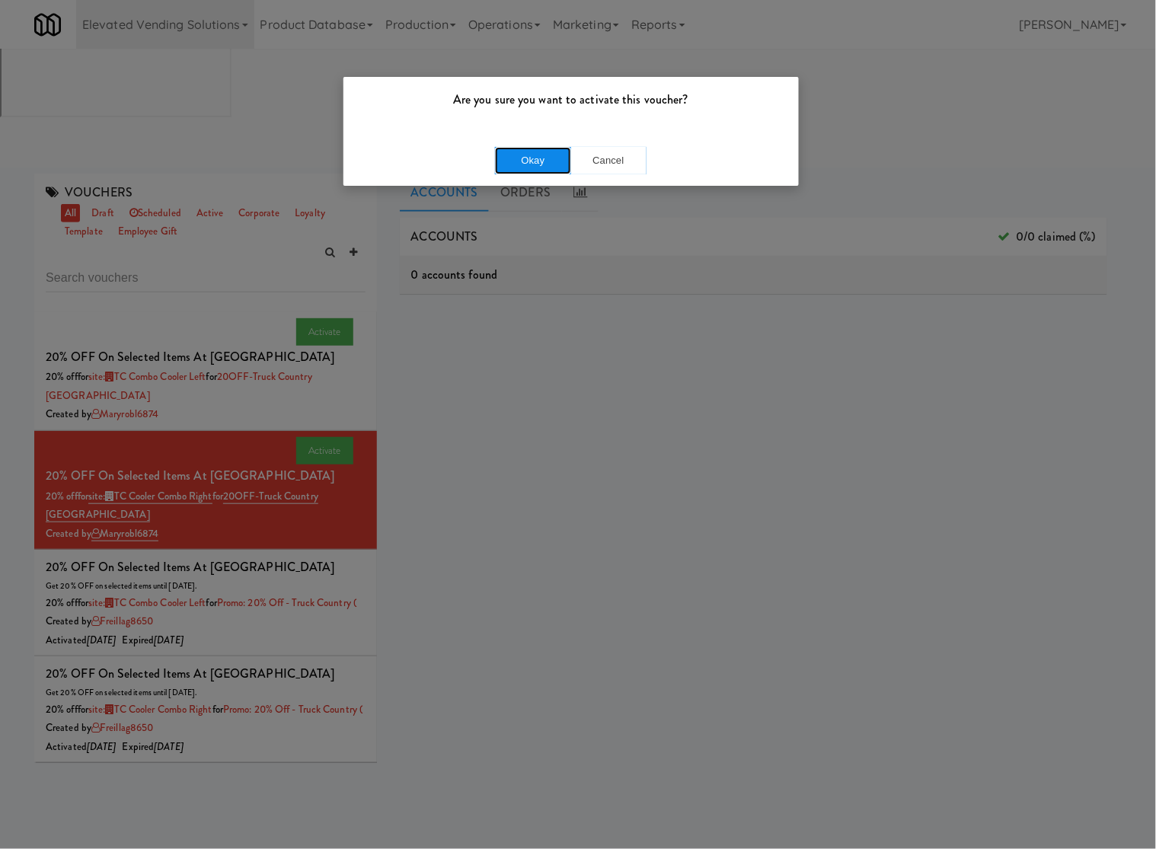
click at [512, 153] on button "Okay" at bounding box center [533, 160] width 76 height 27
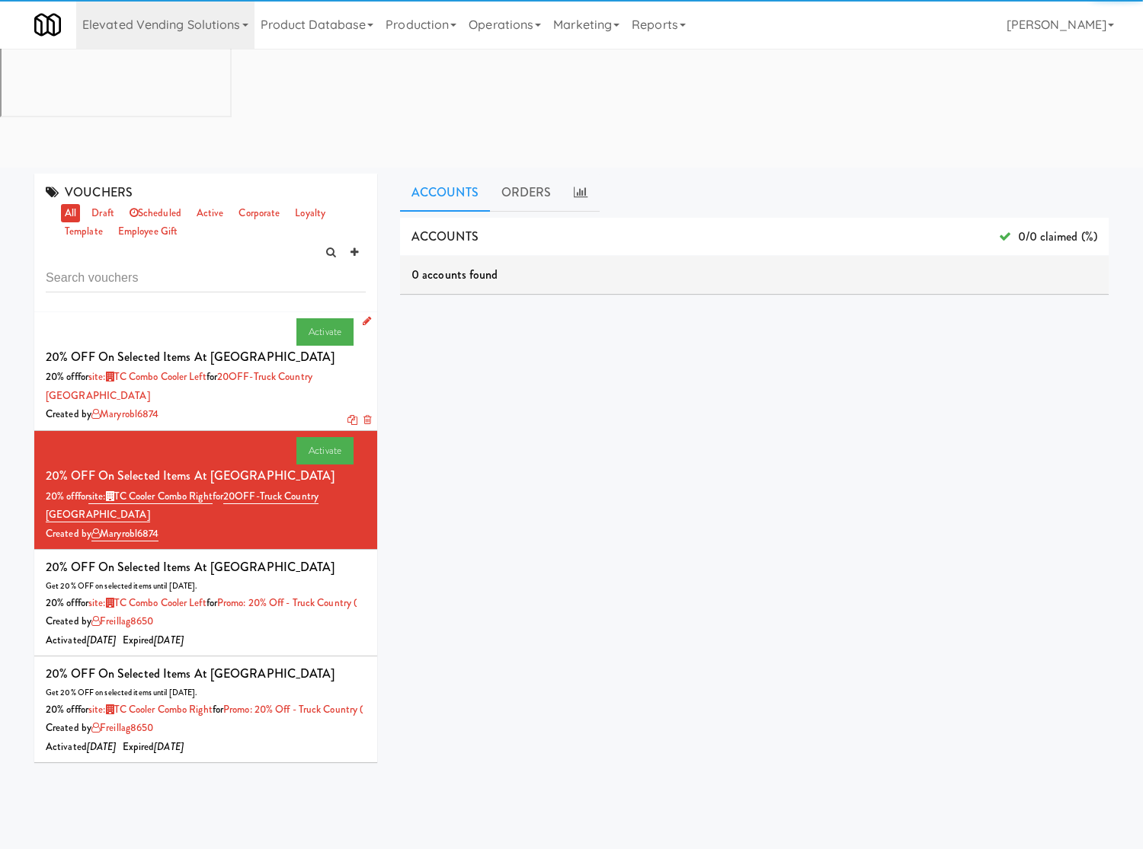
click at [313, 405] on div "Created by maryrobl6874" at bounding box center [206, 414] width 320 height 19
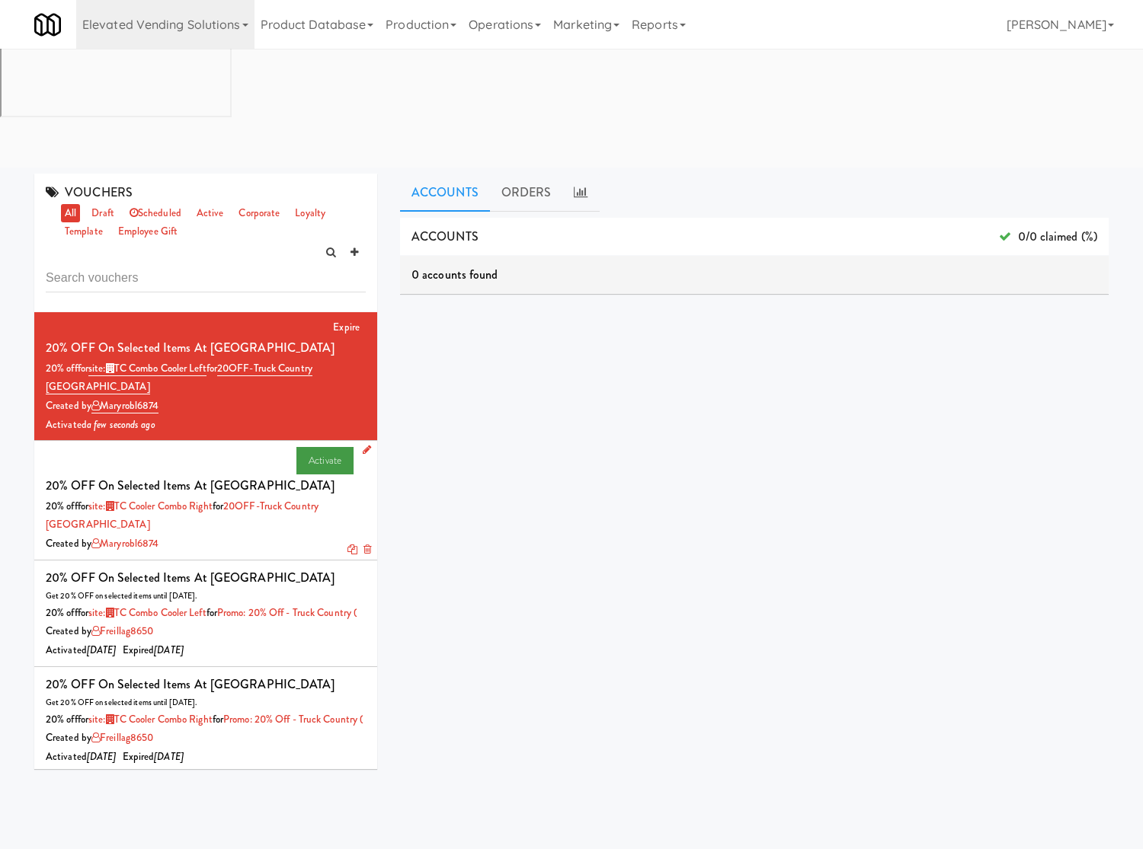
click at [298, 447] on link "Activate" at bounding box center [324, 460] width 57 height 27
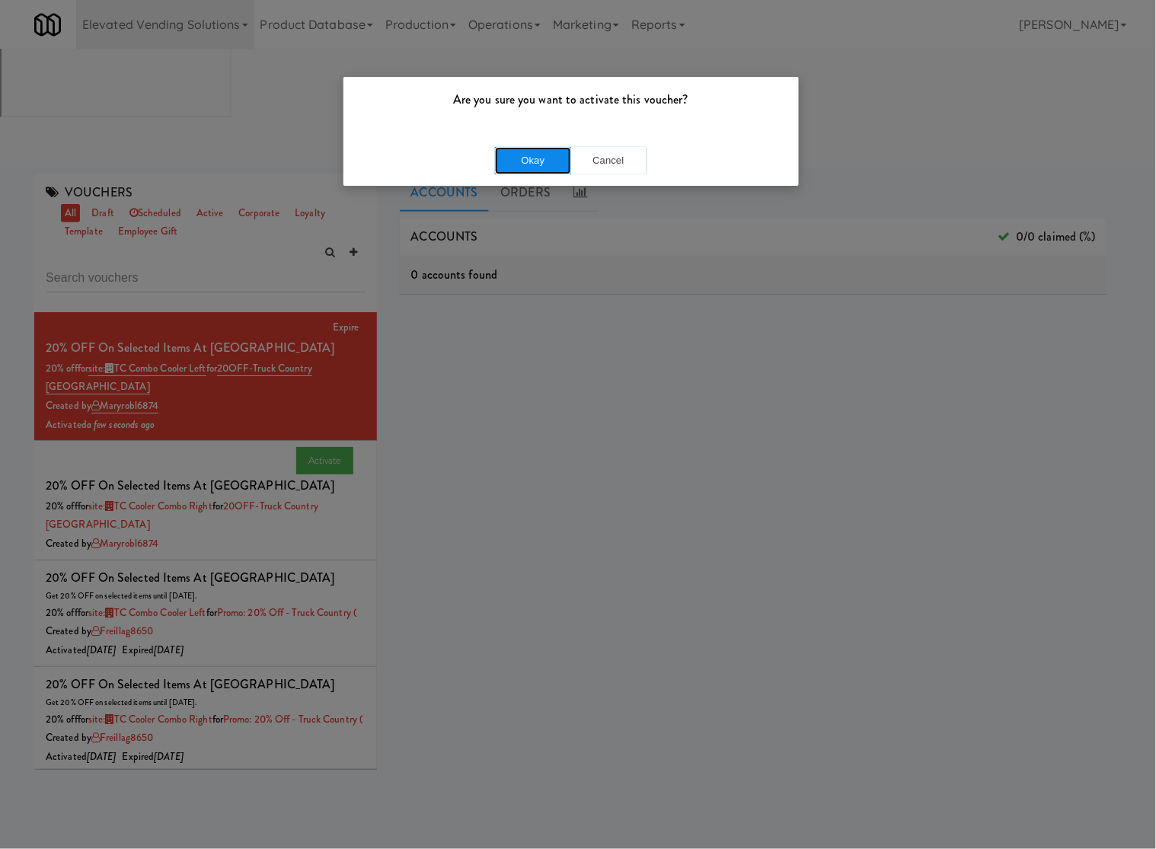
click at [527, 166] on button "Okay" at bounding box center [533, 160] width 76 height 27
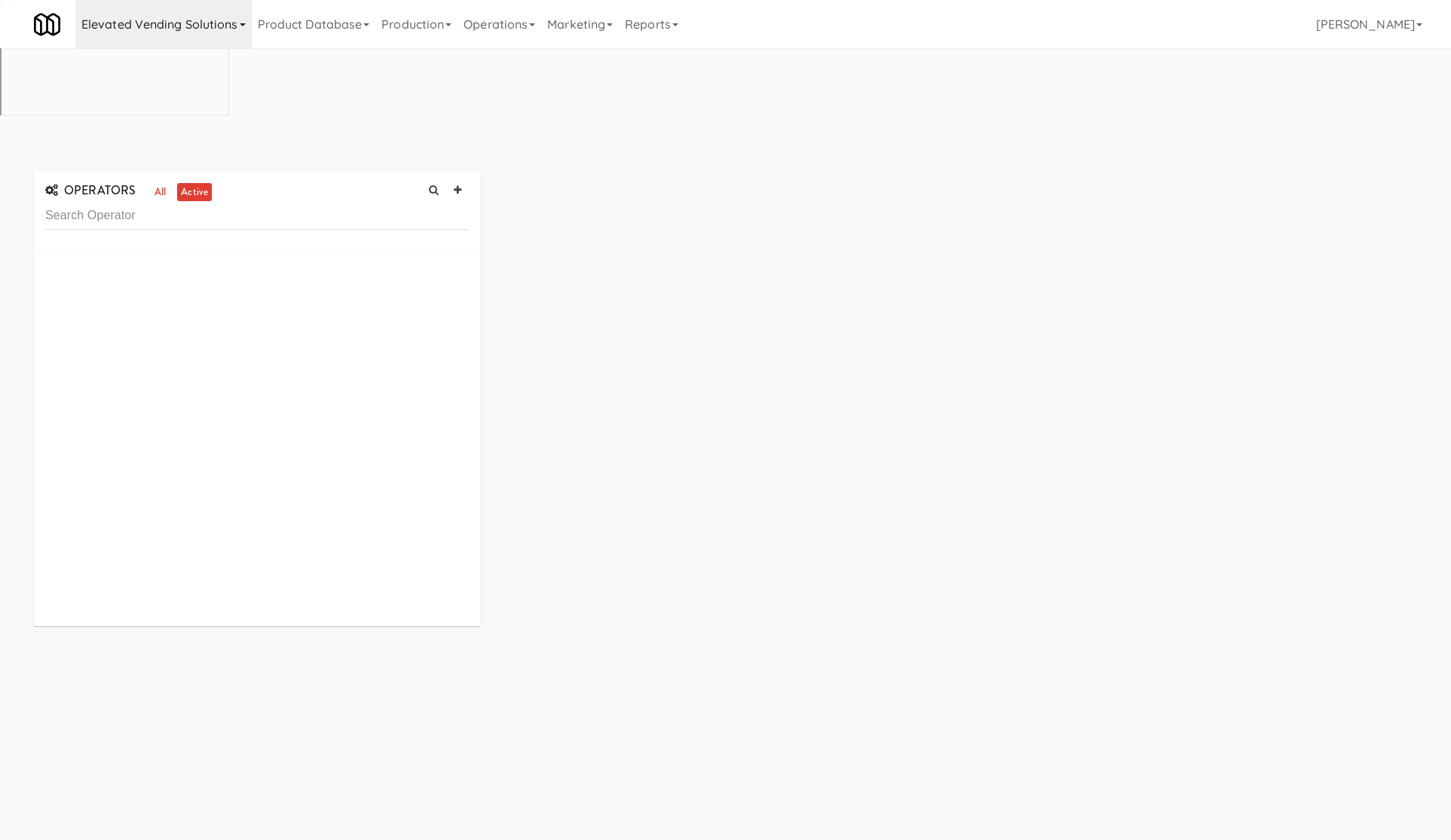
click at [123, 35] on link "Elevated Vending Solutions" at bounding box center [163, 24] width 176 height 48
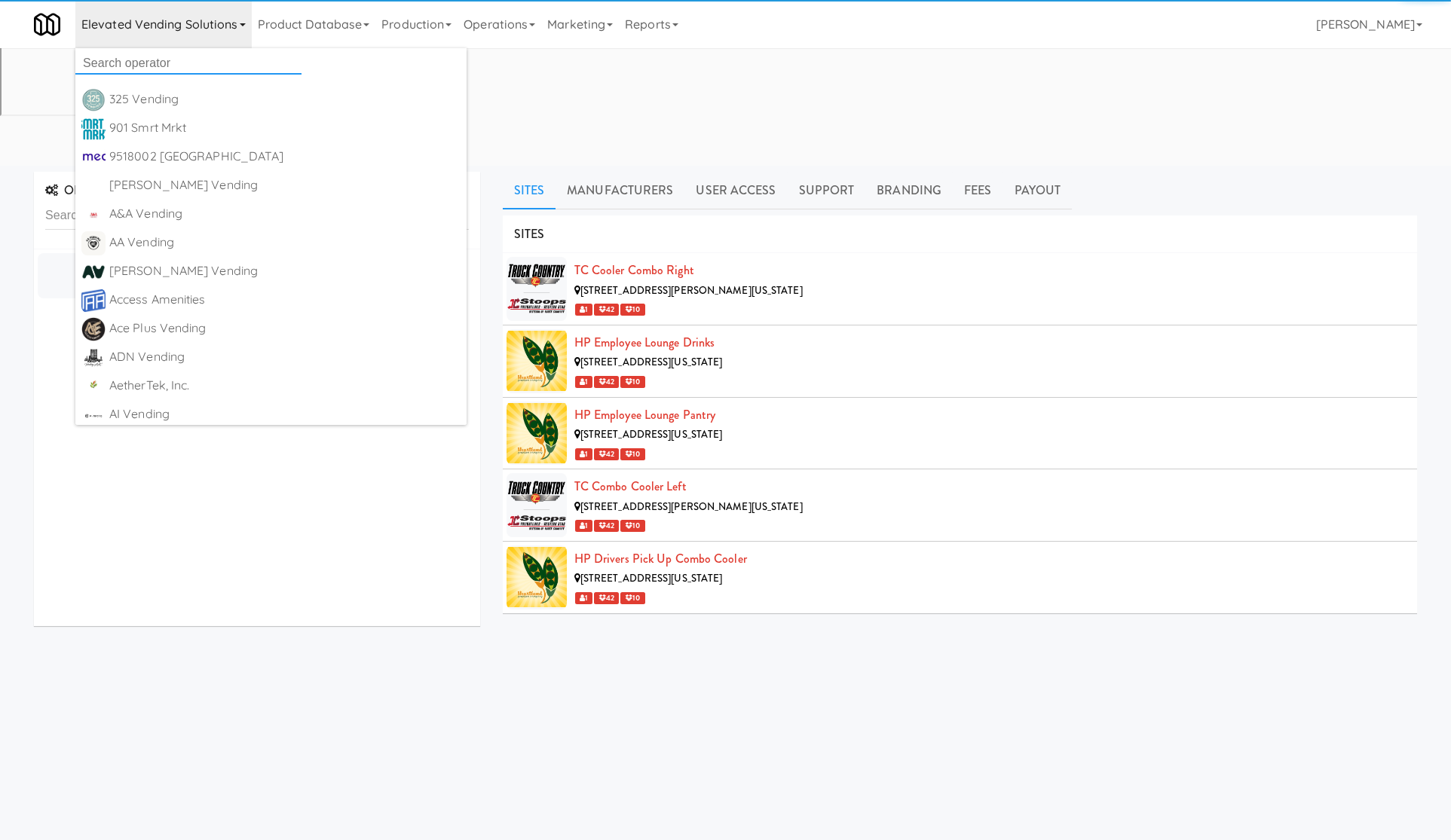
click at [133, 62] on input "text" at bounding box center [188, 63] width 227 height 23
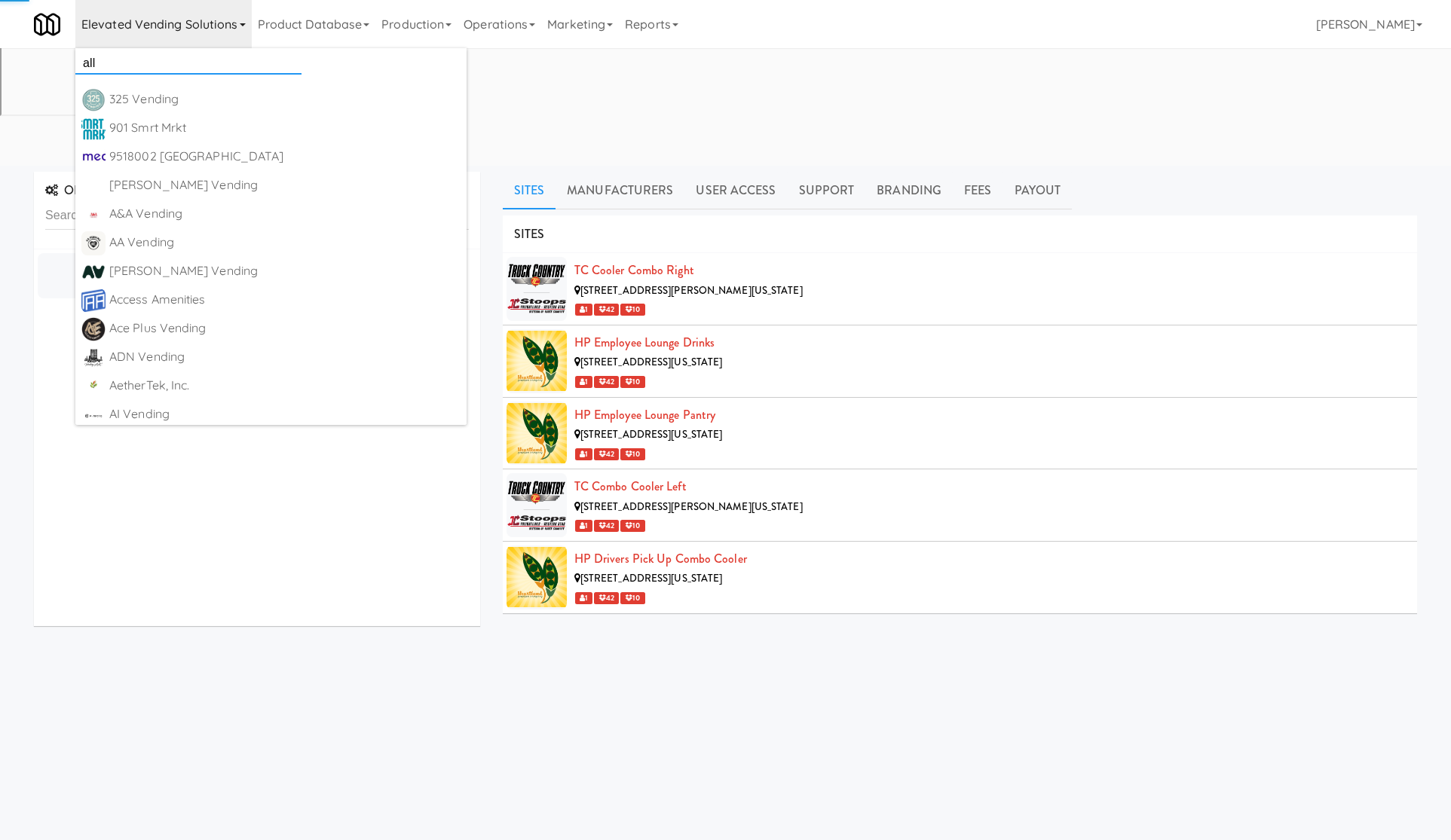
type input "all"
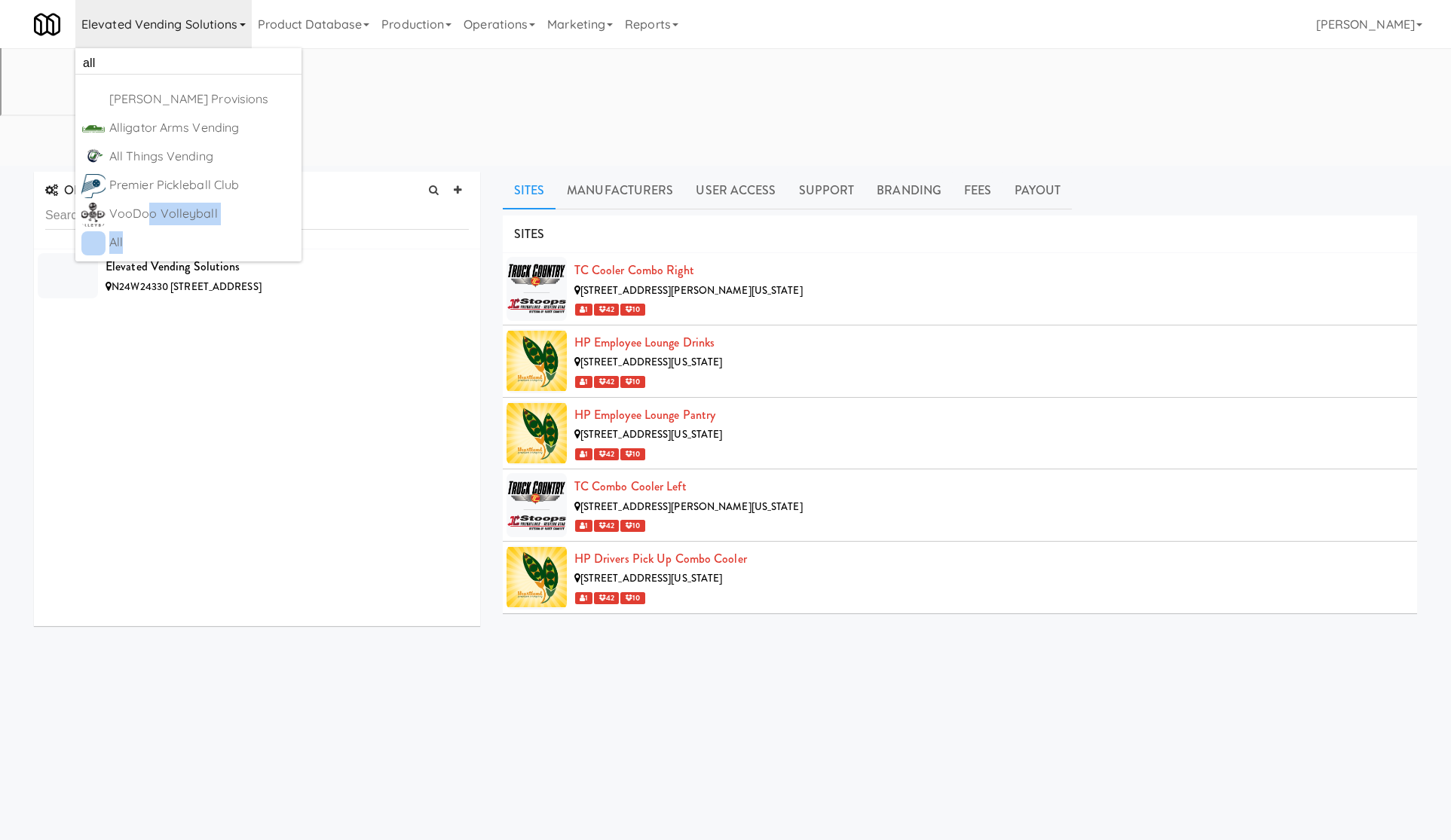
drag, startPoint x: 144, startPoint y: 227, endPoint x: 140, endPoint y: 242, distance: 15.5
click at [145, 227] on ul "all Allgood Provisions https://classic.micromart.com/operators/452?operator_id=…" at bounding box center [188, 155] width 227 height 214
click at [166, 19] on link "Elevated Vending Solutions" at bounding box center [163, 24] width 176 height 48
click at [158, 238] on div "All" at bounding box center [202, 242] width 186 height 23
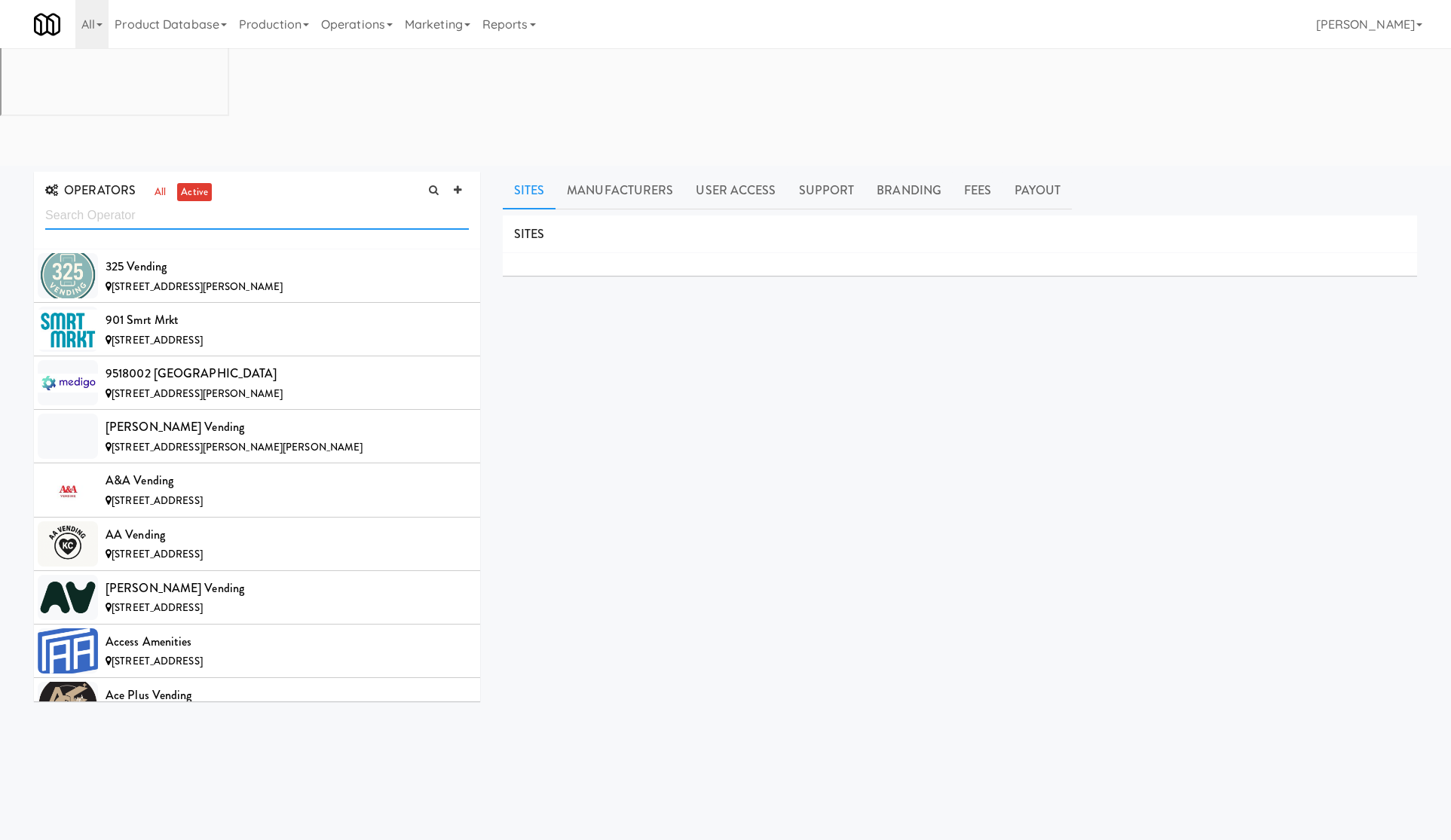
scroll to position [5928, 0]
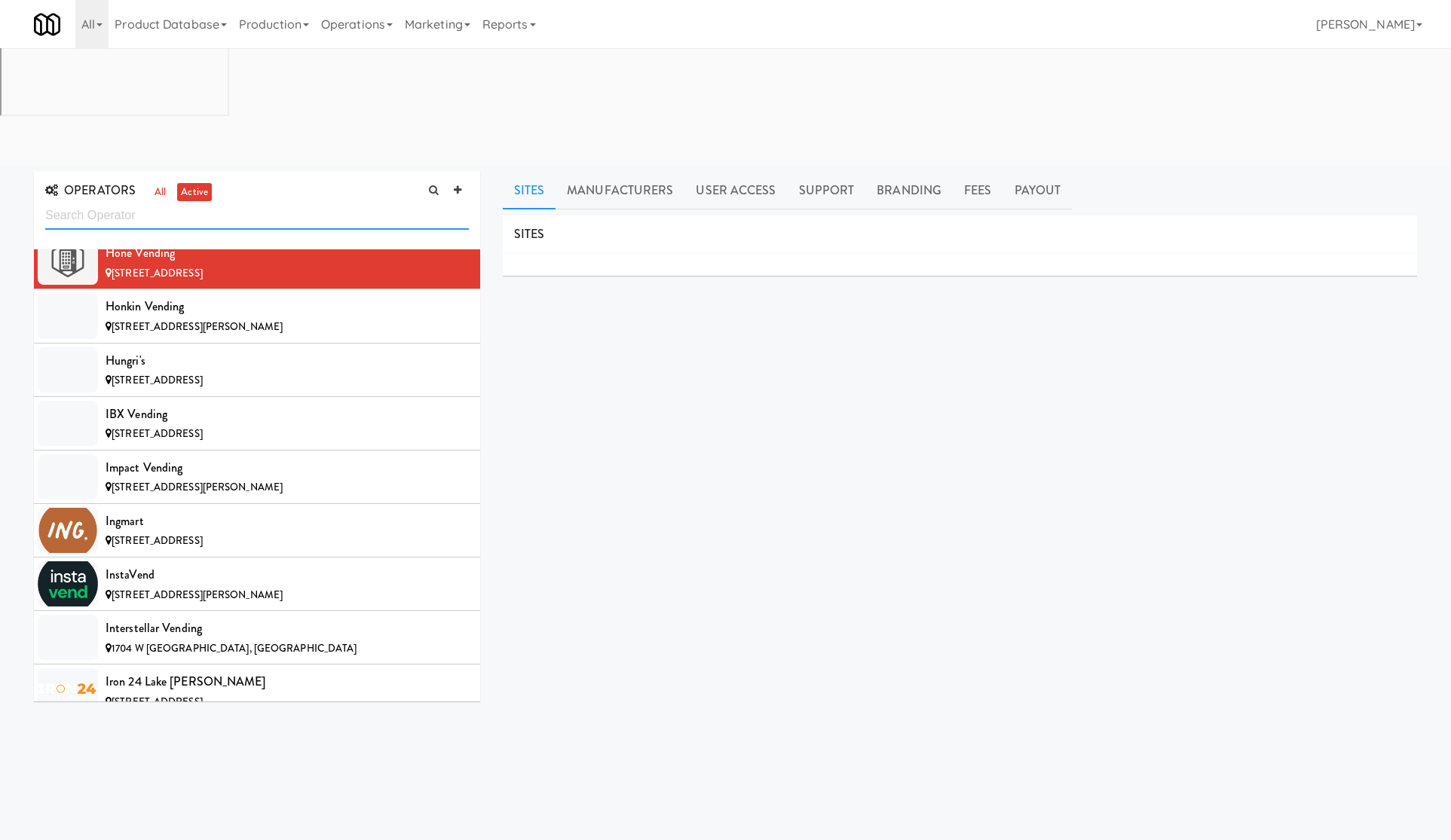
paste input "Please clean up product list for operator 201"
click at [362, 202] on input "Please clean up product list for operator 201" at bounding box center [257, 216] width 424 height 28
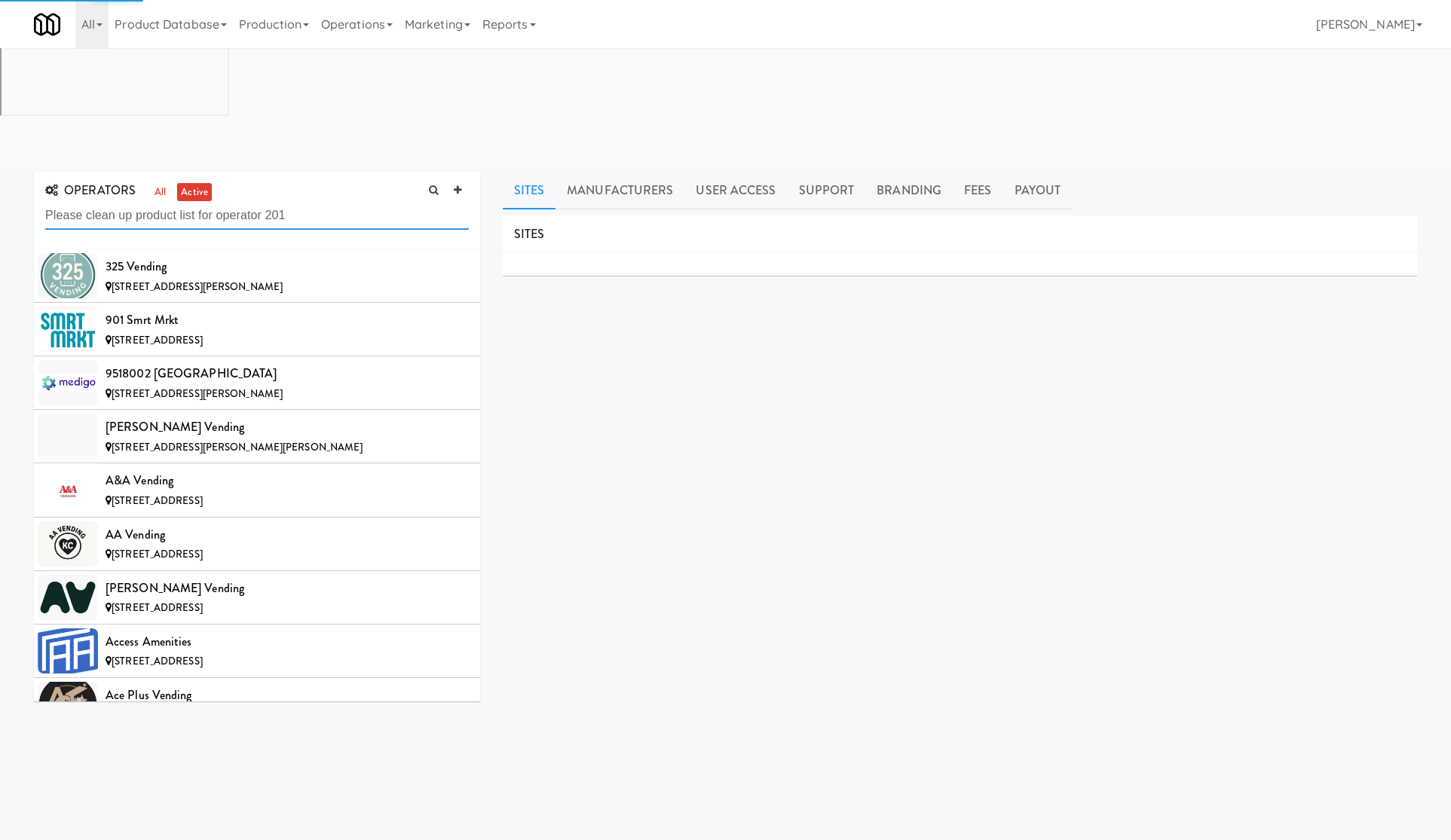
click at [362, 202] on input "Please clean up product list for operator 201" at bounding box center [257, 216] width 424 height 28
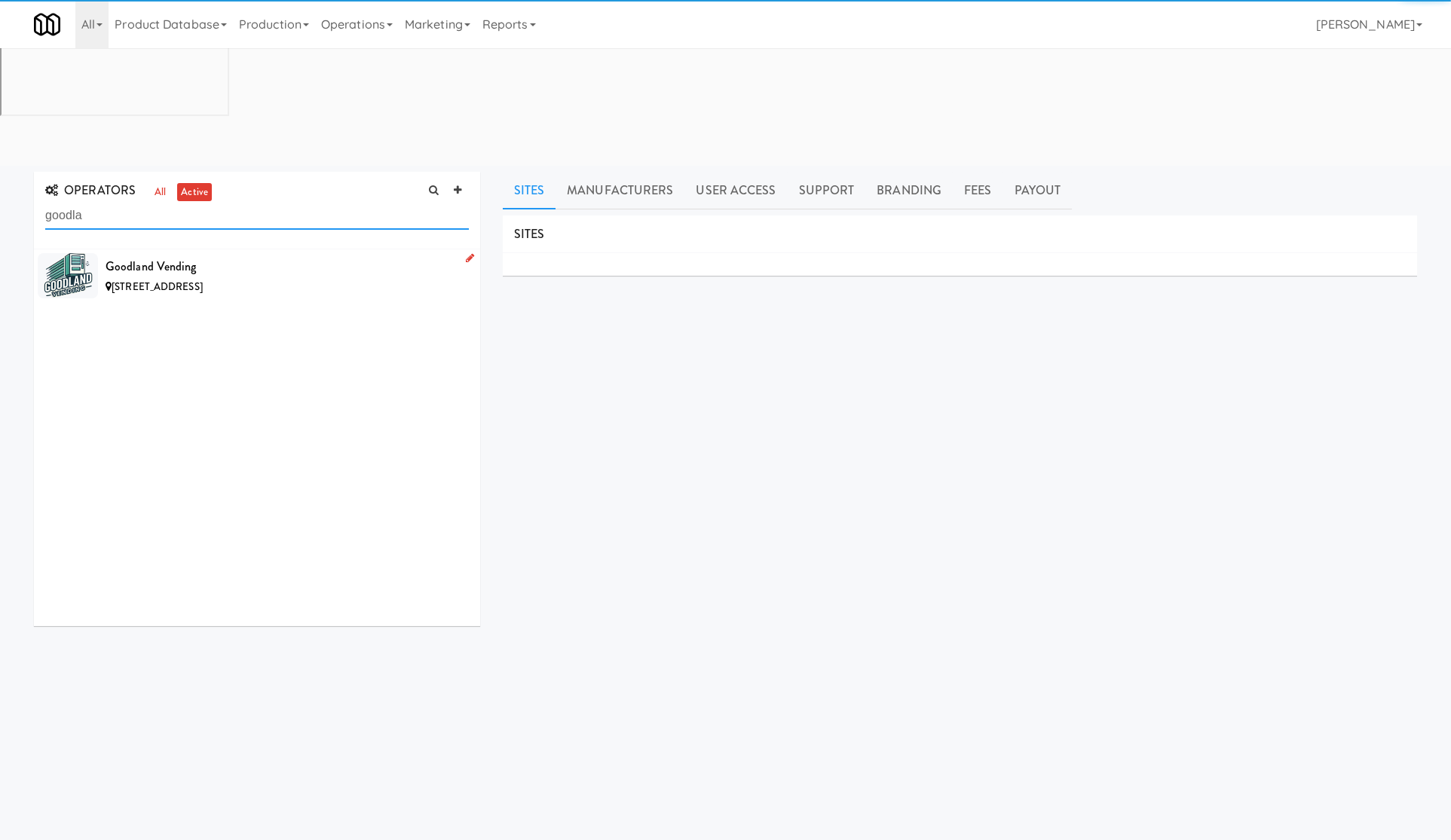
type input "goodla"
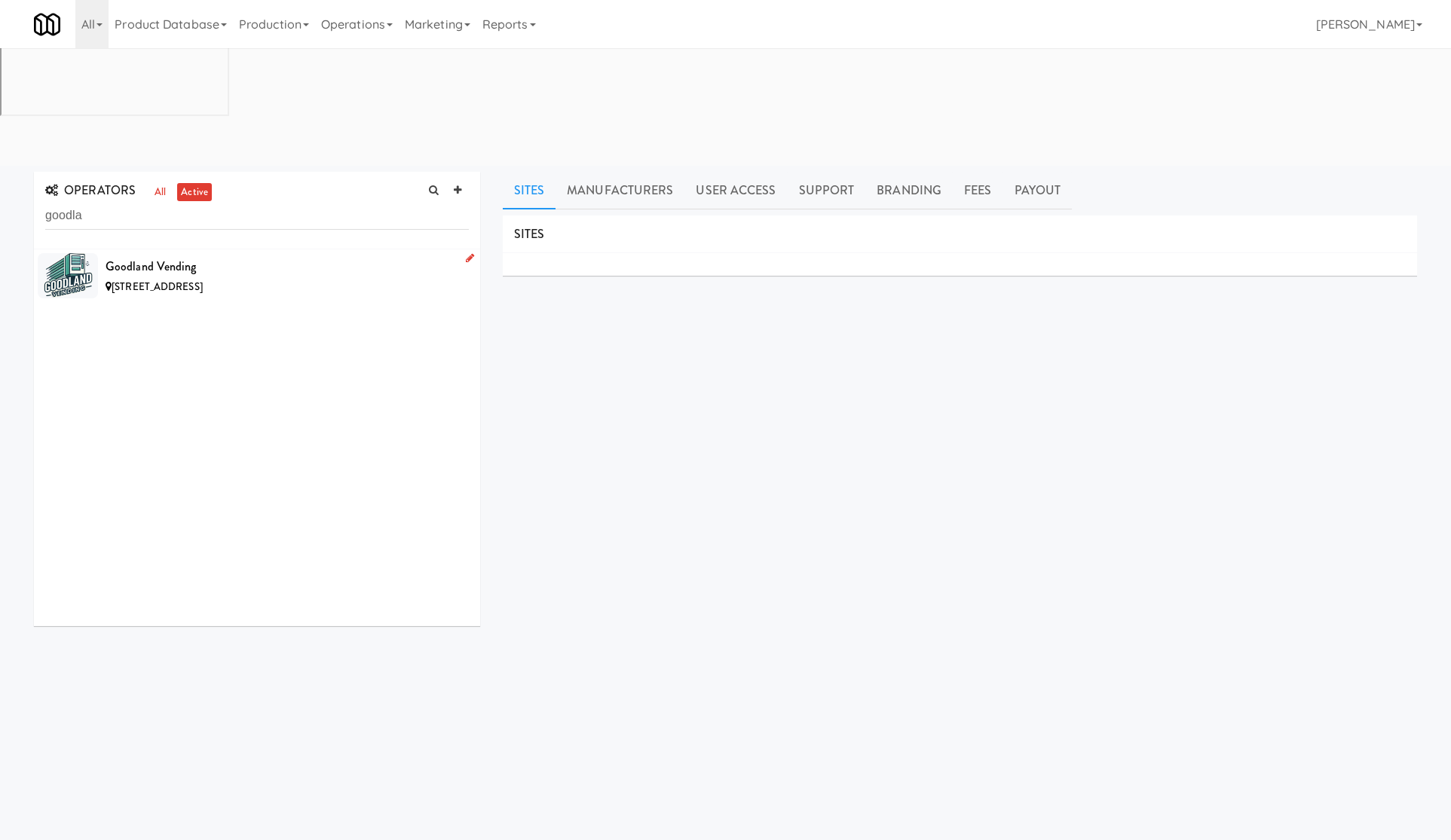
click at [328, 255] on div "Goodland Vending" at bounding box center [287, 266] width 363 height 23
